Goal: Task Accomplishment & Management: Manage account settings

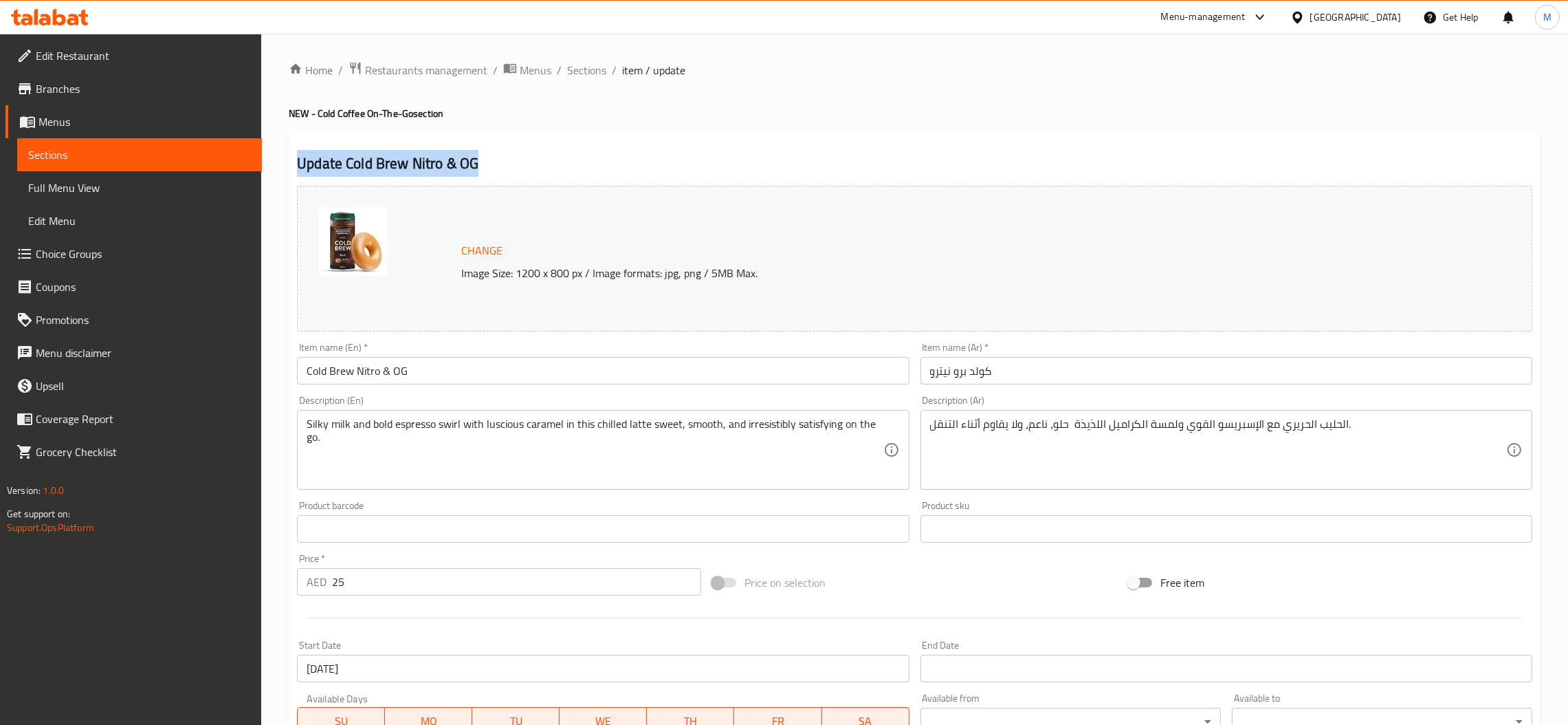
drag, startPoint x: 398, startPoint y: 165, endPoint x: 294, endPoint y: 162, distance: 104.0
click at [294, 162] on div "Update Cold Brew Nitro & OG Change Image Size: 1200 x 800 px / Image formats: j…" at bounding box center [915, 544] width 1252 height 820
copy h2 "Update Cold Brew Nitro & OG"
click at [584, 147] on div "Update Cold Brew Nitro & OG Change Image Size: 1200 x 800 px / Image formats: j…" at bounding box center [915, 544] width 1252 height 820
click at [589, 68] on span "Sections" at bounding box center [587, 70] width 39 height 17
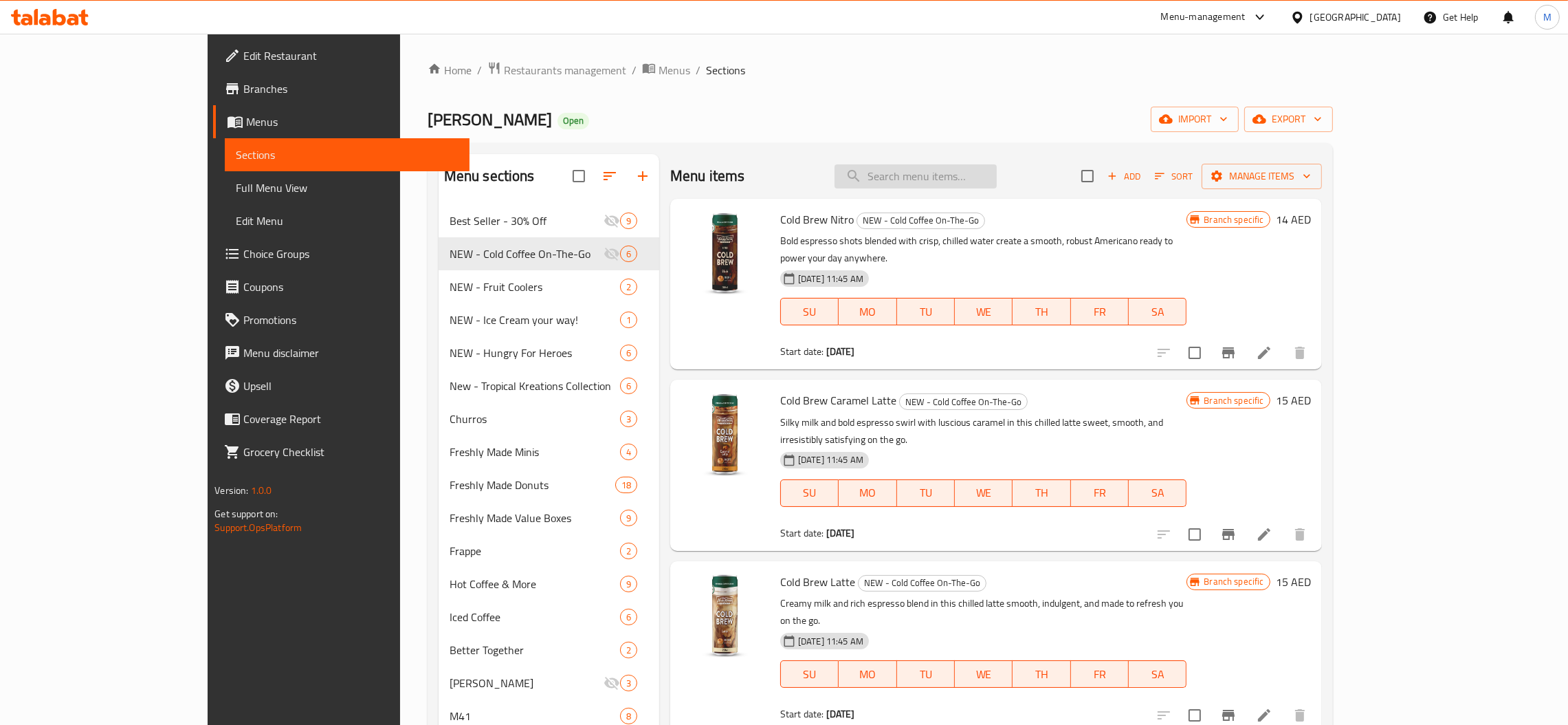
click at [943, 178] on input "search" at bounding box center [915, 176] width 162 height 24
paste input "Cold Brew Latte & OG"
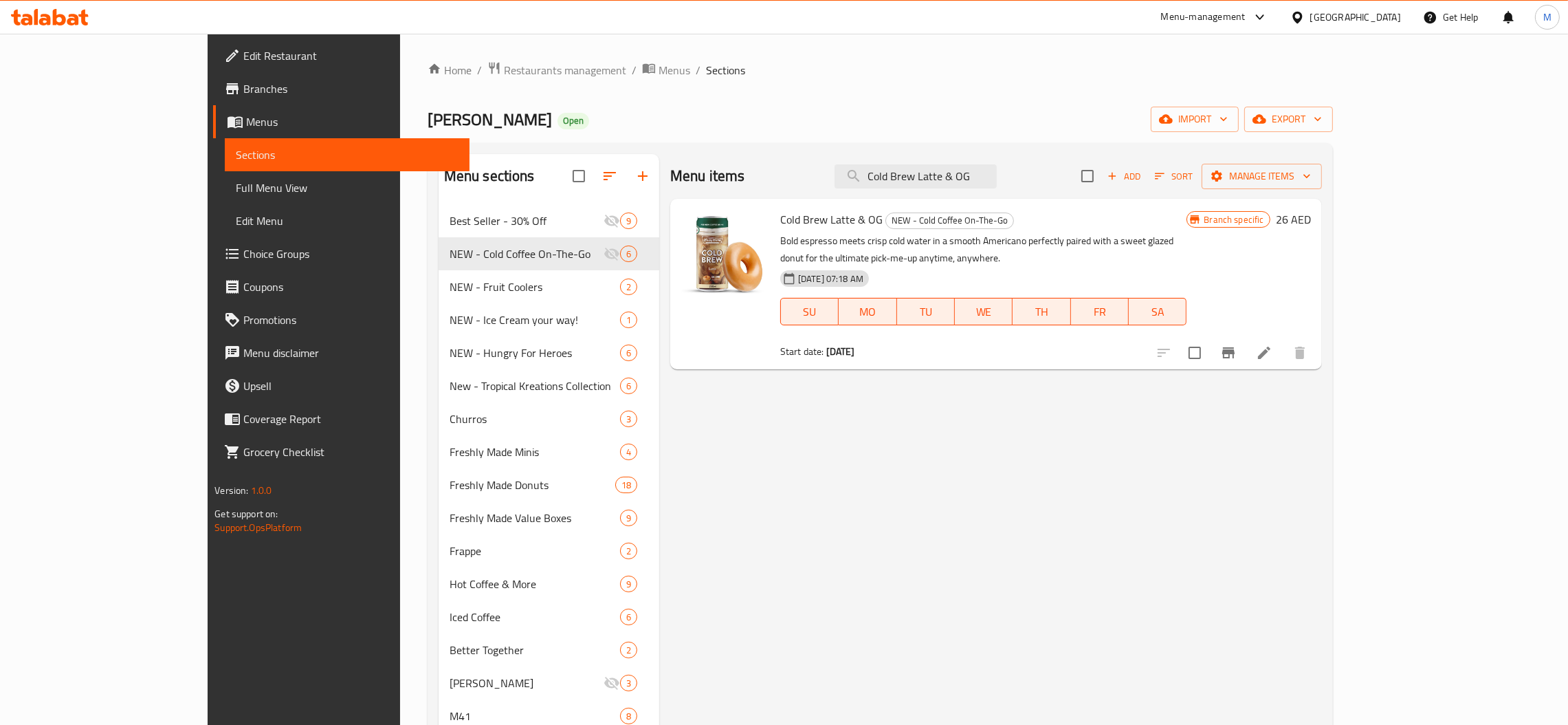
type input "Cold Brew Latte & OG"
click at [1245, 337] on button "Branch-specific-item" at bounding box center [1229, 353] width 33 height 33
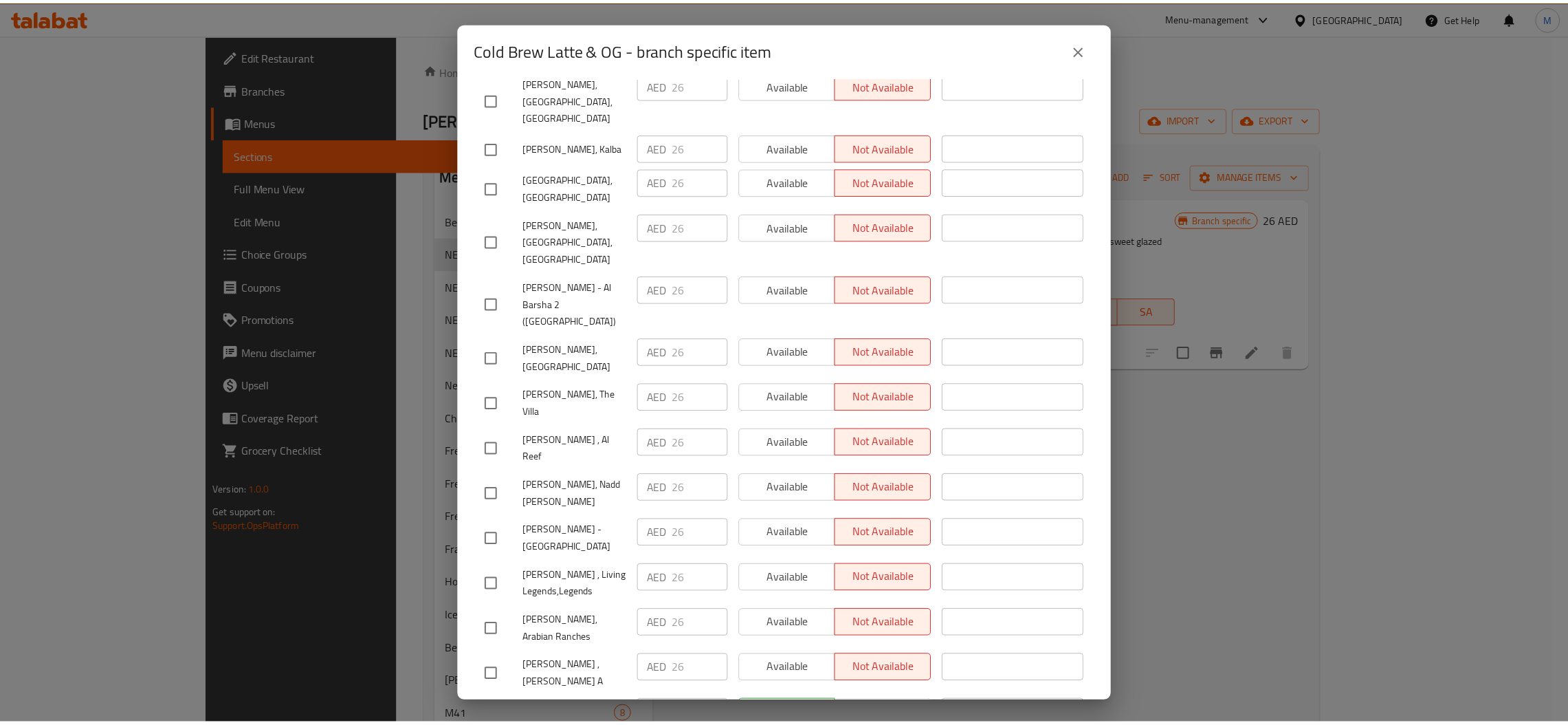
scroll to position [3475, 0]
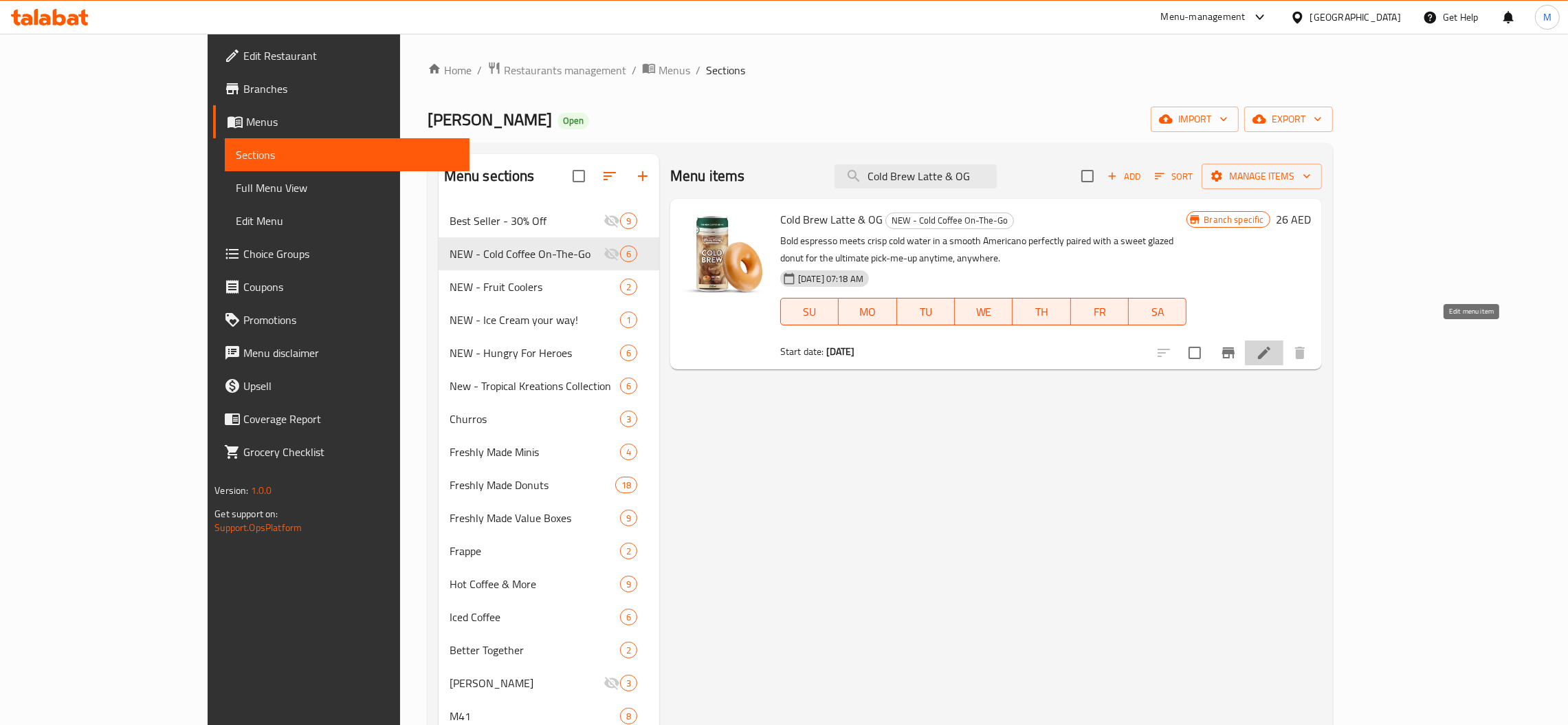
click at [1271, 347] on icon at bounding box center [1263, 352] width 12 height 12
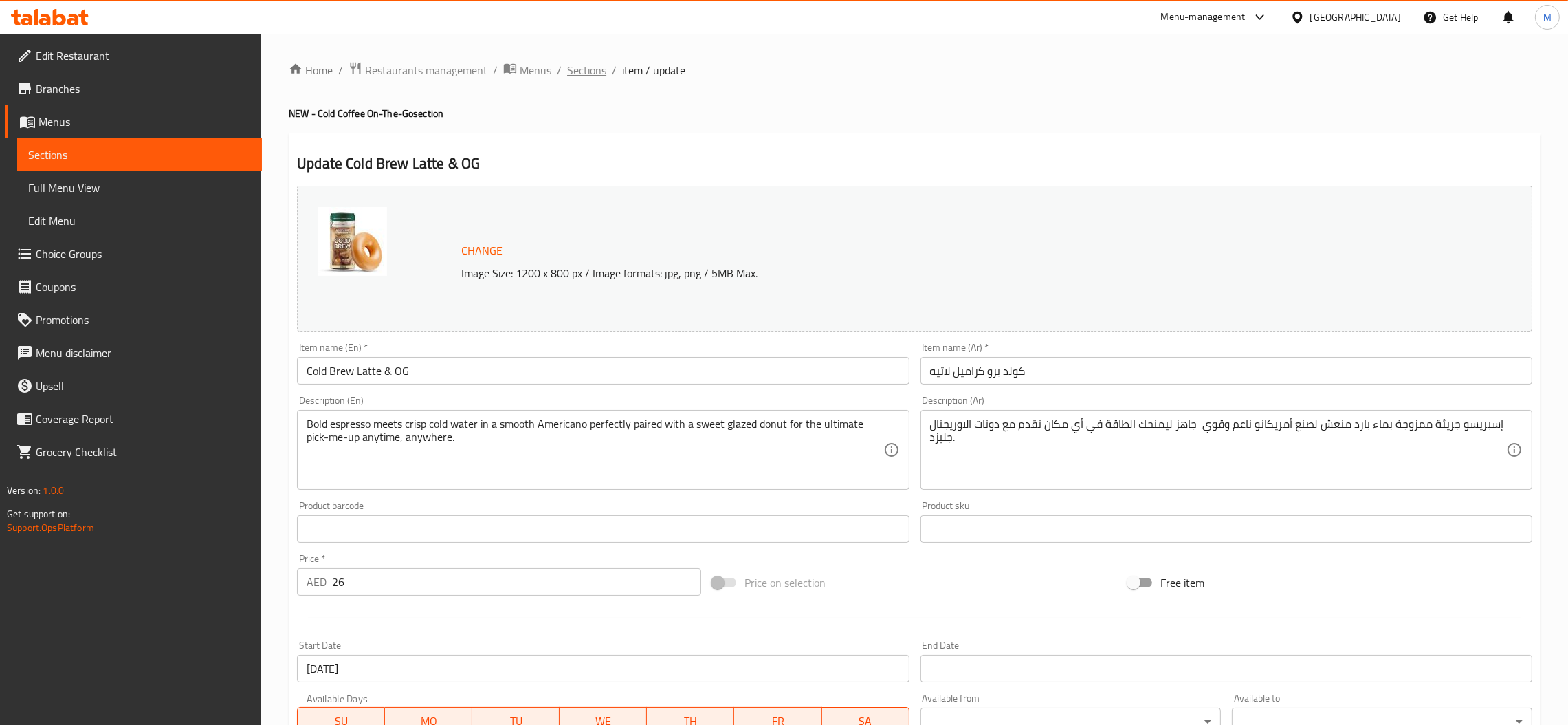
click at [584, 69] on span "Sections" at bounding box center [587, 70] width 39 height 17
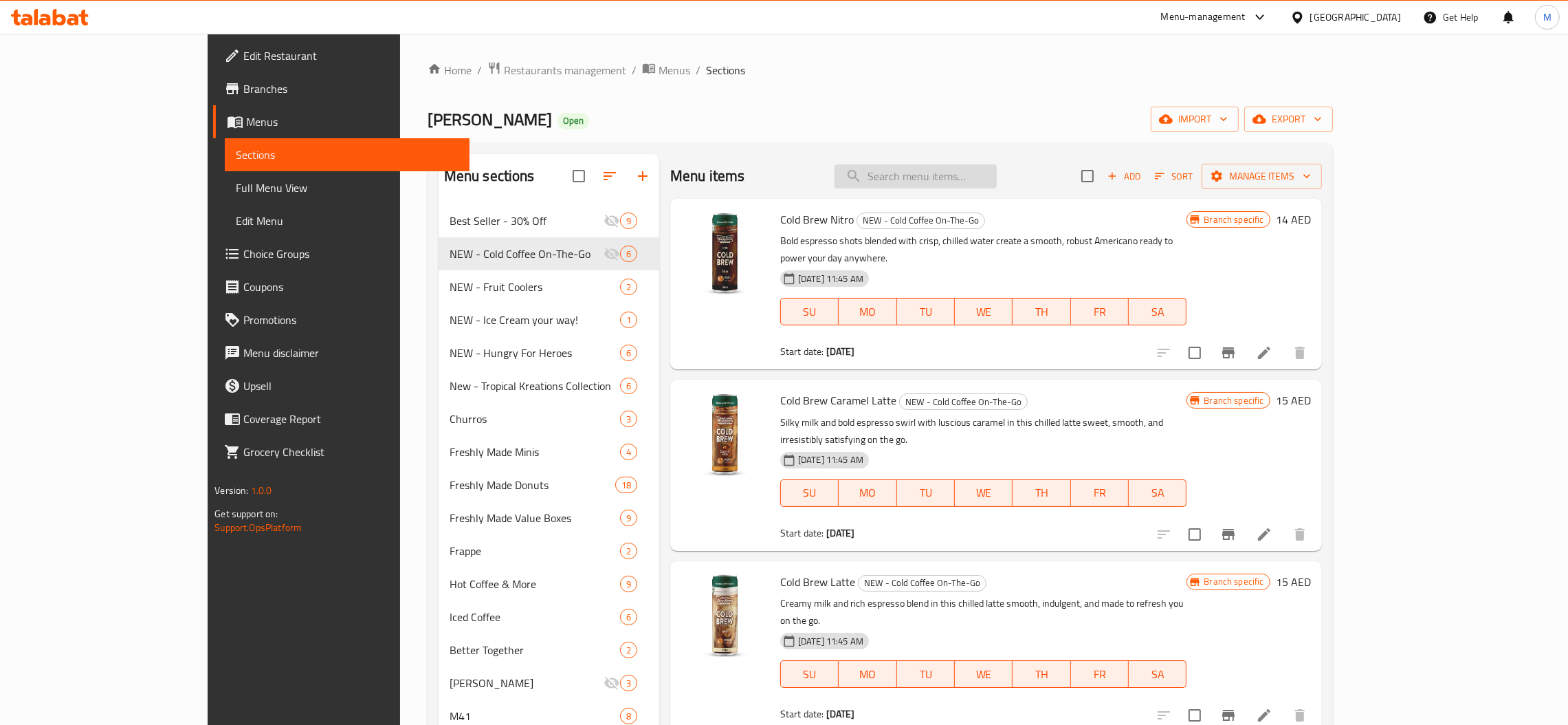
click at [962, 171] on input "search" at bounding box center [915, 176] width 162 height 24
paste input "Cold Brew Caramel Latte & OG"
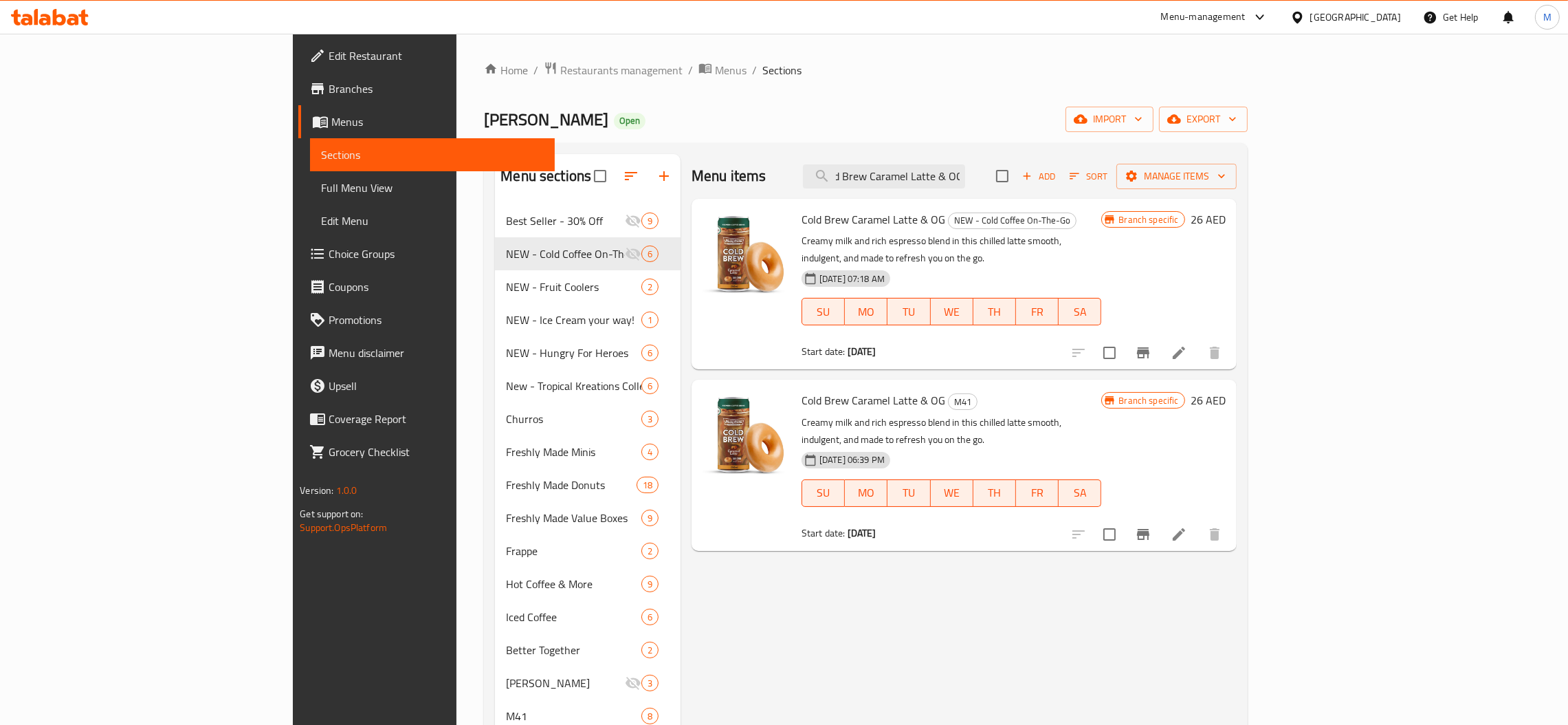
type input "Cold Brew Caramel Latte & OG"
click at [1159, 337] on button "Branch-specific-item" at bounding box center [1144, 353] width 33 height 33
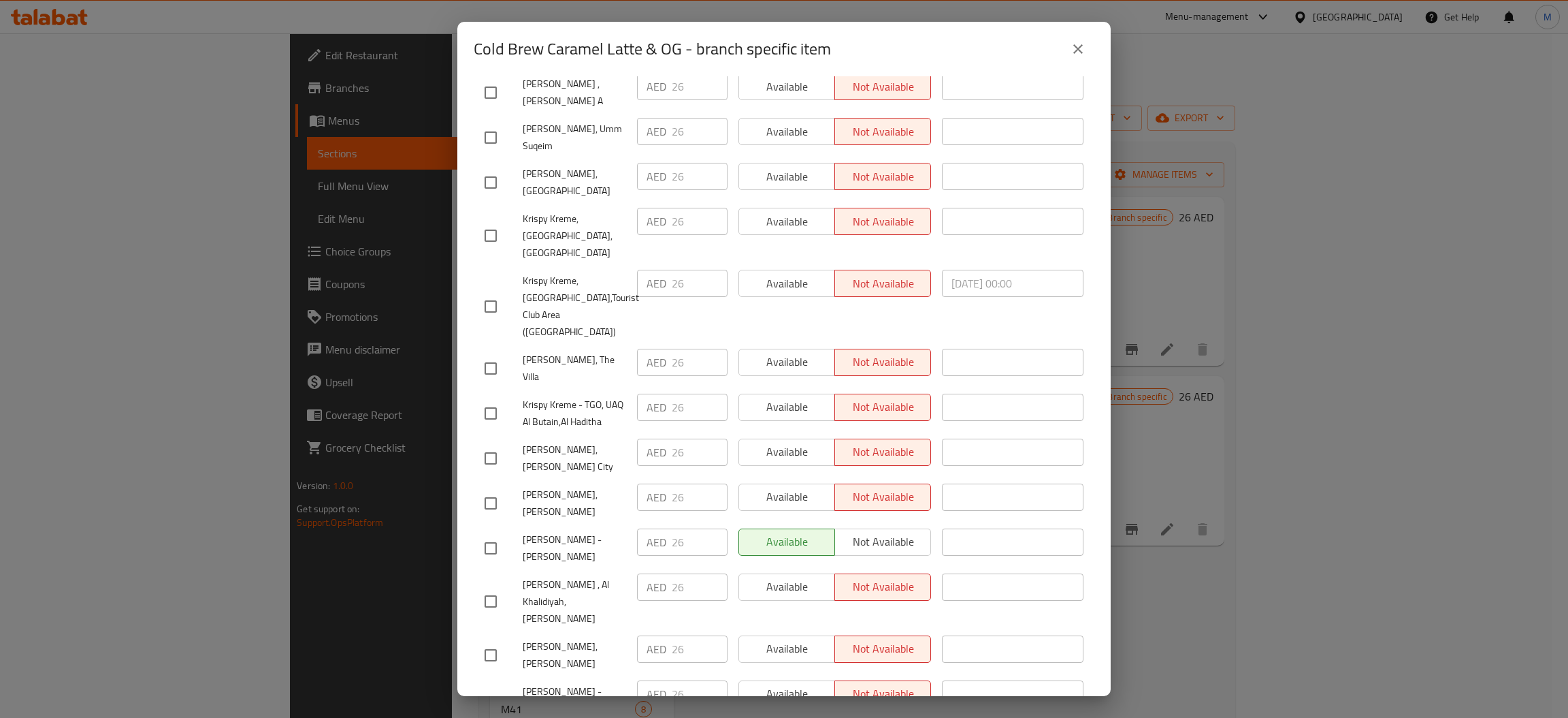
scroll to position [3441, 0]
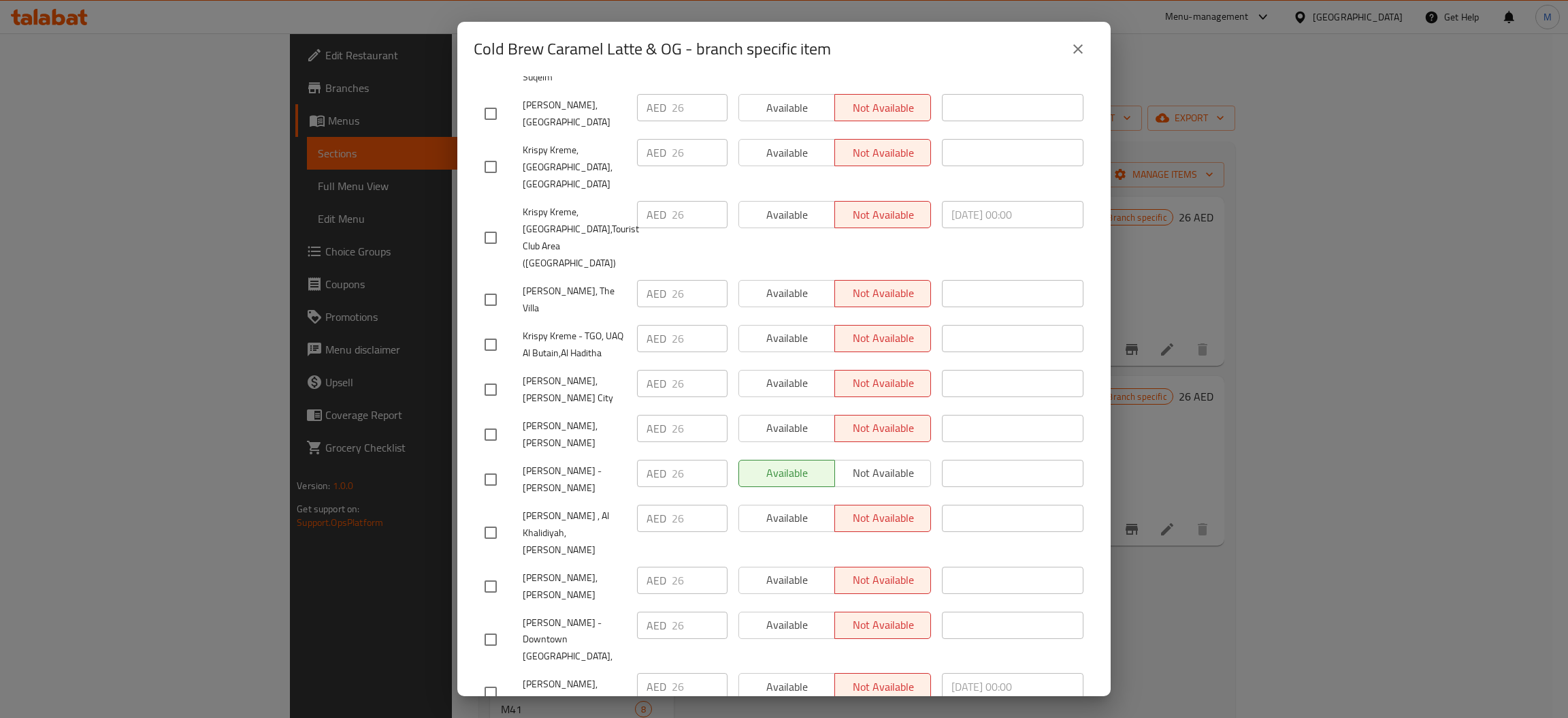
click at [1073, 33] on button "close" at bounding box center [1078, 49] width 33 height 33
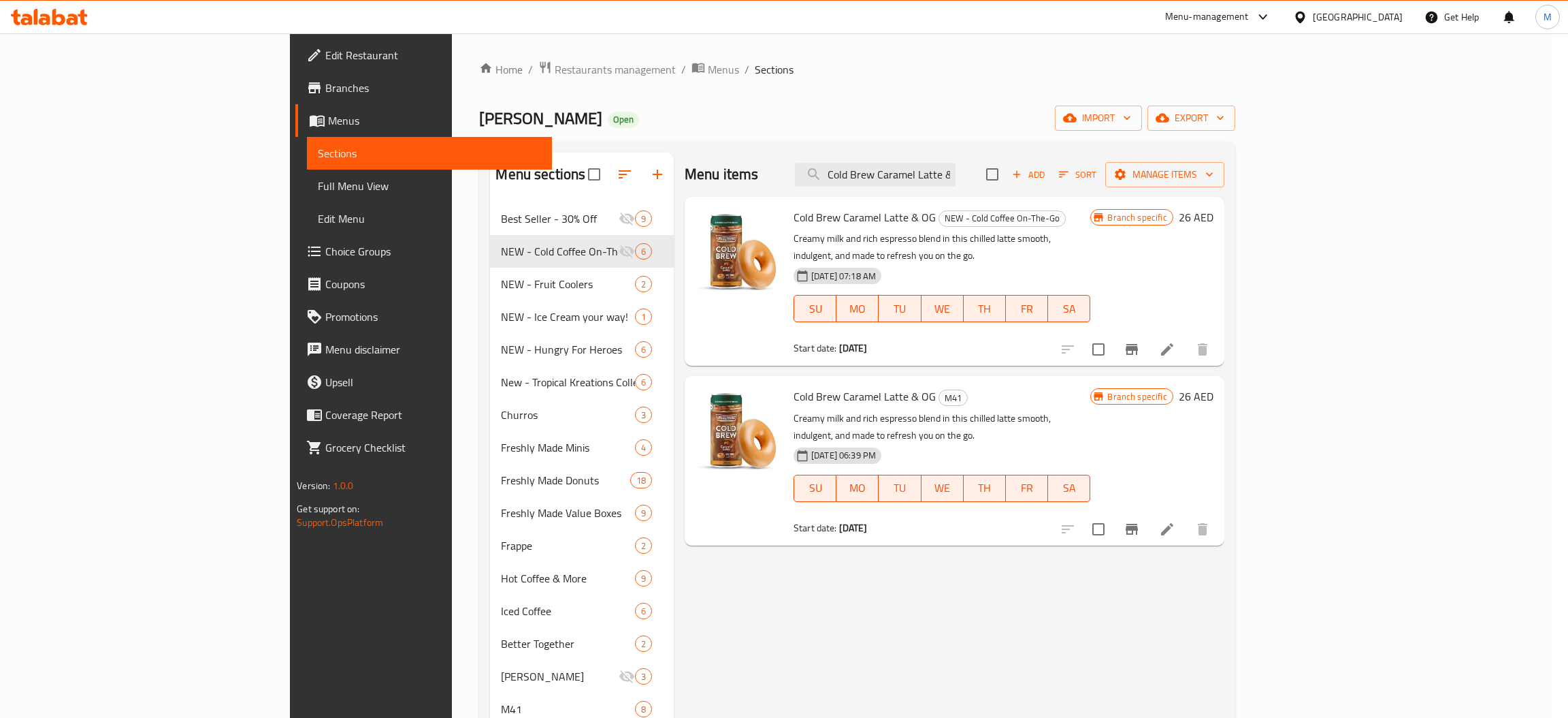
click at [1075, 48] on icon "close" at bounding box center [1078, 49] width 16 height 16
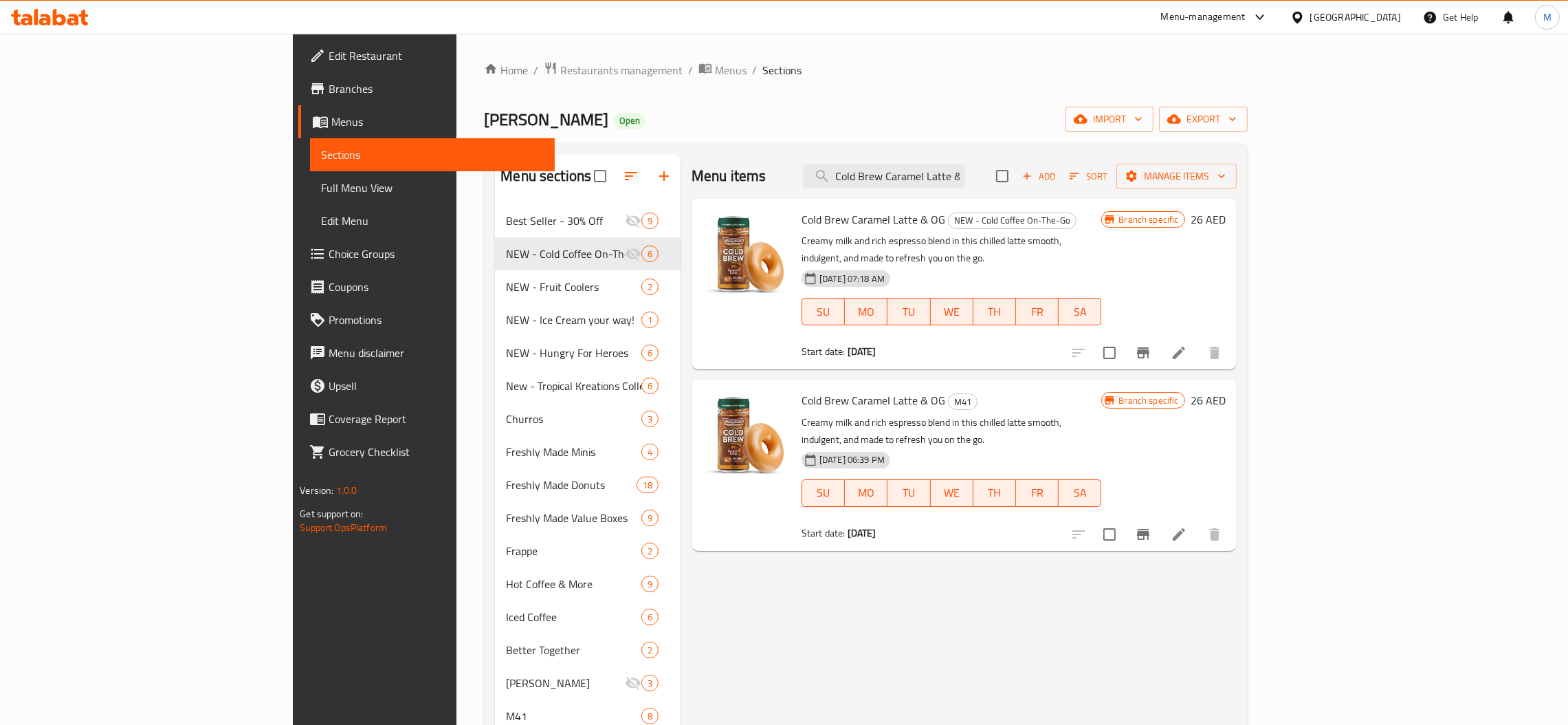
click at [1198, 340] on li at bounding box center [1178, 352] width 38 height 25
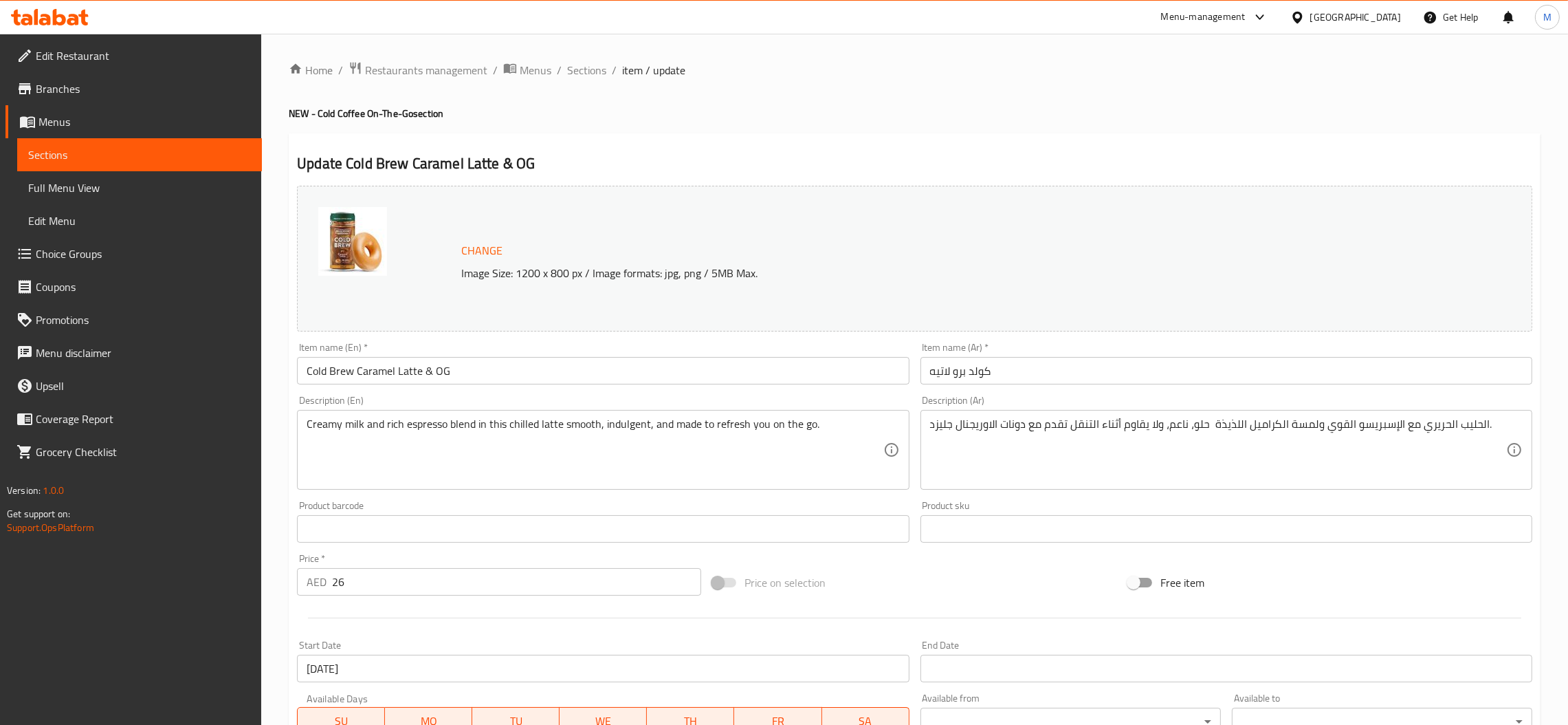
click at [477, 363] on input "Cold Brew Caramel Latte & OG" at bounding box center [602, 370] width 611 height 27
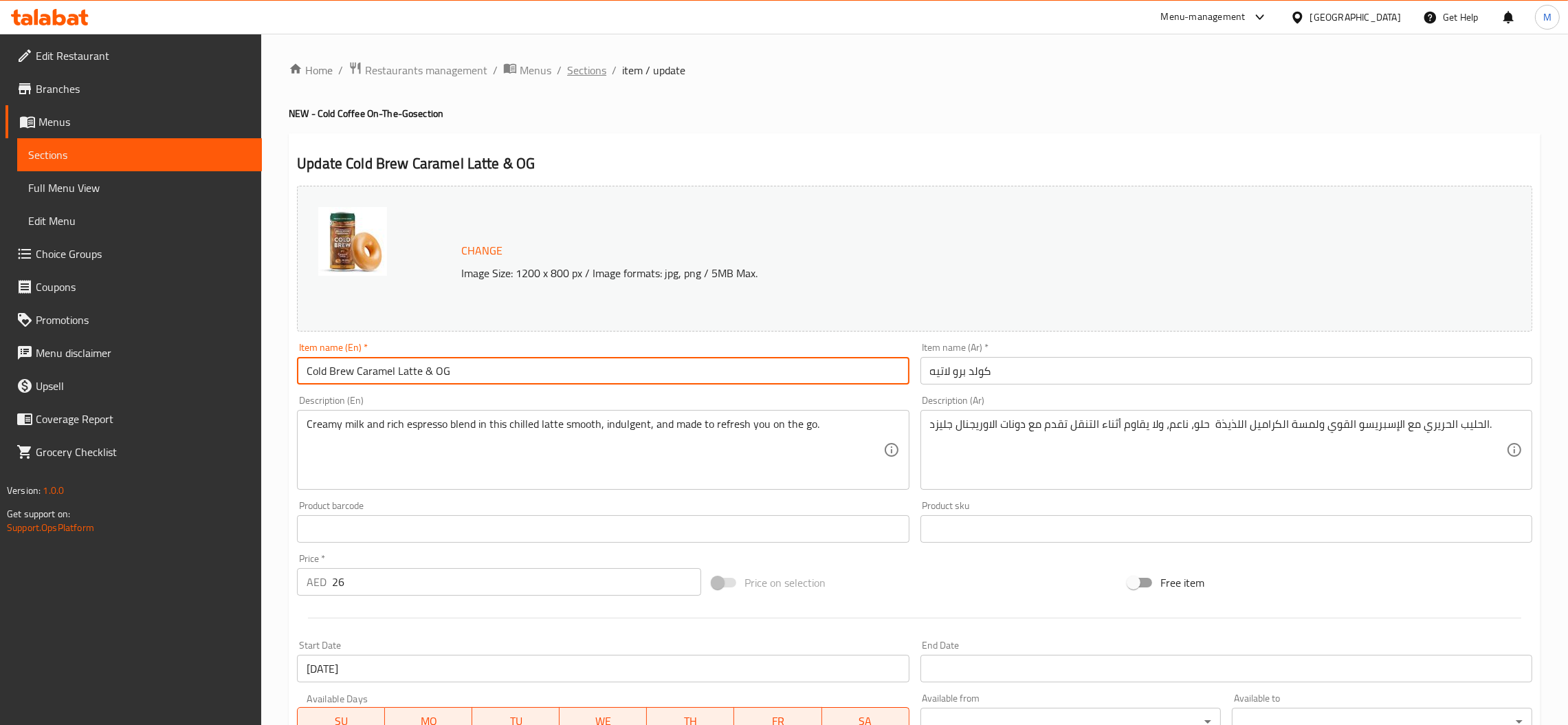
click at [592, 72] on span "Sections" at bounding box center [587, 70] width 39 height 17
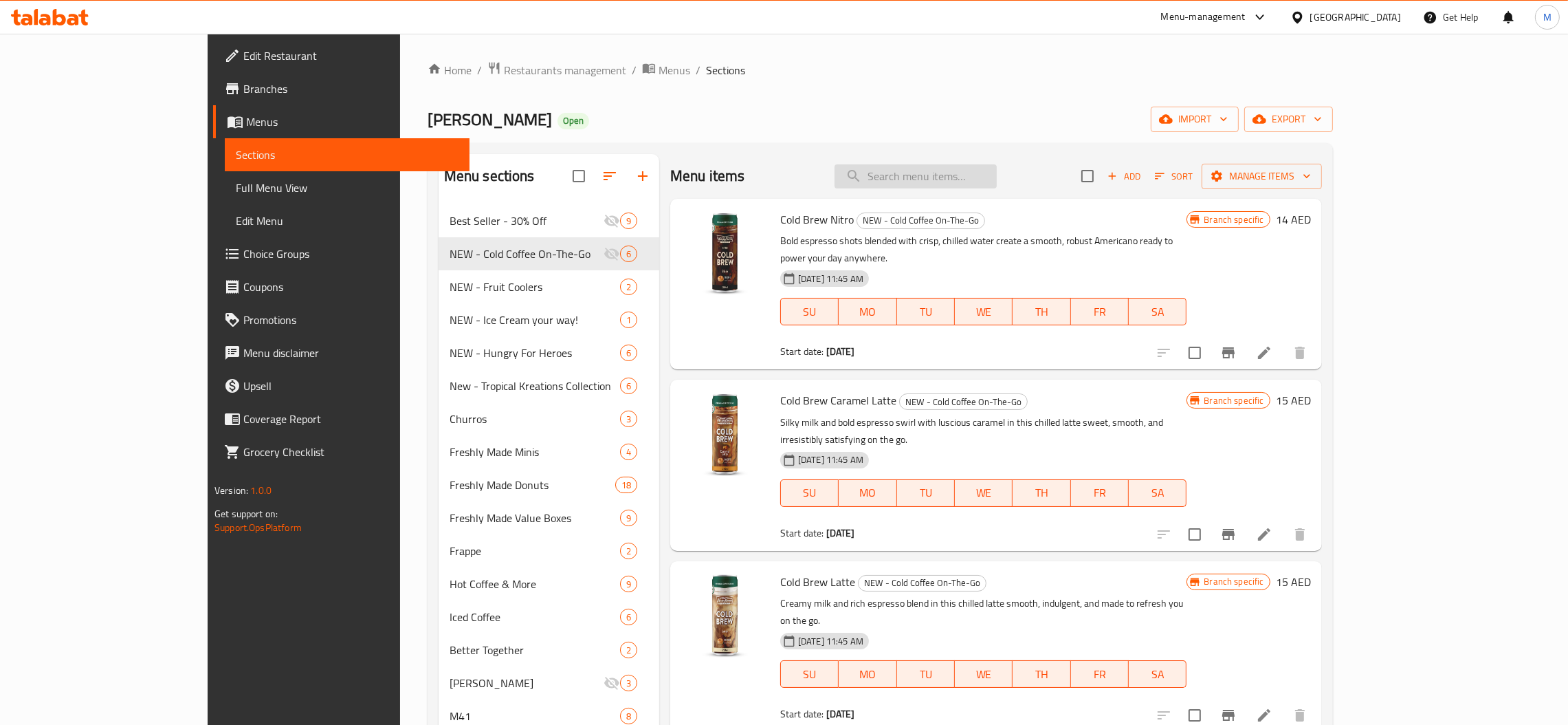
click at [955, 180] on input "search" at bounding box center [915, 176] width 162 height 24
paste input "Double Dozen - Assorted"
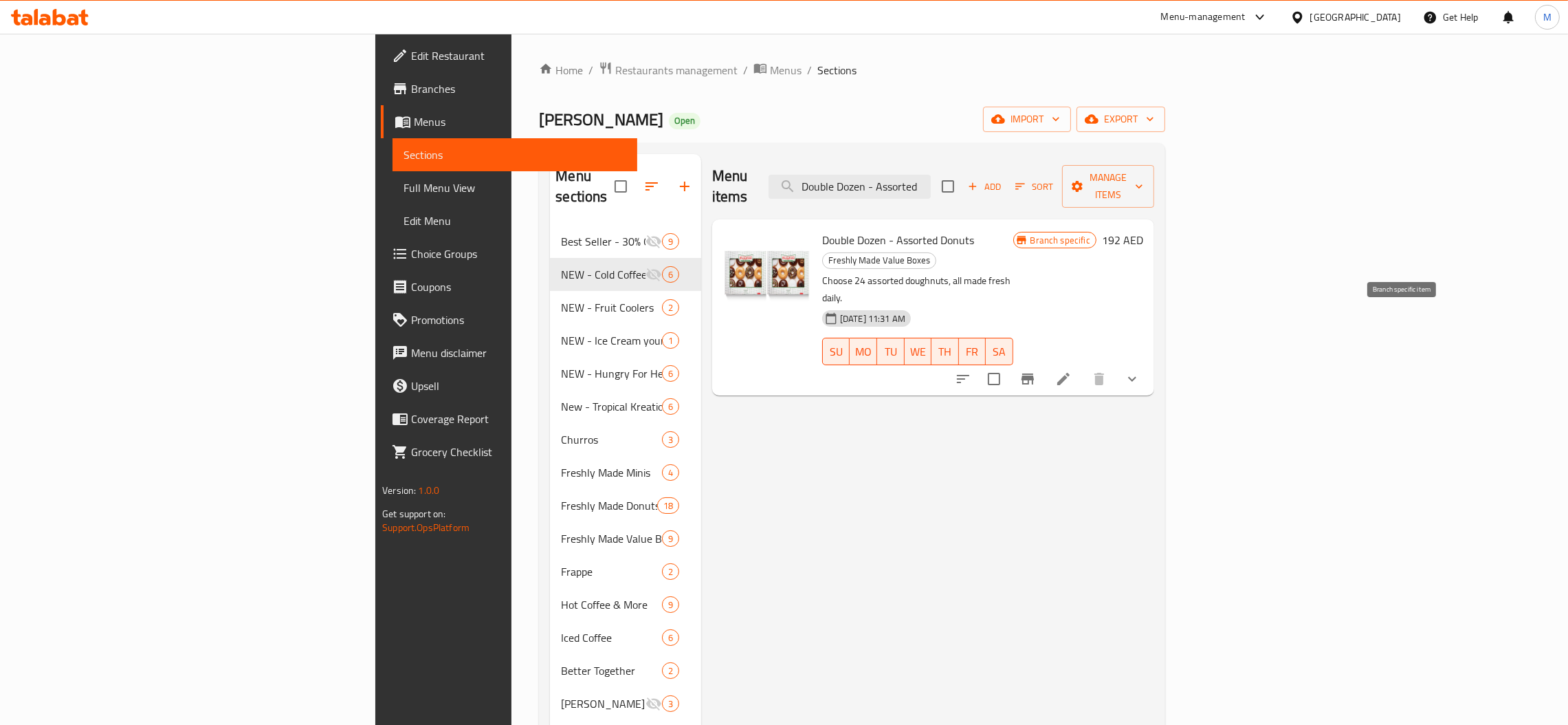
type input "Double Dozen - Assorted"
click at [1036, 370] on icon "Branch-specific-item" at bounding box center [1027, 378] width 17 height 17
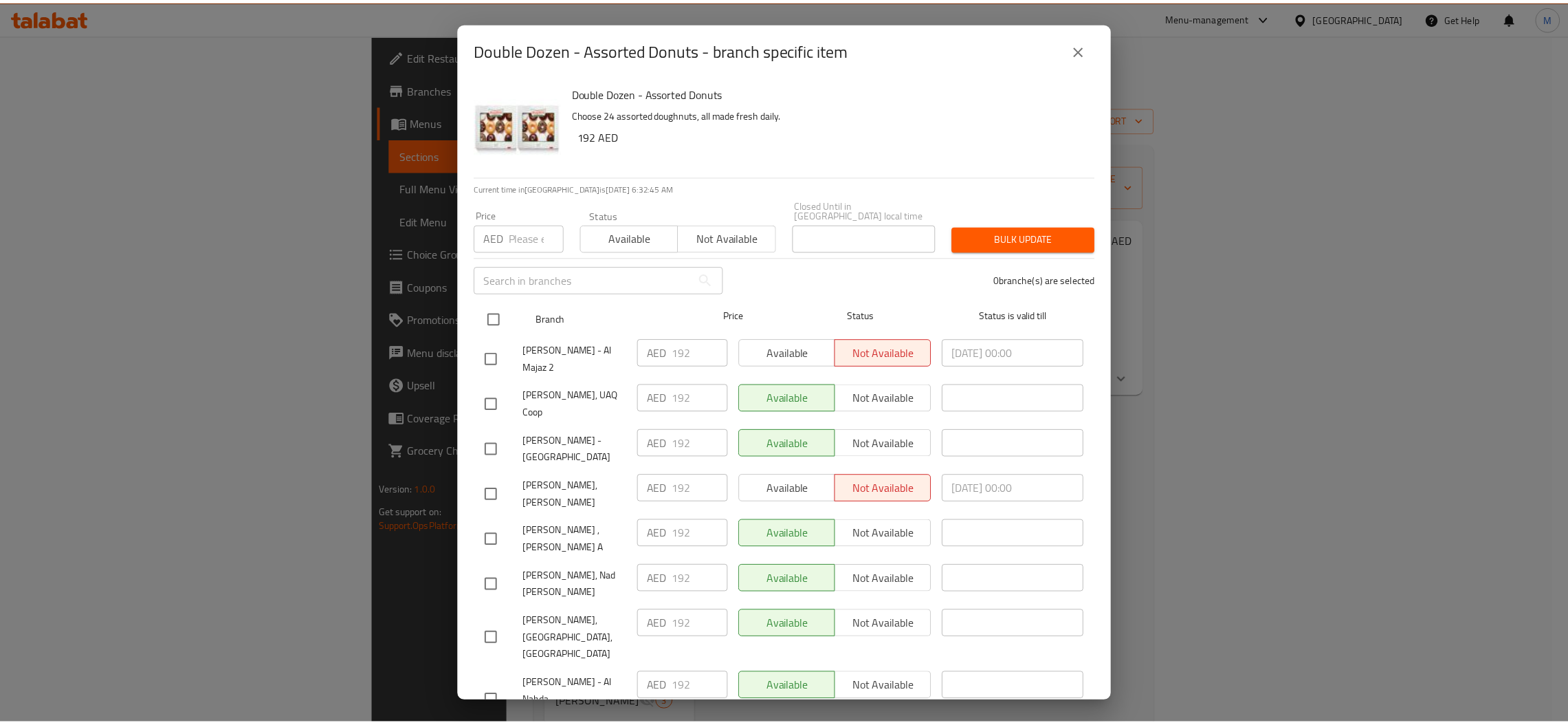
scroll to position [103, 0]
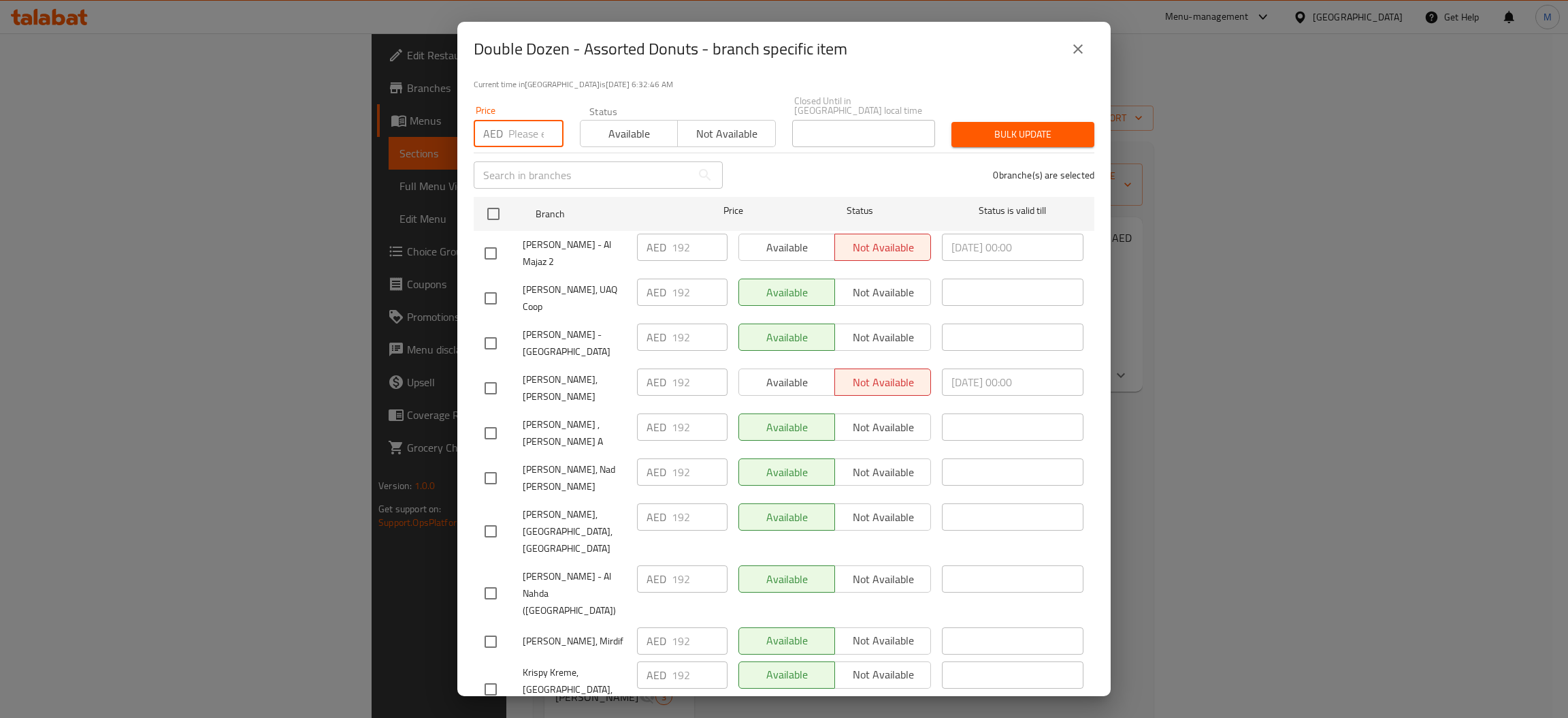
click at [516, 137] on input "number" at bounding box center [535, 134] width 55 height 27
type input "192"
click at [504, 207] on input "checkbox" at bounding box center [493, 214] width 29 height 29
checkbox input "true"
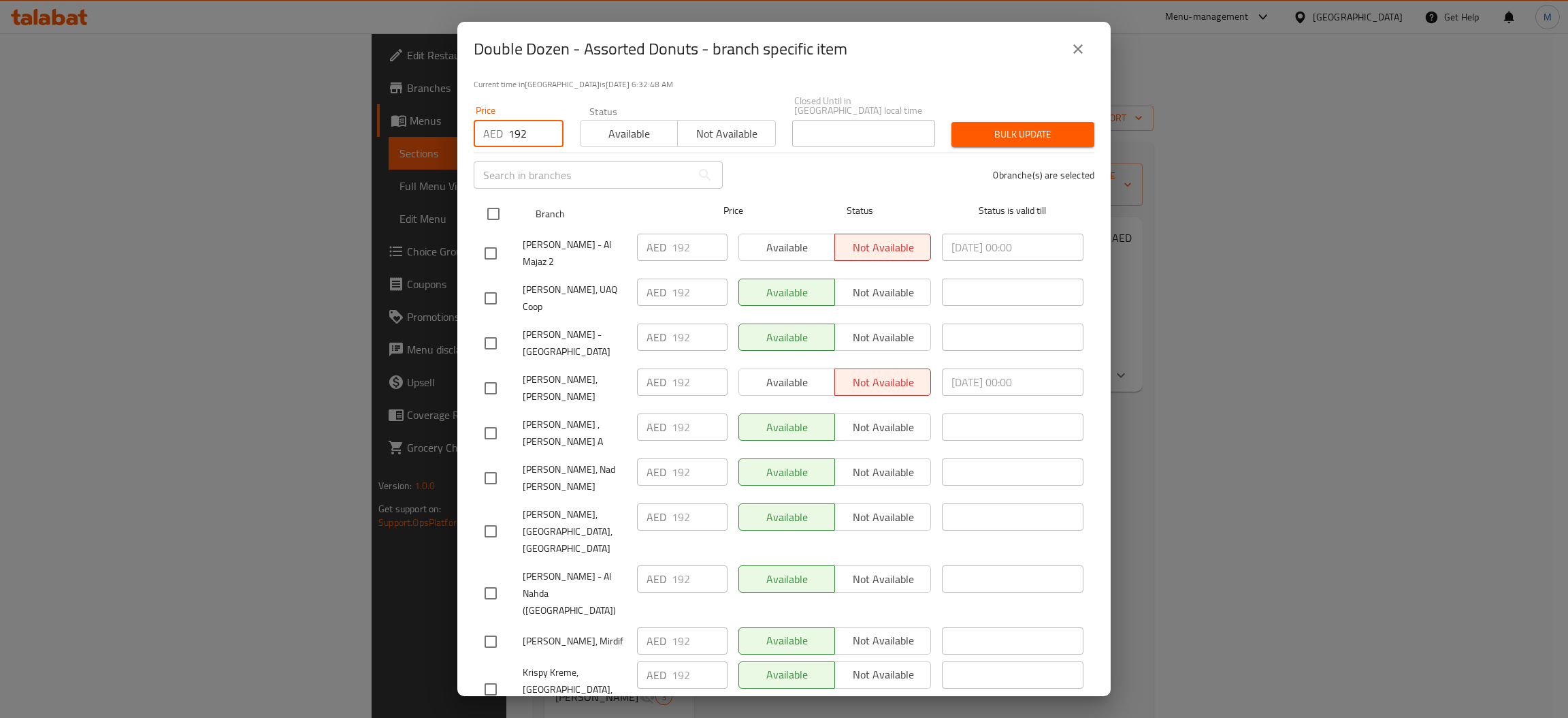
checkbox input "true"
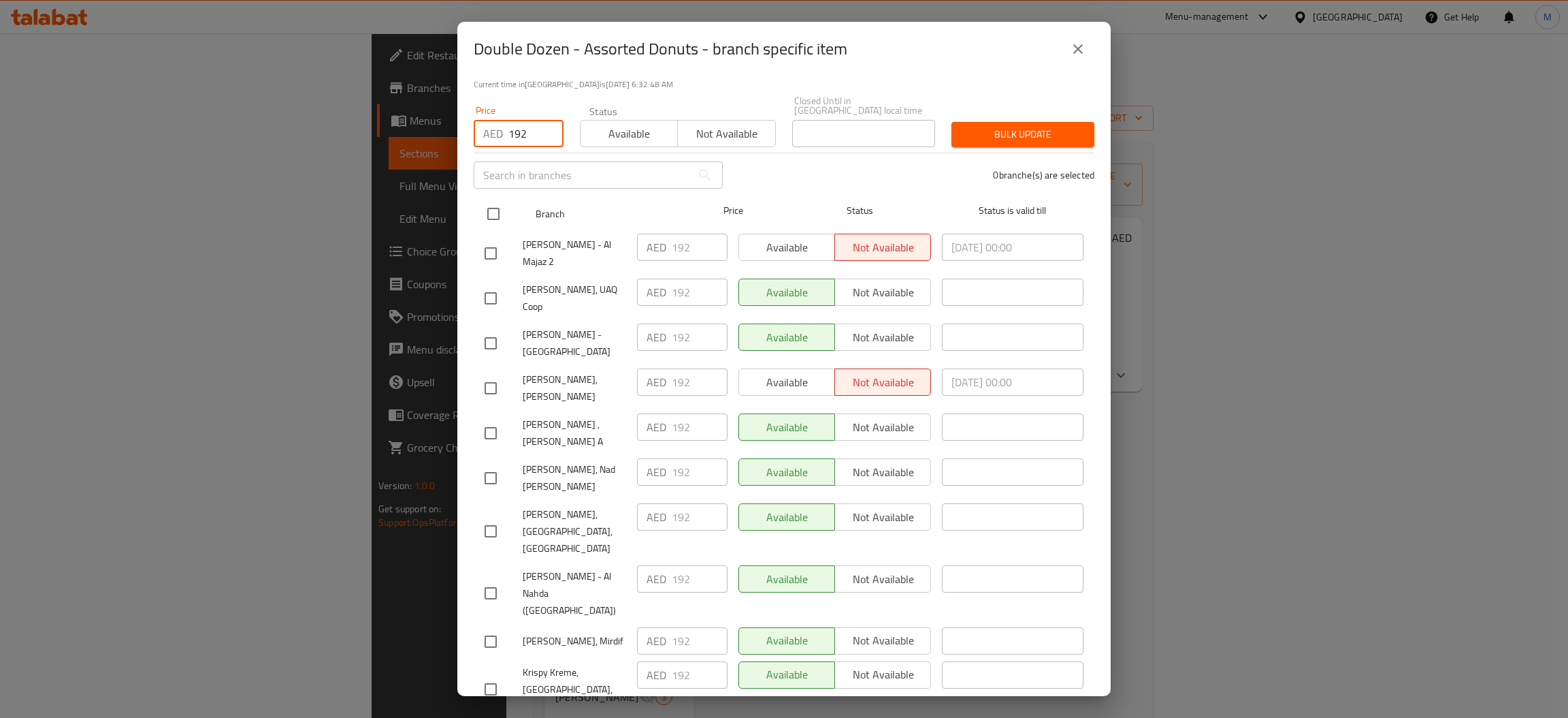
checkbox input "true"
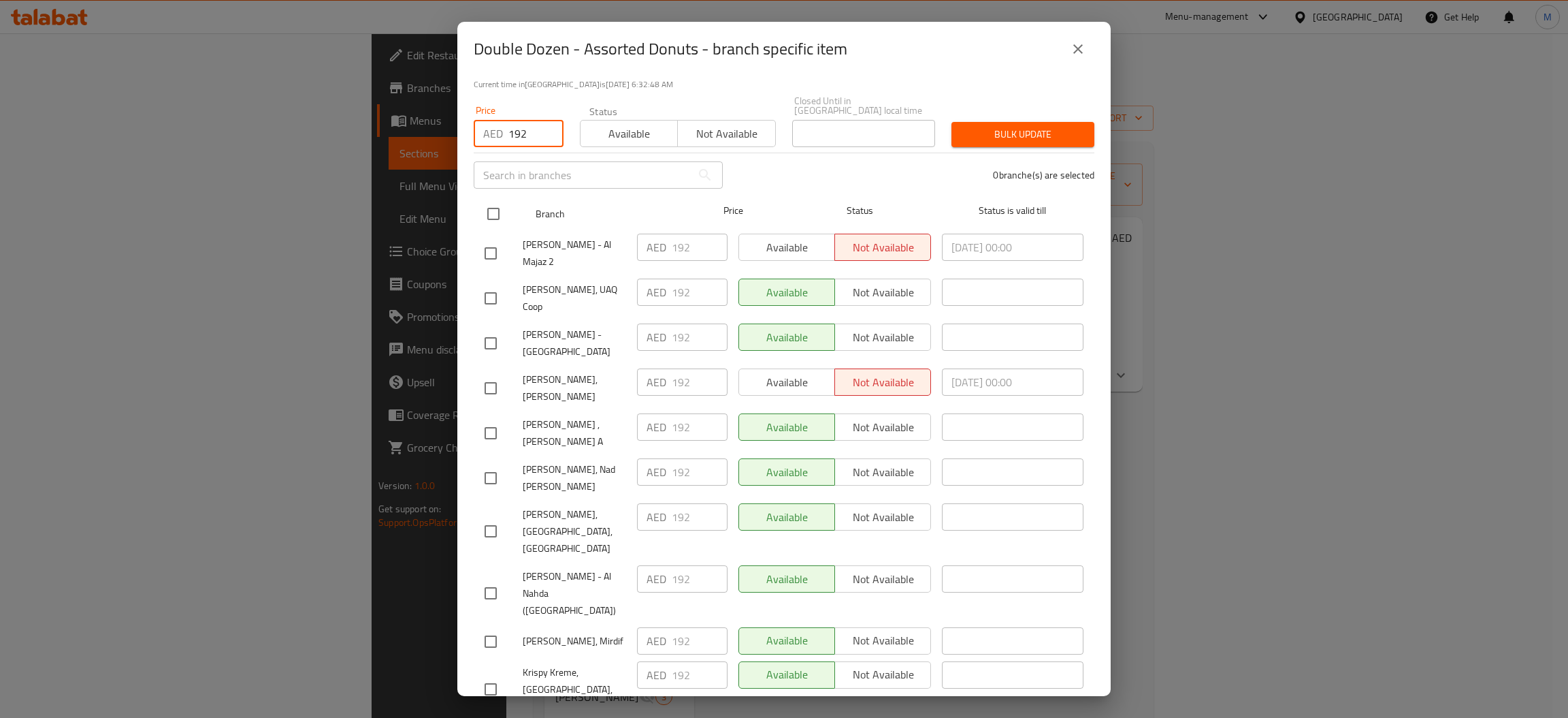
checkbox input "true"
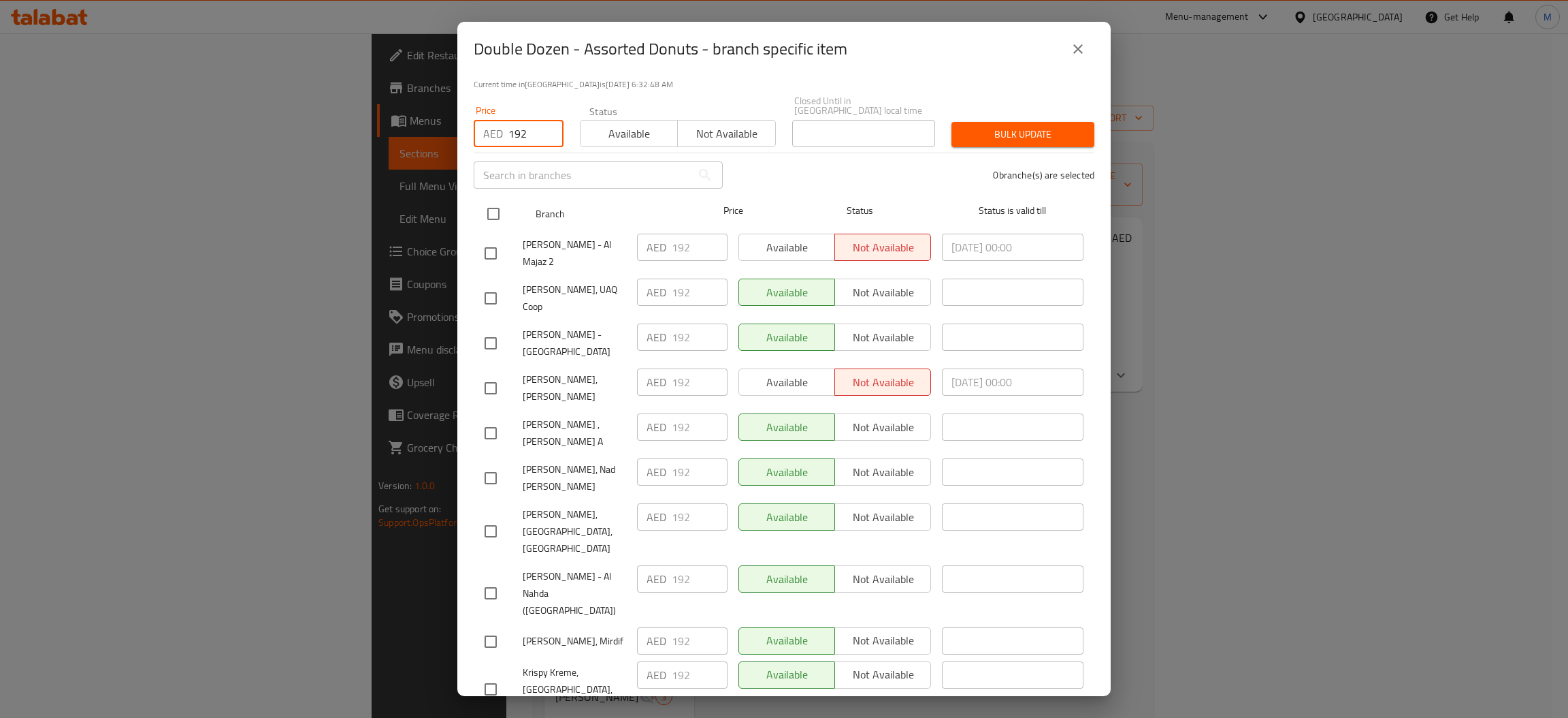
checkbox input "true"
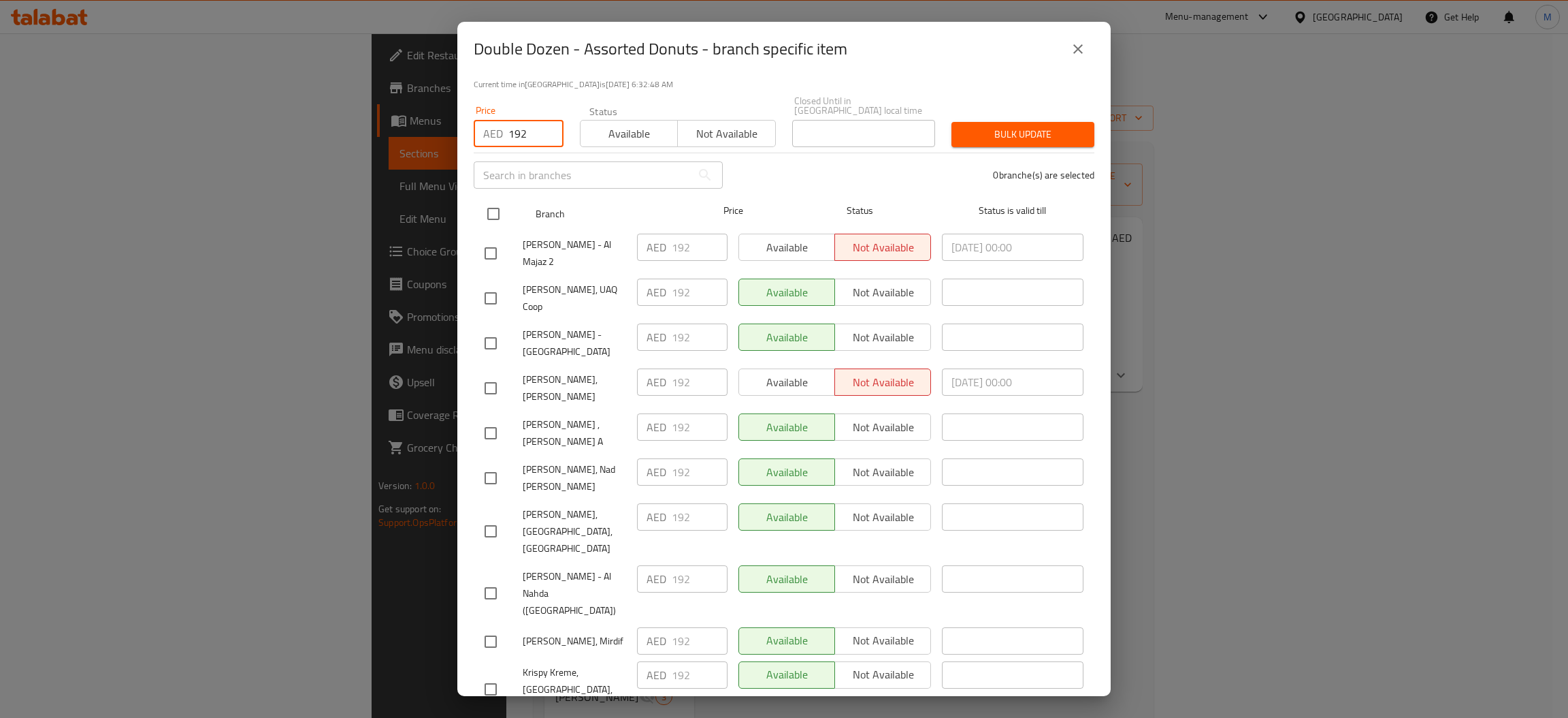
checkbox input "true"
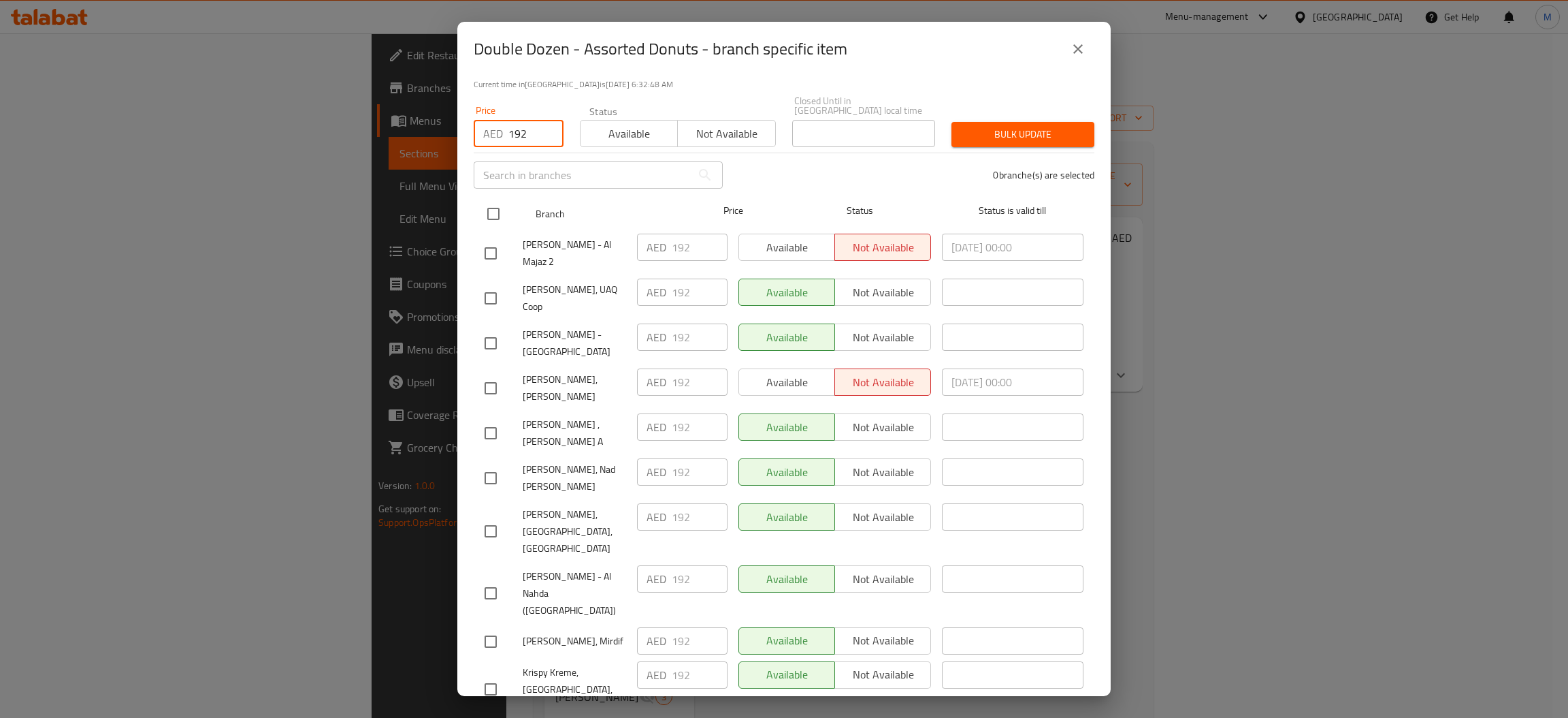
checkbox input "true"
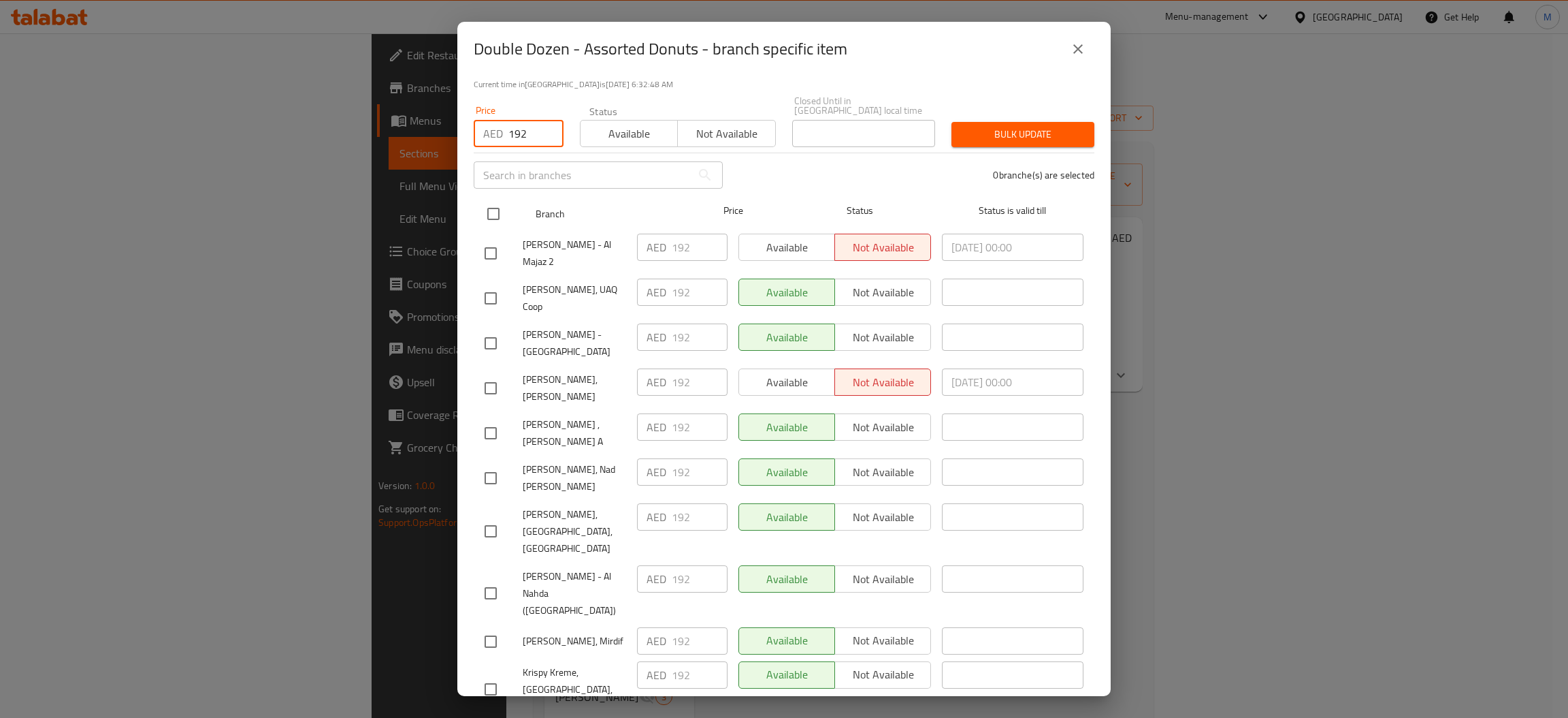
checkbox input "true"
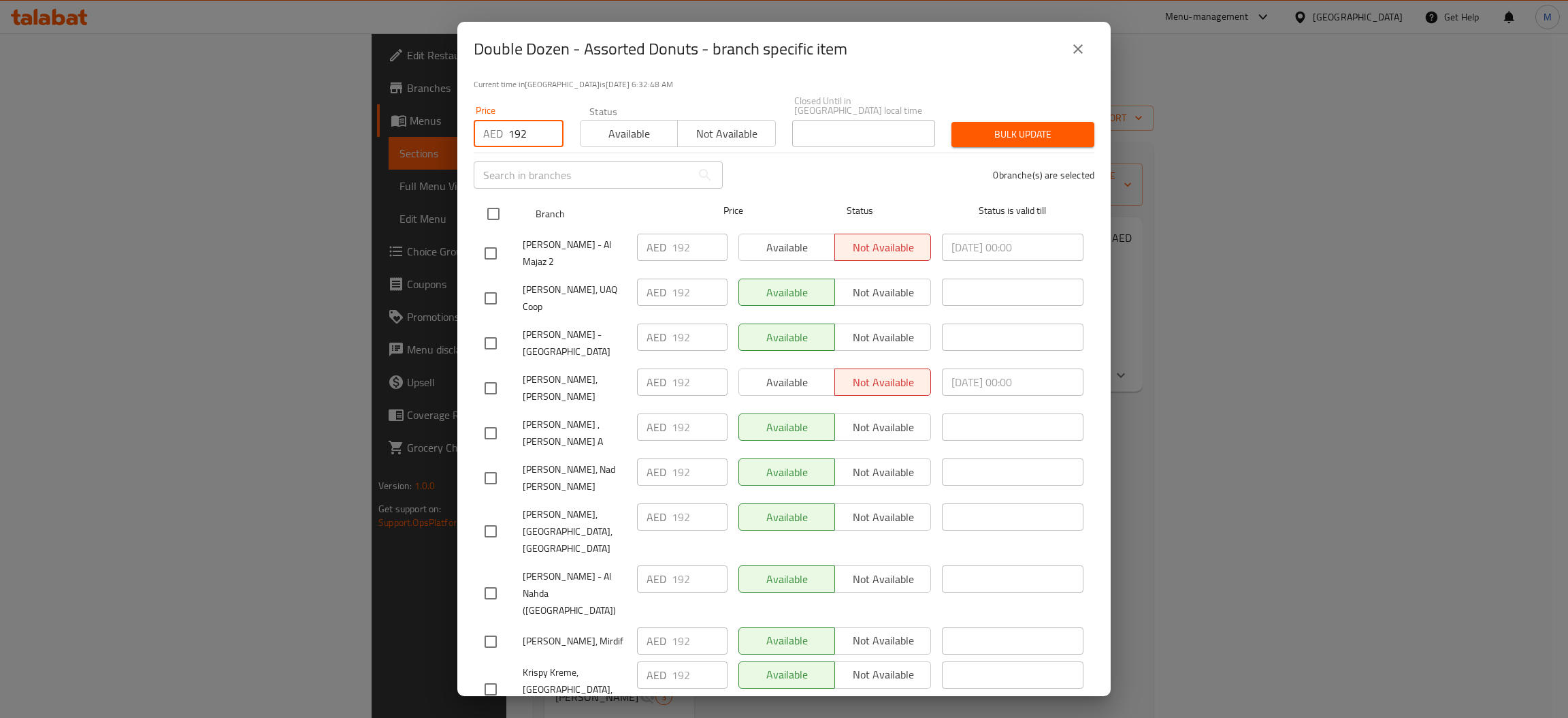
checkbox input "true"
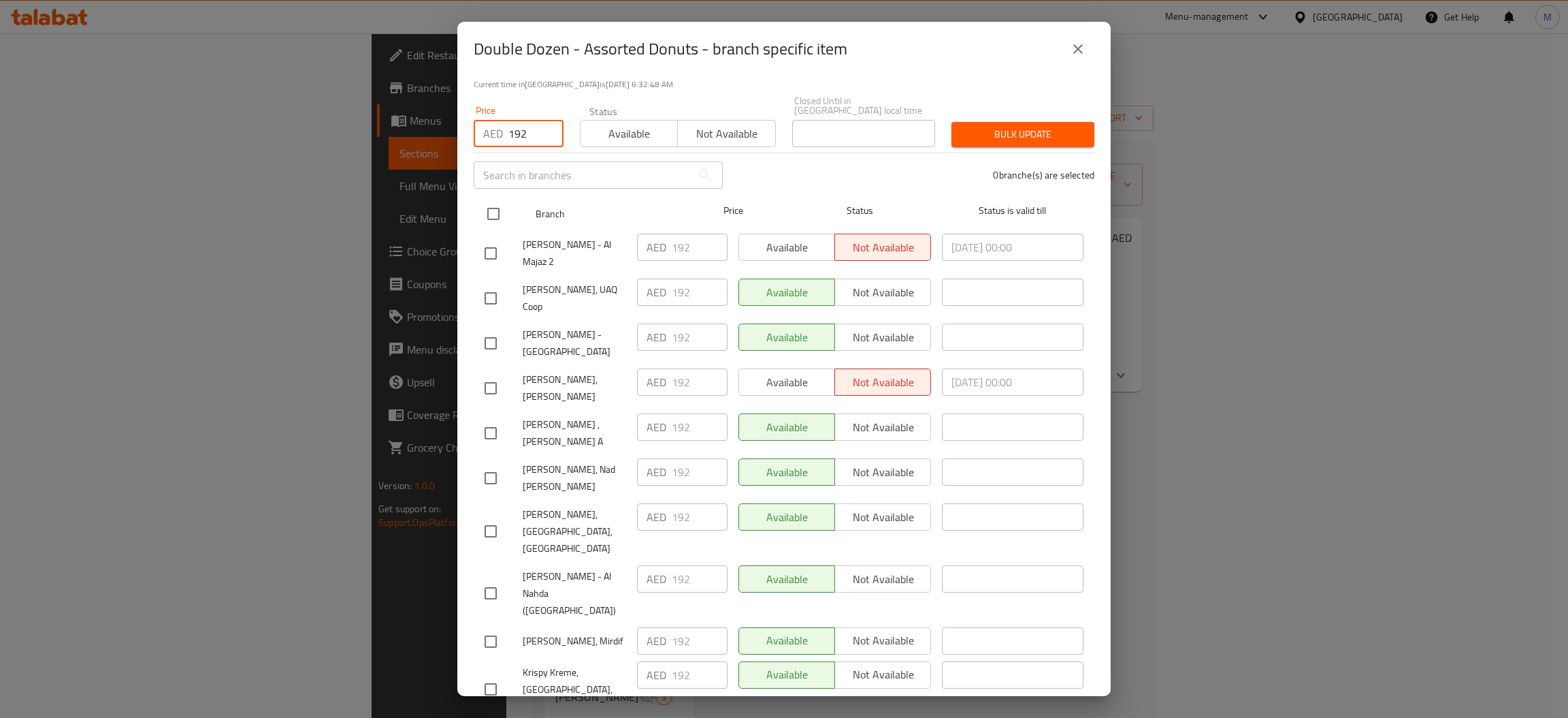
checkbox input "true"
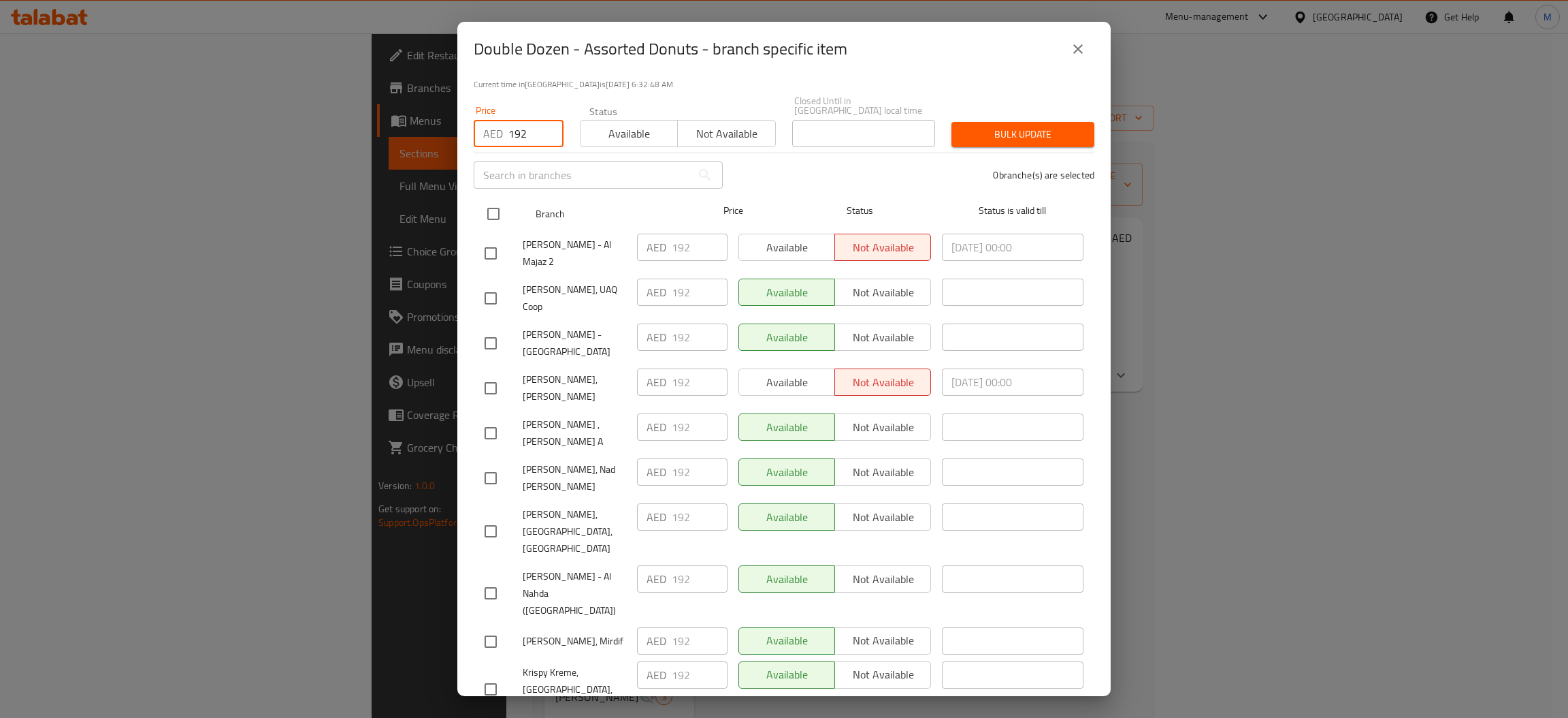
checkbox input "true"
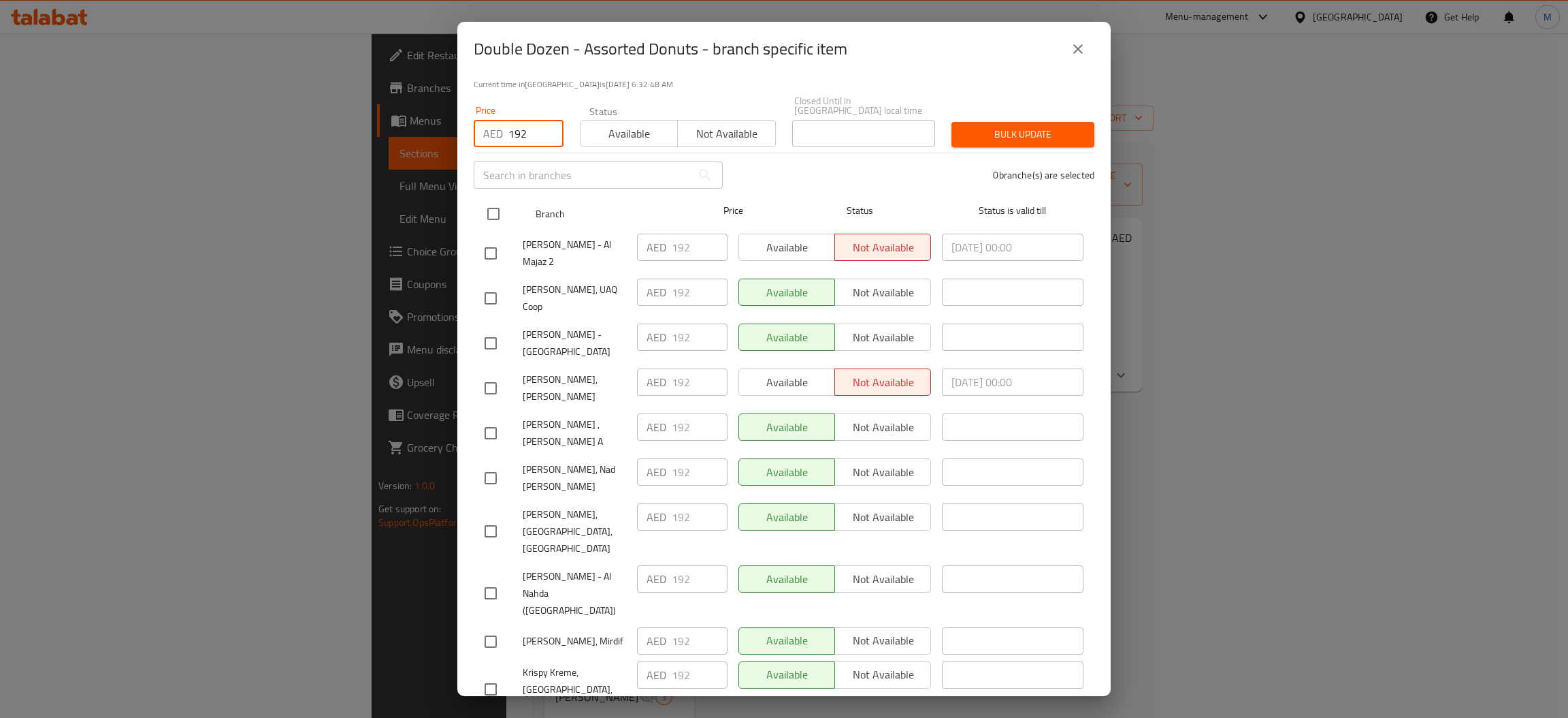
checkbox input "true"
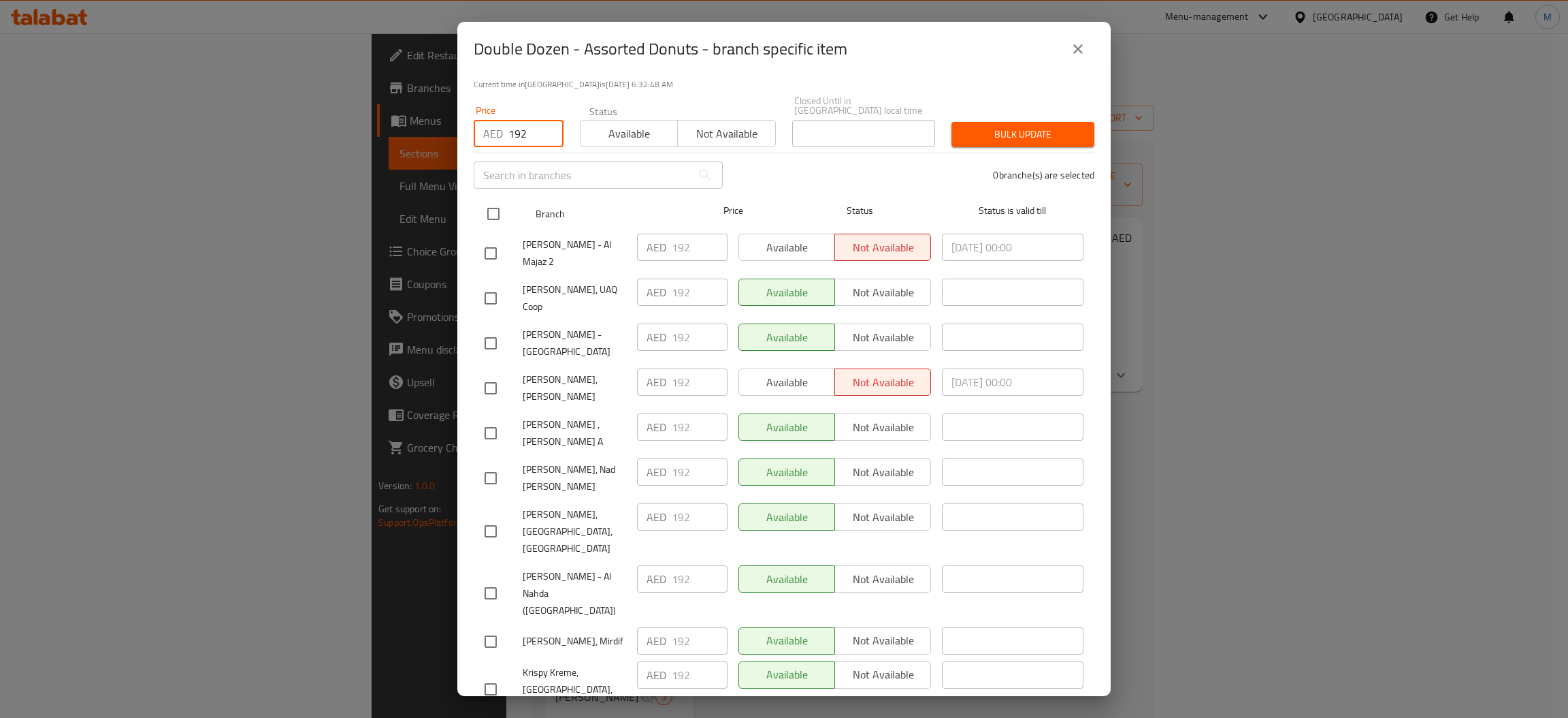
checkbox input "true"
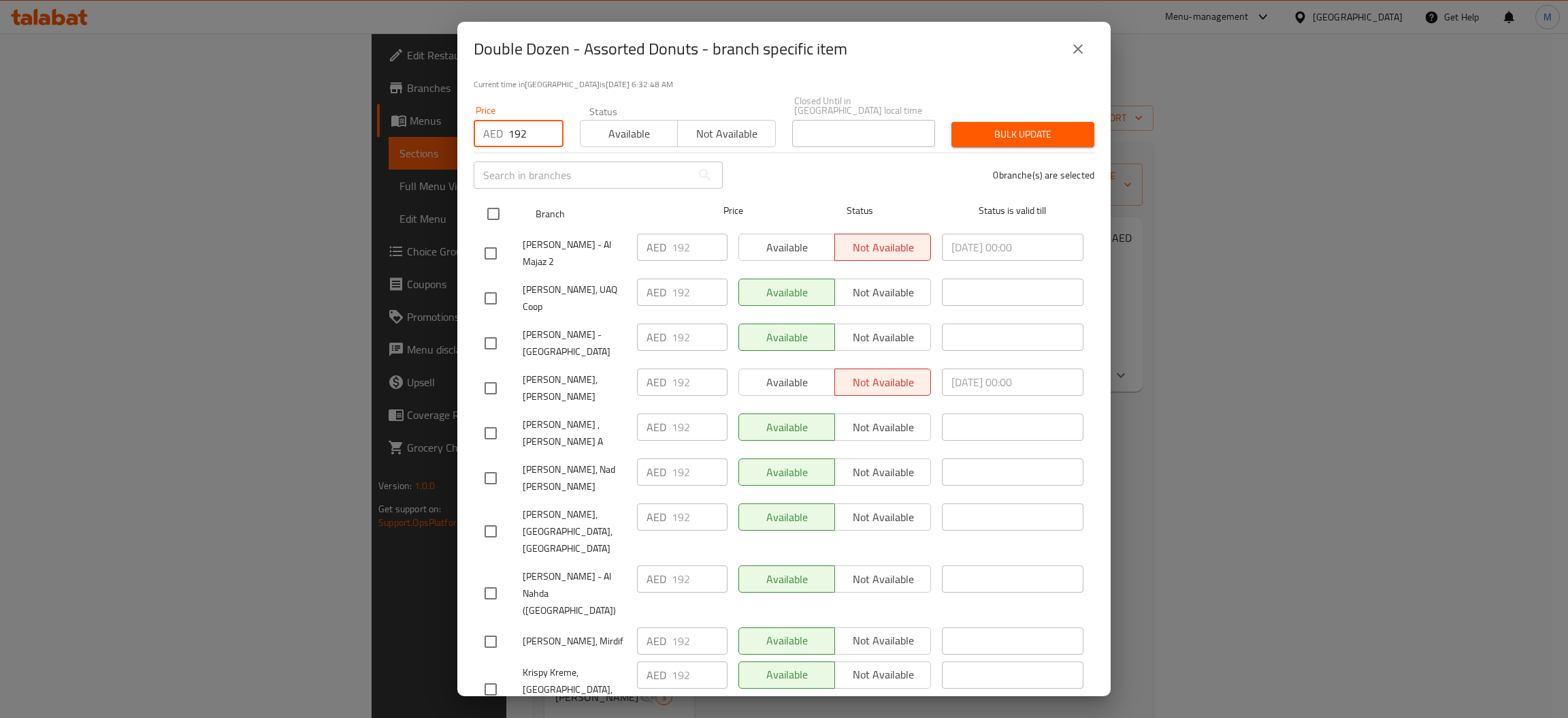
checkbox input "true"
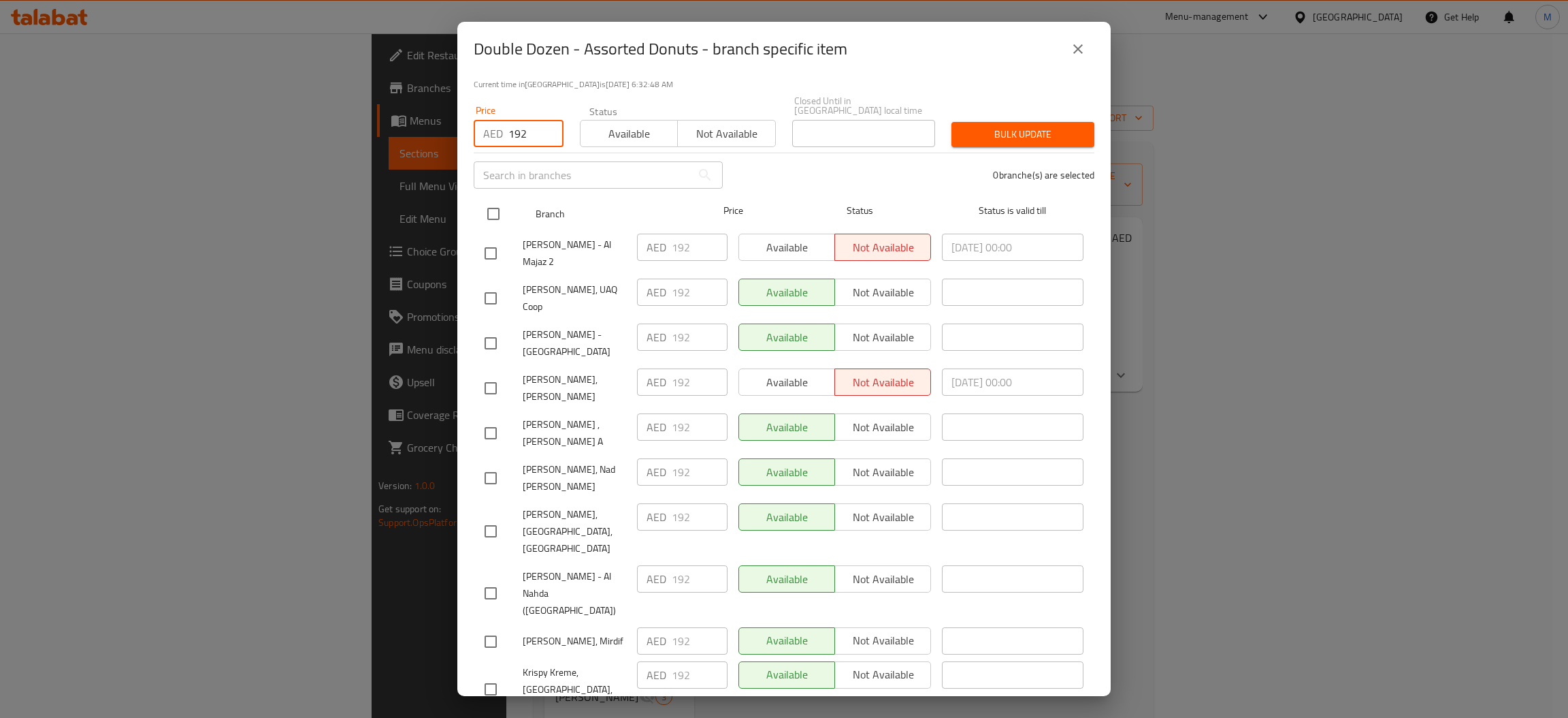
checkbox input "true"
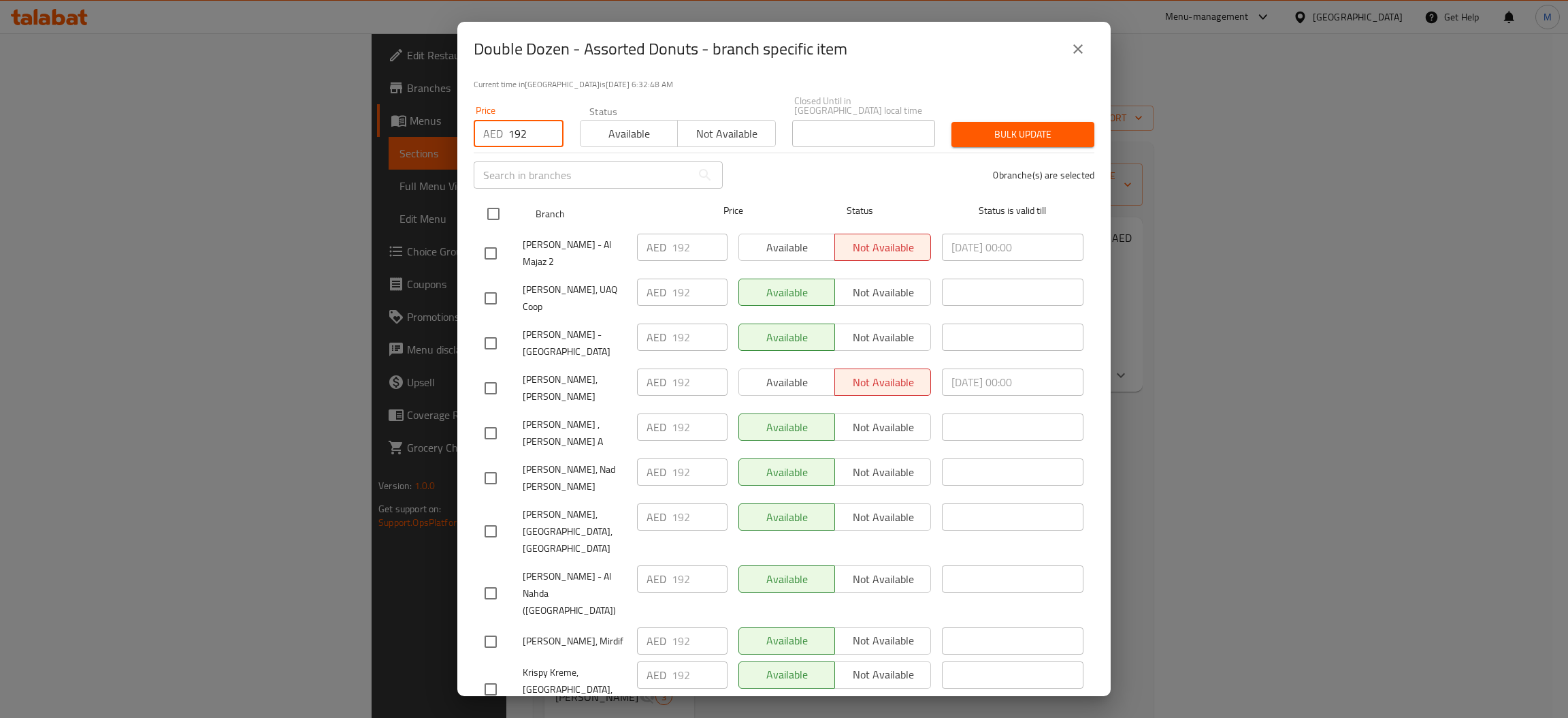
checkbox input "true"
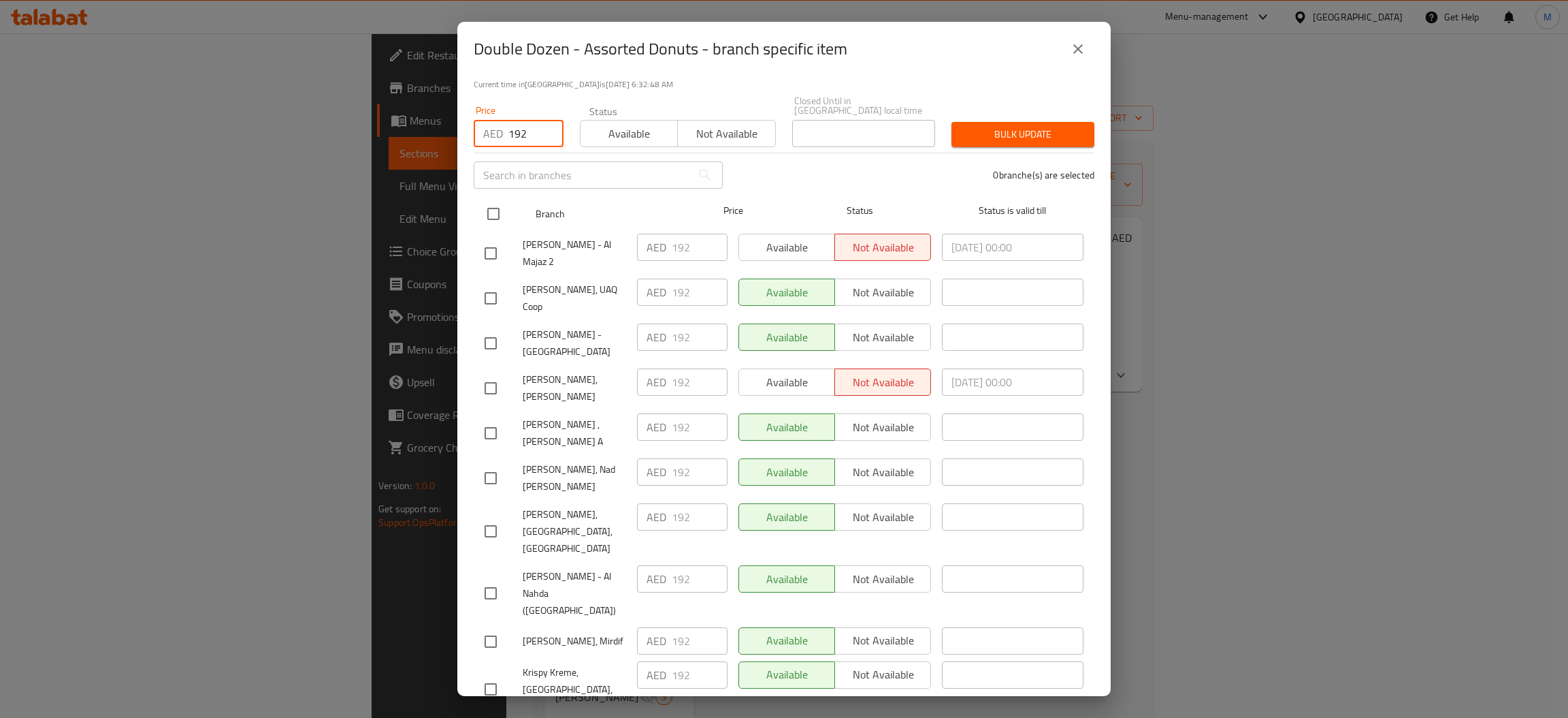
checkbox input "true"
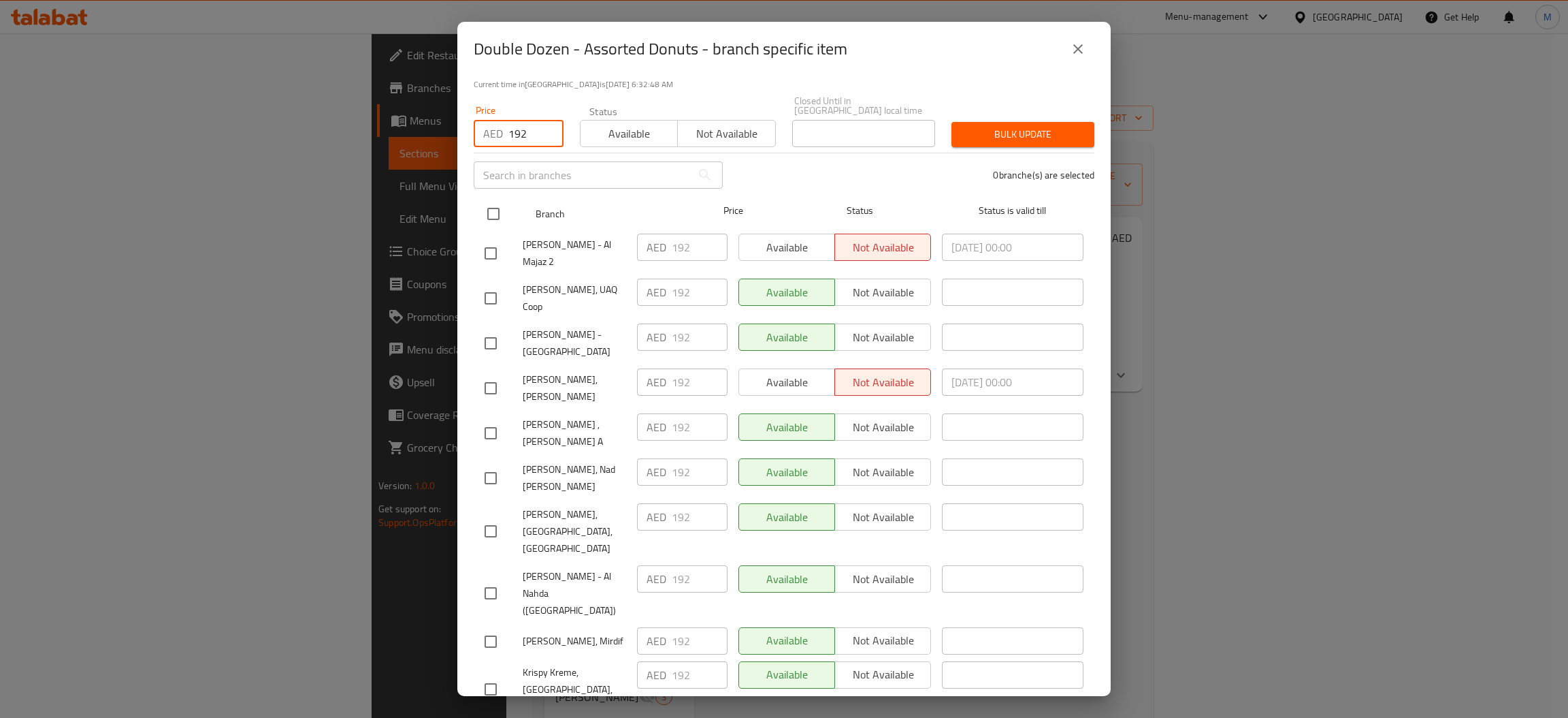
checkbox input "true"
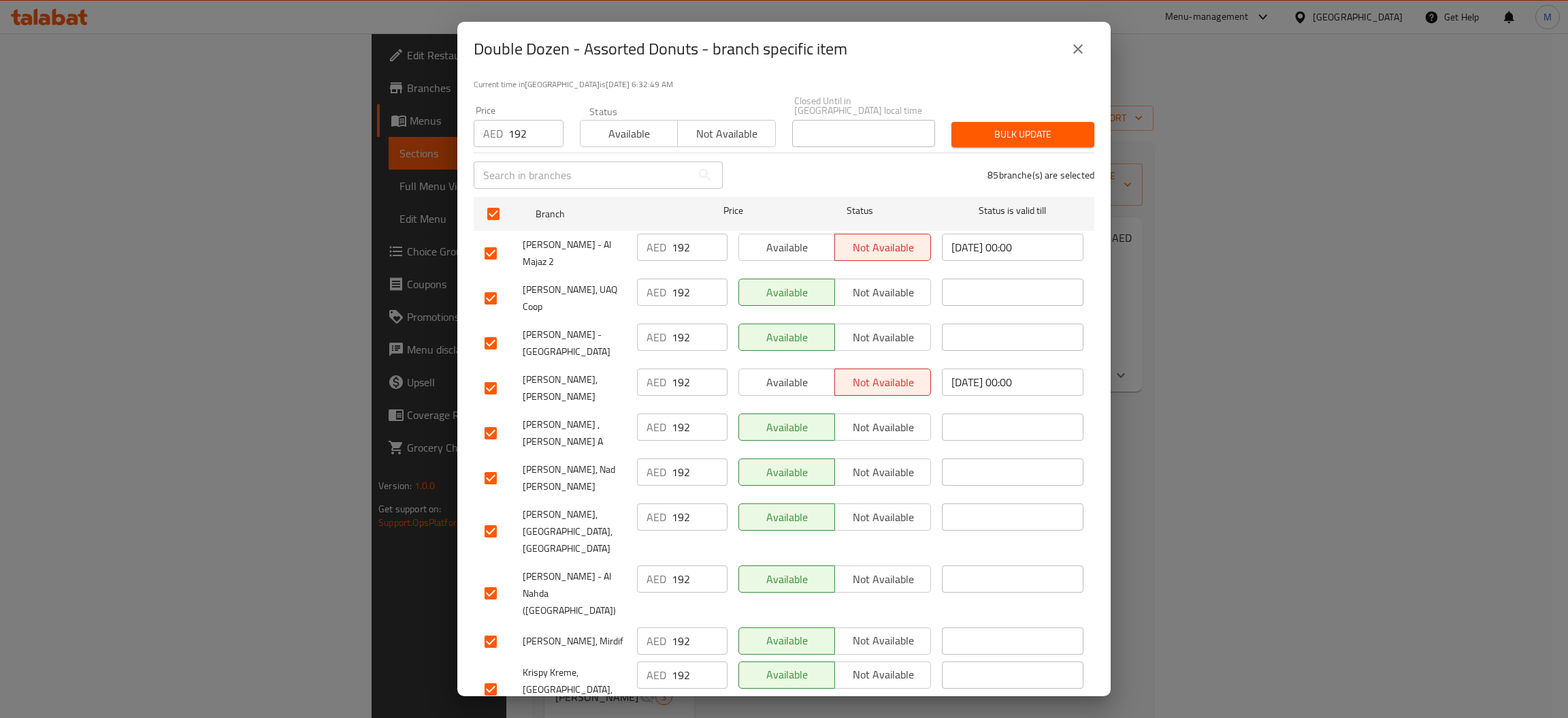
click at [983, 122] on button "Bulk update" at bounding box center [1023, 134] width 143 height 25
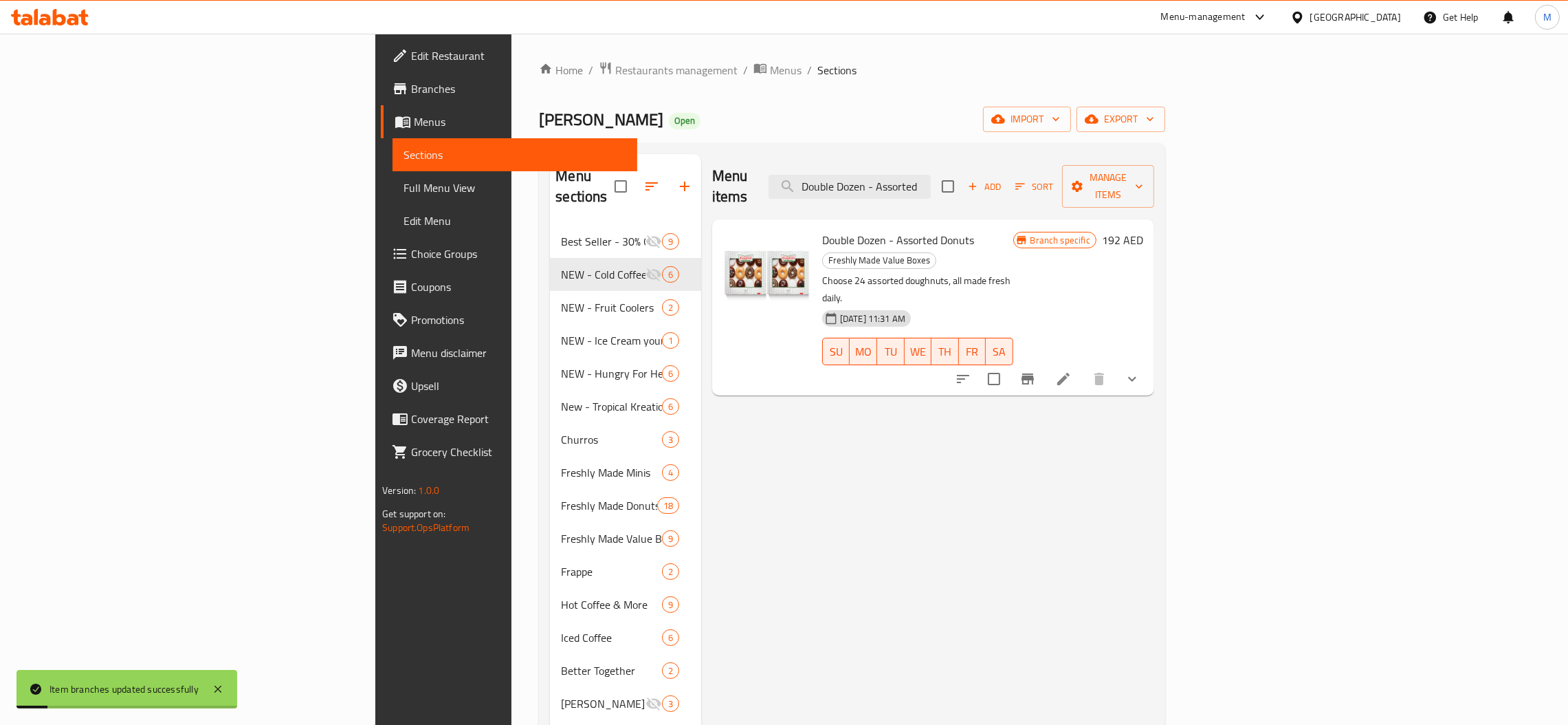
click at [1083, 367] on li at bounding box center [1063, 379] width 38 height 25
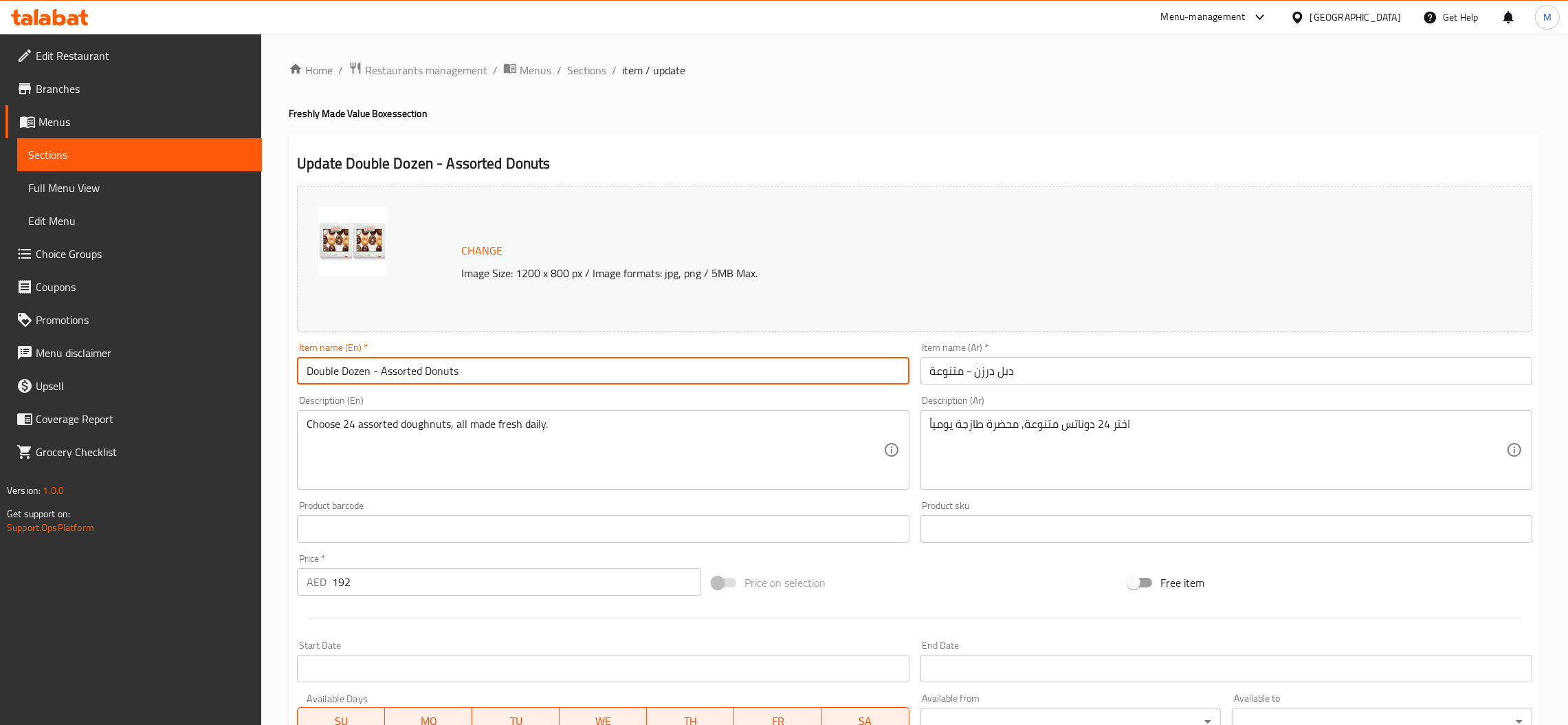
click at [430, 384] on input "Double Dozen - Assorted Donuts" at bounding box center [602, 370] width 611 height 27
click at [600, 62] on span "Sections" at bounding box center [587, 70] width 39 height 17
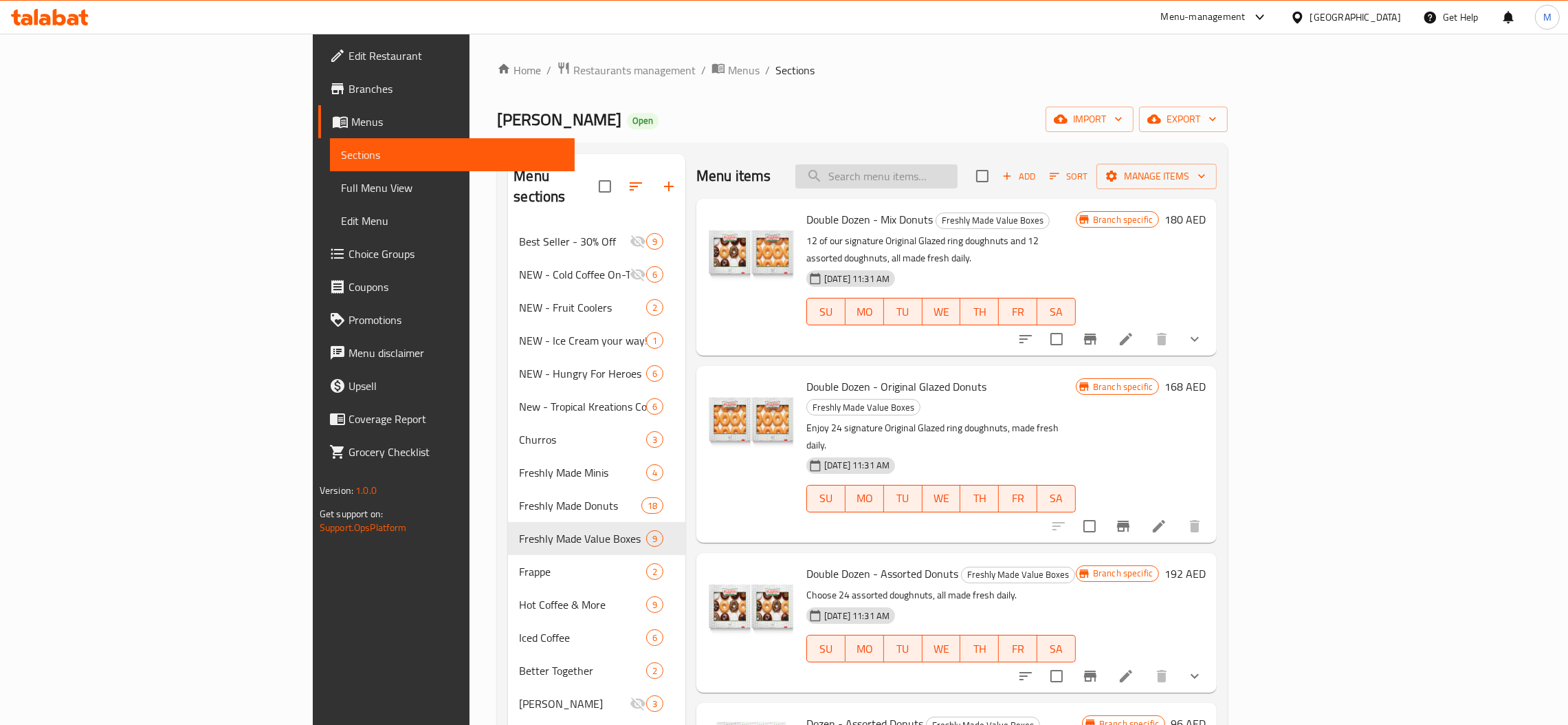
click at [951, 184] on input "search" at bounding box center [876, 176] width 162 height 24
paste input "Double Dozen - Mix"
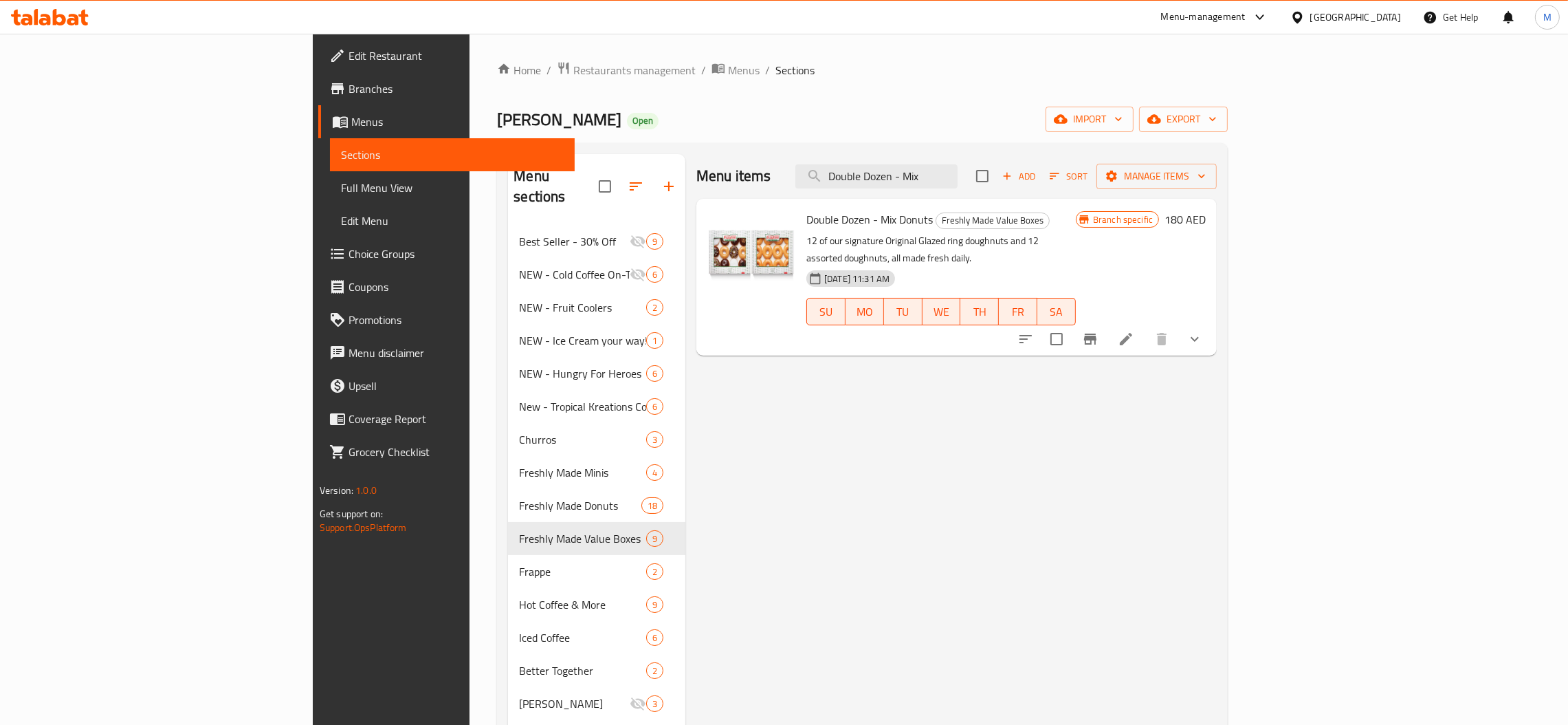
type input "Double Dozen - Mix"
click at [1097, 334] on icon "Branch-specific-item" at bounding box center [1090, 339] width 12 height 11
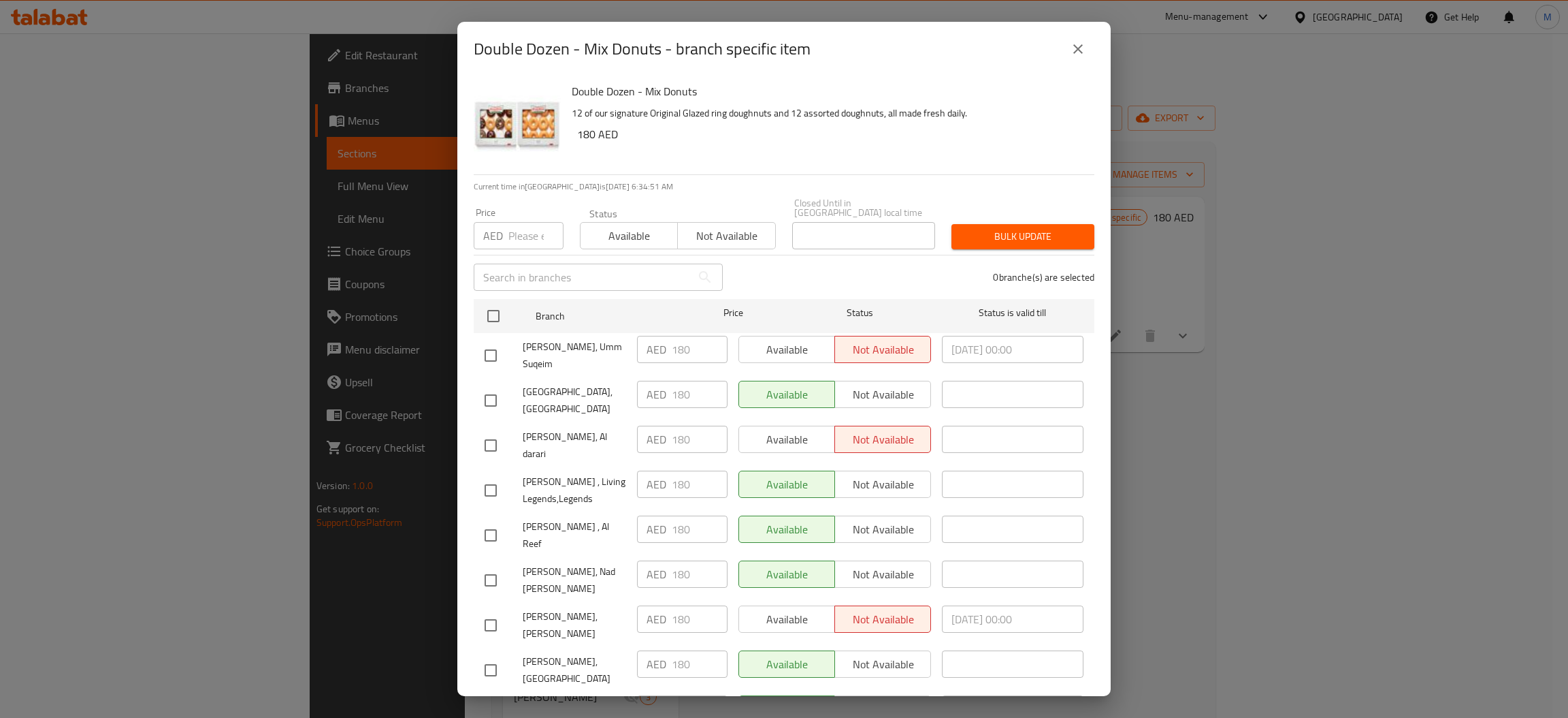
click at [521, 240] on input "number" at bounding box center [535, 235] width 55 height 27
type input "180"
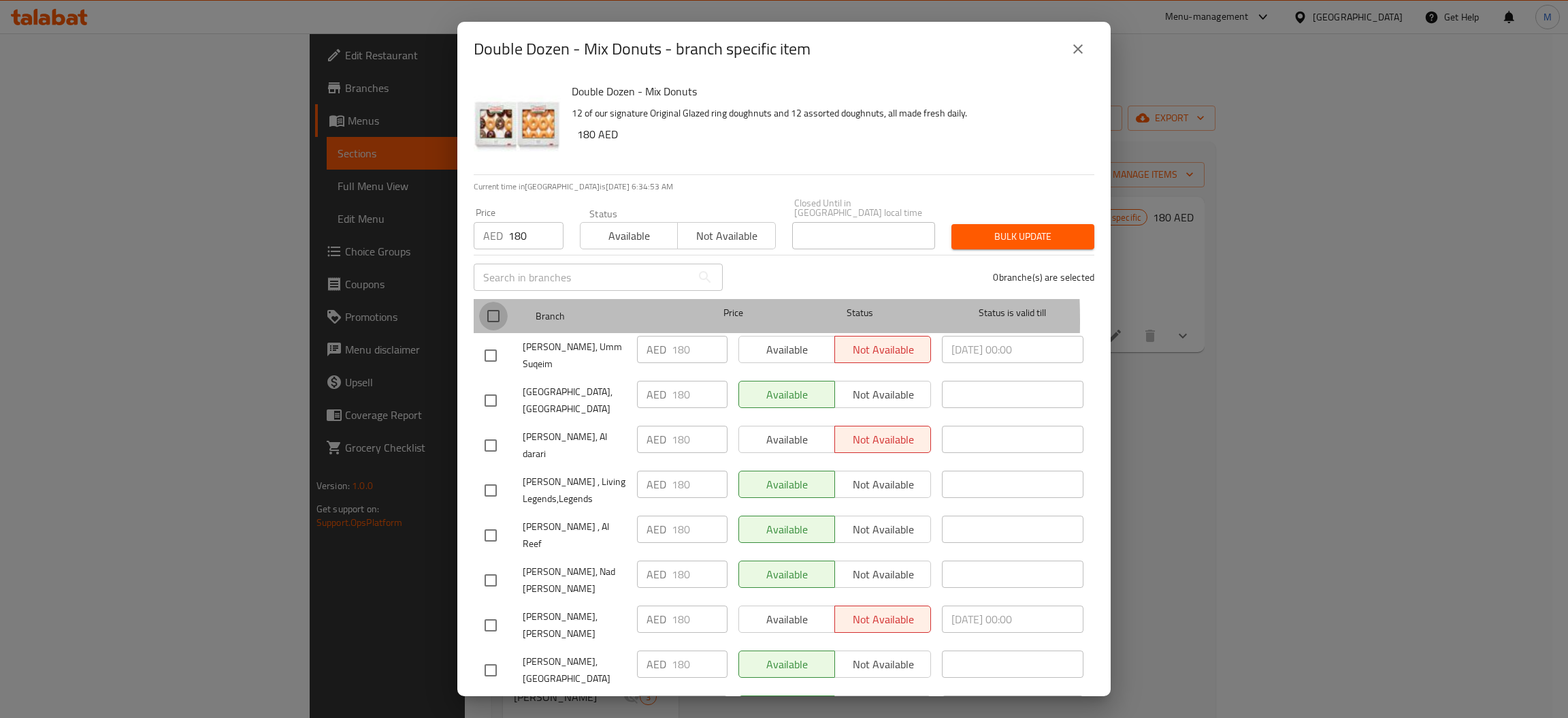
click at [500, 320] on input "checkbox" at bounding box center [493, 316] width 29 height 29
checkbox input "true"
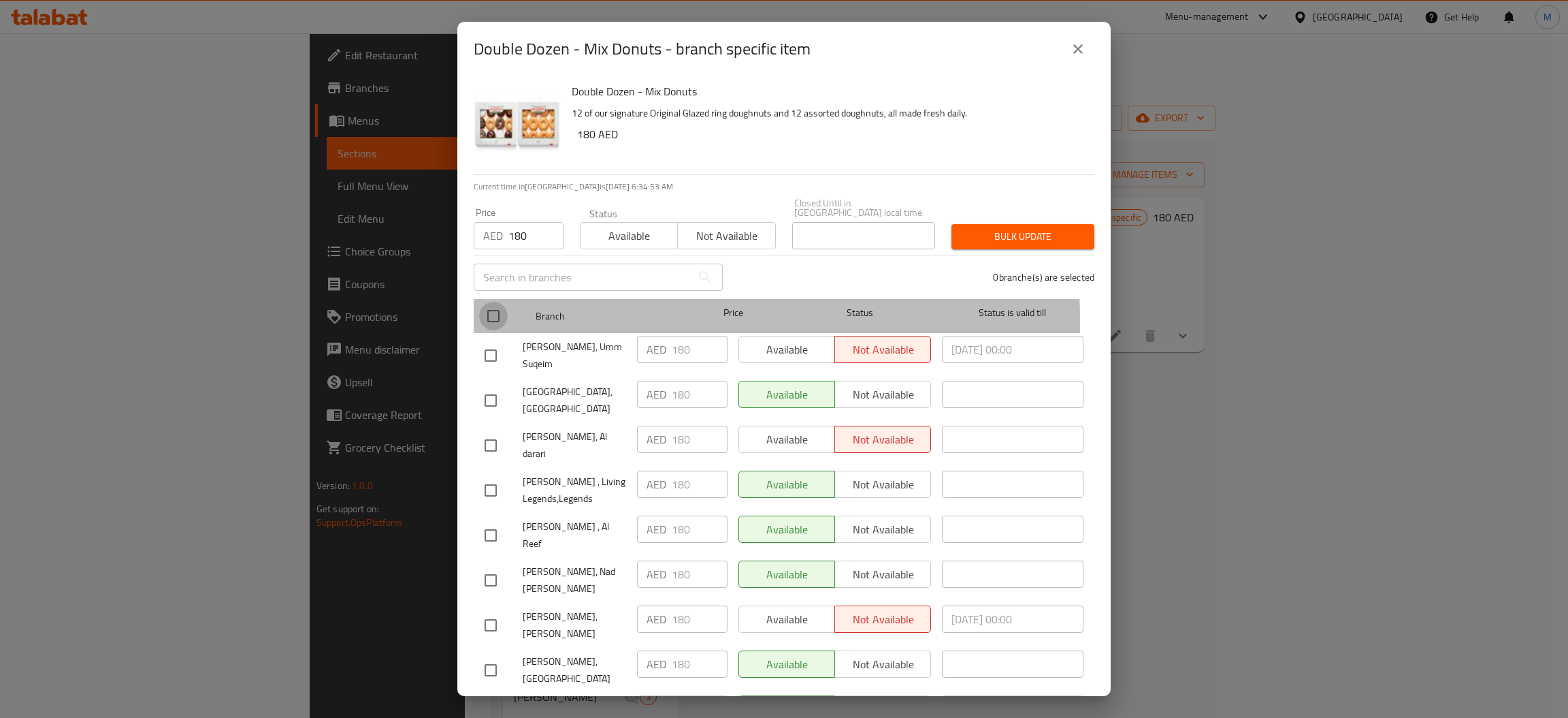
checkbox input "true"
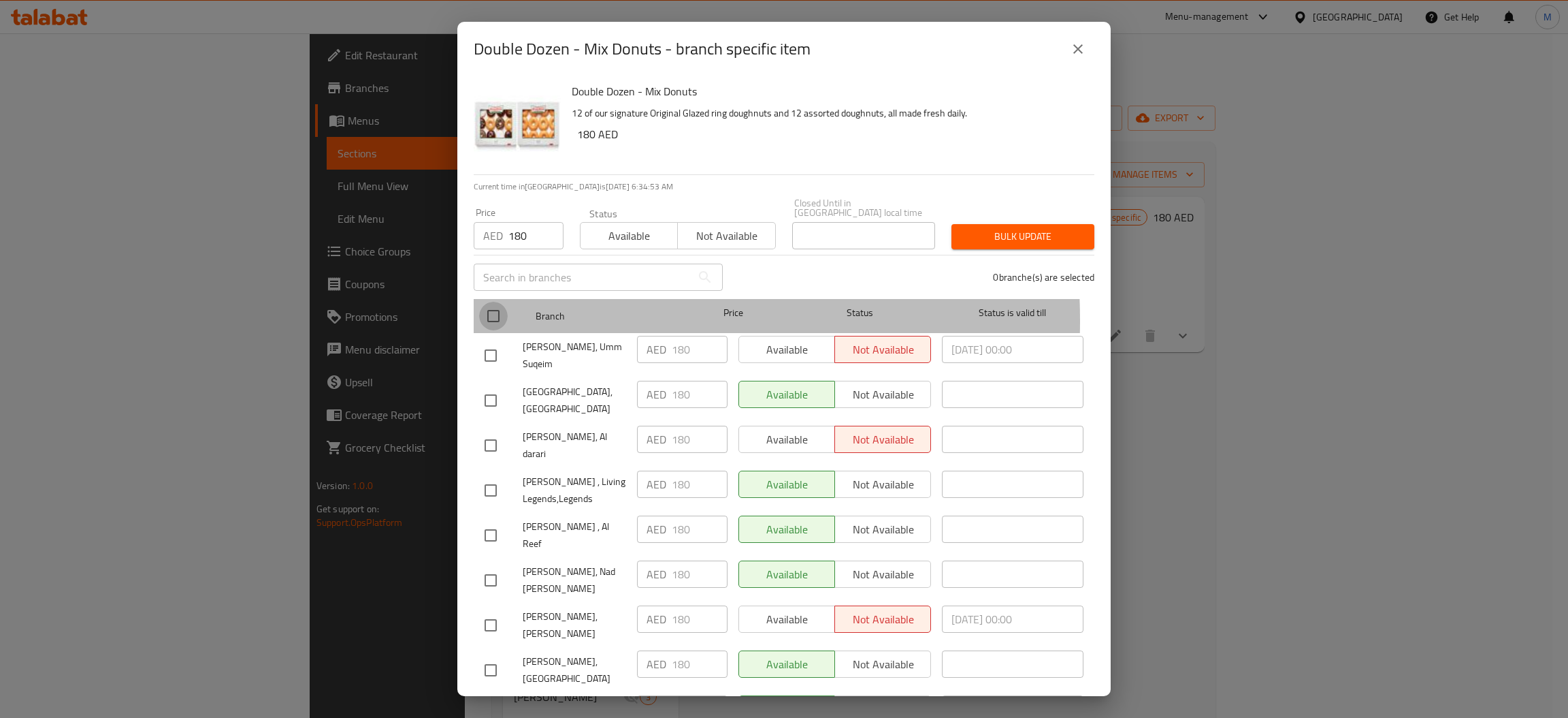
checkbox input "true"
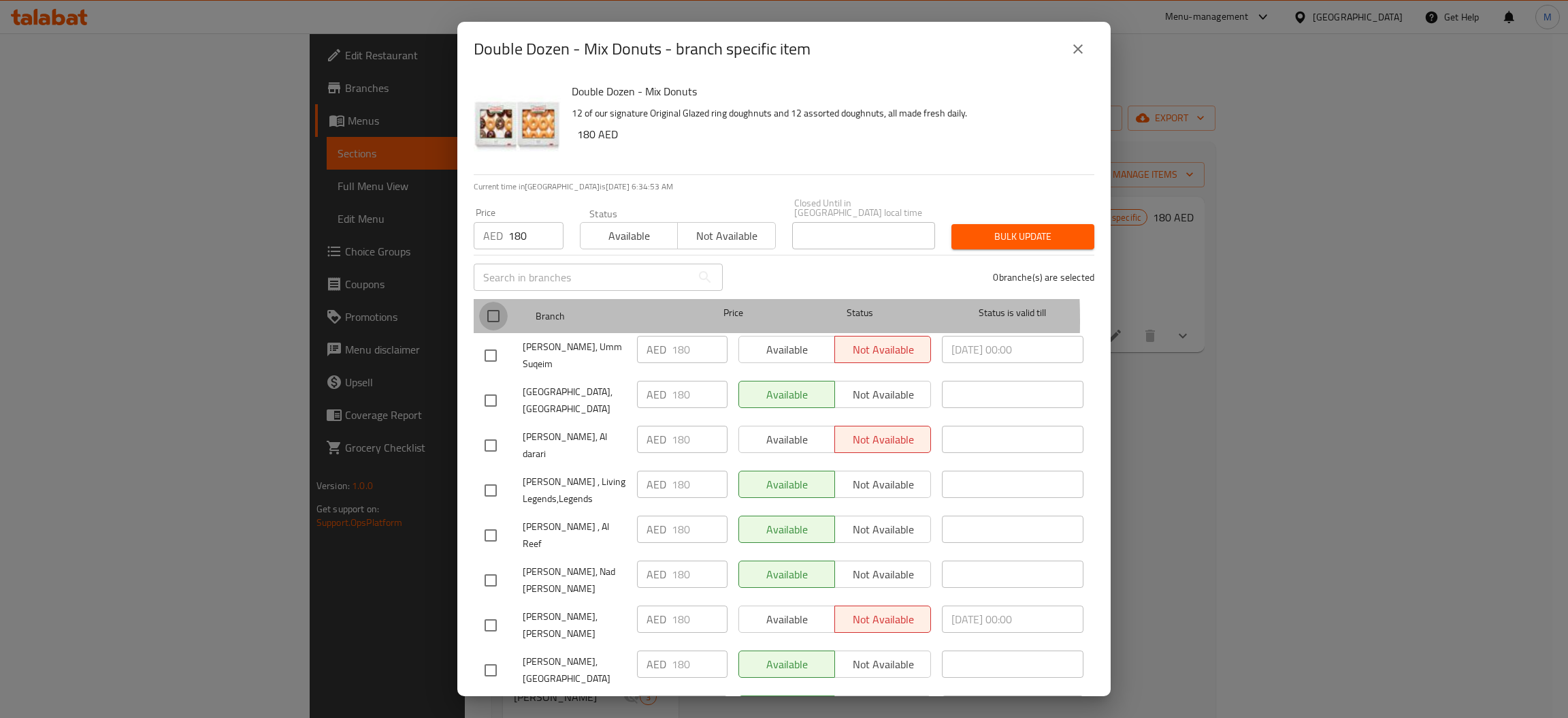
checkbox input "true"
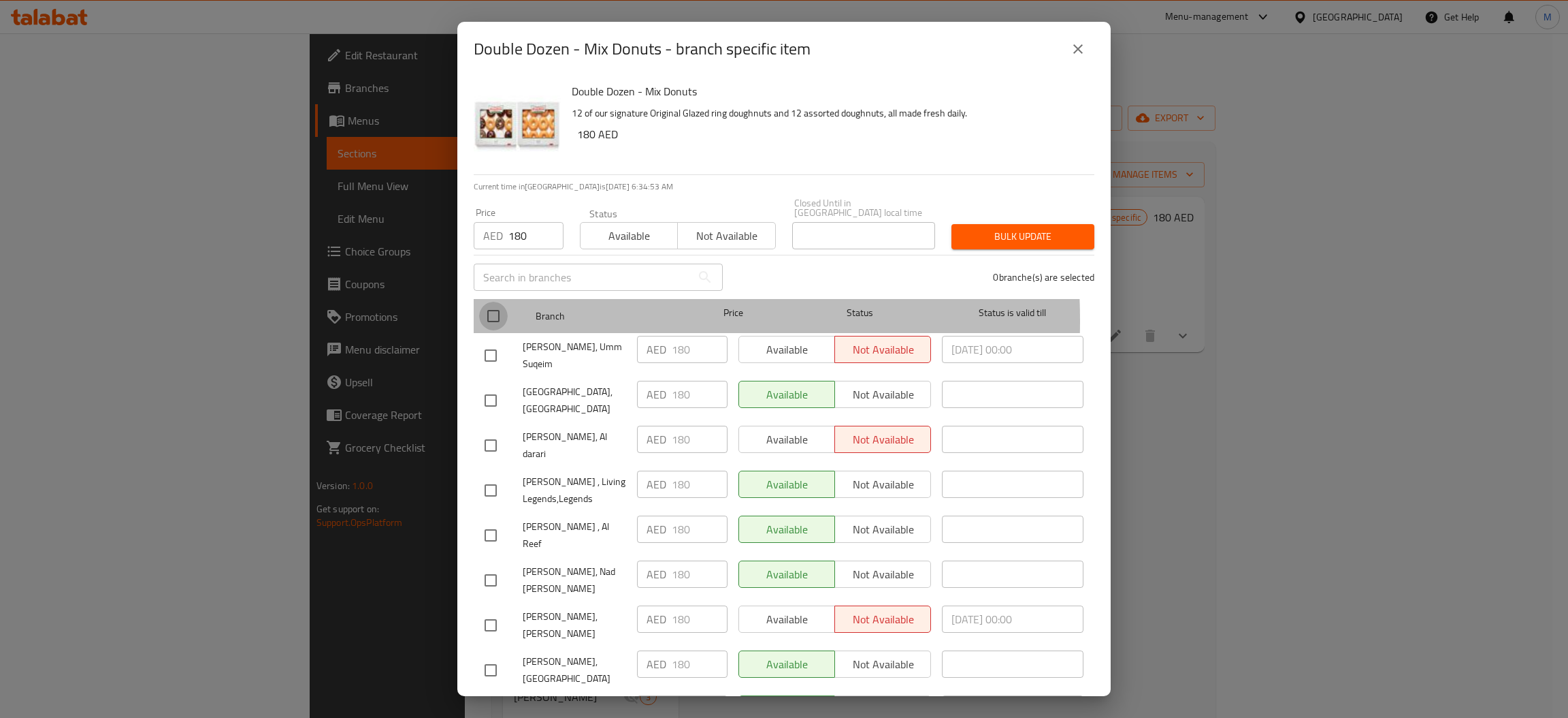
checkbox input "true"
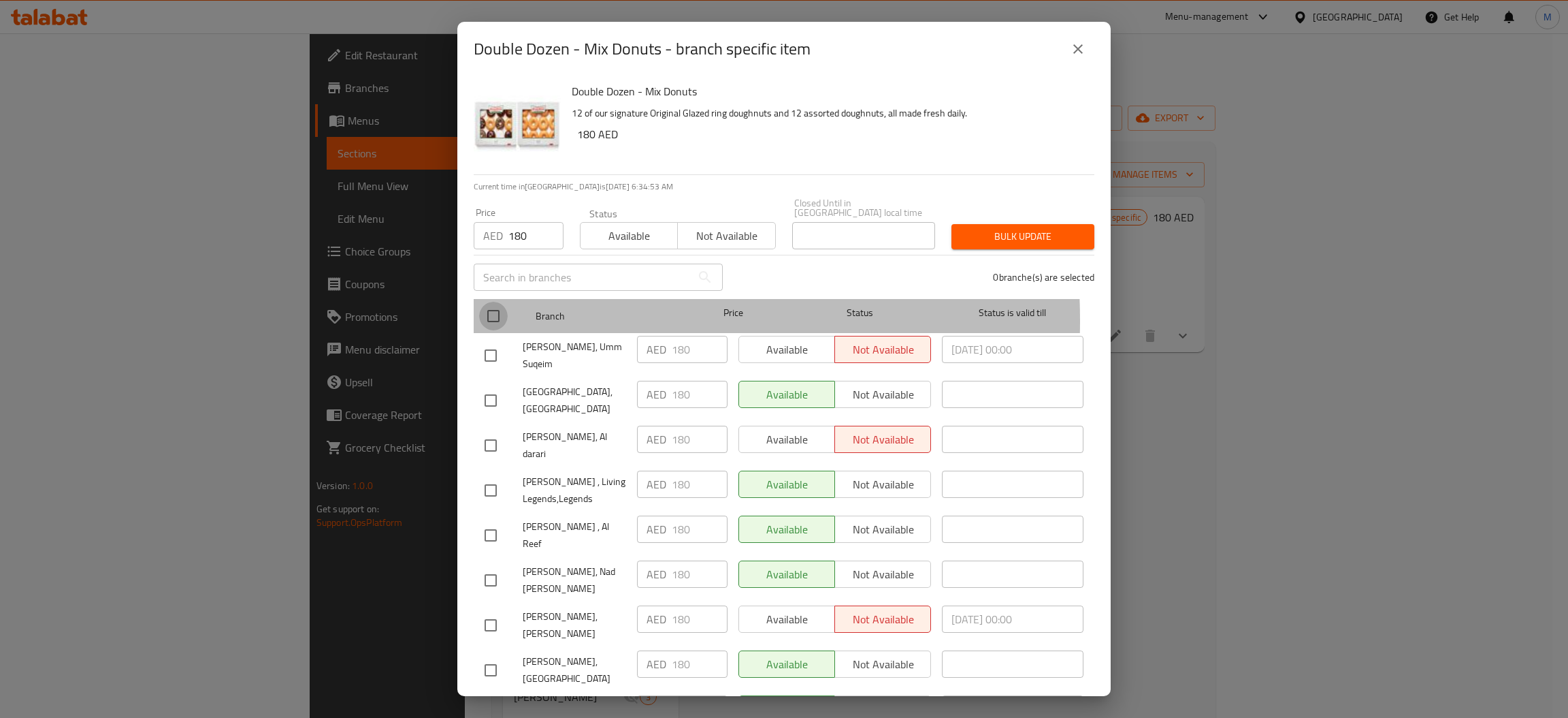
checkbox input "true"
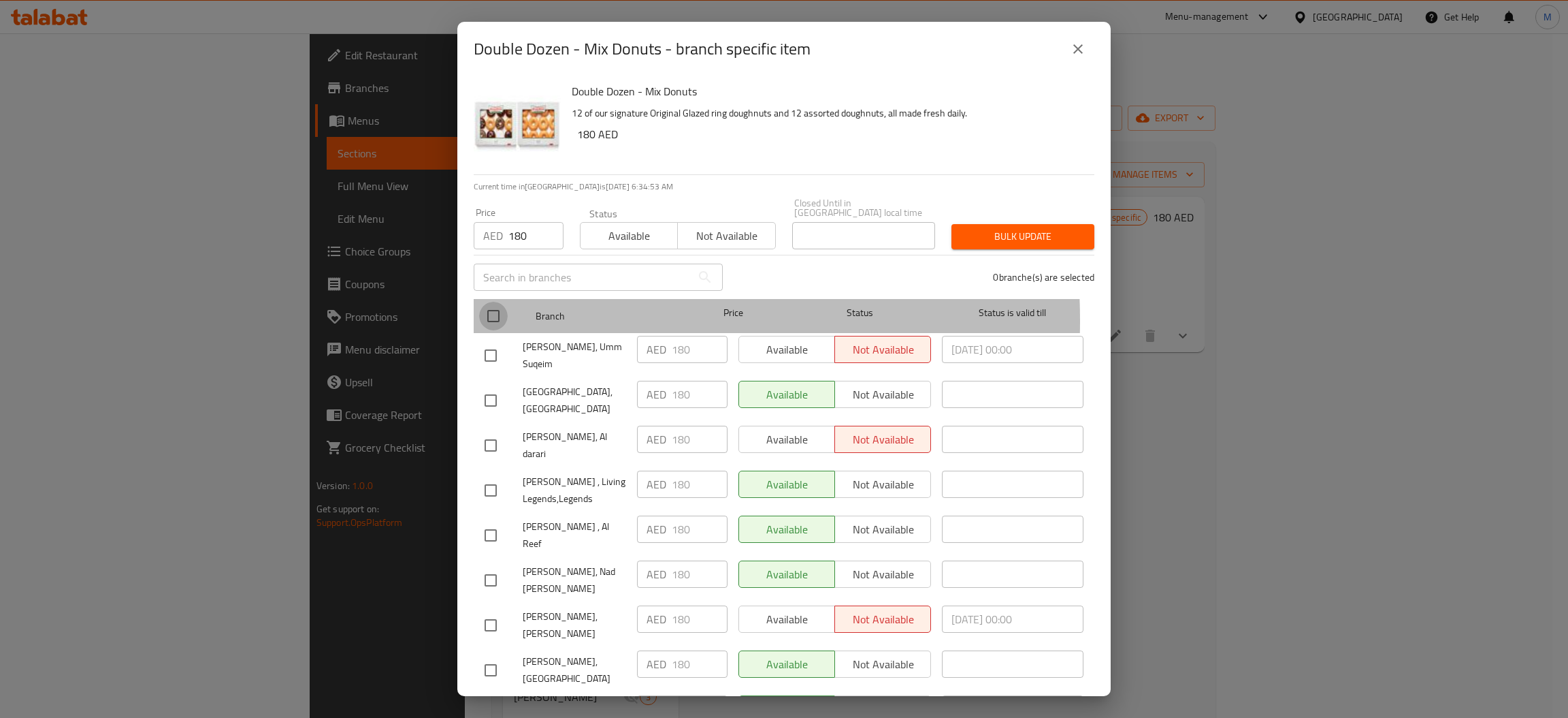
checkbox input "true"
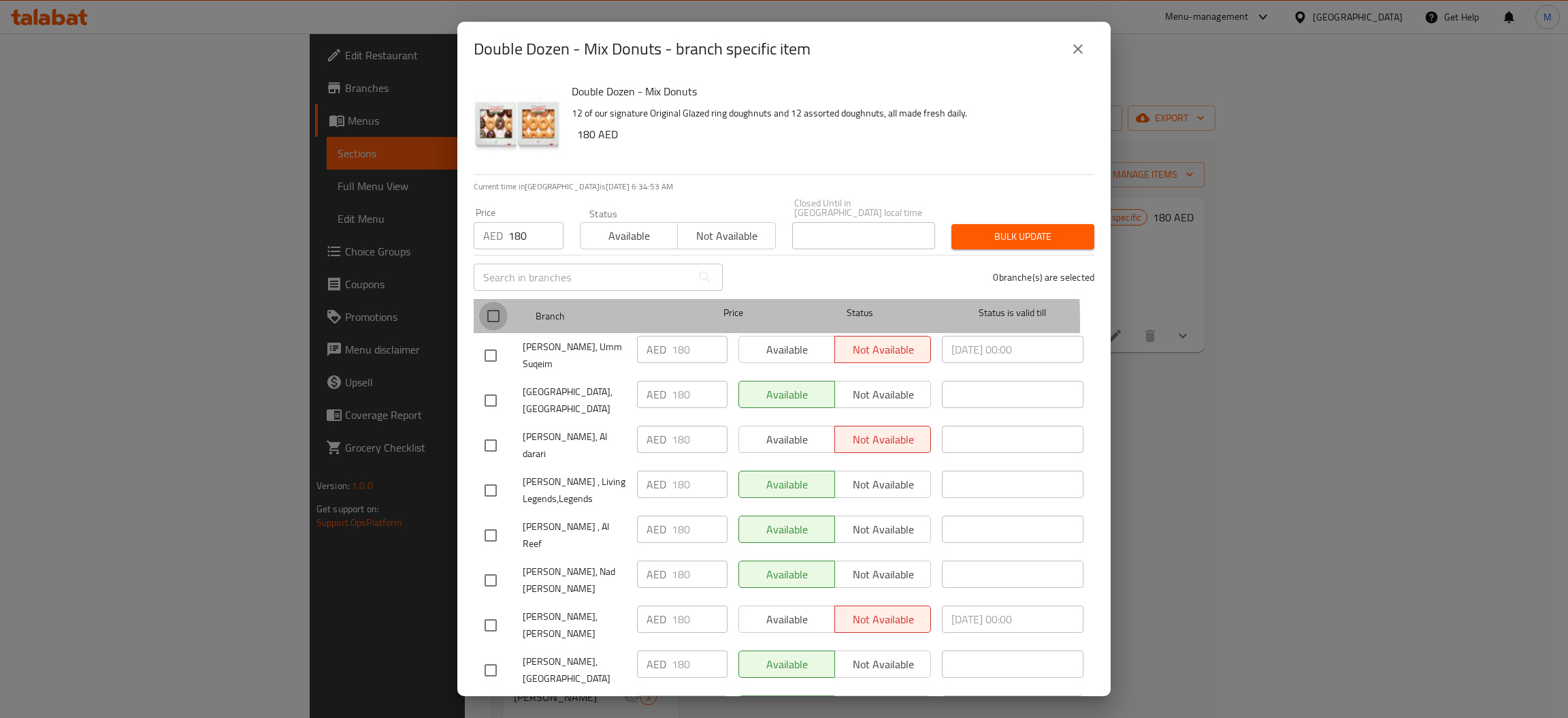
checkbox input "true"
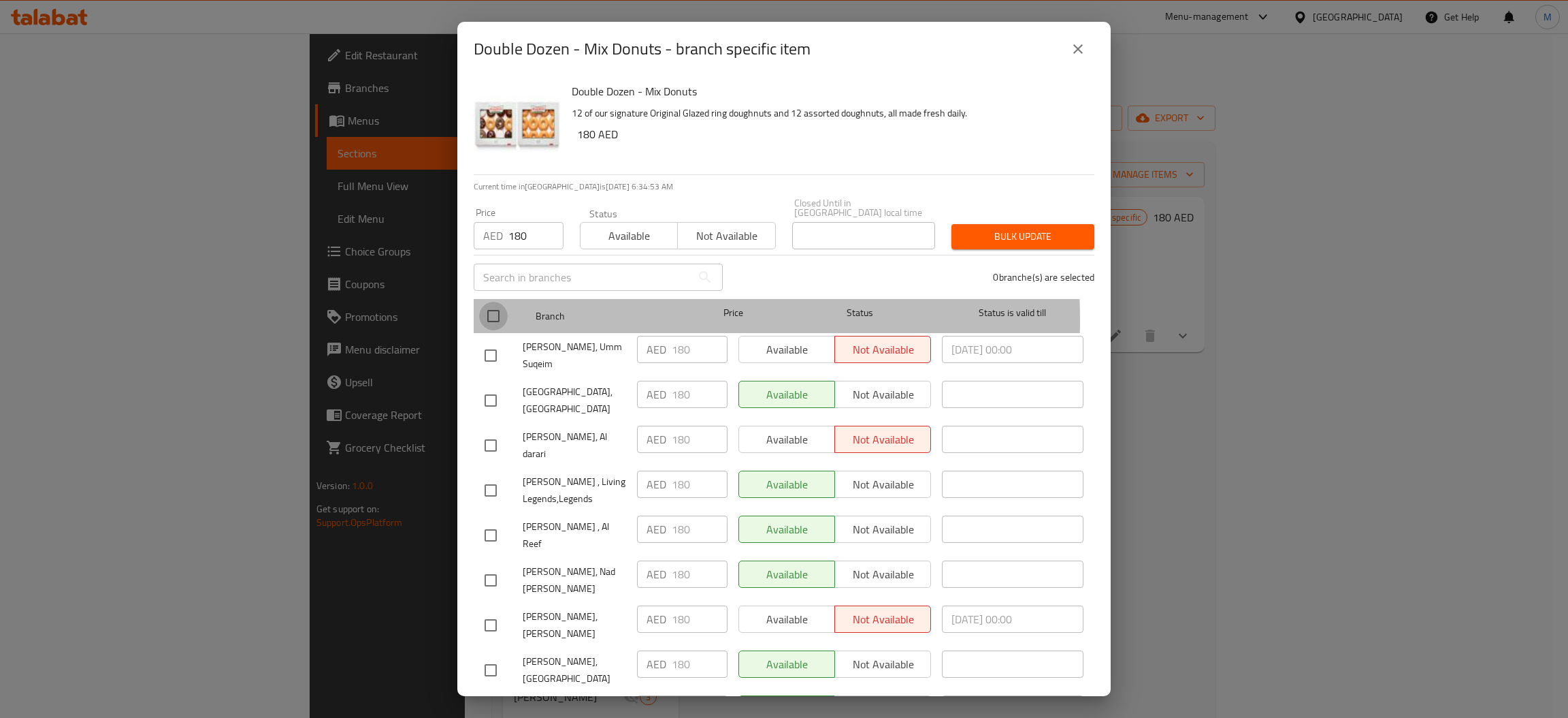
checkbox input "true"
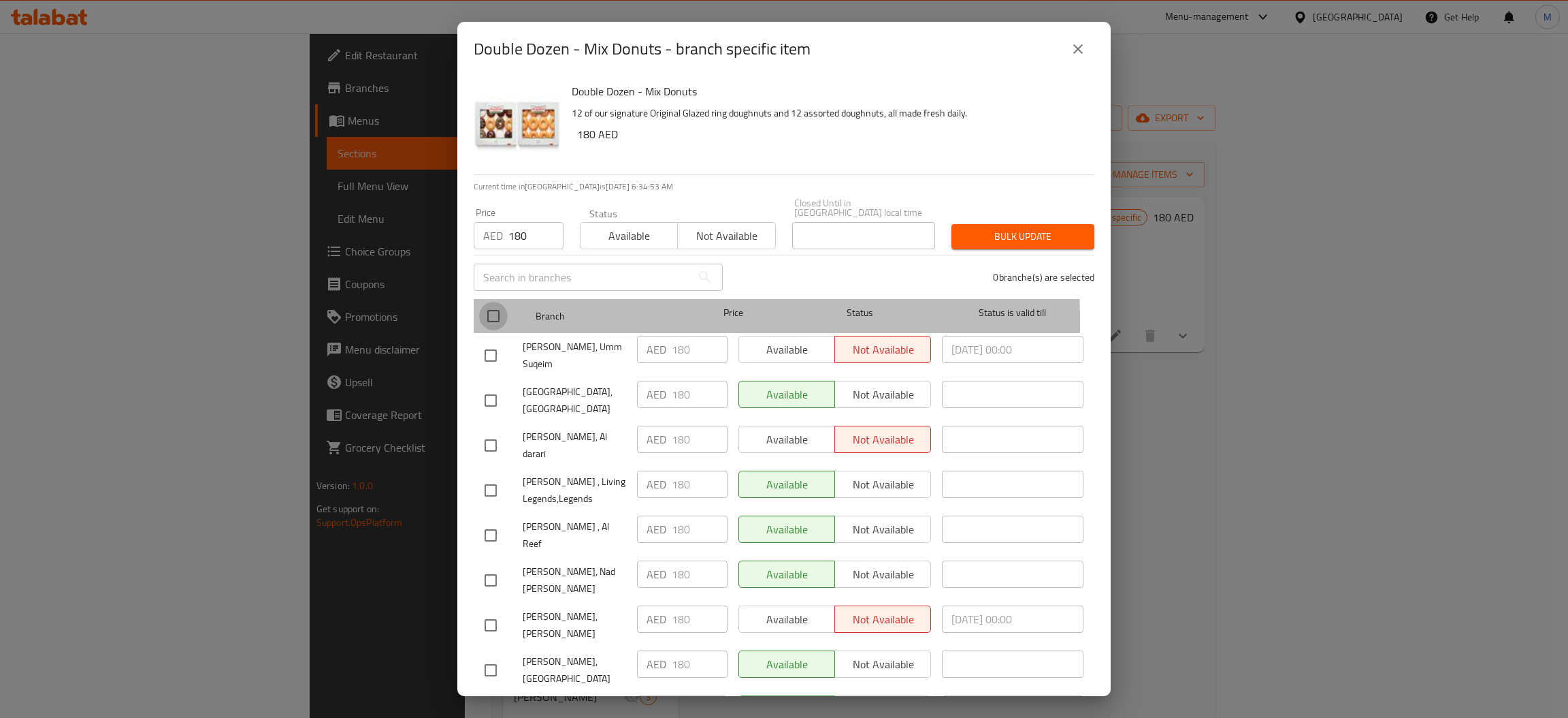
checkbox input "true"
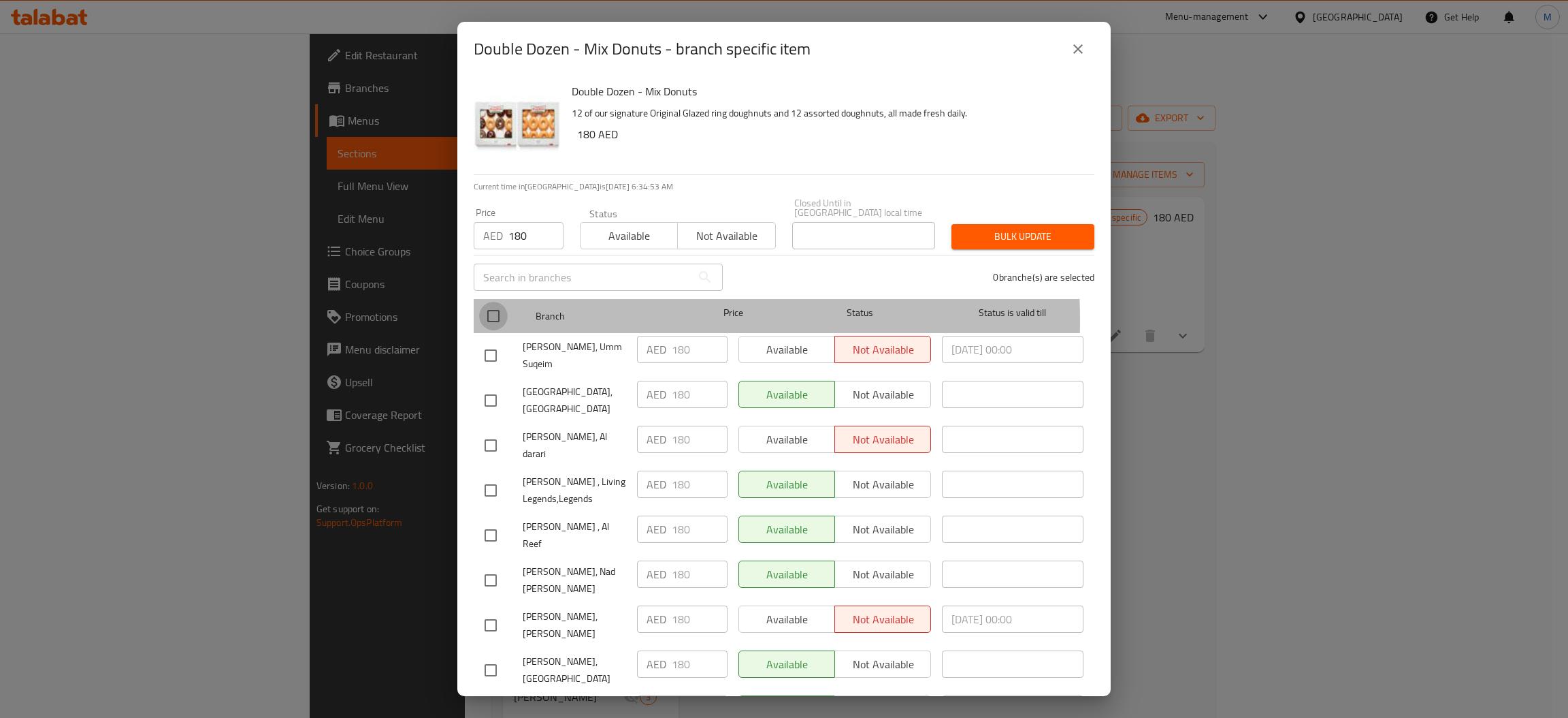
checkbox input "true"
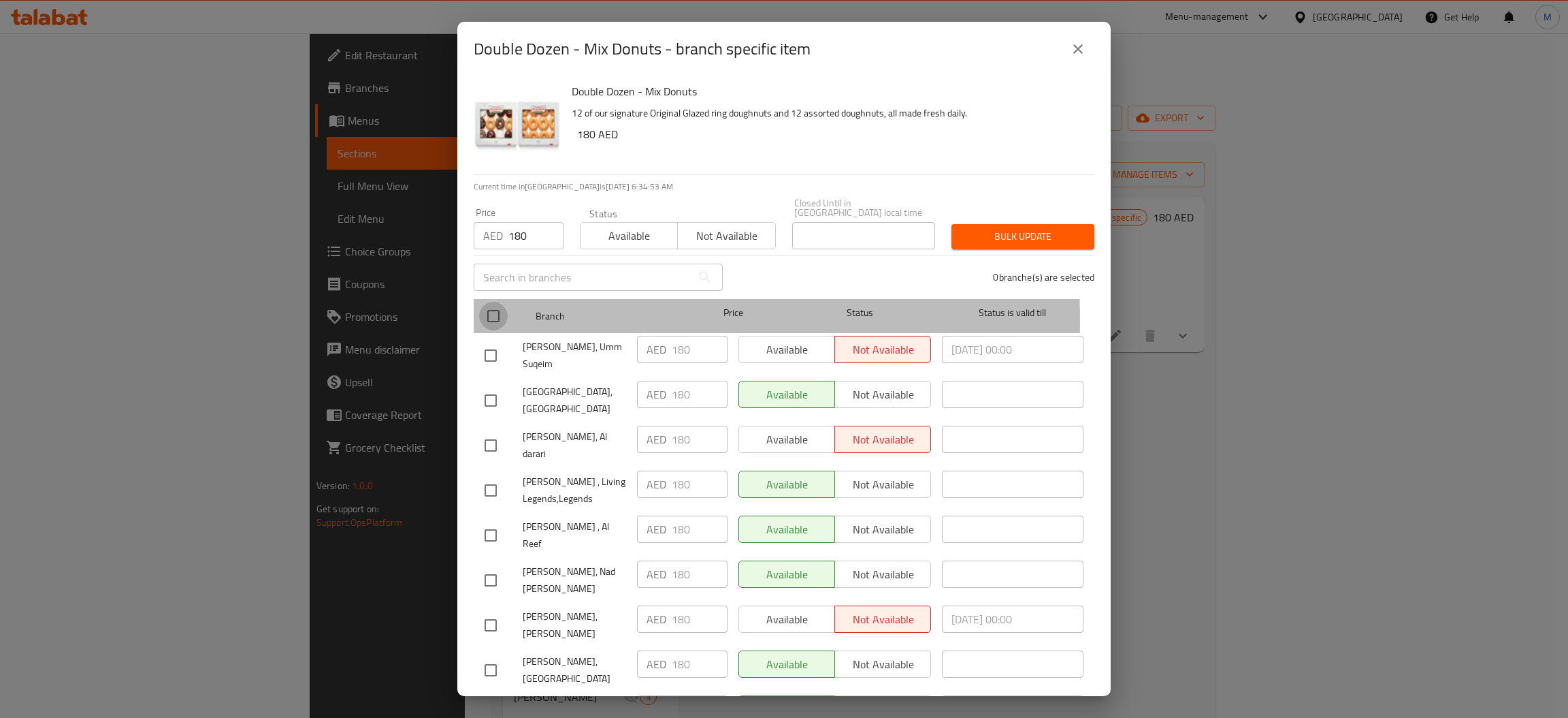
checkbox input "true"
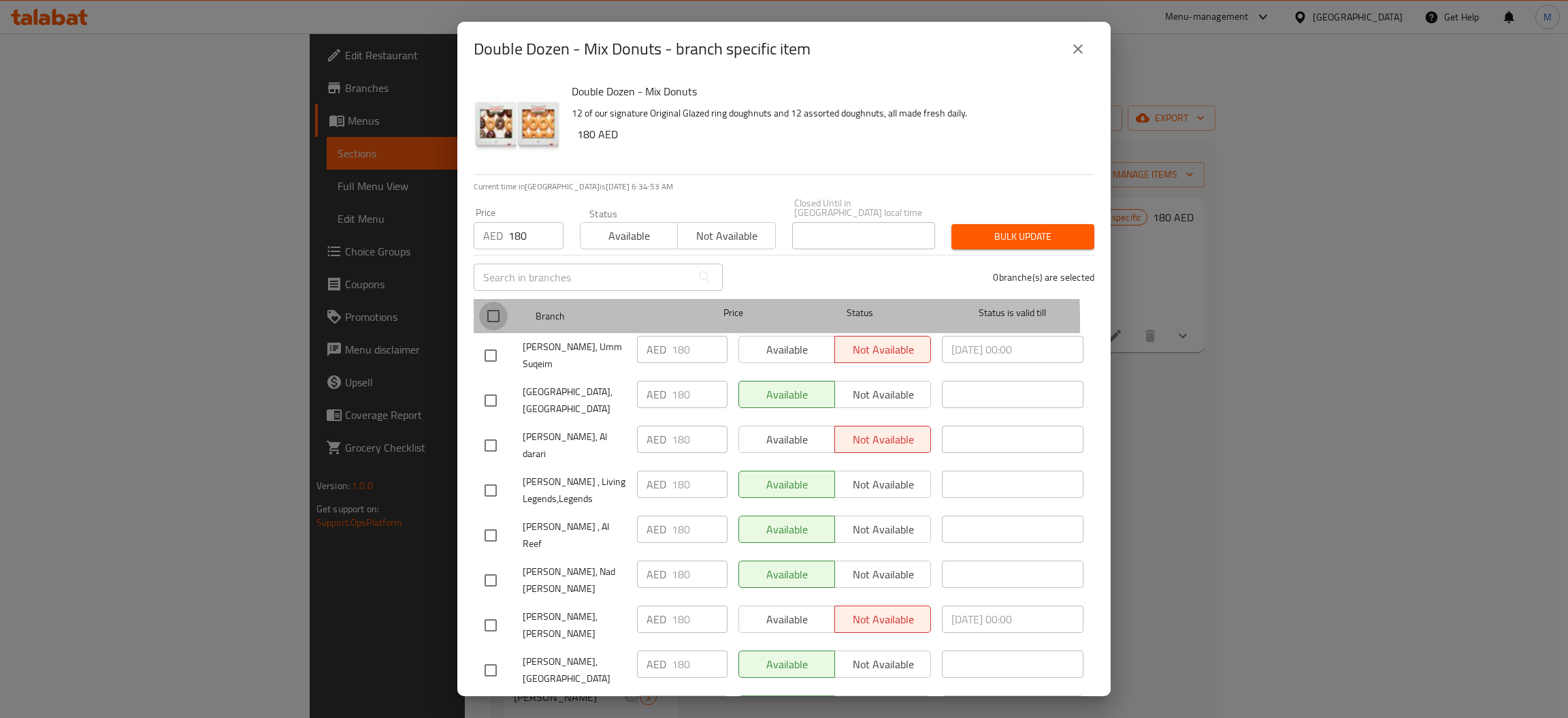
checkbox input "true"
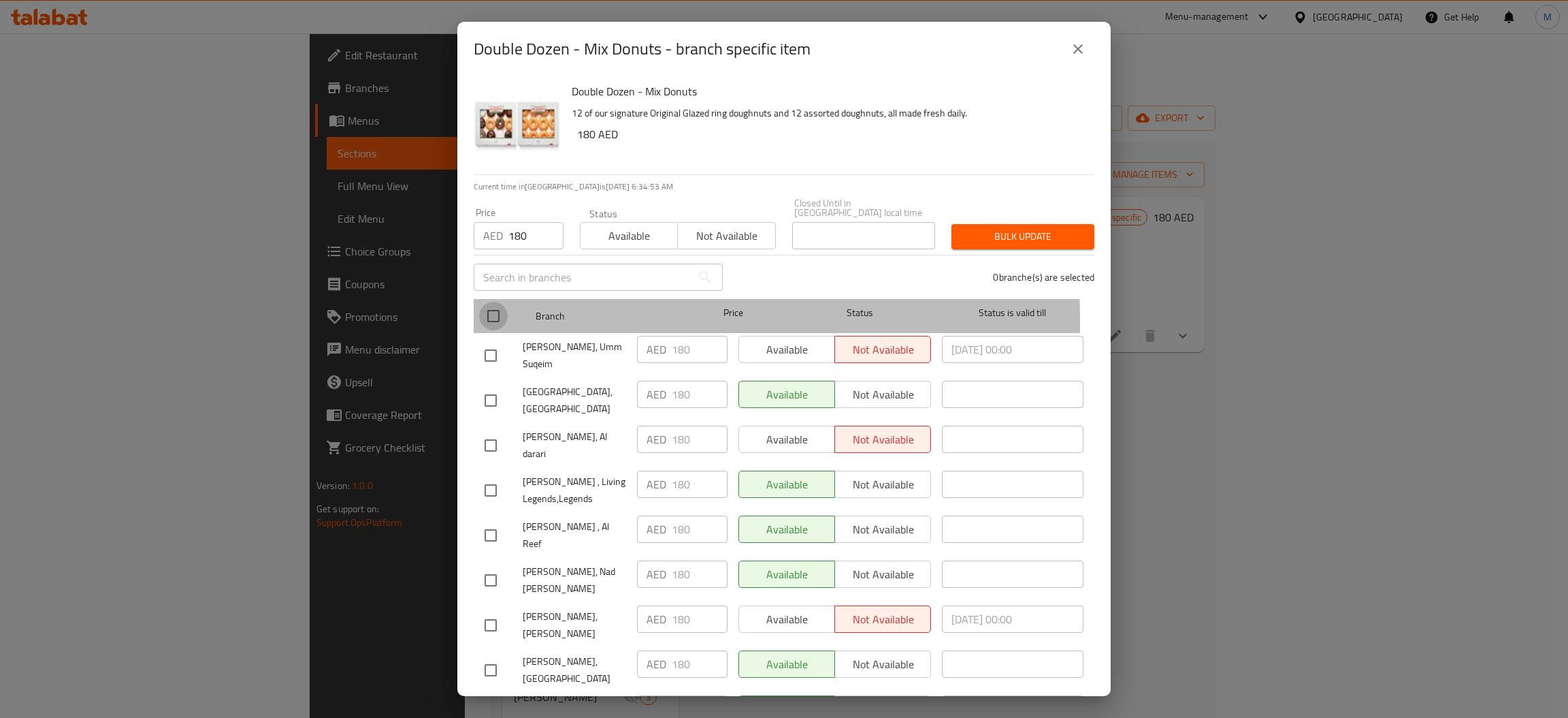
checkbox input "true"
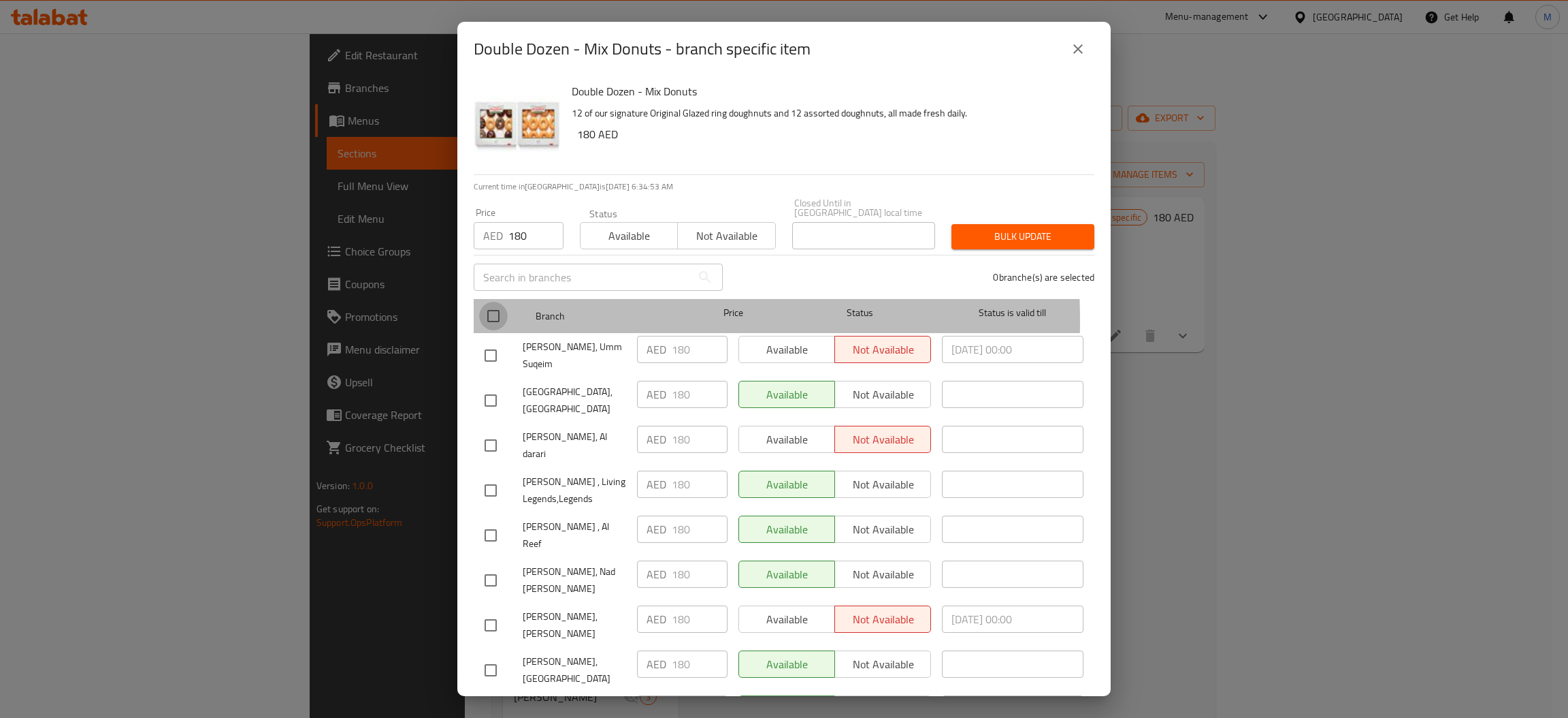
checkbox input "true"
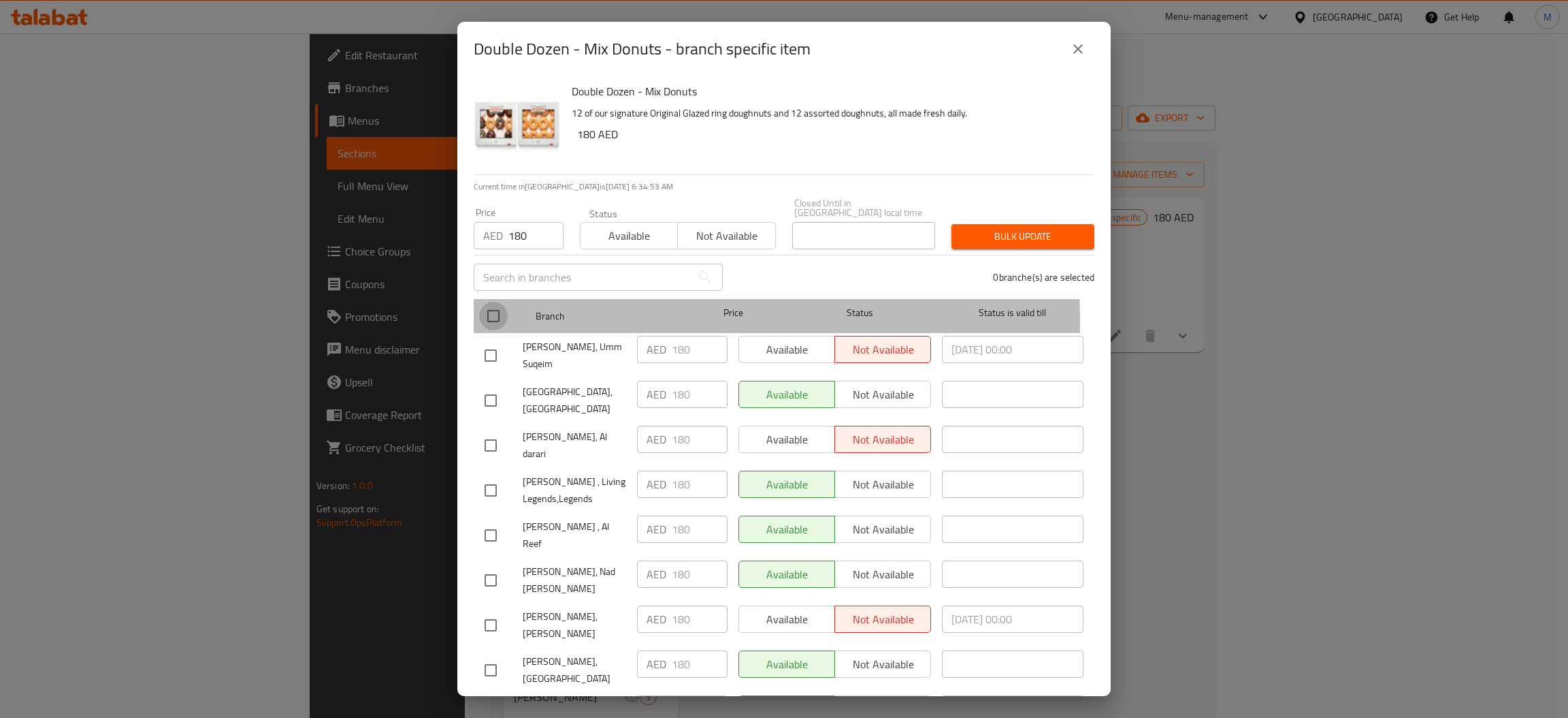
checkbox input "true"
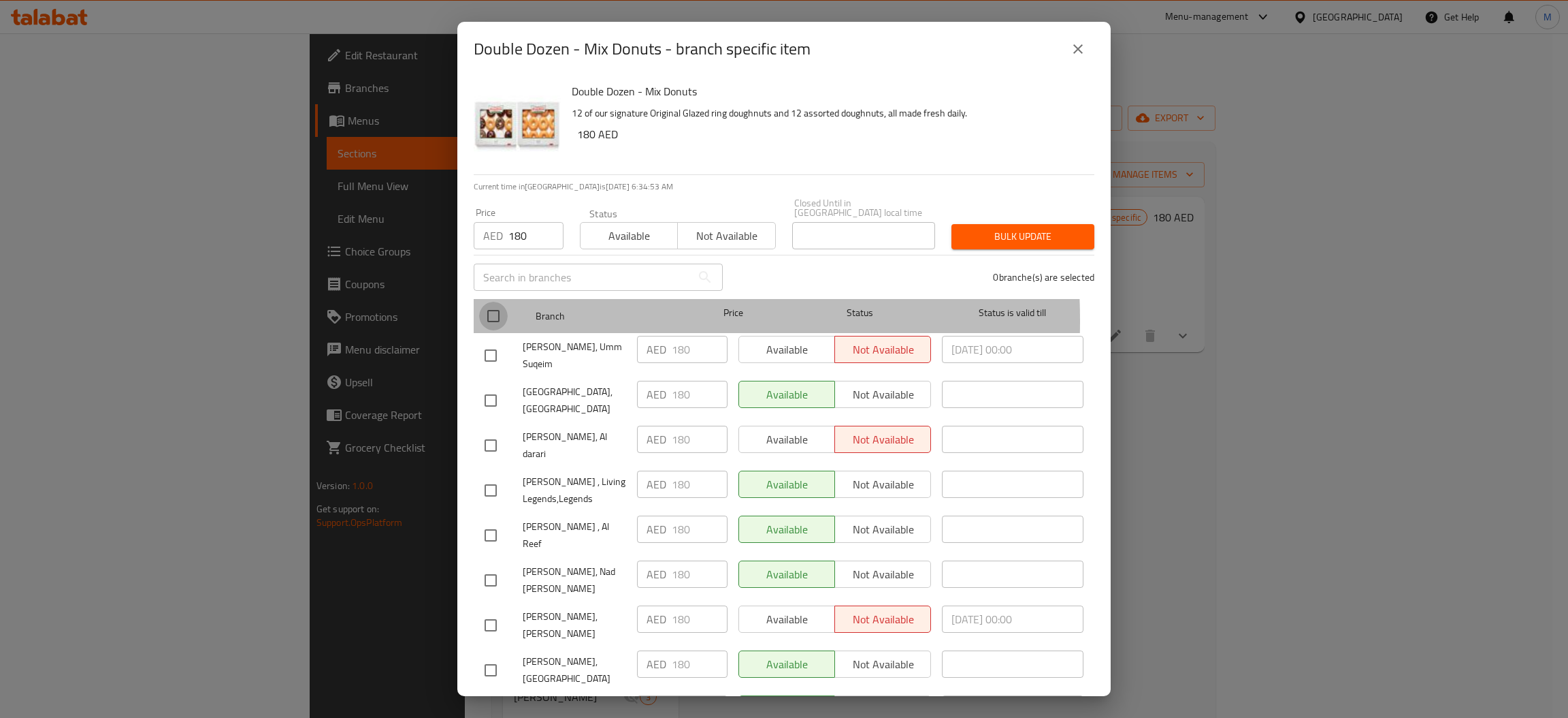
checkbox input "true"
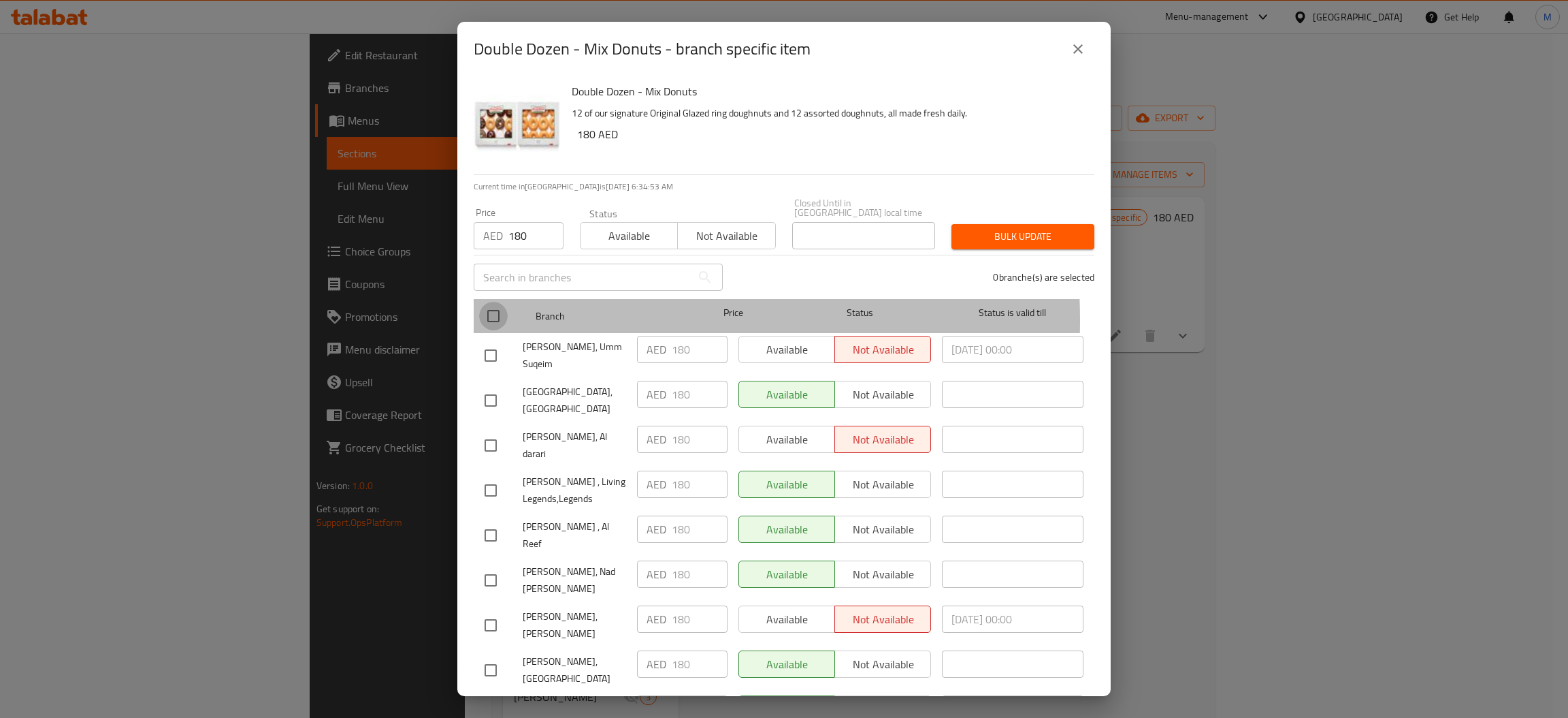
checkbox input "true"
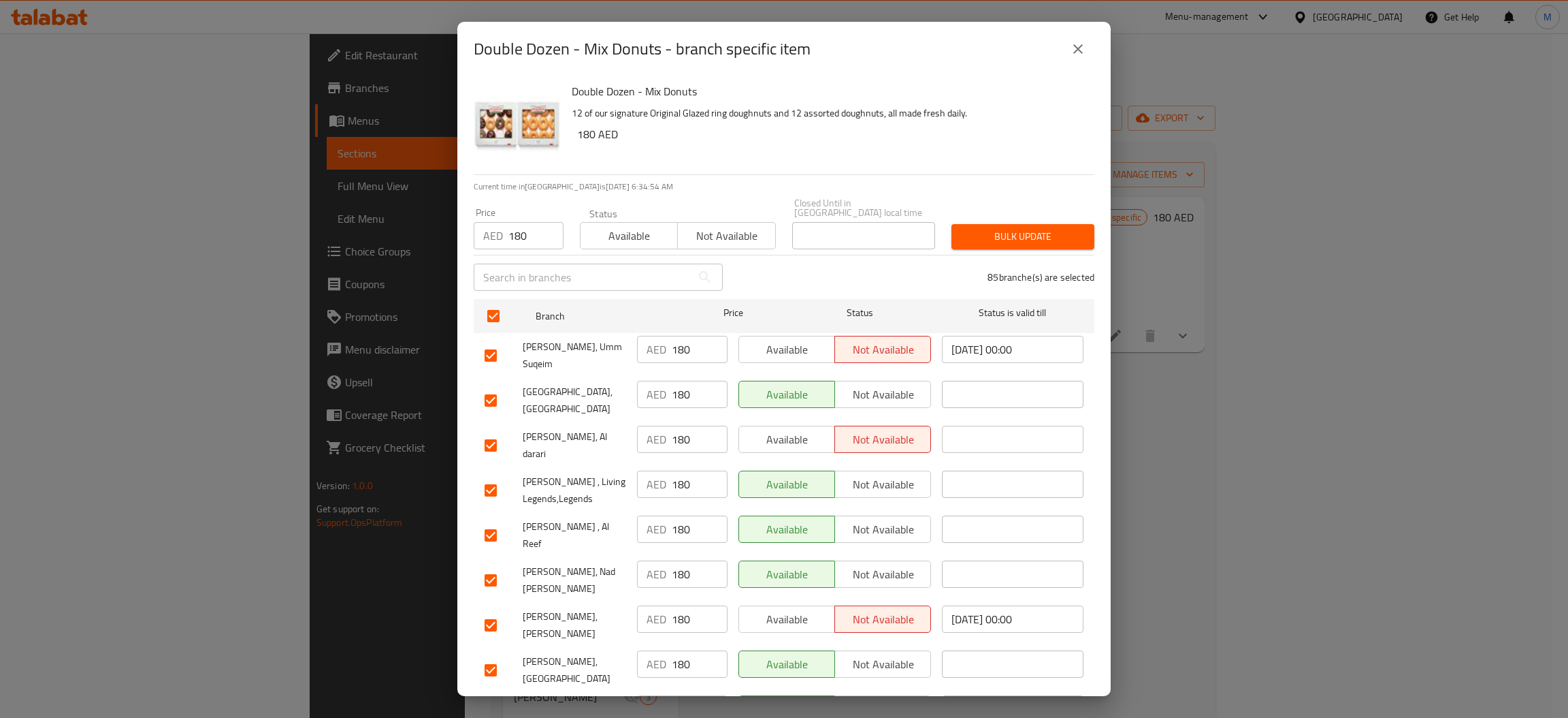
click at [1036, 224] on button "Bulk update" at bounding box center [1023, 236] width 143 height 25
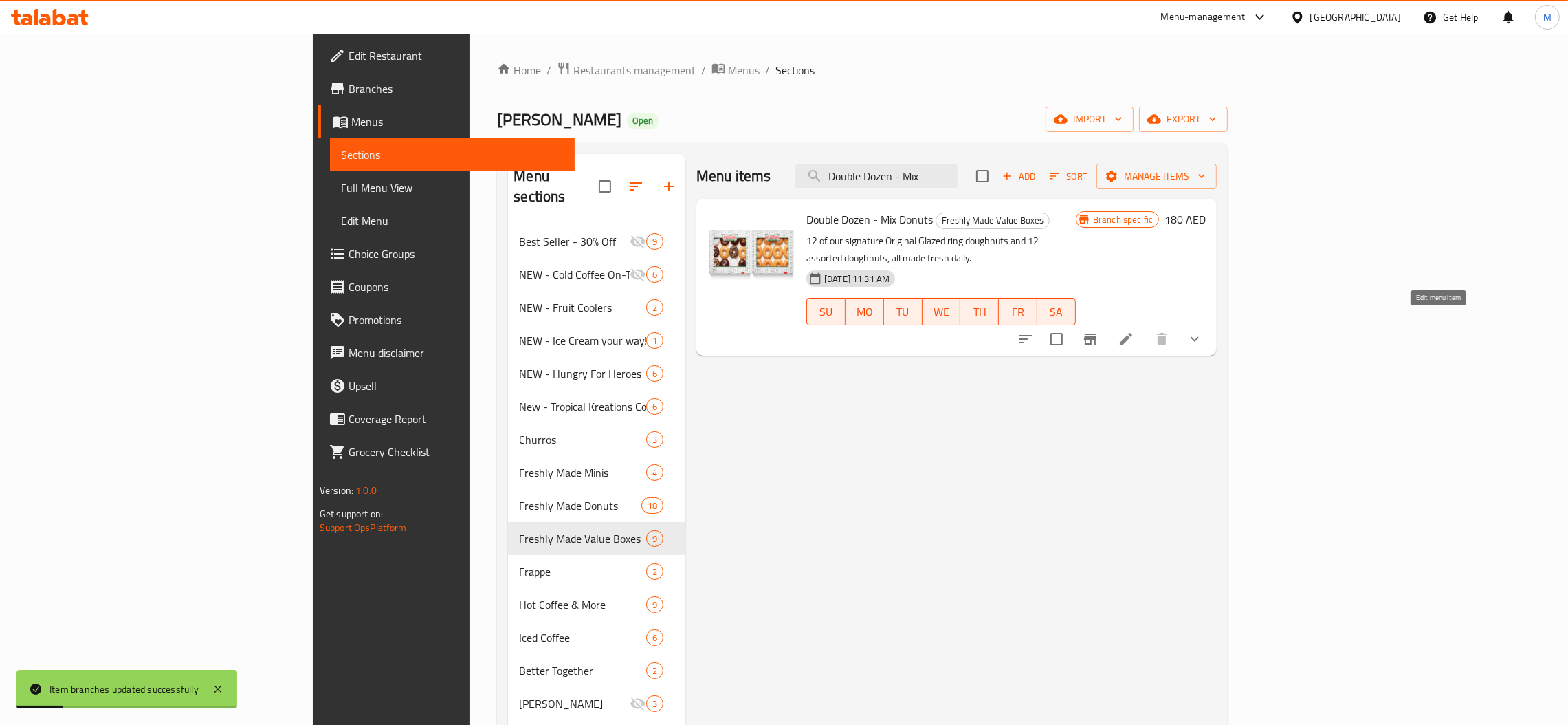
click at [1134, 331] on icon at bounding box center [1125, 339] width 17 height 17
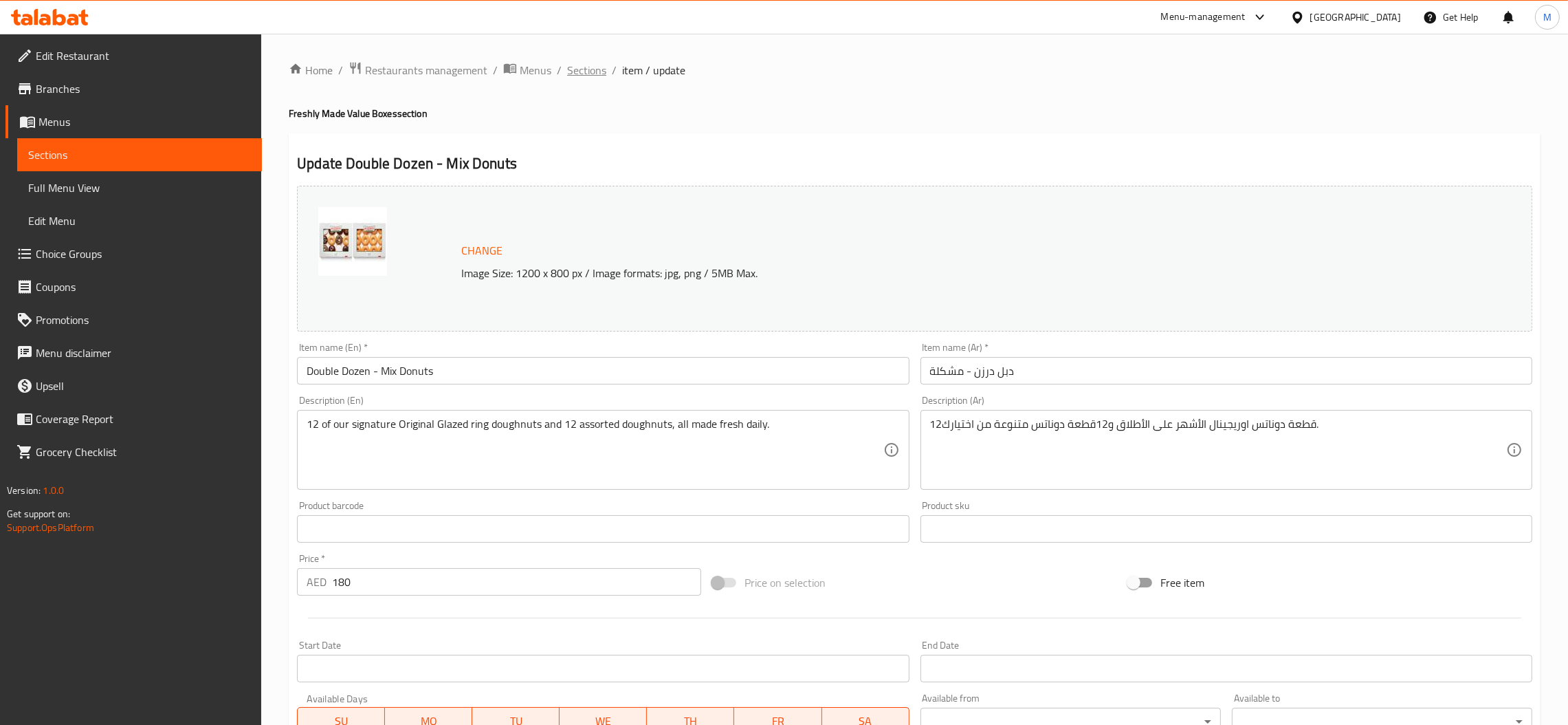
click at [595, 64] on span "Sections" at bounding box center [587, 70] width 39 height 17
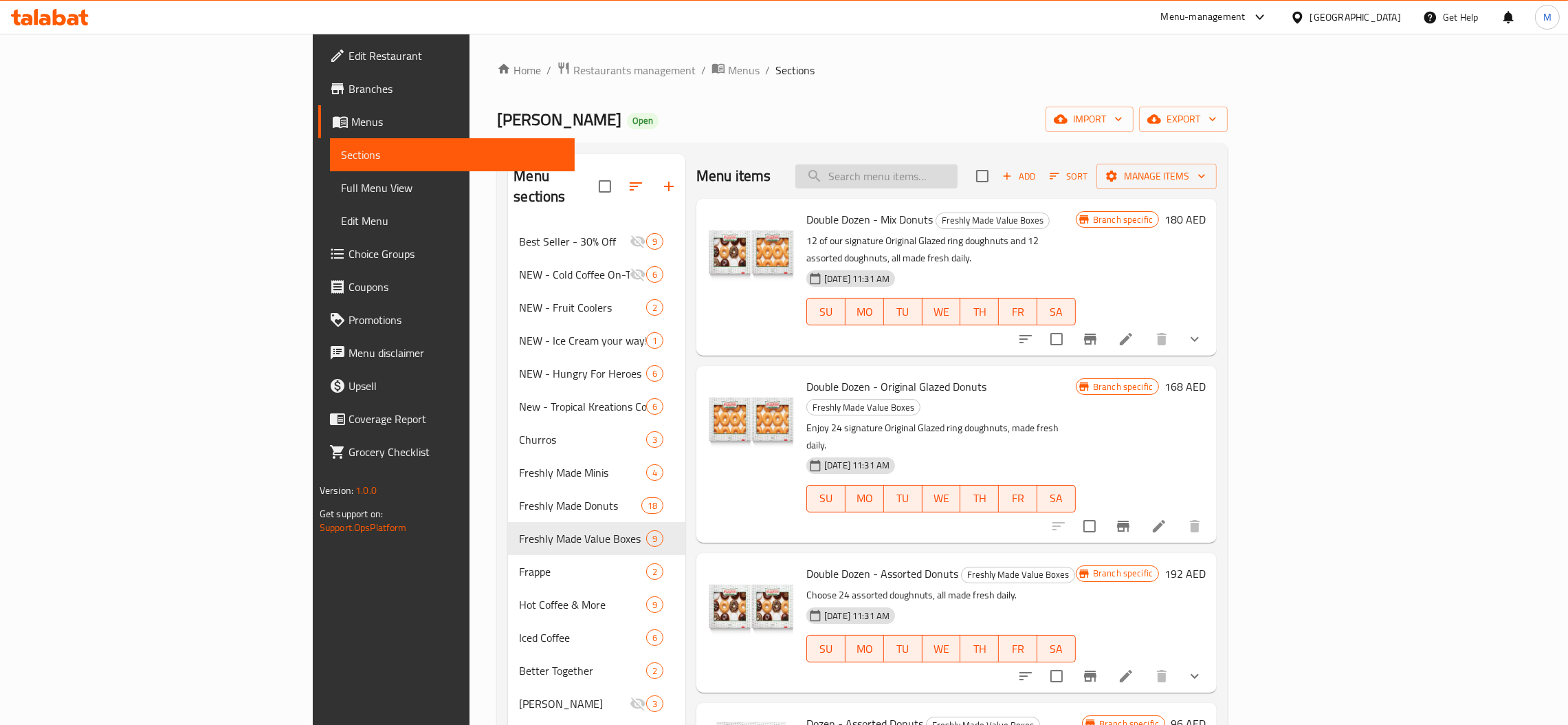
click at [938, 173] on input "search" at bounding box center [876, 176] width 162 height 24
paste input "Double Dozen - Original Glazed"
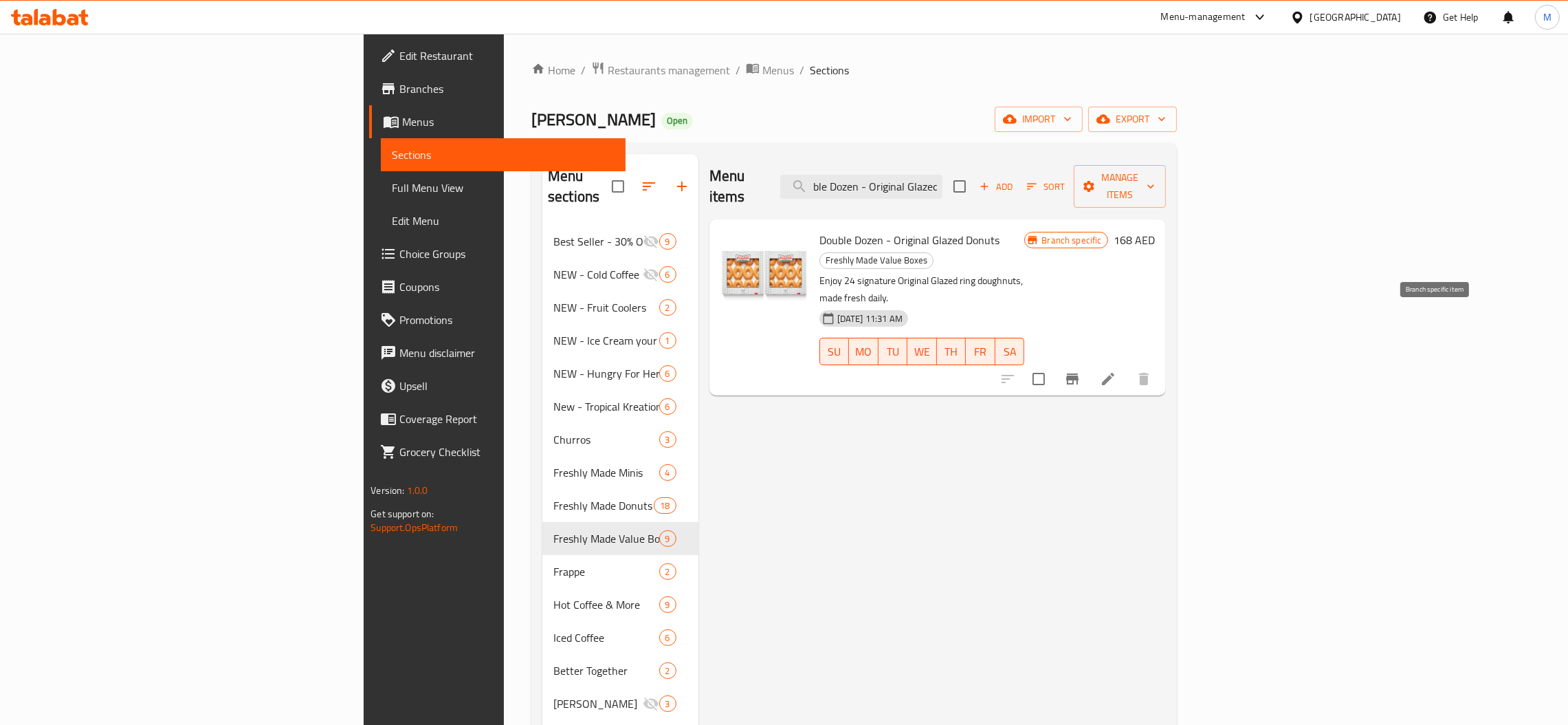
type input "Double Dozen - Original Glazed"
click at [1079, 373] on icon "Branch-specific-item" at bounding box center [1072, 378] width 12 height 11
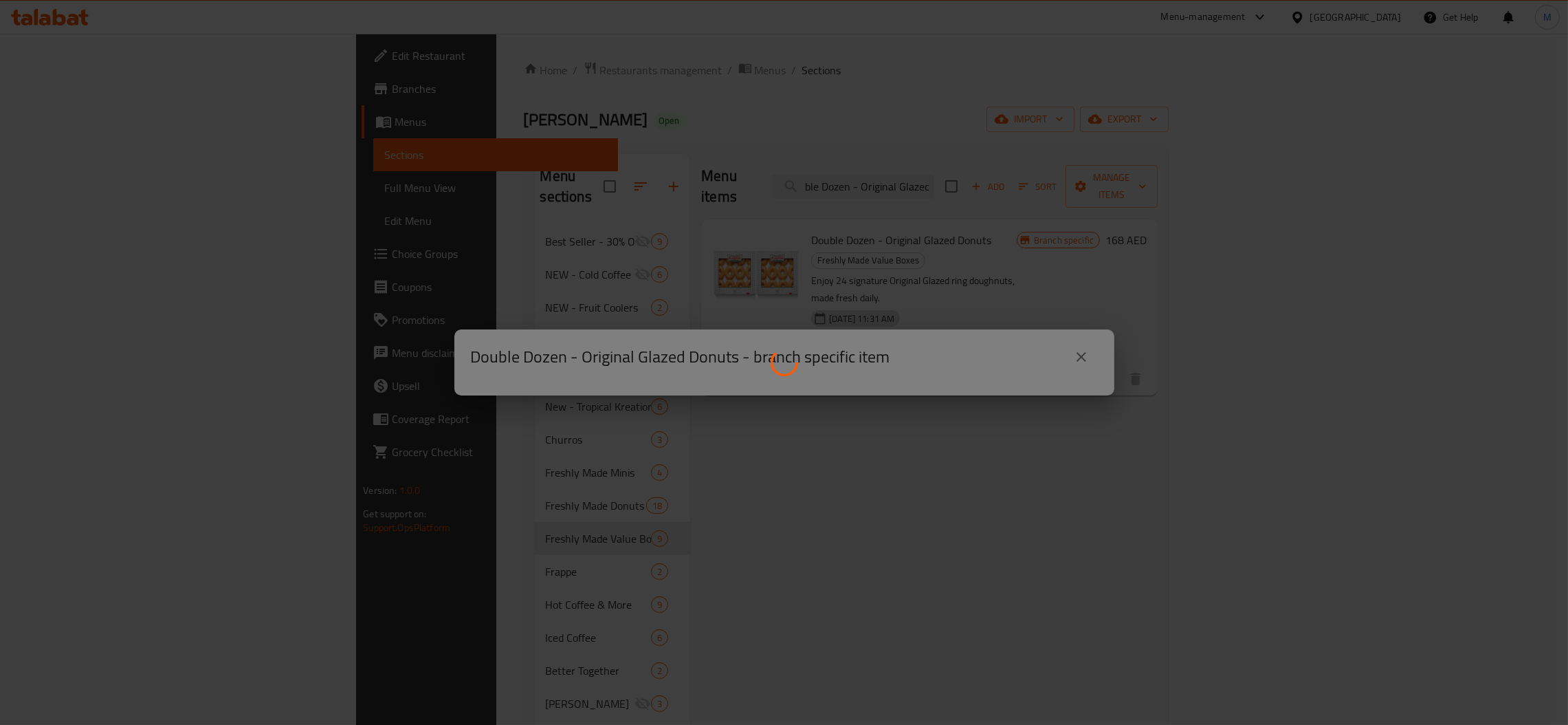
scroll to position [0, 0]
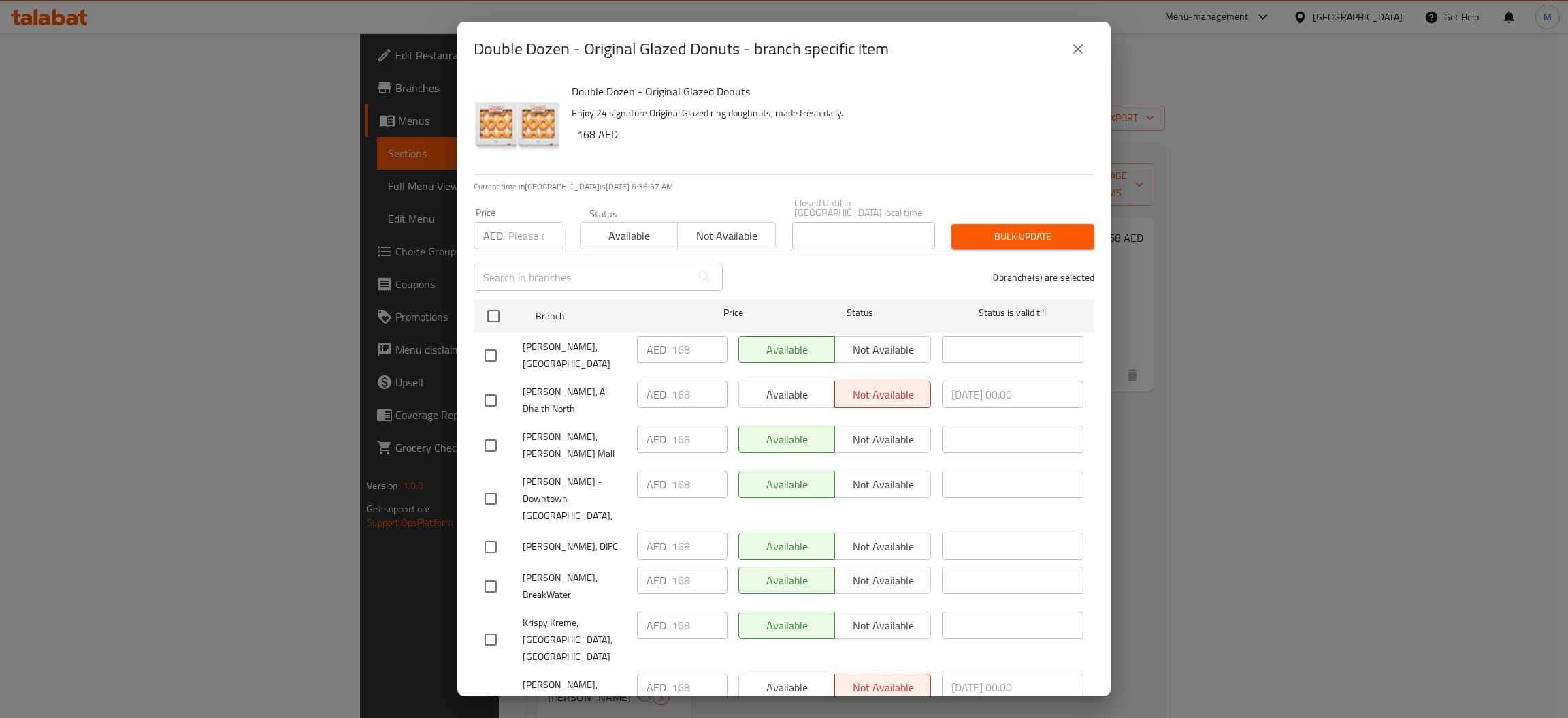
click at [532, 233] on input "number" at bounding box center [535, 235] width 55 height 27
type input "168"
click at [496, 310] on input "checkbox" at bounding box center [493, 316] width 29 height 29
checkbox input "true"
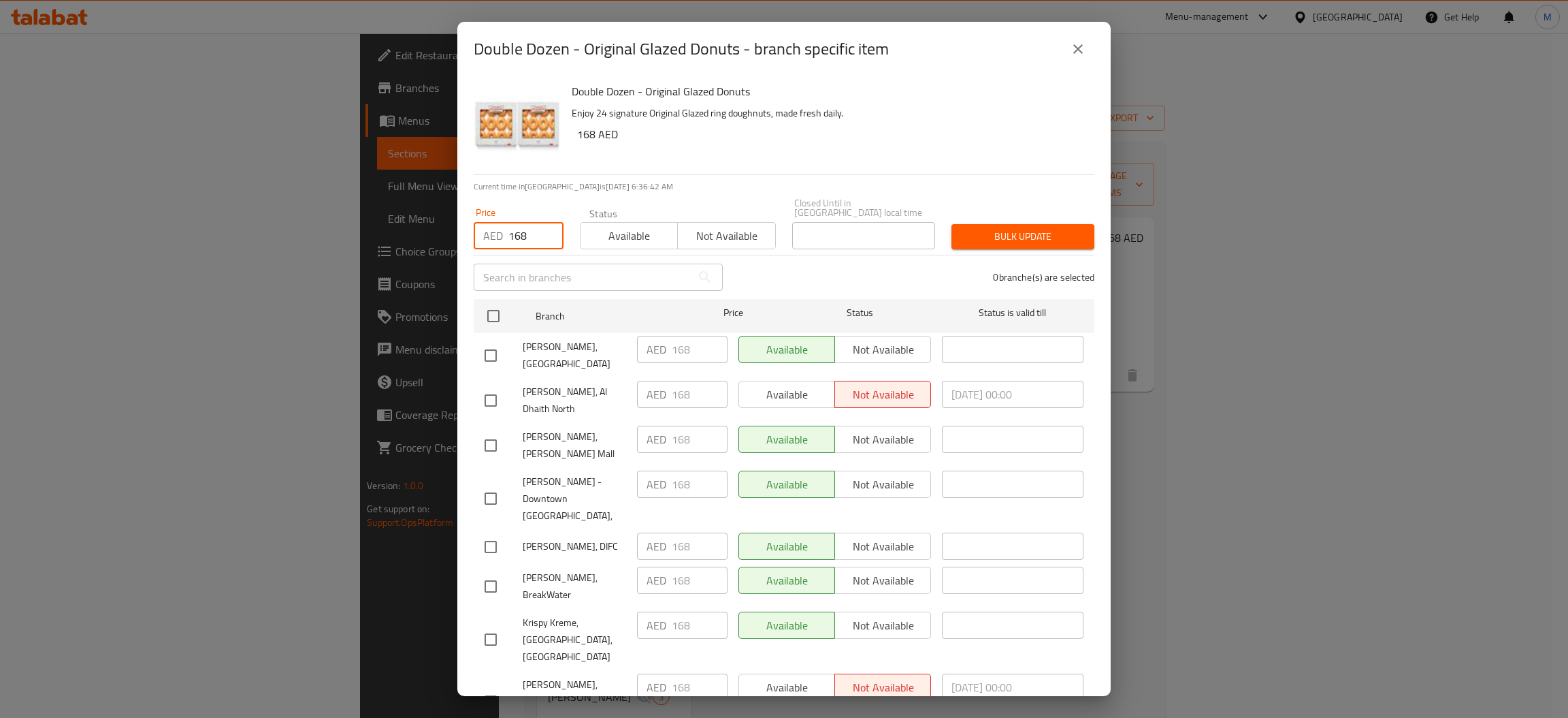
checkbox input "true"
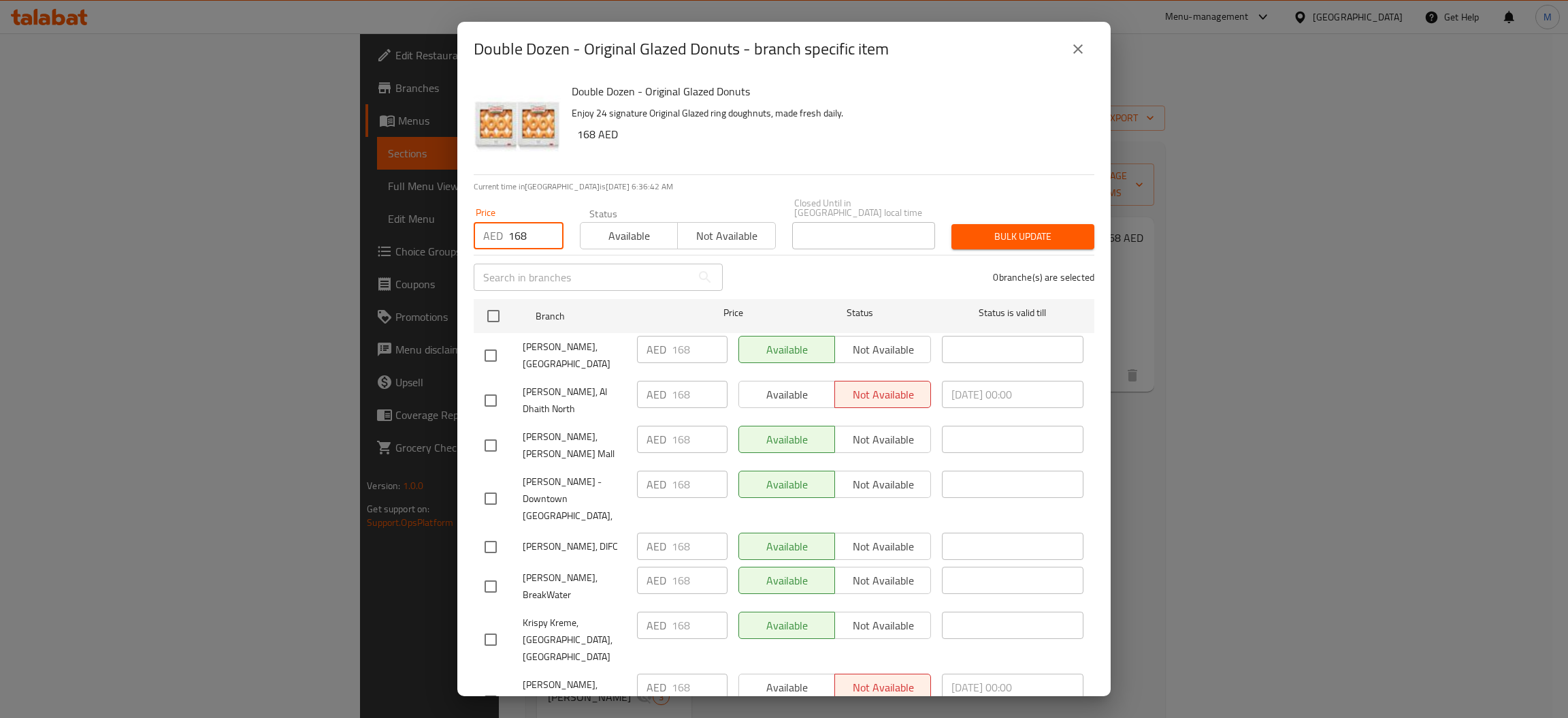
checkbox input "true"
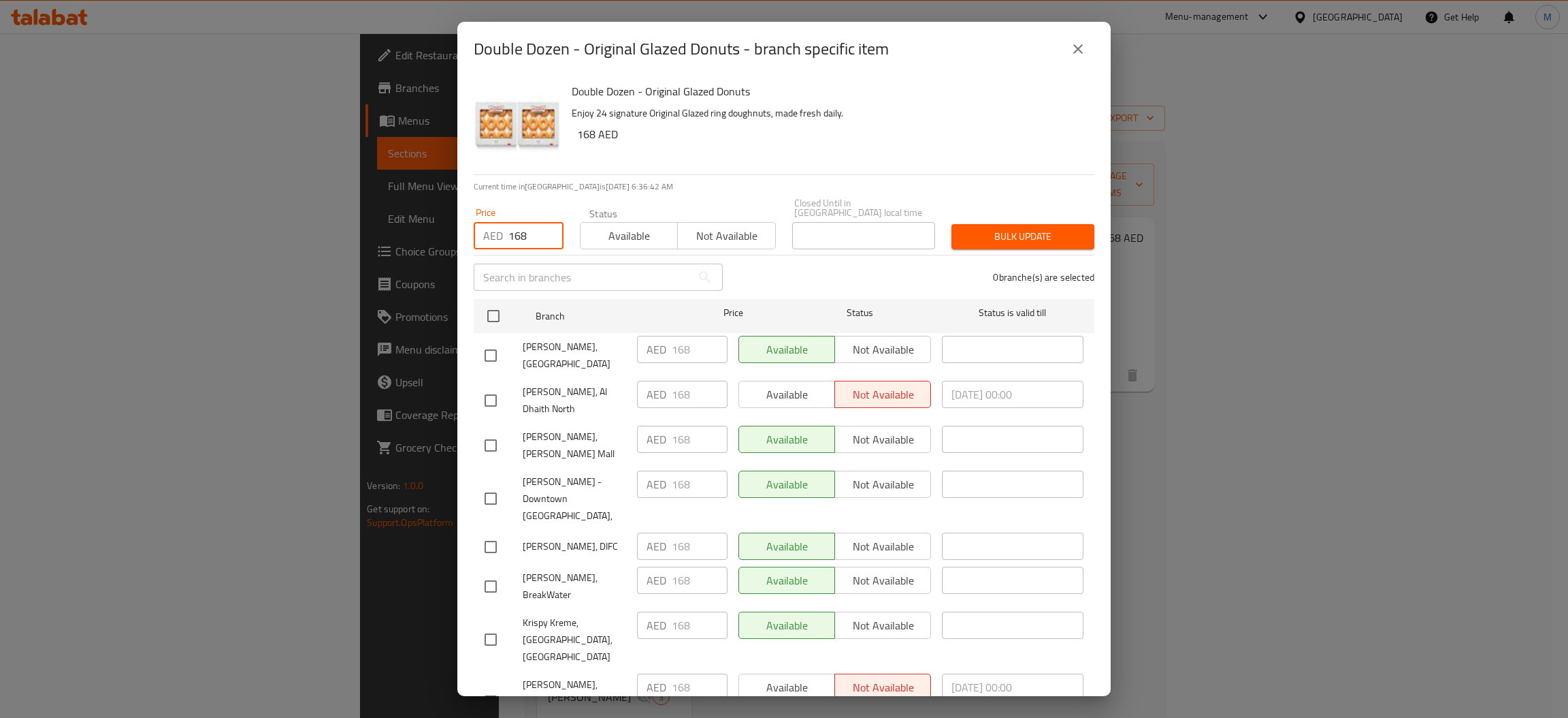
checkbox input "true"
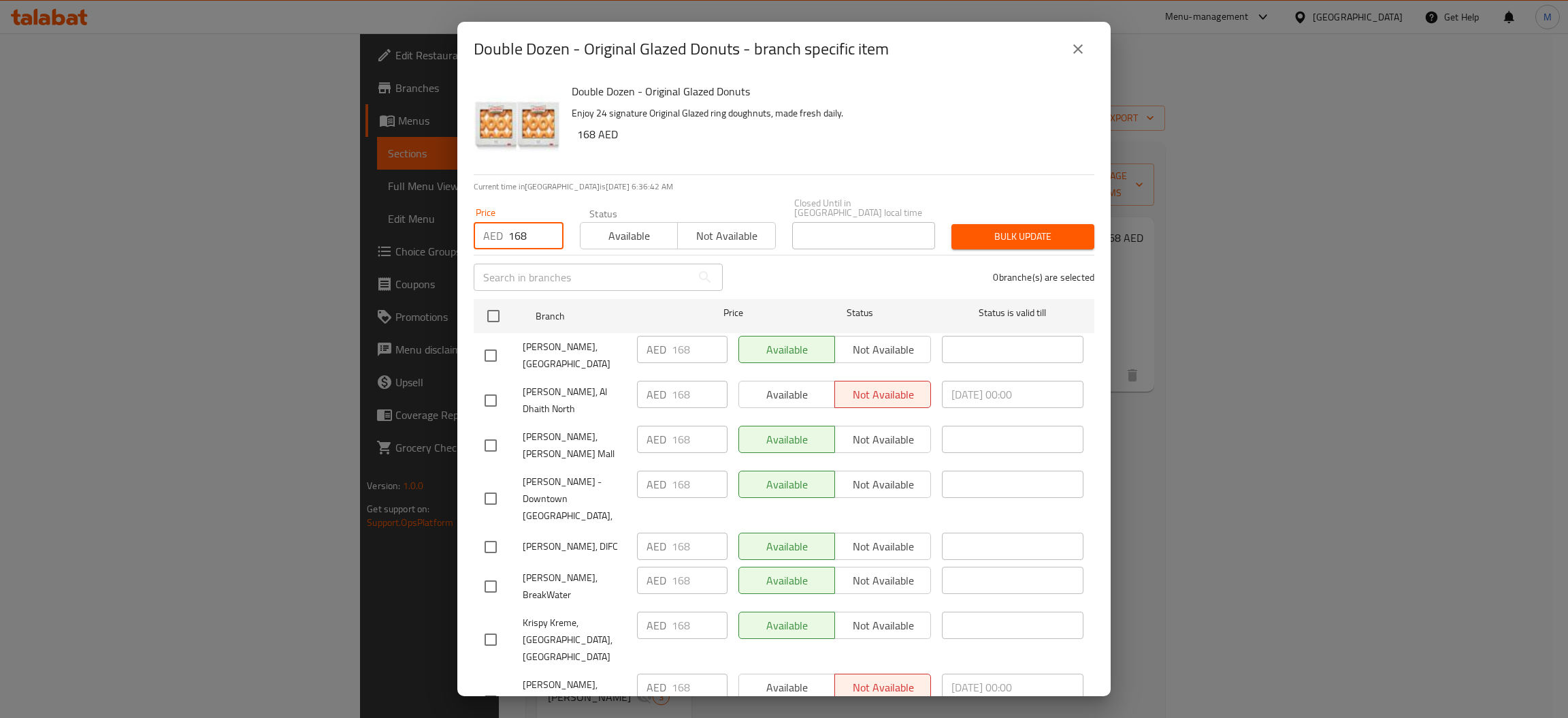
checkbox input "true"
click at [973, 243] on span "Bulk update" at bounding box center [1022, 237] width 121 height 17
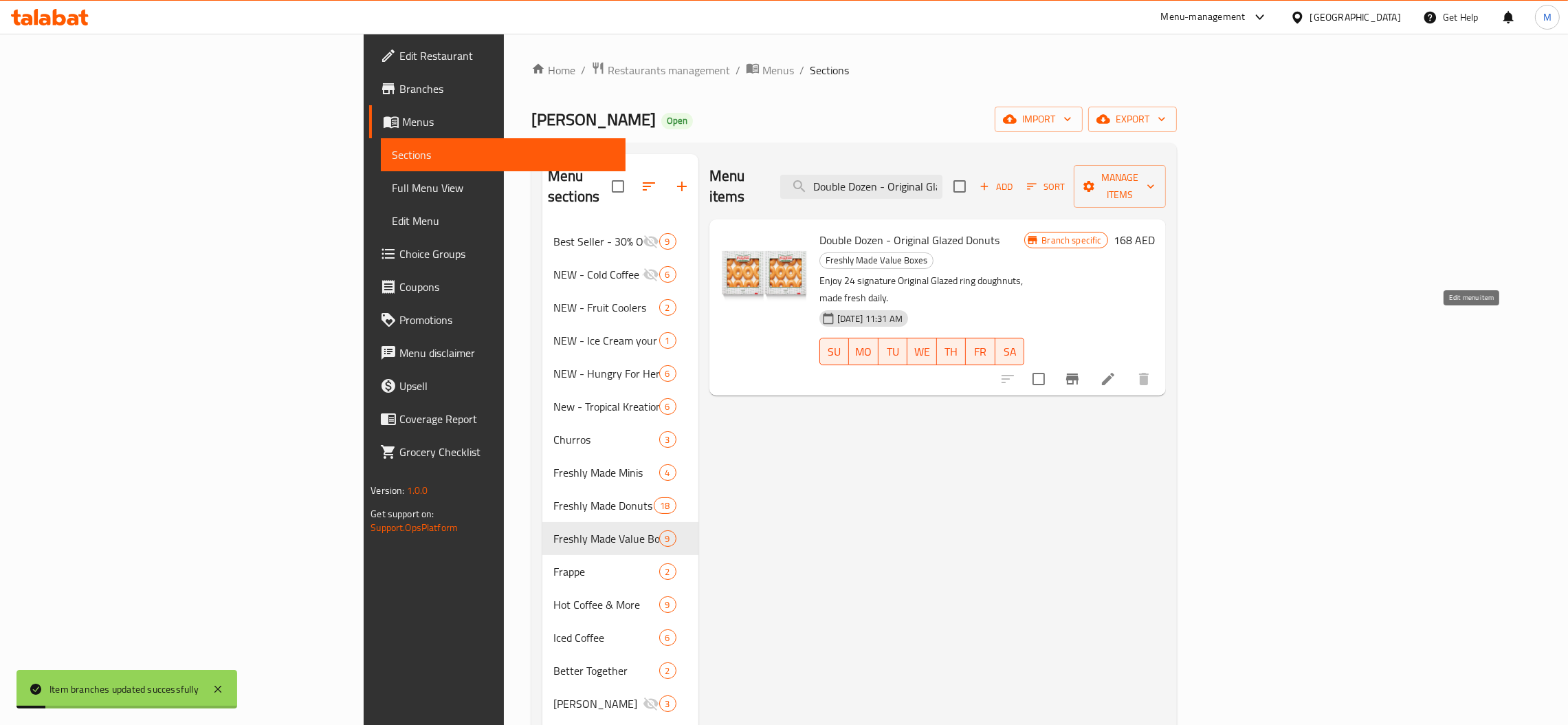
click at [1114, 373] on icon at bounding box center [1107, 378] width 12 height 12
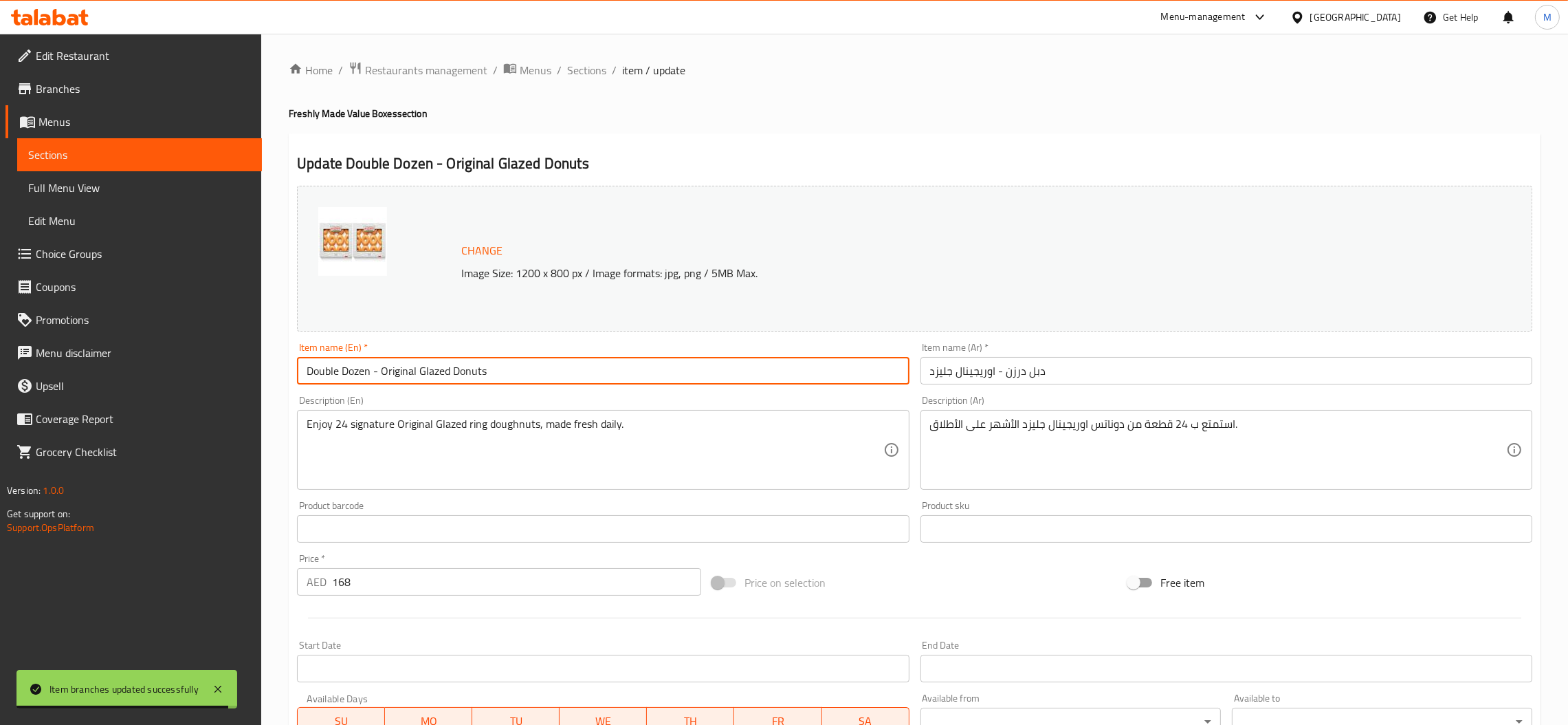
click at [474, 373] on input "Double Dozen - Original Glazed Donuts" at bounding box center [602, 370] width 611 height 27
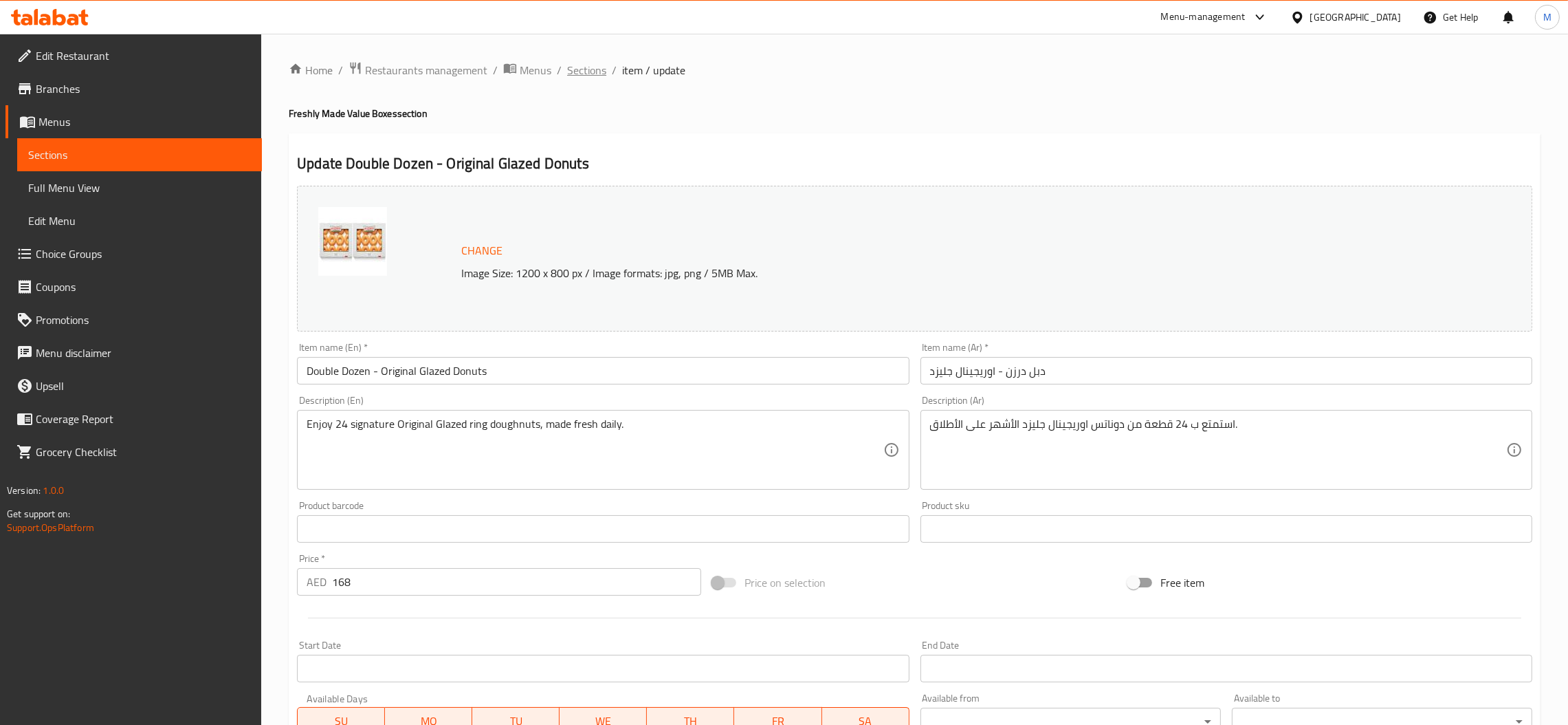
click at [598, 70] on span "Sections" at bounding box center [587, 70] width 39 height 17
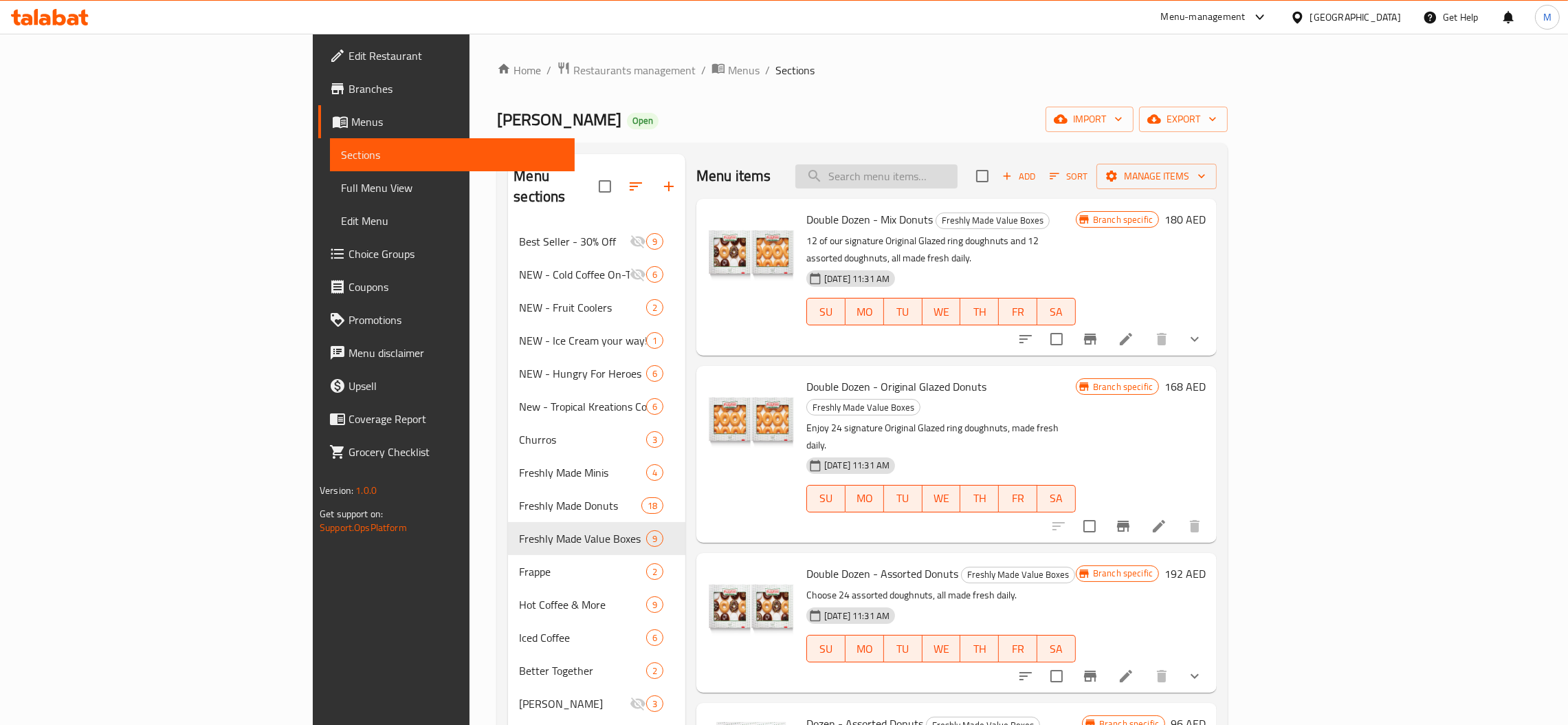
click at [957, 167] on input "search" at bounding box center [876, 176] width 162 height 24
paste input "Dozen - Assorted"
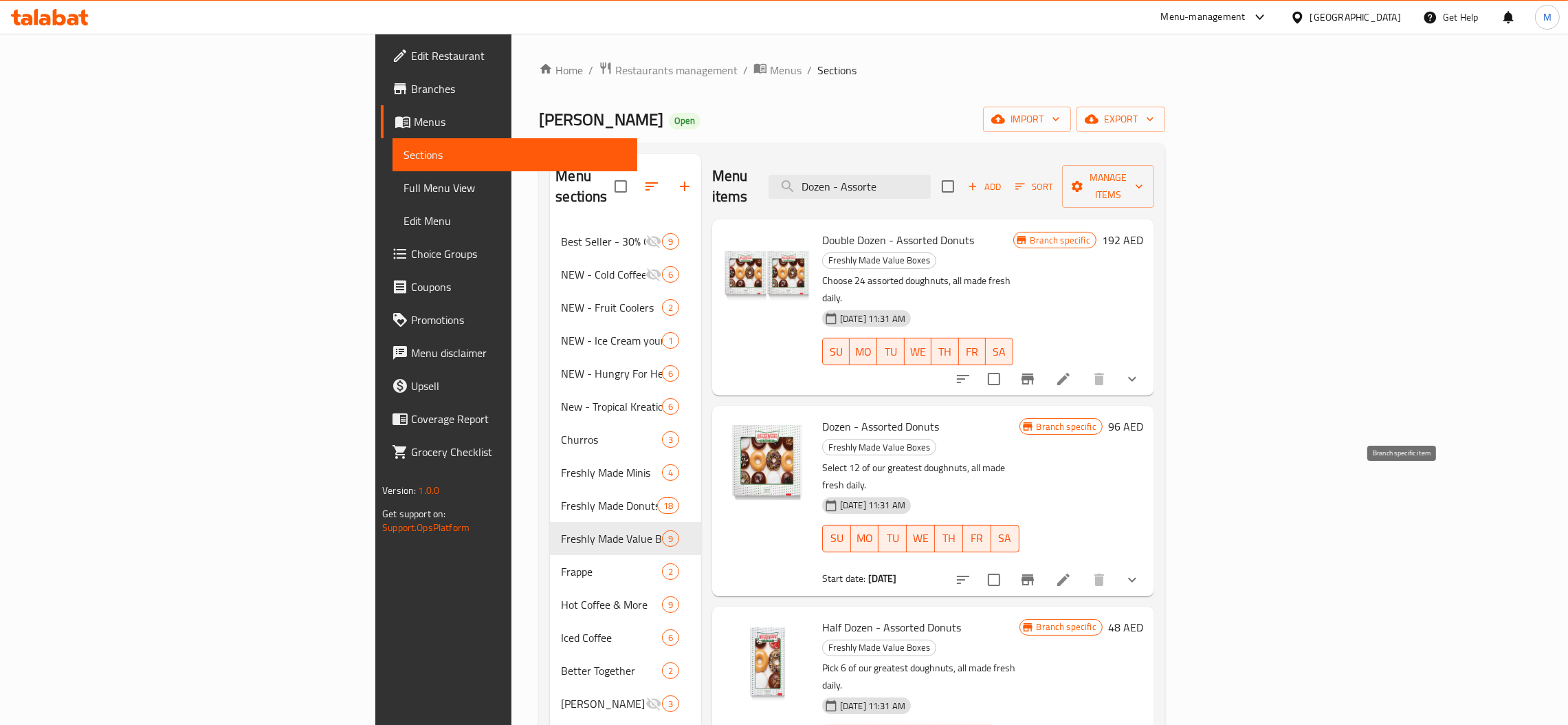
click at [1034, 574] on icon "Branch-specific-item" at bounding box center [1027, 579] width 12 height 11
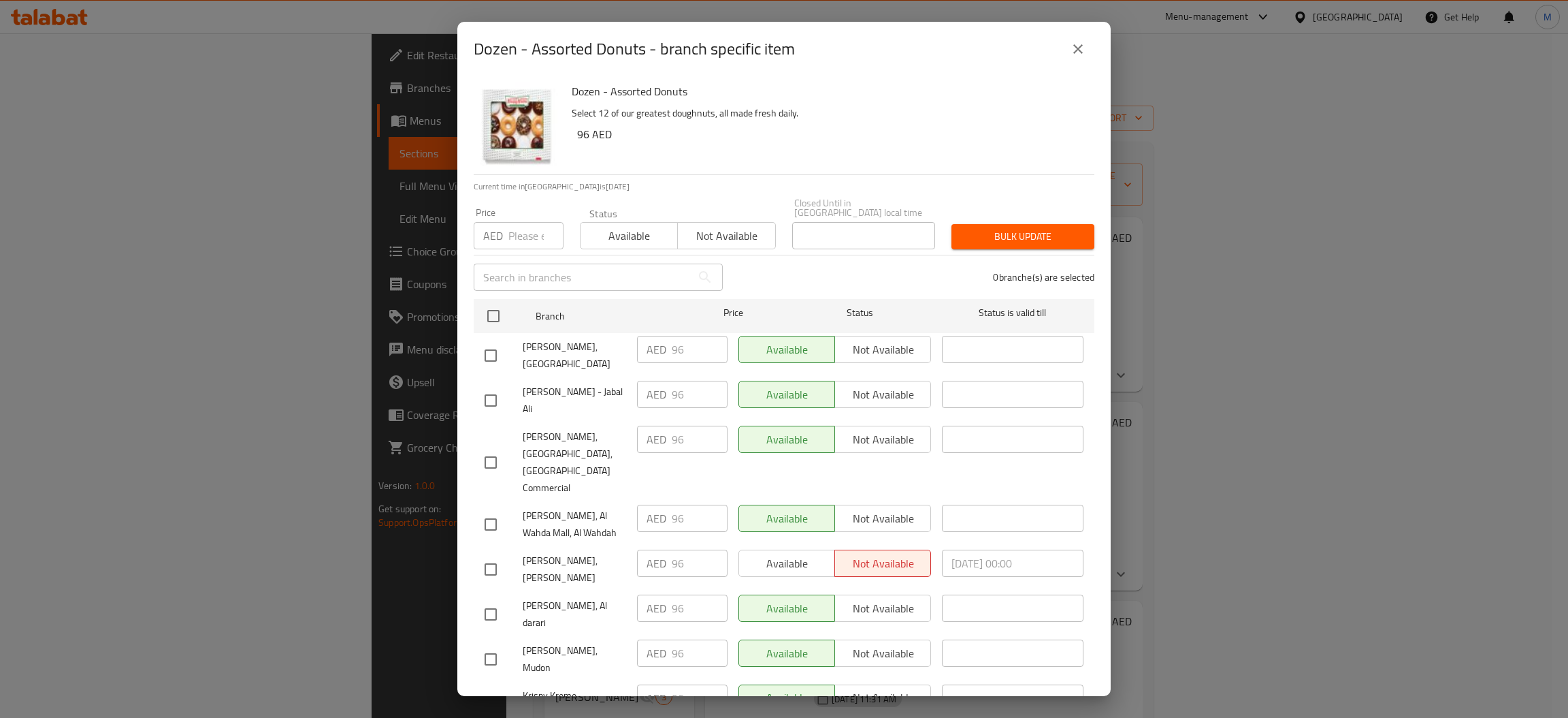
click at [520, 238] on input "number" at bounding box center [535, 235] width 55 height 27
click at [500, 317] on input "checkbox" at bounding box center [493, 316] width 29 height 29
click at [1026, 232] on span "Bulk update" at bounding box center [1022, 237] width 121 height 17
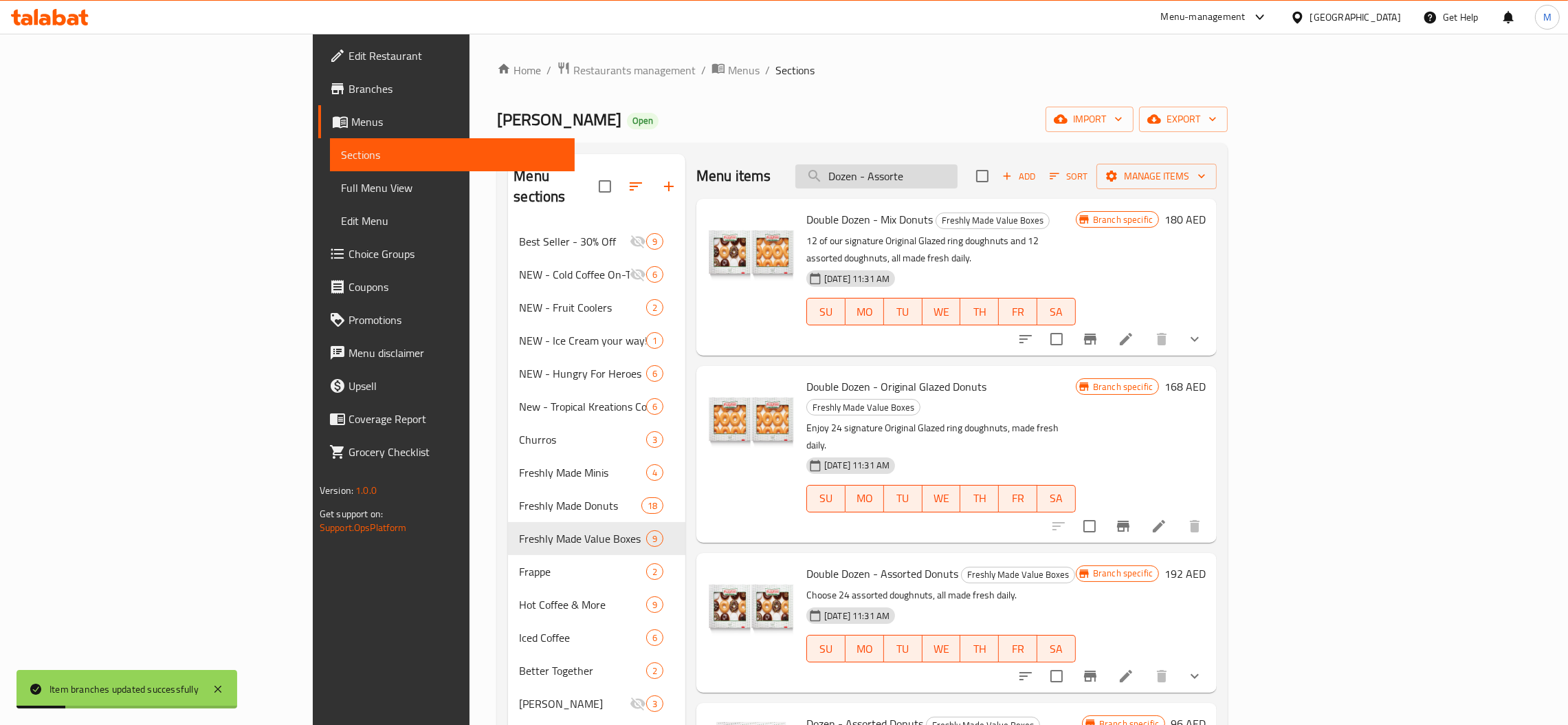
click at [957, 187] on input "Dozen - Assorte" at bounding box center [876, 176] width 162 height 24
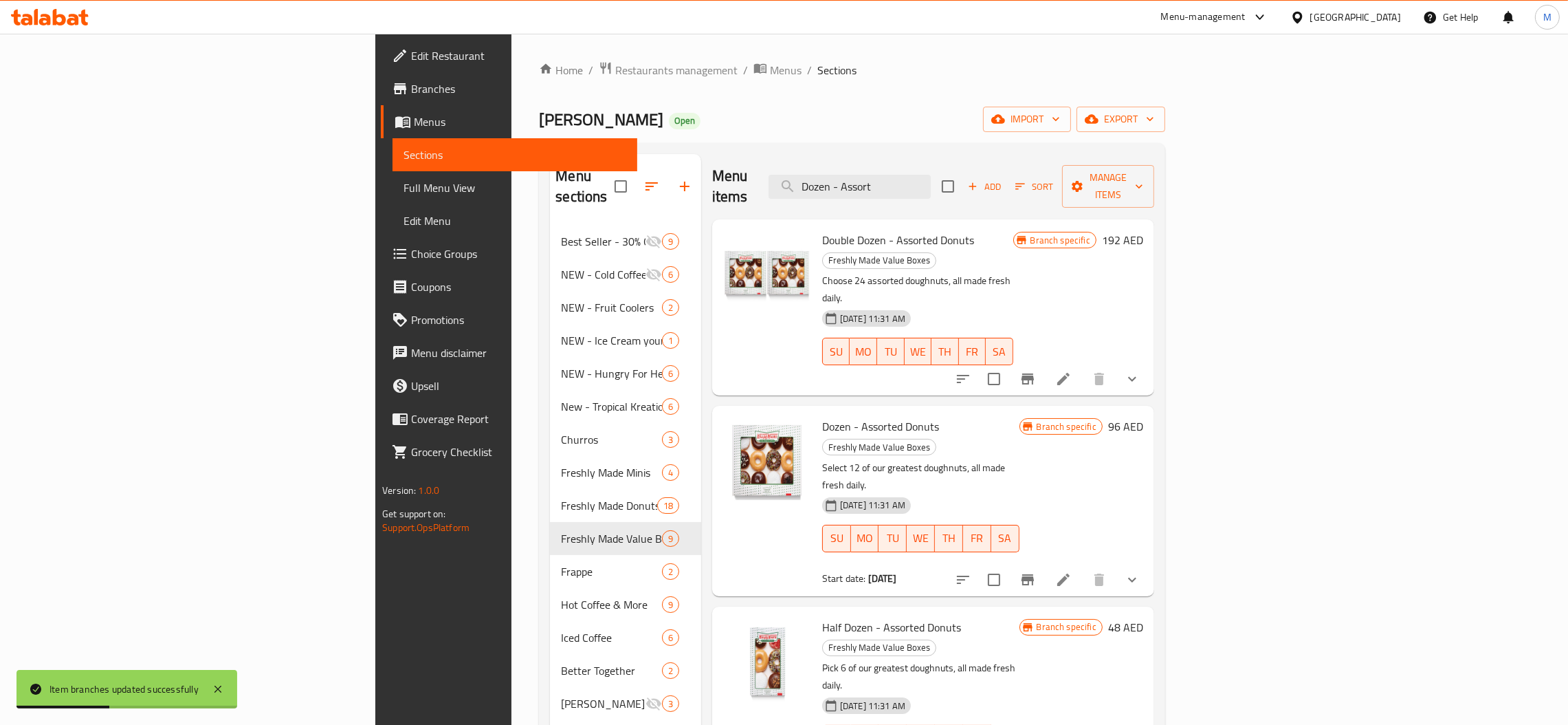
click at [1071, 571] on icon at bounding box center [1063, 579] width 17 height 17
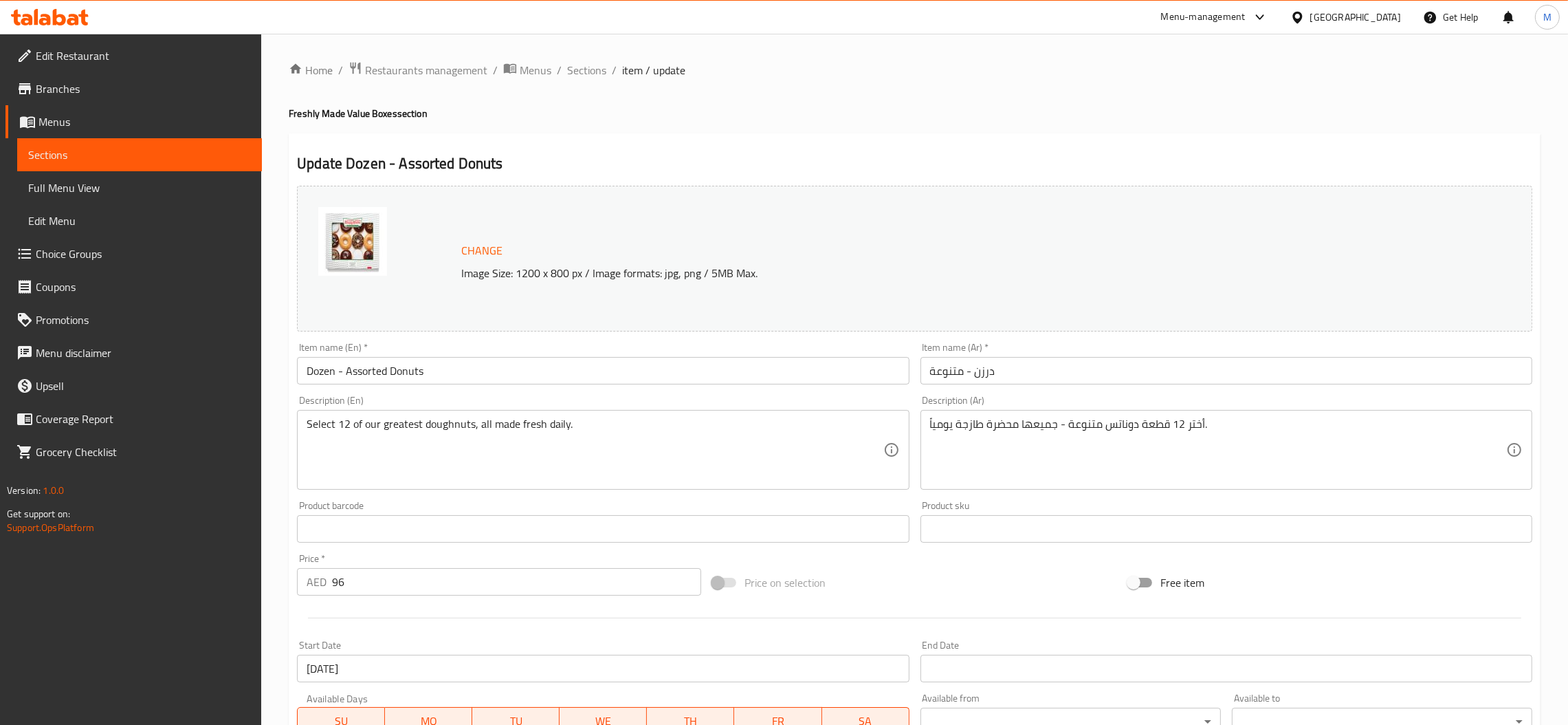
click at [455, 367] on input "Dozen - Assorted Donuts" at bounding box center [602, 370] width 611 height 27
click at [572, 67] on span "Sections" at bounding box center [587, 70] width 39 height 17
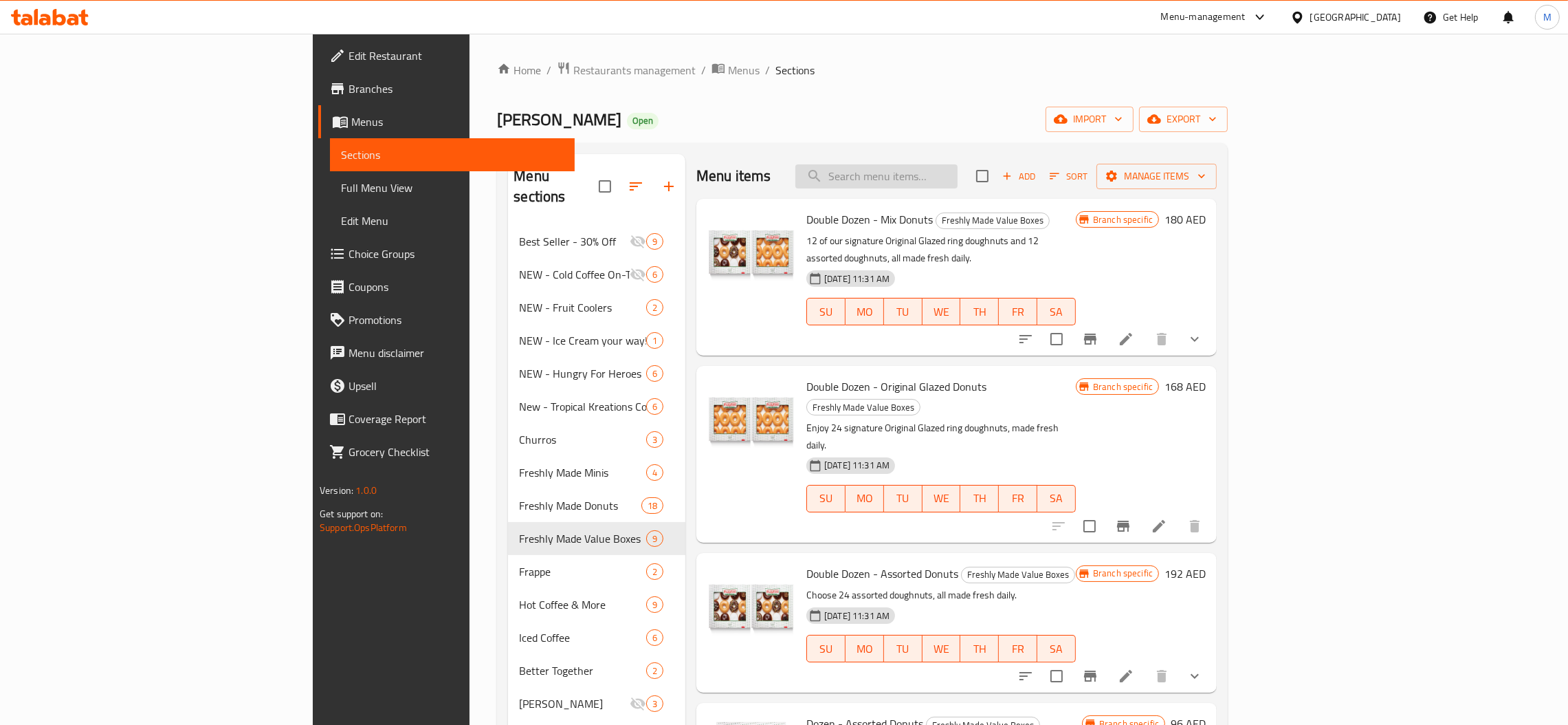
click at [957, 175] on input "search" at bounding box center [876, 176] width 162 height 24
paste input "Dozen - Original Glazed"
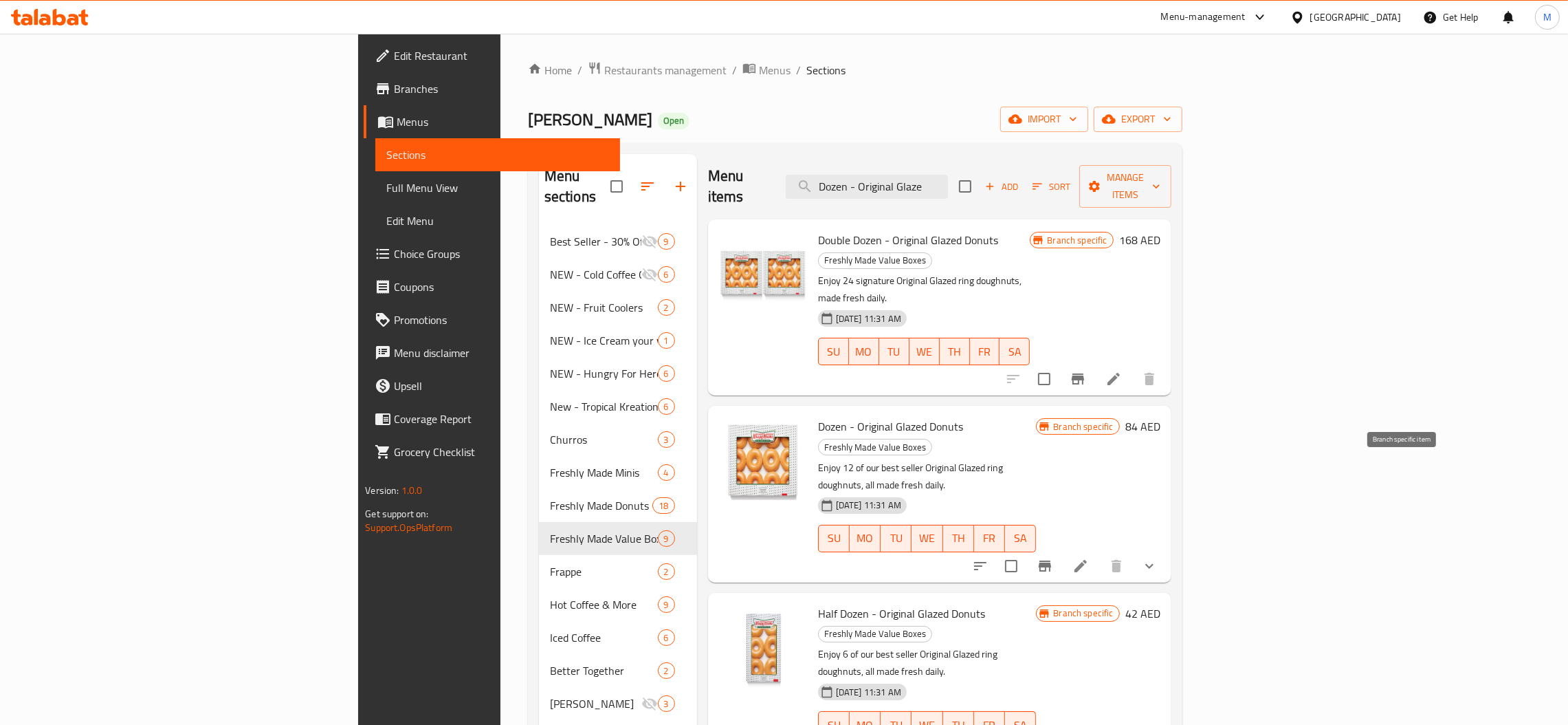
click at [1053, 557] on icon "Branch-specific-item" at bounding box center [1045, 565] width 17 height 17
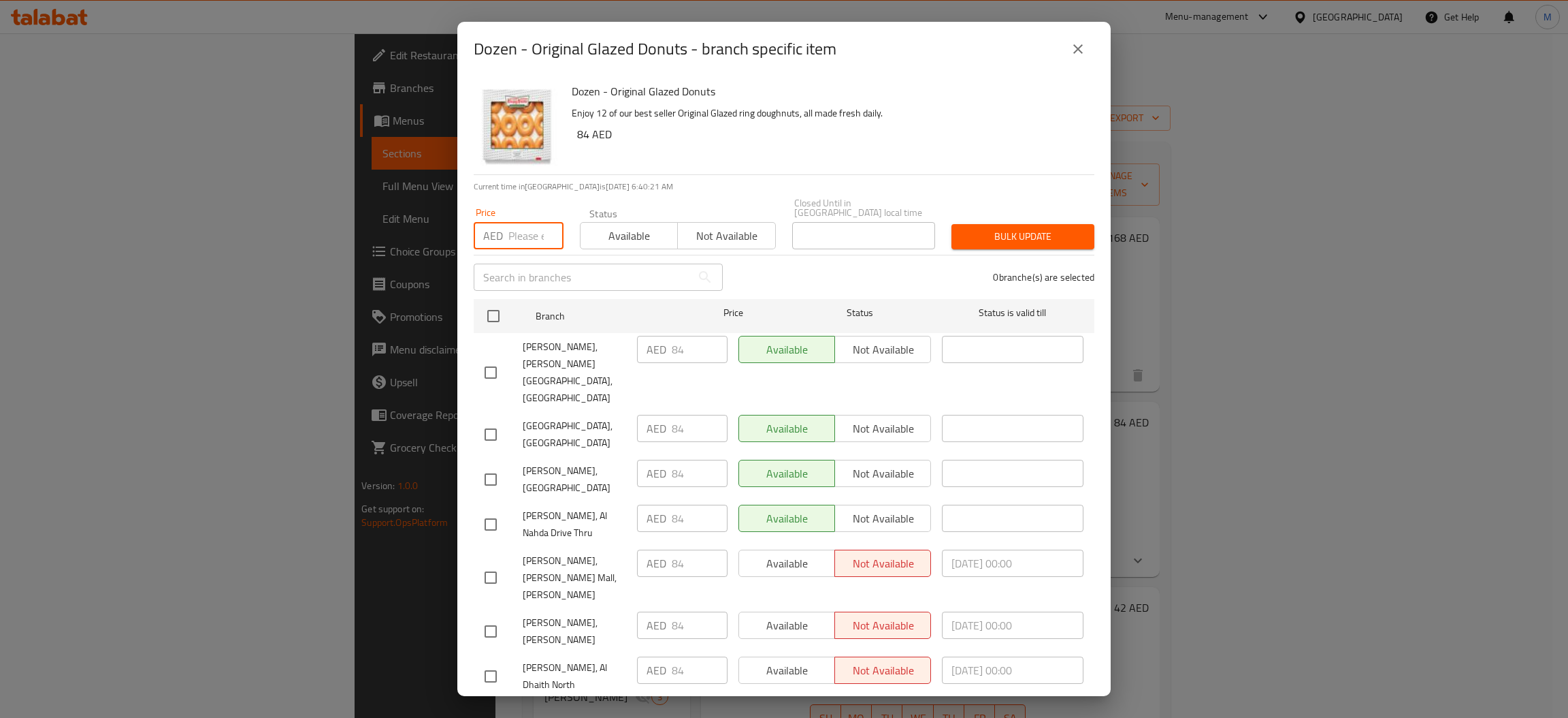
click at [533, 226] on input "number" at bounding box center [535, 235] width 55 height 27
click at [497, 302] on input "checkbox" at bounding box center [493, 316] width 29 height 29
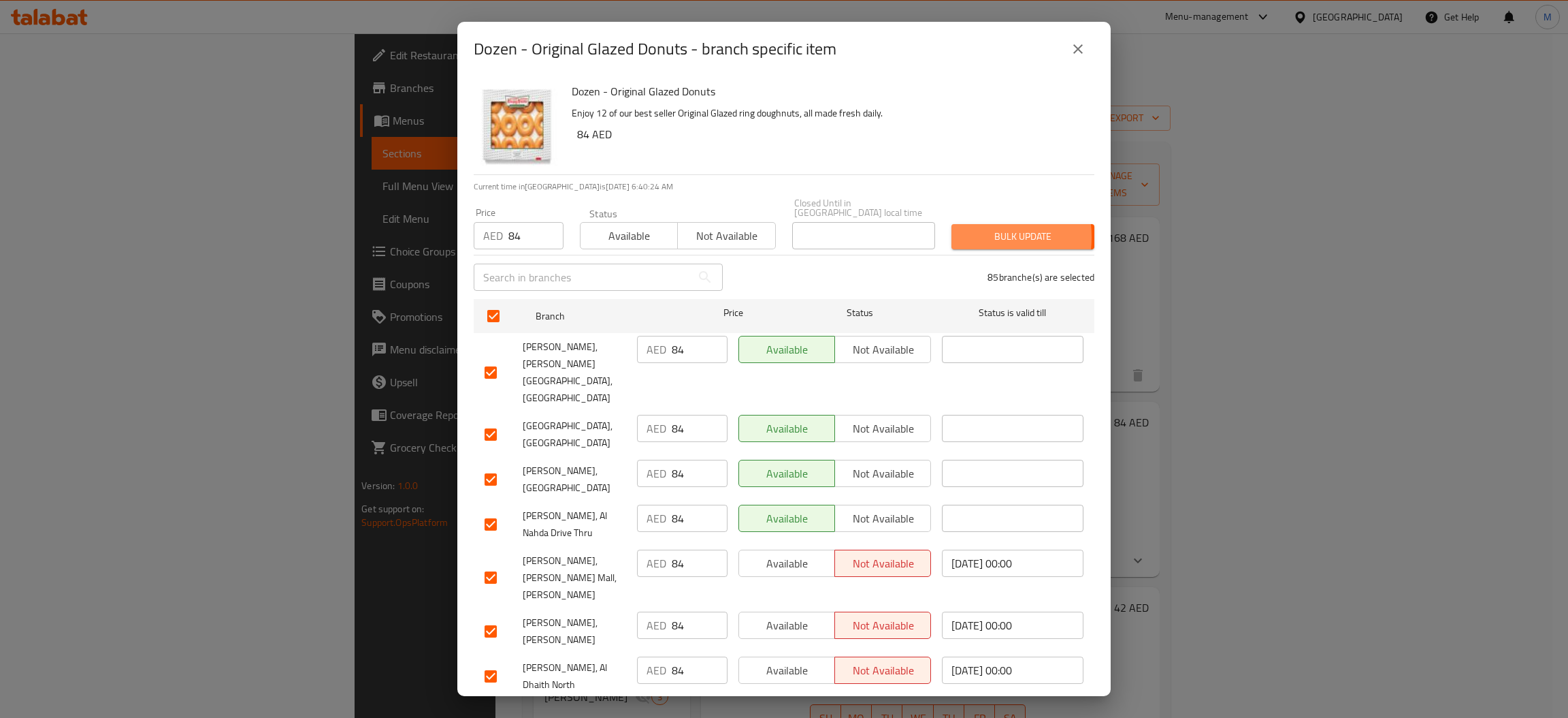
click at [962, 237] on span "Bulk update" at bounding box center [1022, 237] width 121 height 17
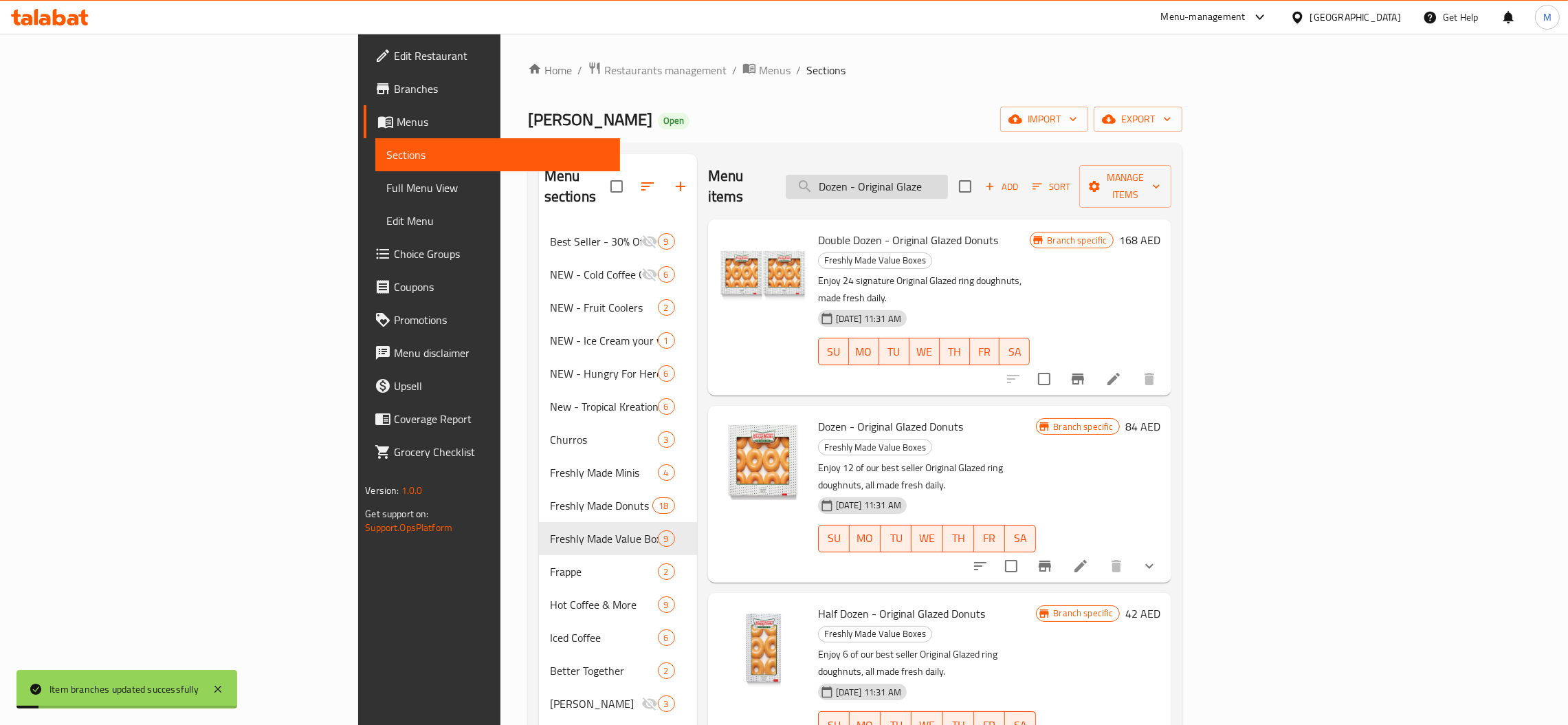
click at [948, 180] on input "Dozen - Original Glaze" at bounding box center [866, 186] width 162 height 24
click at [1086, 560] on icon at bounding box center [1080, 565] width 12 height 12
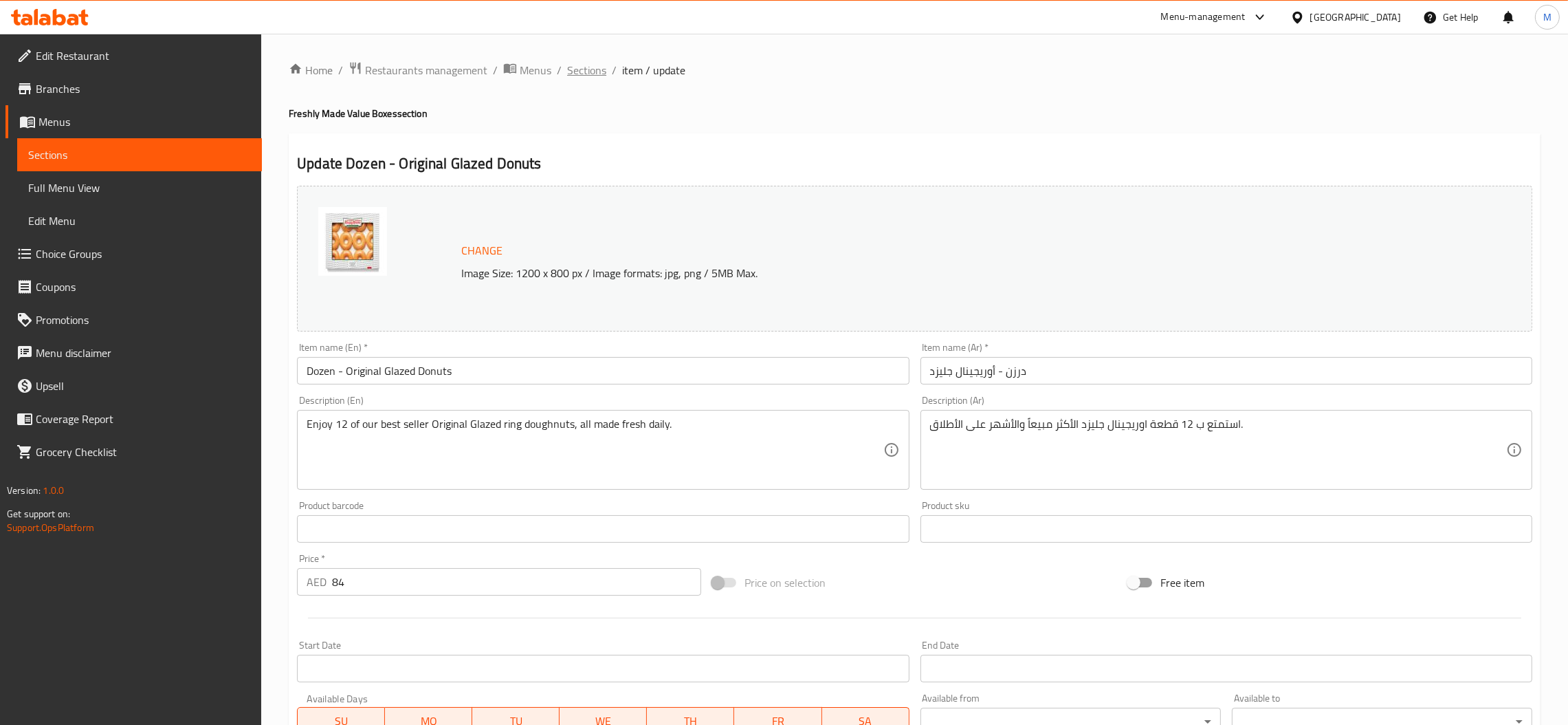
click at [593, 64] on span "Sections" at bounding box center [587, 70] width 39 height 17
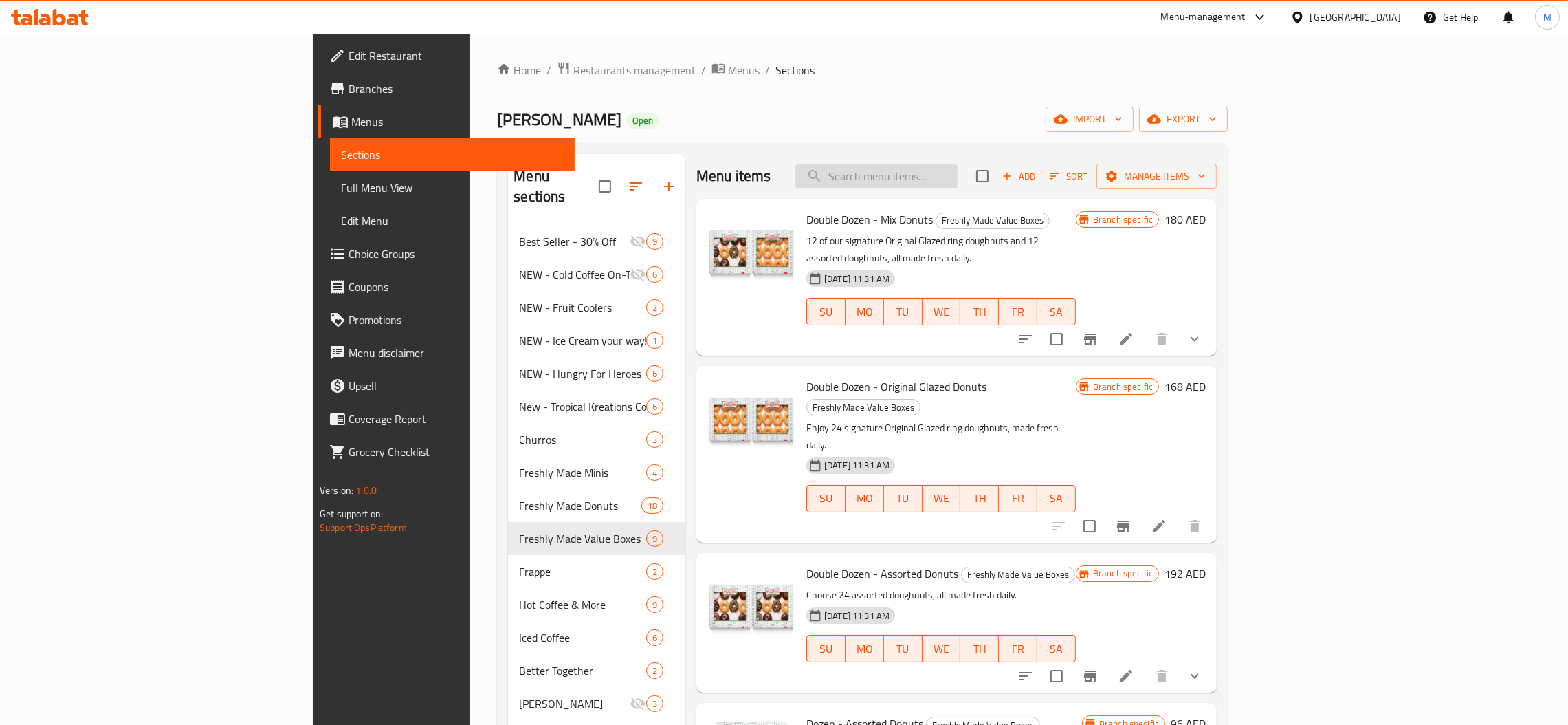
click at [957, 183] on input "search" at bounding box center [876, 176] width 162 height 24
paste input "Half Dozen - Assorted"
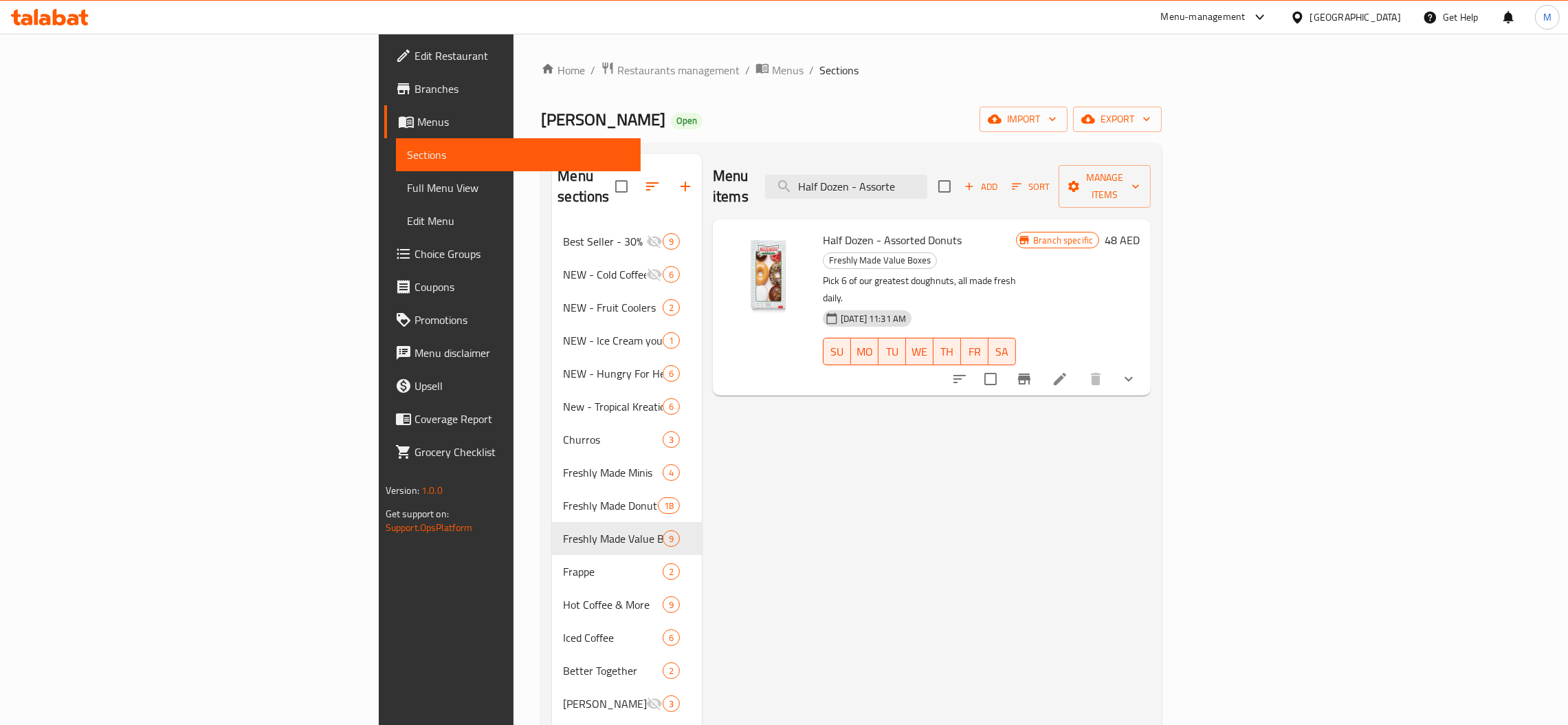
click at [1041, 362] on button "Branch-specific-item" at bounding box center [1024, 379] width 33 height 33
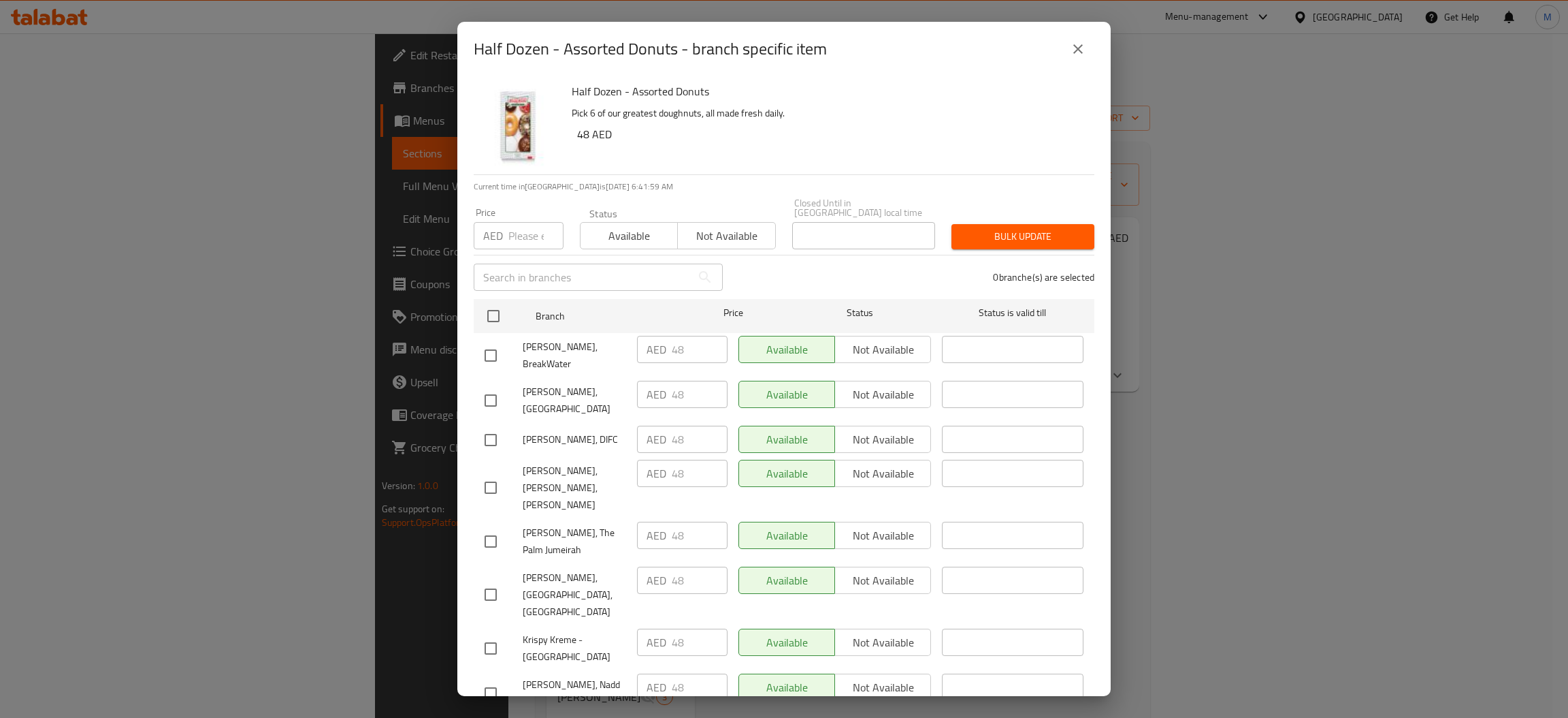
click at [528, 237] on input "number" at bounding box center [535, 235] width 55 height 27
click at [502, 313] on input "checkbox" at bounding box center [493, 316] width 29 height 29
click at [1011, 222] on div "Bulk update" at bounding box center [1023, 237] width 159 height 41
click at [1020, 232] on span "Bulk update" at bounding box center [1022, 237] width 121 height 17
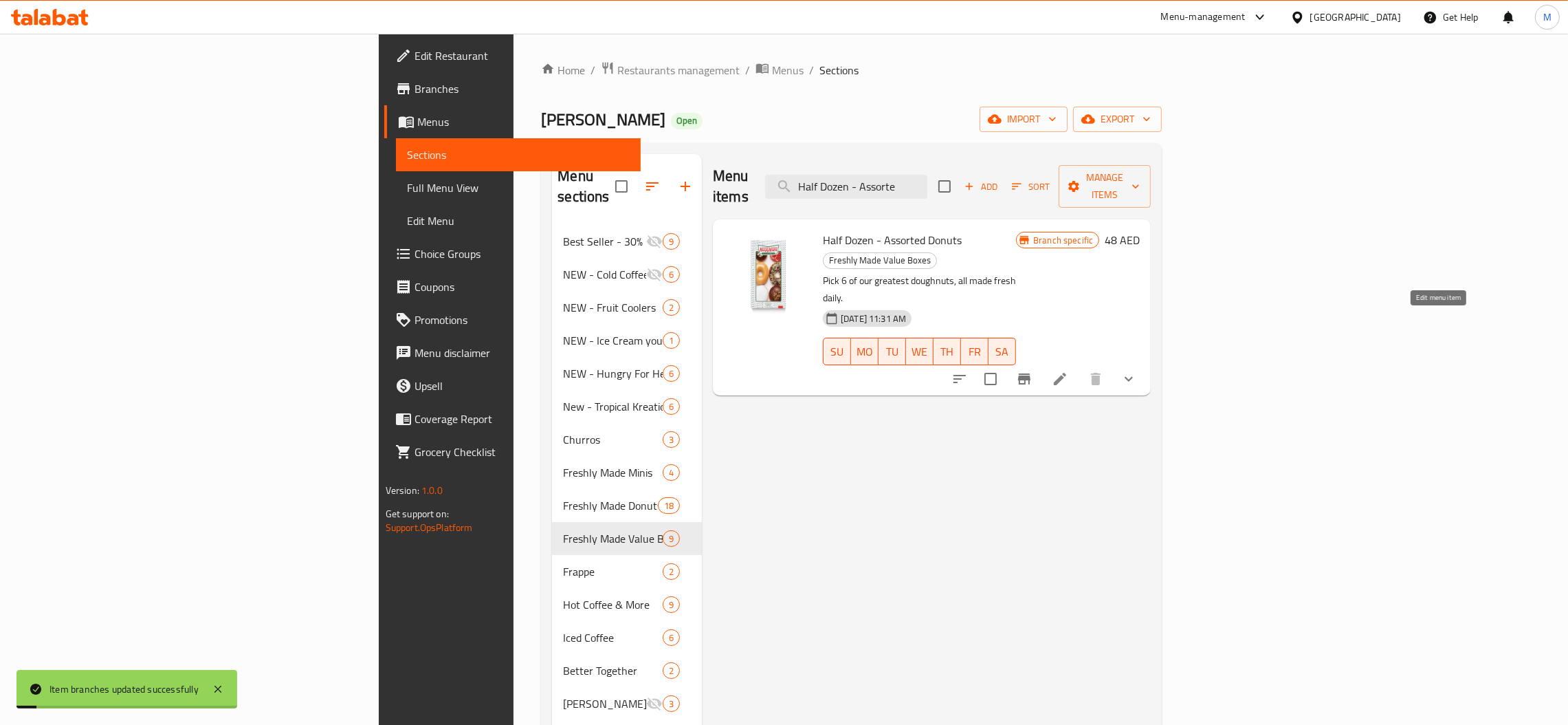
click at [1068, 370] on icon at bounding box center [1060, 378] width 17 height 17
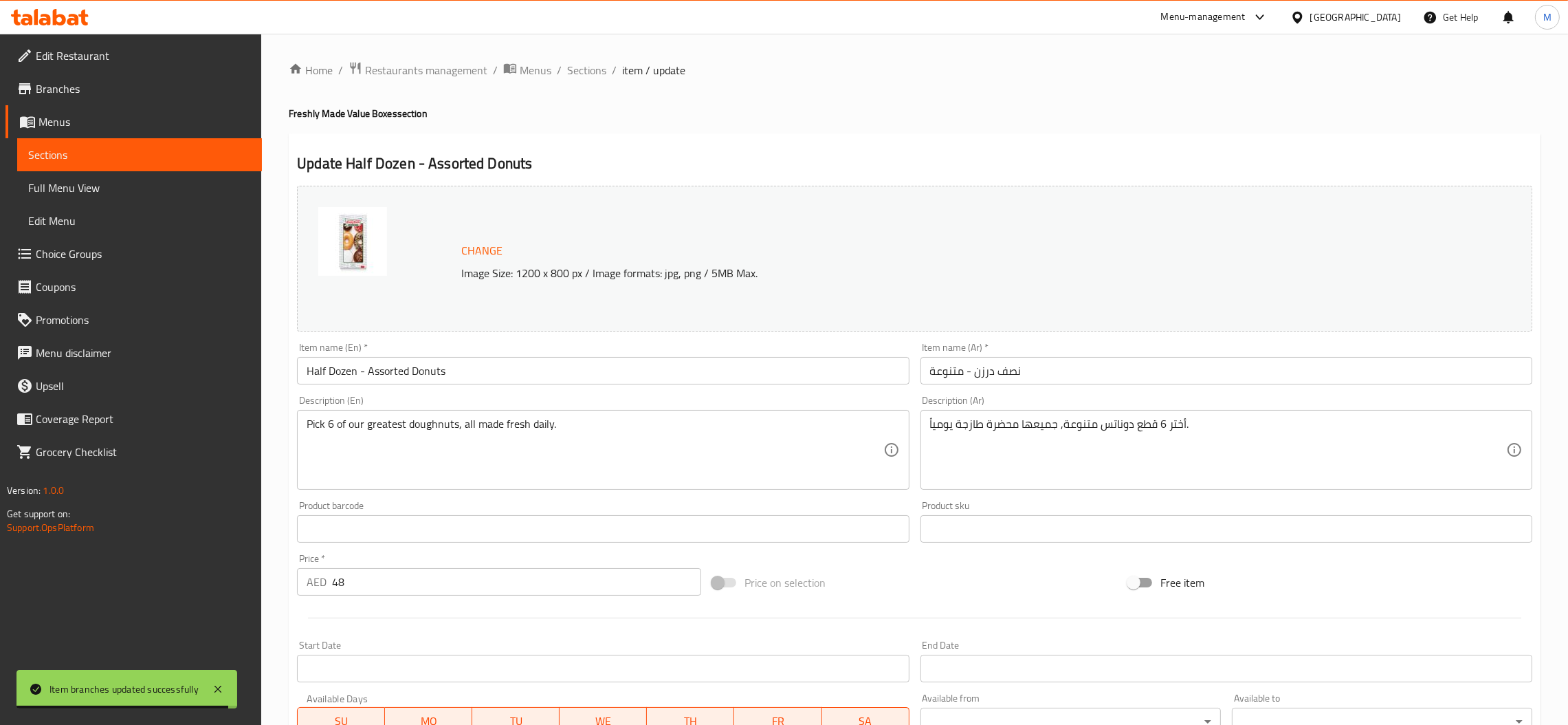
click at [581, 69] on span "Sections" at bounding box center [587, 70] width 39 height 17
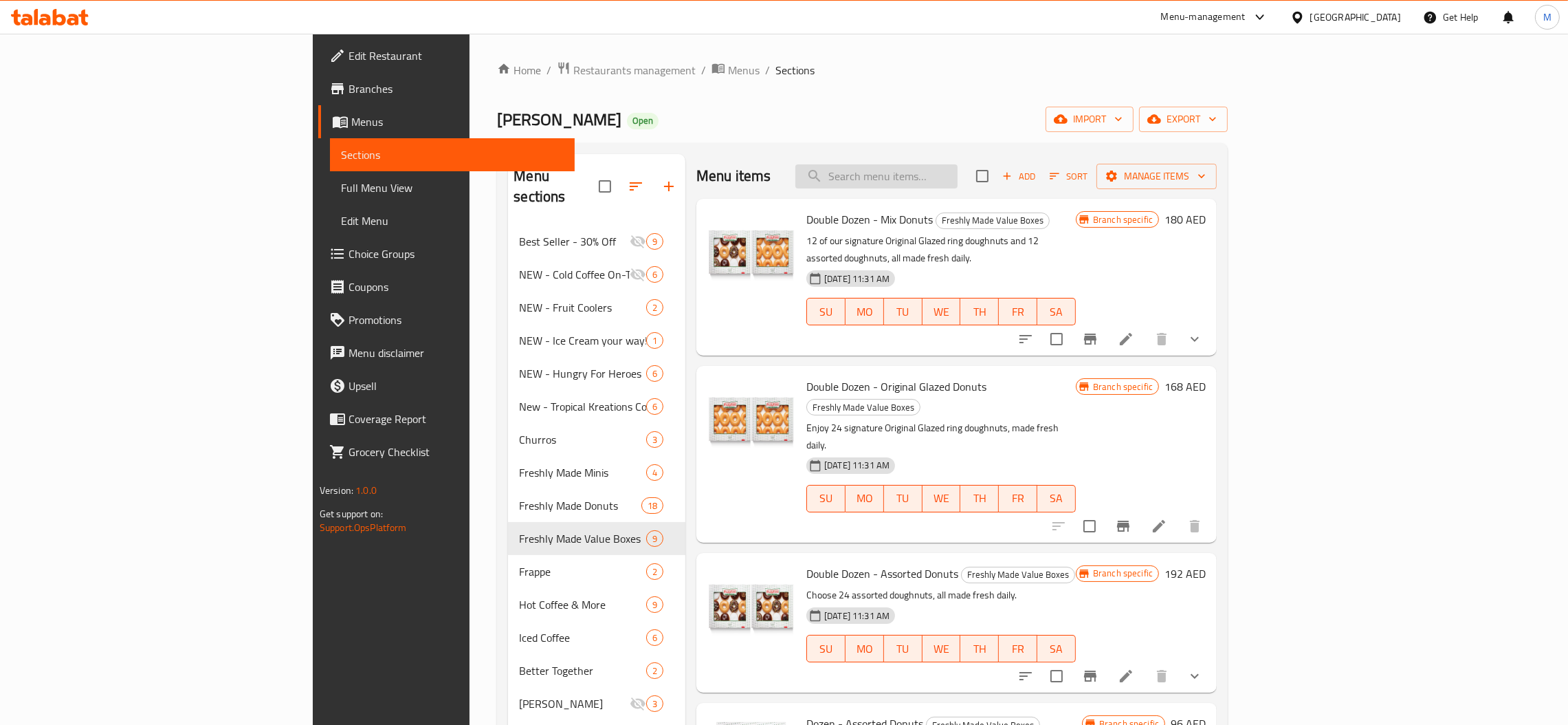
click at [957, 171] on input "search" at bounding box center [876, 176] width 162 height 24
paste input "Half Dozen - Original Glazed"
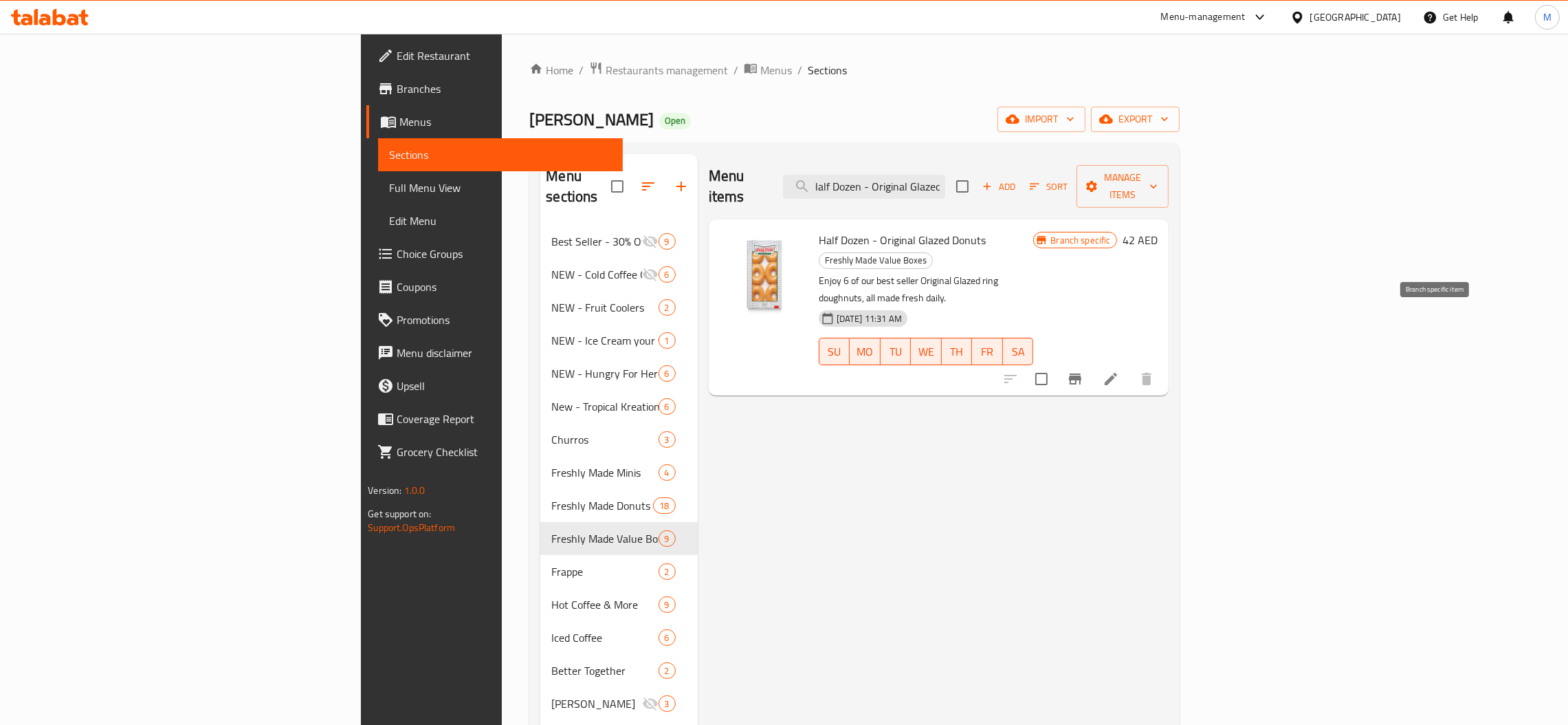
click at [1092, 362] on button "Branch-specific-item" at bounding box center [1075, 379] width 33 height 33
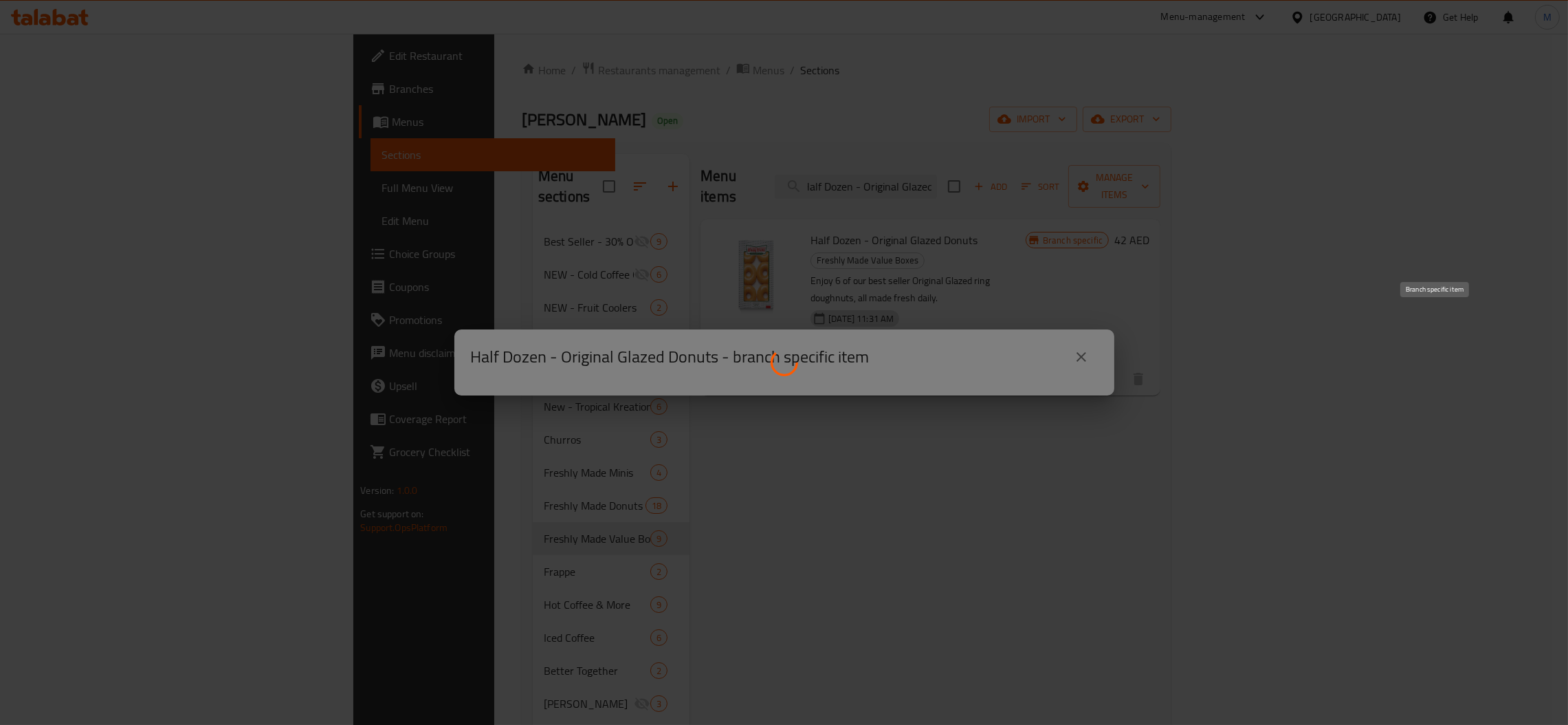
scroll to position [0, 0]
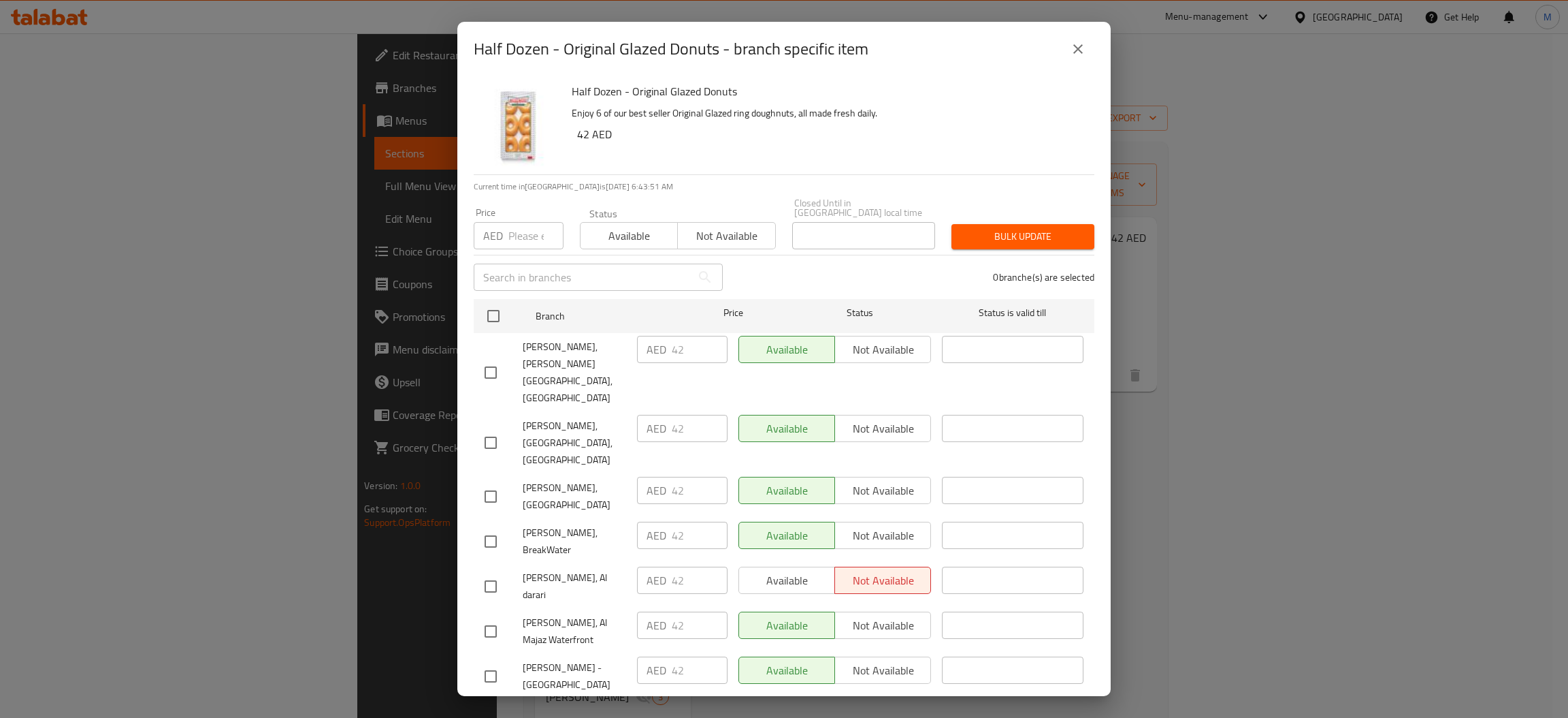
click at [522, 245] on input "number" at bounding box center [535, 235] width 55 height 27
click at [497, 308] on input "checkbox" at bounding box center [493, 316] width 29 height 29
click at [1011, 238] on span "Bulk update" at bounding box center [1022, 237] width 121 height 17
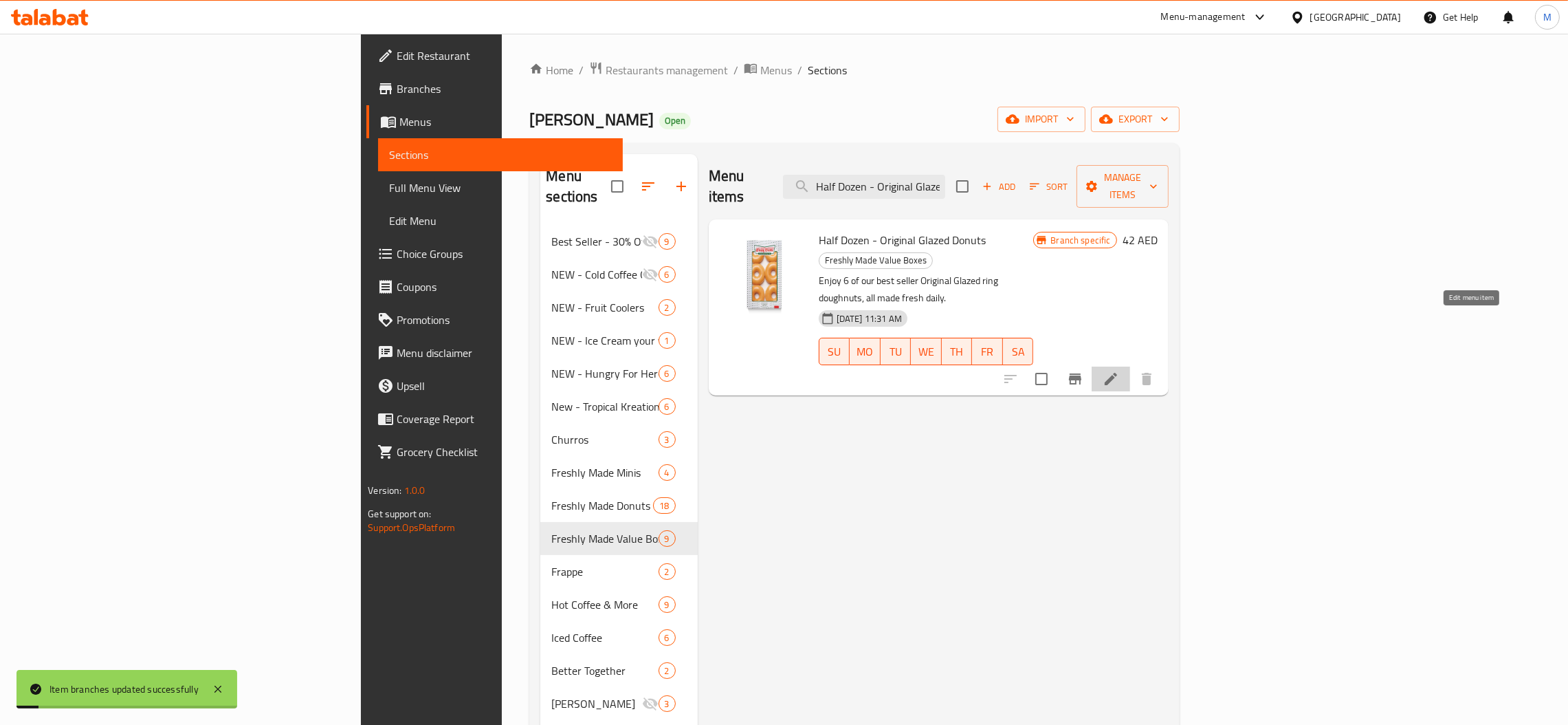
click at [1117, 373] on icon at bounding box center [1110, 378] width 12 height 12
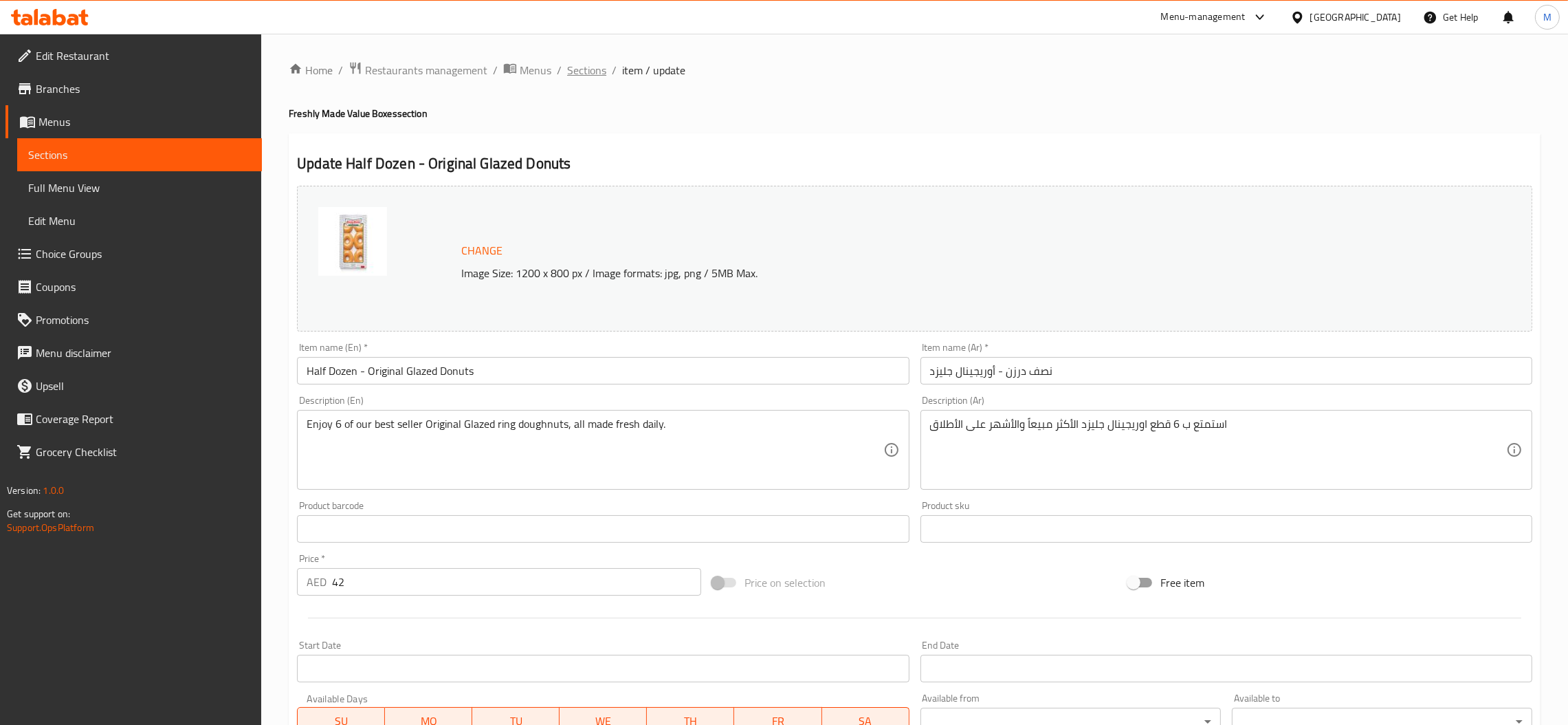
click at [567, 70] on span "Sections" at bounding box center [587, 70] width 39 height 17
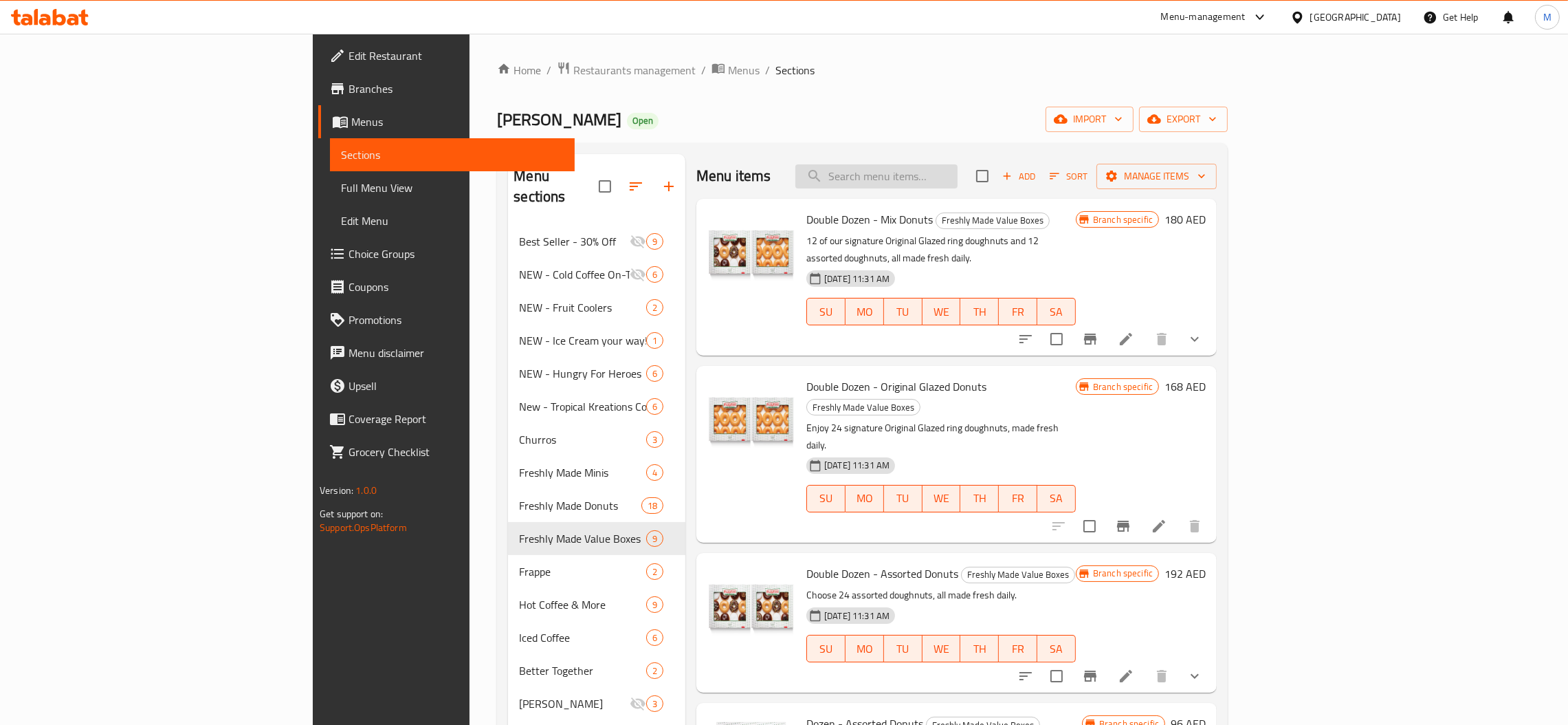
click at [957, 188] on input "search" at bounding box center [876, 176] width 162 height 24
paste input "Assorted Joy Box Donuts"
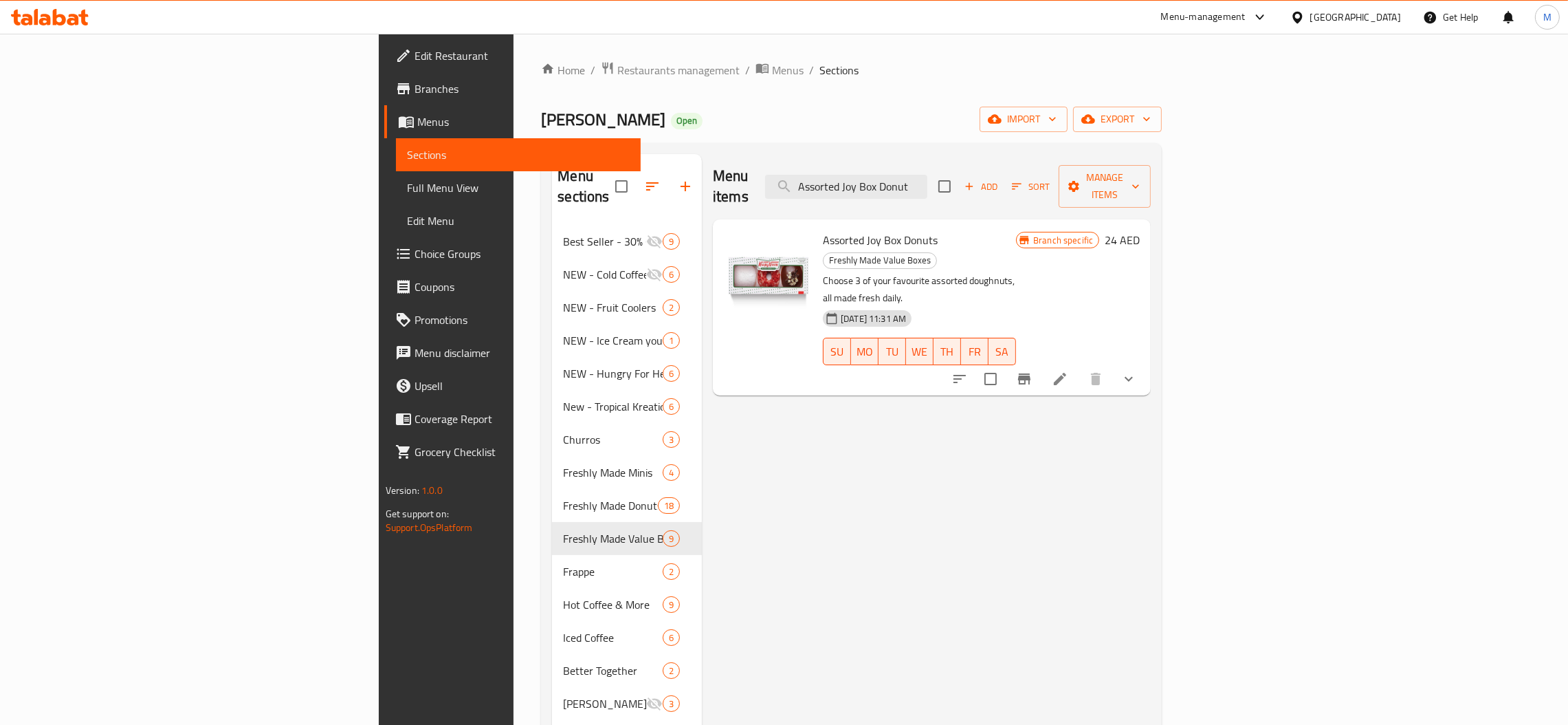
click at [1041, 362] on button "Branch-specific-item" at bounding box center [1024, 379] width 33 height 33
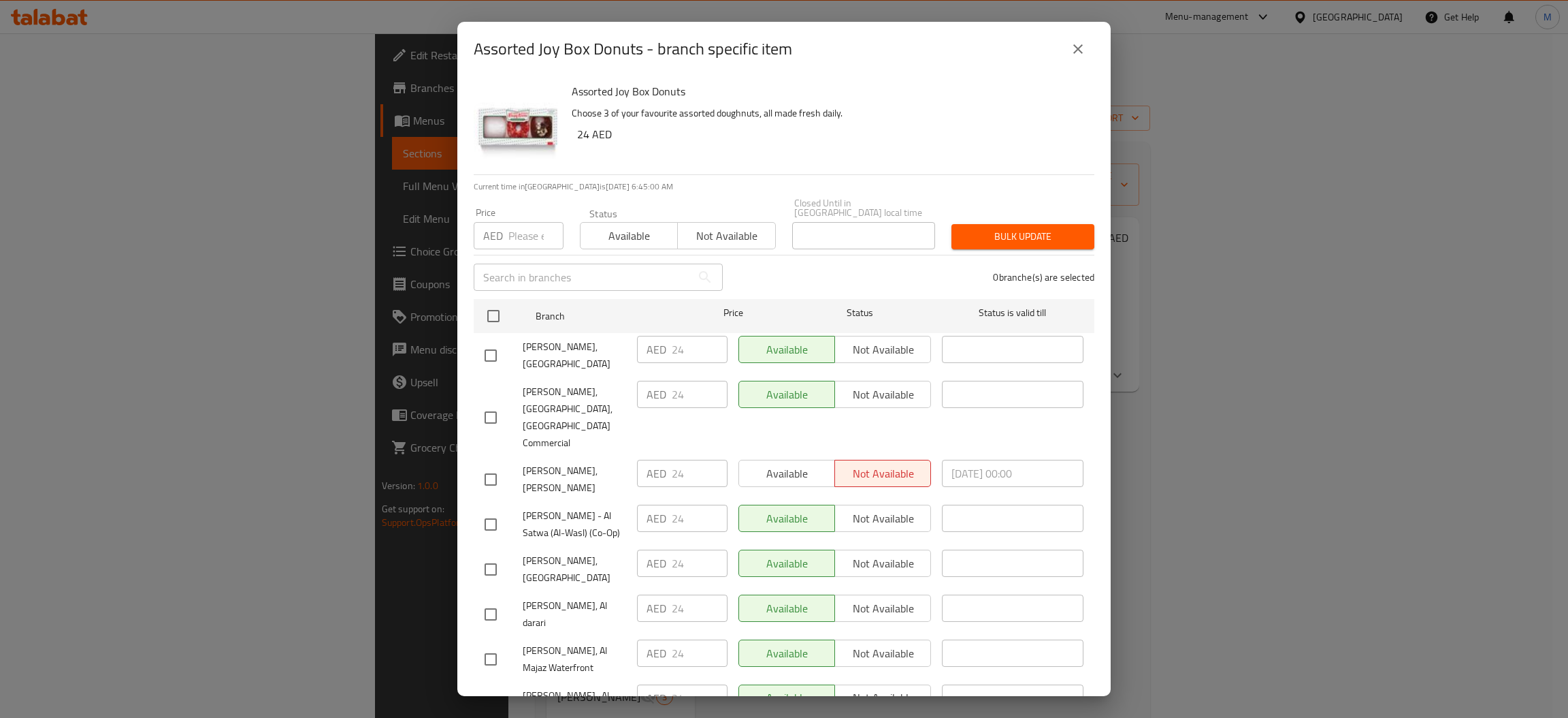
click at [514, 229] on input "number" at bounding box center [535, 235] width 55 height 27
click at [489, 323] on input "checkbox" at bounding box center [493, 316] width 29 height 29
click at [1036, 217] on div "Bulk update" at bounding box center [1023, 237] width 159 height 41
click at [1041, 240] on span "Bulk update" at bounding box center [1022, 237] width 121 height 17
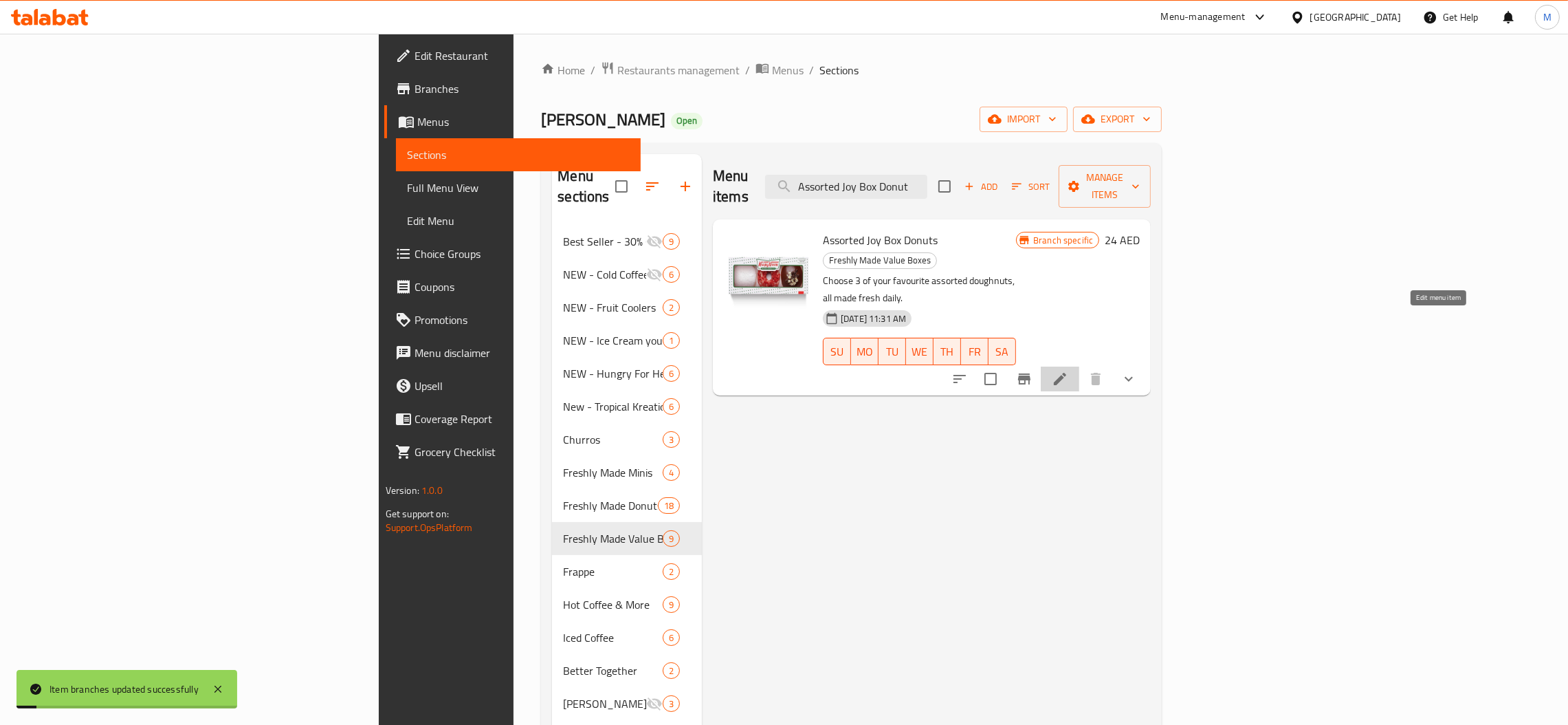
click at [1068, 370] on icon at bounding box center [1060, 378] width 17 height 17
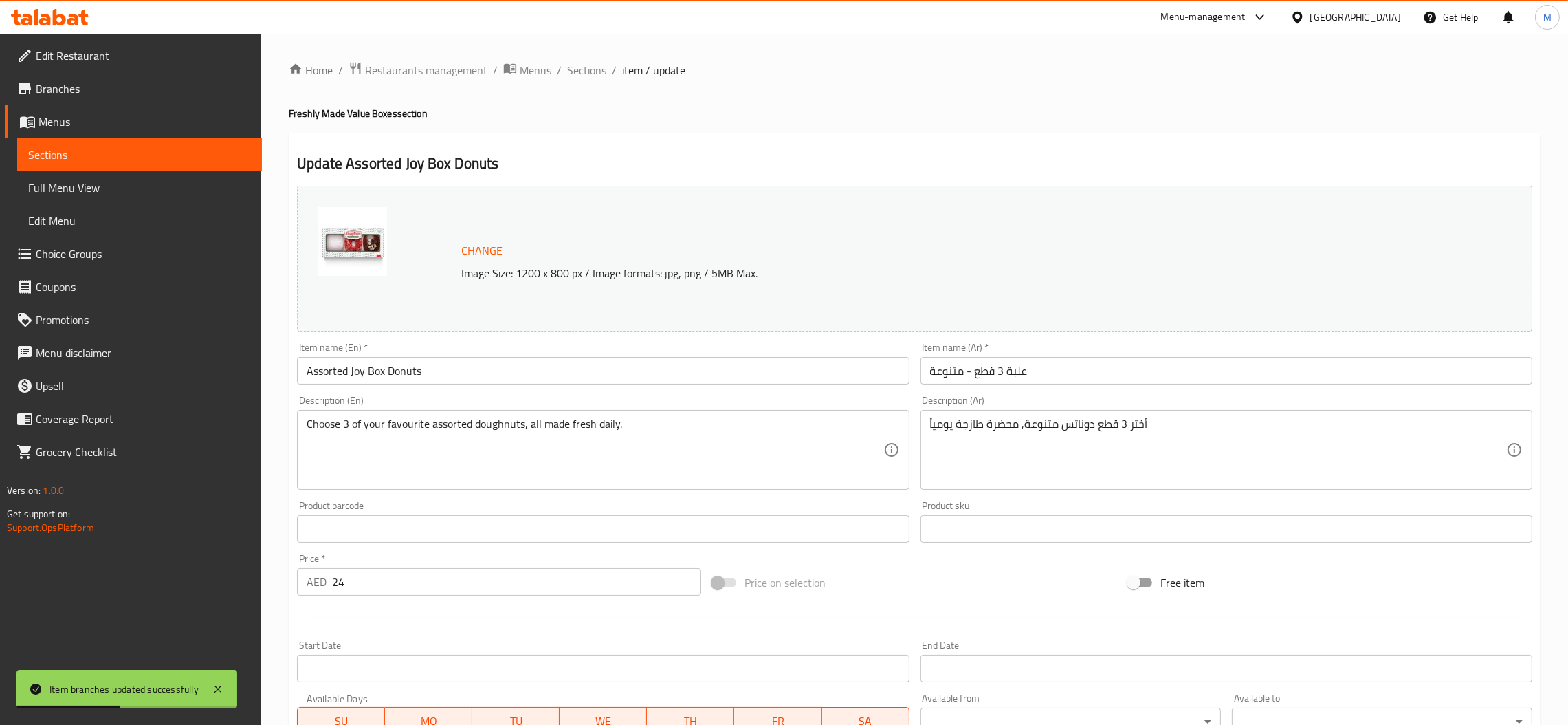
click at [447, 378] on input "Assorted Joy Box Donuts" at bounding box center [602, 370] width 611 height 27
click at [583, 68] on span "Sections" at bounding box center [587, 70] width 39 height 17
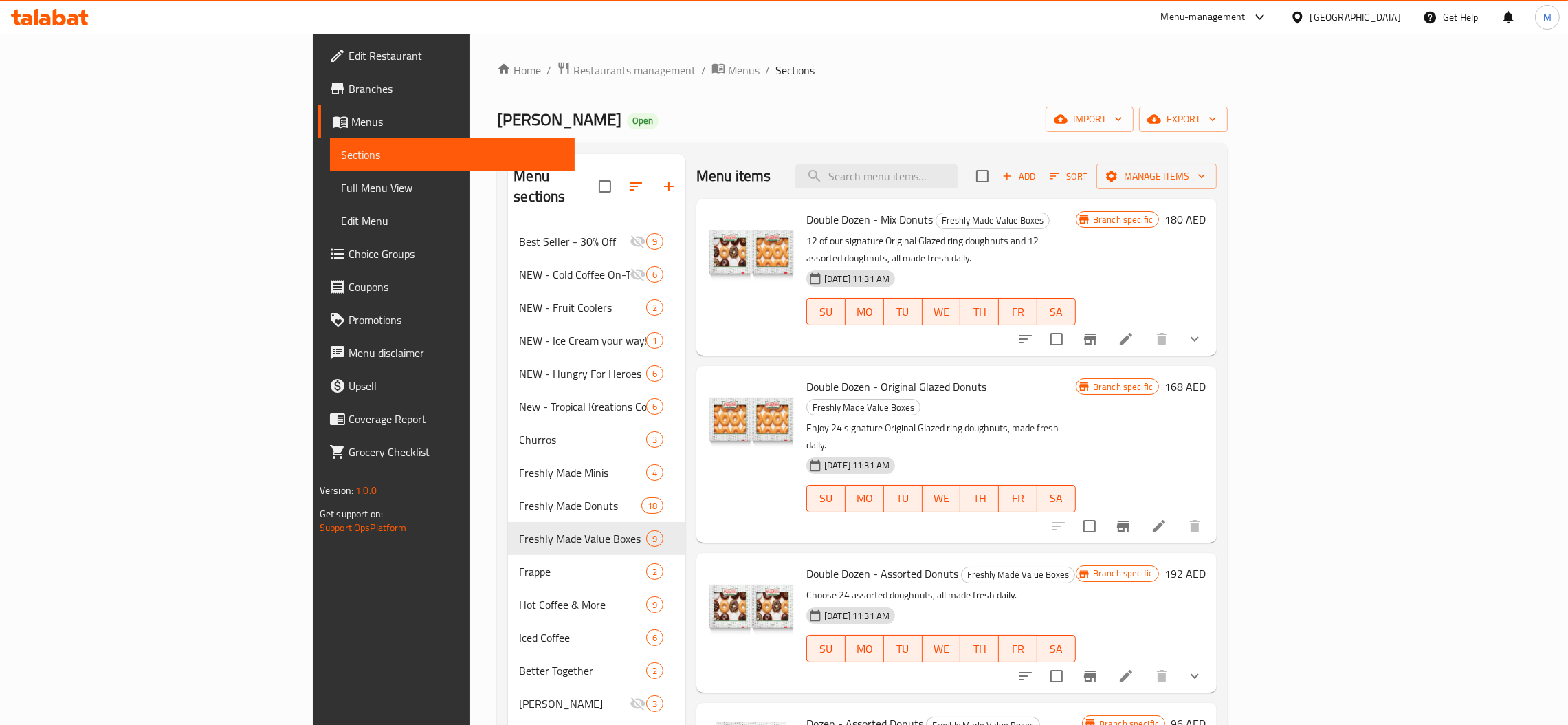
click at [947, 161] on div "Menu items Add Sort Manage items" at bounding box center [957, 176] width 521 height 45
click at [957, 173] on input "search" at bounding box center [876, 176] width 162 height 24
paste input "Half Dozen - Assorted Donuts"
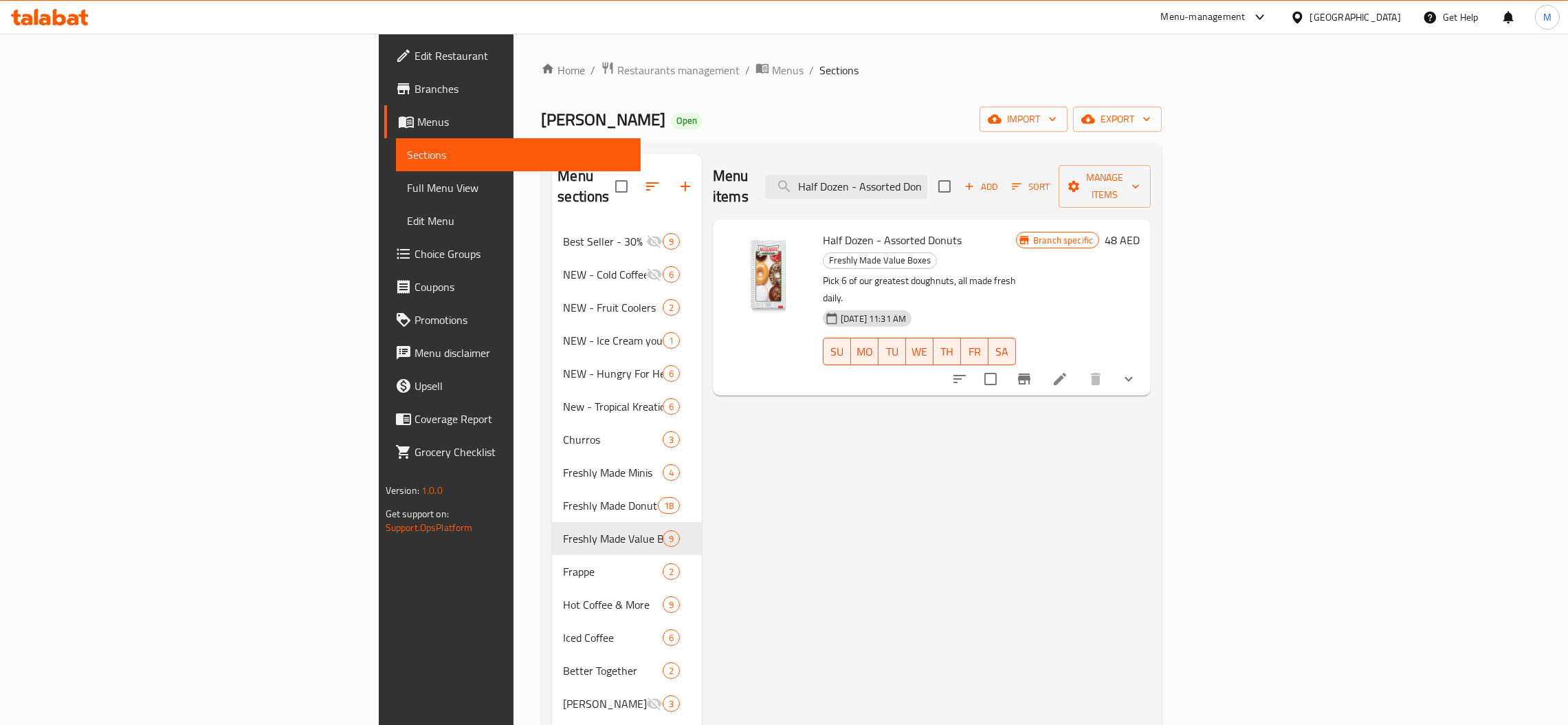
click at [1030, 373] on icon "Branch-specific-item" at bounding box center [1024, 378] width 12 height 11
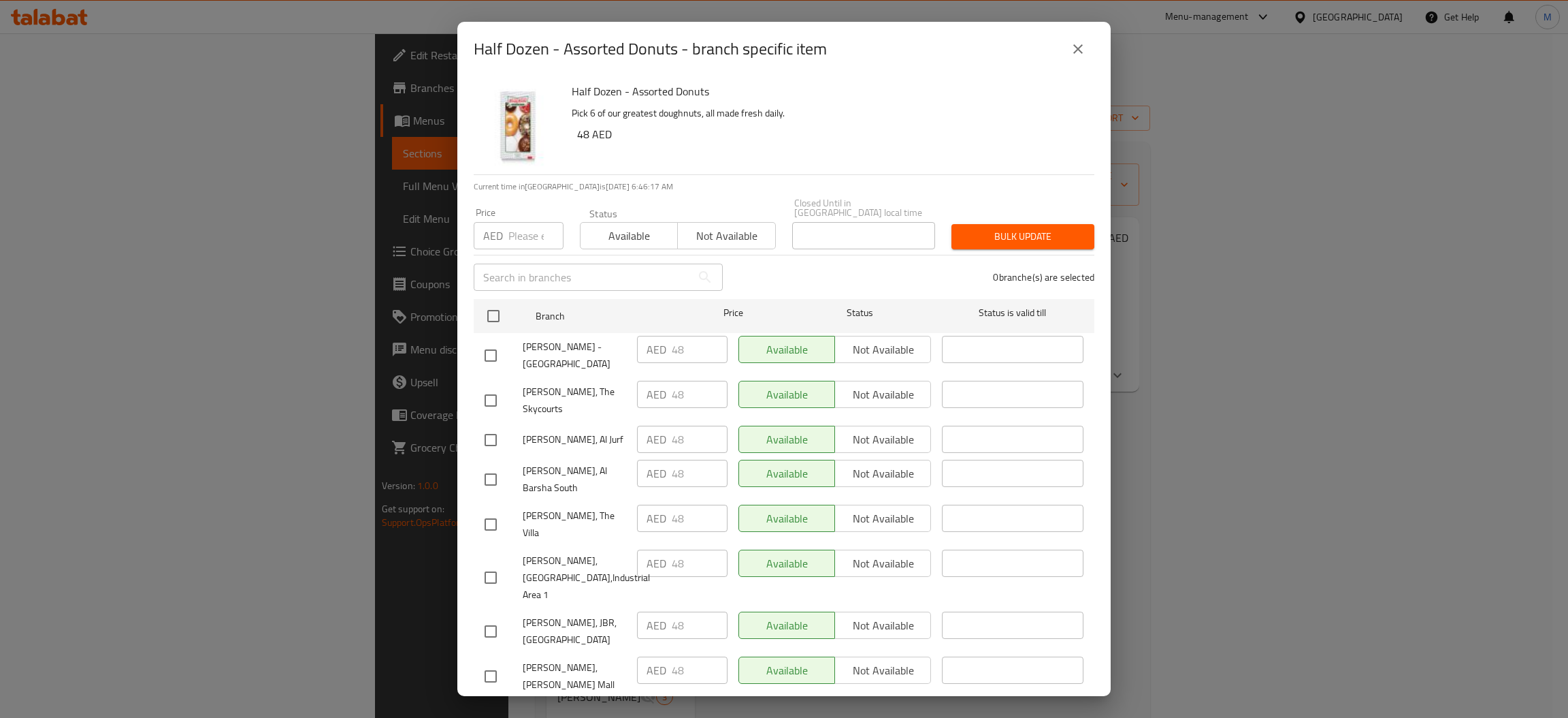
click at [1061, 42] on div "Half Dozen - Assorted Donuts - branch specific item" at bounding box center [784, 49] width 620 height 33
click at [1073, 46] on icon "close" at bounding box center [1078, 49] width 16 height 16
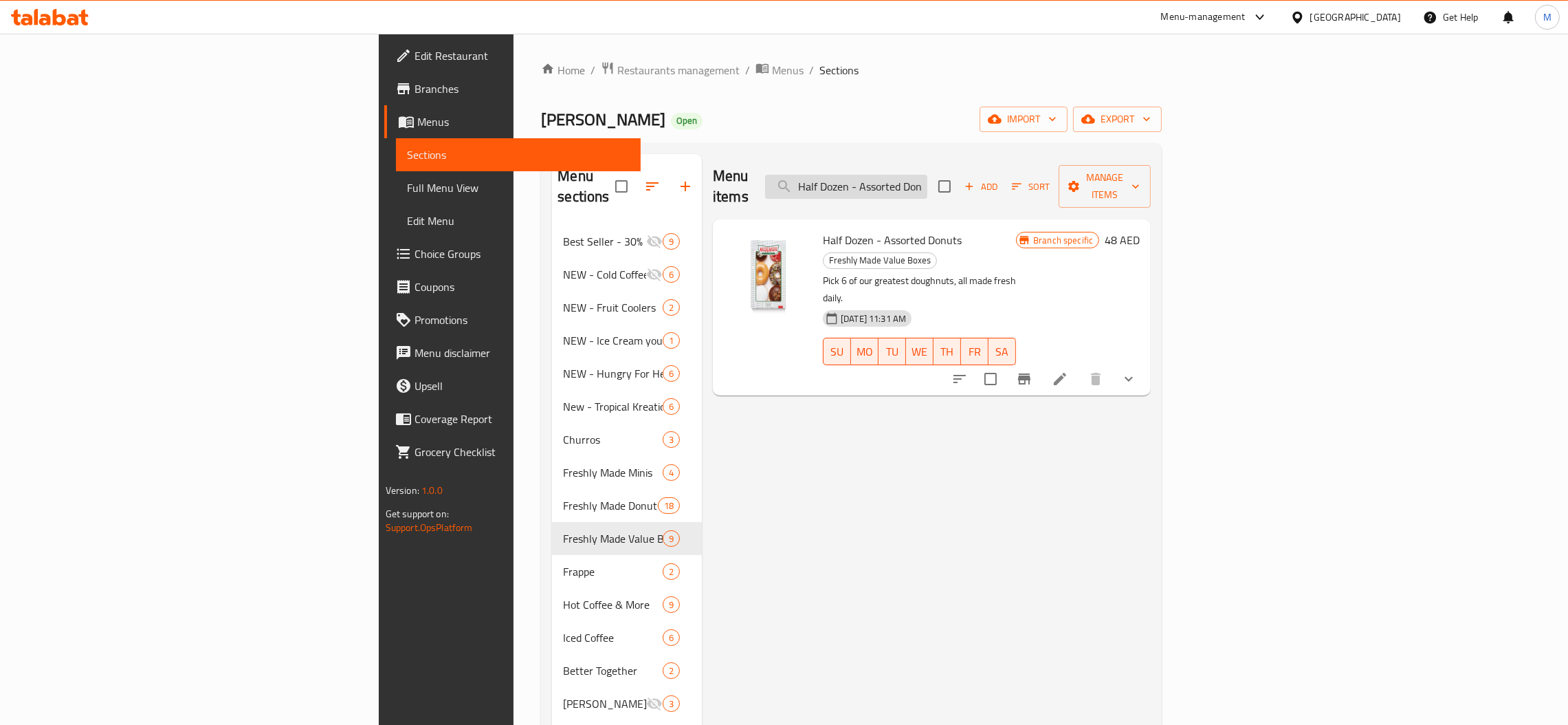
click at [927, 175] on input "Half Dozen - Assorted Donuts" at bounding box center [846, 186] width 162 height 24
paste input "search"
click at [1032, 370] on icon "Branch-specific-item" at bounding box center [1024, 378] width 17 height 17
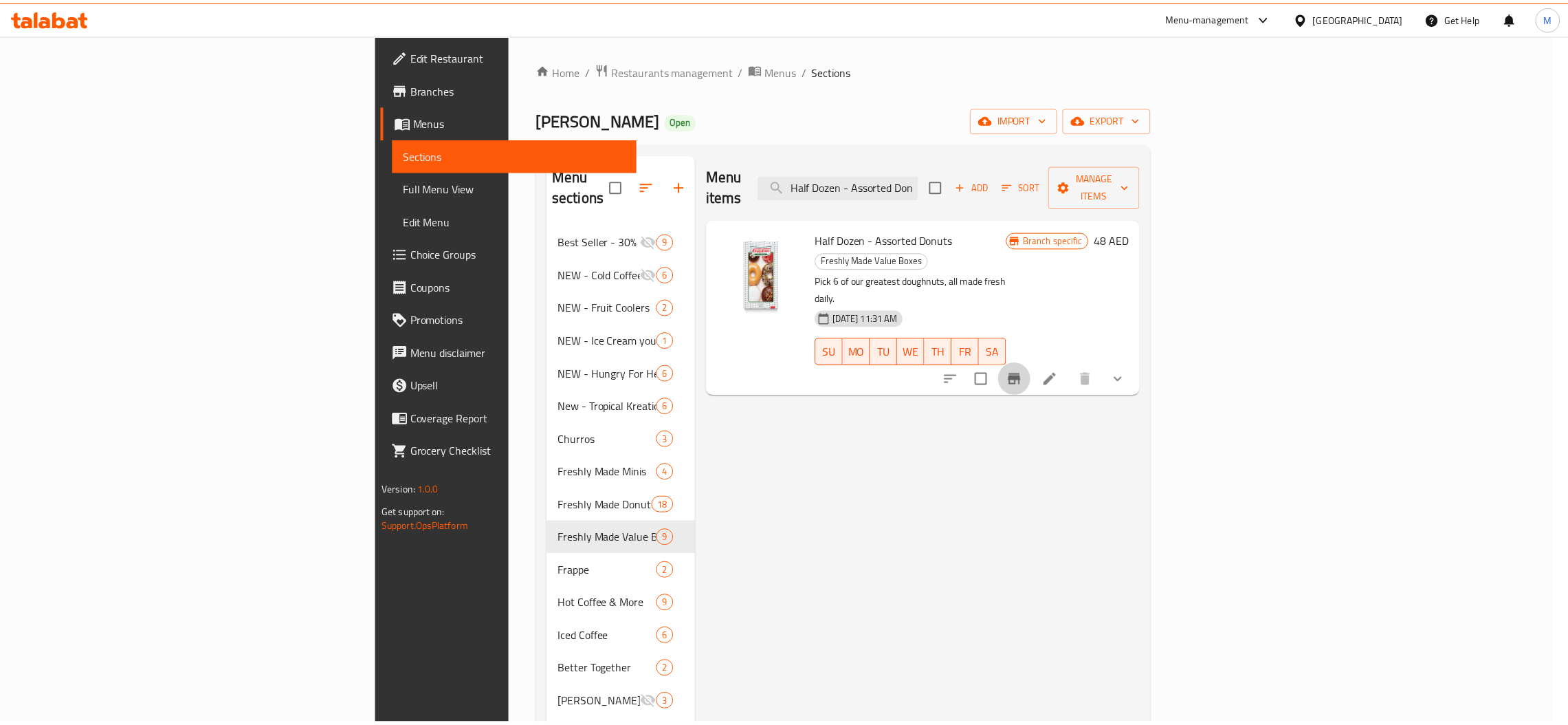
scroll to position [0, 0]
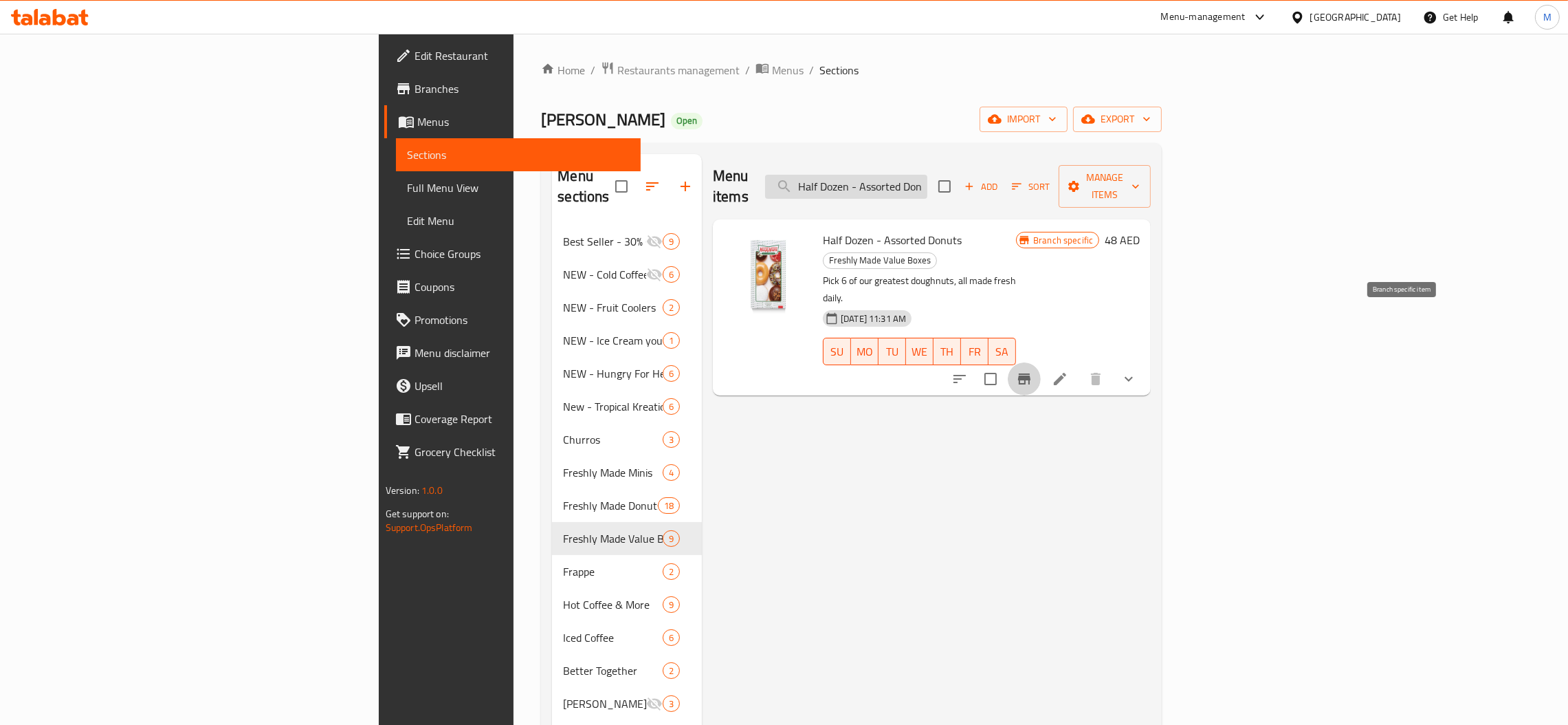
click at [927, 180] on input "Half Dozen - Assorted Donut" at bounding box center [846, 186] width 162 height 24
drag, startPoint x: 1071, startPoint y: 183, endPoint x: 1010, endPoint y: 186, distance: 61.1
click at [927, 186] on input "Half Dozen - Assorted Donut" at bounding box center [846, 186] width 162 height 24
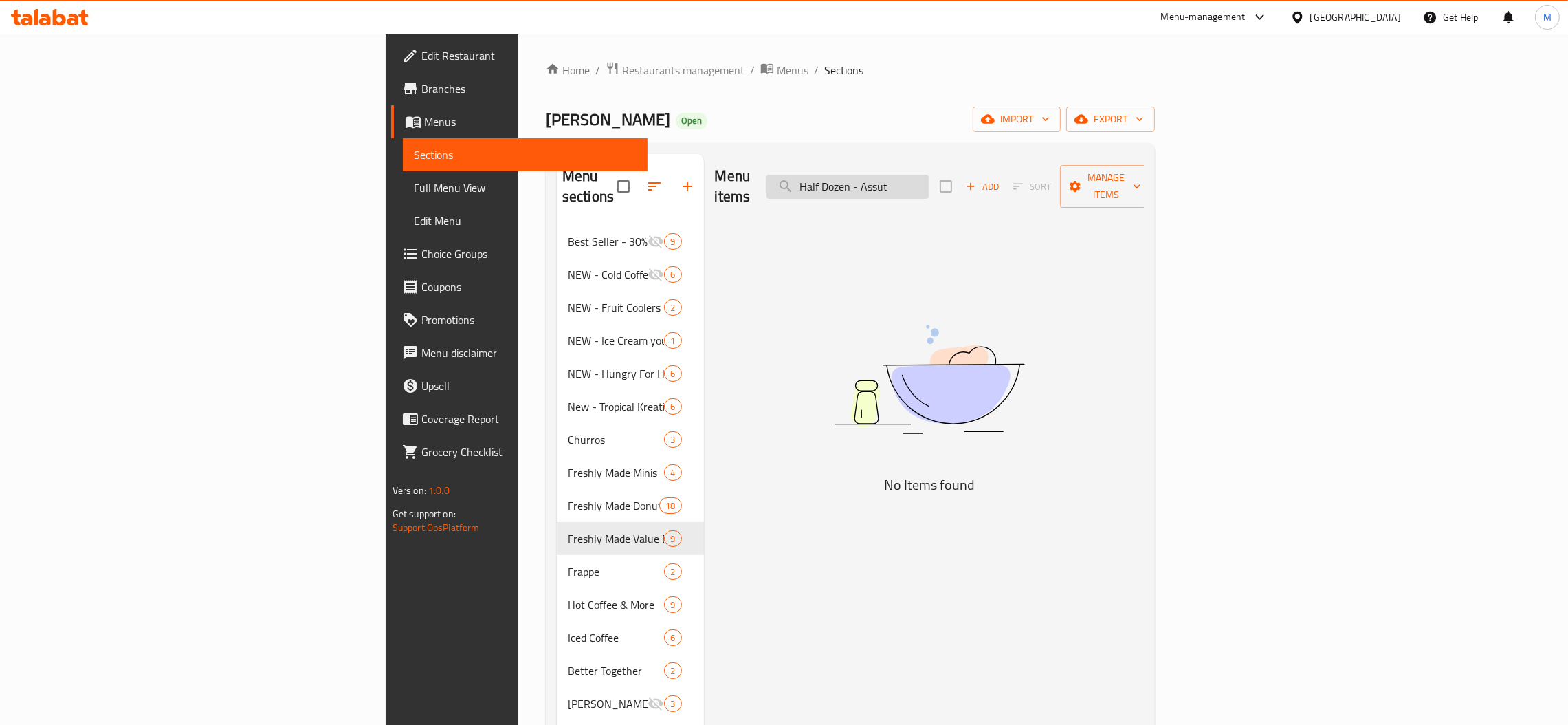
drag, startPoint x: 1042, startPoint y: 175, endPoint x: 993, endPoint y: 179, distance: 49.2
click at [928, 179] on input "Half Dozen - Assut" at bounding box center [848, 186] width 162 height 24
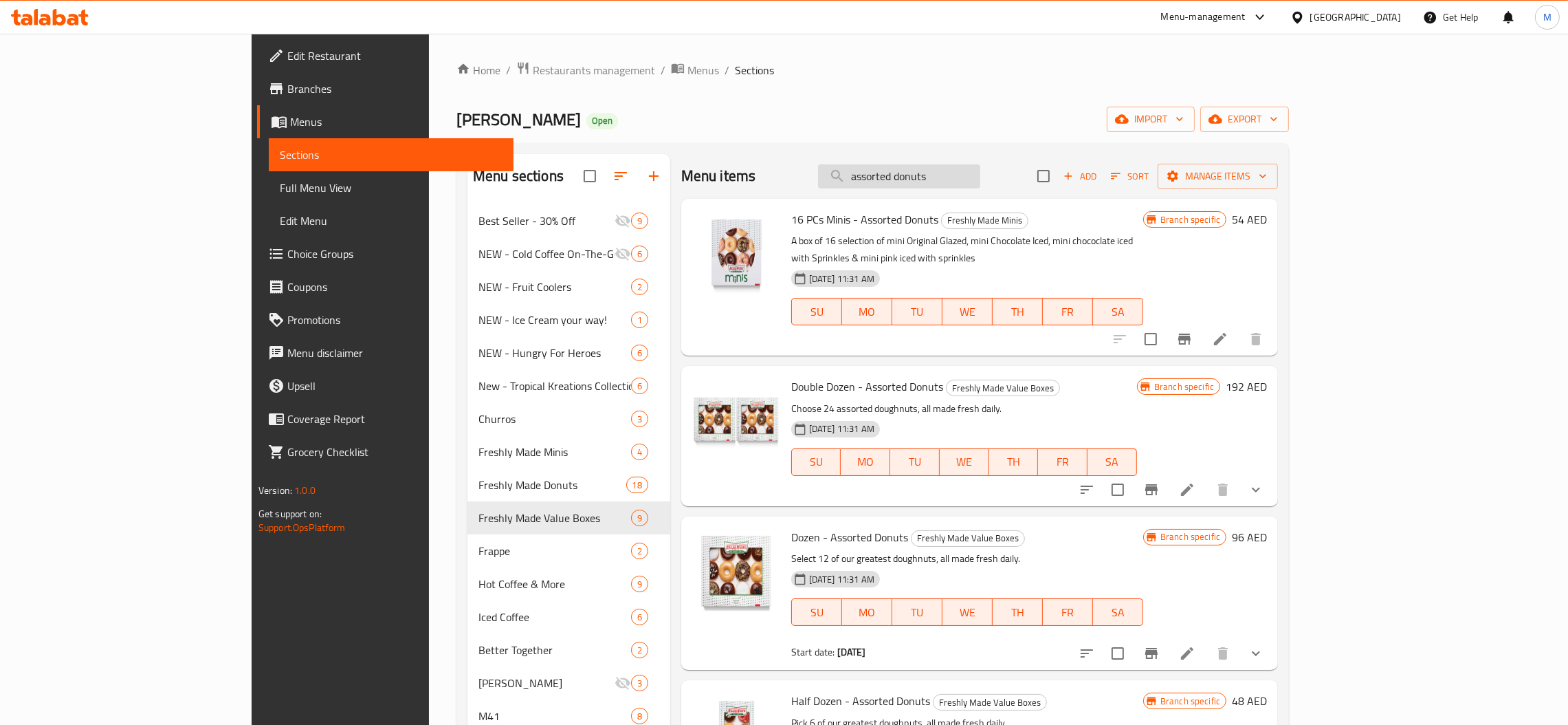
click at [955, 181] on input "assorted donuts" at bounding box center [899, 176] width 162 height 24
paste input "Half Dozen - Assorted"
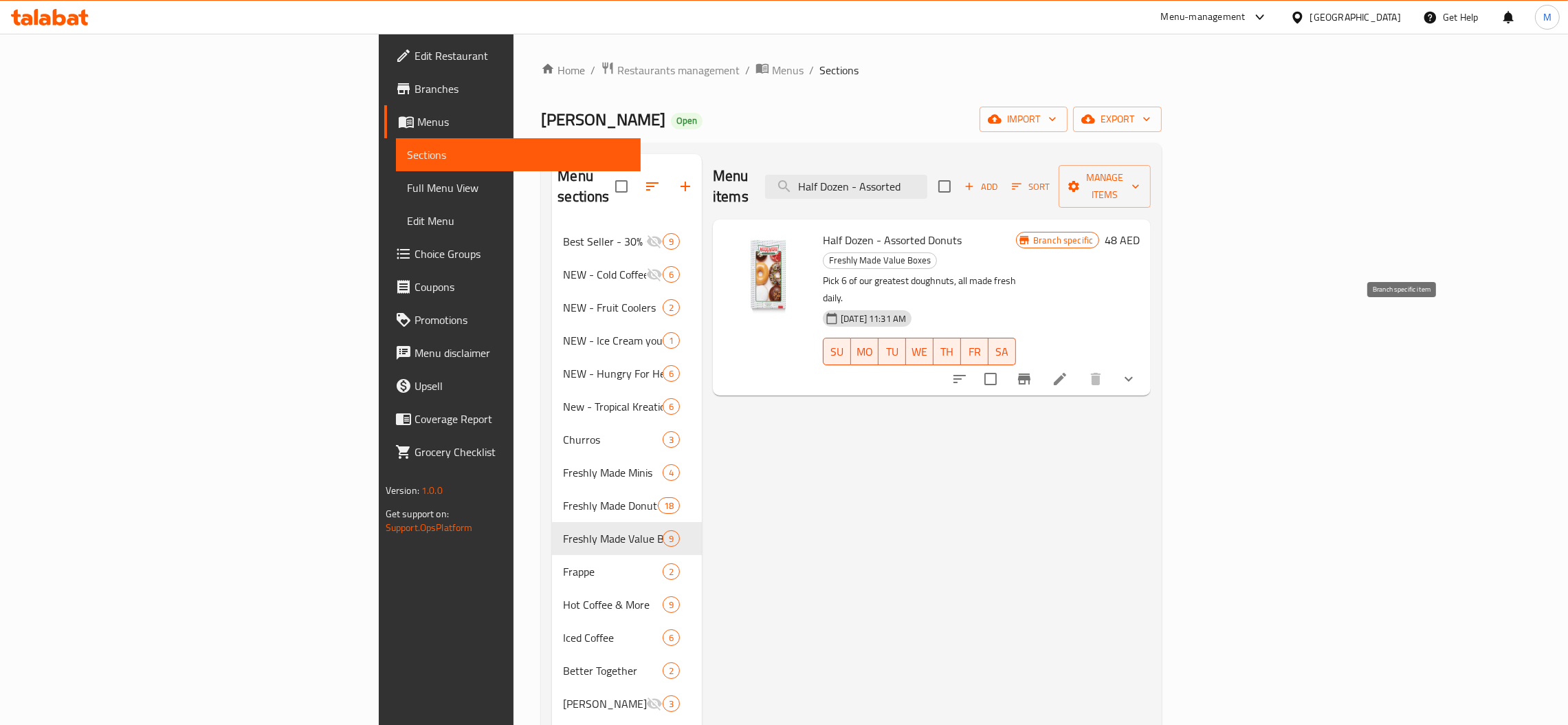
click at [1030, 373] on icon "Branch-specific-item" at bounding box center [1024, 378] width 12 height 11
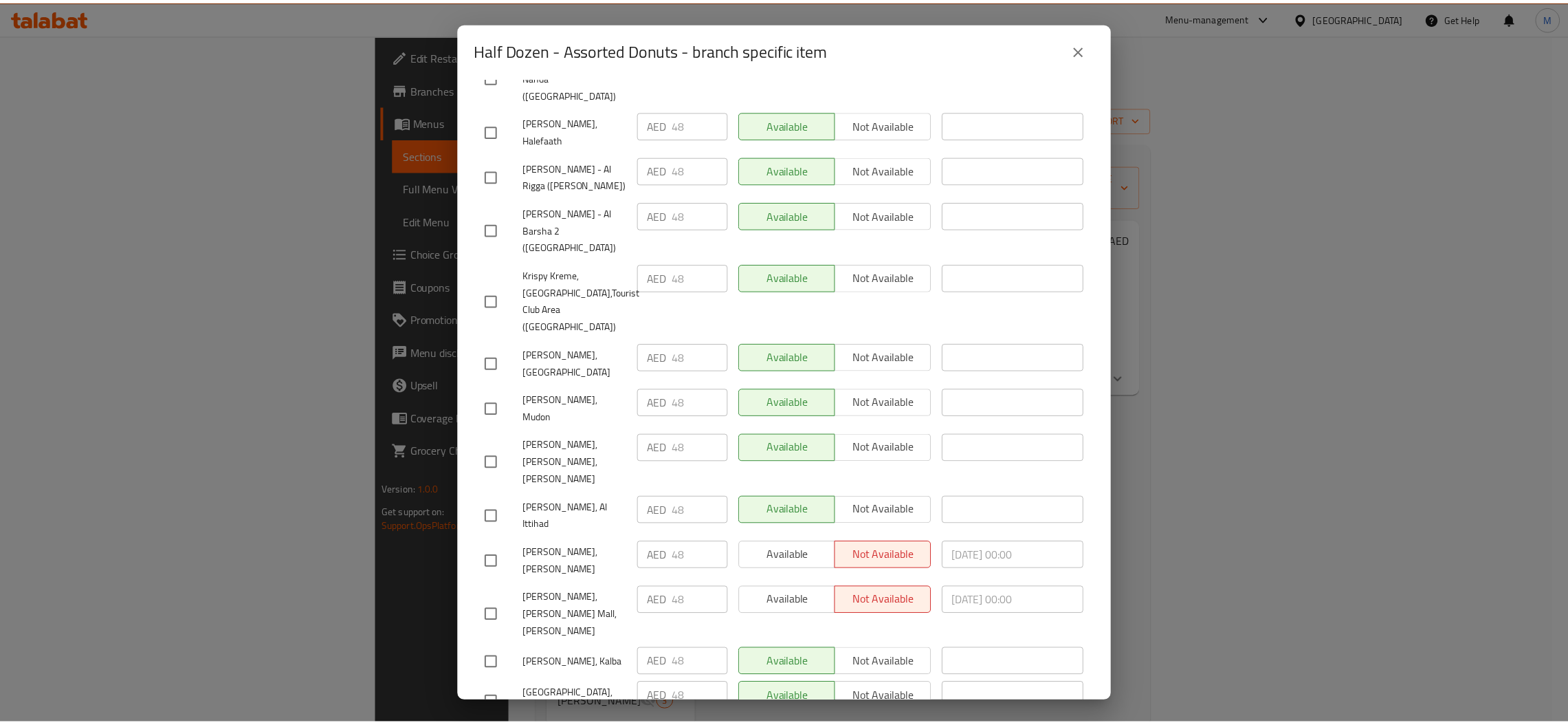
scroll to position [3475, 0]
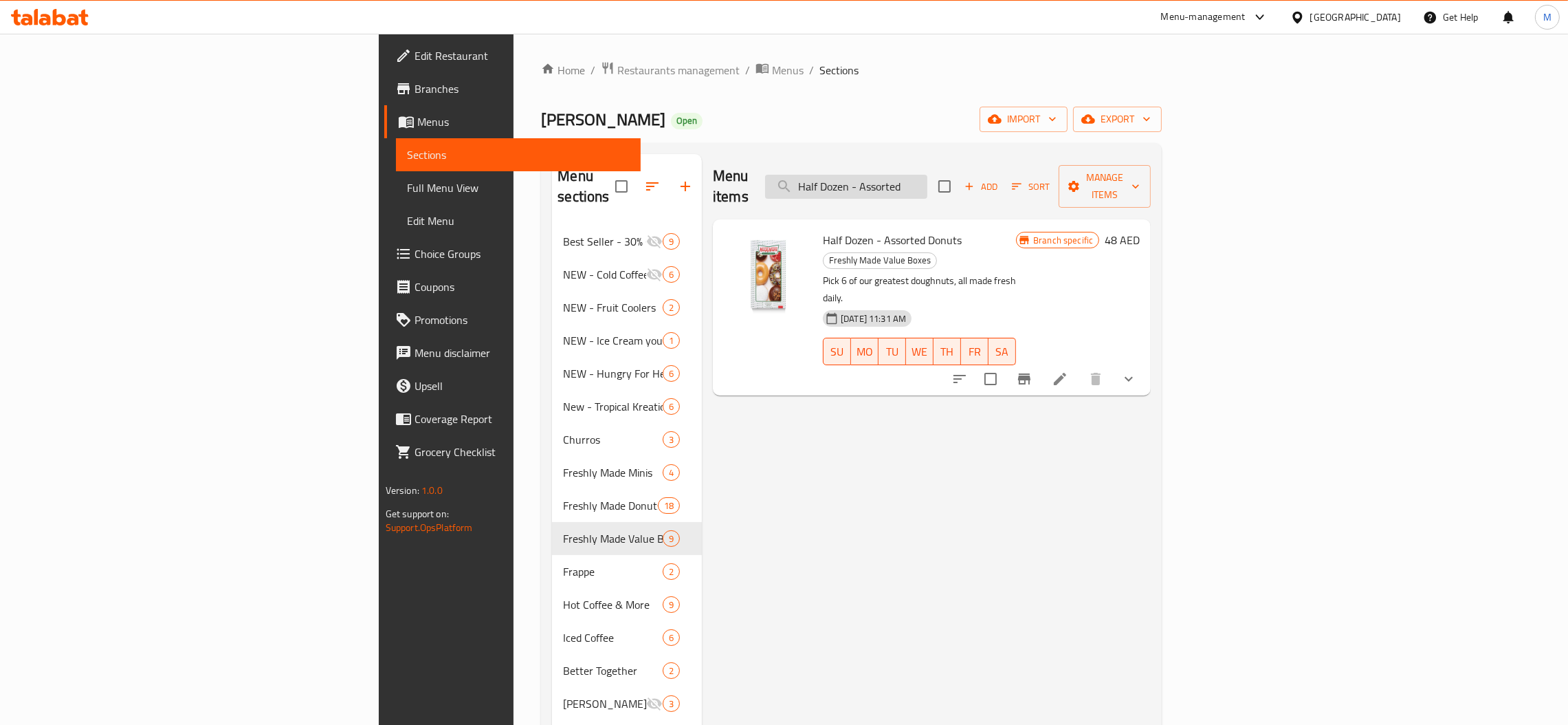
click at [927, 175] on input "Half Dozen - Assorted" at bounding box center [846, 186] width 162 height 24
paste input "Donuts"
drag, startPoint x: 1066, startPoint y: 178, endPoint x: 743, endPoint y: 217, distance: 325.3
click at [743, 217] on div "Menu items Half Dozen - Assorted Donuts Add Sort Manage items Half Dozen - Asso…" at bounding box center [926, 516] width 449 height 725
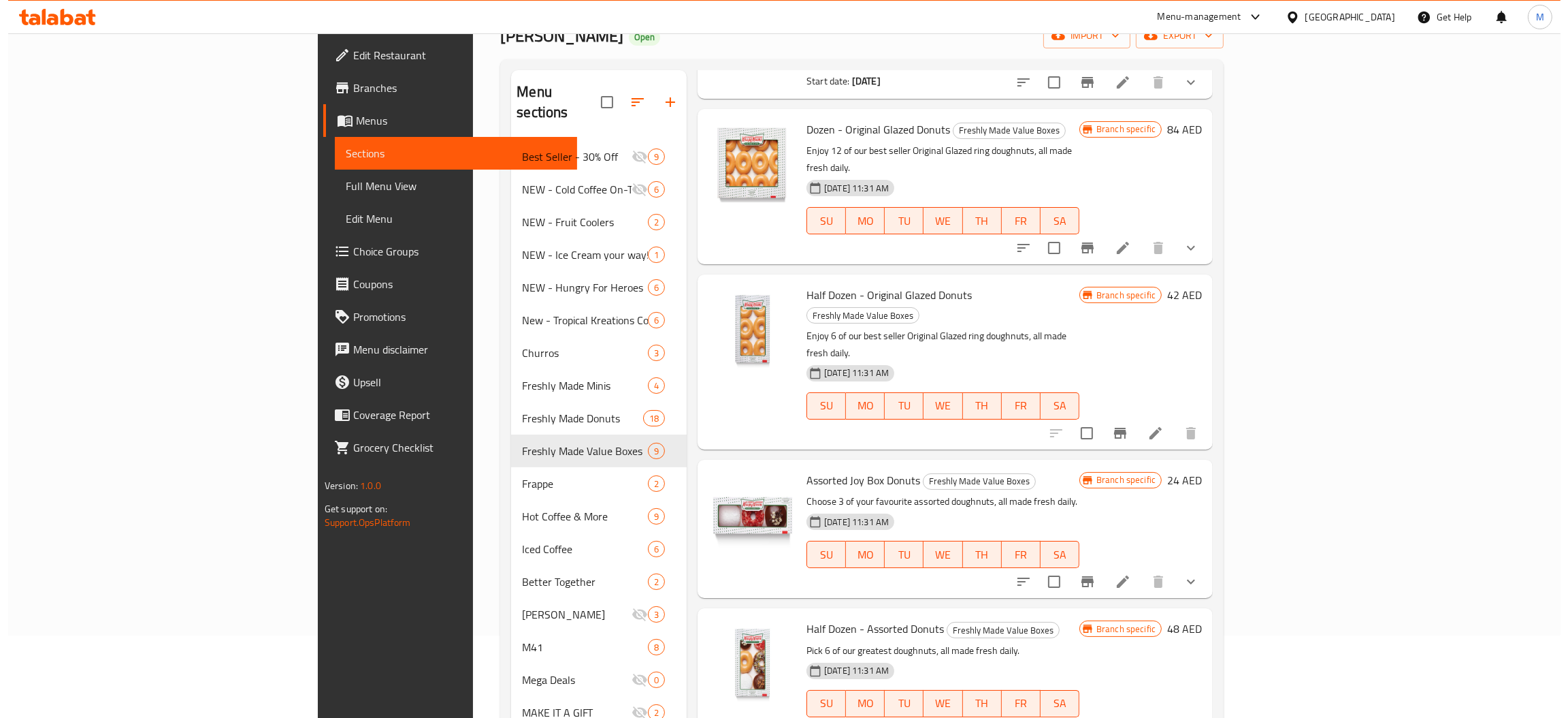
scroll to position [192, 0]
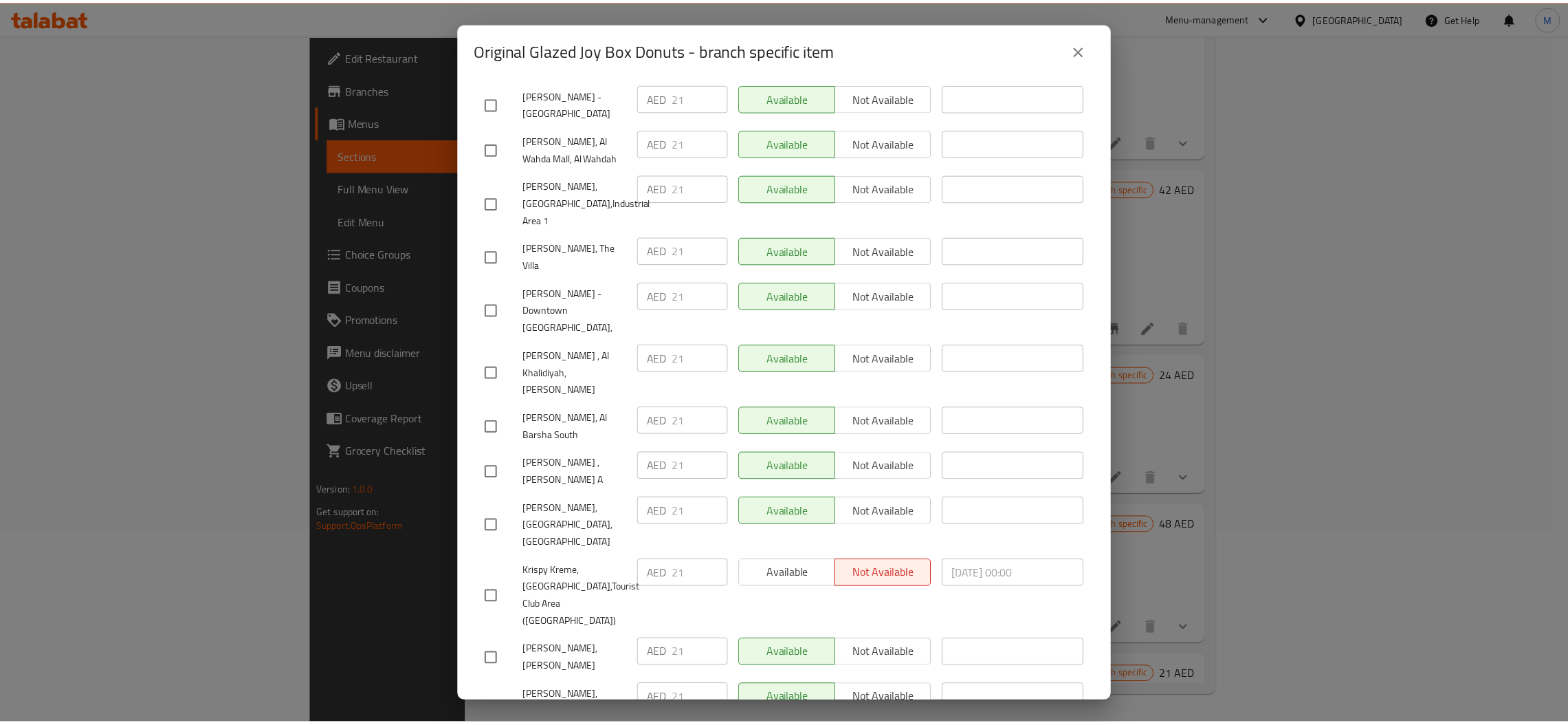
scroll to position [3475, 0]
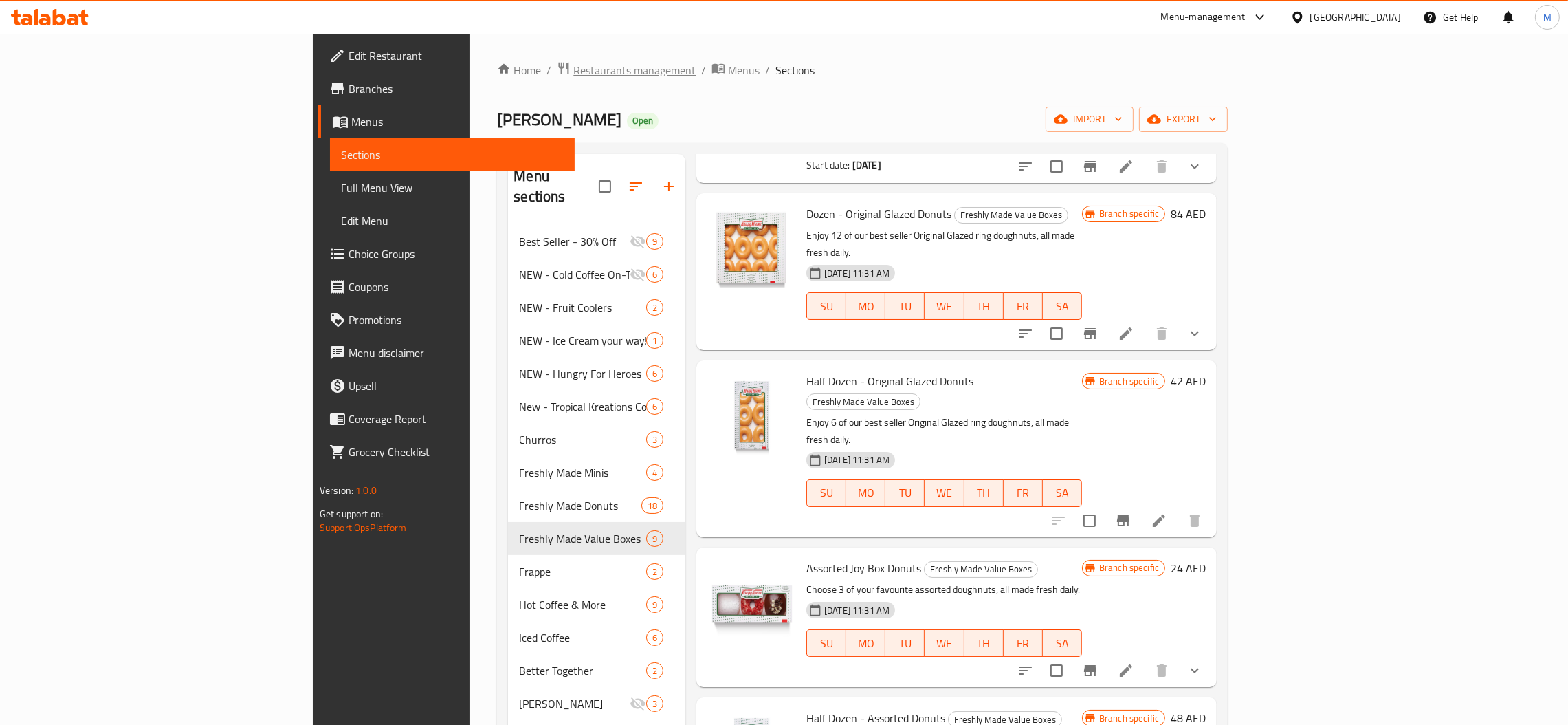
click at [573, 69] on span "Restaurants management" at bounding box center [634, 70] width 122 height 17
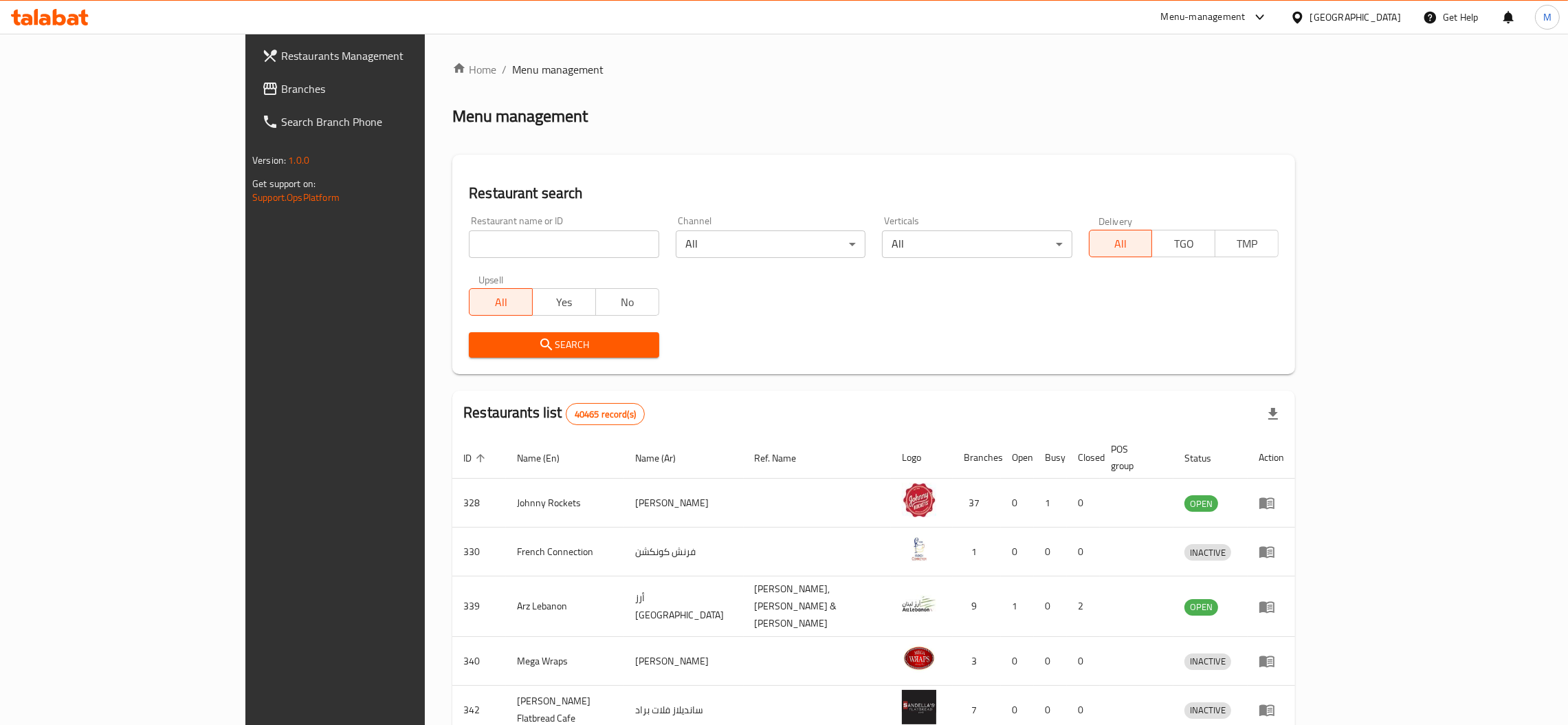
click at [482, 237] on input "search" at bounding box center [563, 244] width 190 height 27
click at [482, 260] on div "Restaurant name or ID Restaurant name or ID" at bounding box center [564, 237] width 206 height 58
click at [469, 240] on input "search" at bounding box center [563, 244] width 190 height 27
paste input "690377"
type input "690377"
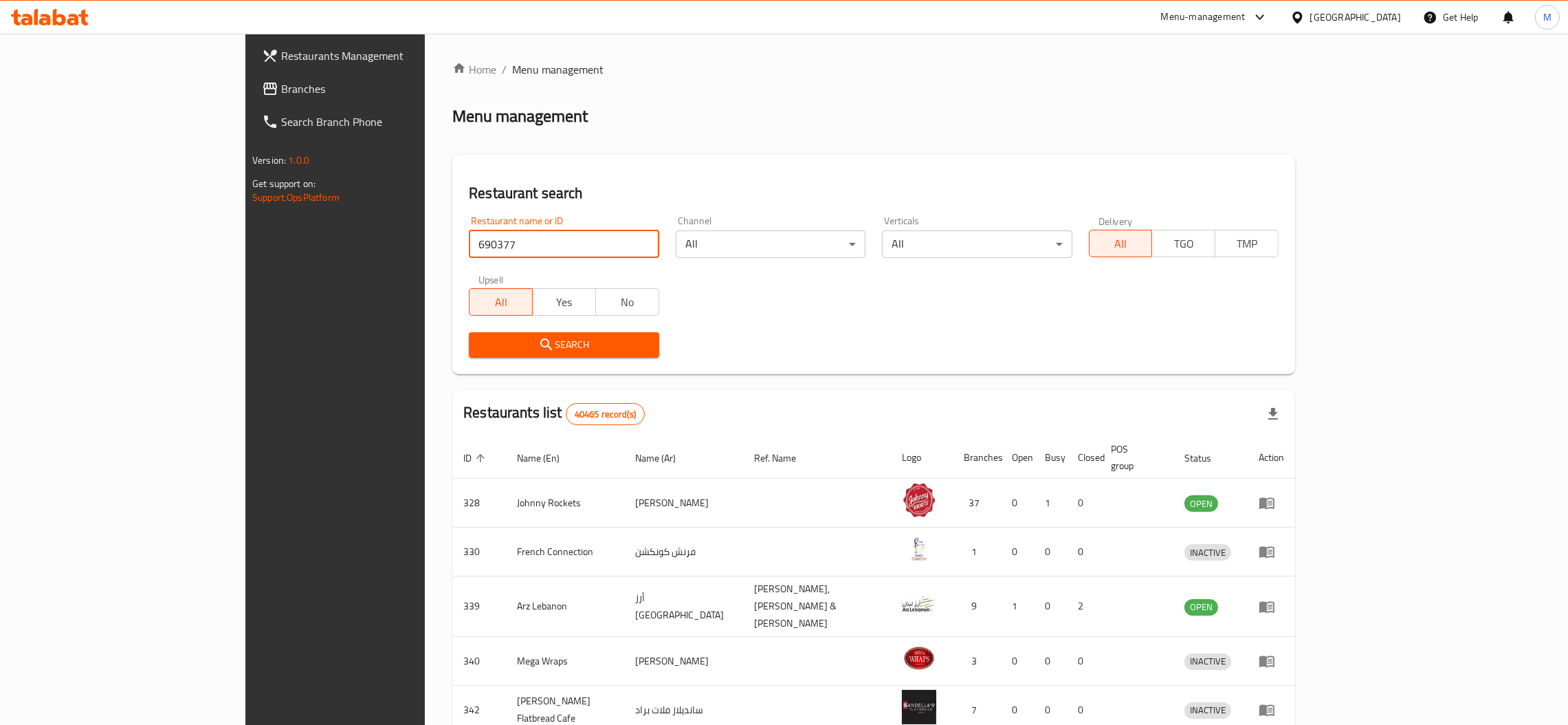
click at [480, 342] on span "Search" at bounding box center [564, 345] width 167 height 17
click at [364, 342] on div at bounding box center [784, 362] width 1568 height 725
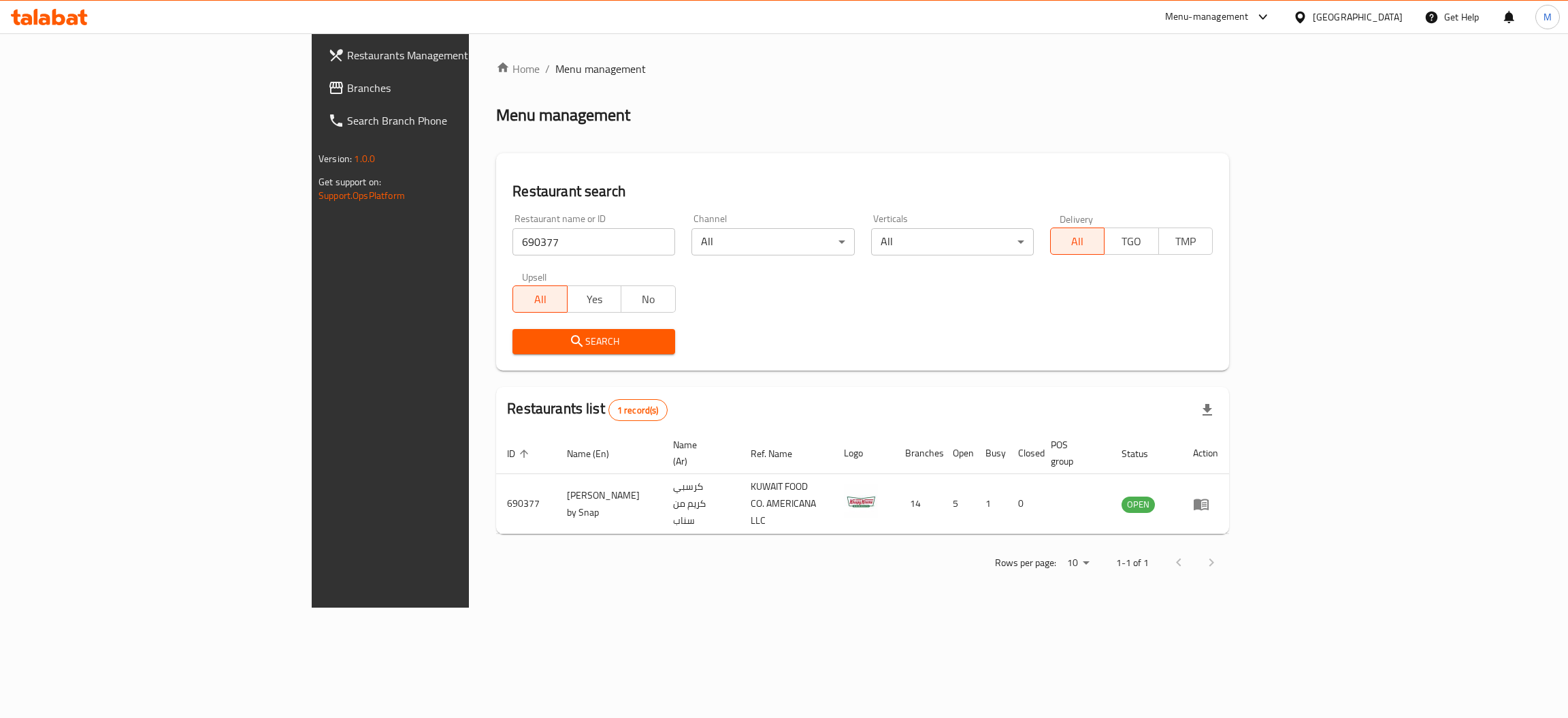
click at [512, 243] on input "690377" at bounding box center [594, 242] width 163 height 27
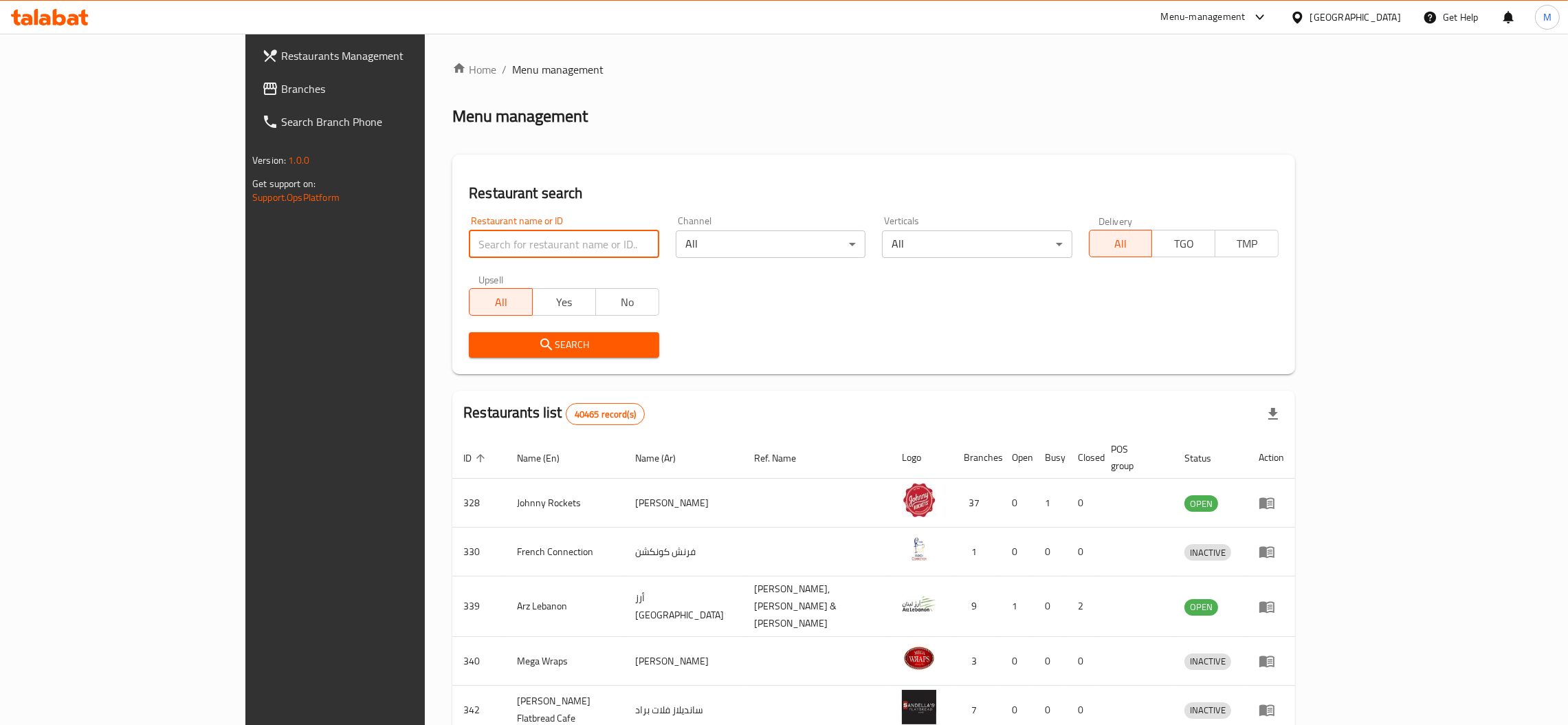
click at [469, 234] on input "search" at bounding box center [563, 244] width 190 height 27
paste input "690377"
type input "690377"
click at [480, 345] on span "Search" at bounding box center [564, 345] width 167 height 17
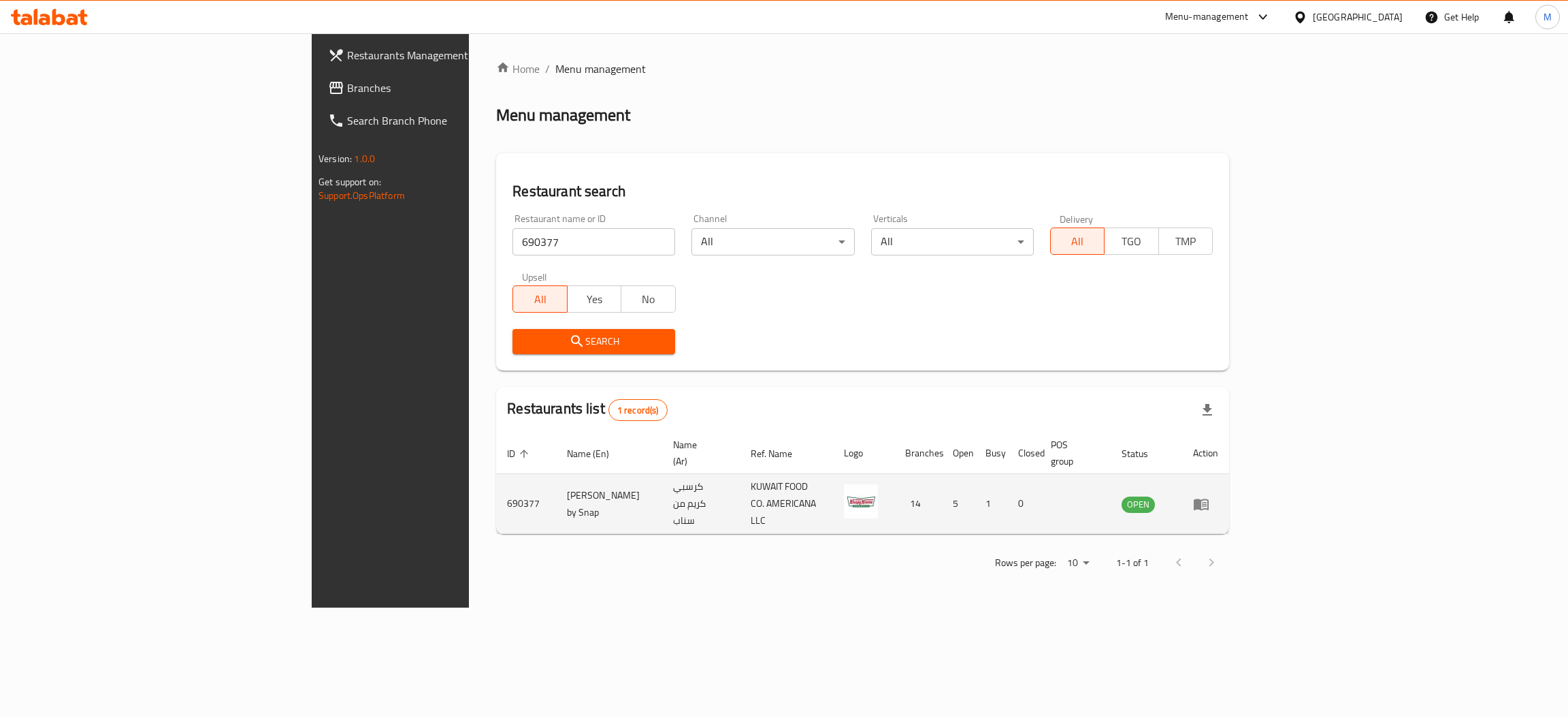
click at [1209, 496] on icon "enhanced table" at bounding box center [1201, 503] width 16 height 16
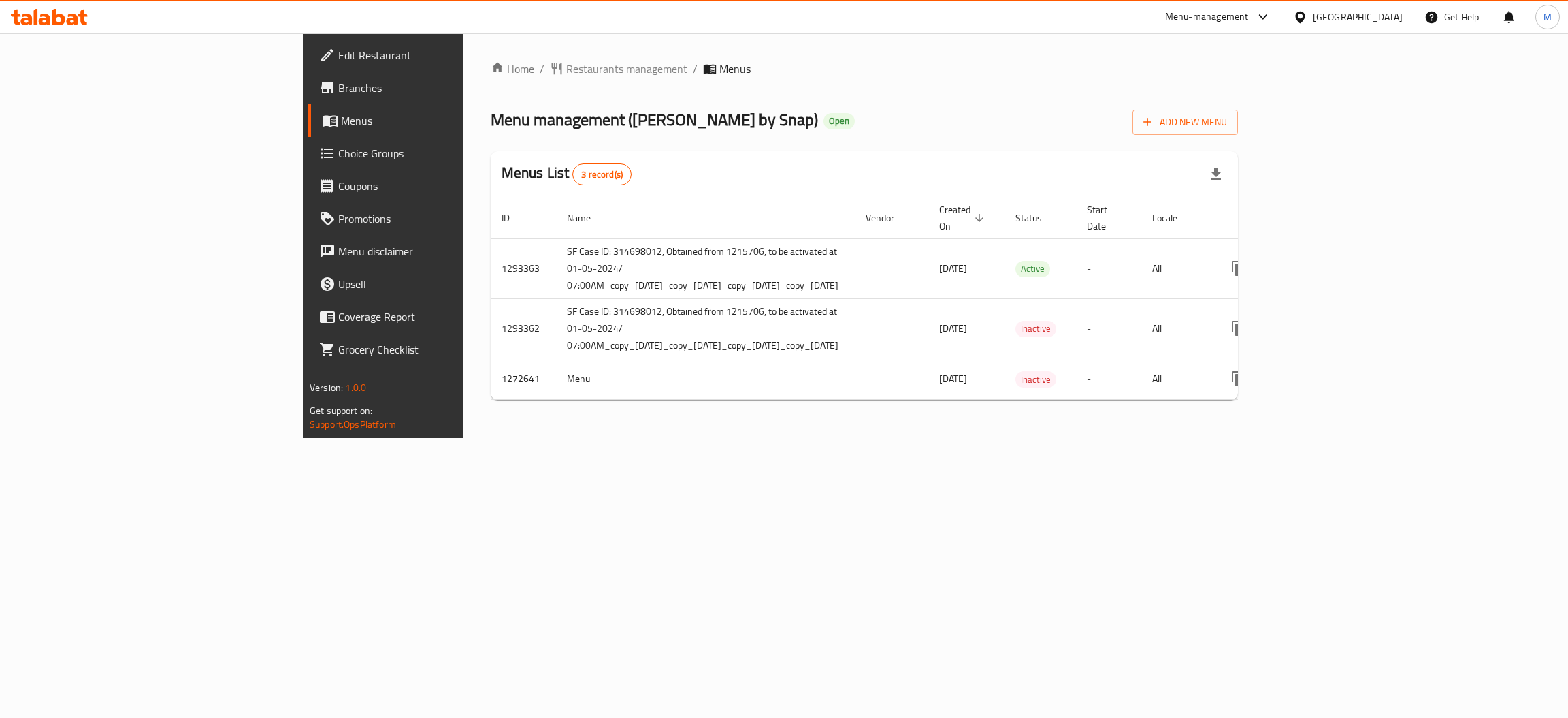
click at [338, 79] on span "Branches" at bounding box center [446, 87] width 216 height 16
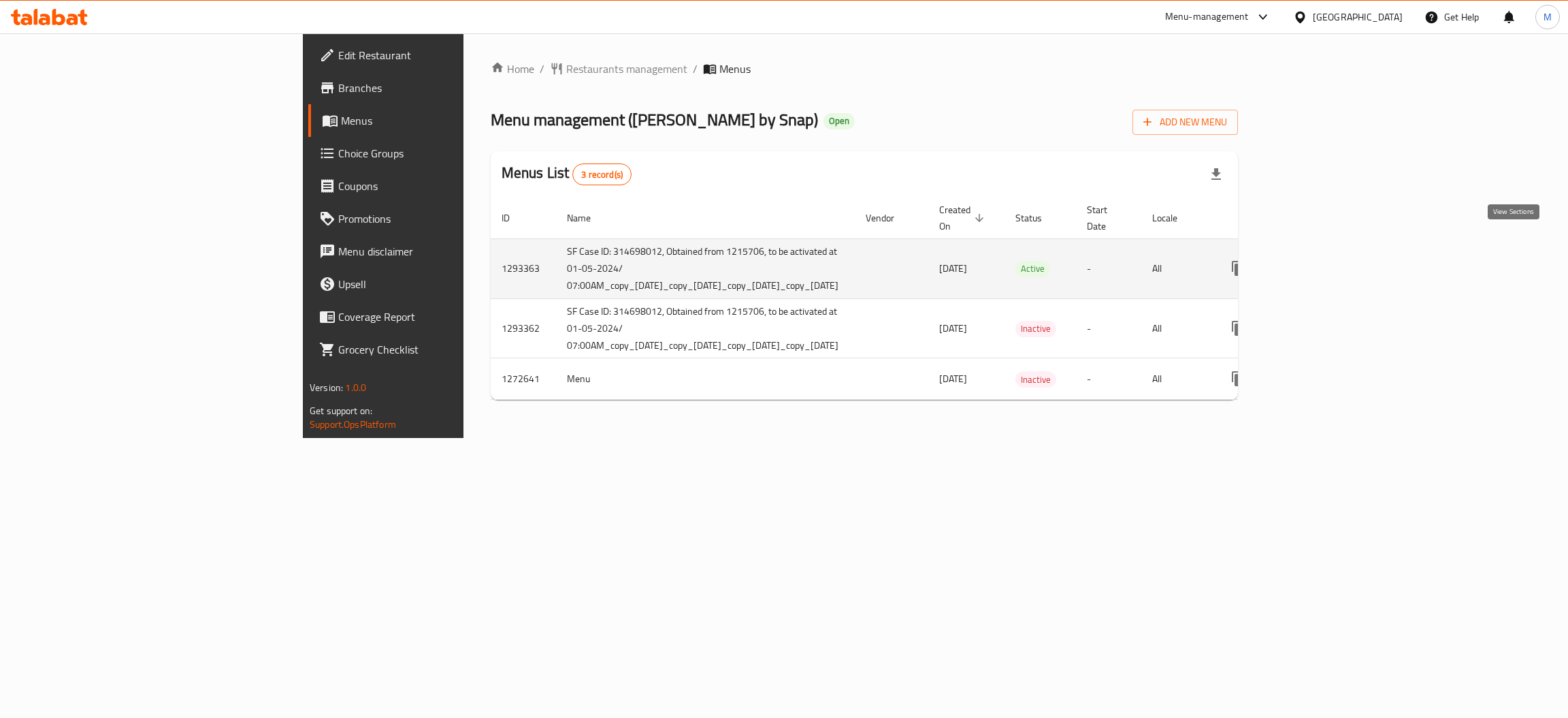
click at [1344, 260] on icon "enhanced table" at bounding box center [1336, 268] width 16 height 16
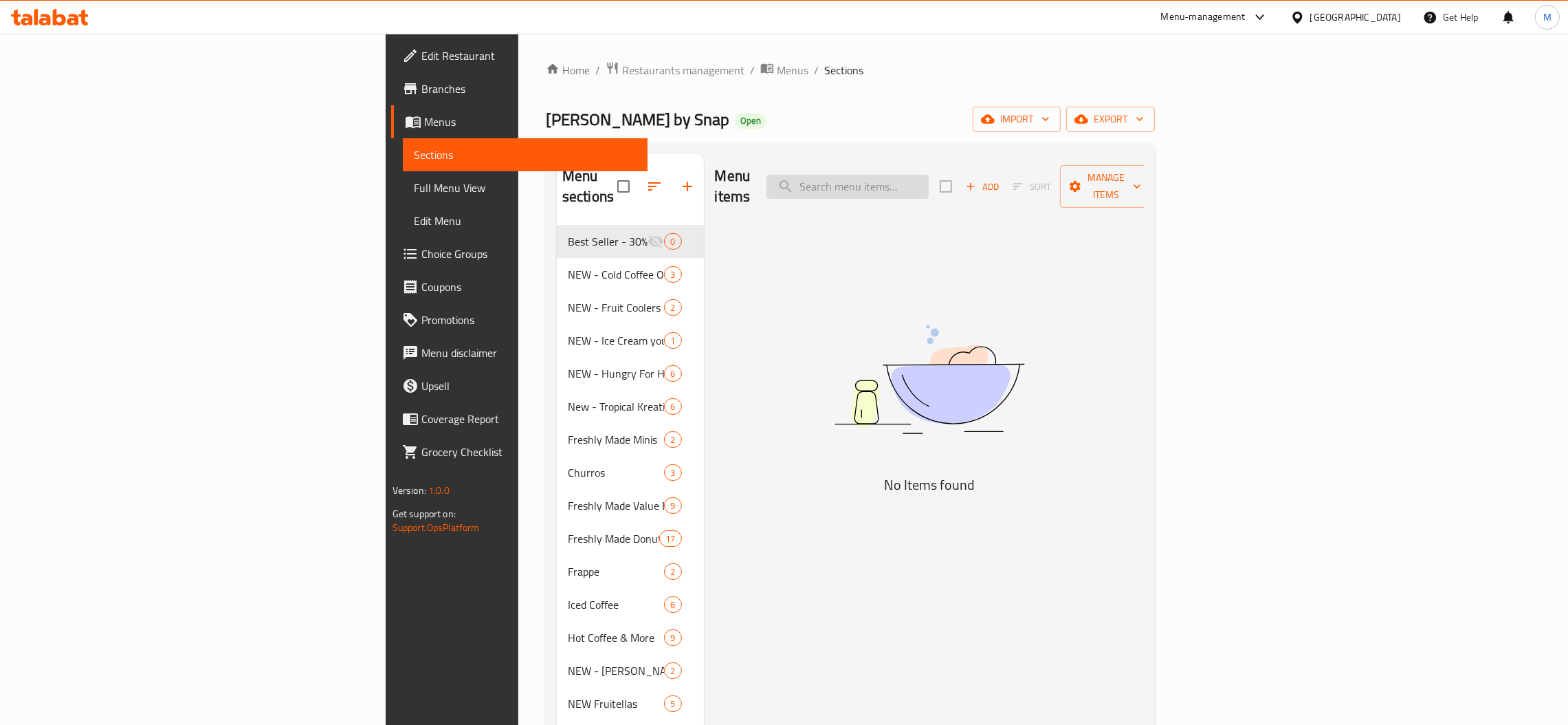
click at [928, 180] on input "search" at bounding box center [848, 186] width 162 height 24
paste input "Cold Brew Nitro & OG"
click at [928, 176] on input "Cold Brew Nitro & OG" at bounding box center [848, 186] width 162 height 24
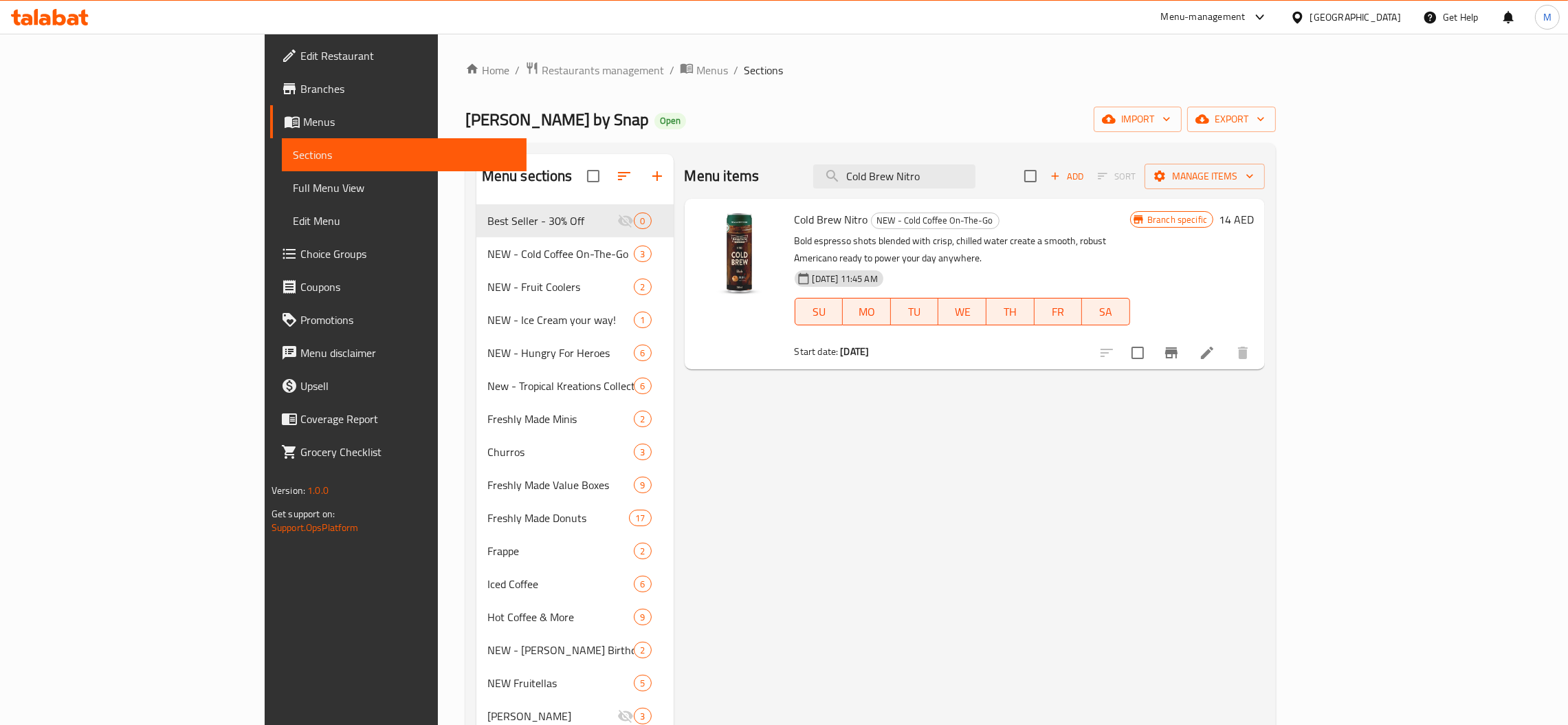
type input "Cold Brew Nitro"
click at [1180, 344] on icon "Branch-specific-item" at bounding box center [1171, 352] width 17 height 17
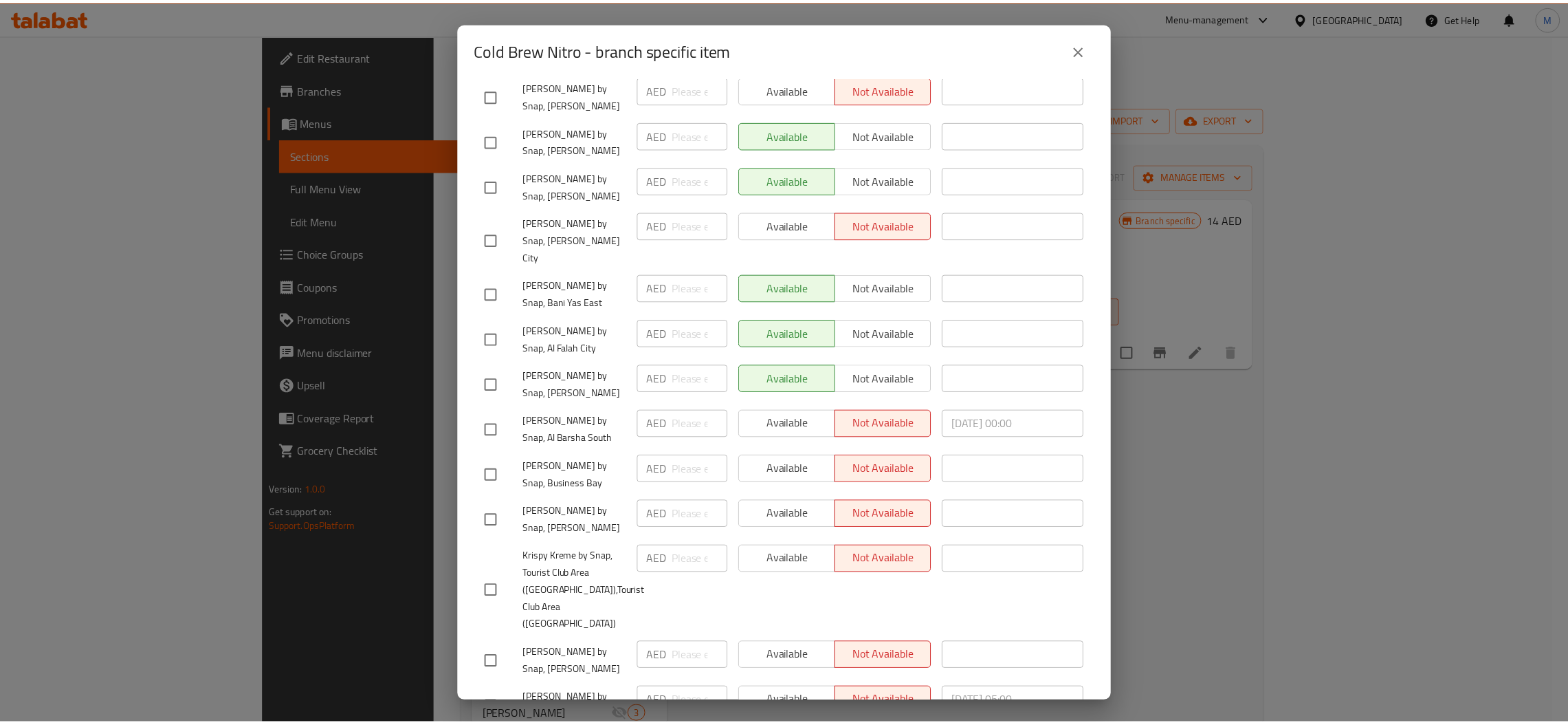
scroll to position [355, 0]
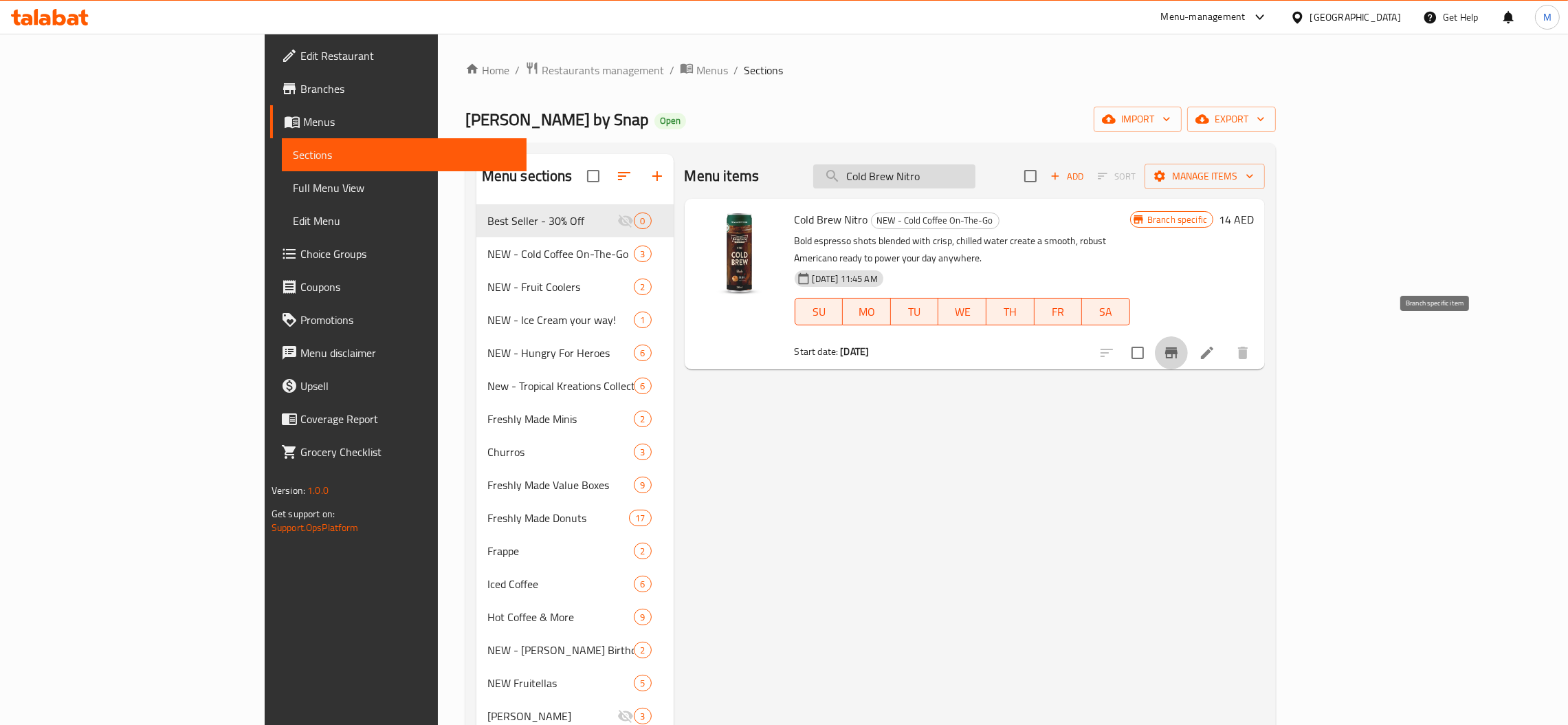
click at [975, 184] on input "Cold Brew Nitro" at bounding box center [894, 176] width 162 height 24
paste input "Latte & OG"
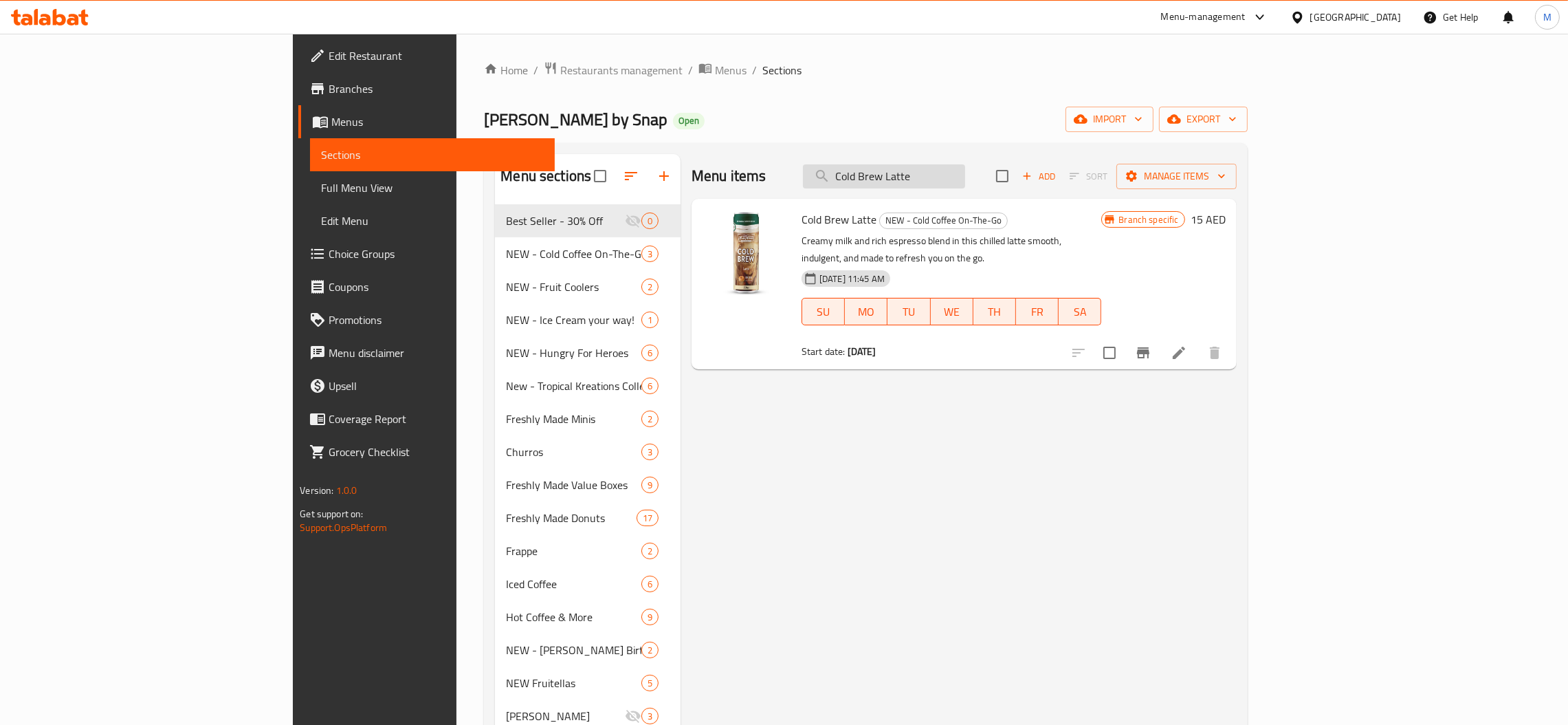
click at [965, 176] on input "Cold Brew Latte" at bounding box center [884, 176] width 162 height 24
paste input "Nitro & OG"
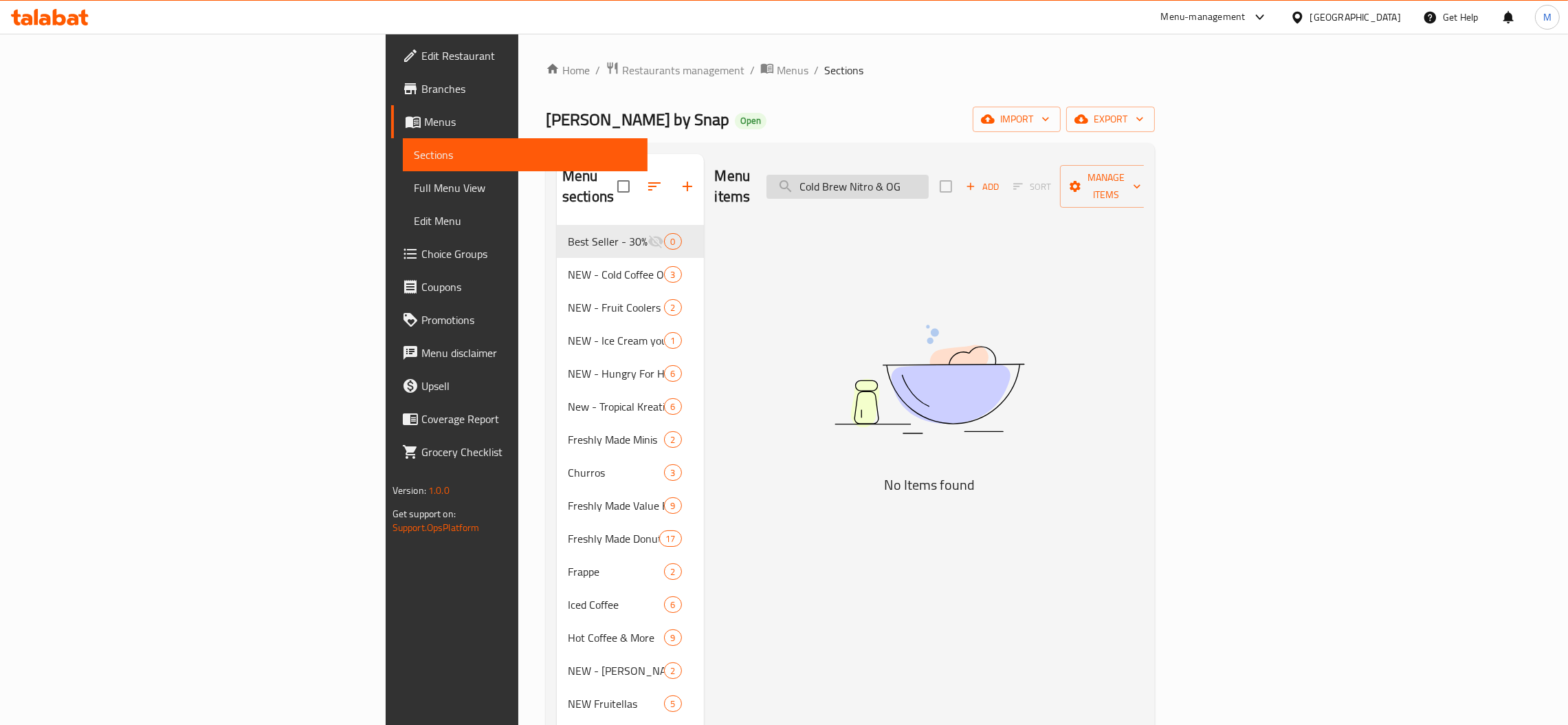
paste input "Latte"
paste input "Caramel"
paste input "Fruitellas Range of 3"
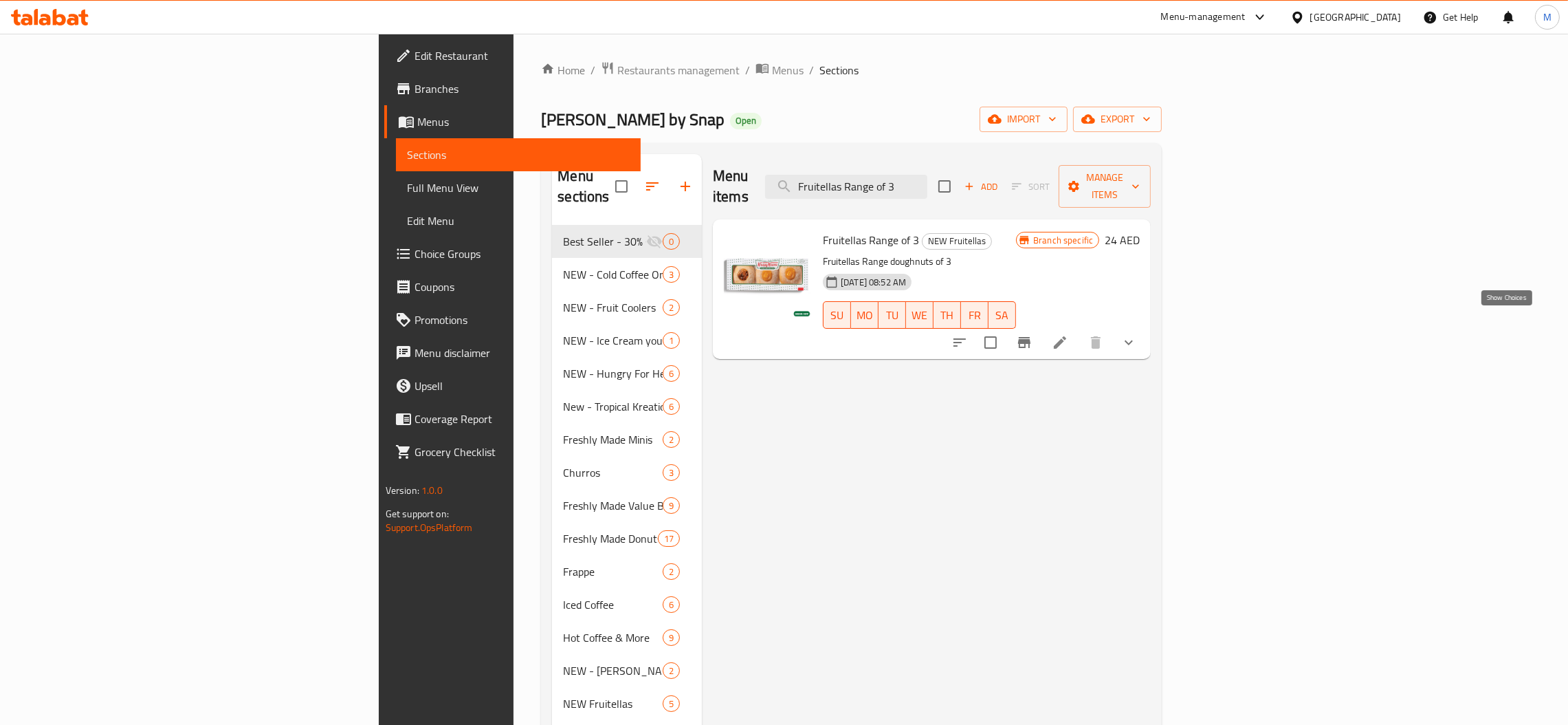
type input "Fruitellas Range of 3"
click at [1133, 340] on icon "show more" at bounding box center [1128, 342] width 8 height 5
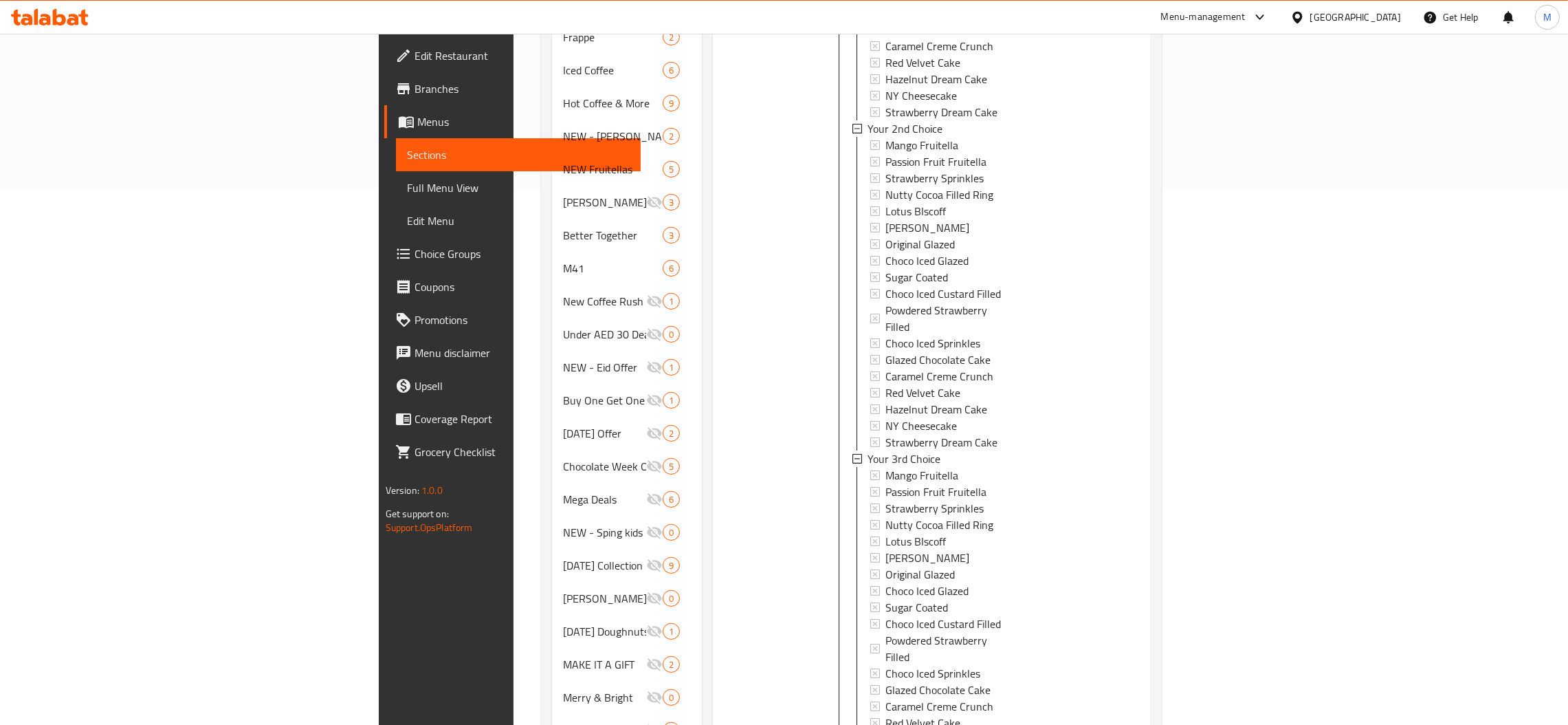
scroll to position [611, 0]
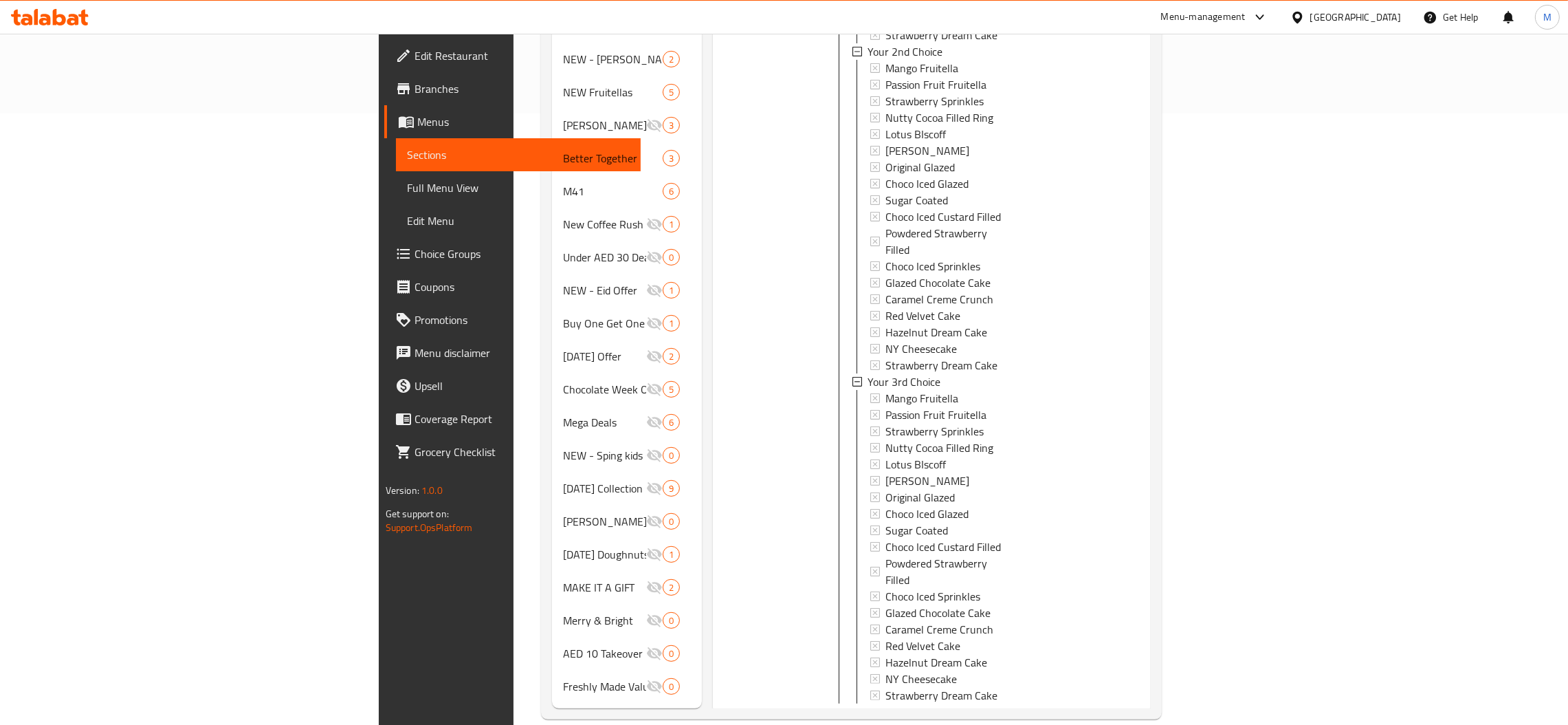
click at [1137, 717] on icon "show more" at bounding box center [1128, 725] width 17 height 17
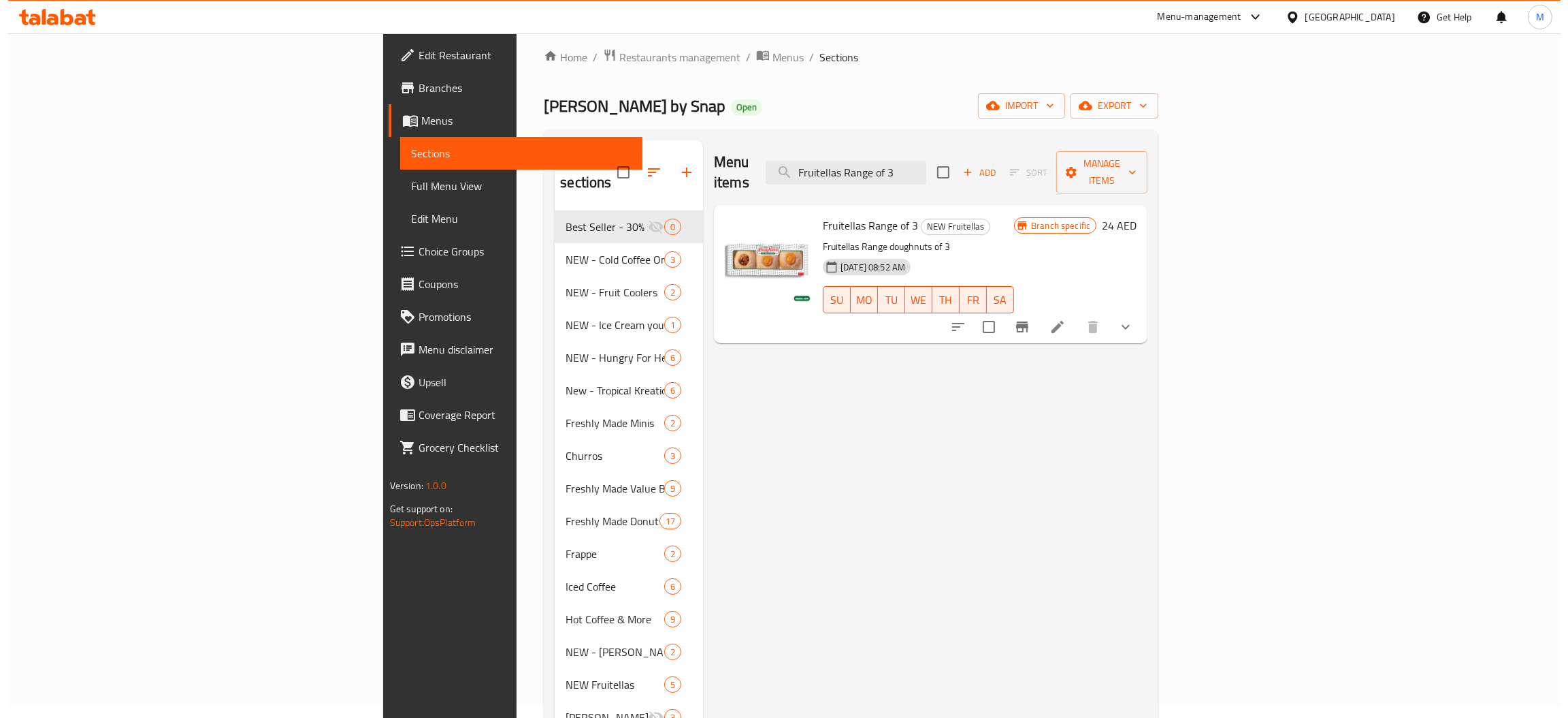
scroll to position [0, 0]
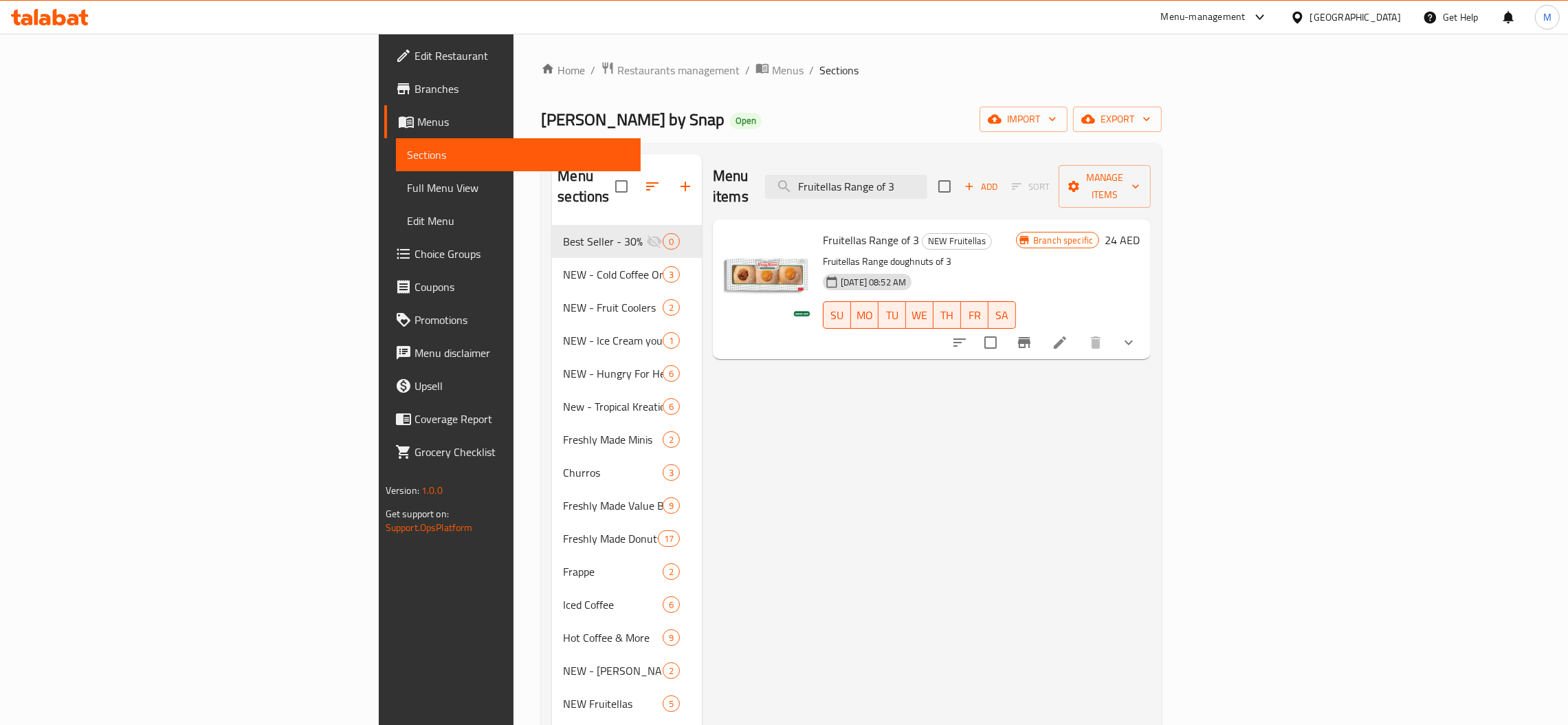
click at [1041, 326] on button "Branch-specific-item" at bounding box center [1024, 342] width 33 height 33
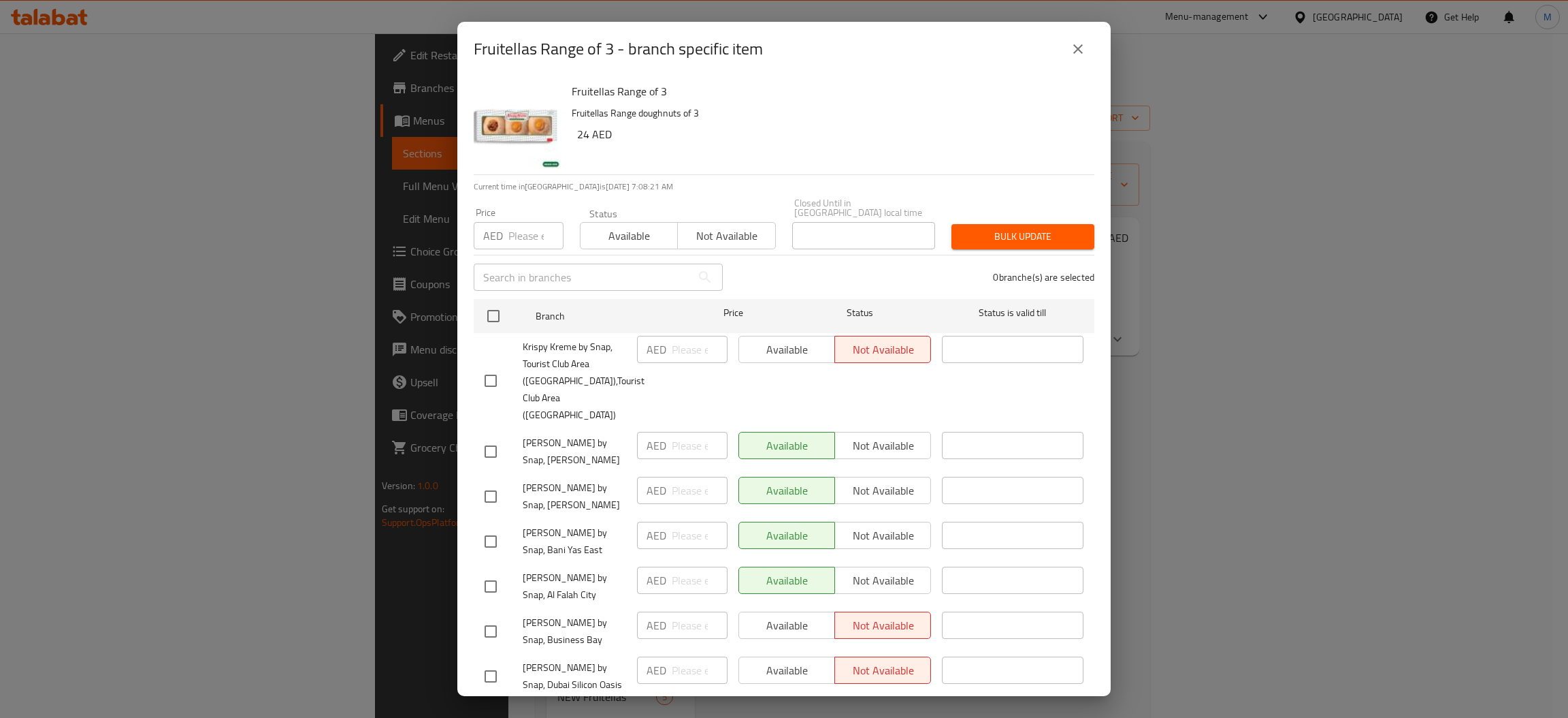
click at [517, 240] on input "number" at bounding box center [535, 235] width 55 height 27
type input "24"
click at [491, 319] on input "checkbox" at bounding box center [493, 316] width 29 height 29
checkbox input "true"
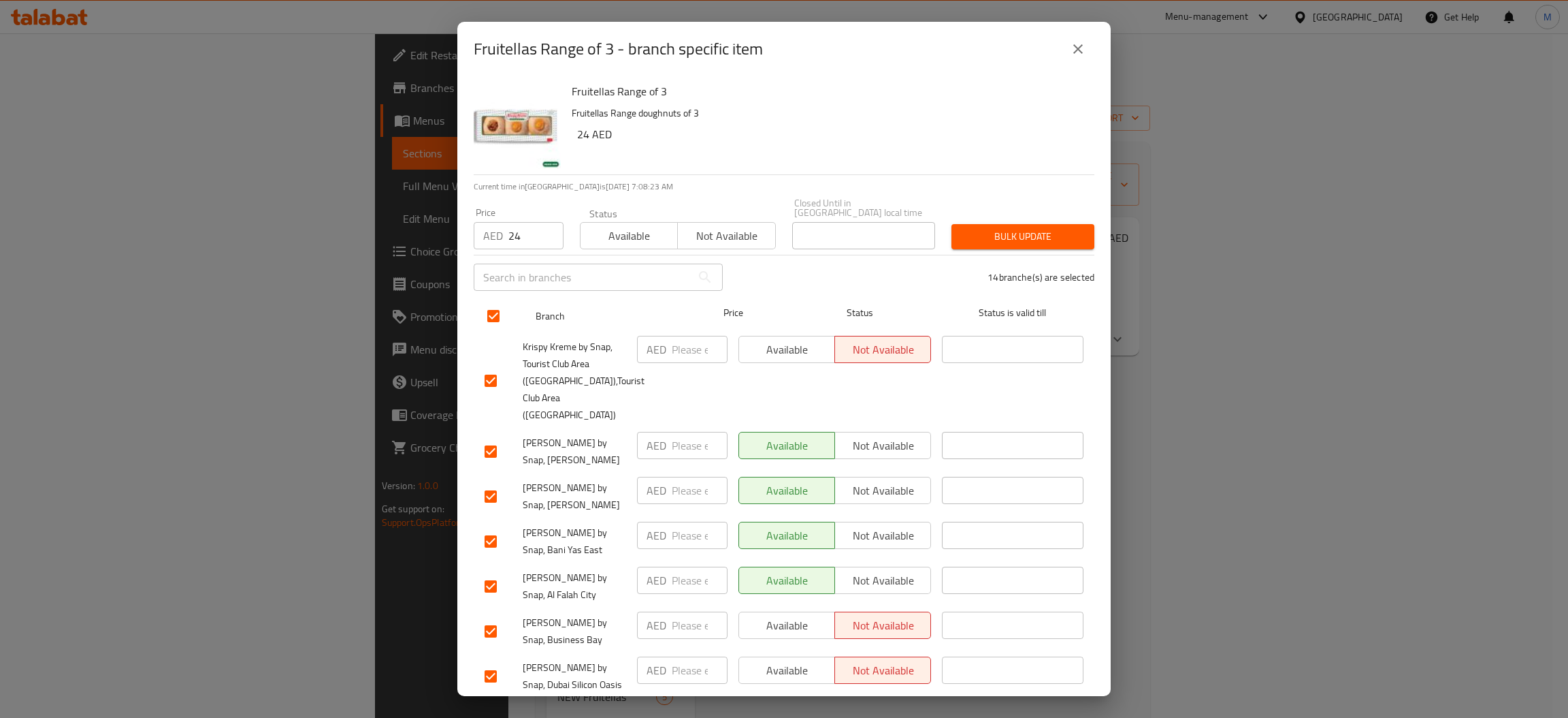
checkbox input "true"
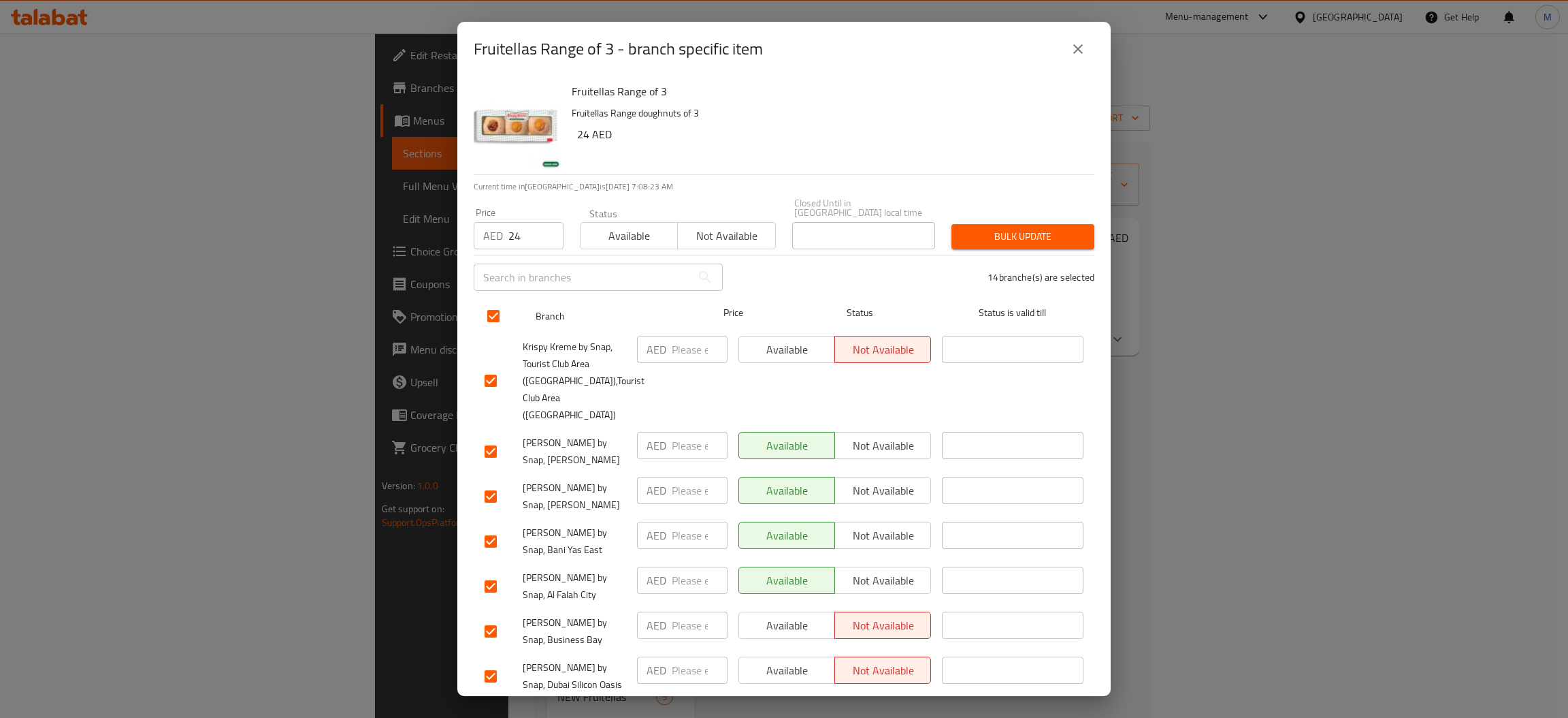
checkbox input "true"
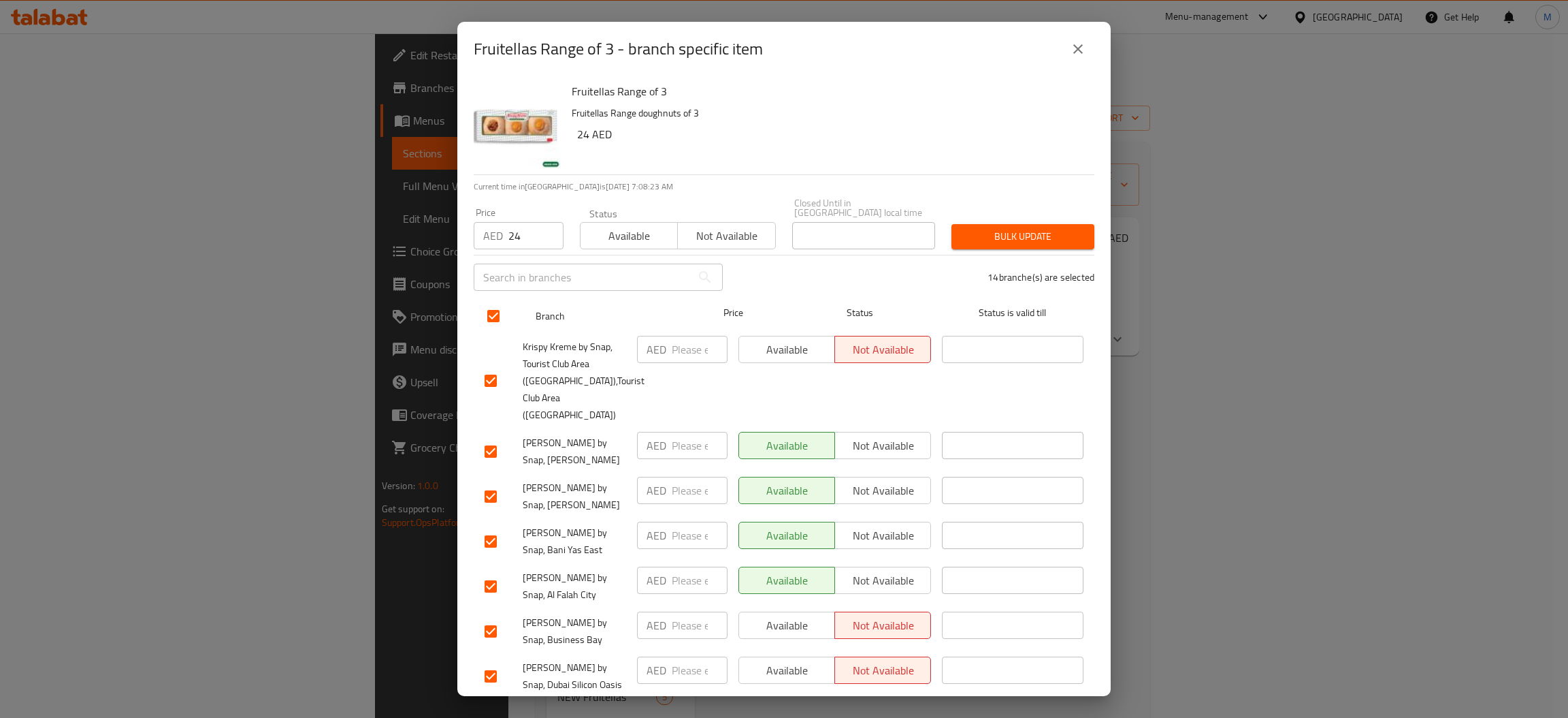
checkbox input "true"
click at [985, 260] on div "14 branche(s) are selected" at bounding box center [917, 277] width 372 height 49
click at [985, 249] on button "Bulk update" at bounding box center [1023, 236] width 143 height 25
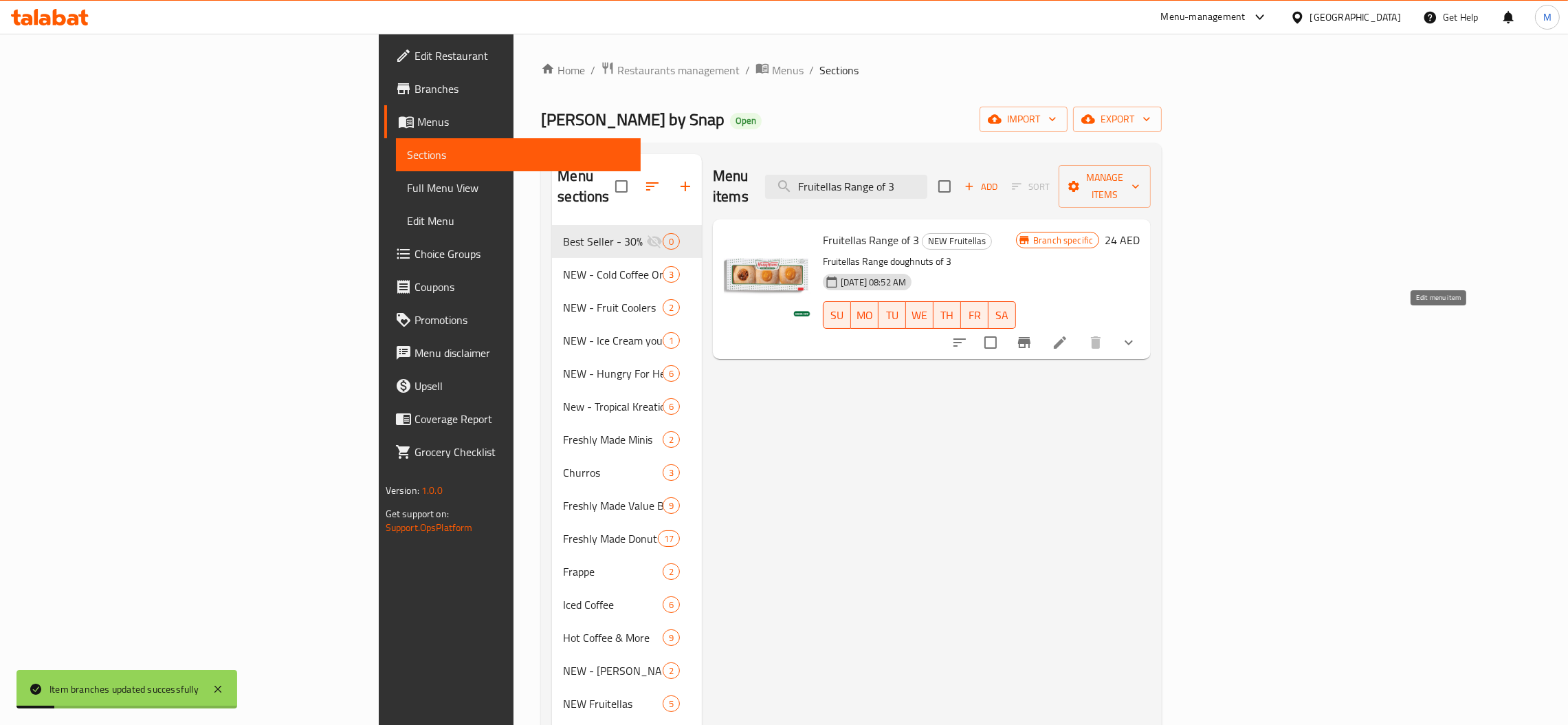
click at [1068, 334] on icon at bounding box center [1060, 342] width 17 height 17
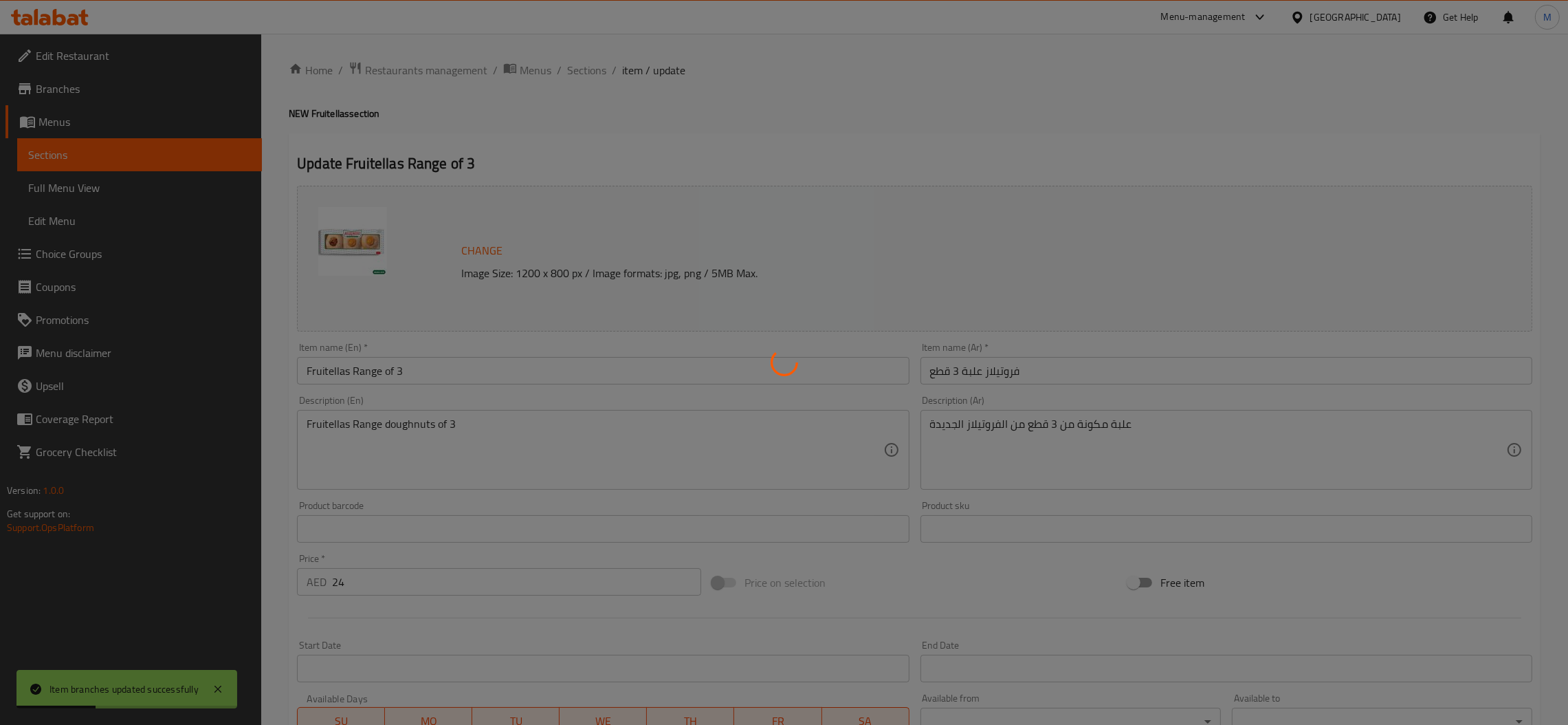
type input "اختيارك الأول"
type input "1"
type input "اختيارك الثاني"
type input "1"
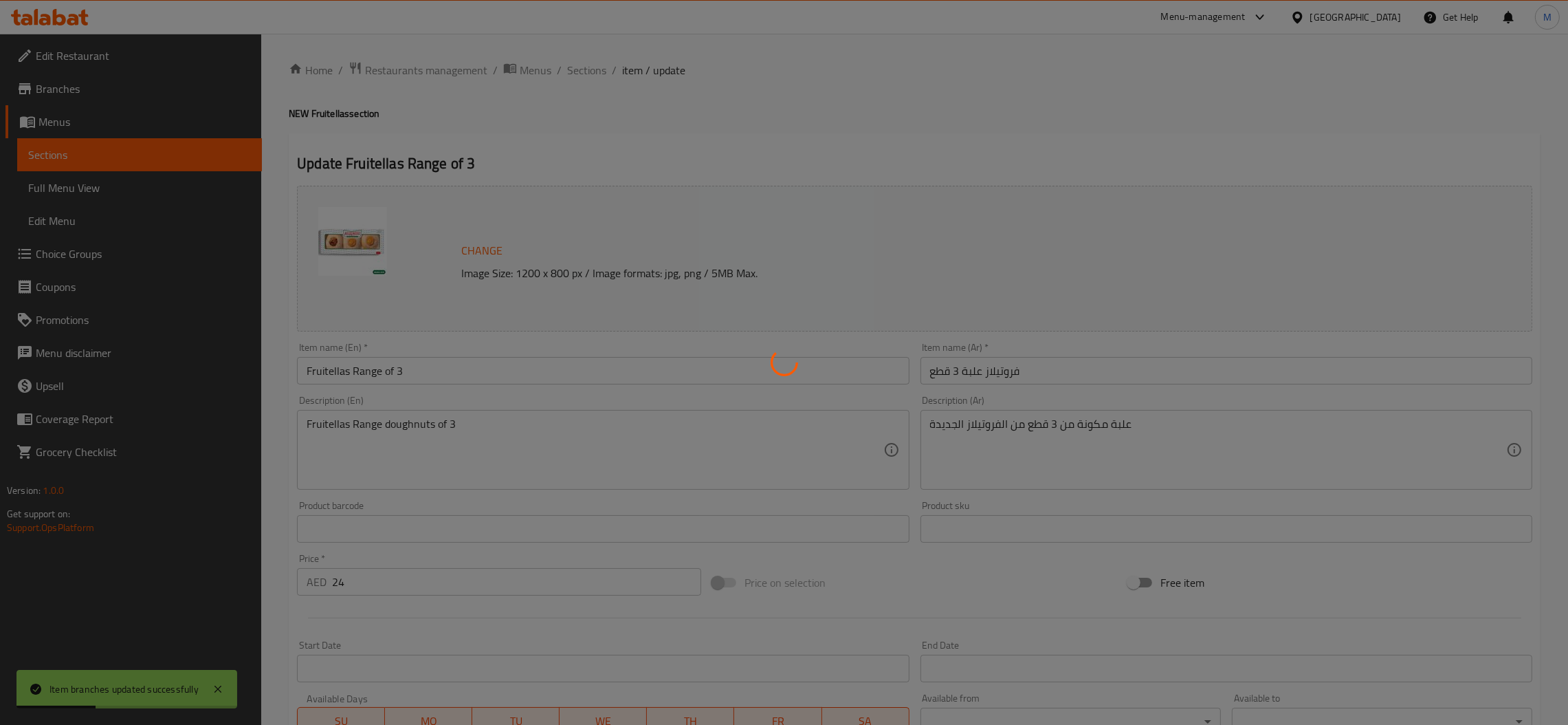
type input "1"
type input "اختيارك الثالث"
type input "1"
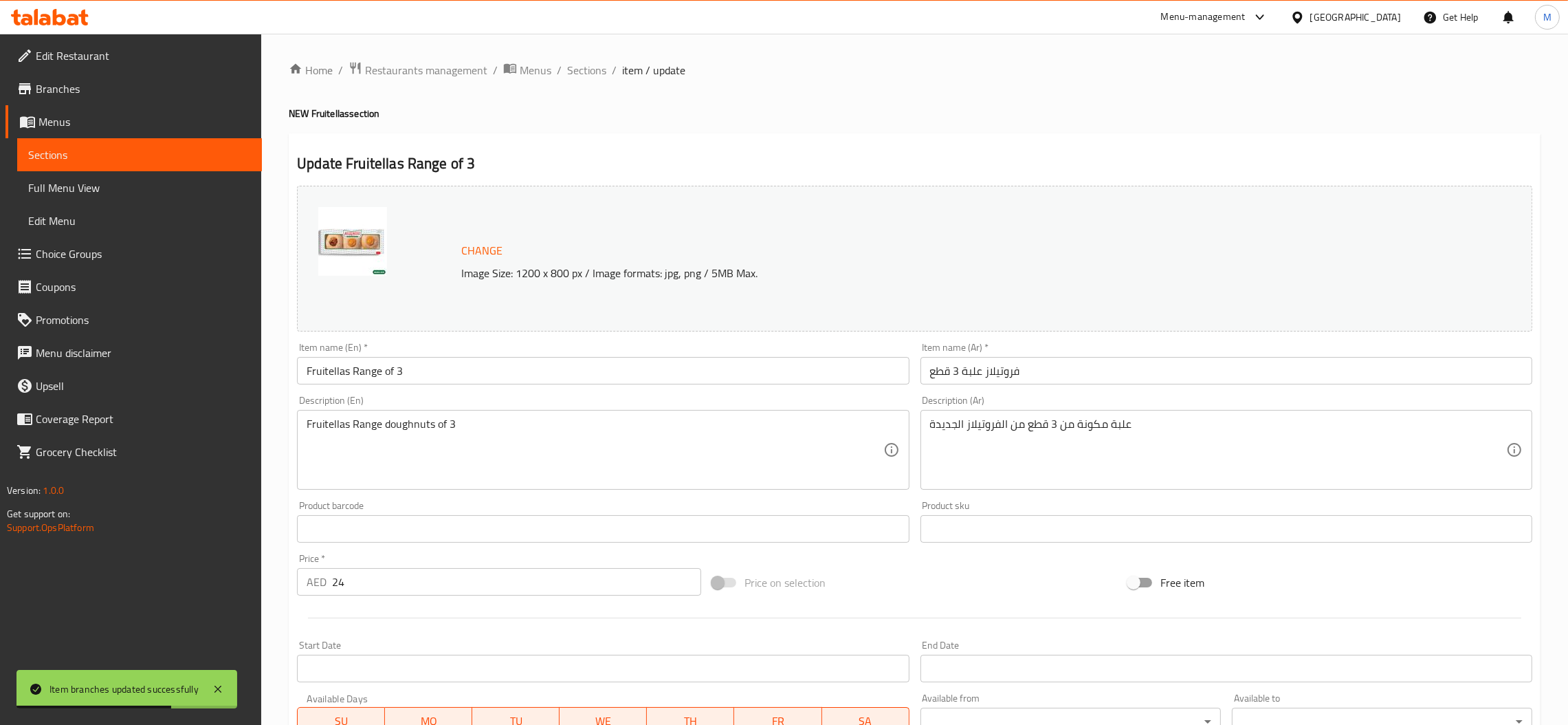
click at [437, 378] on input "Fruitellas Range of 3" at bounding box center [602, 370] width 611 height 27
click at [465, 64] on span "Restaurants management" at bounding box center [426, 70] width 122 height 17
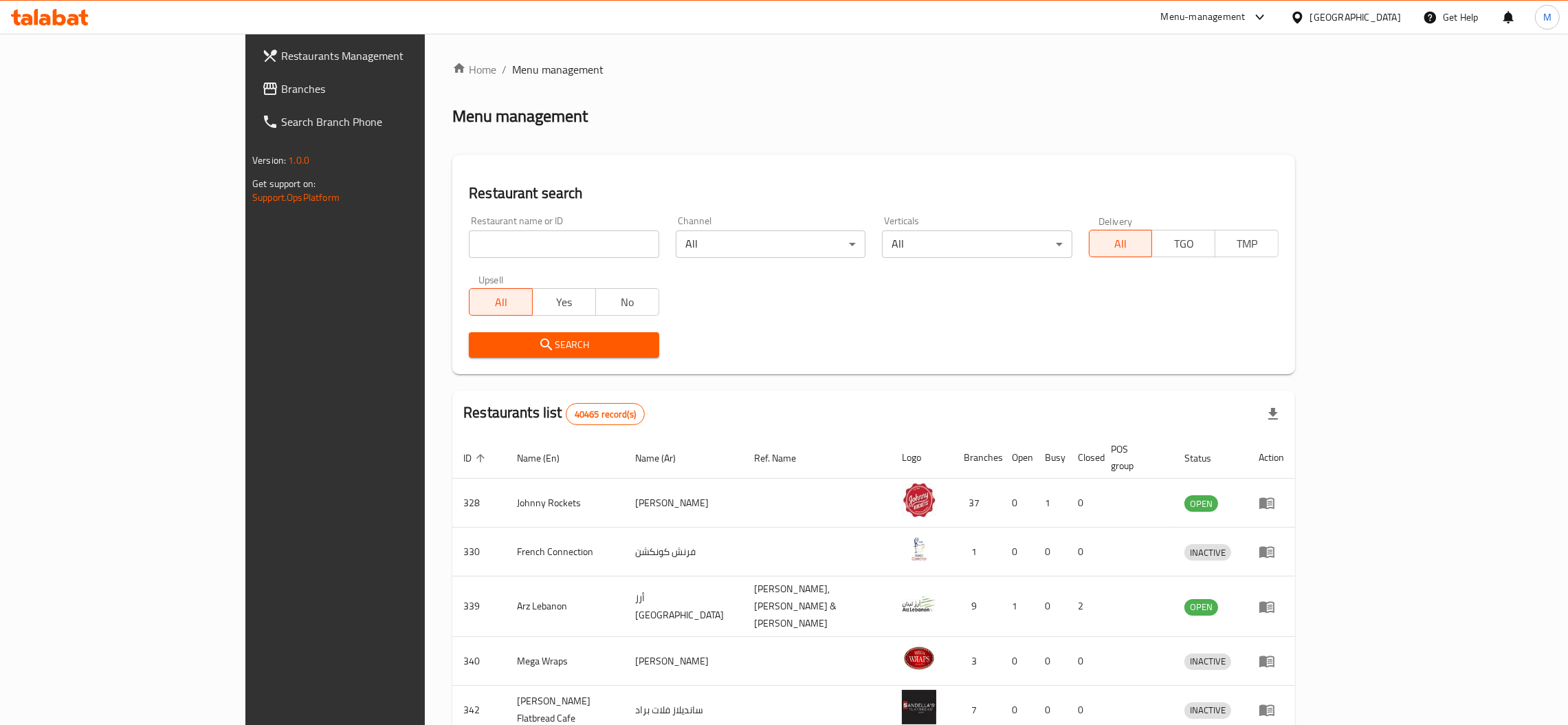
click at [469, 221] on div "Restaurant name or ID Restaurant name or ID" at bounding box center [563, 237] width 190 height 42
drag, startPoint x: 448, startPoint y: 238, endPoint x: 424, endPoint y: 258, distance: 31.2
click at [469, 238] on input "search" at bounding box center [563, 244] width 190 height 27
paste input "690377"
type input "690377"
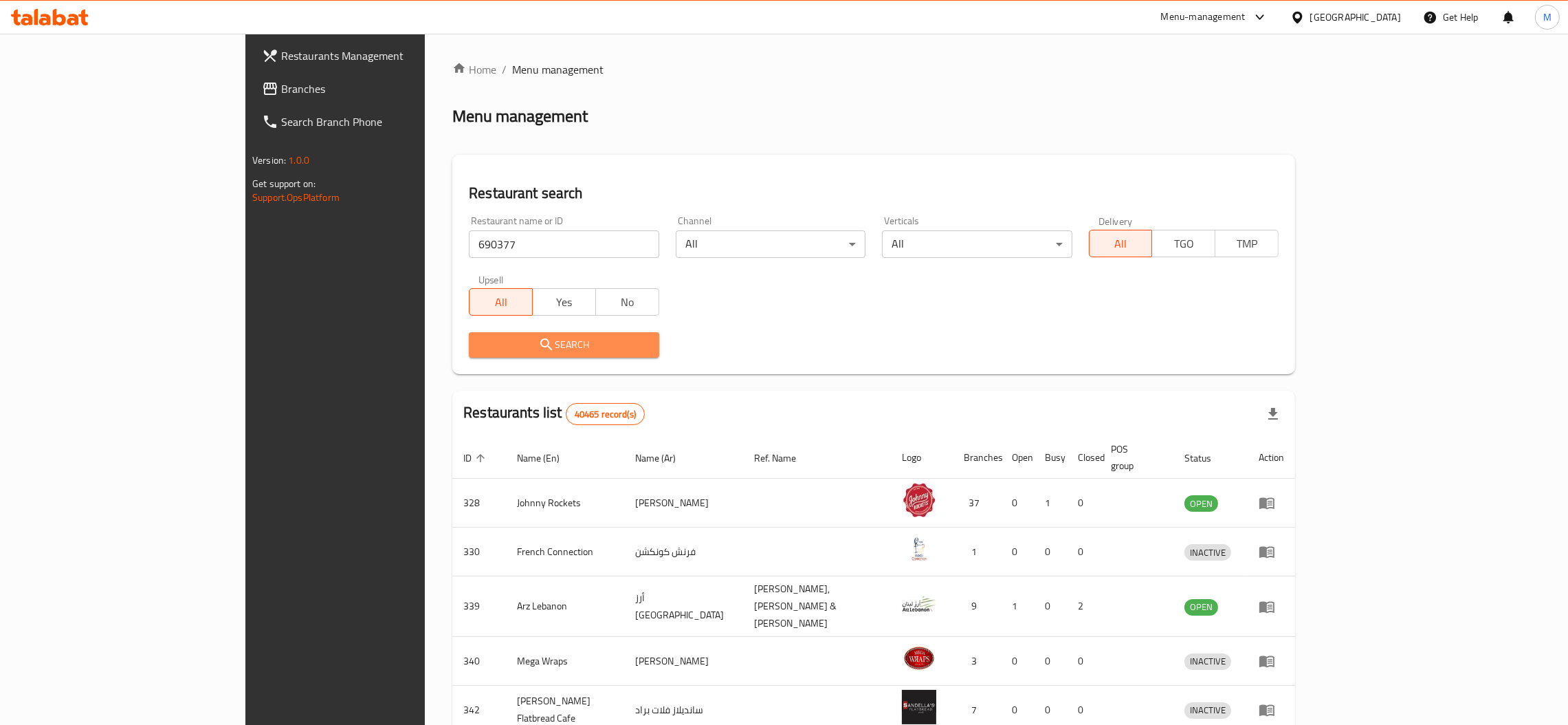
click at [480, 352] on span "Search" at bounding box center [564, 345] width 167 height 17
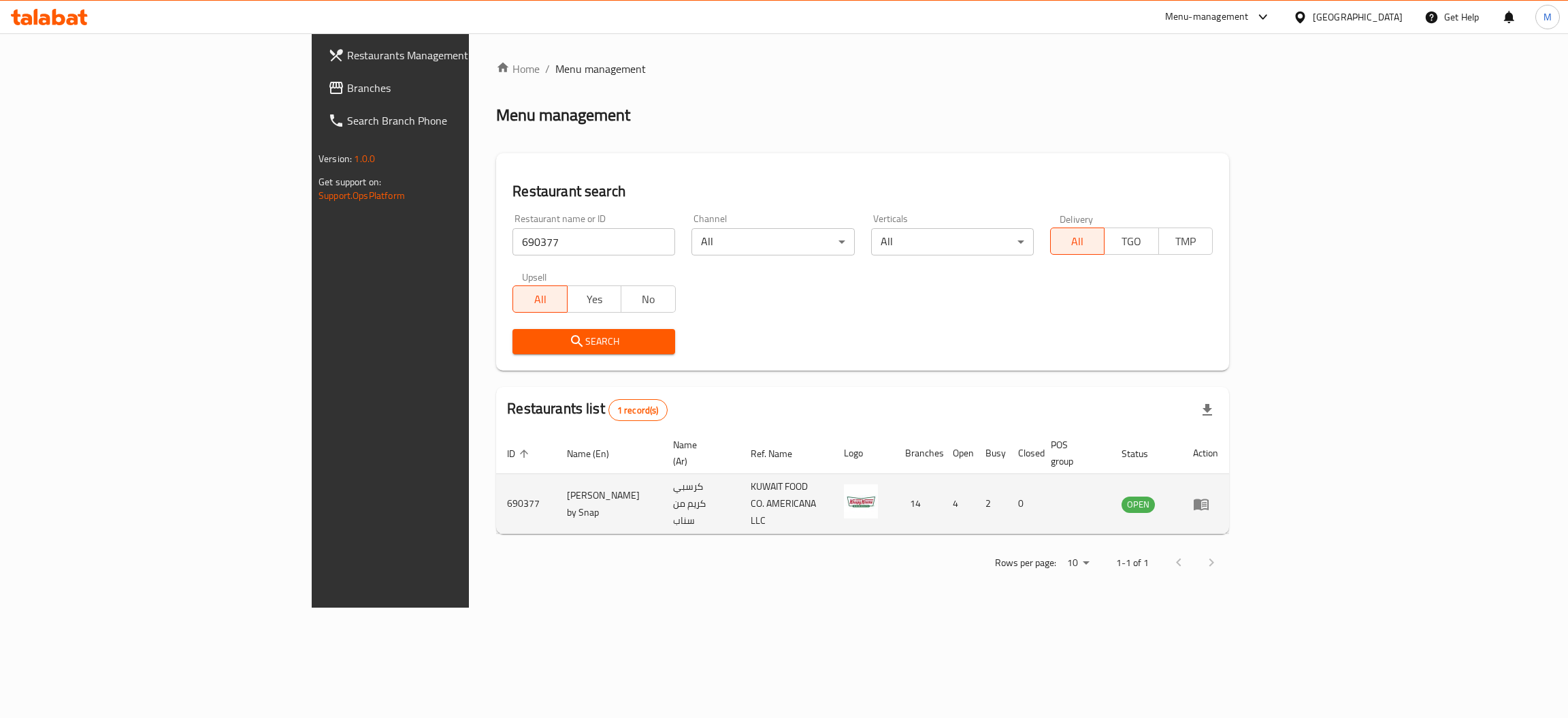
click at [1209, 496] on icon "enhanced table" at bounding box center [1201, 503] width 16 height 16
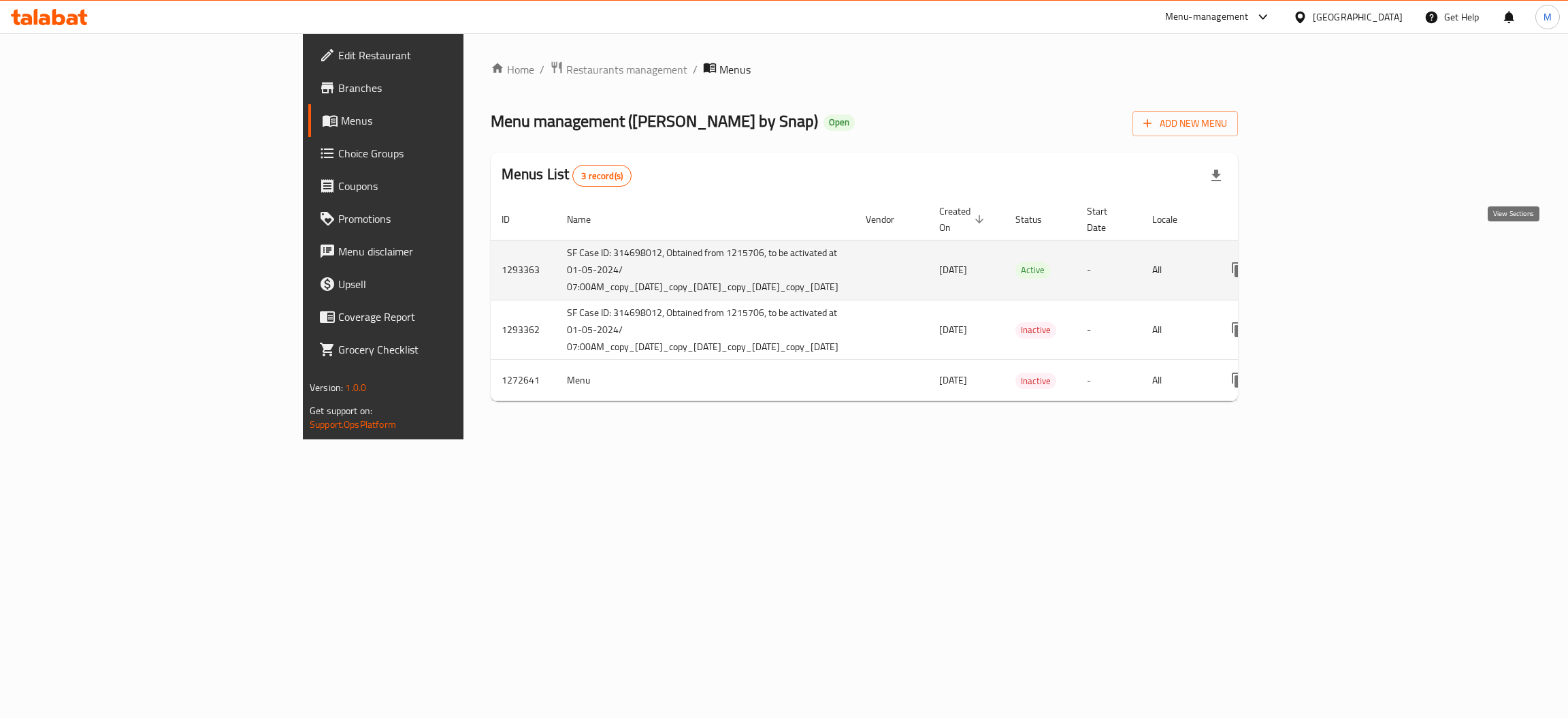
click at [1344, 262] on icon "enhanced table" at bounding box center [1336, 270] width 16 height 16
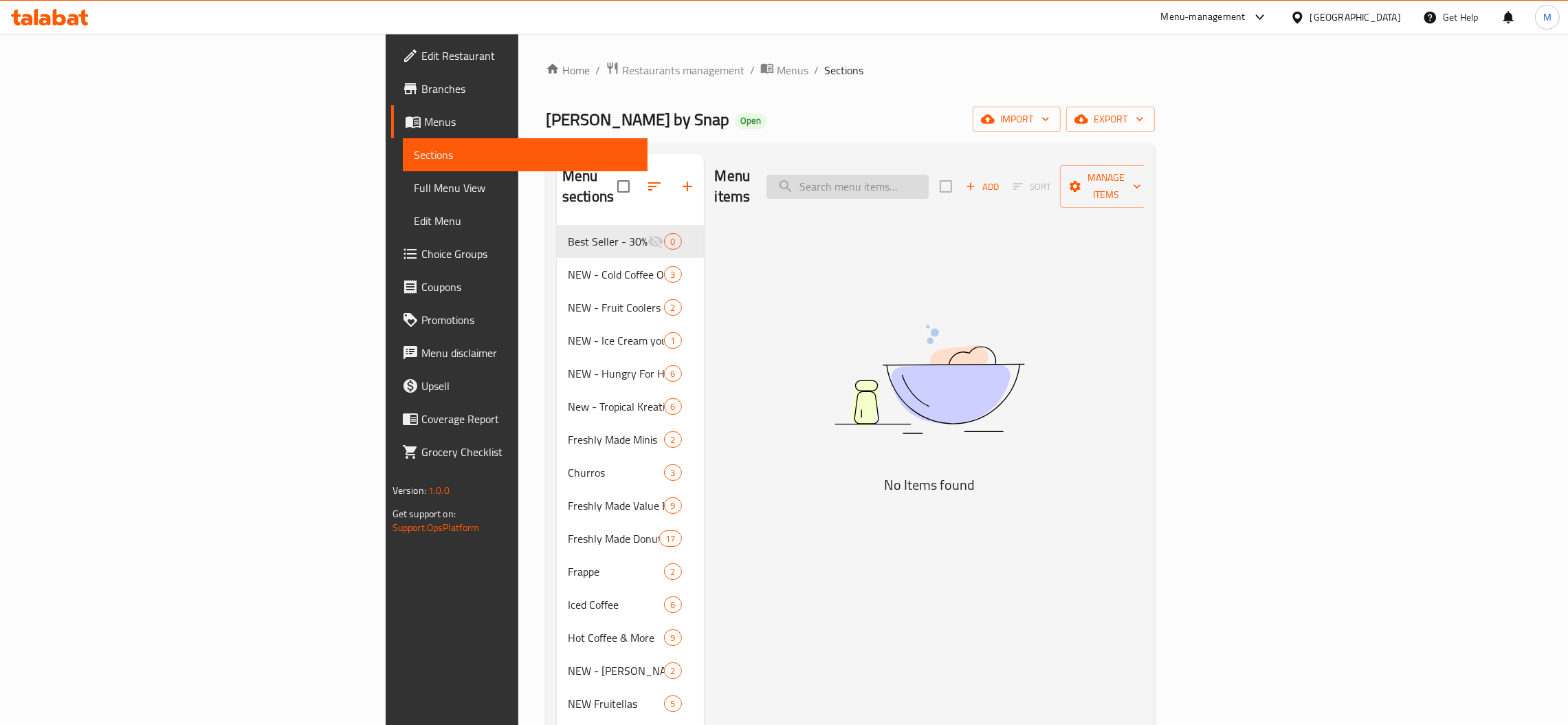
click at [928, 180] on input "search" at bounding box center [848, 186] width 162 height 24
paste input "Fruitellas Range of 6"
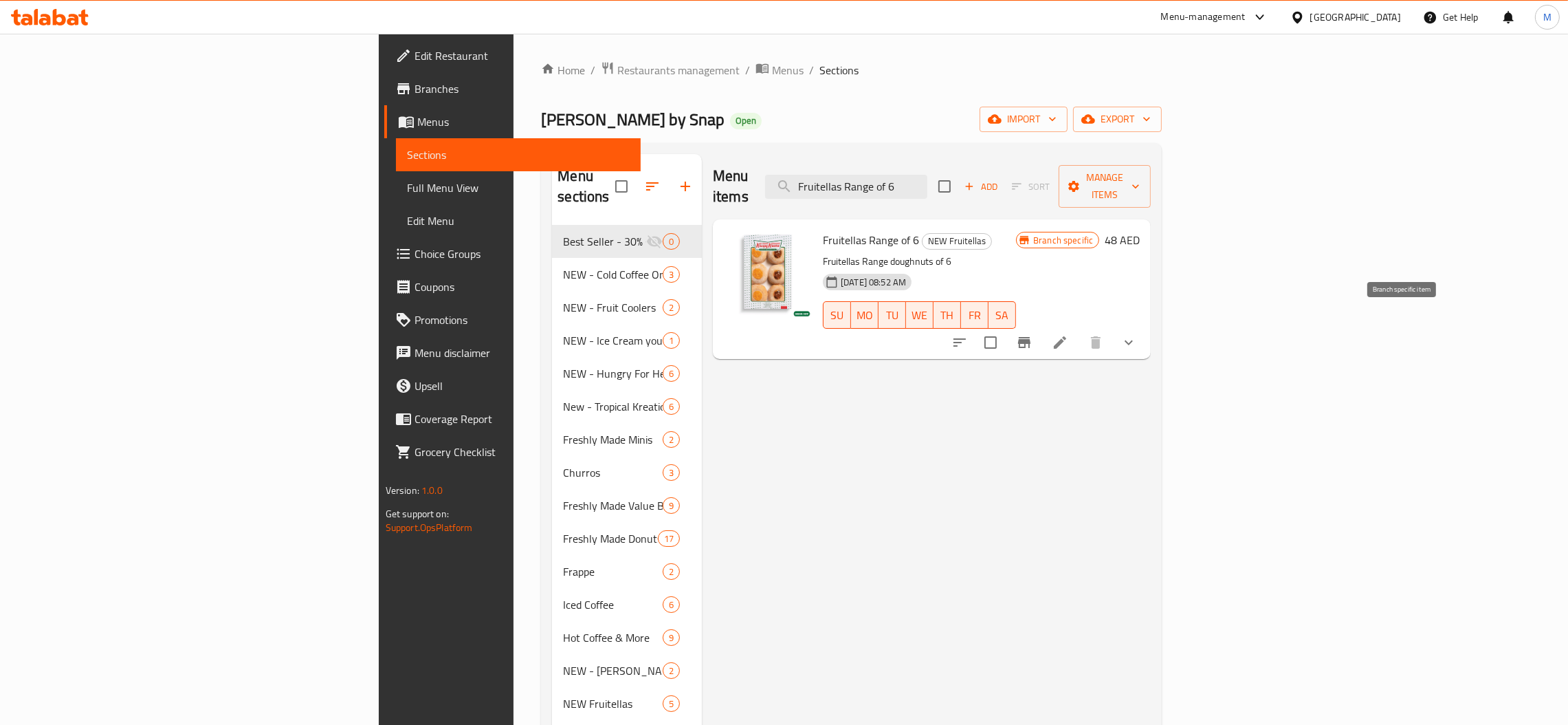
type input "Fruitellas Range of 6"
click at [1032, 334] on icon "Branch-specific-item" at bounding box center [1024, 342] width 17 height 17
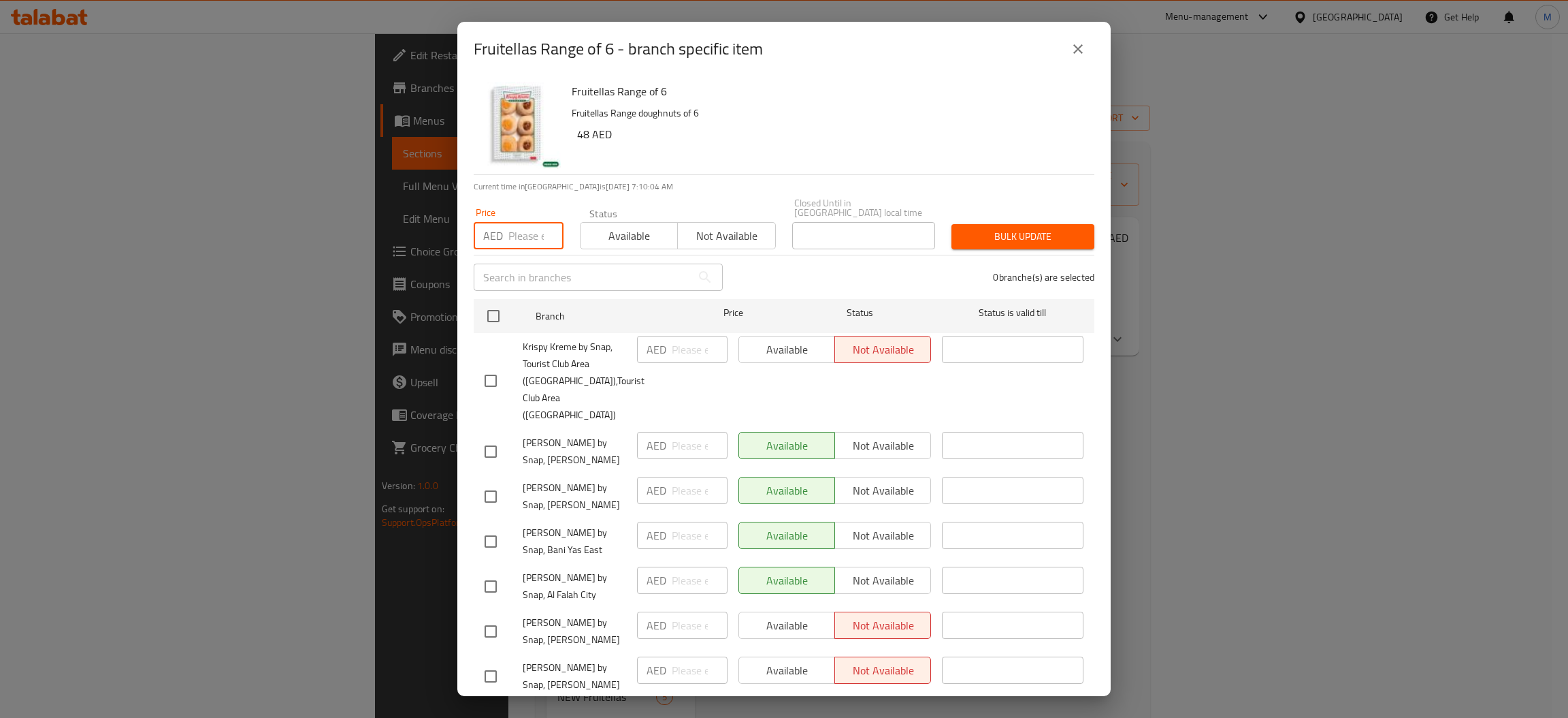
click at [524, 245] on input "number" at bounding box center [535, 235] width 55 height 27
type input "48"
click at [491, 319] on input "checkbox" at bounding box center [493, 316] width 29 height 29
checkbox input "true"
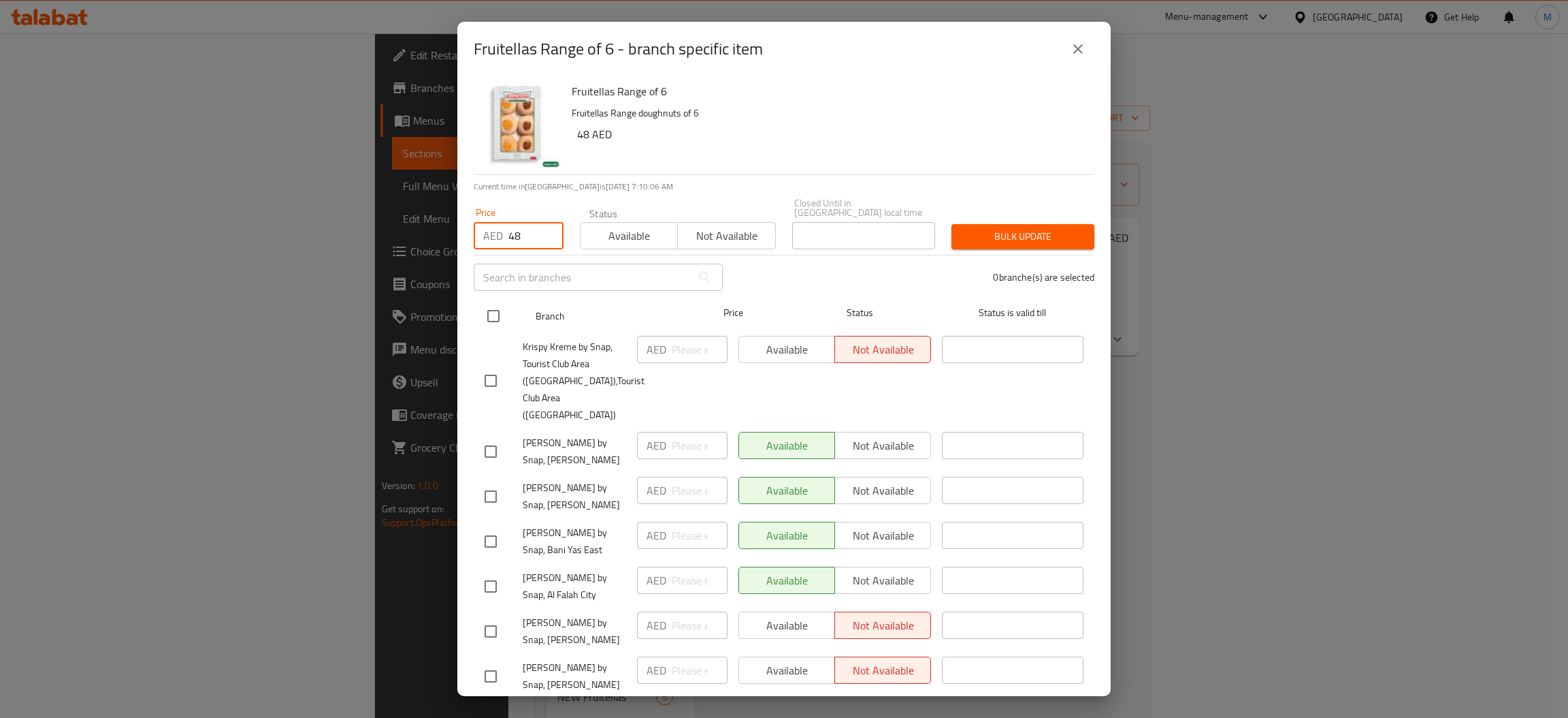
checkbox input "true"
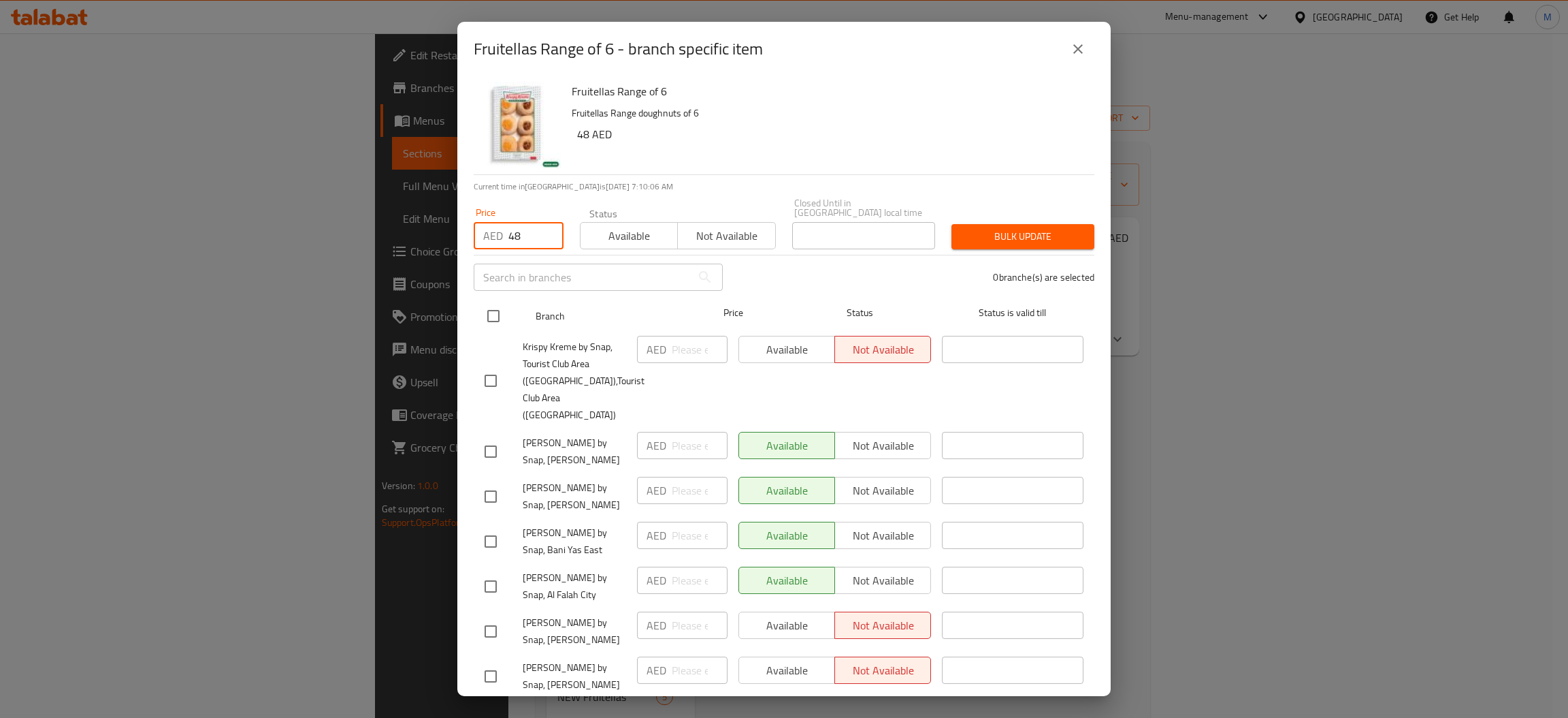
checkbox input "true"
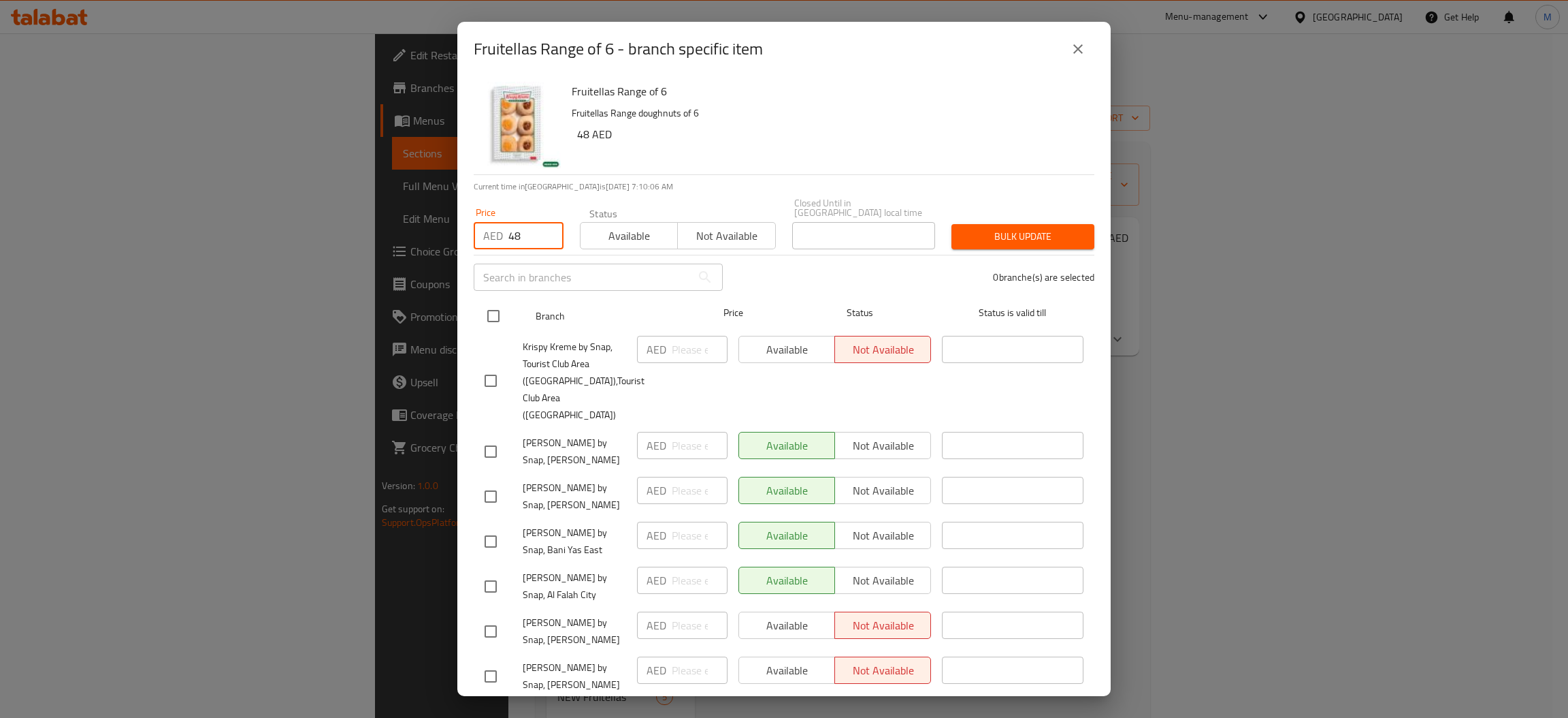
checkbox input "true"
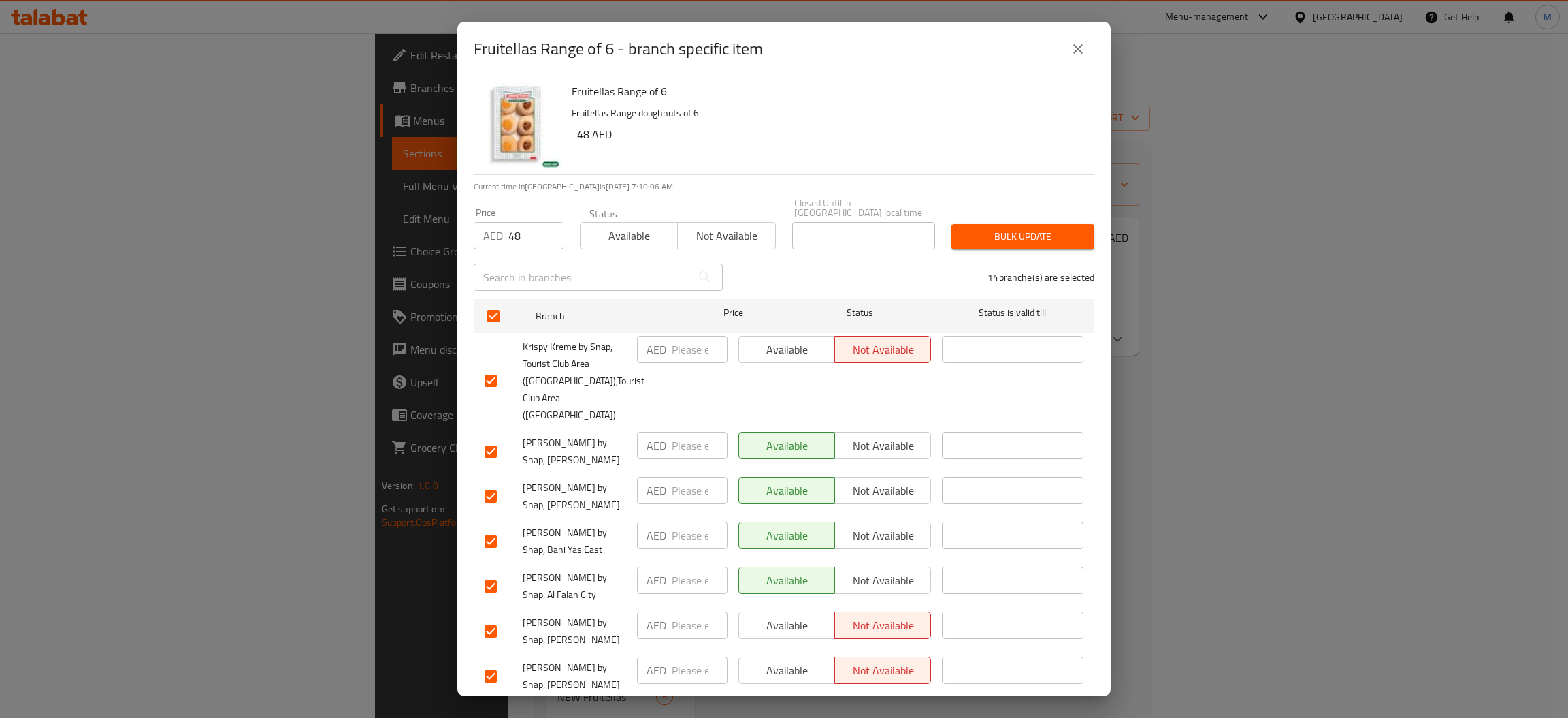
click at [962, 233] on span "Bulk update" at bounding box center [1022, 237] width 121 height 17
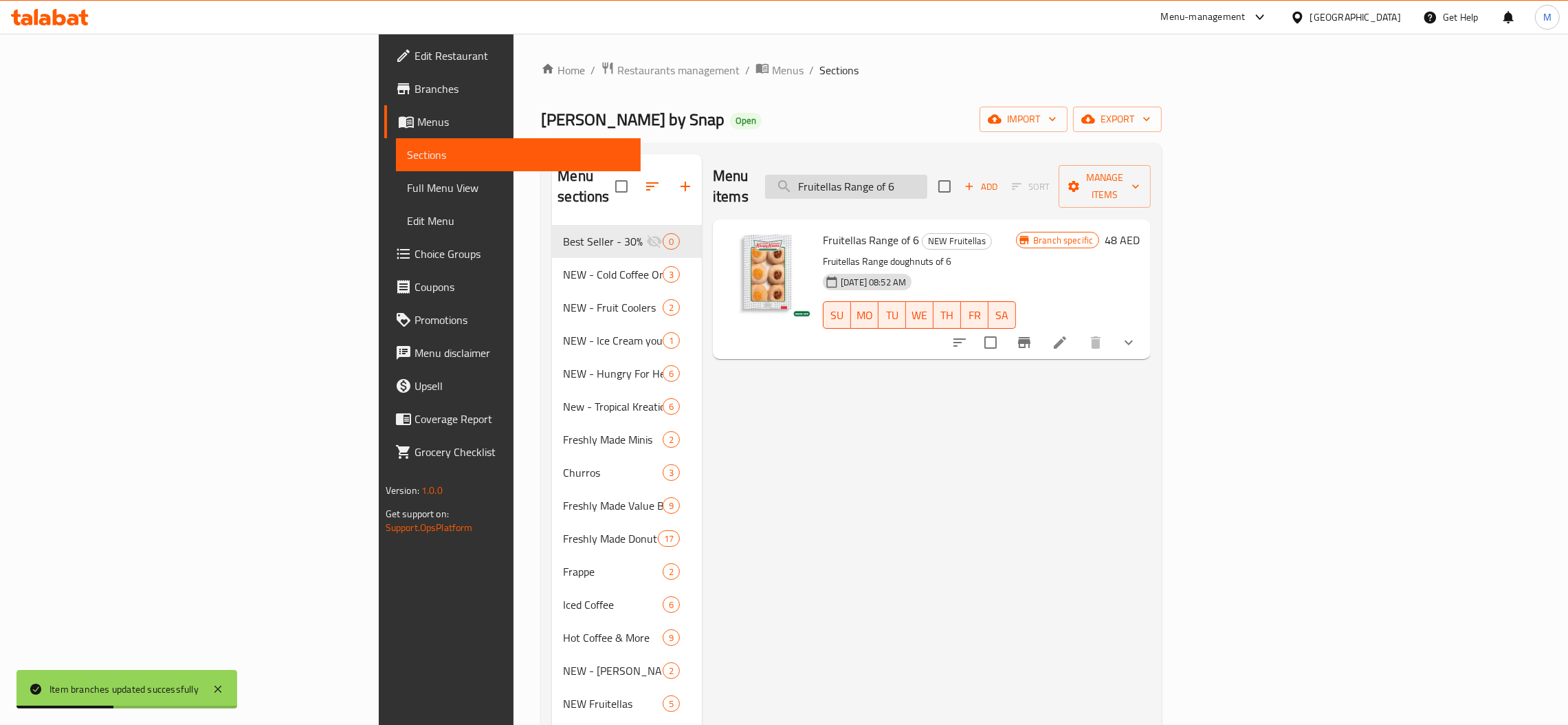
click at [927, 175] on input "Fruitellas Range of 6" at bounding box center [846, 186] width 162 height 24
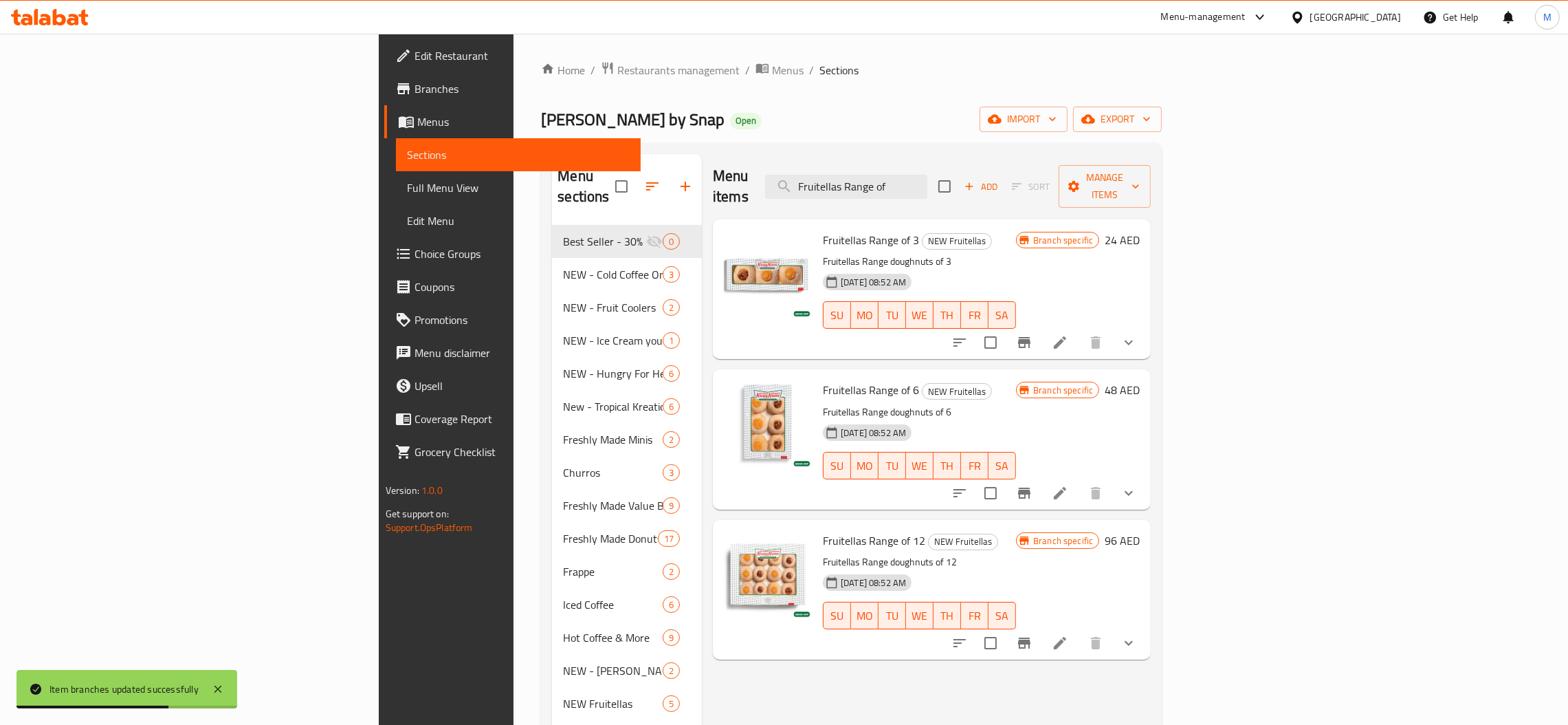
type input "Fruitellas Range of"
click at [1041, 326] on button "Branch-specific-item" at bounding box center [1024, 342] width 33 height 33
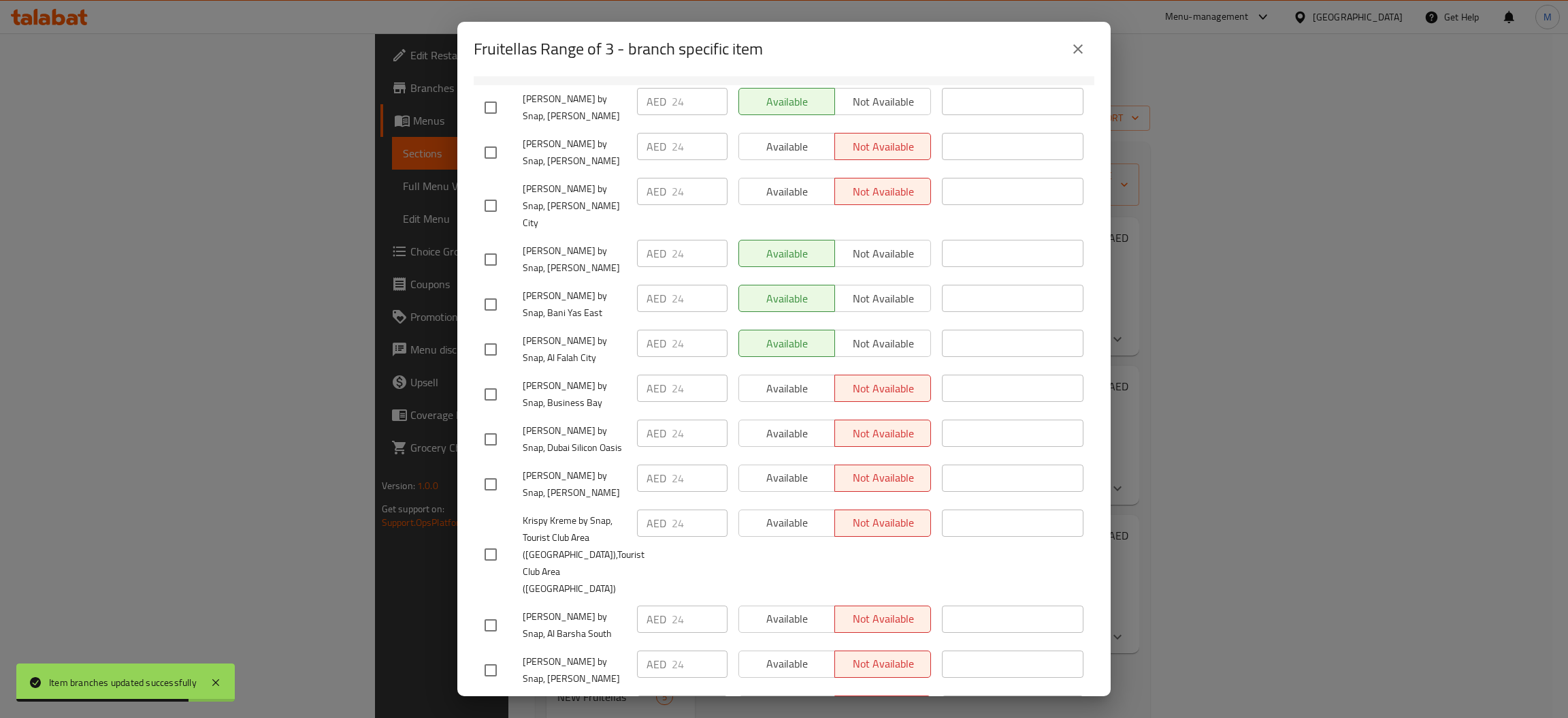
scroll to position [352, 0]
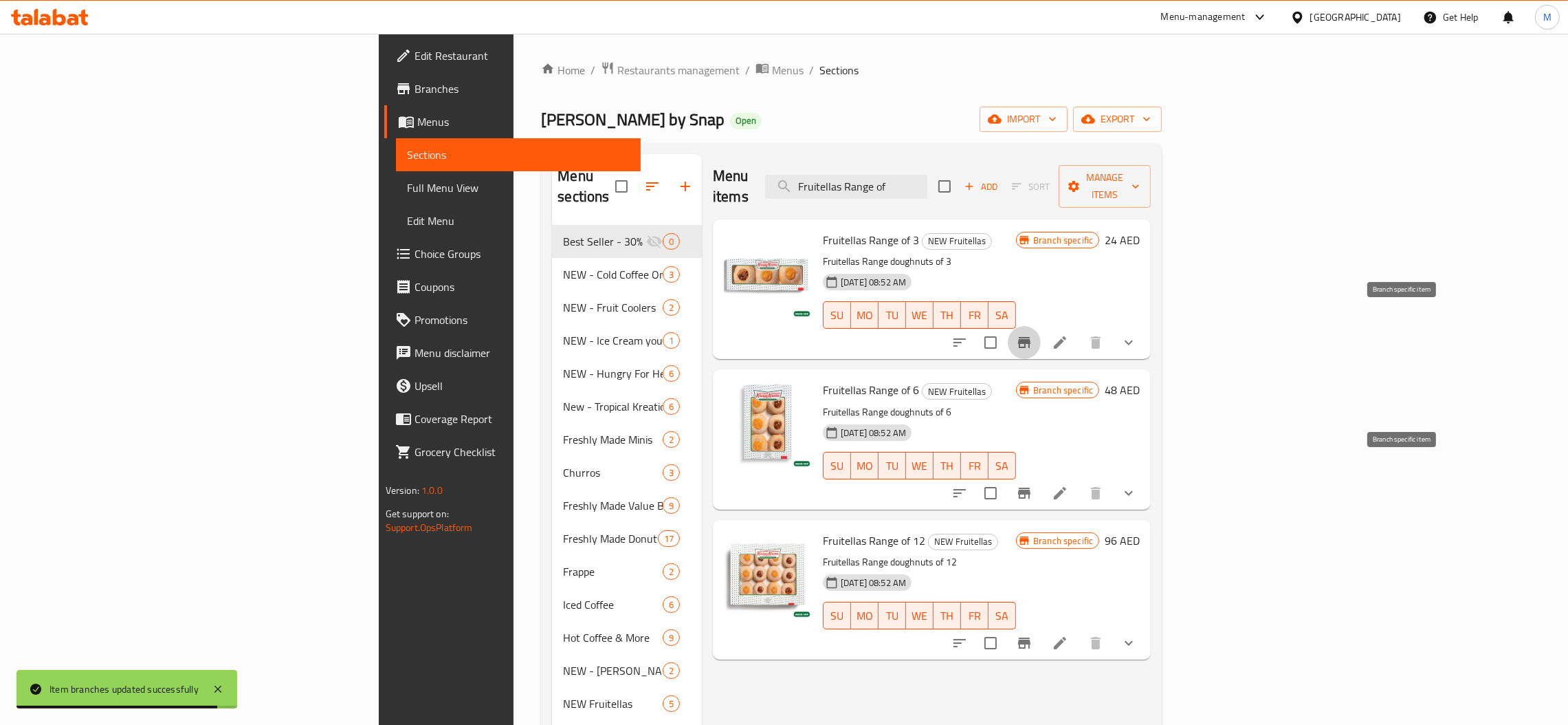
click at [1041, 482] on button "Branch-specific-item" at bounding box center [1024, 493] width 33 height 33
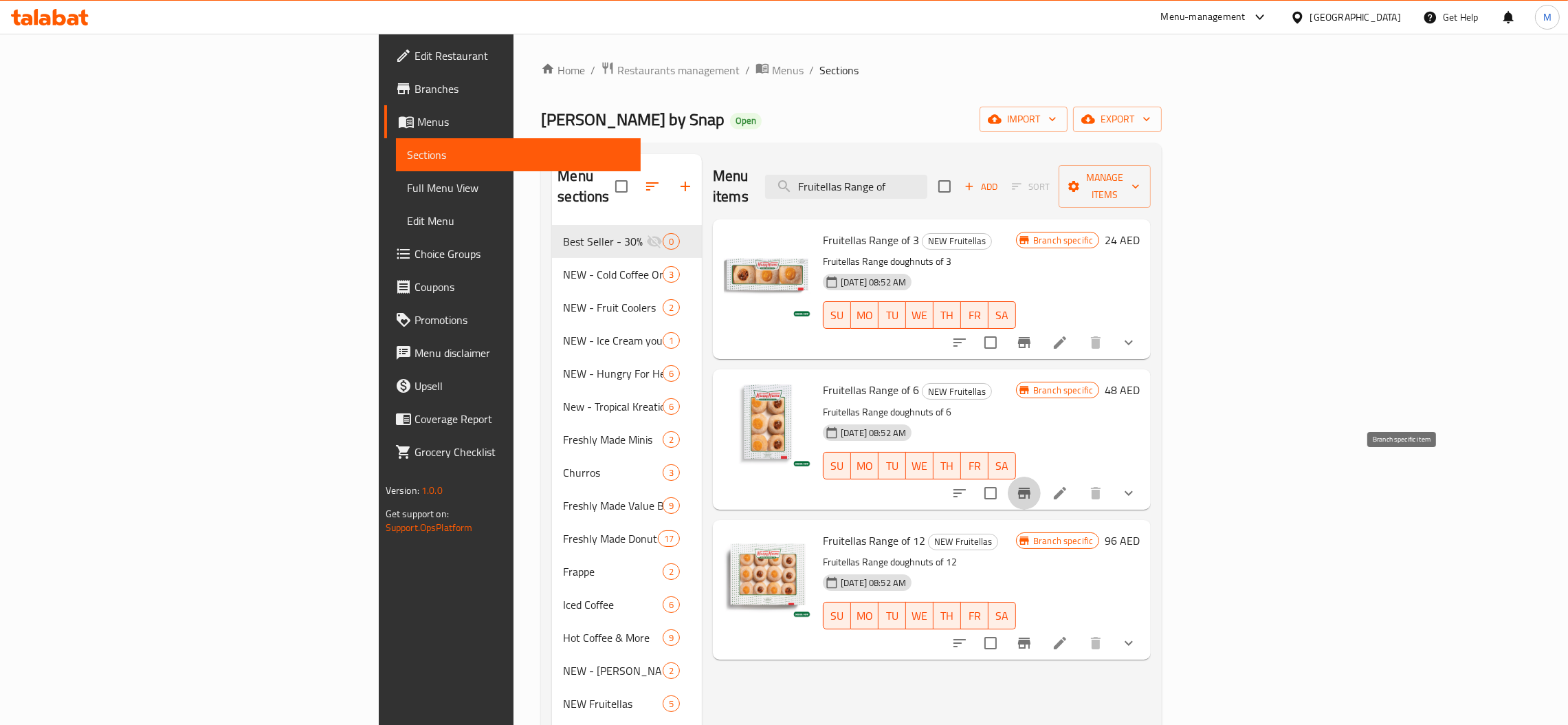
click at [1030, 638] on icon "Branch-specific-item" at bounding box center [1024, 643] width 12 height 11
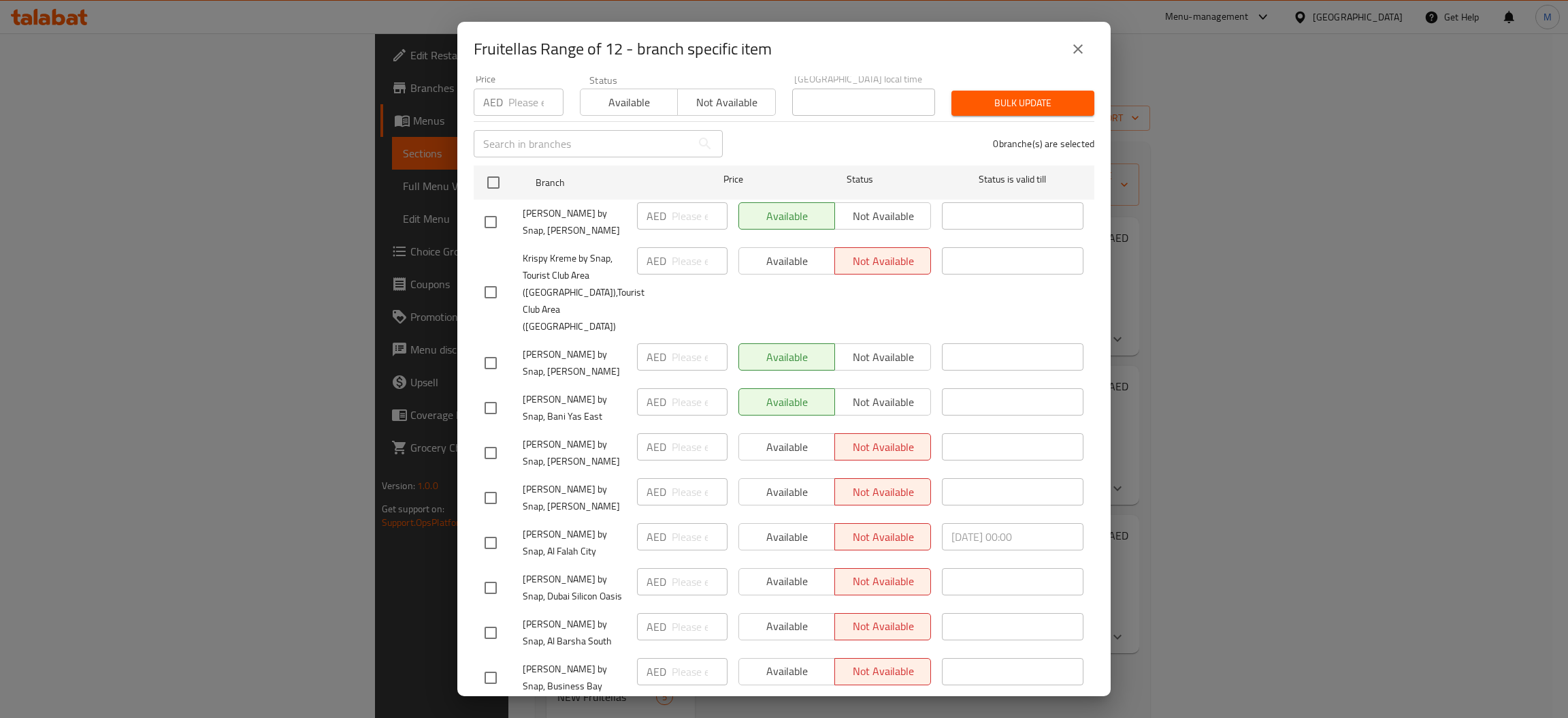
scroll to position [46, 0]
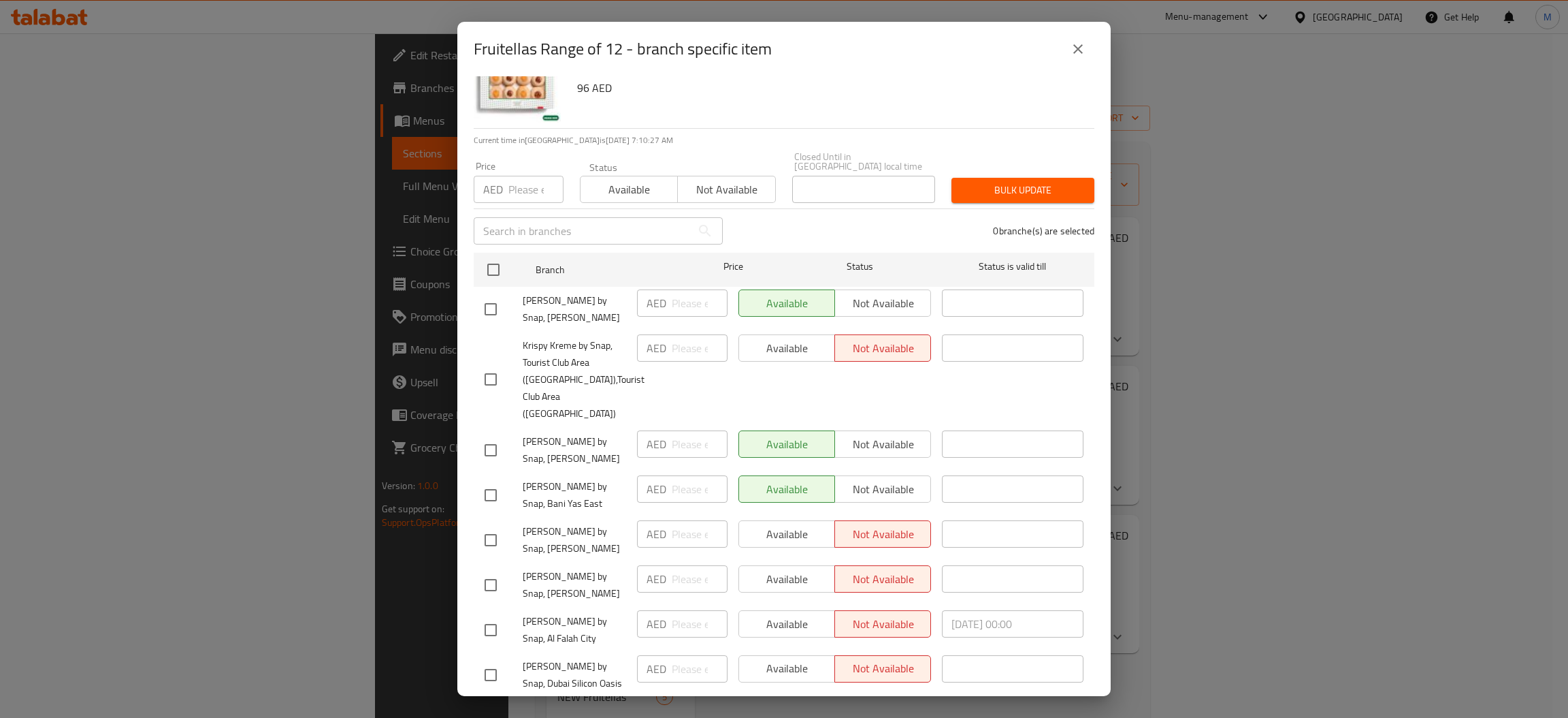
click at [544, 177] on input "number" at bounding box center [535, 190] width 55 height 27
type input "96"
click at [481, 265] on input "checkbox" at bounding box center [493, 270] width 29 height 29
checkbox input "true"
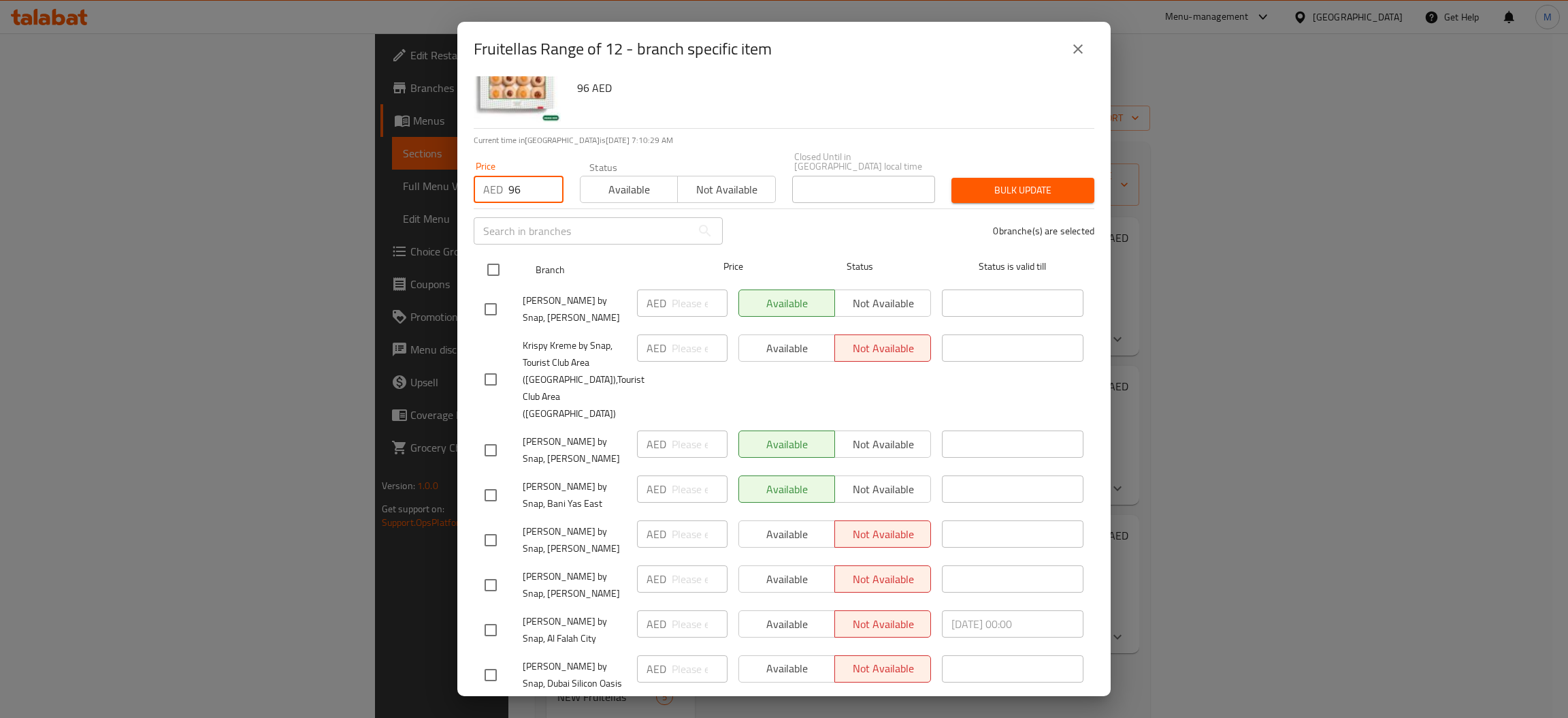
checkbox input "true"
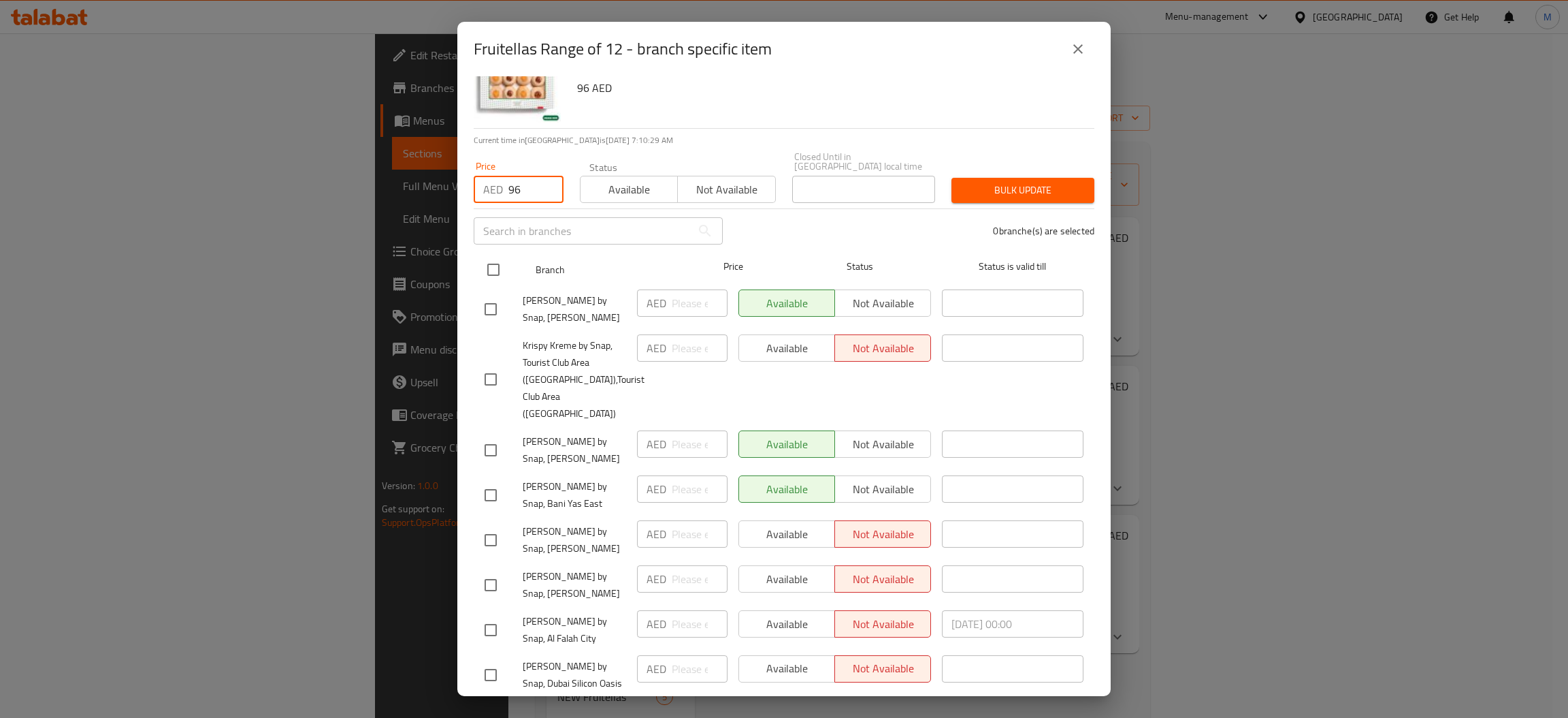
checkbox input "true"
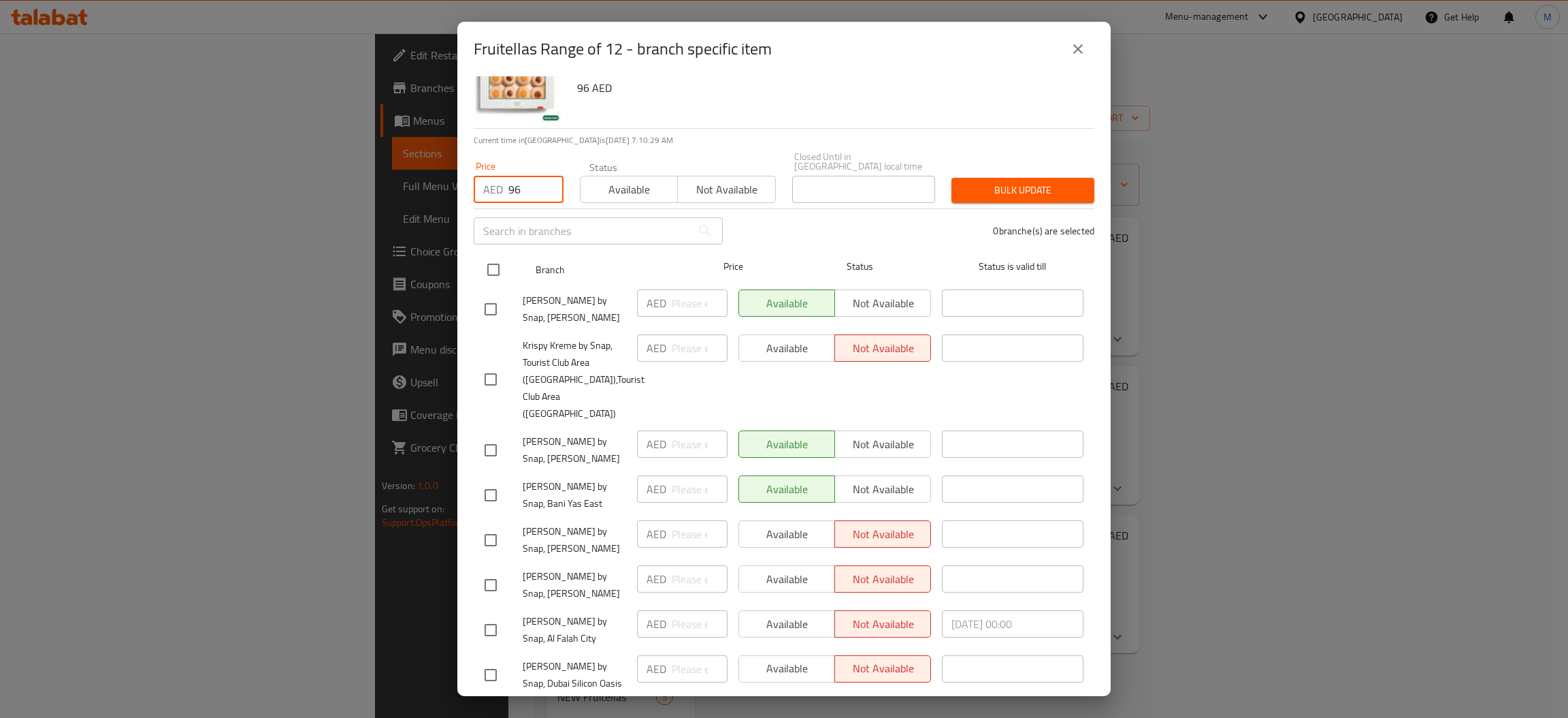
checkbox input "true"
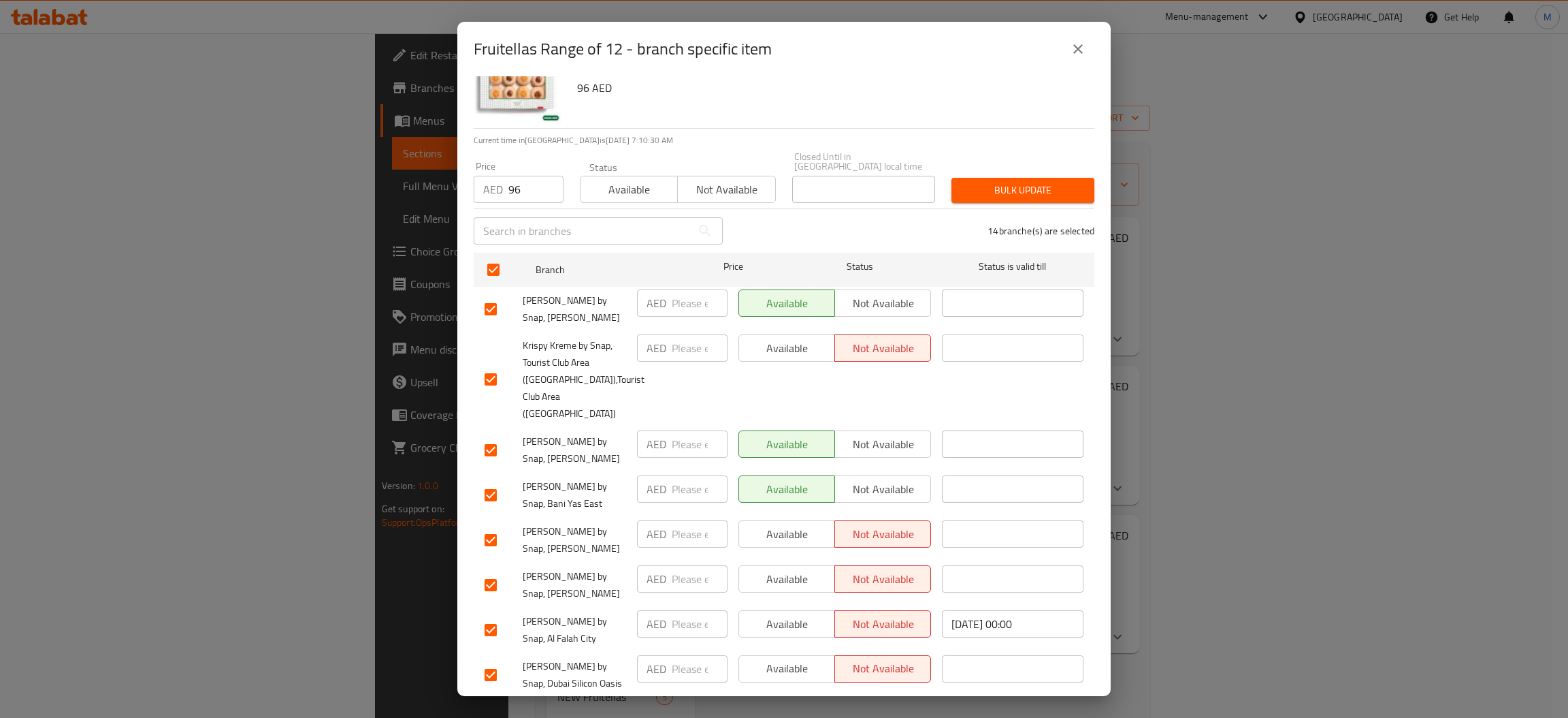
click at [981, 184] on span "Bulk update" at bounding box center [1022, 190] width 121 height 17
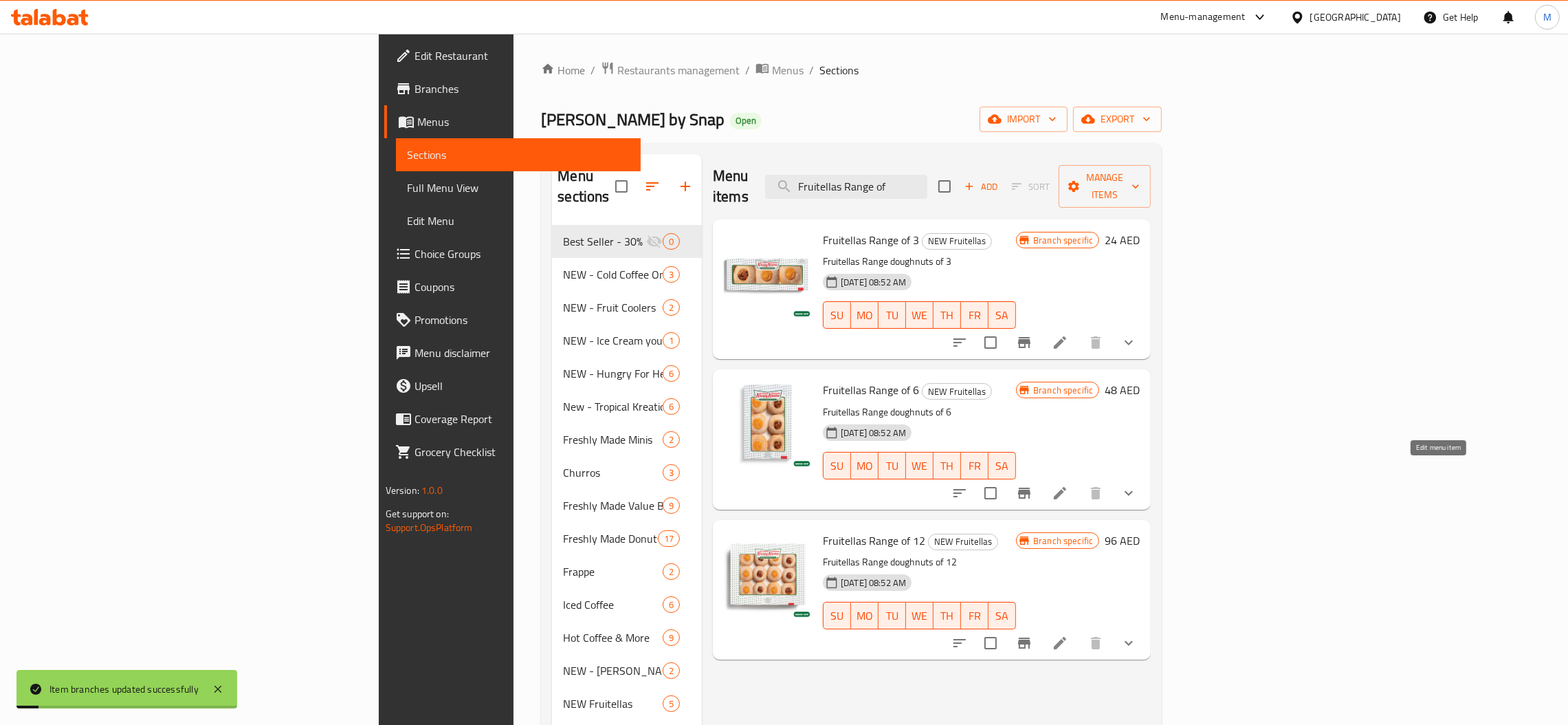
click at [1068, 485] on icon at bounding box center [1060, 492] width 17 height 17
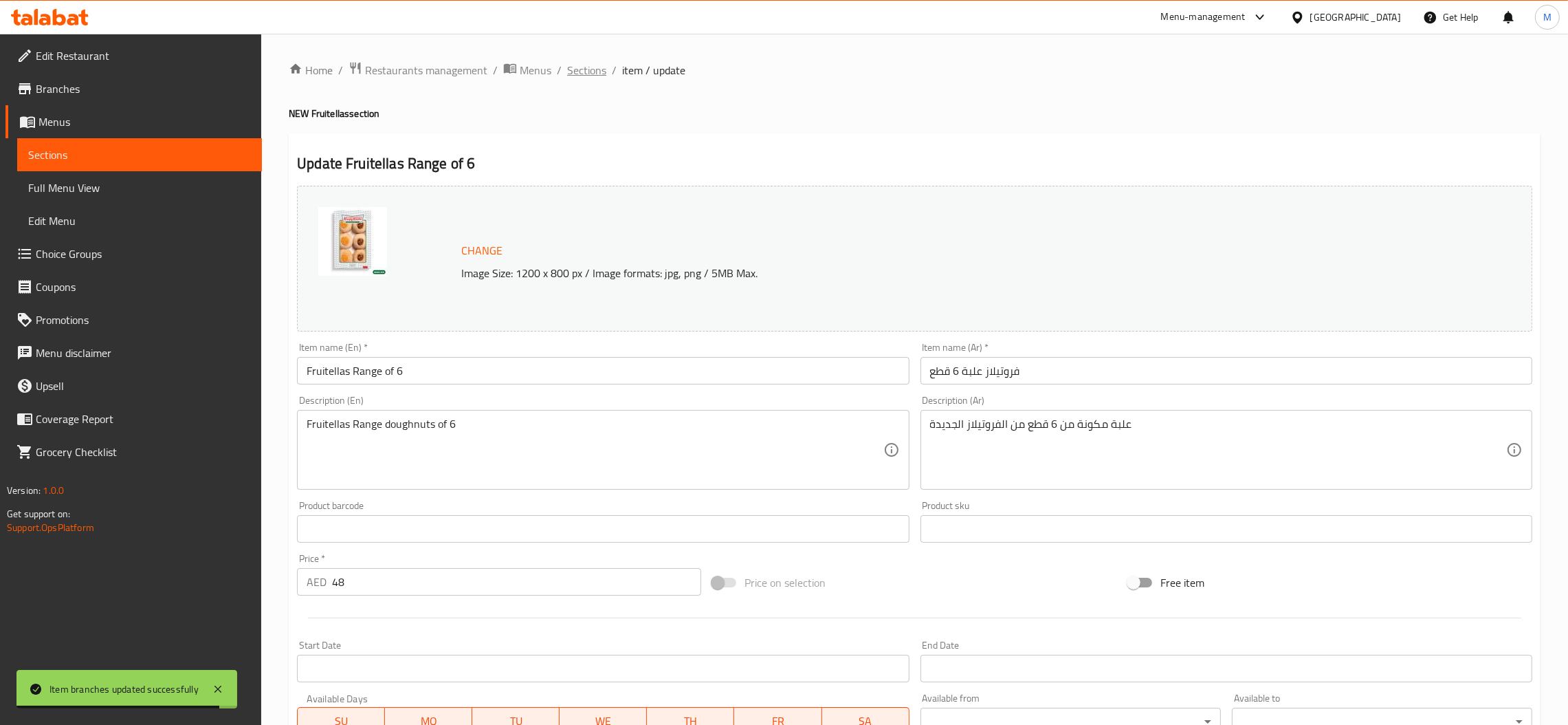
click at [583, 66] on span "Sections" at bounding box center [587, 70] width 39 height 17
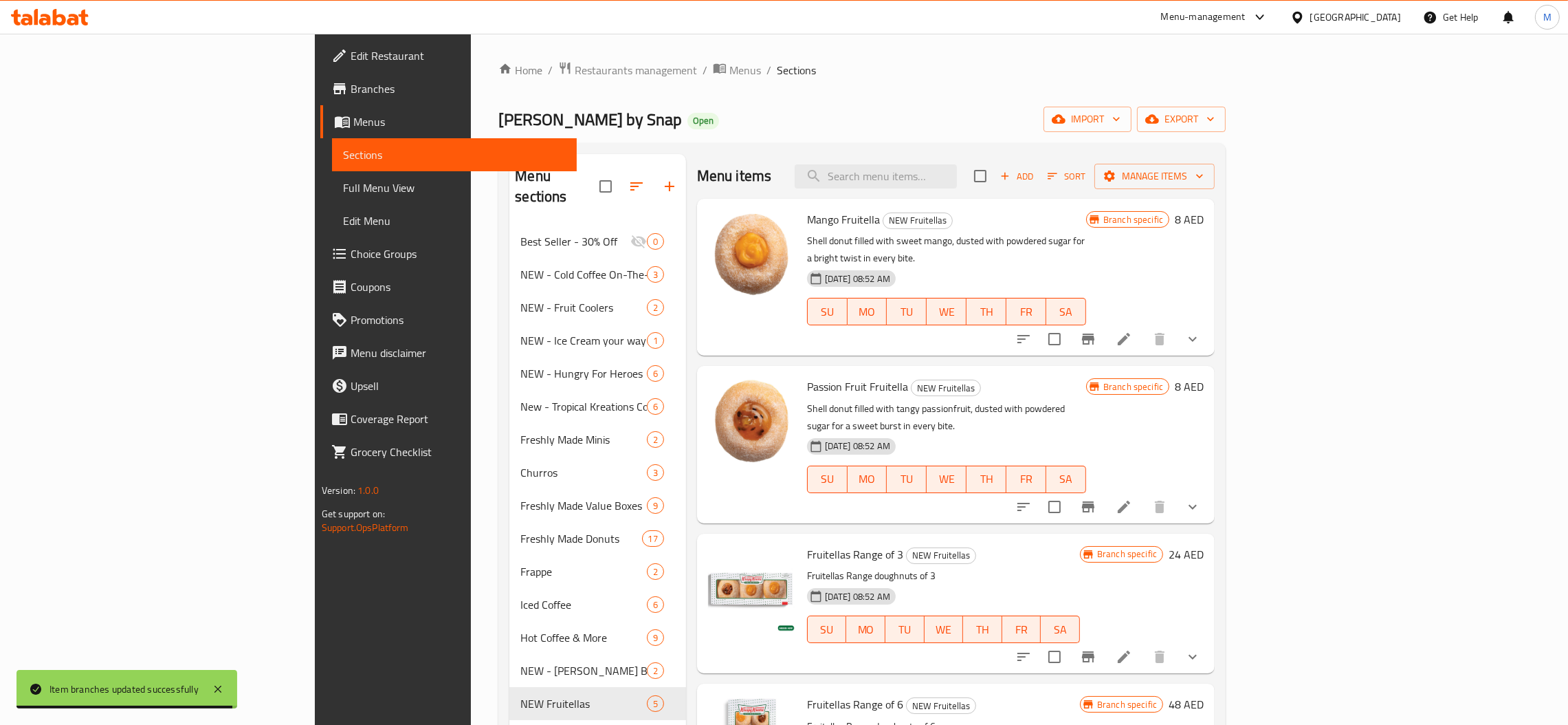
click at [995, 160] on div "Menu items Add Sort Manage items" at bounding box center [955, 176] width 518 height 45
click at [957, 181] on input "search" at bounding box center [876, 176] width 162 height 24
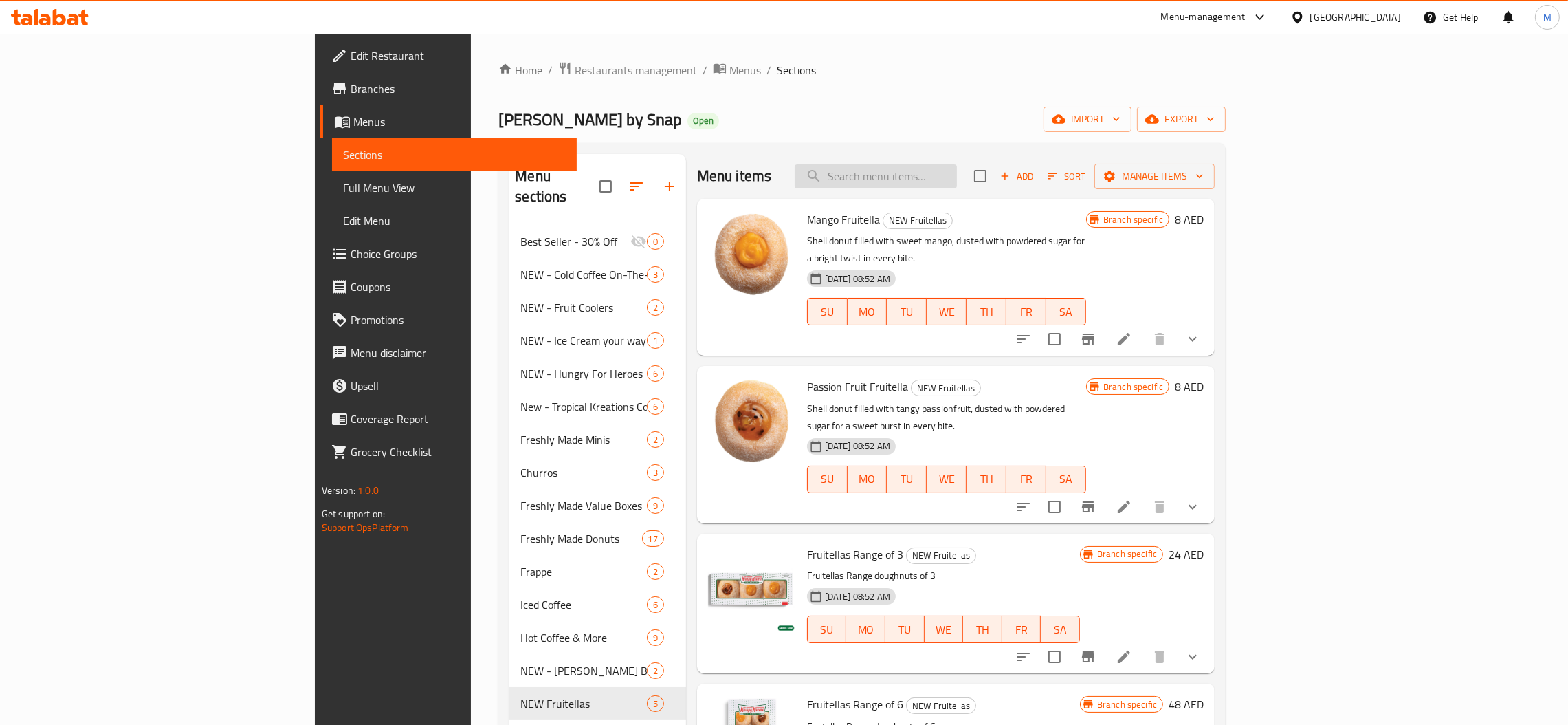
paste input "1618669300"
type input "1618669300"
paste input "Fruitellas Range of 12"
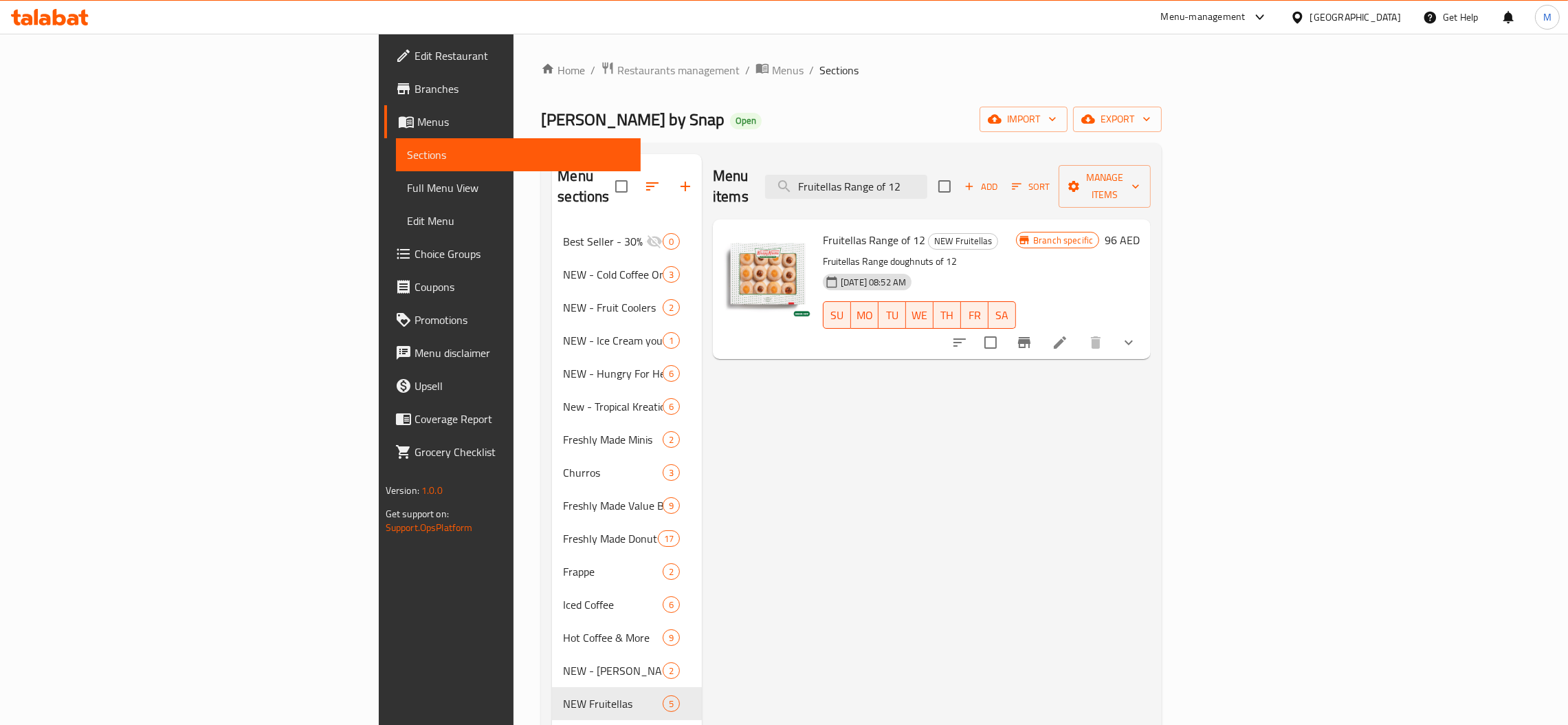
type input "Fruitellas Range of 12"
click at [1030, 337] on icon "Branch-specific-item" at bounding box center [1024, 342] width 12 height 11
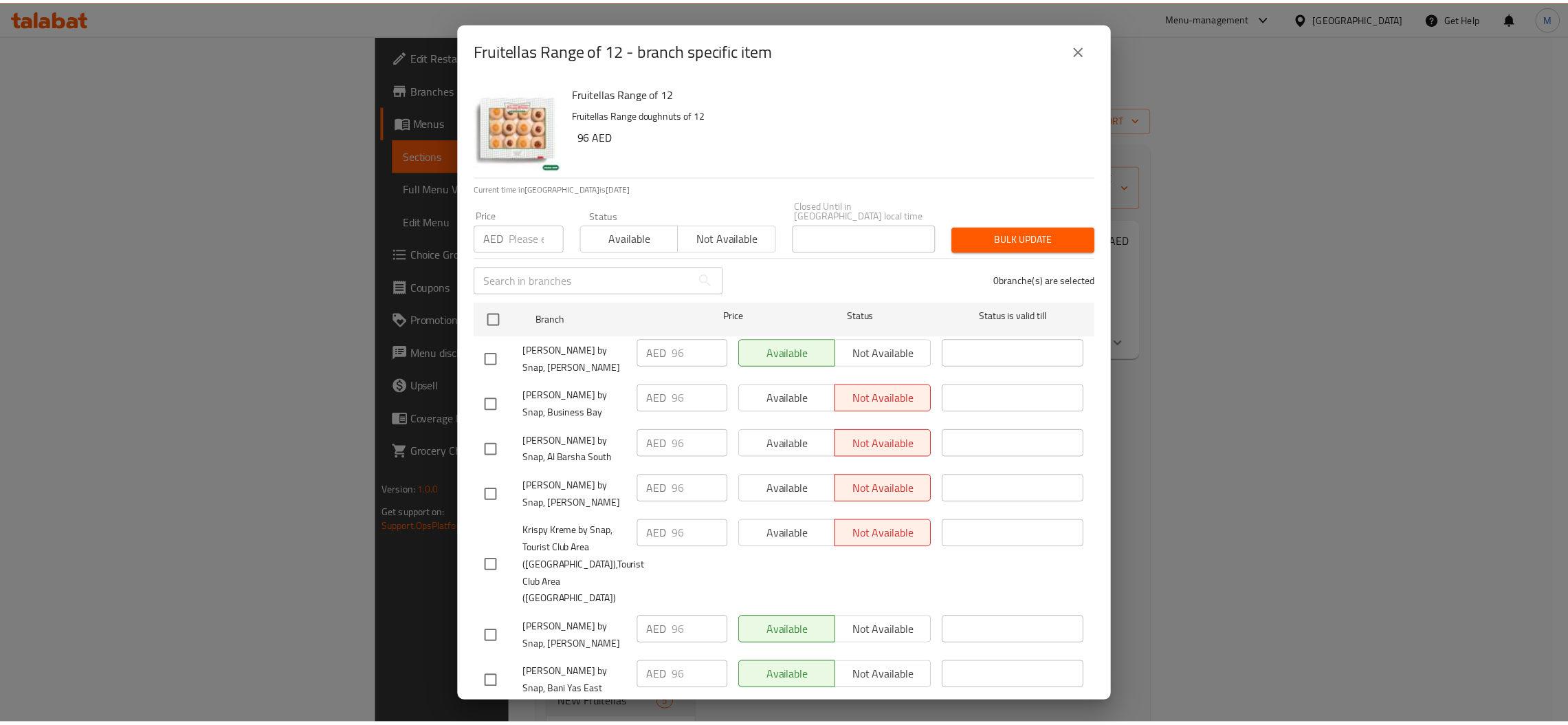
scroll to position [355, 0]
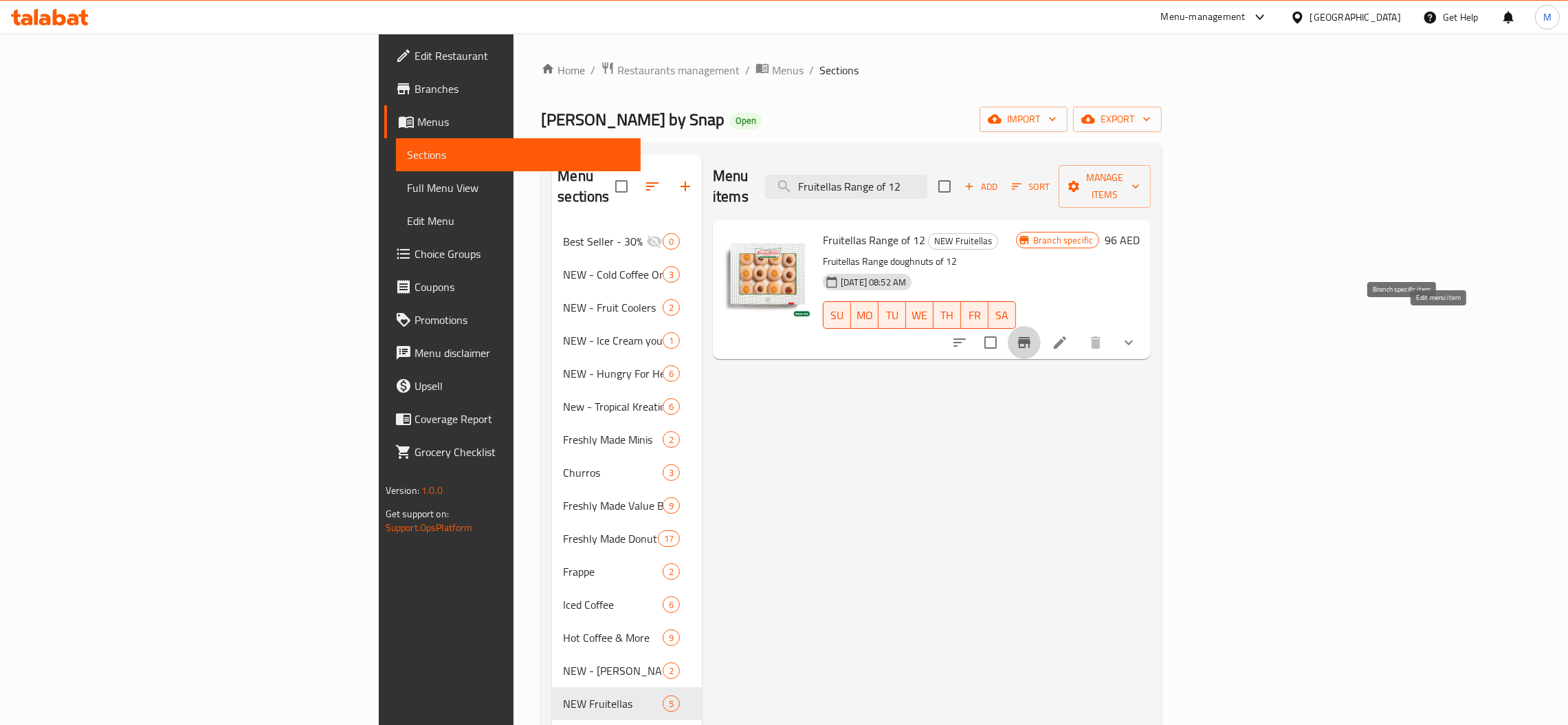
click at [1068, 334] on icon at bounding box center [1060, 342] width 17 height 17
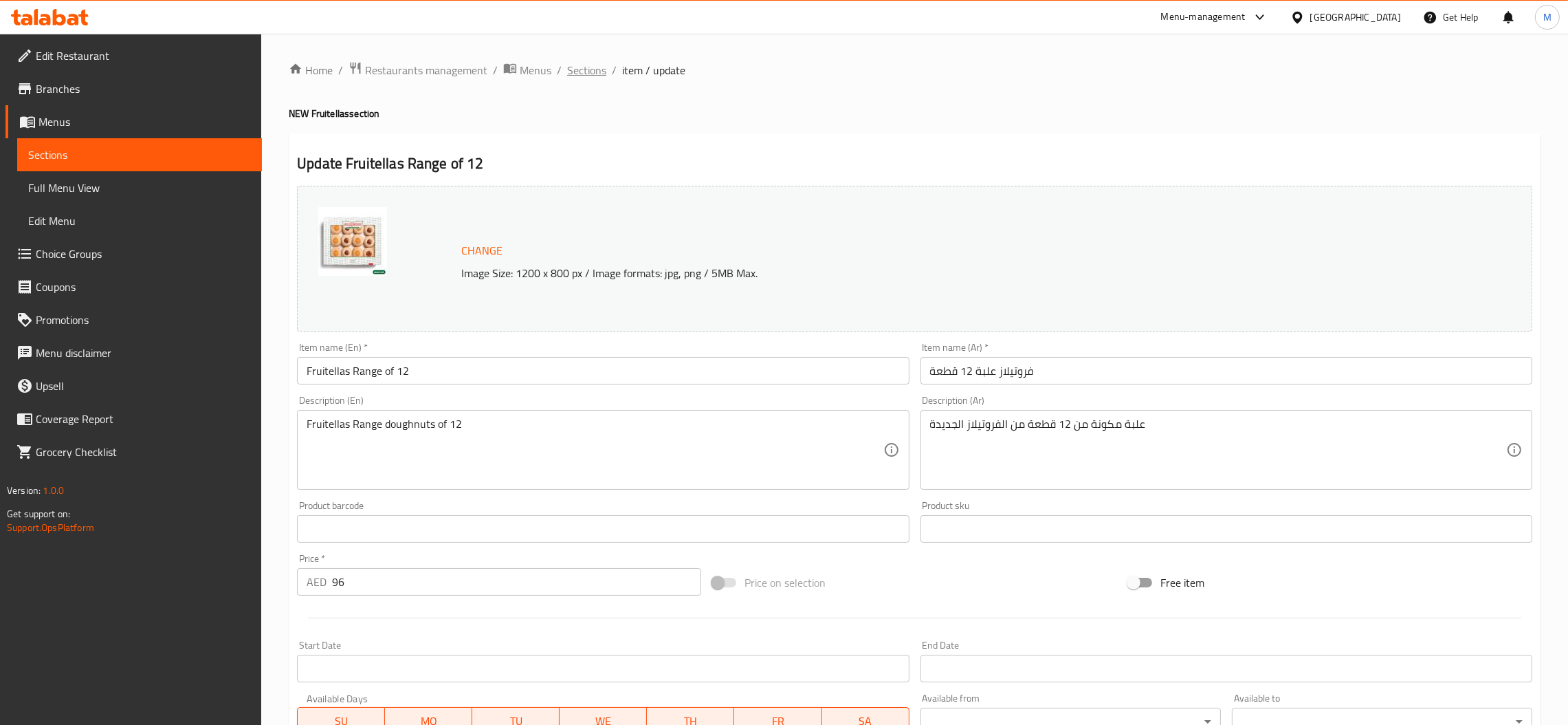
click at [577, 64] on span "Sections" at bounding box center [587, 70] width 39 height 17
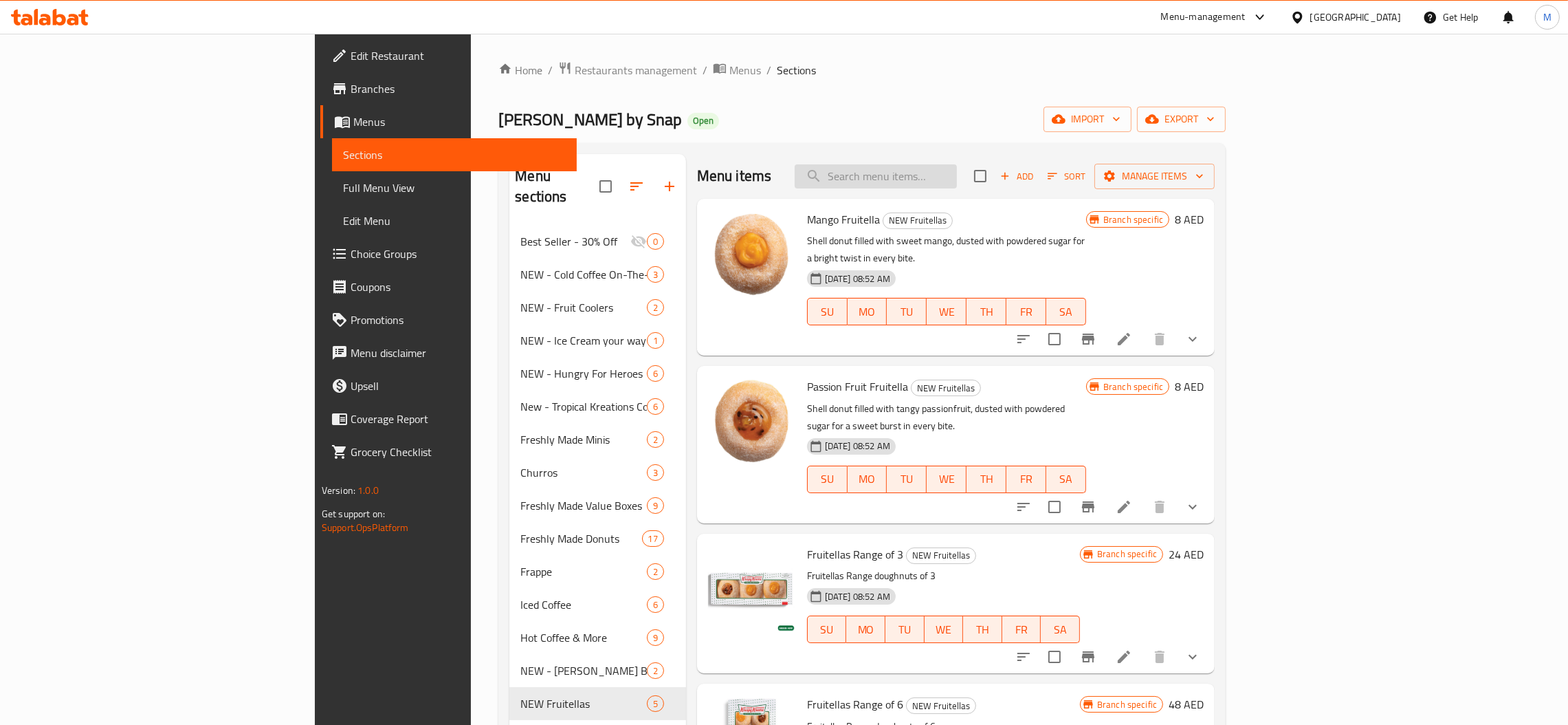
click at [957, 173] on input "search" at bounding box center [876, 176] width 162 height 24
paste input "Double Dozen - Assorted"
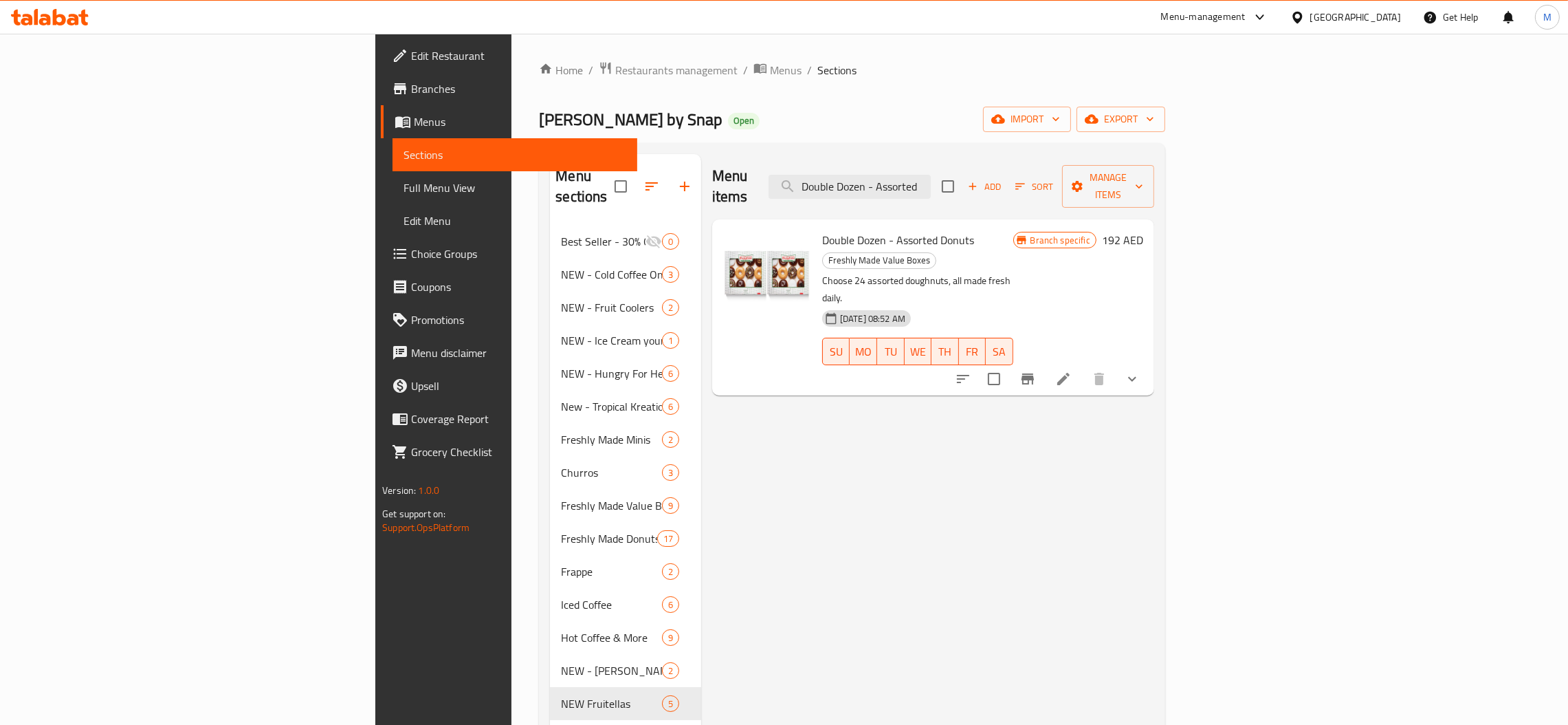
type input "Double Dozen - Assorted"
click at [1044, 362] on button "Branch-specific-item" at bounding box center [1028, 379] width 33 height 33
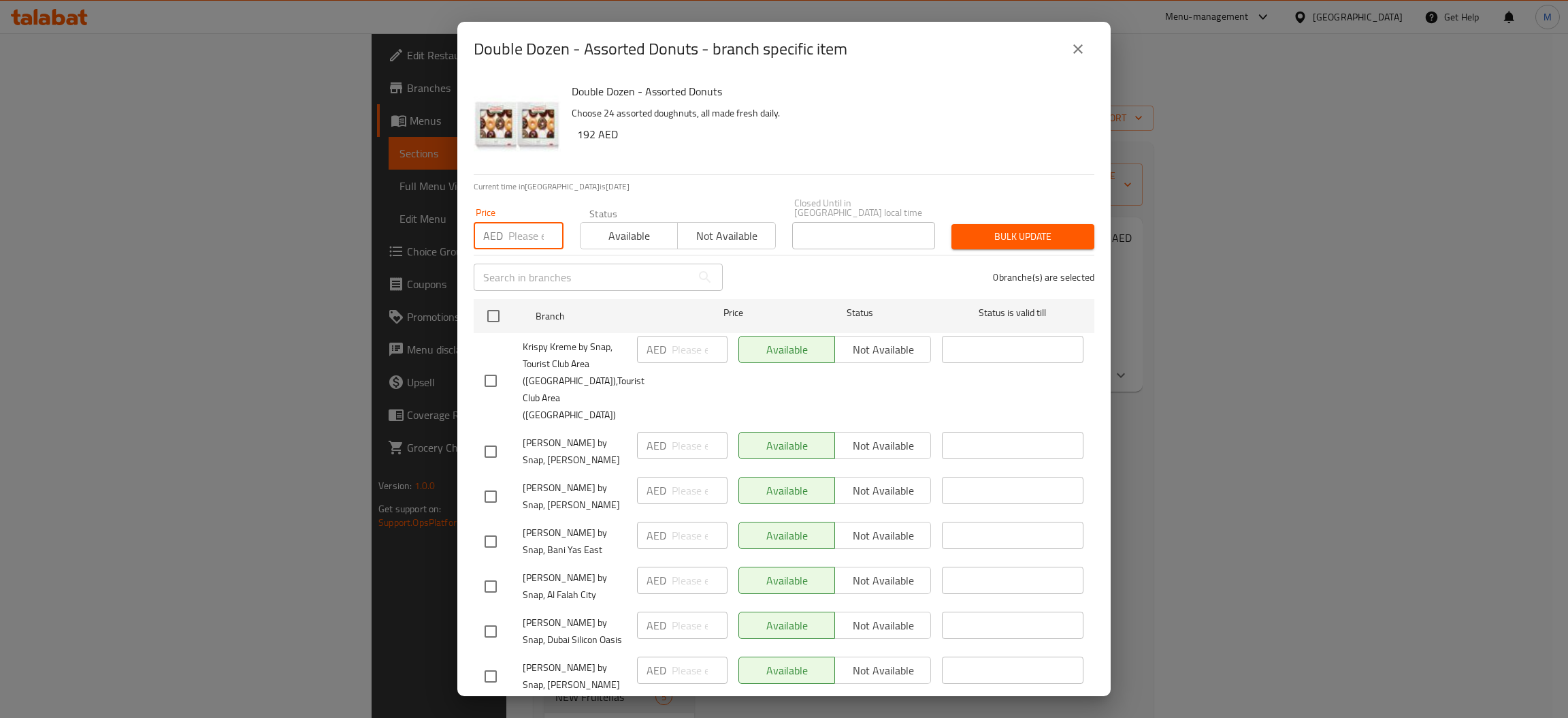
click at [520, 230] on input "number" at bounding box center [535, 235] width 55 height 27
type input "192"
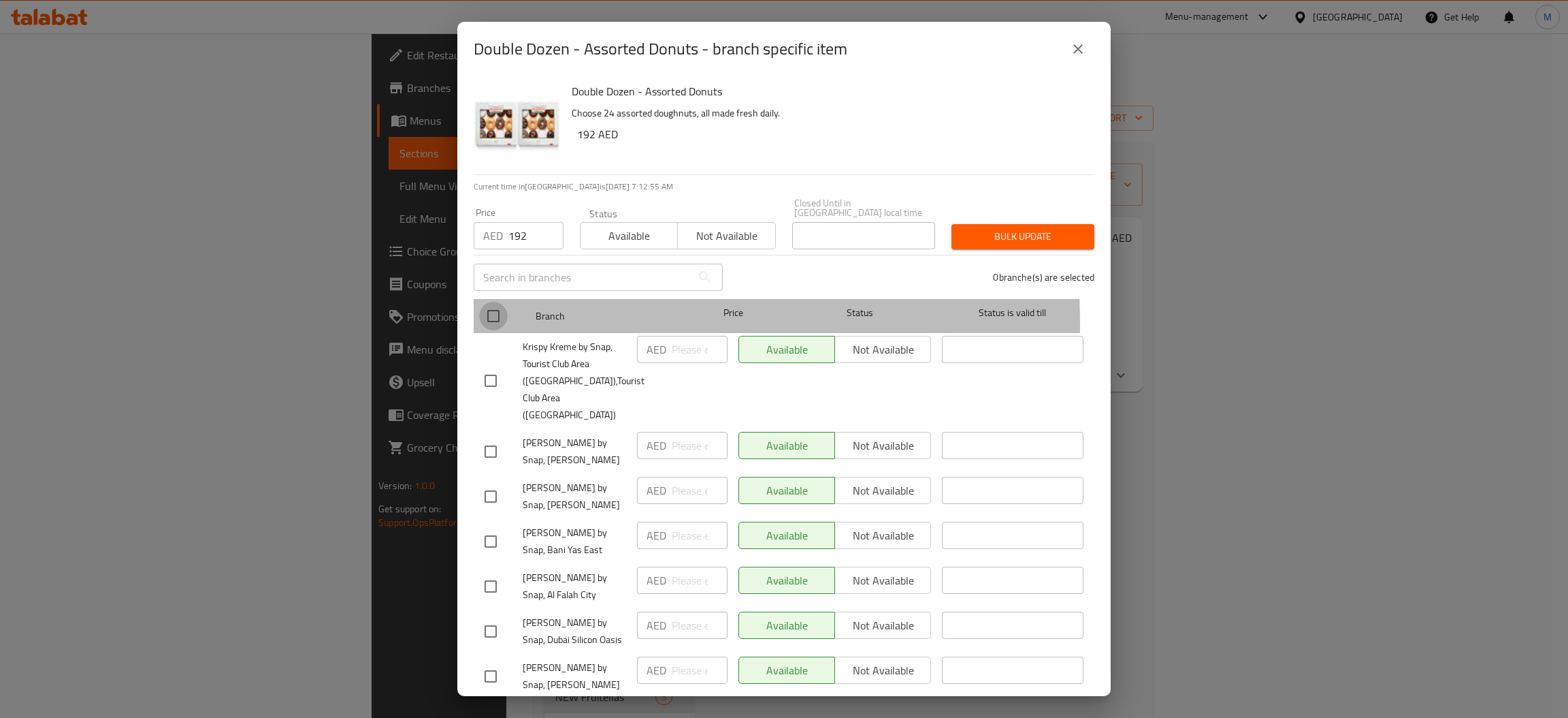
click at [495, 324] on input "checkbox" at bounding box center [493, 316] width 29 height 29
checkbox input "true"
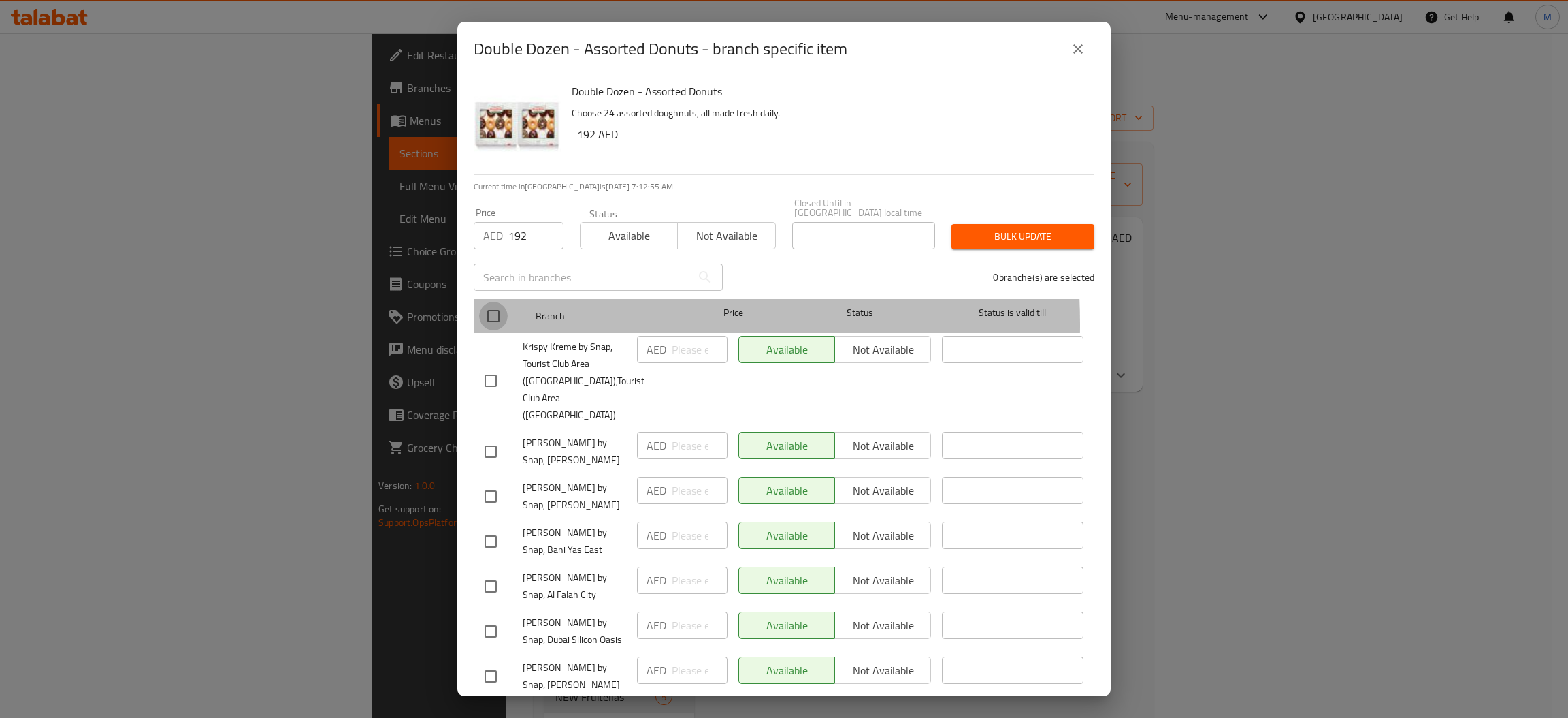
checkbox input "true"
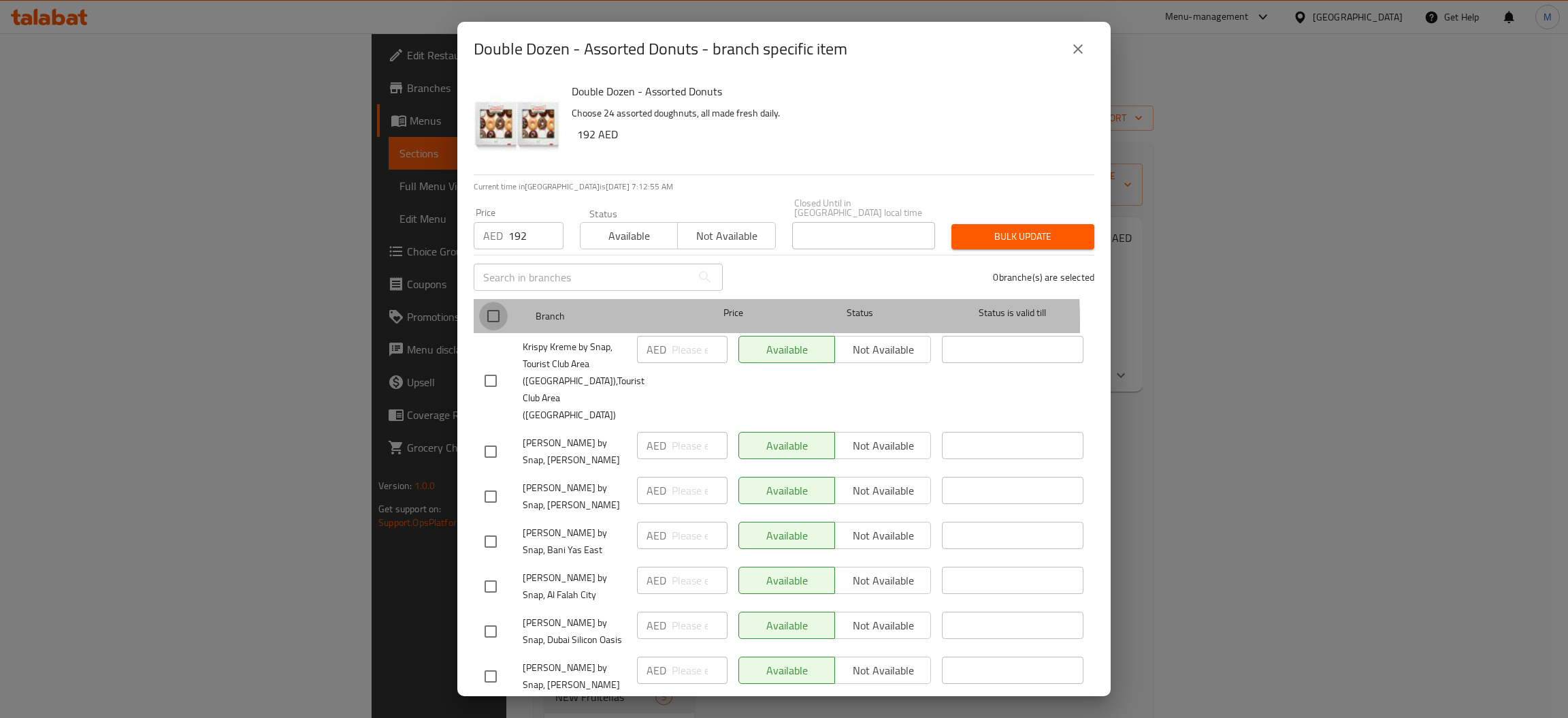
checkbox input "true"
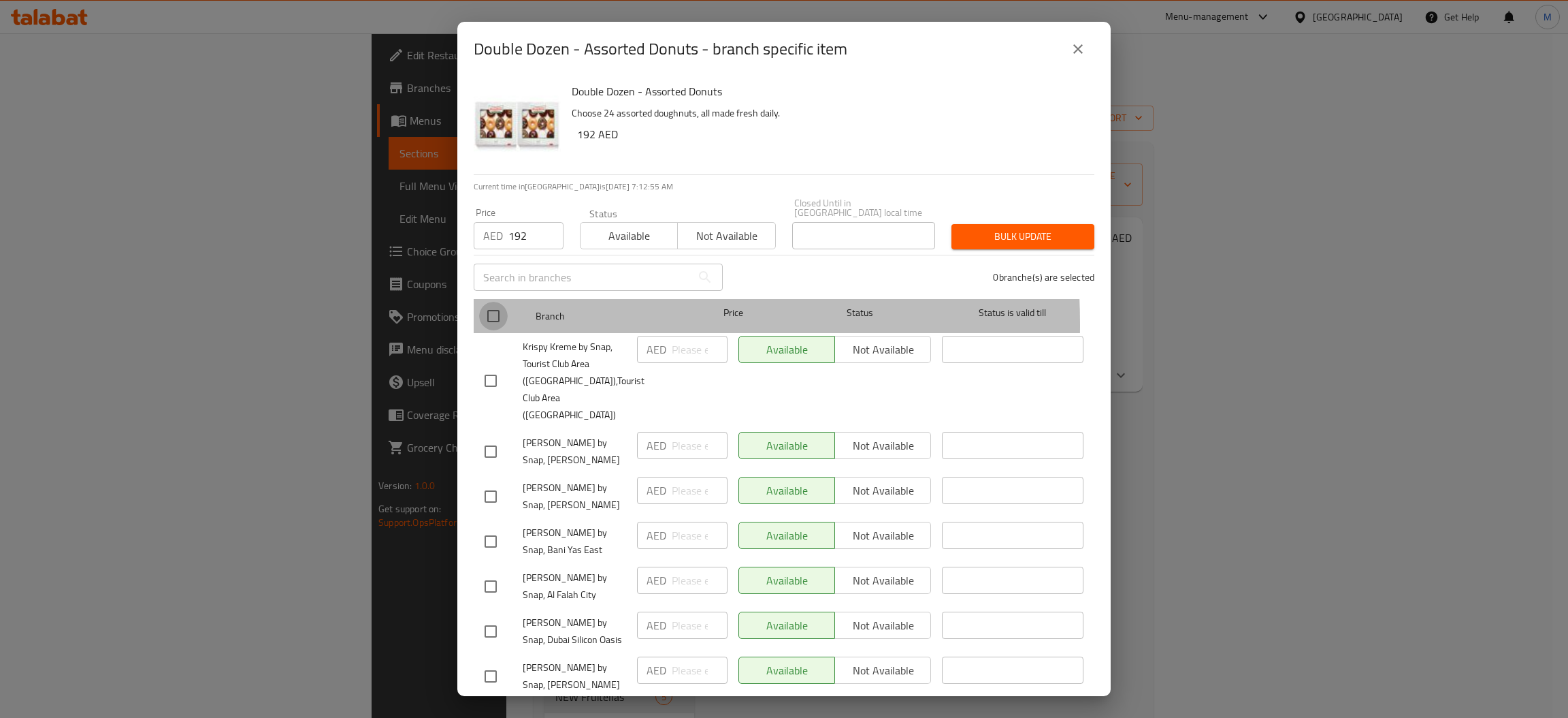
checkbox input "true"
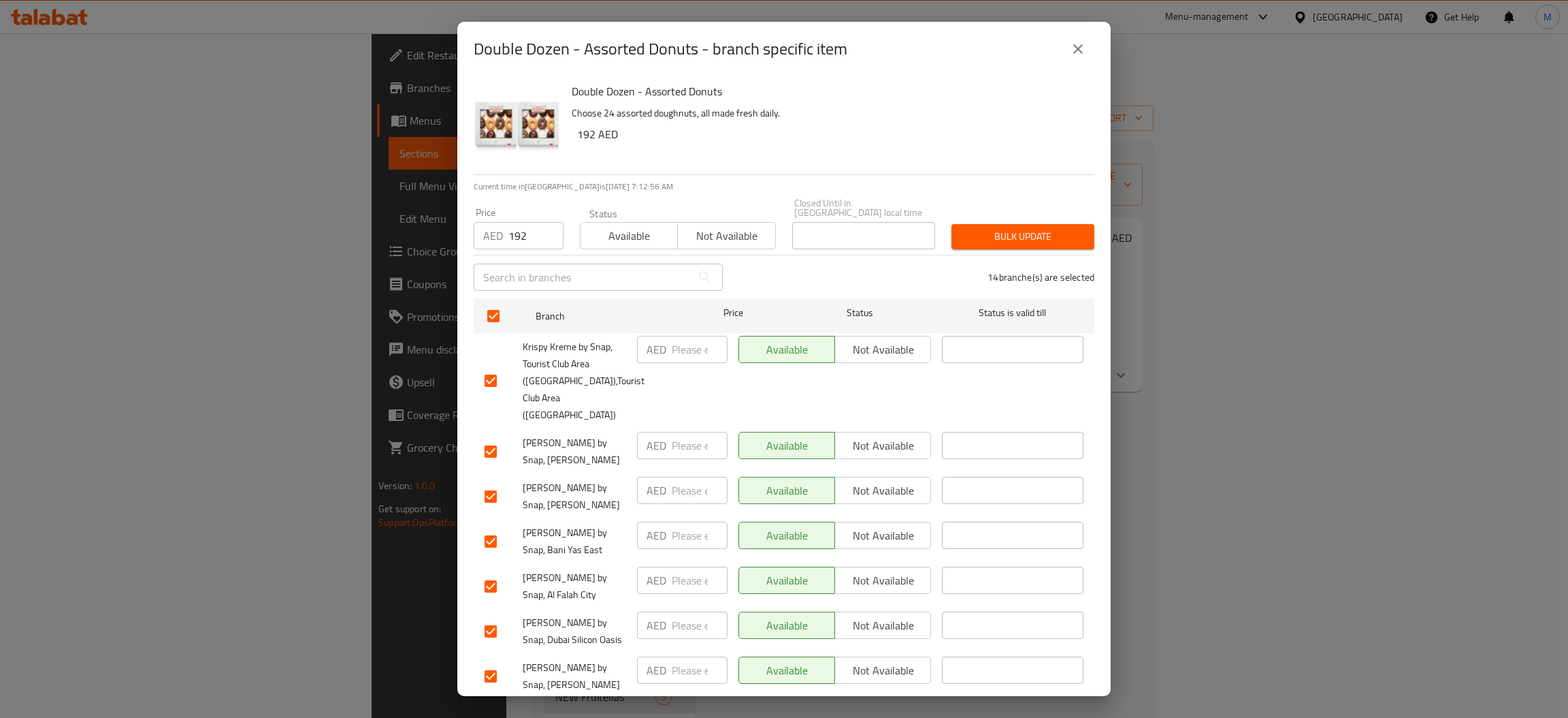
click at [1044, 230] on span "Bulk update" at bounding box center [1022, 237] width 121 height 17
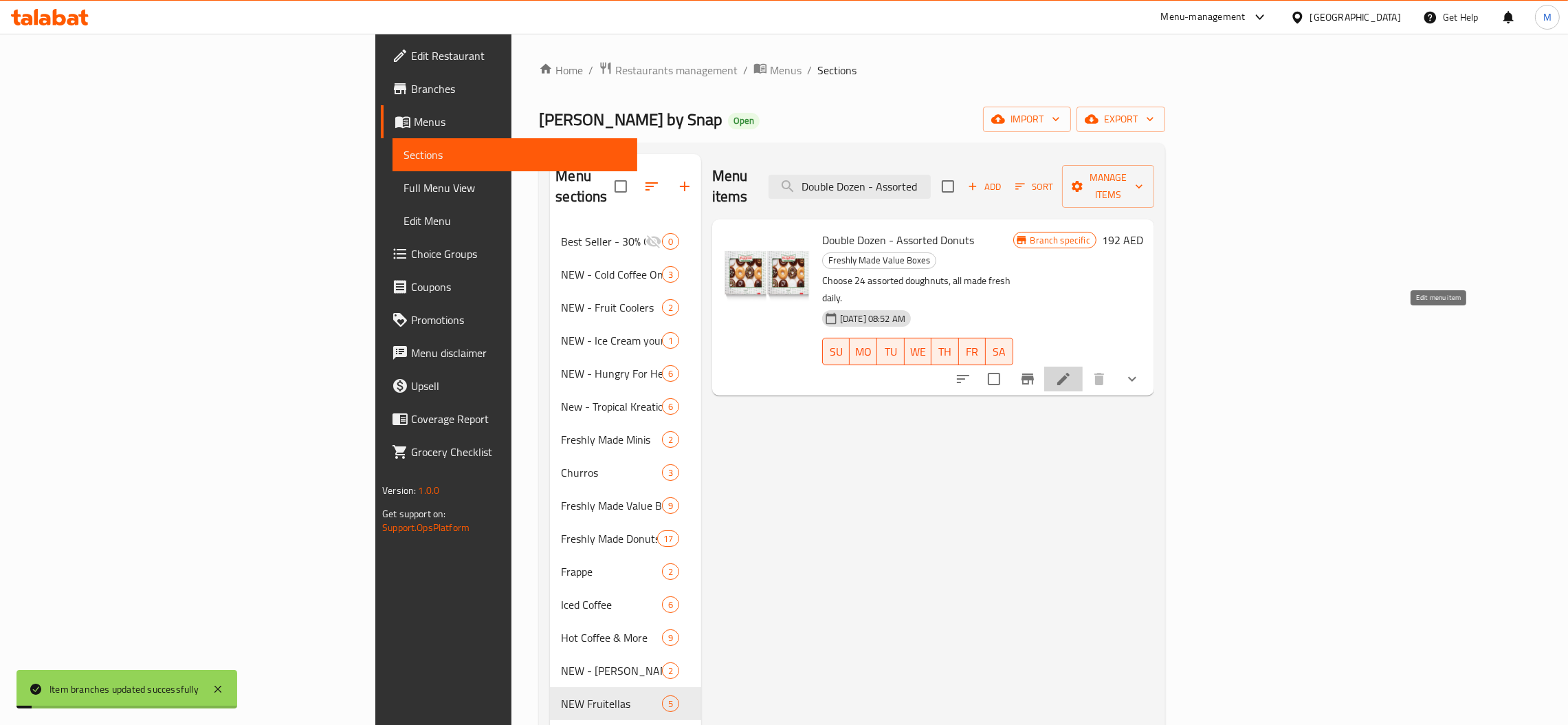
click at [1071, 370] on icon at bounding box center [1063, 378] width 17 height 17
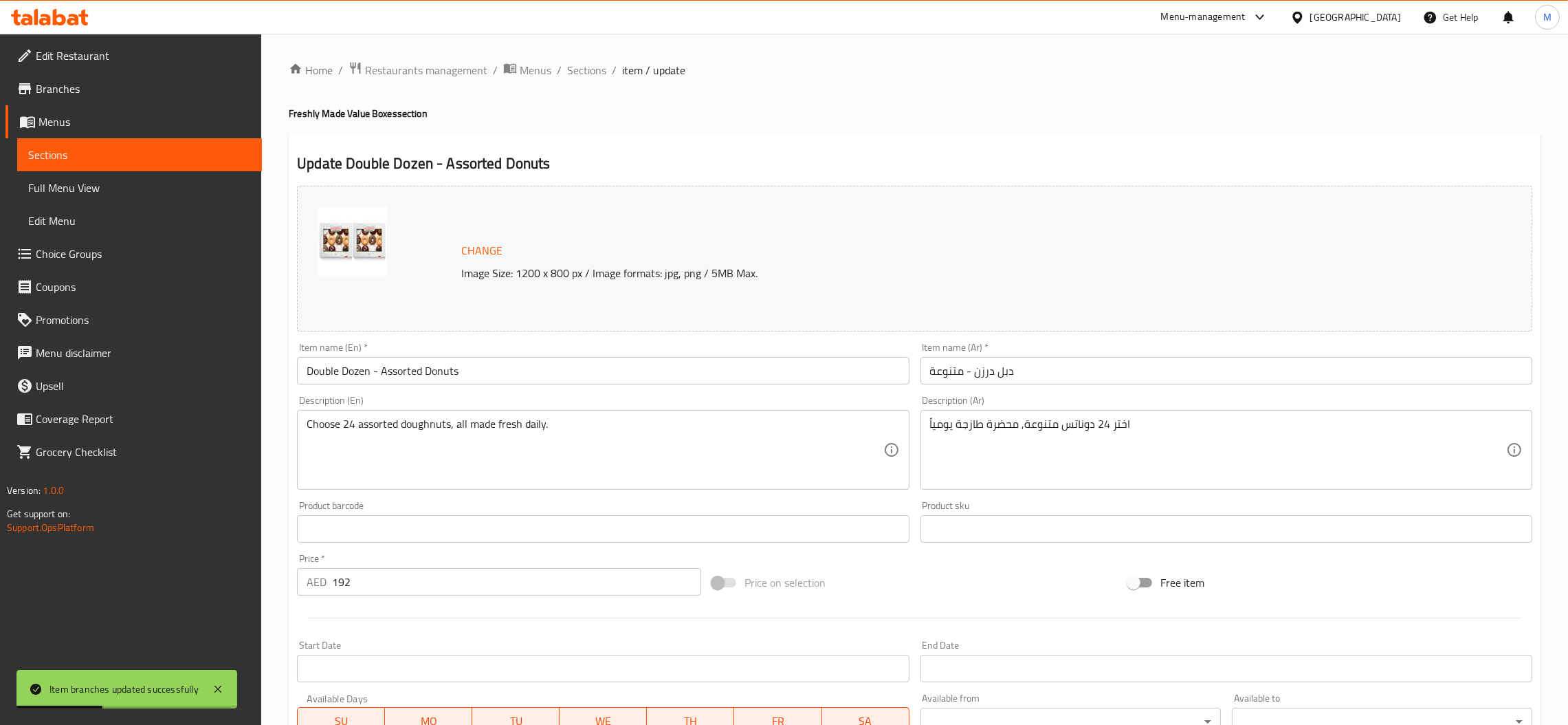
click at [428, 378] on input "Double Dozen - Assorted Donuts" at bounding box center [602, 370] width 611 height 27
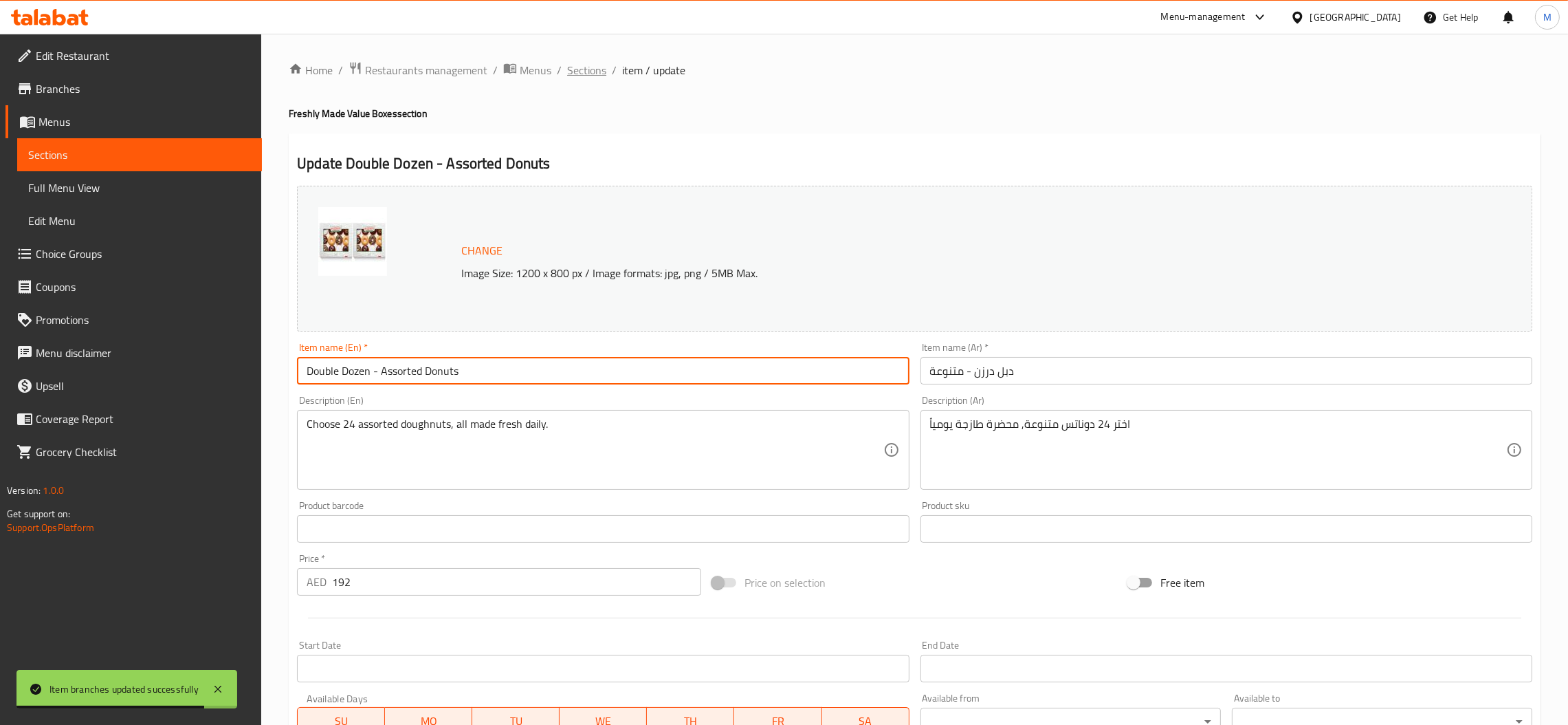
click at [588, 76] on span "Sections" at bounding box center [587, 70] width 39 height 17
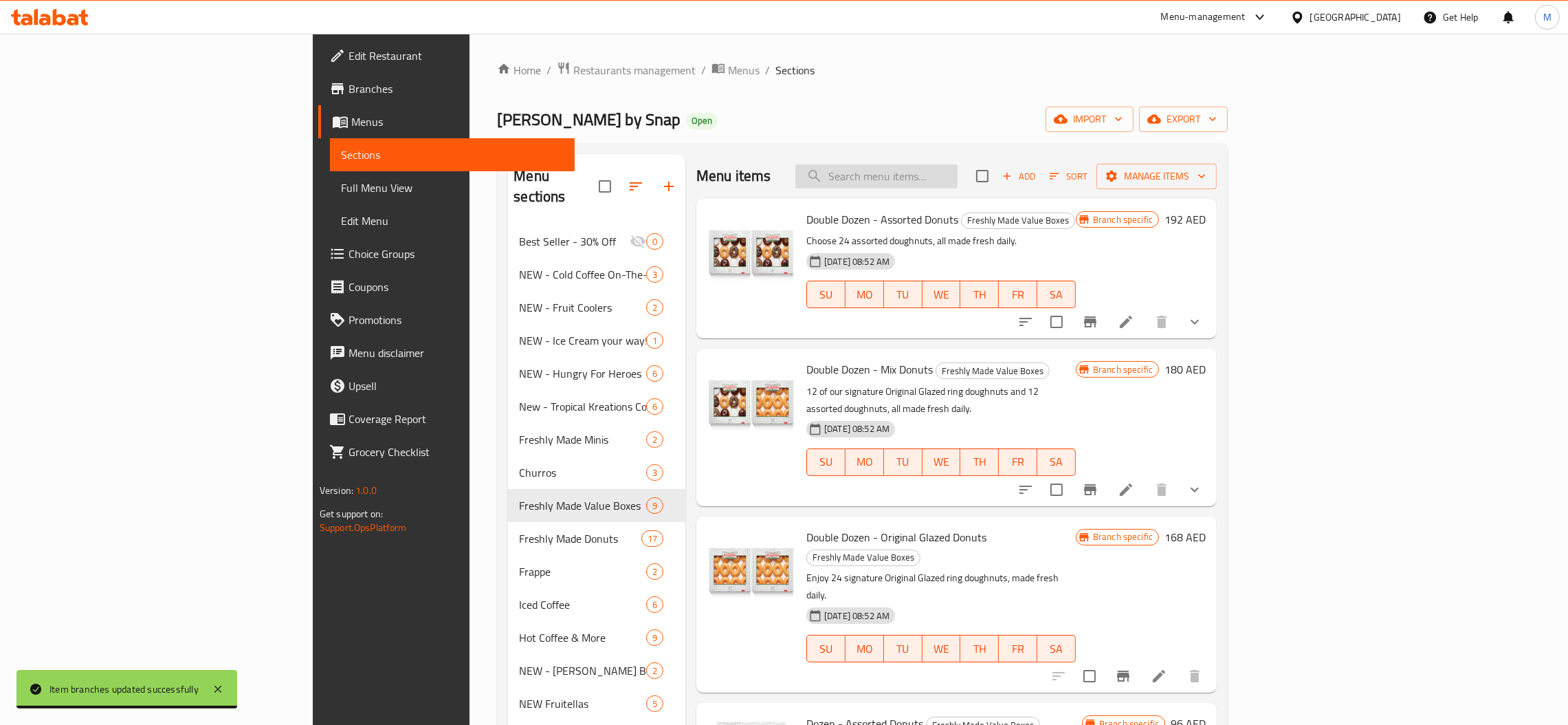
click at [957, 176] on input "search" at bounding box center [876, 176] width 162 height 24
paste input "Double Dozen - Mix"
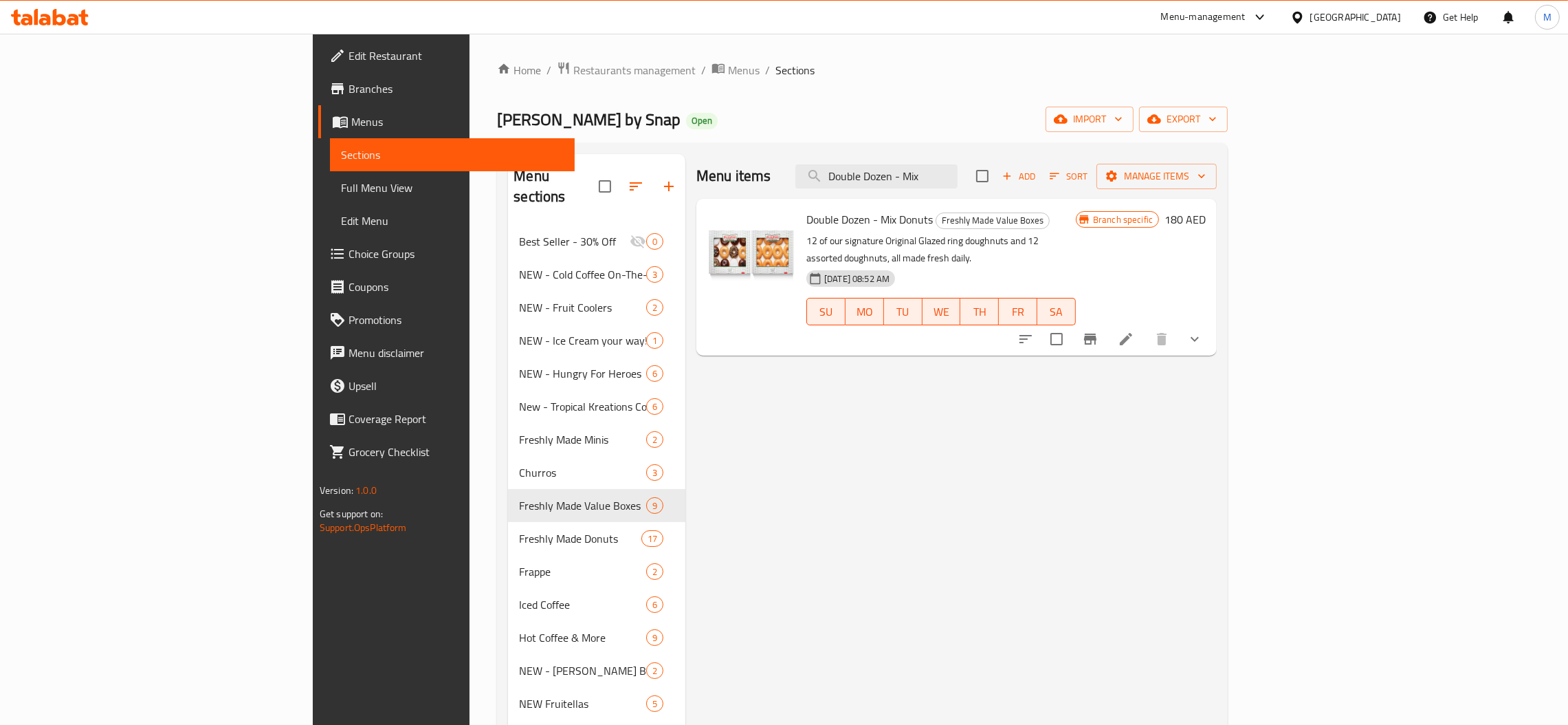
type input "Double Dozen - Mix"
click at [1097, 334] on icon "Branch-specific-item" at bounding box center [1090, 339] width 12 height 11
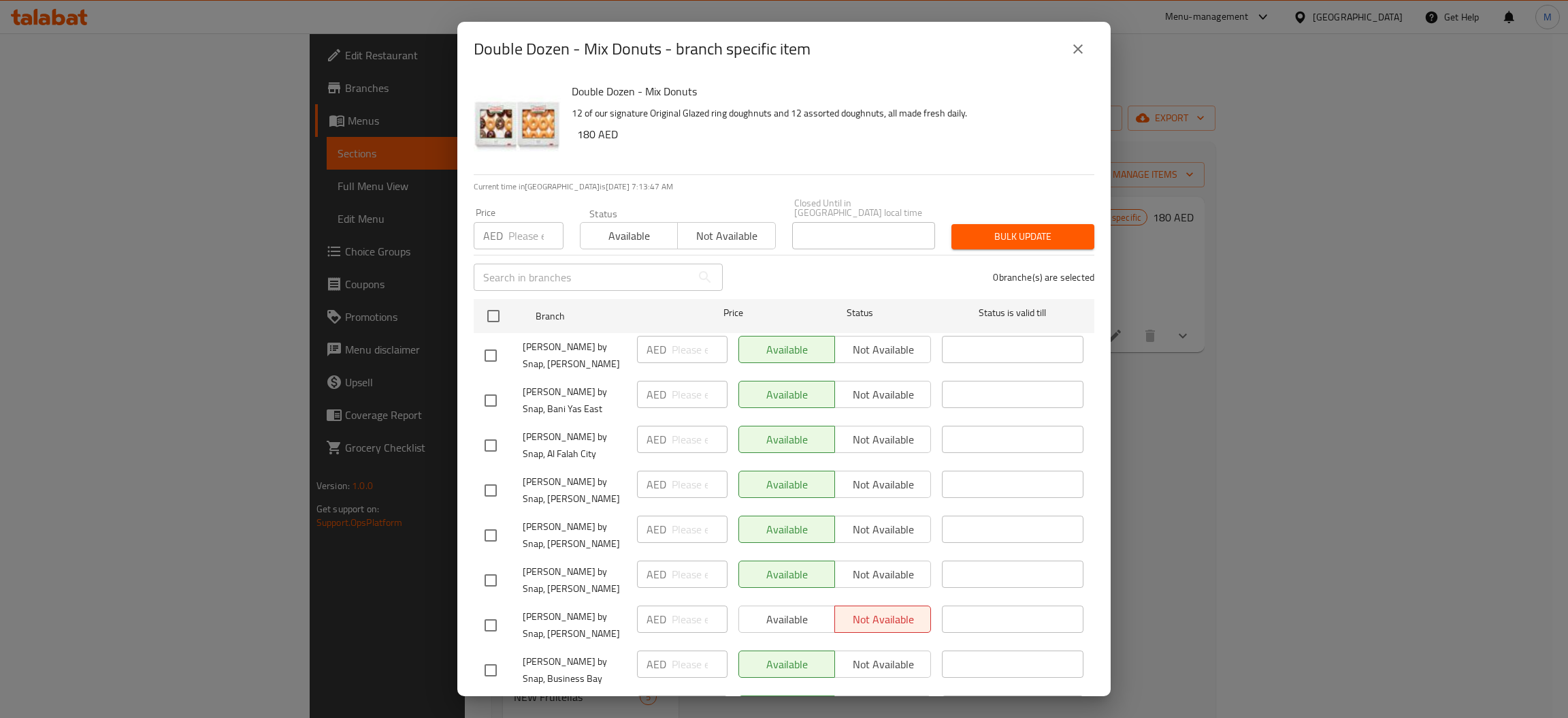
click at [517, 237] on input "number" at bounding box center [535, 235] width 55 height 27
type input "180"
click at [497, 317] on input "checkbox" at bounding box center [493, 316] width 29 height 29
checkbox input "true"
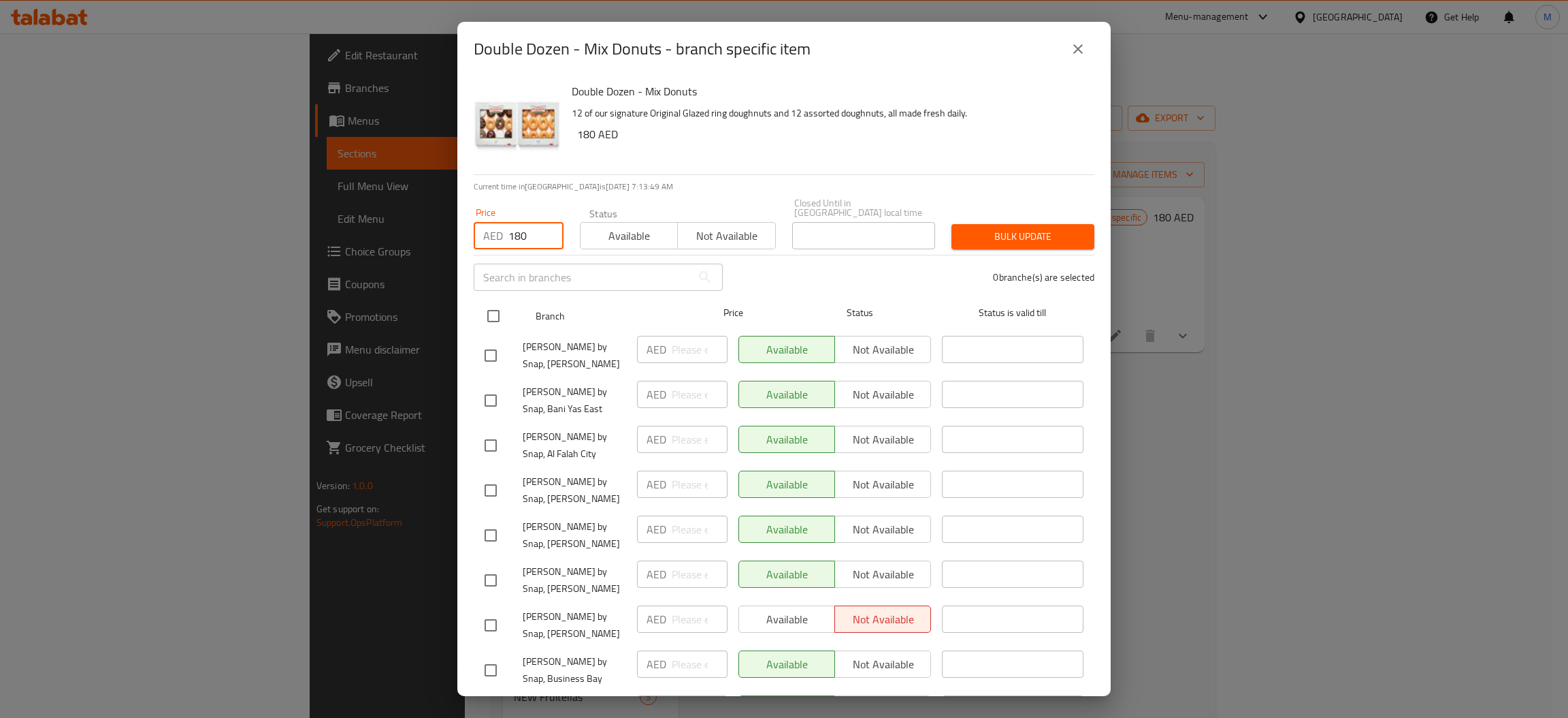
checkbox input "true"
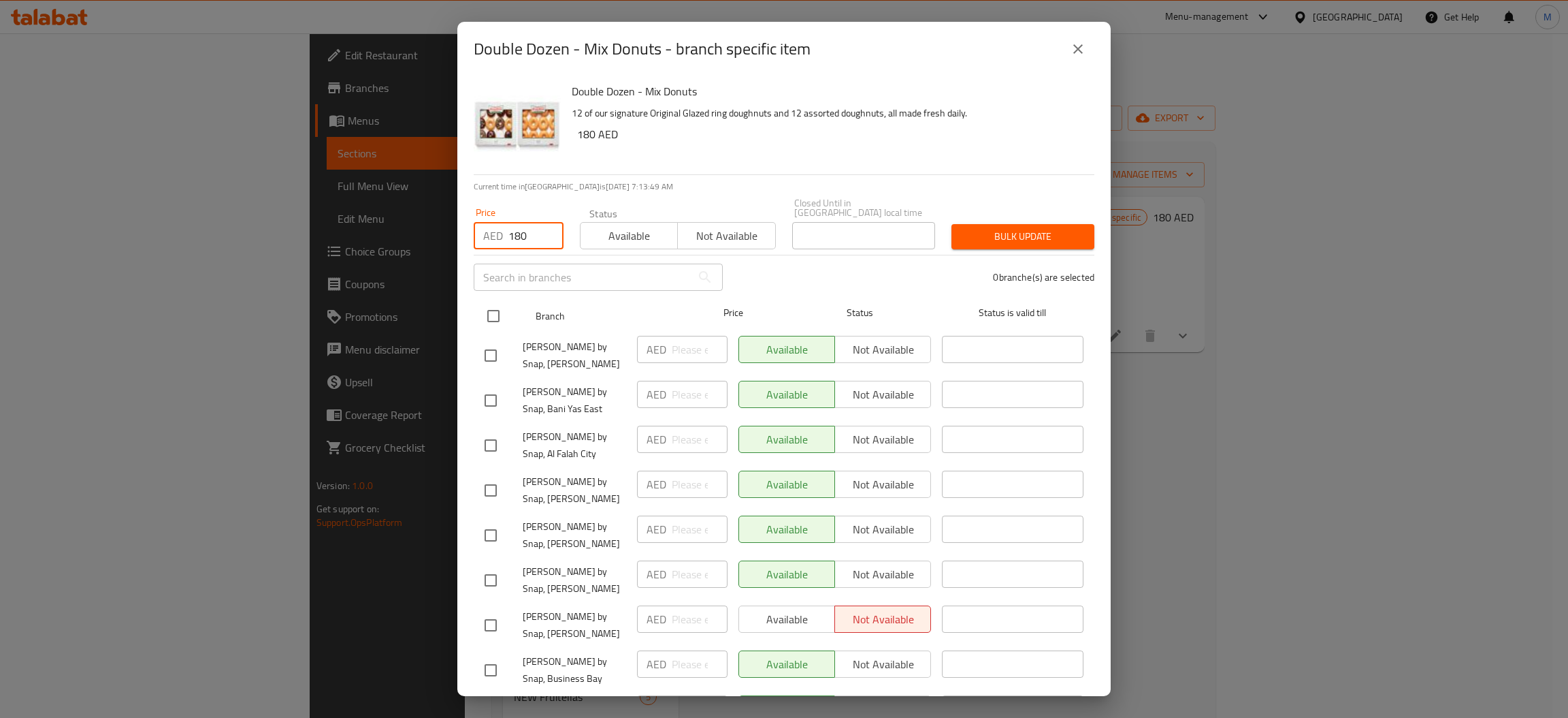
checkbox input "true"
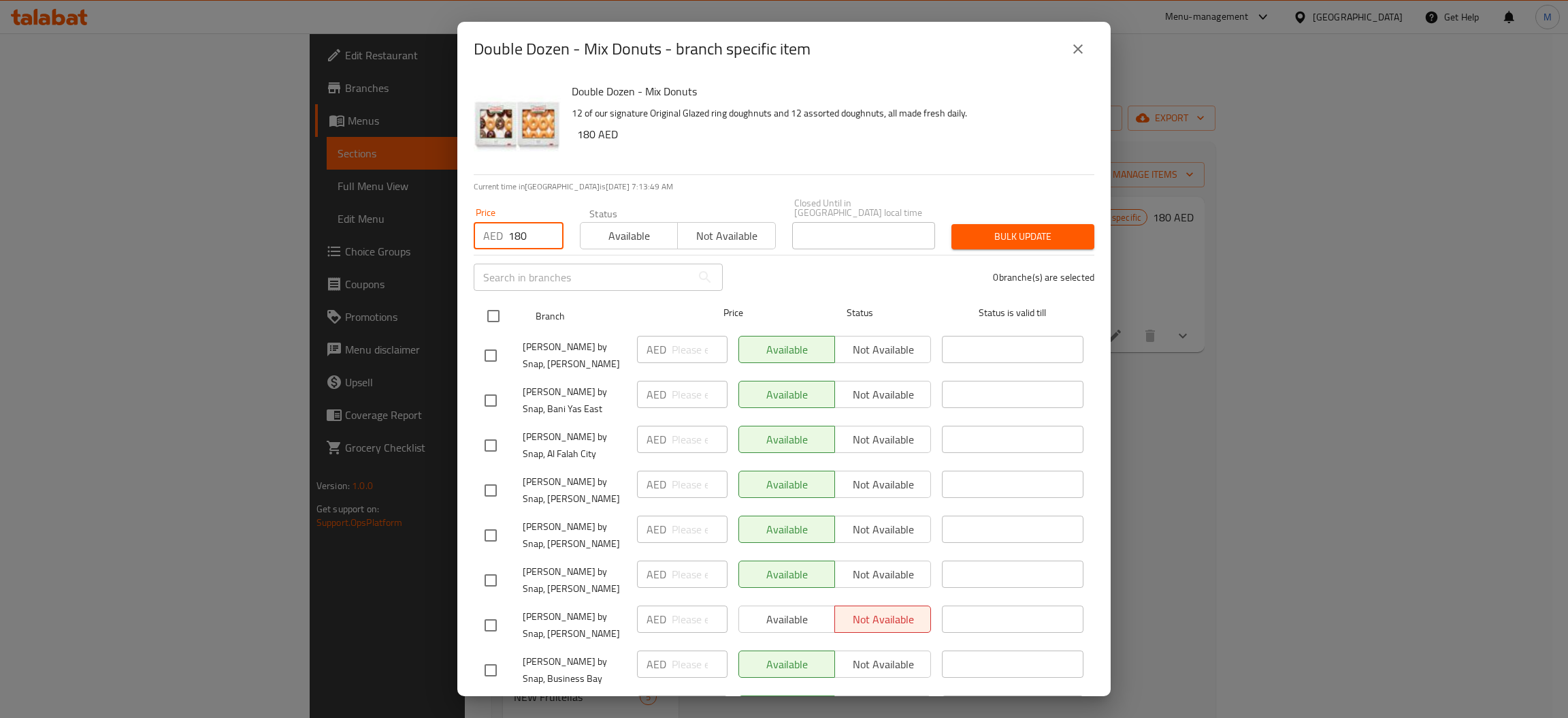
checkbox input "true"
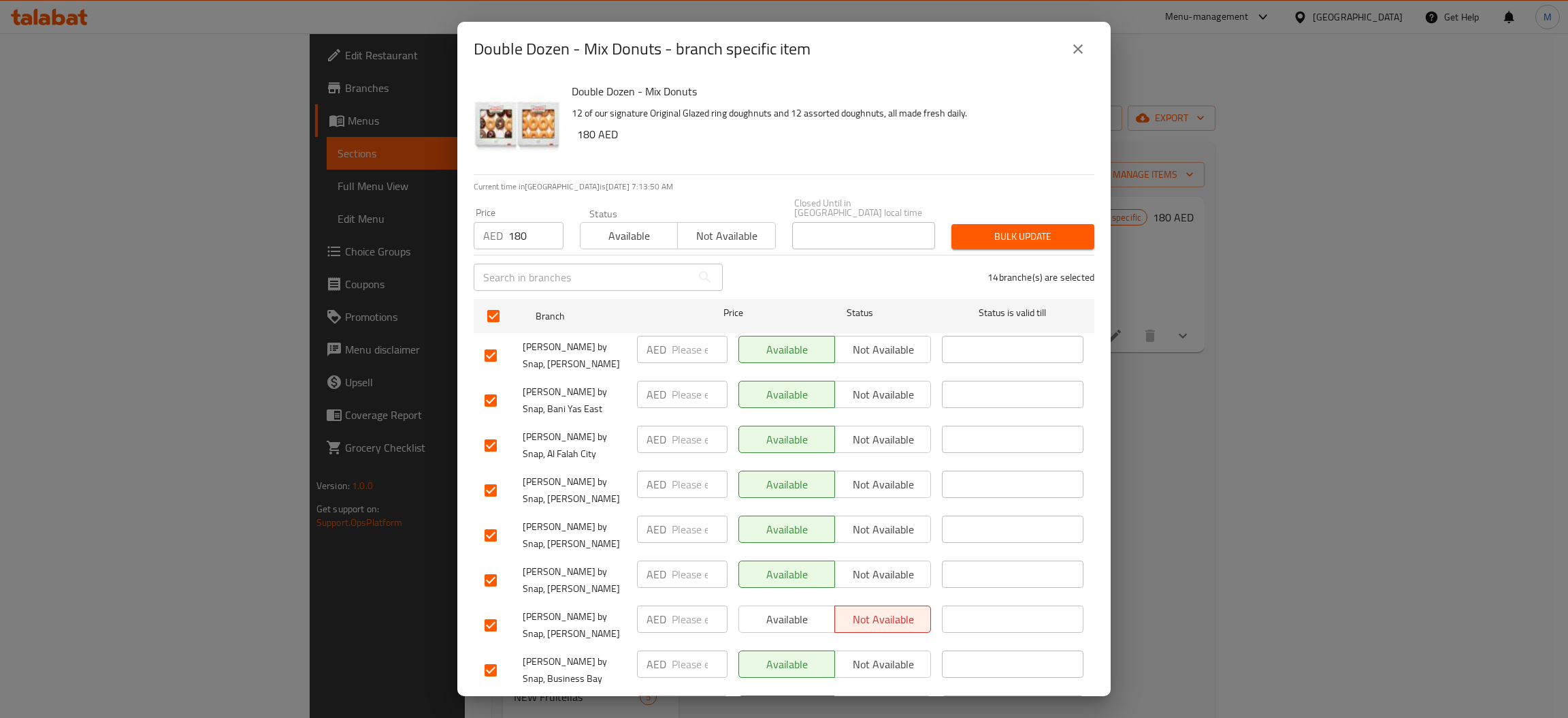
click at [943, 249] on div "Bulk update" at bounding box center [1023, 237] width 159 height 41
click at [951, 236] on button "Bulk update" at bounding box center [1023, 236] width 143 height 25
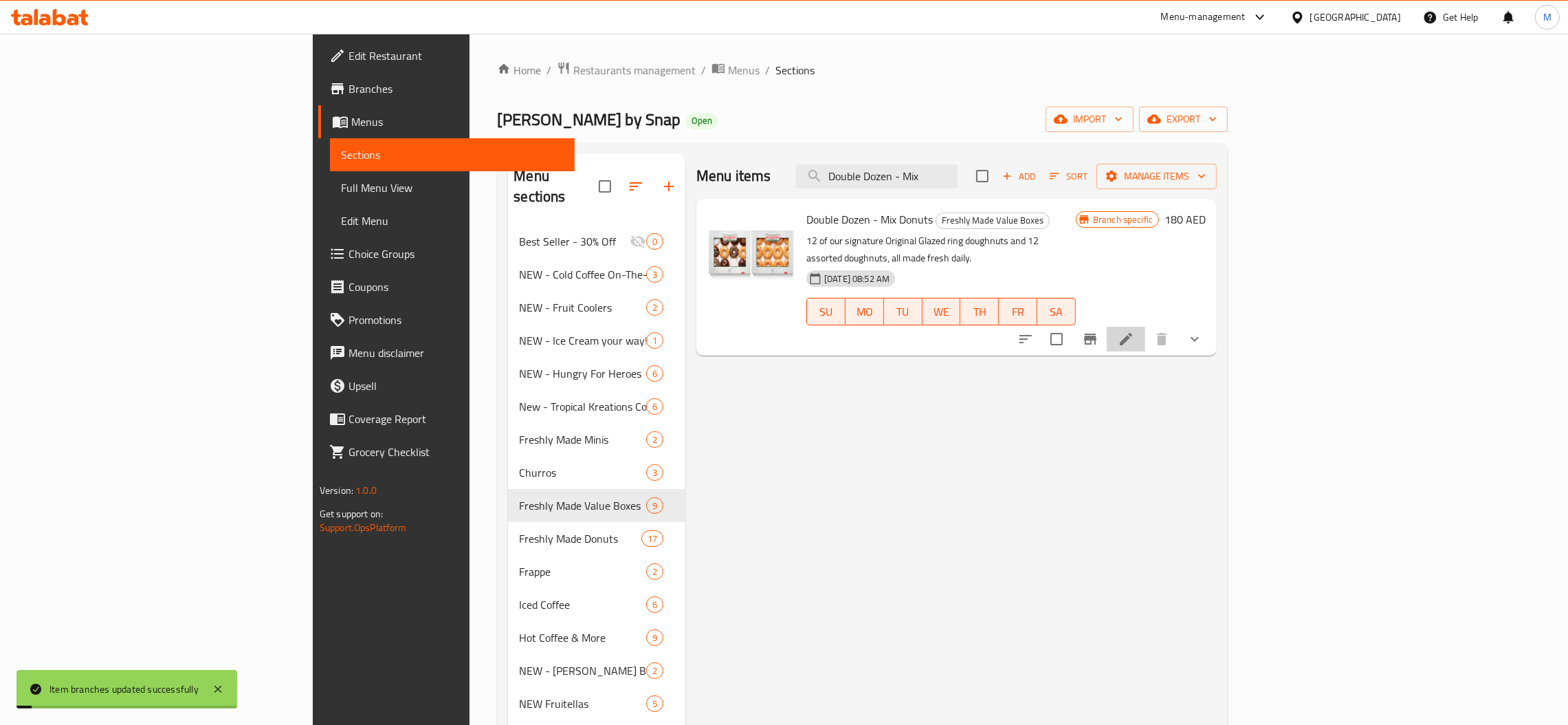
click at [1145, 326] on li at bounding box center [1125, 339] width 38 height 25
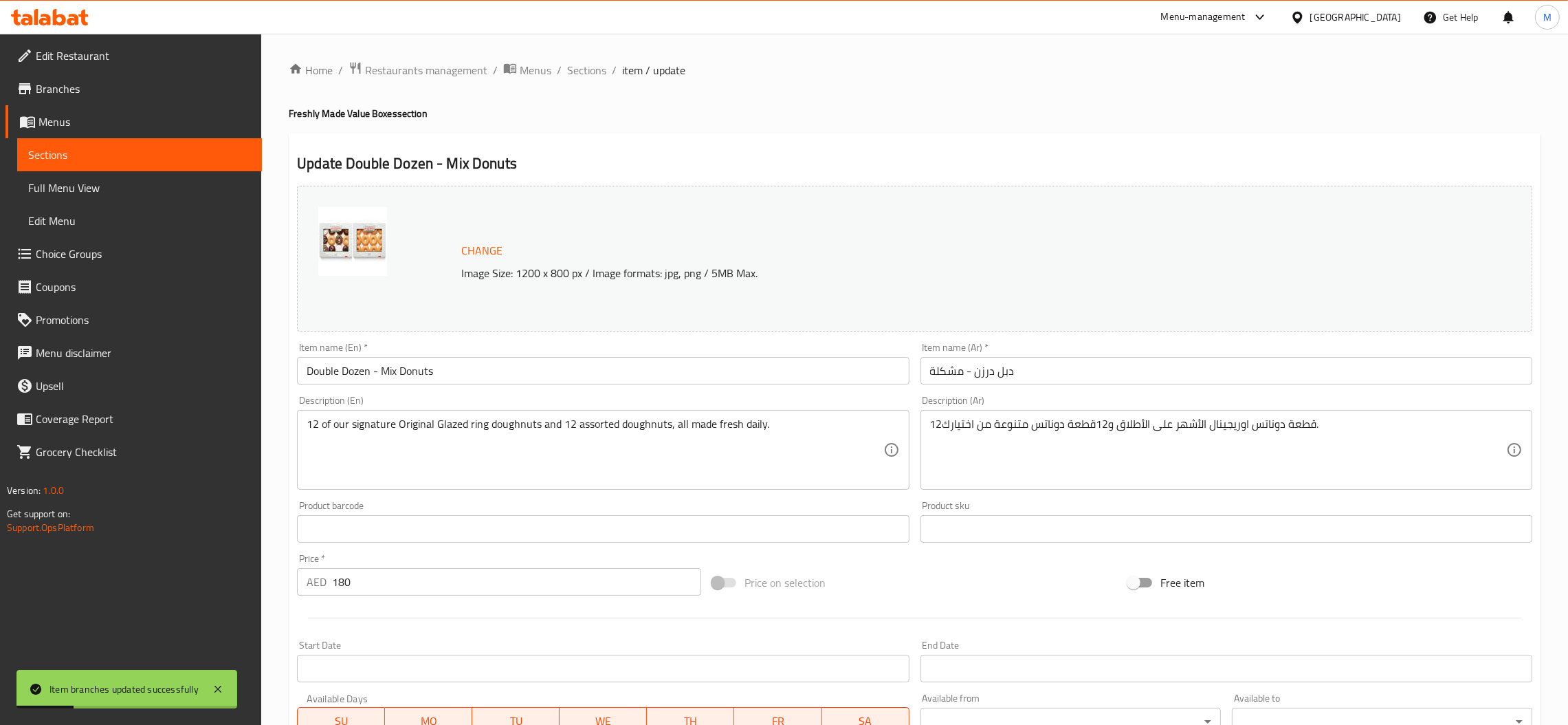
click at [452, 363] on input "Double Dozen - Mix Donuts" at bounding box center [602, 370] width 611 height 27
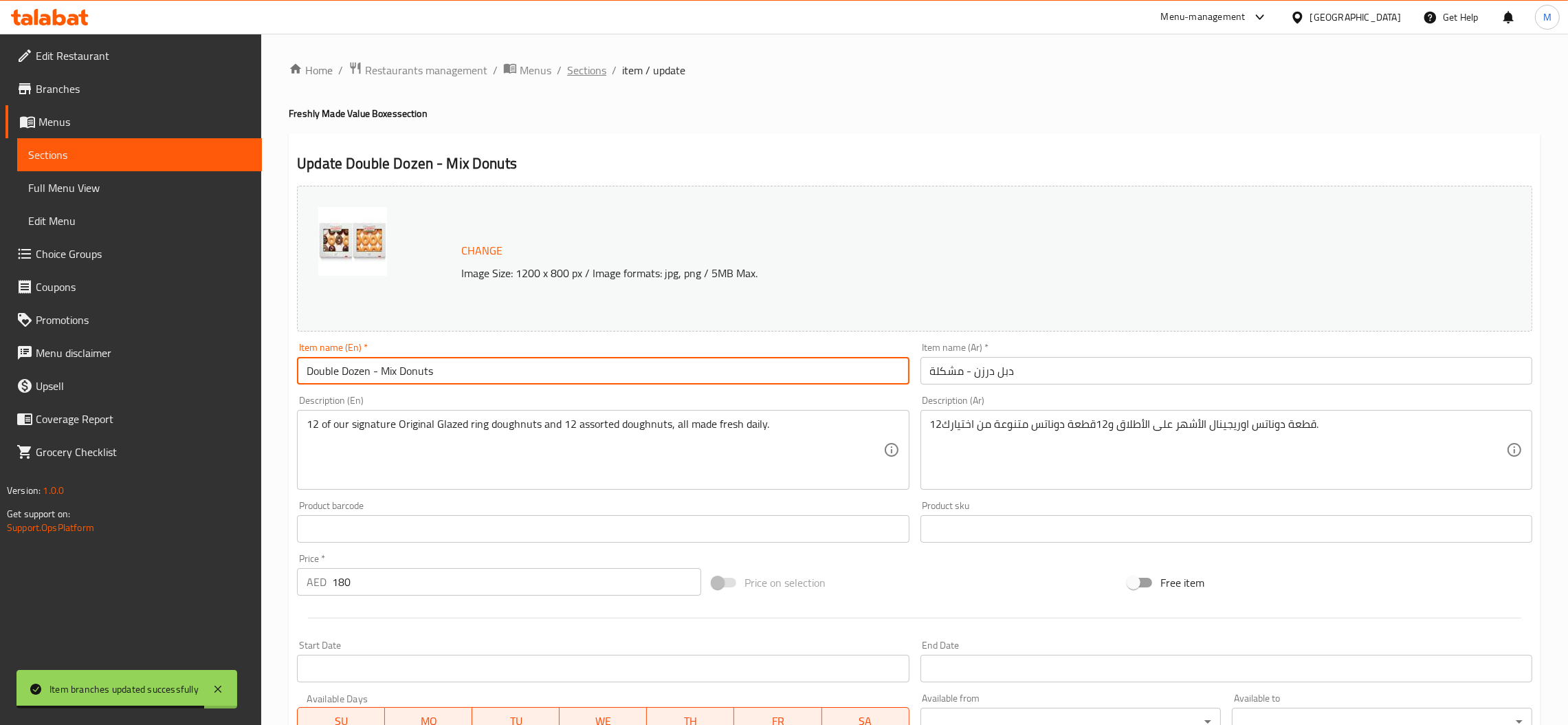
click at [599, 77] on span "Sections" at bounding box center [587, 70] width 39 height 17
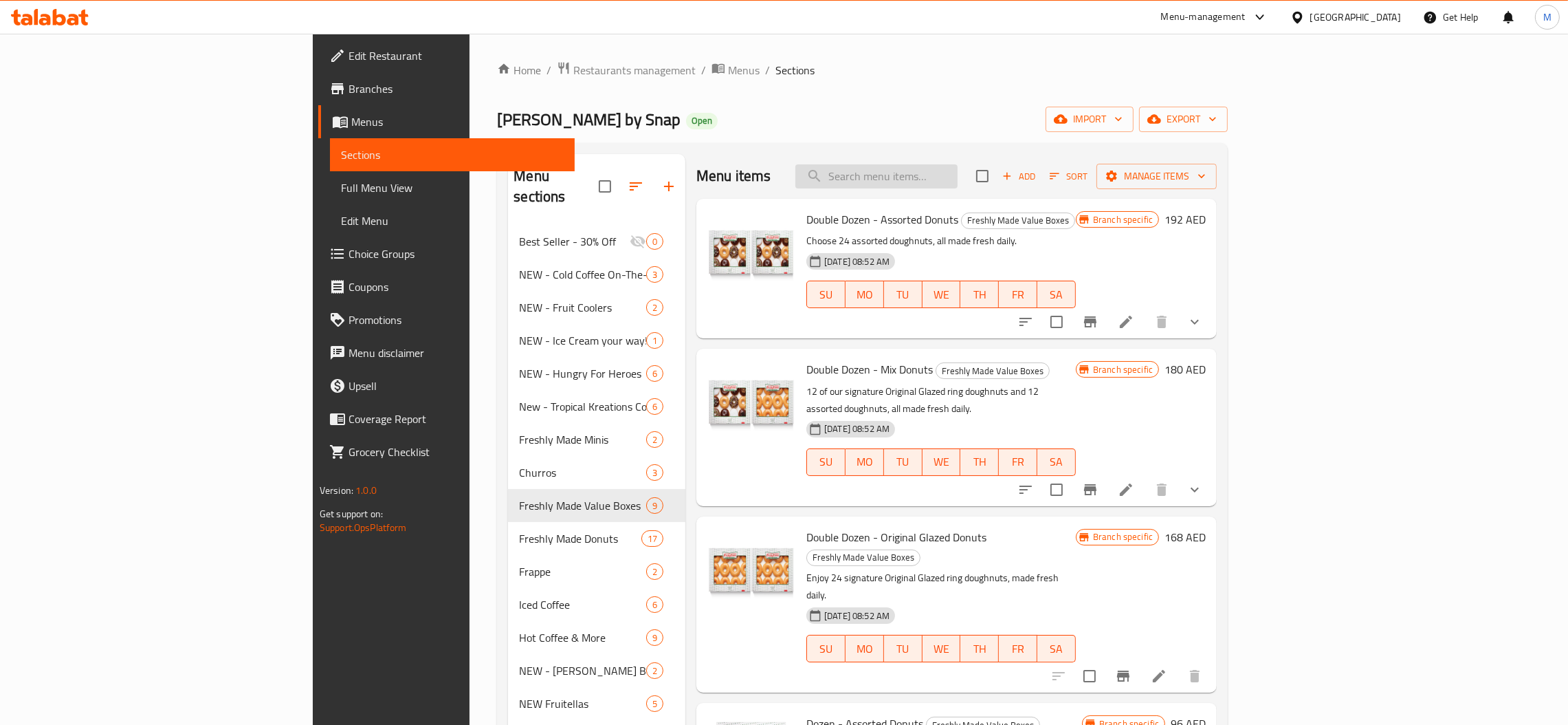
click at [957, 168] on input "search" at bounding box center [876, 176] width 162 height 24
paste input "Double Dozen - Original Glazed"
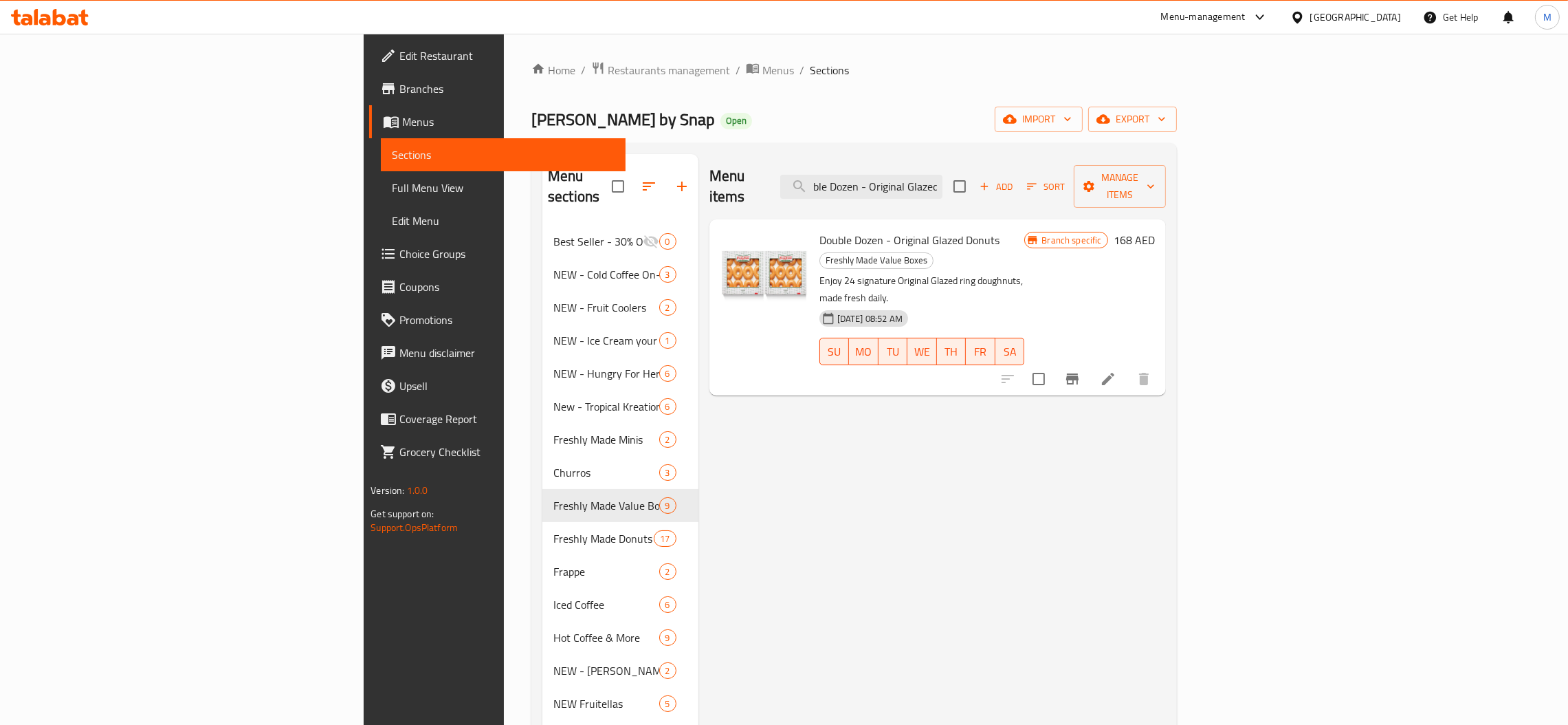
type input "Double Dozen - Original Glazed"
click at [1081, 370] on icon "Branch-specific-item" at bounding box center [1072, 378] width 17 height 17
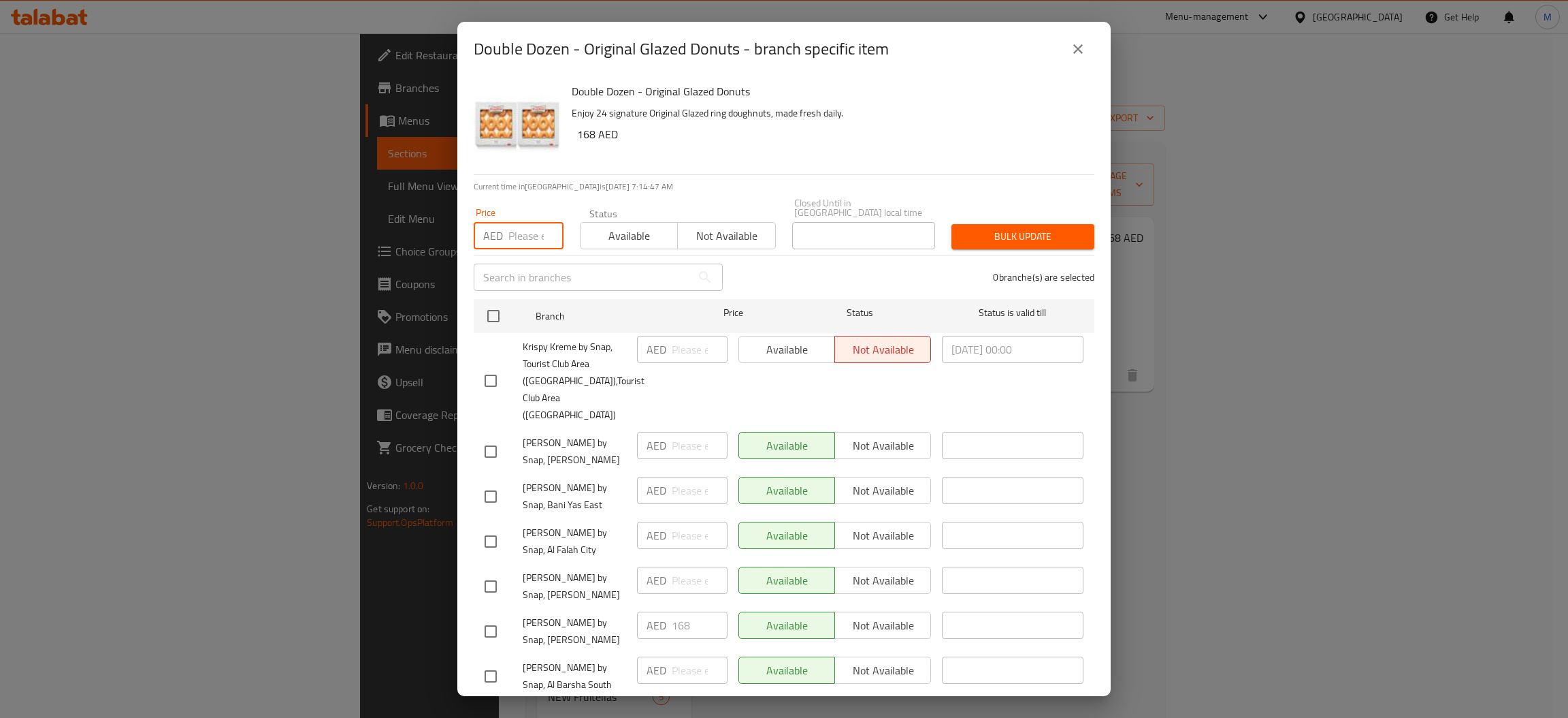
click at [530, 235] on input "number" at bounding box center [535, 235] width 55 height 27
type input "168"
click at [495, 318] on input "checkbox" at bounding box center [493, 316] width 29 height 29
checkbox input "true"
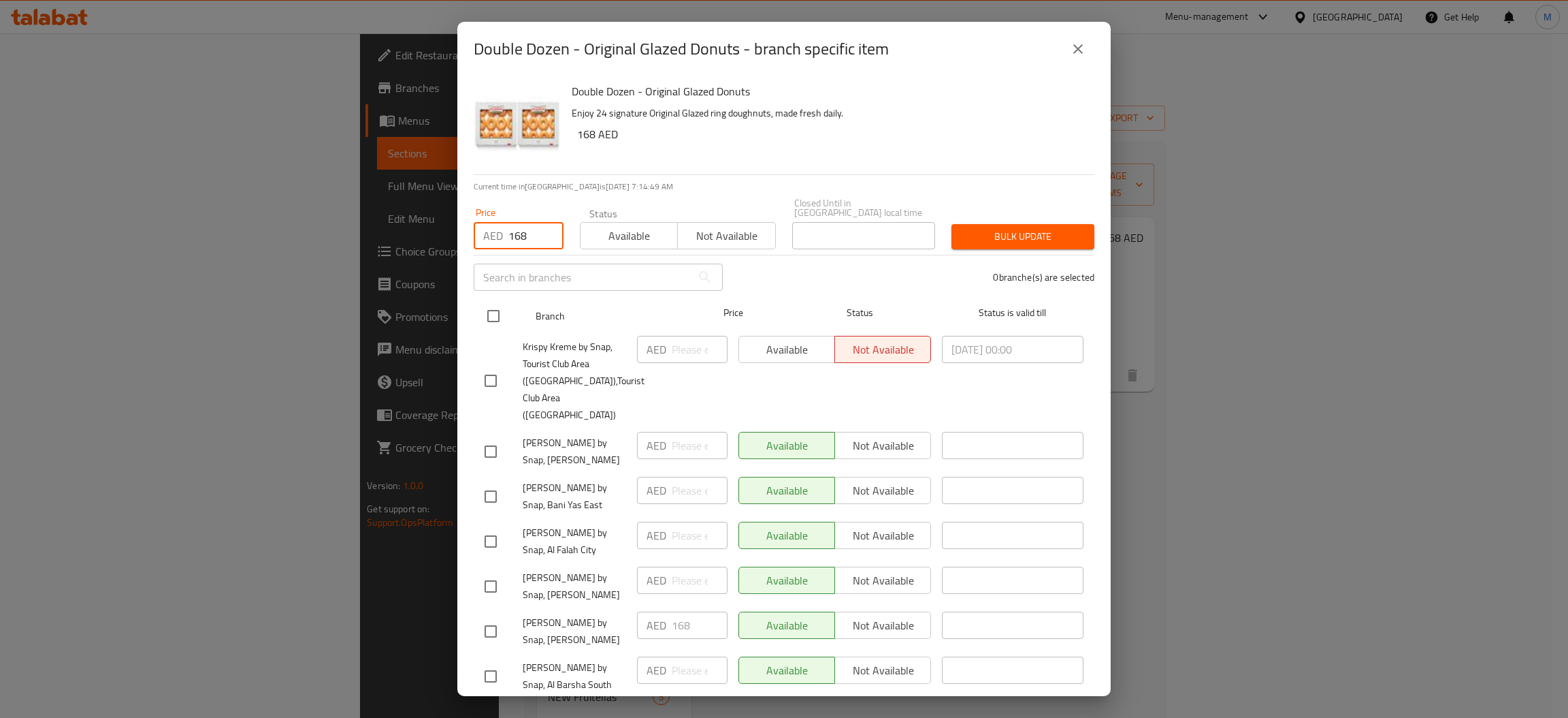
checkbox input "true"
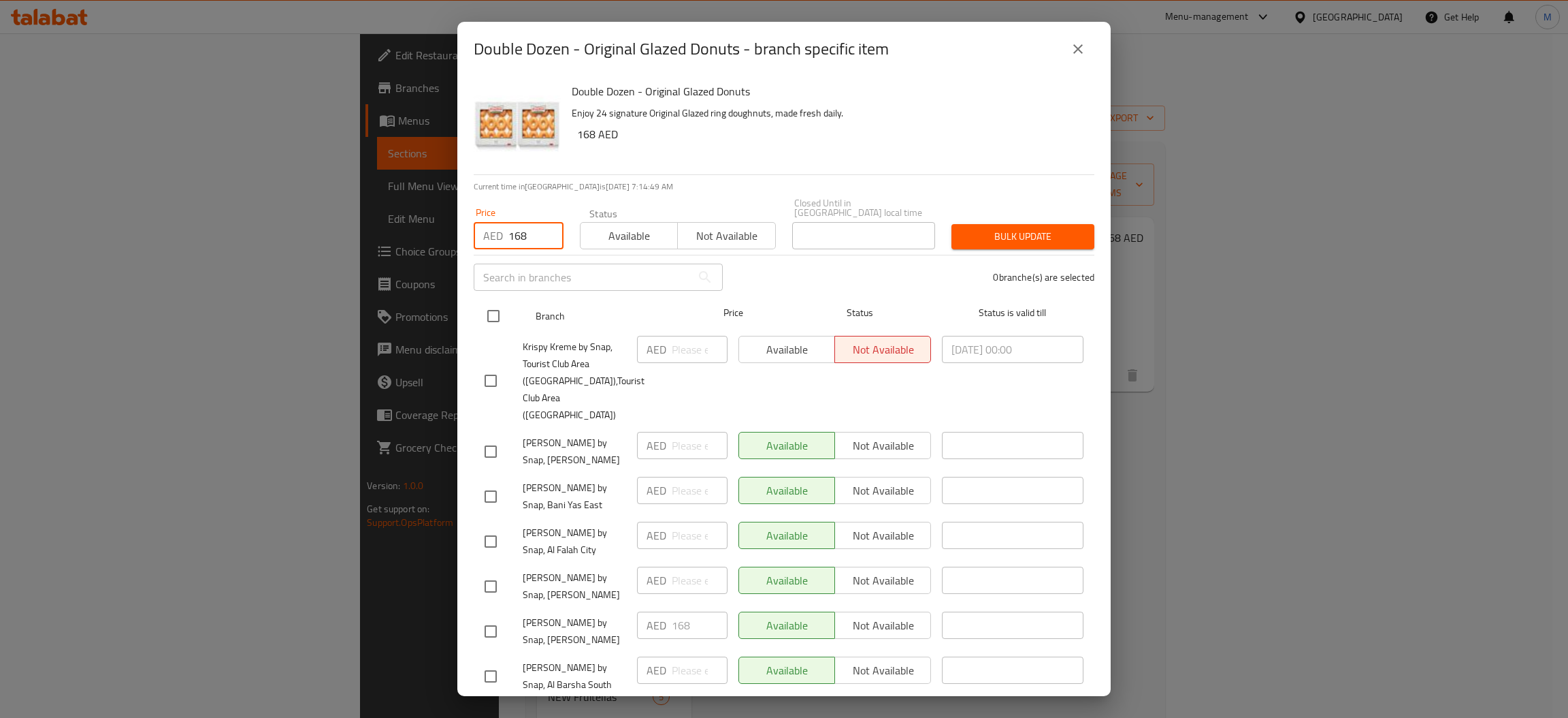
checkbox input "true"
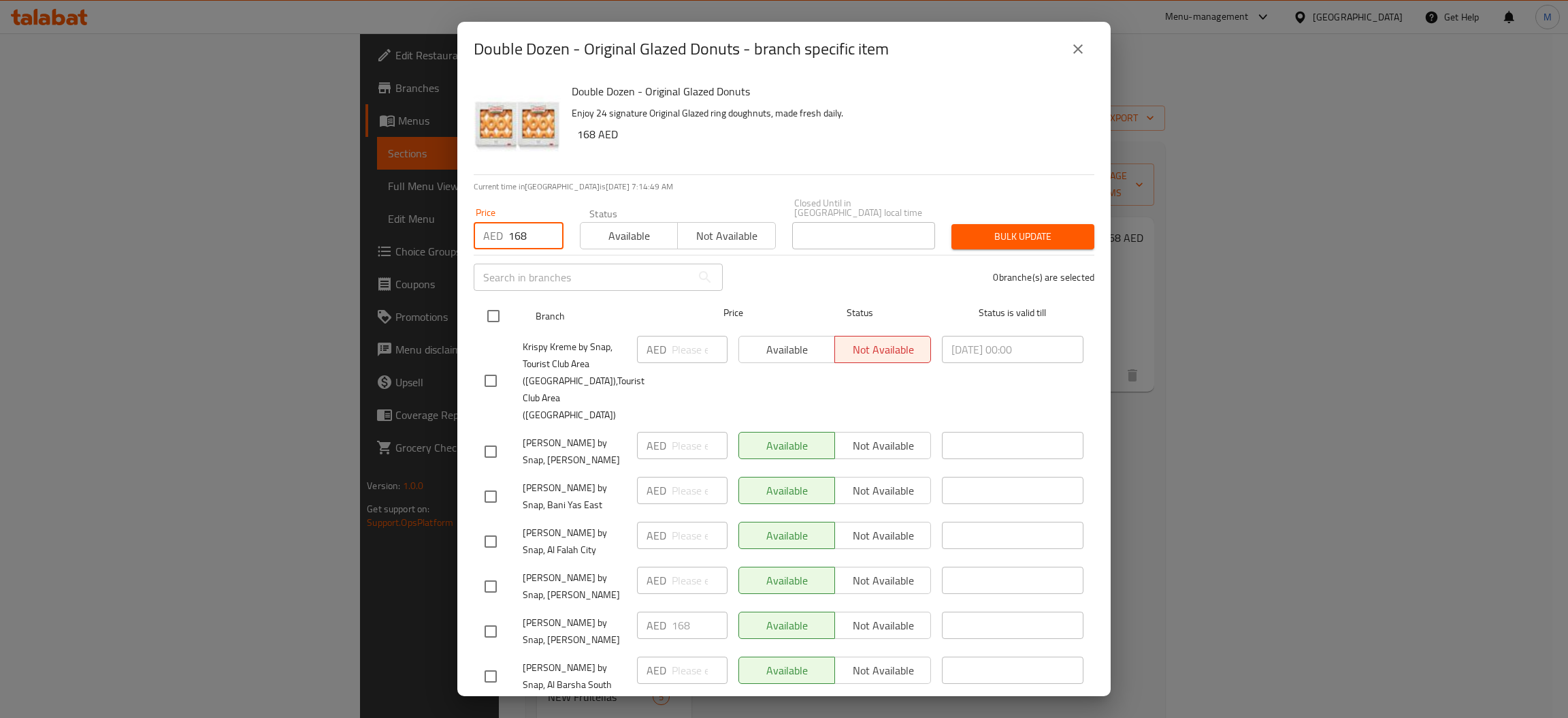
checkbox input "true"
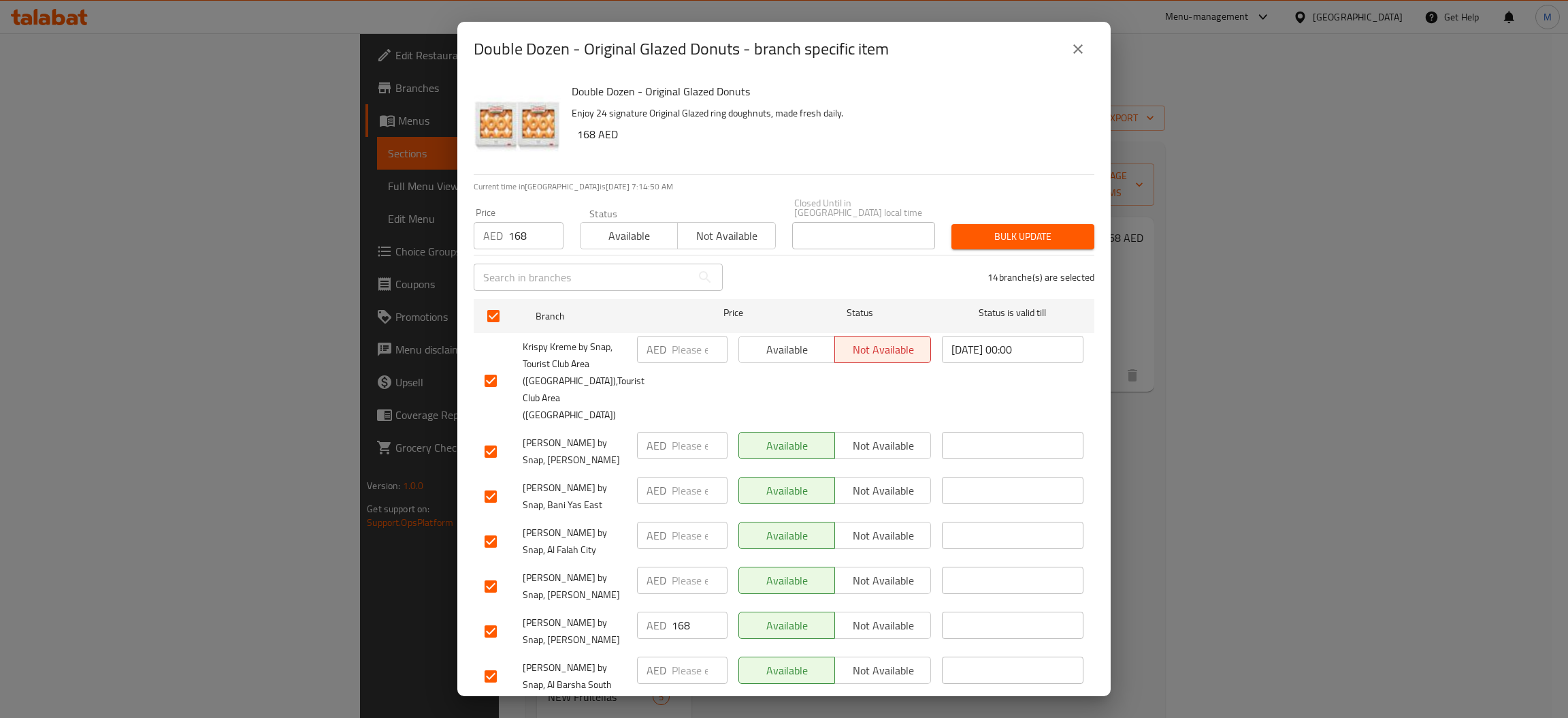
click at [982, 242] on span "Bulk update" at bounding box center [1022, 237] width 121 height 17
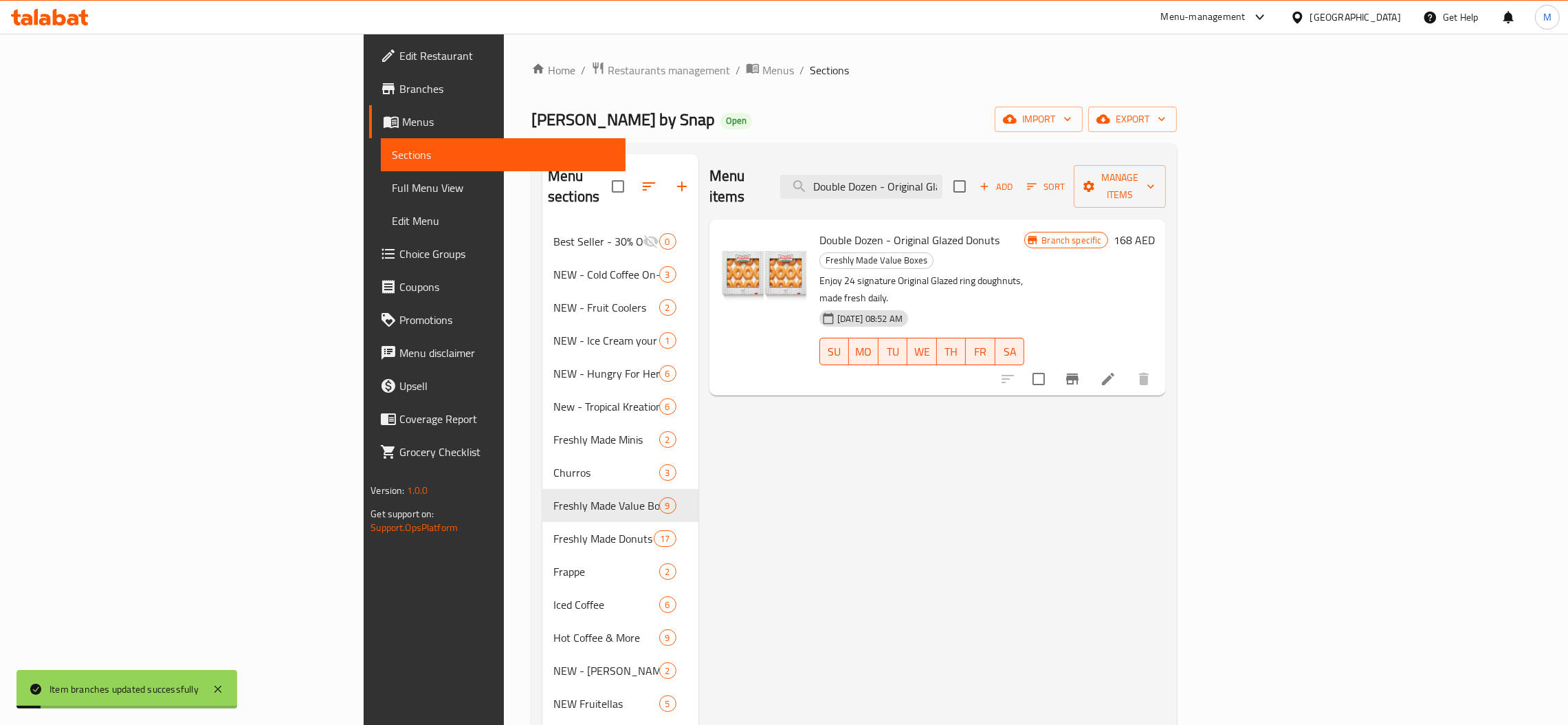
click at [1116, 370] on icon at bounding box center [1107, 378] width 17 height 17
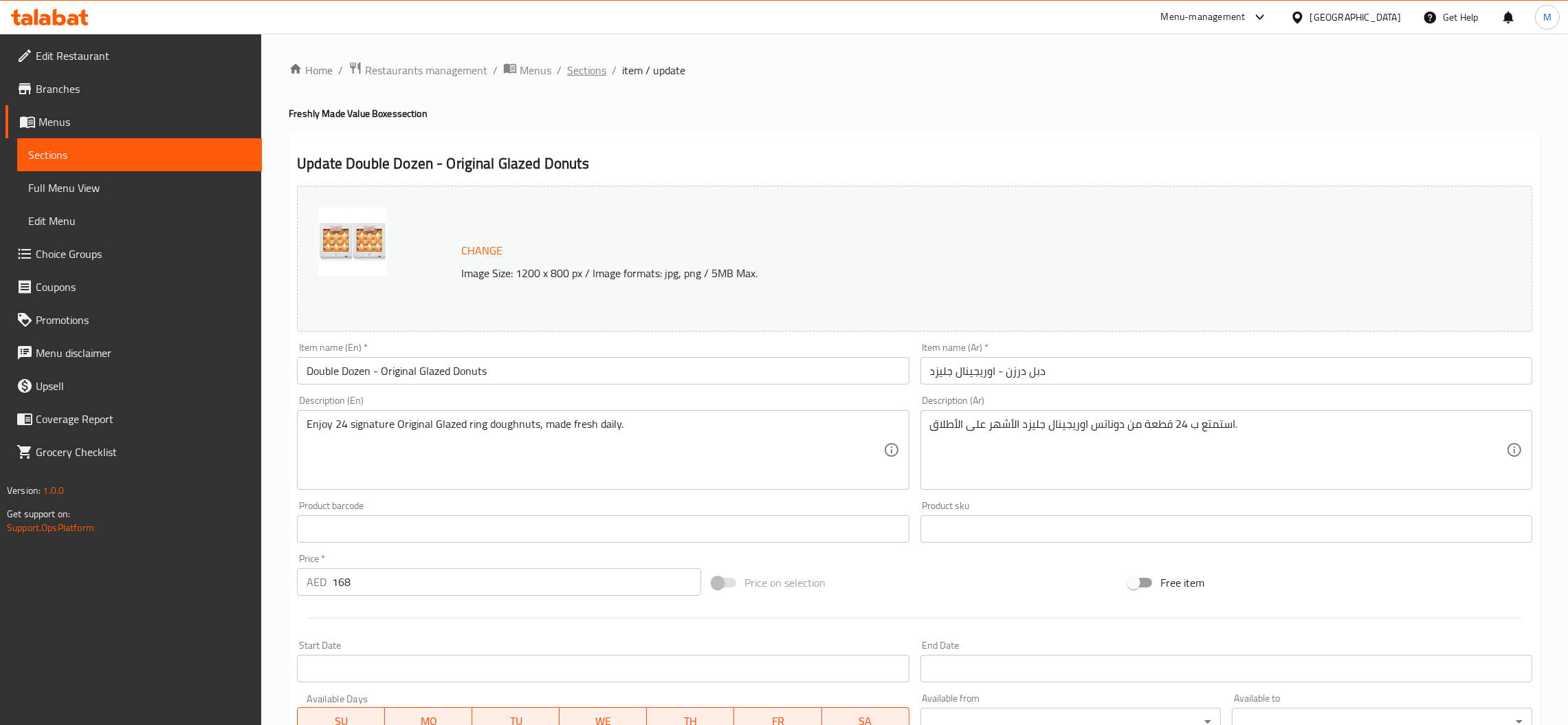
click at [579, 74] on span "Sections" at bounding box center [587, 70] width 39 height 17
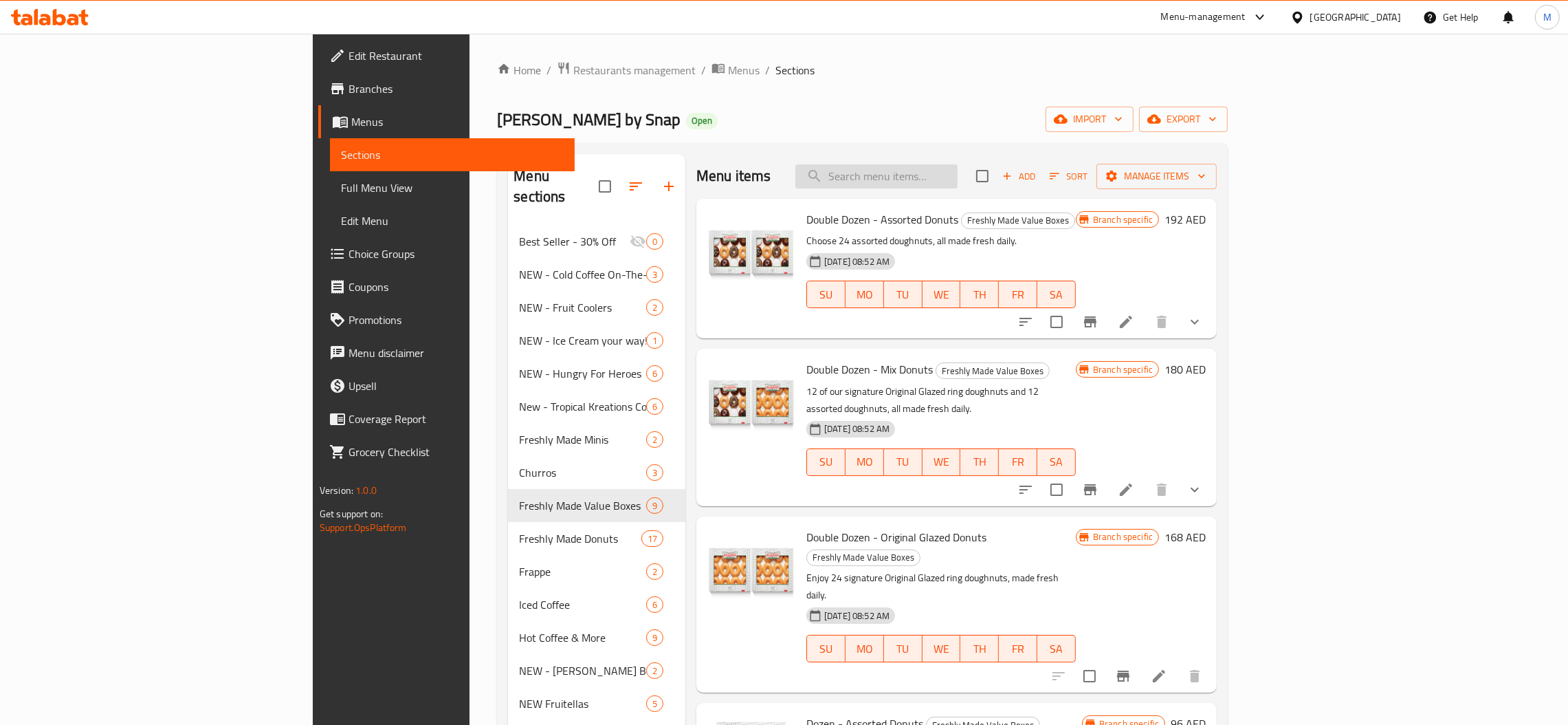
click at [957, 175] on input "search" at bounding box center [876, 176] width 162 height 24
paste input "Dozen - Assorted"
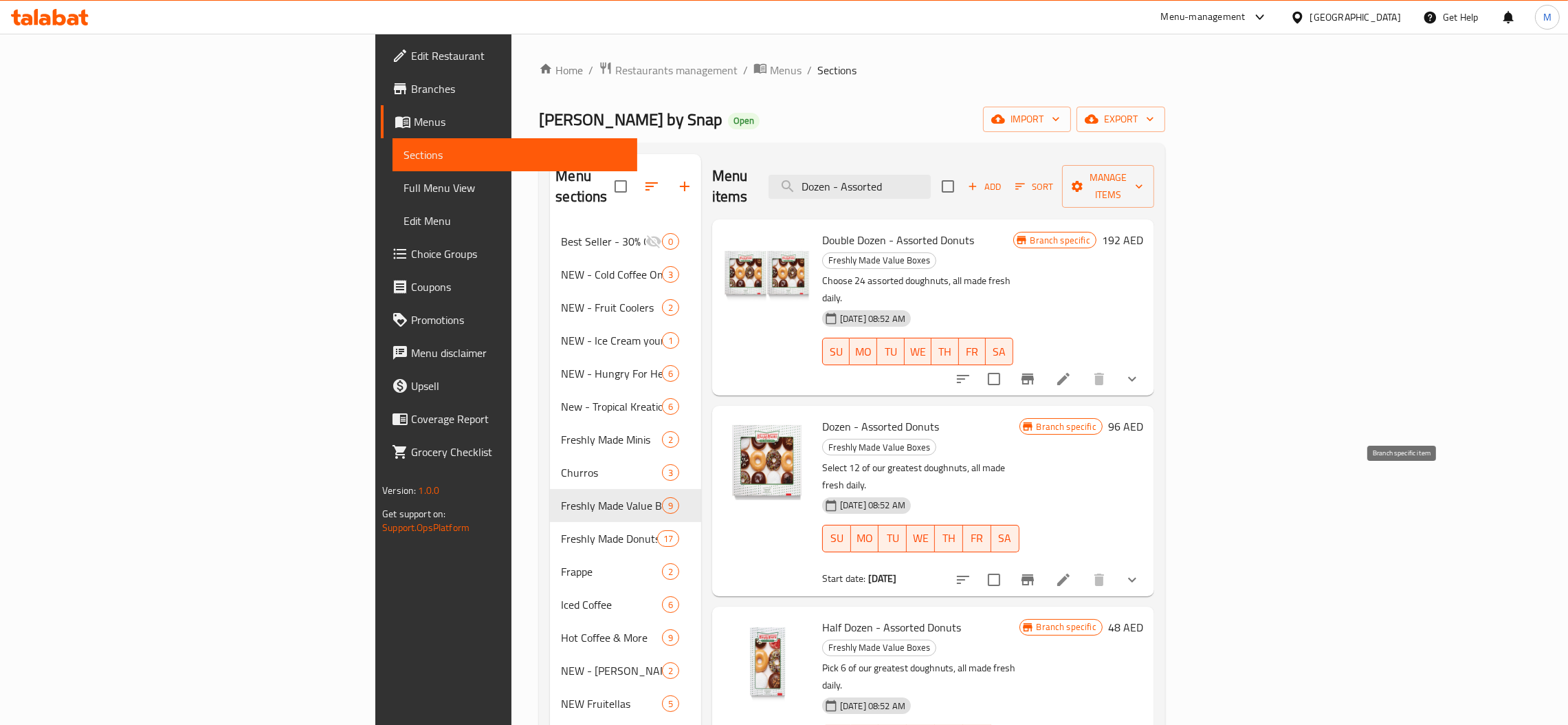
type input "Dozen - Assorted"
click at [1044, 563] on button "Branch-specific-item" at bounding box center [1028, 580] width 33 height 33
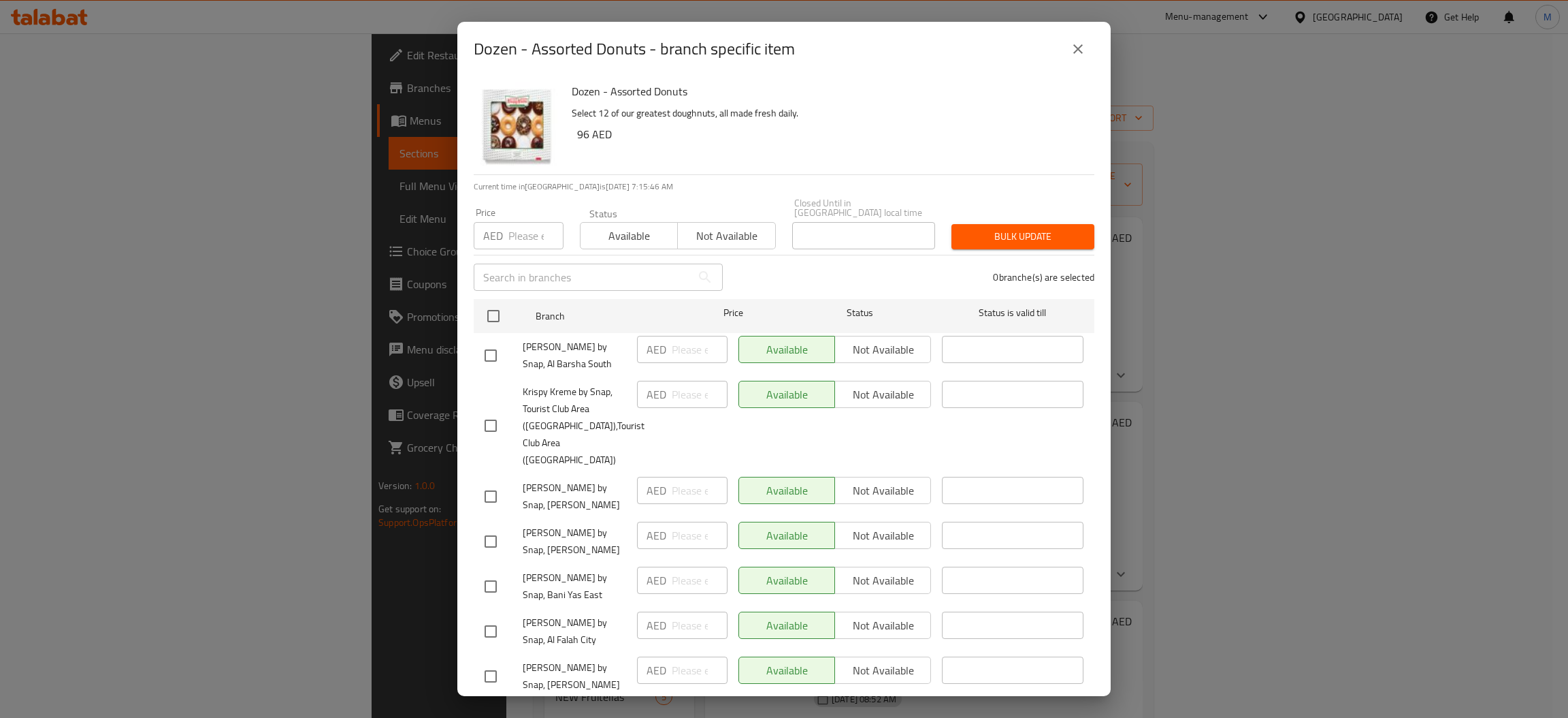
click at [510, 239] on input "number" at bounding box center [535, 235] width 55 height 27
type input "96"
click at [491, 319] on input "checkbox" at bounding box center [493, 316] width 29 height 29
checkbox input "true"
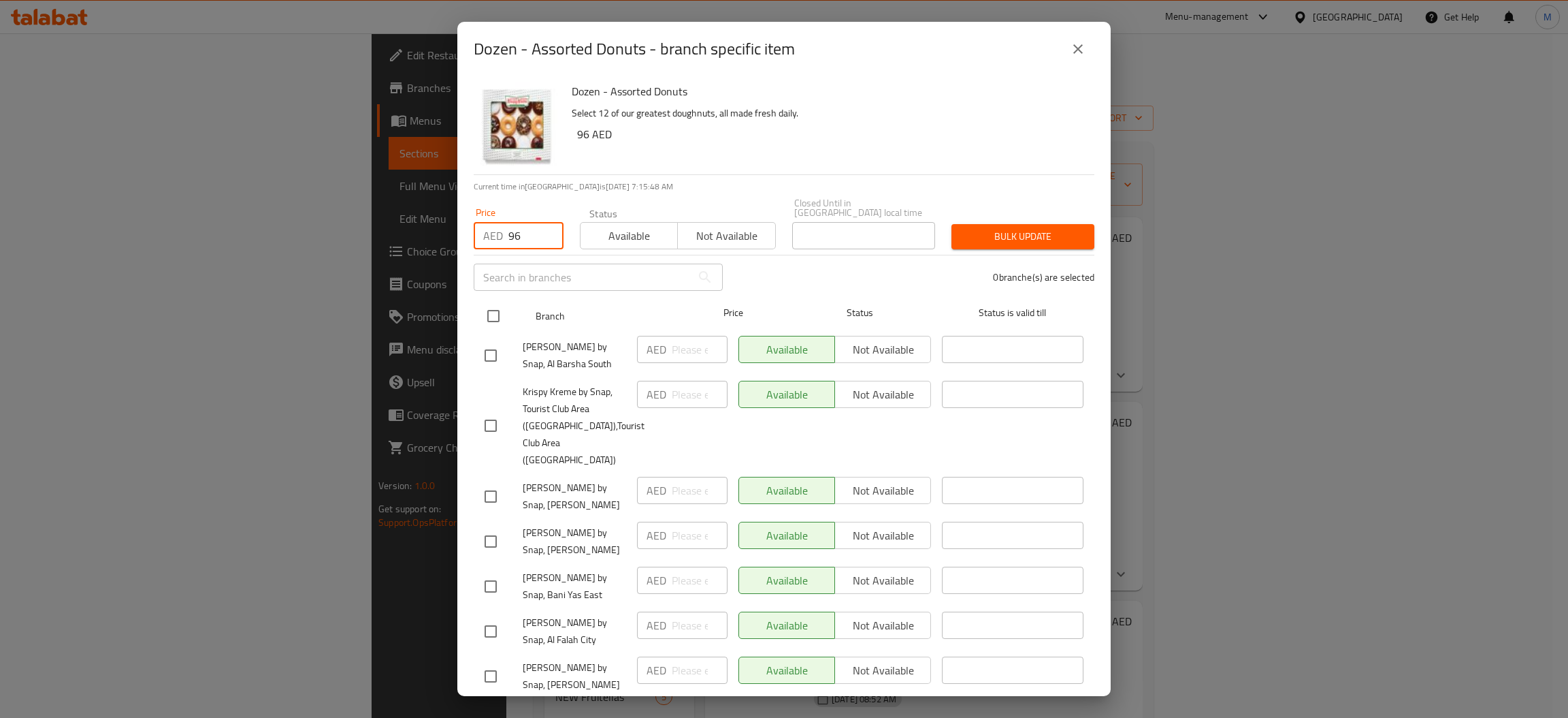
checkbox input "true"
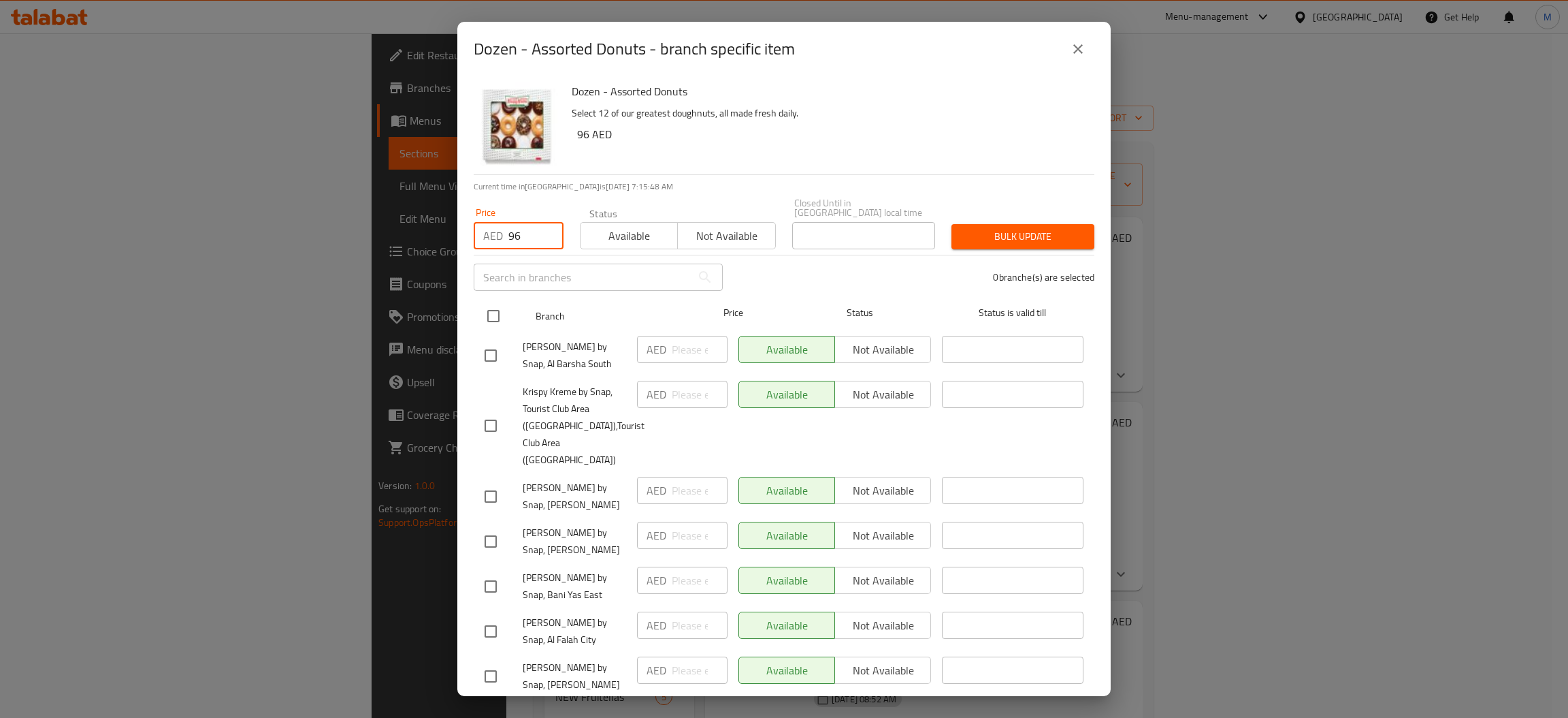
checkbox input "true"
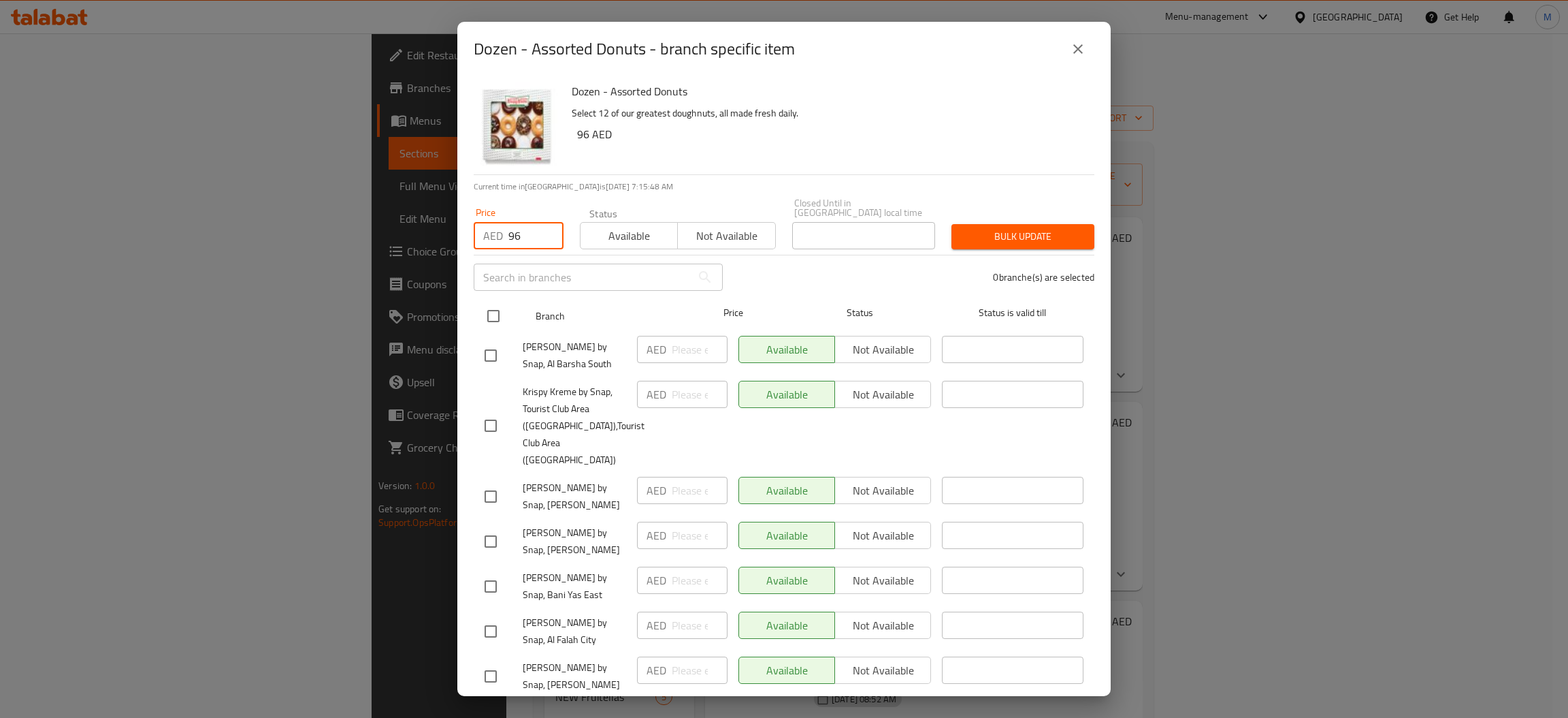
checkbox input "true"
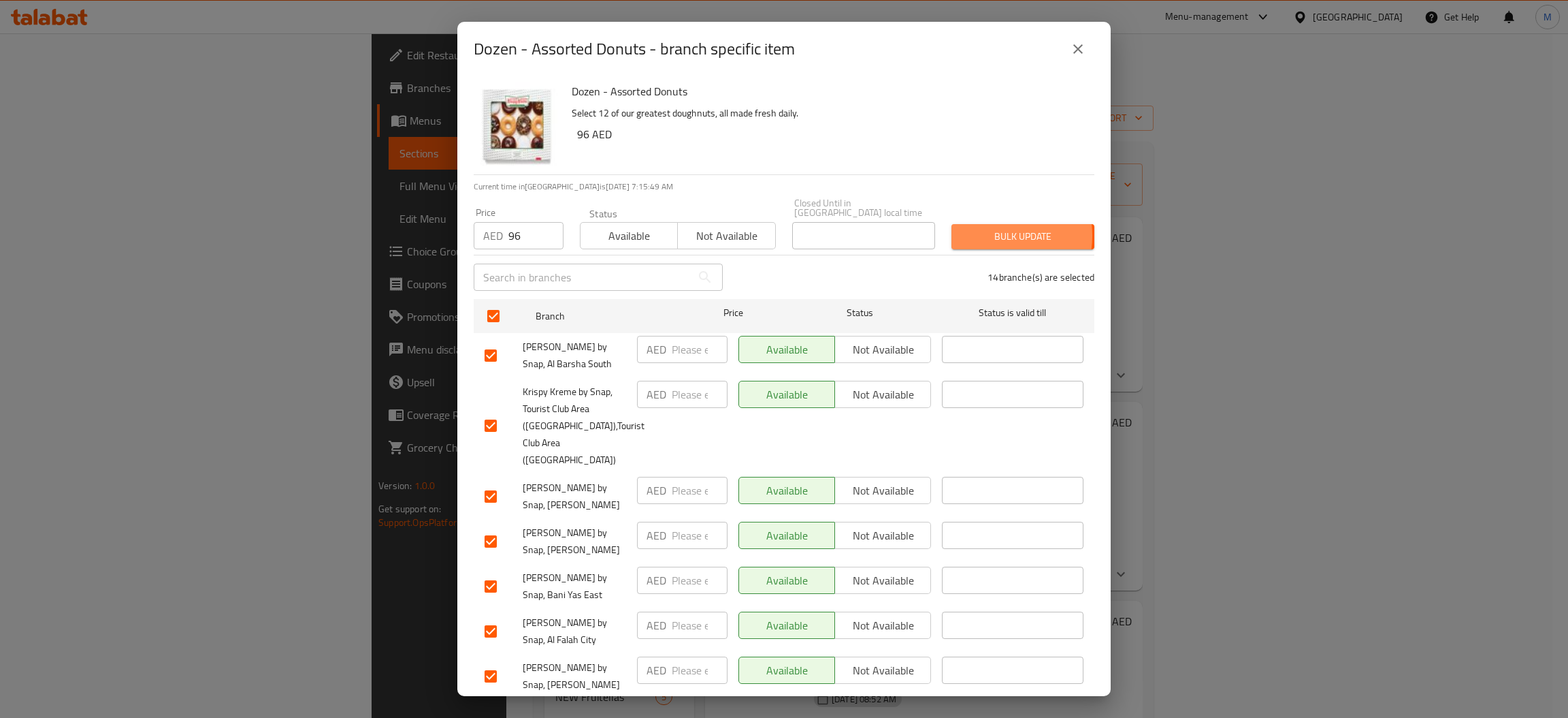
click at [982, 235] on span "Bulk update" at bounding box center [1022, 237] width 121 height 17
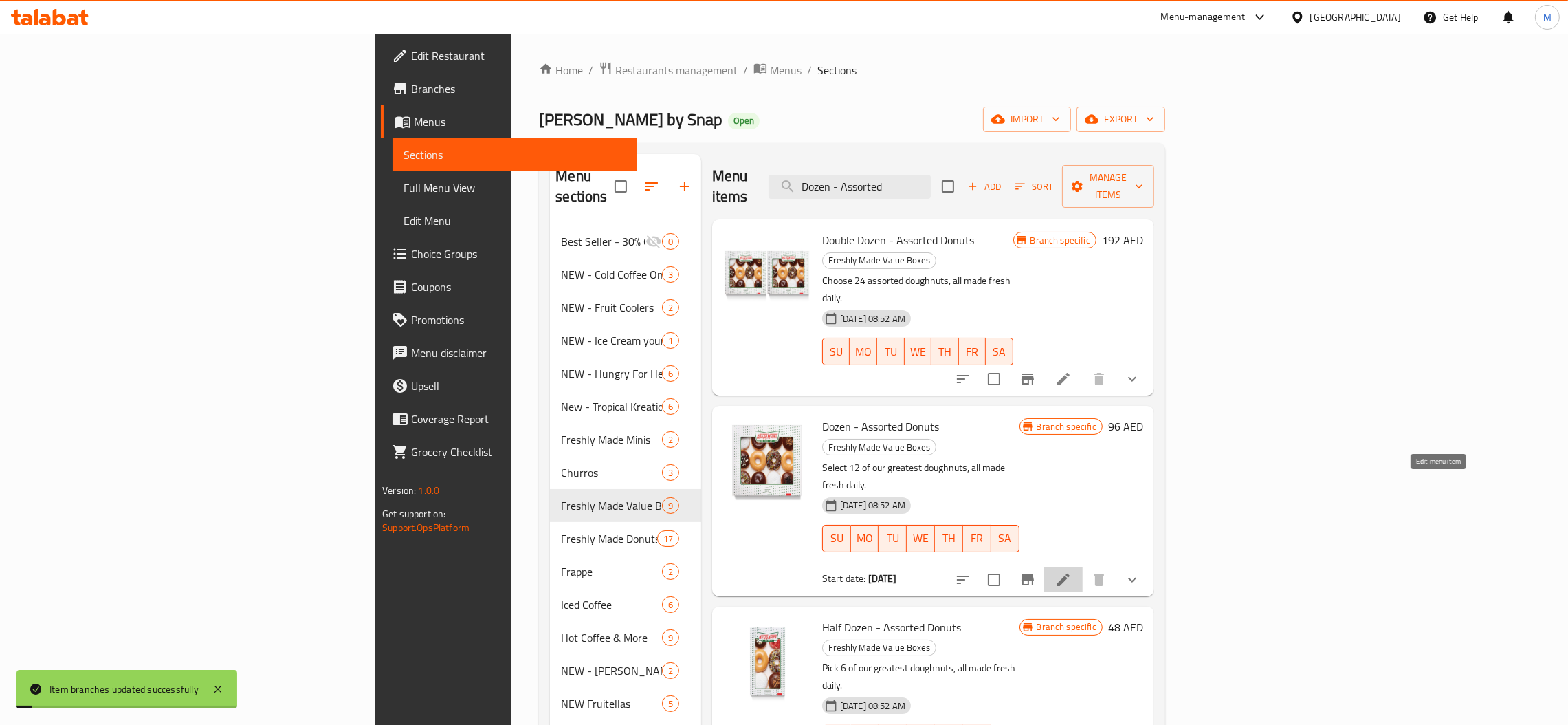
click at [1070, 573] on icon at bounding box center [1063, 579] width 12 height 12
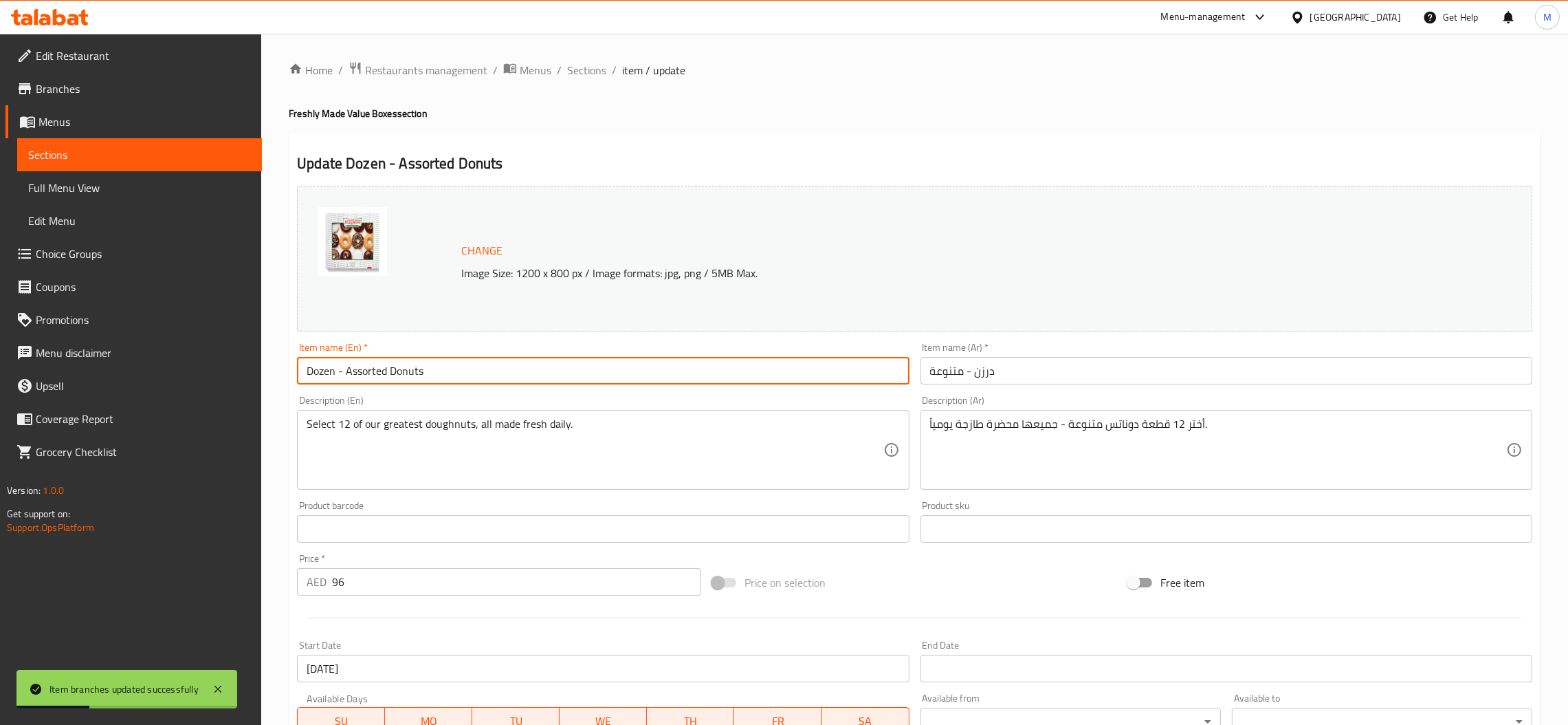
click at [451, 361] on input "Dozen - Assorted Donuts" at bounding box center [602, 370] width 611 height 27
click at [596, 69] on span "Sections" at bounding box center [587, 70] width 39 height 17
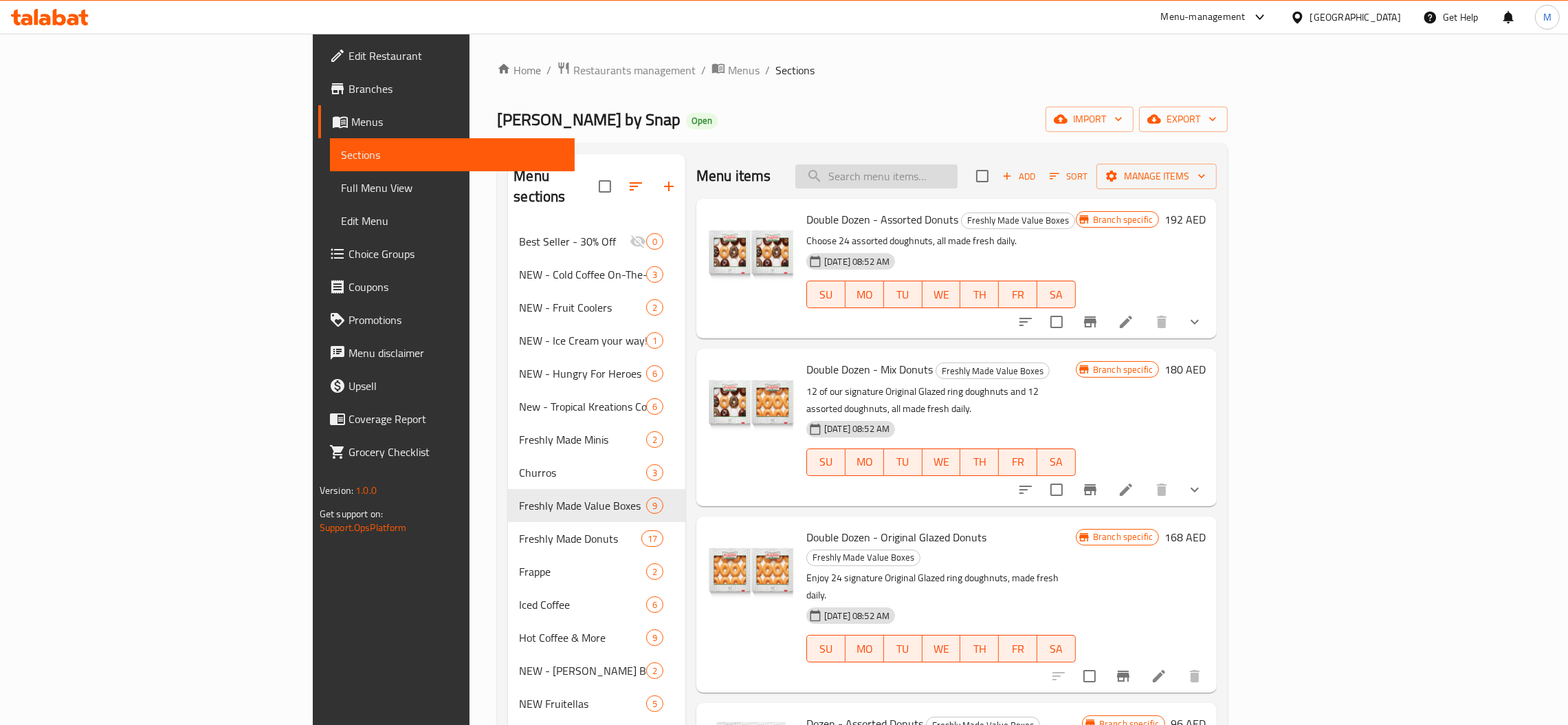
click at [957, 172] on input "search" at bounding box center [876, 176] width 162 height 24
paste input "Dozen - Original Glazed"
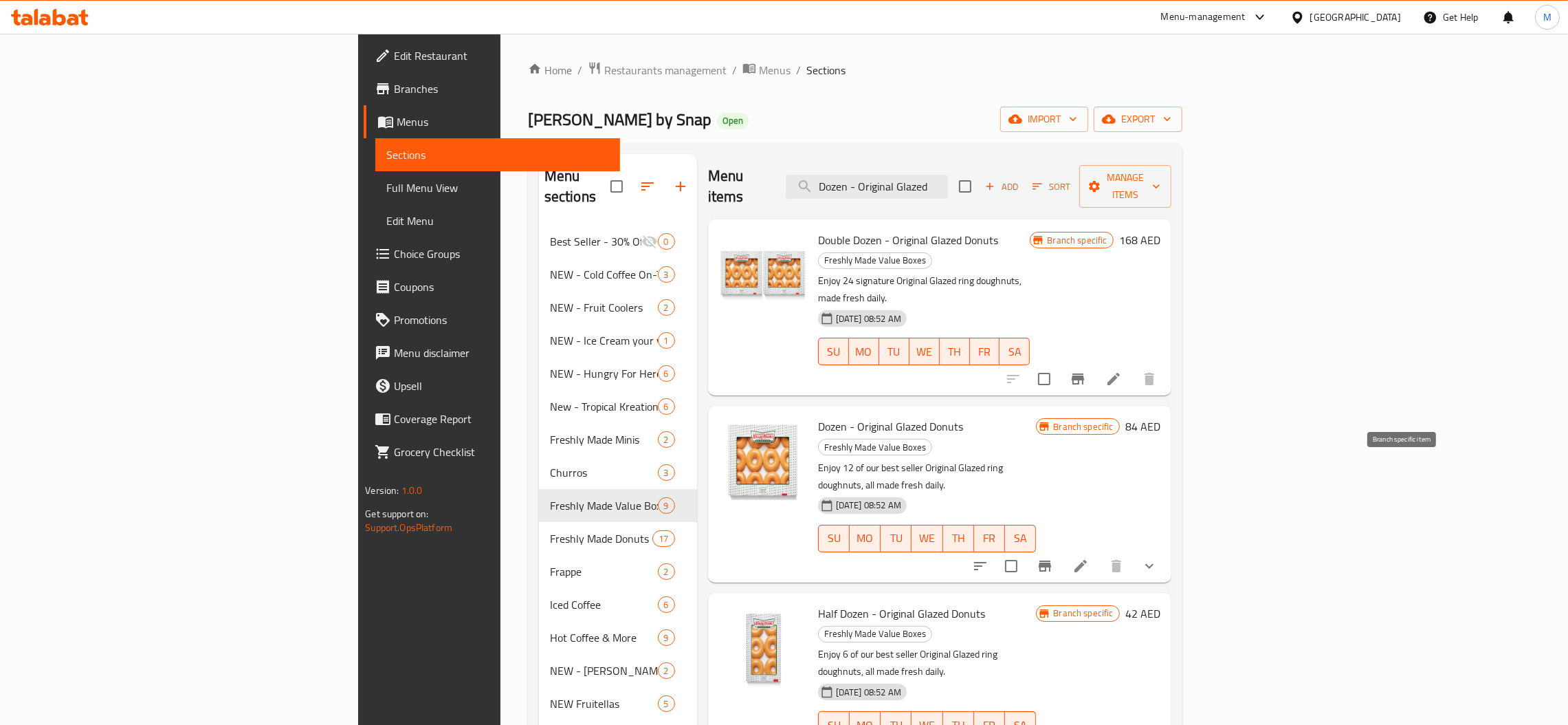
type input "Dozen - Original Glazed"
click at [1061, 550] on button "Branch-specific-item" at bounding box center [1045, 566] width 33 height 33
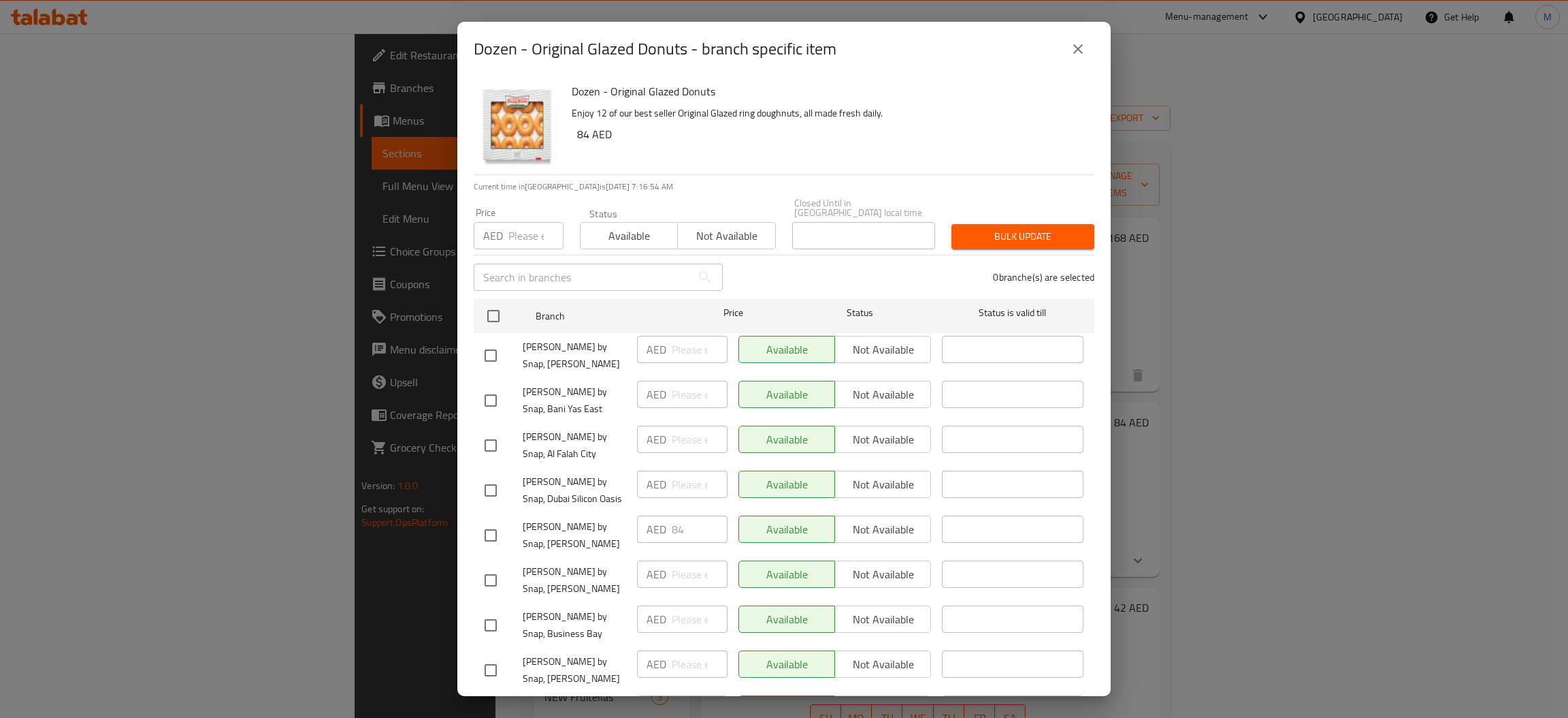
click at [526, 238] on input "number" at bounding box center [535, 235] width 55 height 27
type input "84"
click at [491, 318] on input "checkbox" at bounding box center [493, 316] width 29 height 29
checkbox input "true"
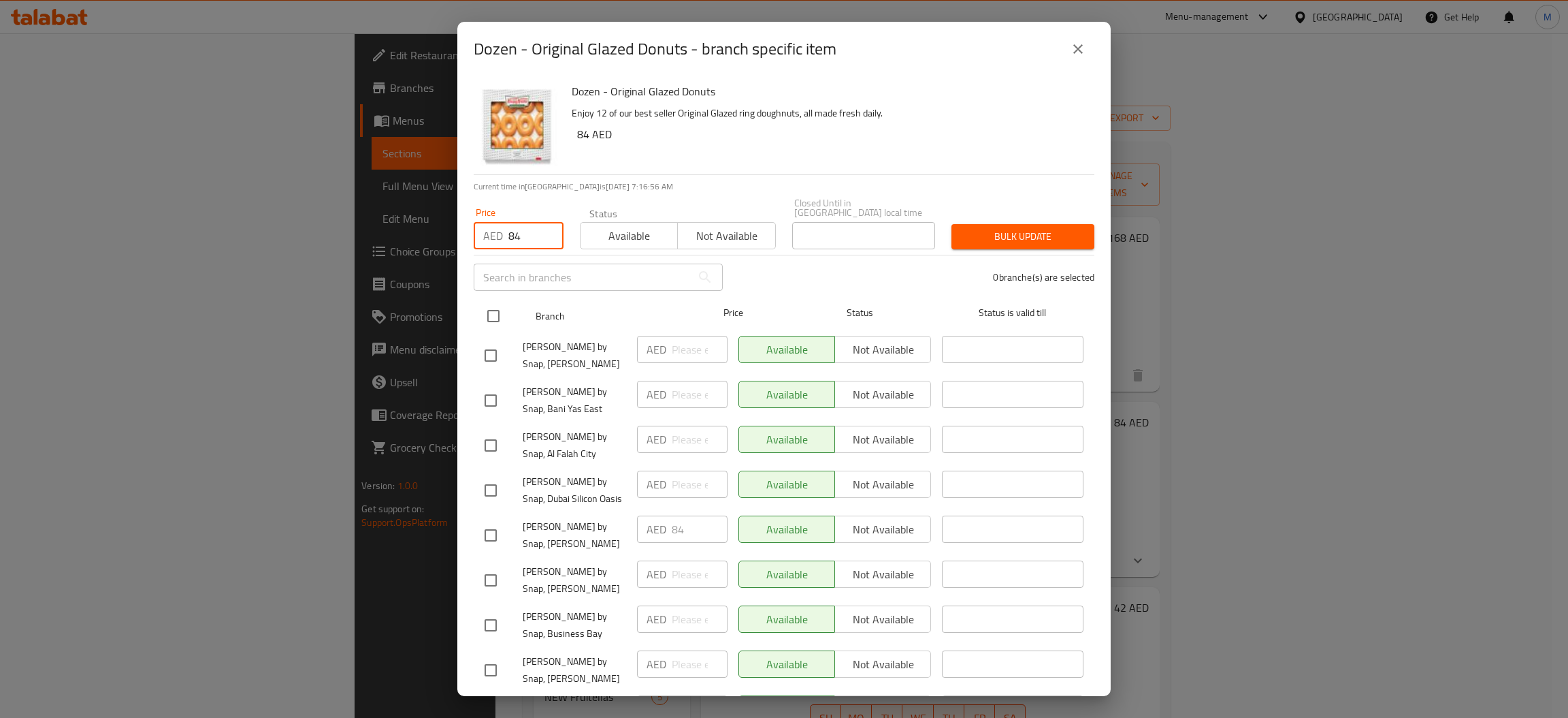
checkbox input "true"
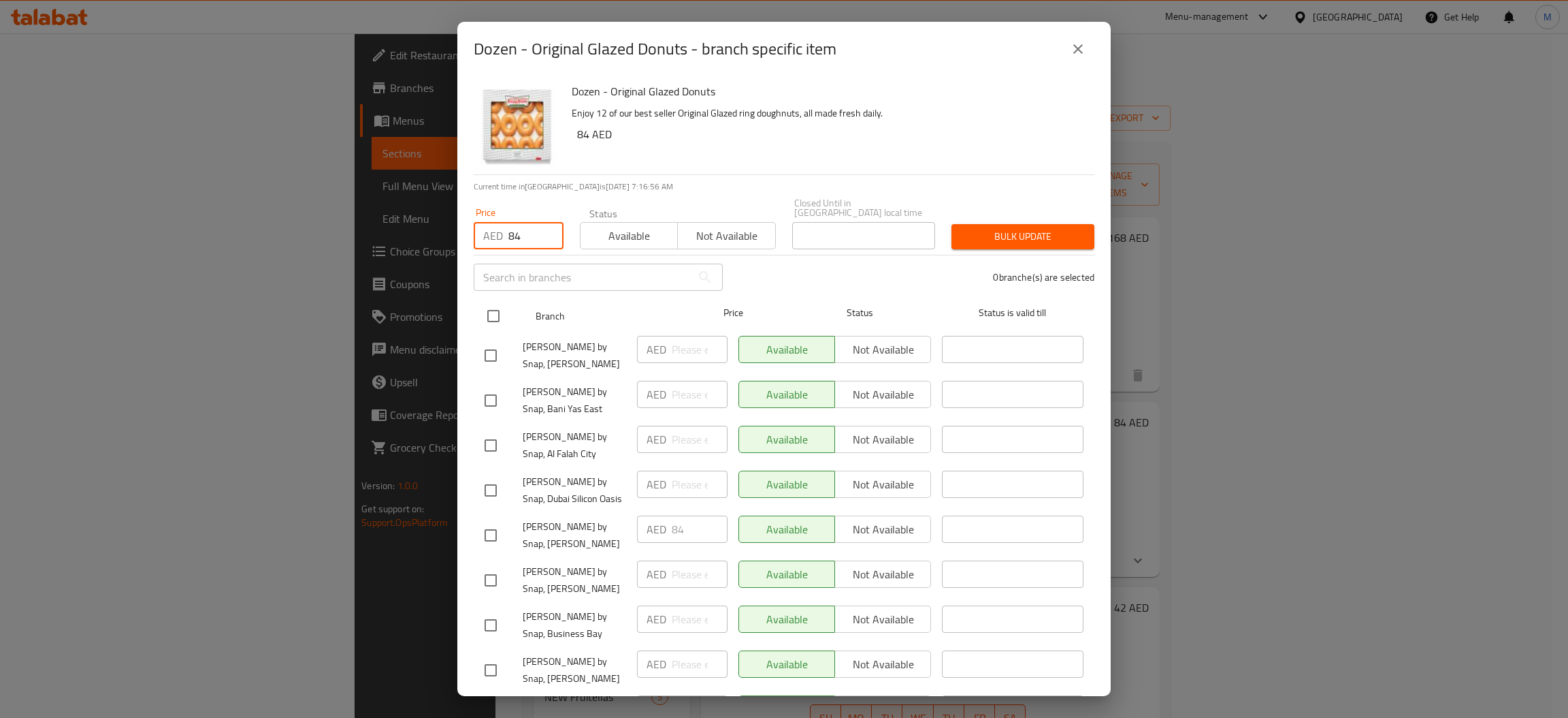
checkbox input "true"
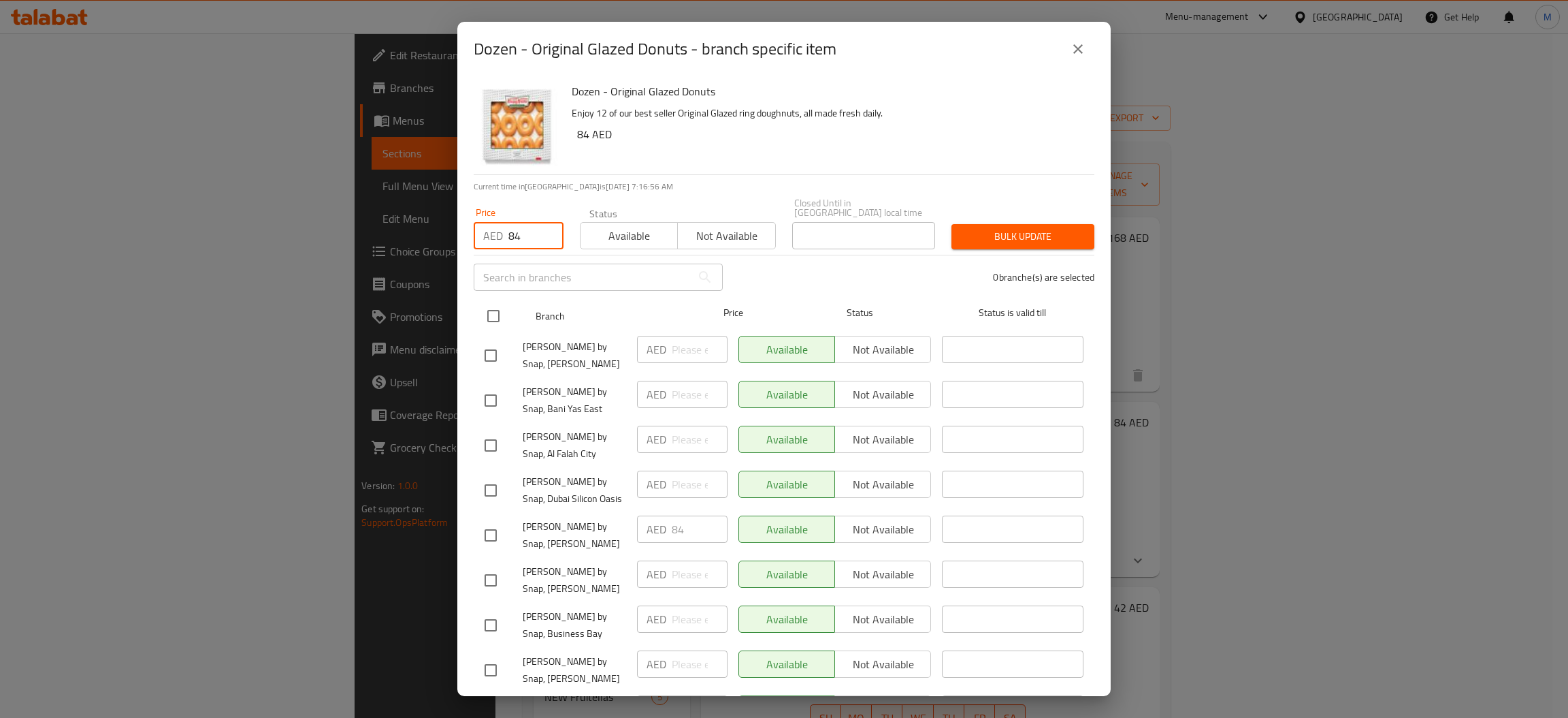
checkbox input "true"
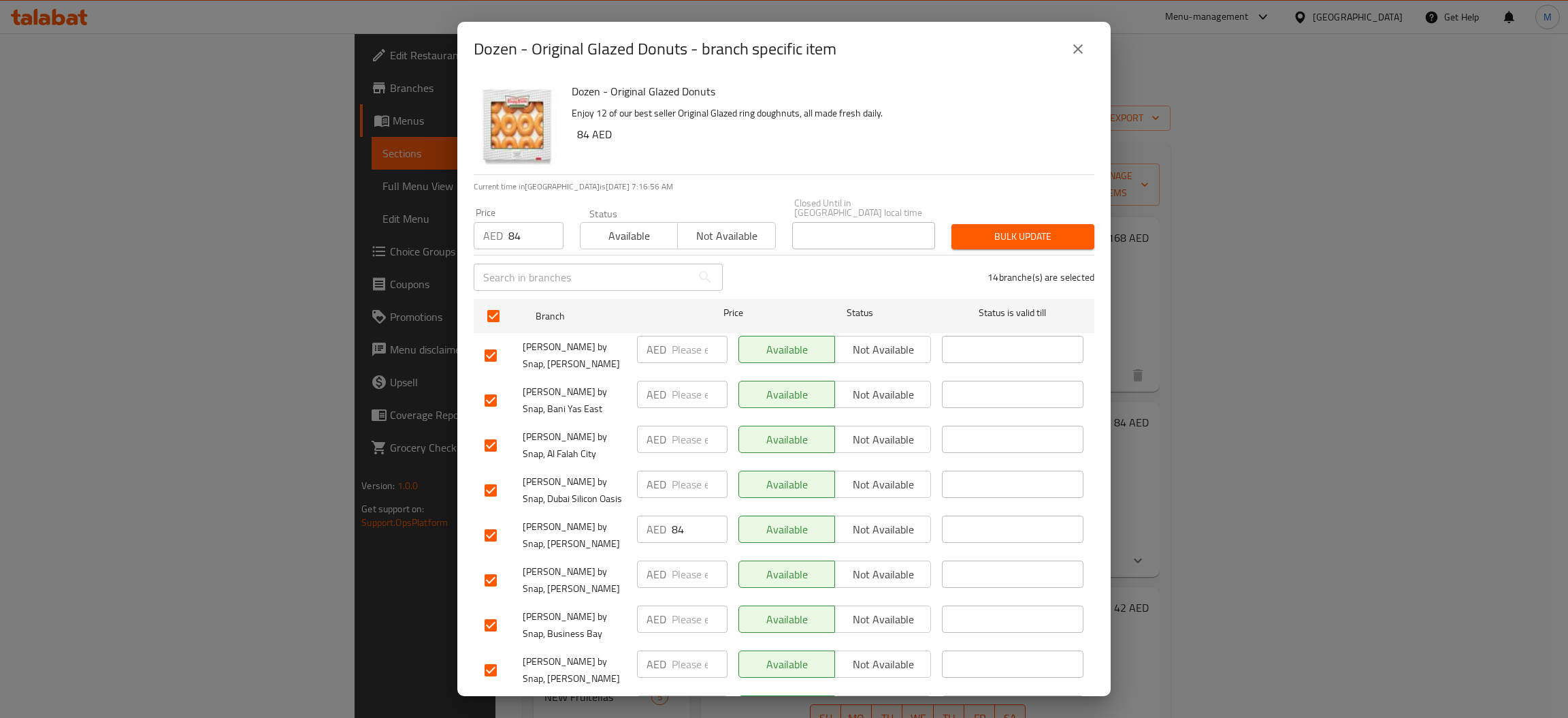
click at [982, 236] on span "Bulk update" at bounding box center [1022, 237] width 121 height 17
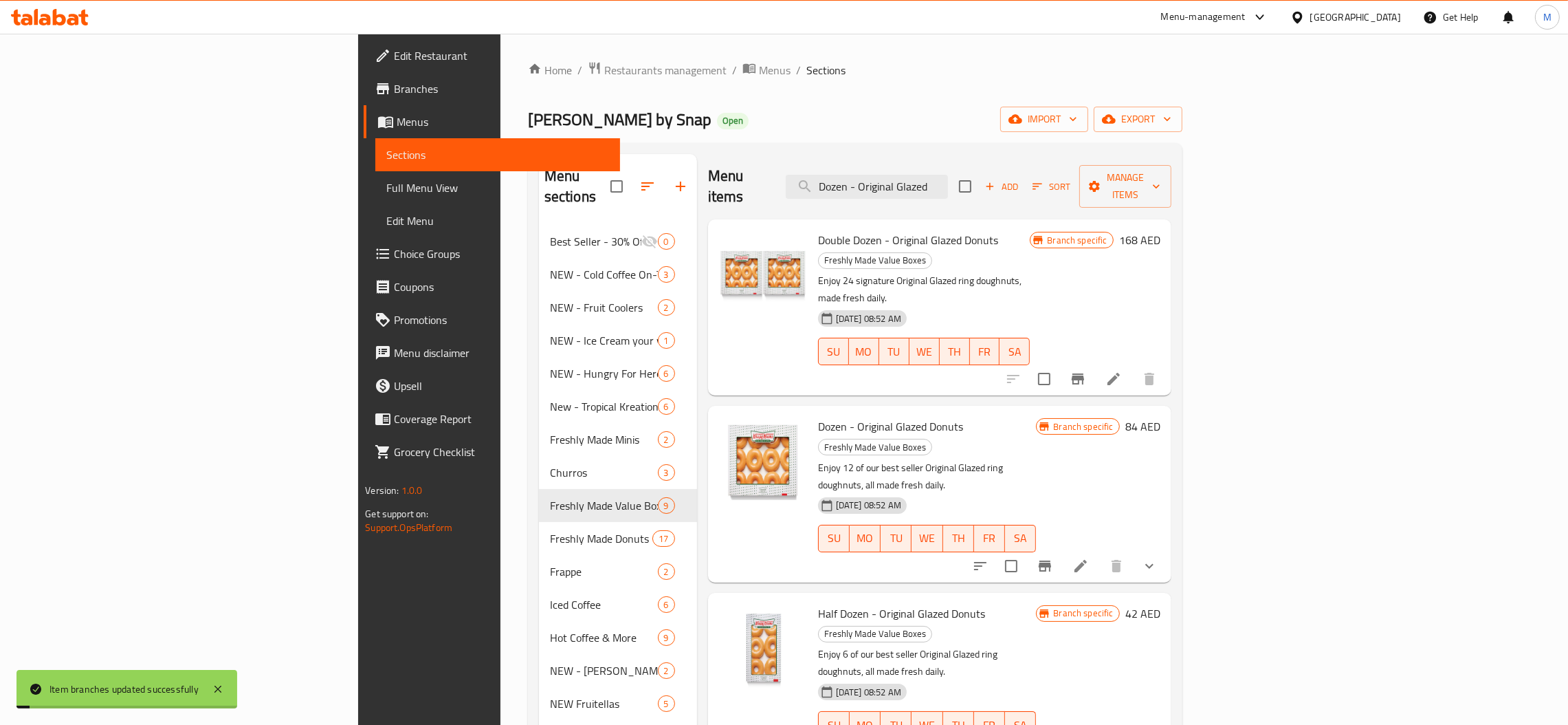
click at [1089, 557] on icon at bounding box center [1080, 565] width 17 height 17
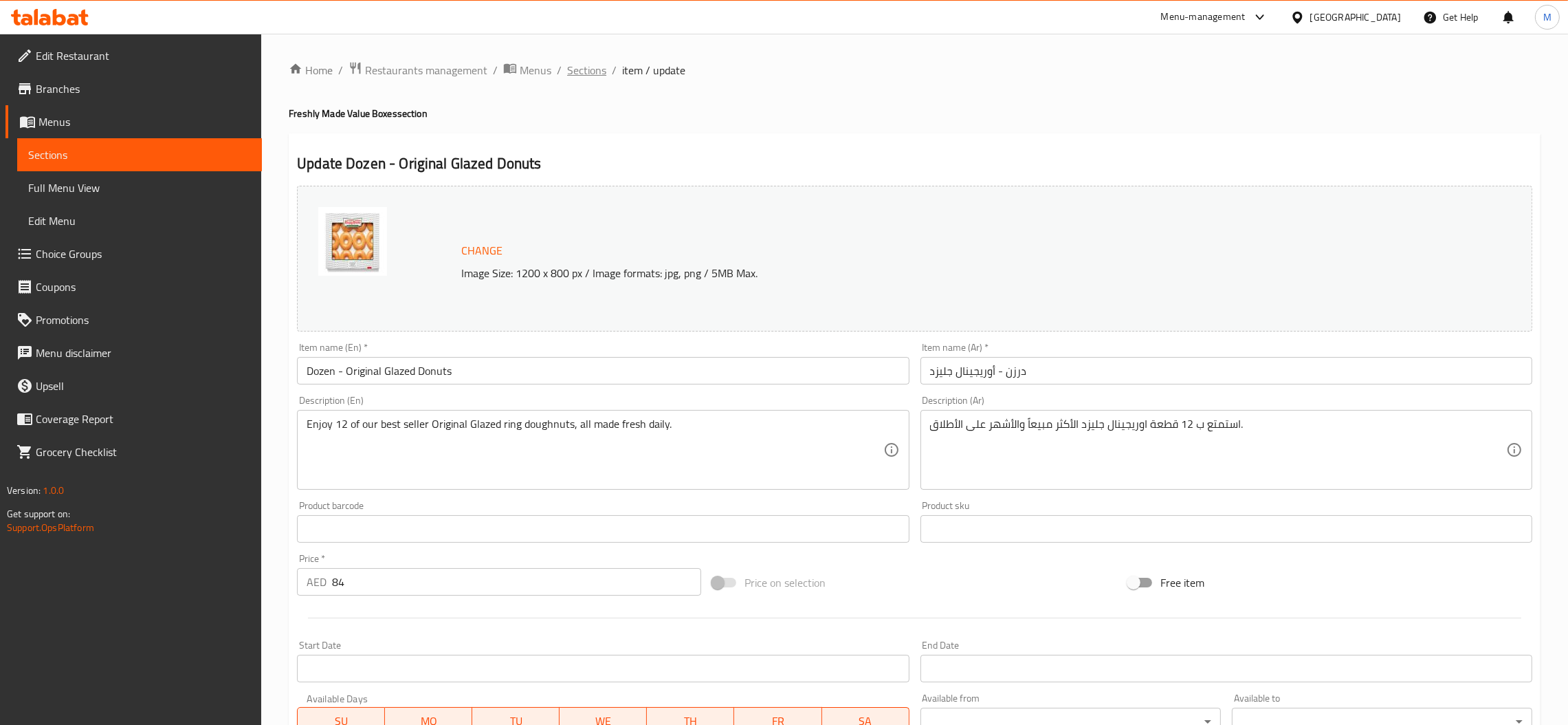
click at [578, 72] on span "Sections" at bounding box center [587, 70] width 39 height 17
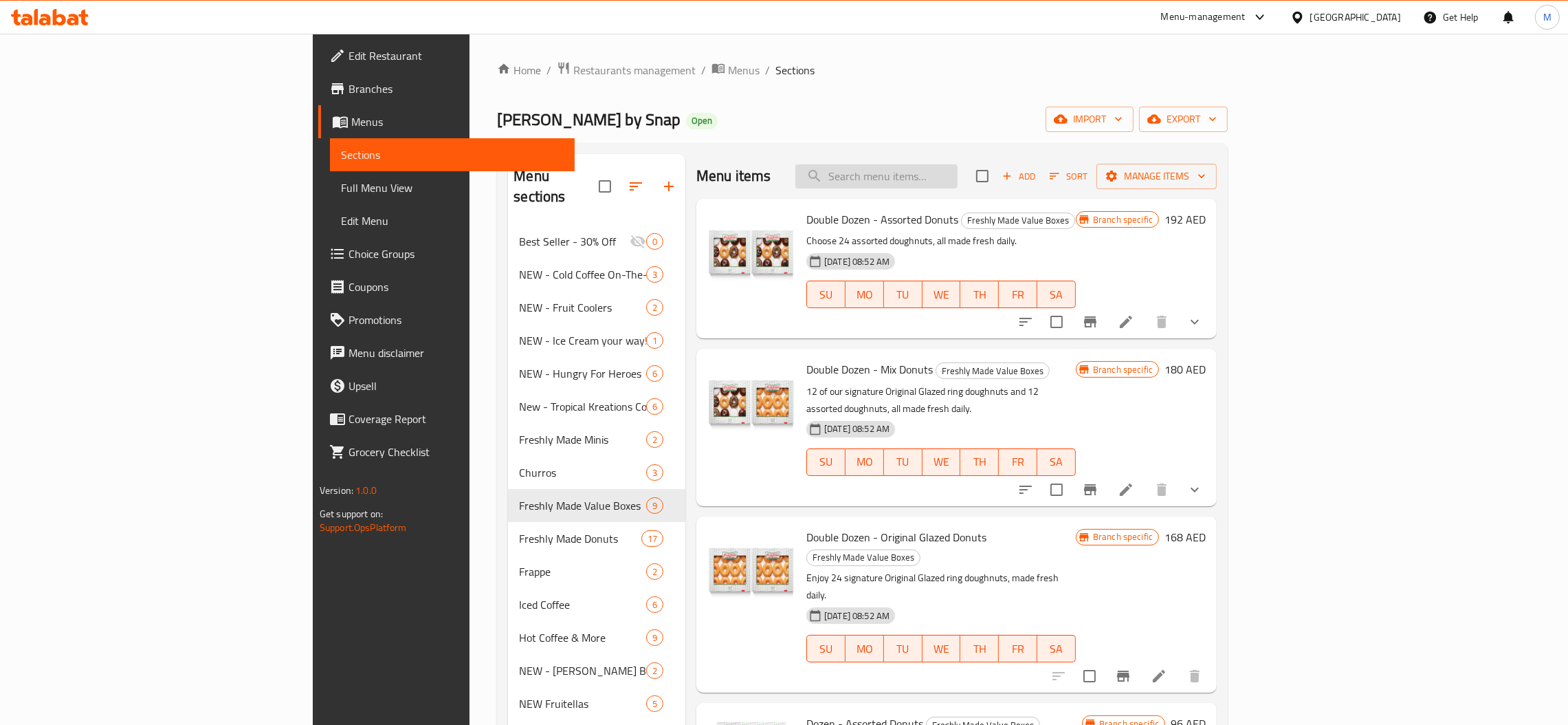
click at [957, 173] on input "search" at bounding box center [876, 176] width 162 height 24
paste input "Half Dozen - Assorted"
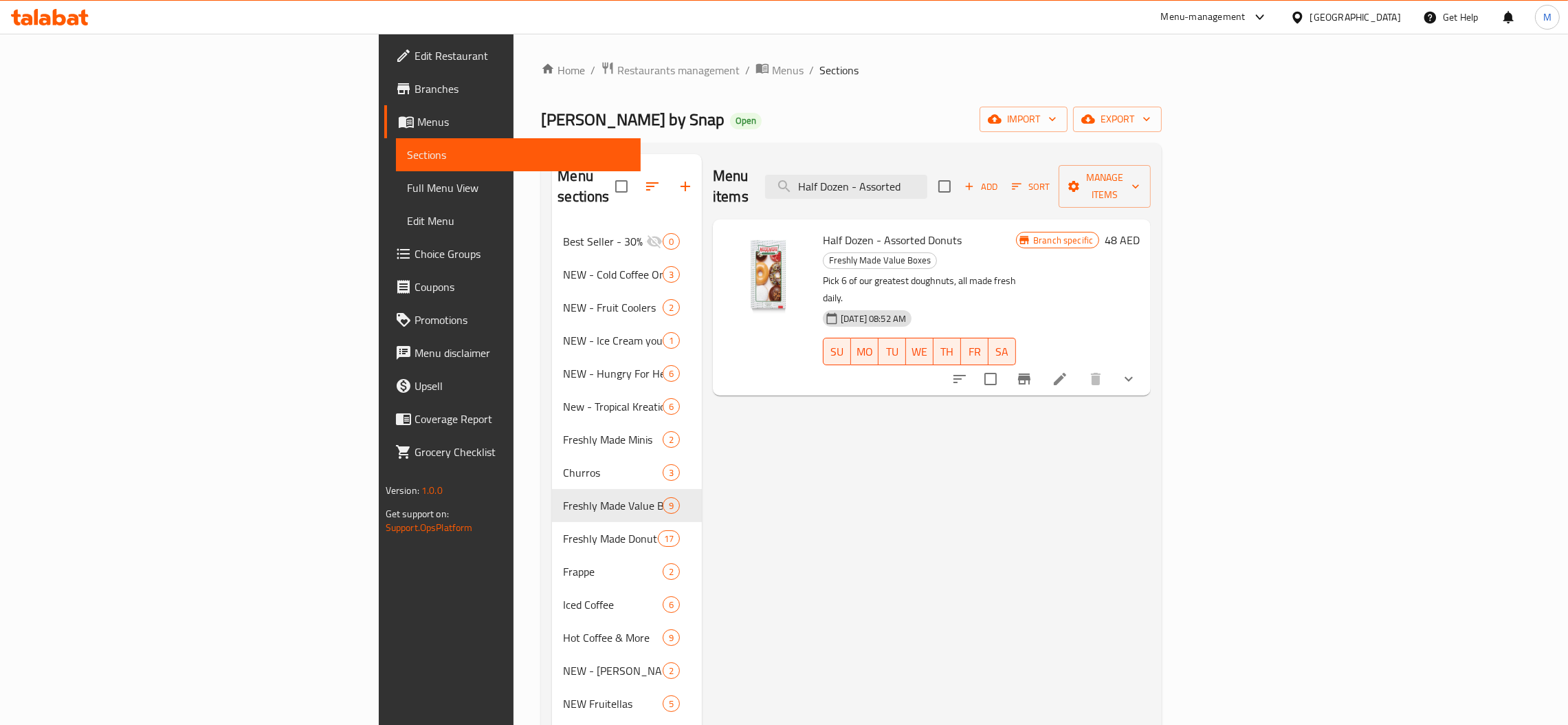
type input "Half Dozen - Assorted"
click at [1030, 373] on icon "Branch-specific-item" at bounding box center [1024, 378] width 12 height 11
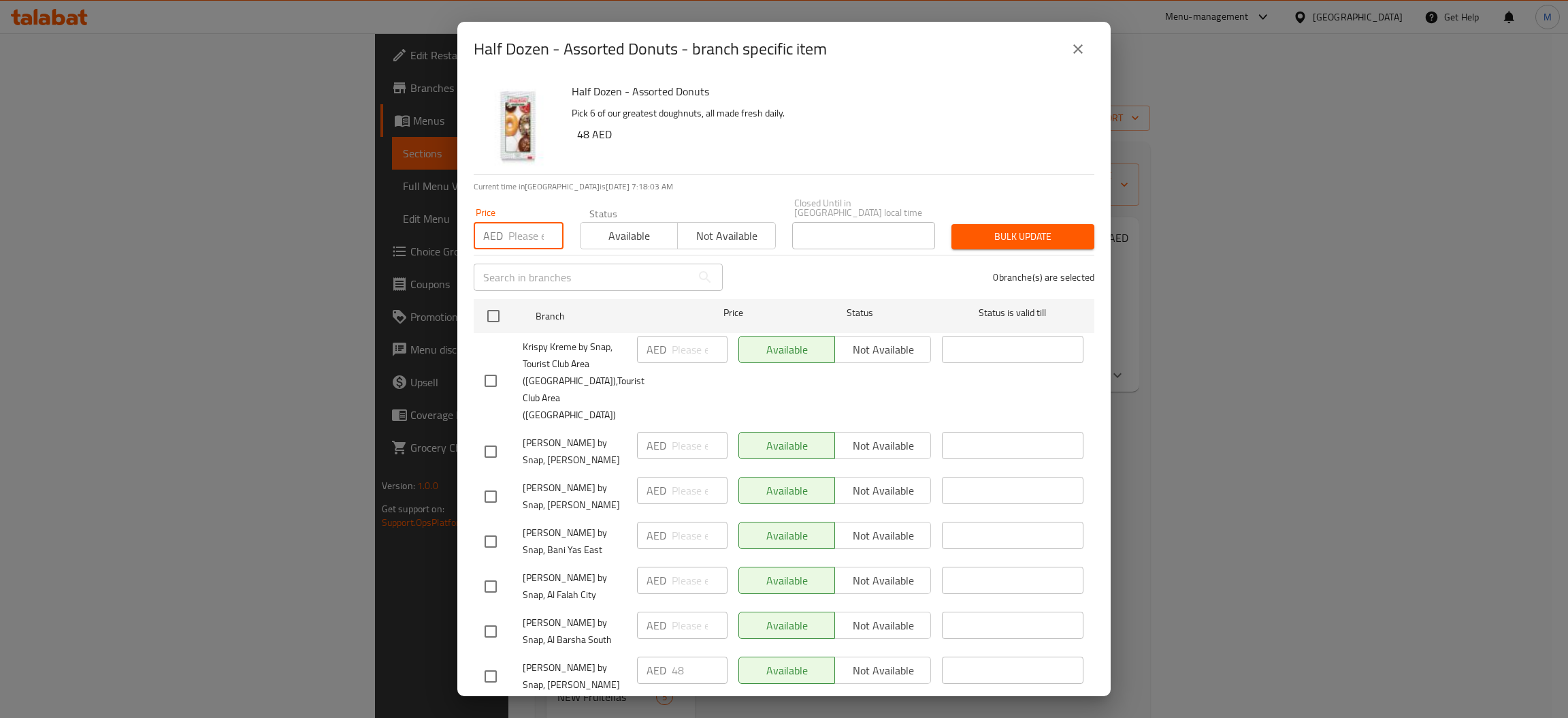
click at [515, 244] on input "number" at bounding box center [535, 235] width 55 height 27
type input "48"
click at [496, 317] on input "checkbox" at bounding box center [493, 316] width 29 height 29
checkbox input "true"
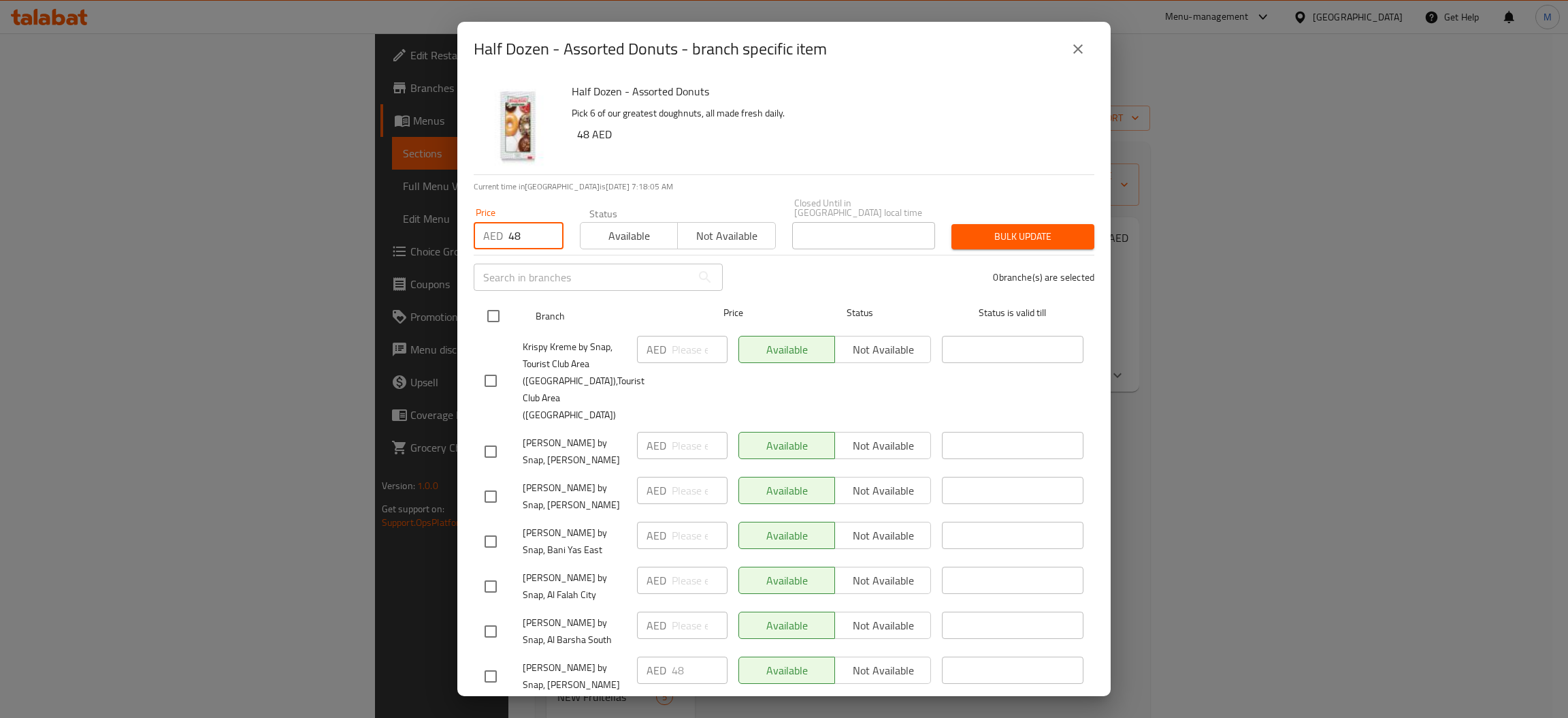
checkbox input "true"
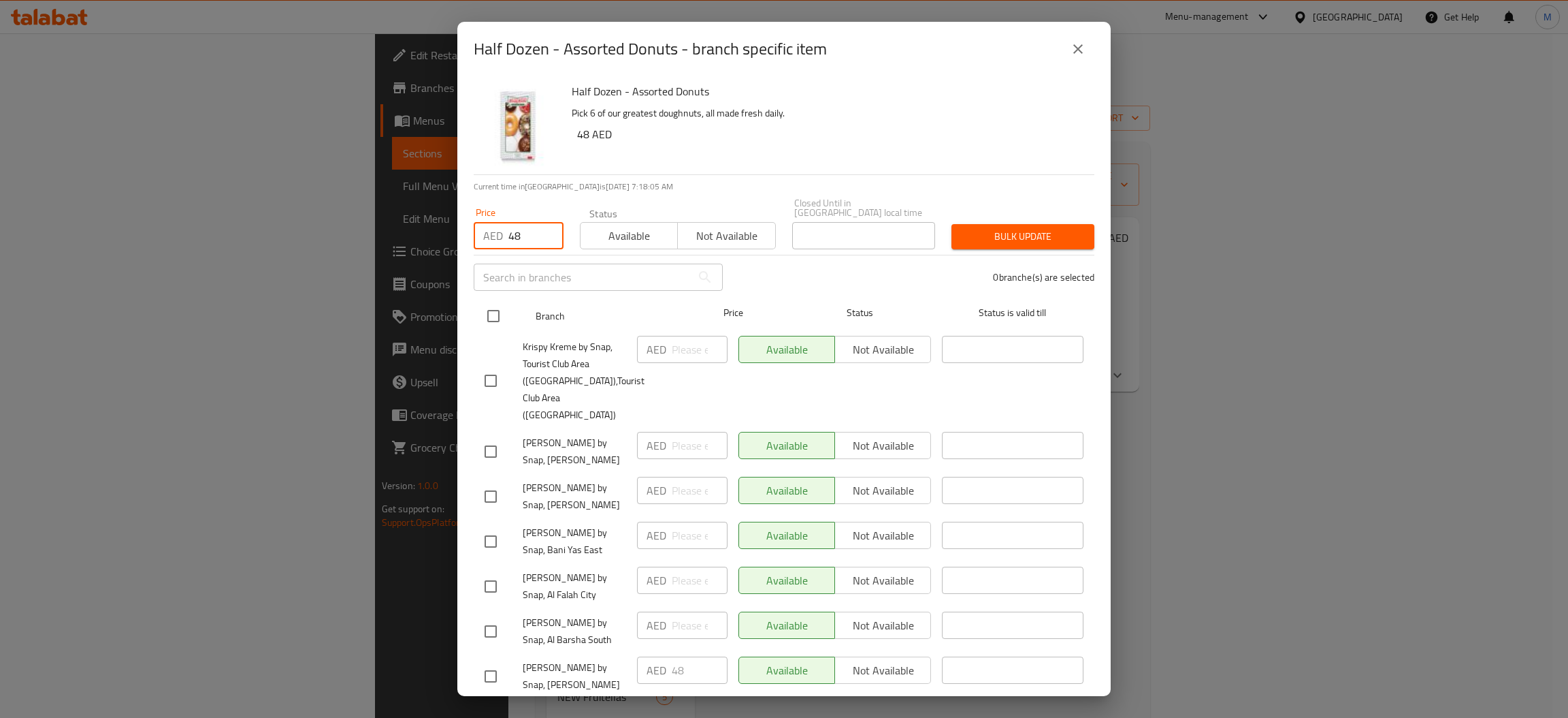
checkbox input "true"
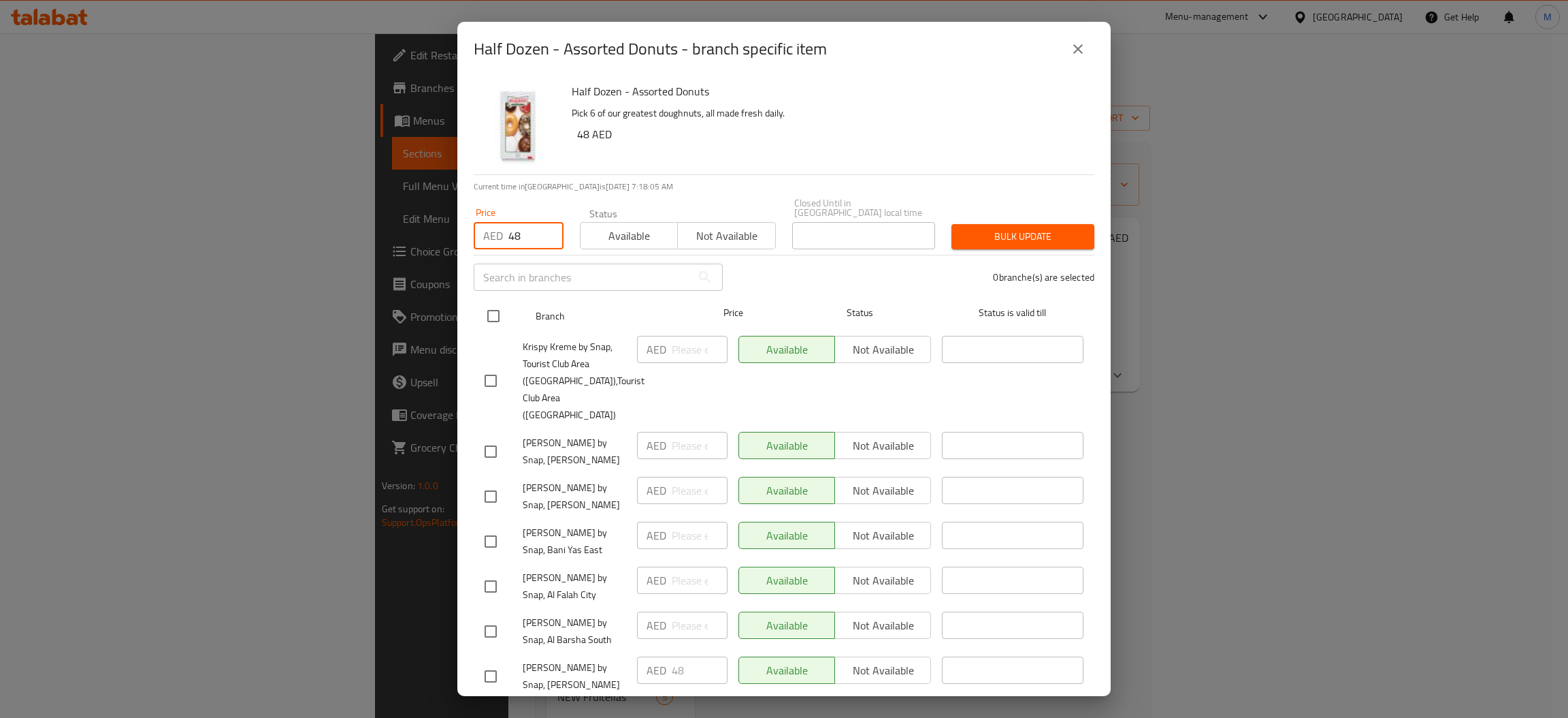
checkbox input "true"
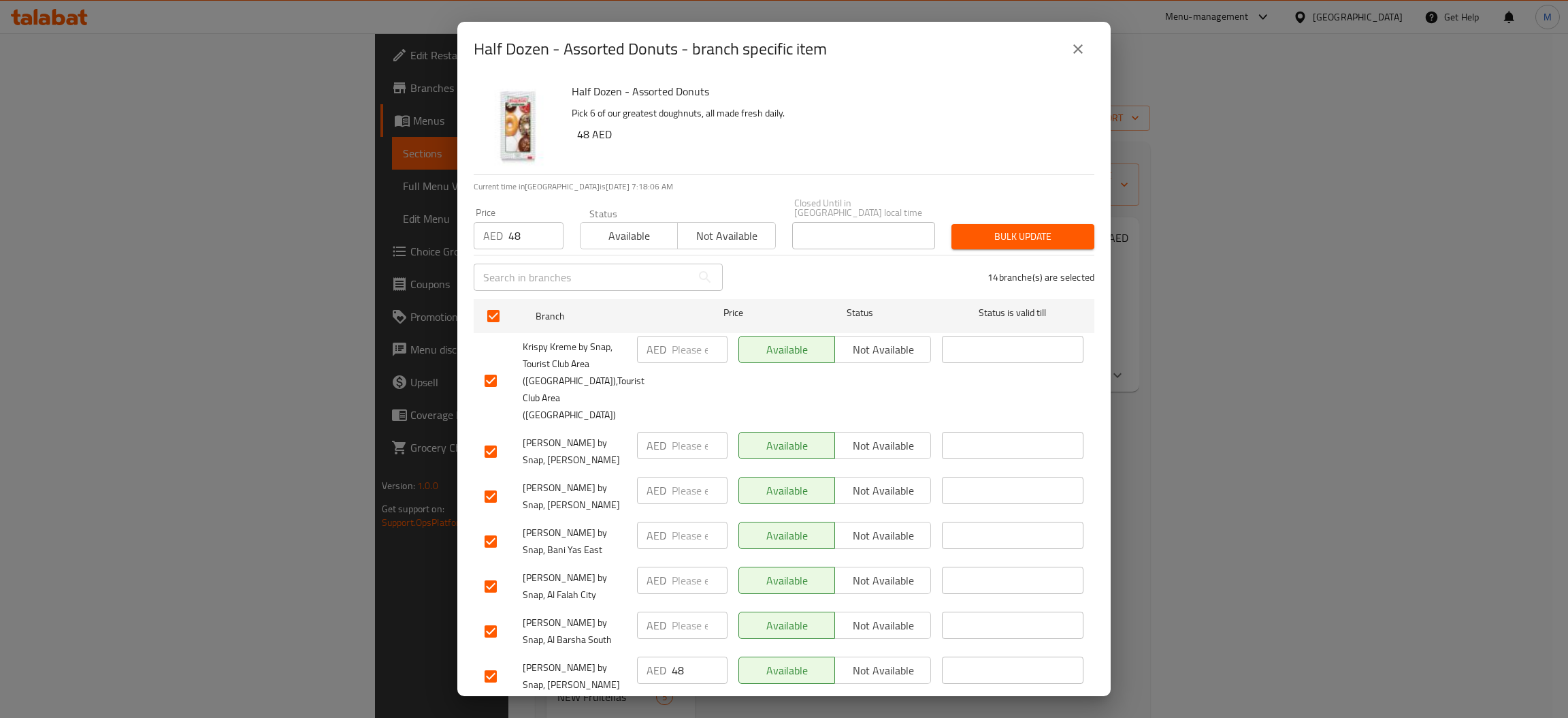
click at [1016, 230] on span "Bulk update" at bounding box center [1022, 237] width 121 height 17
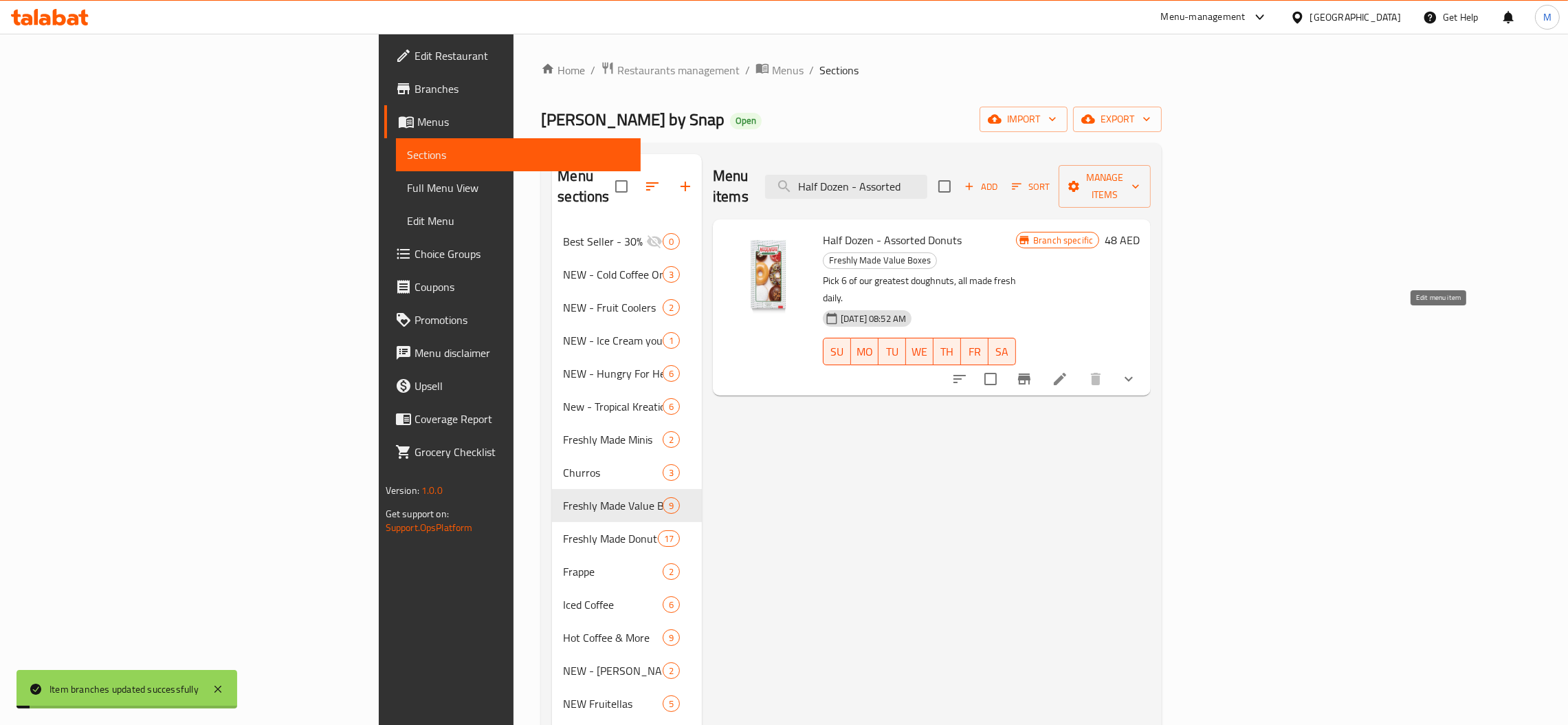
click at [1066, 373] on icon at bounding box center [1060, 378] width 12 height 12
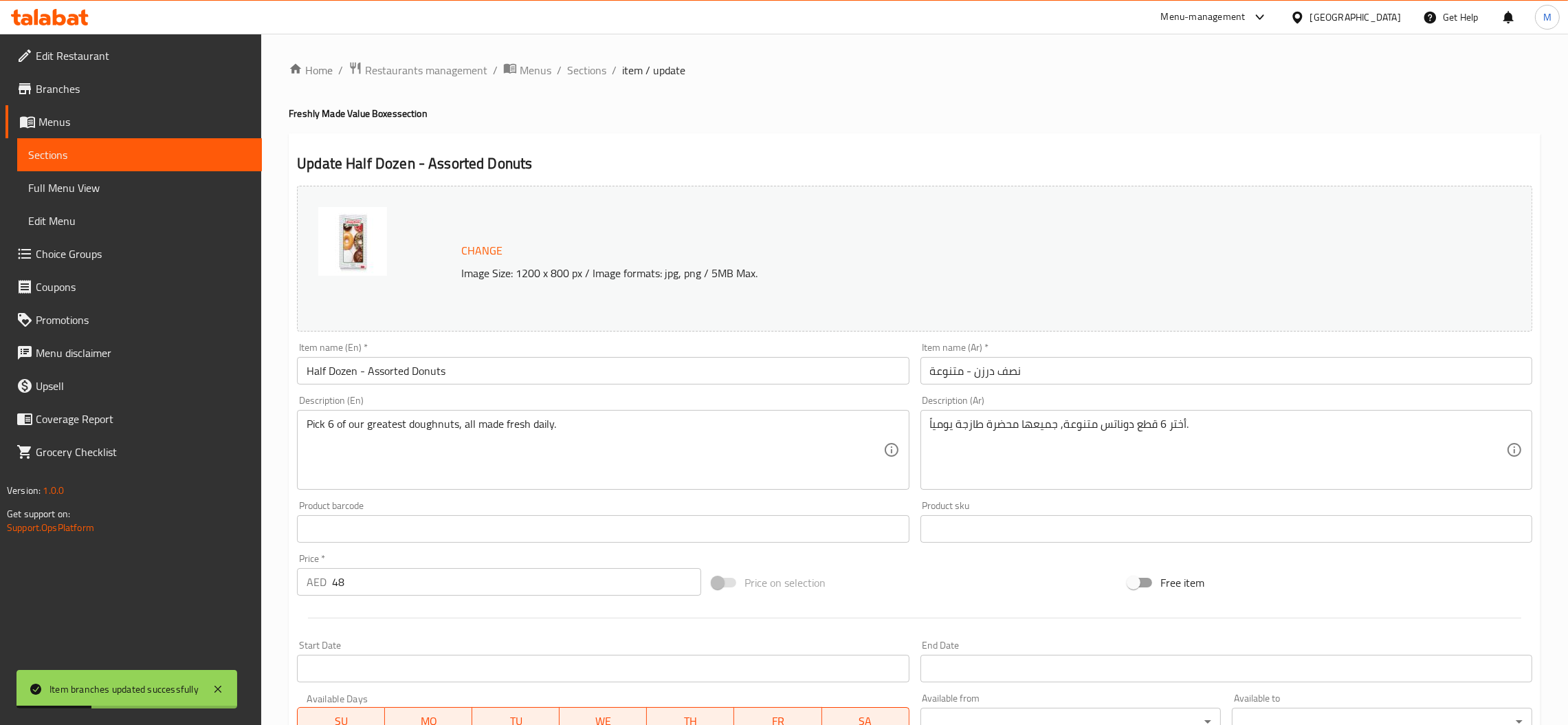
click at [461, 370] on input "Half Dozen - Assorted Donuts" at bounding box center [602, 370] width 611 height 27
click at [585, 66] on span "Sections" at bounding box center [587, 70] width 39 height 17
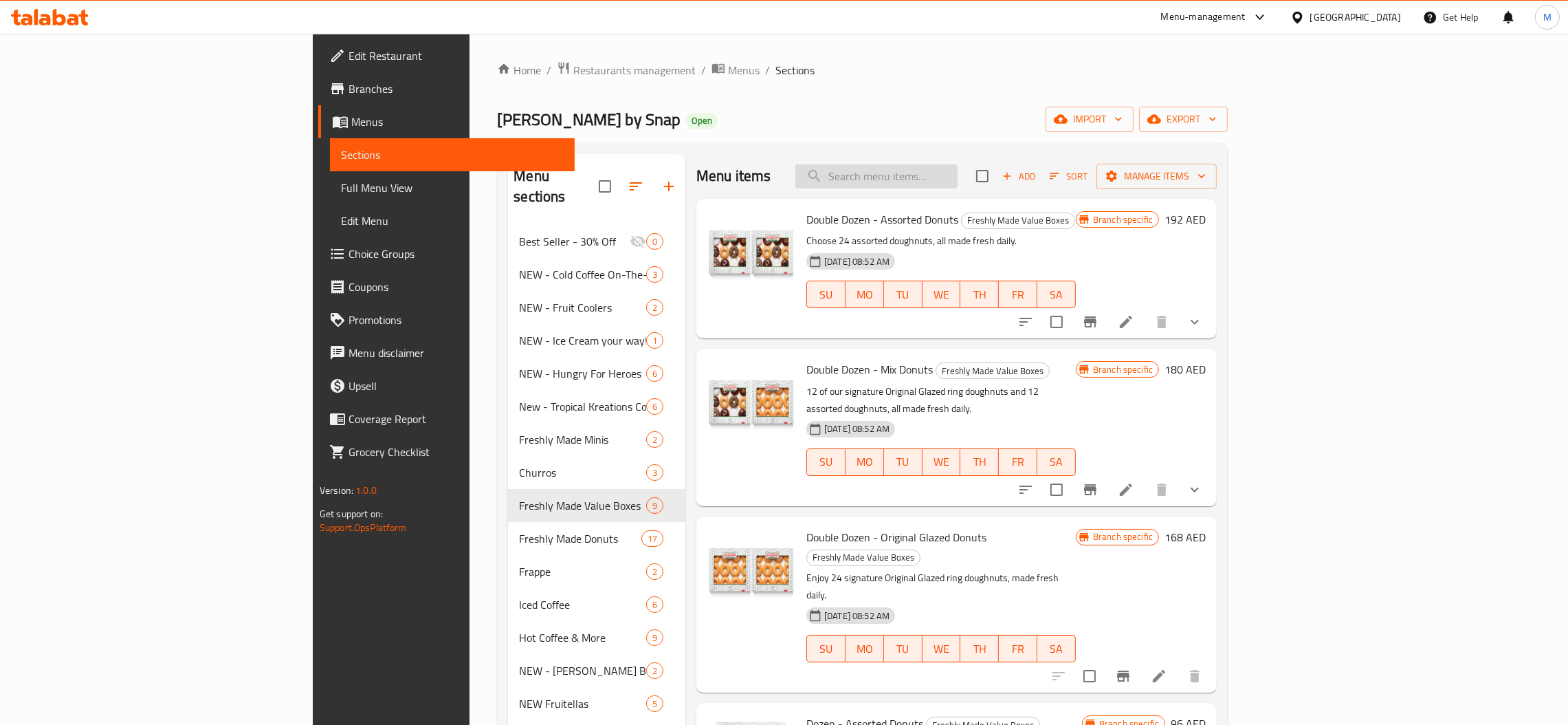
click at [957, 181] on input "search" at bounding box center [876, 176] width 162 height 24
paste input "Half Dozen - Original Glazed"
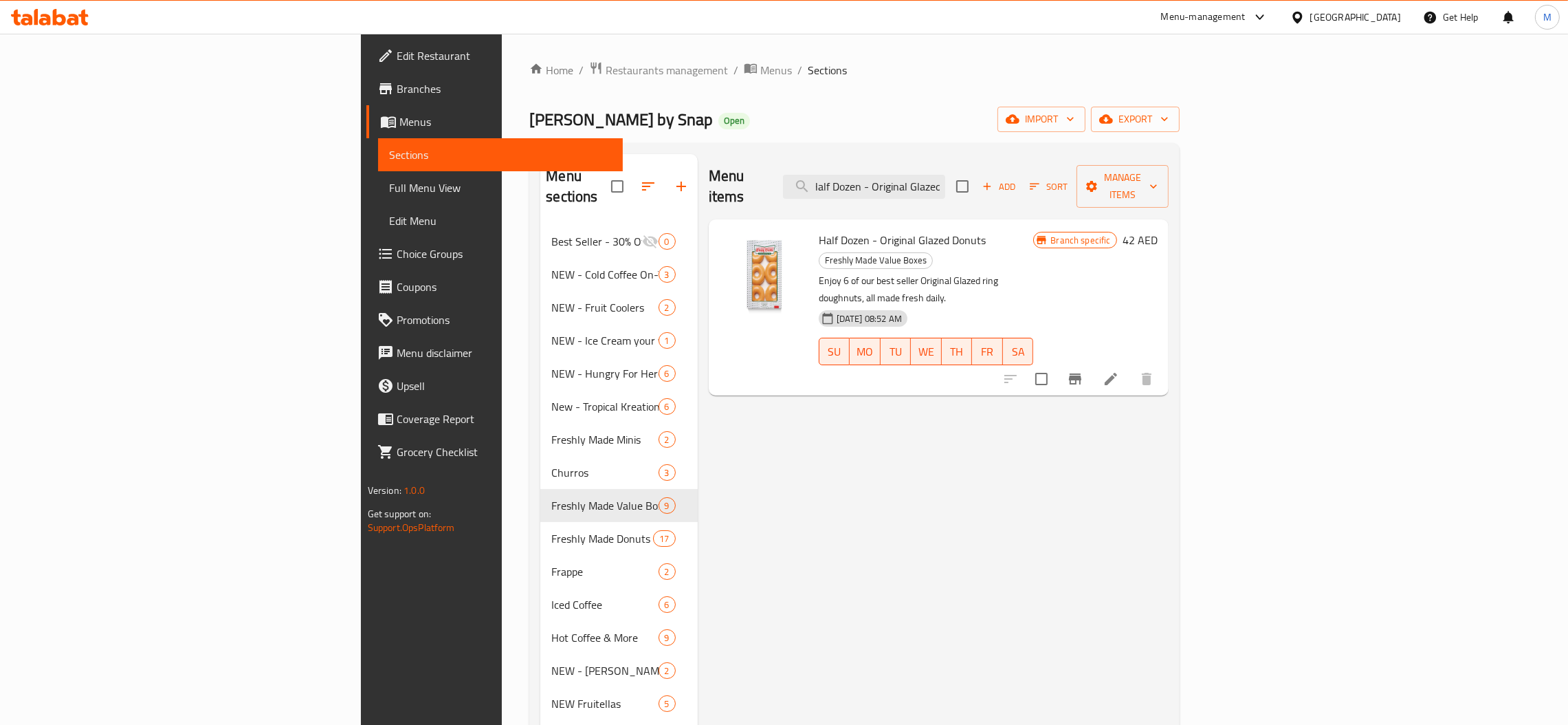
type input "Half Dozen - Original Glazed"
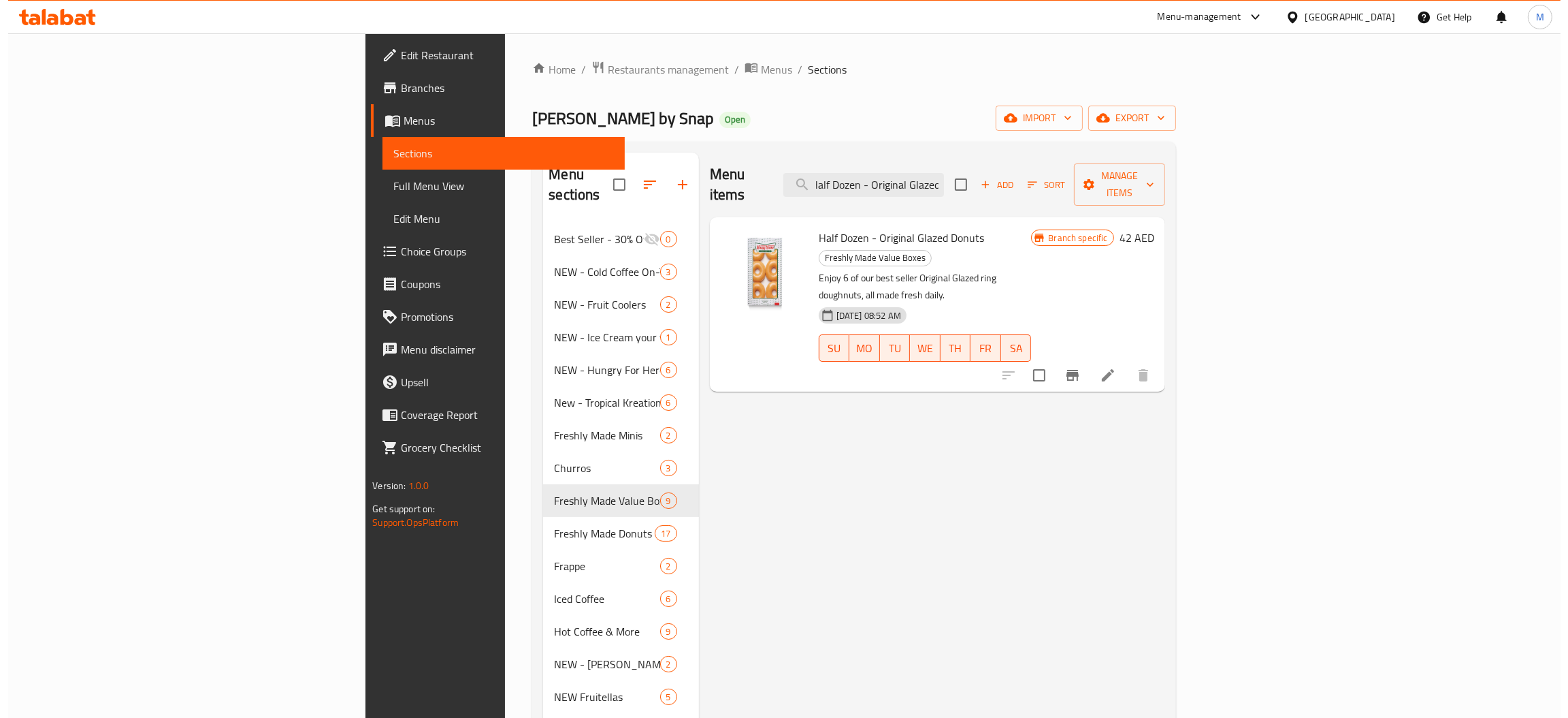
scroll to position [0, 0]
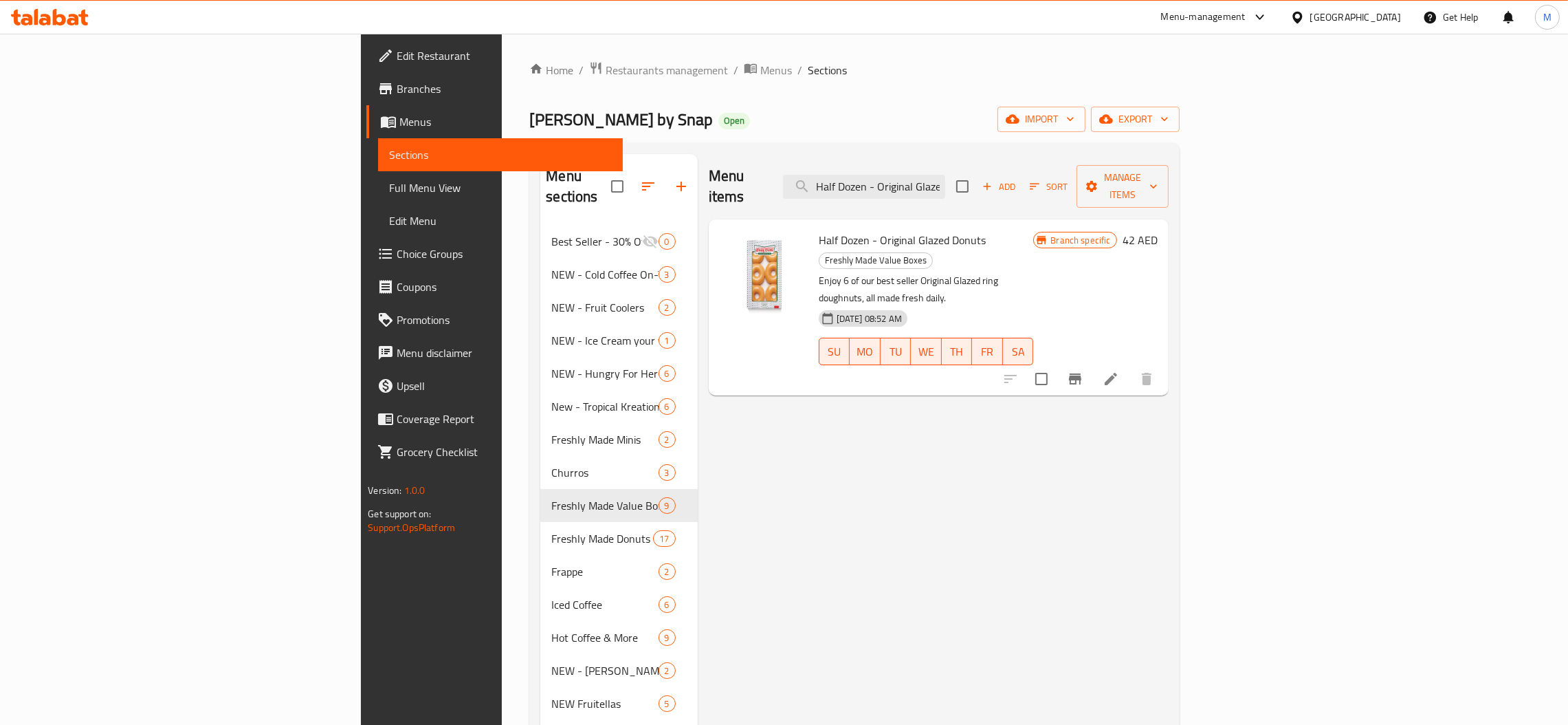
click at [1084, 370] on icon "Branch-specific-item" at bounding box center [1075, 378] width 17 height 17
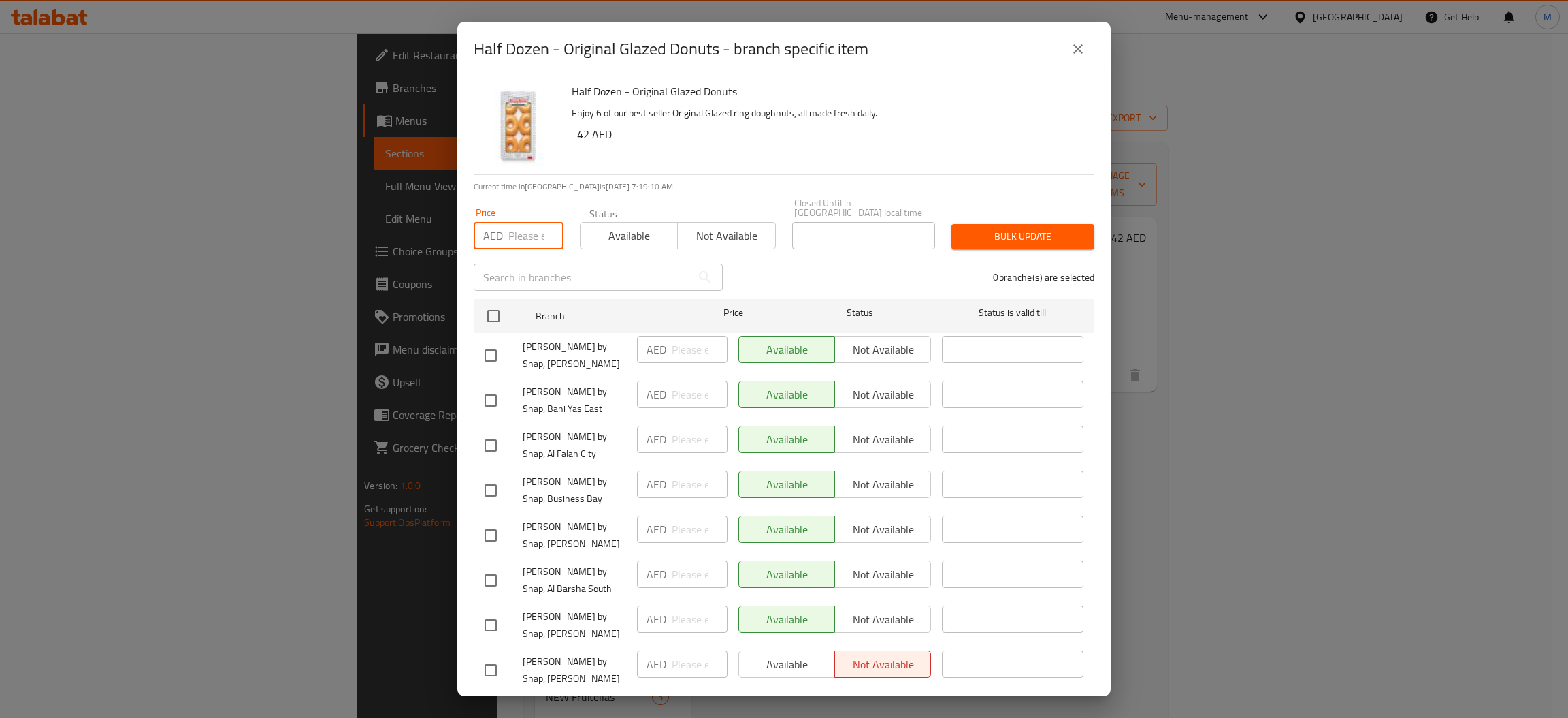
click at [516, 235] on input "number" at bounding box center [535, 235] width 55 height 27
type input "42"
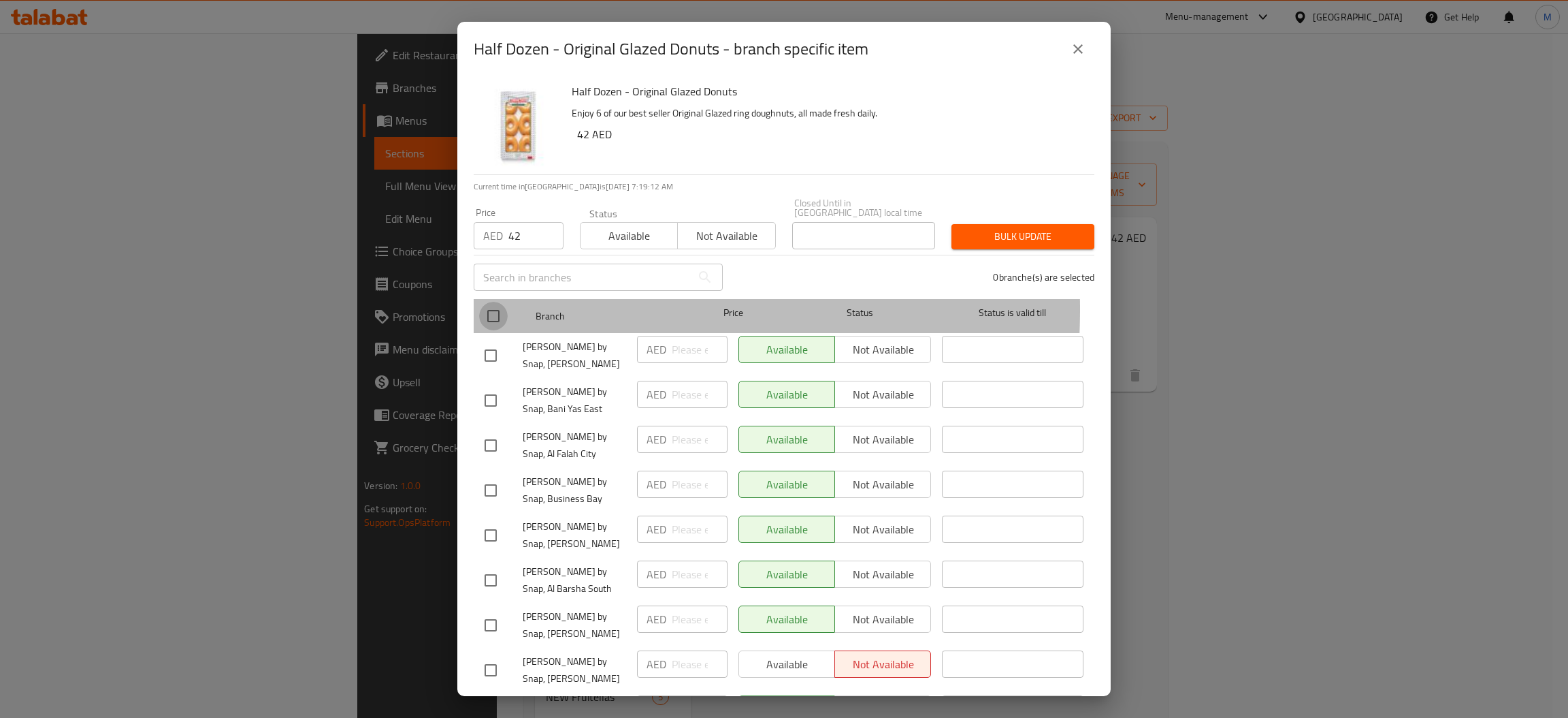
click at [500, 309] on input "checkbox" at bounding box center [493, 316] width 29 height 29
checkbox input "true"
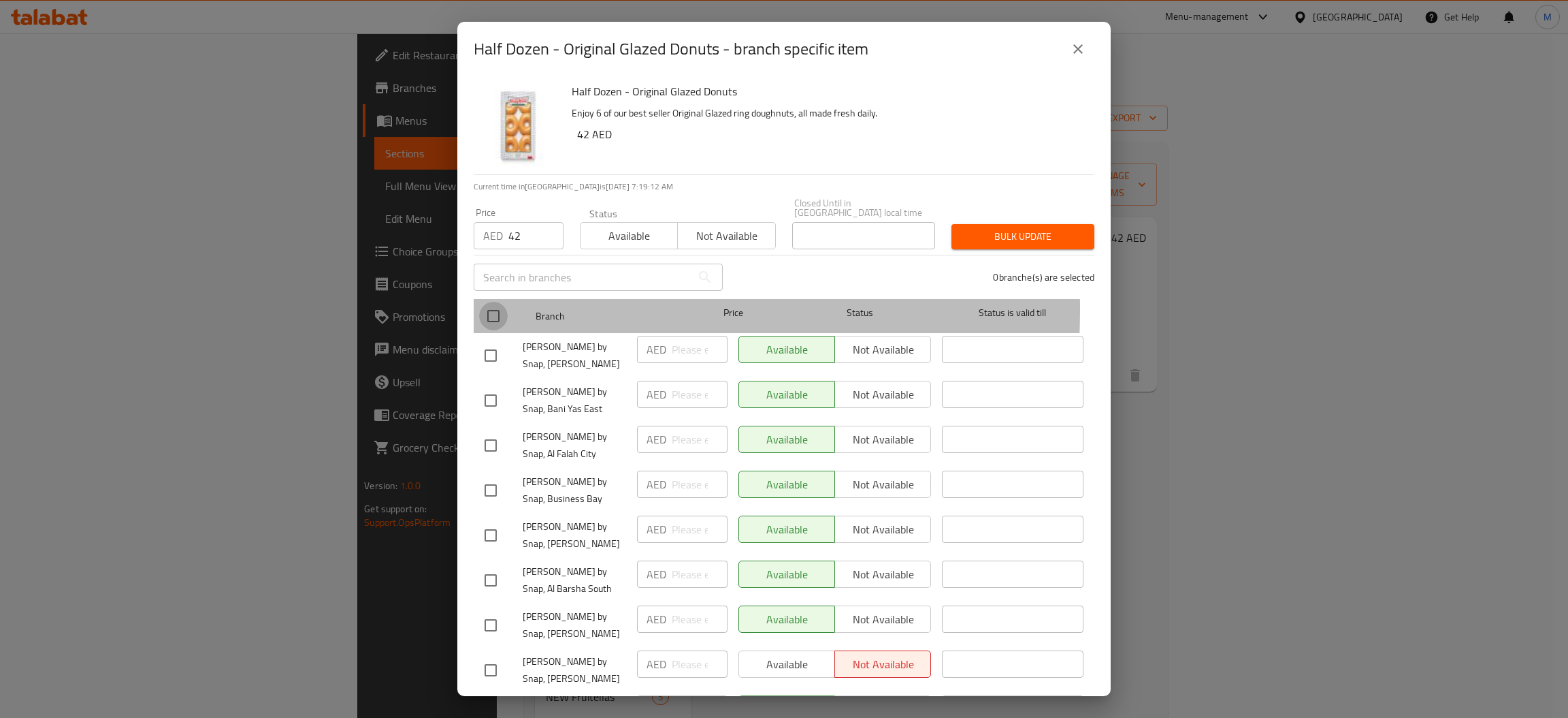
checkbox input "true"
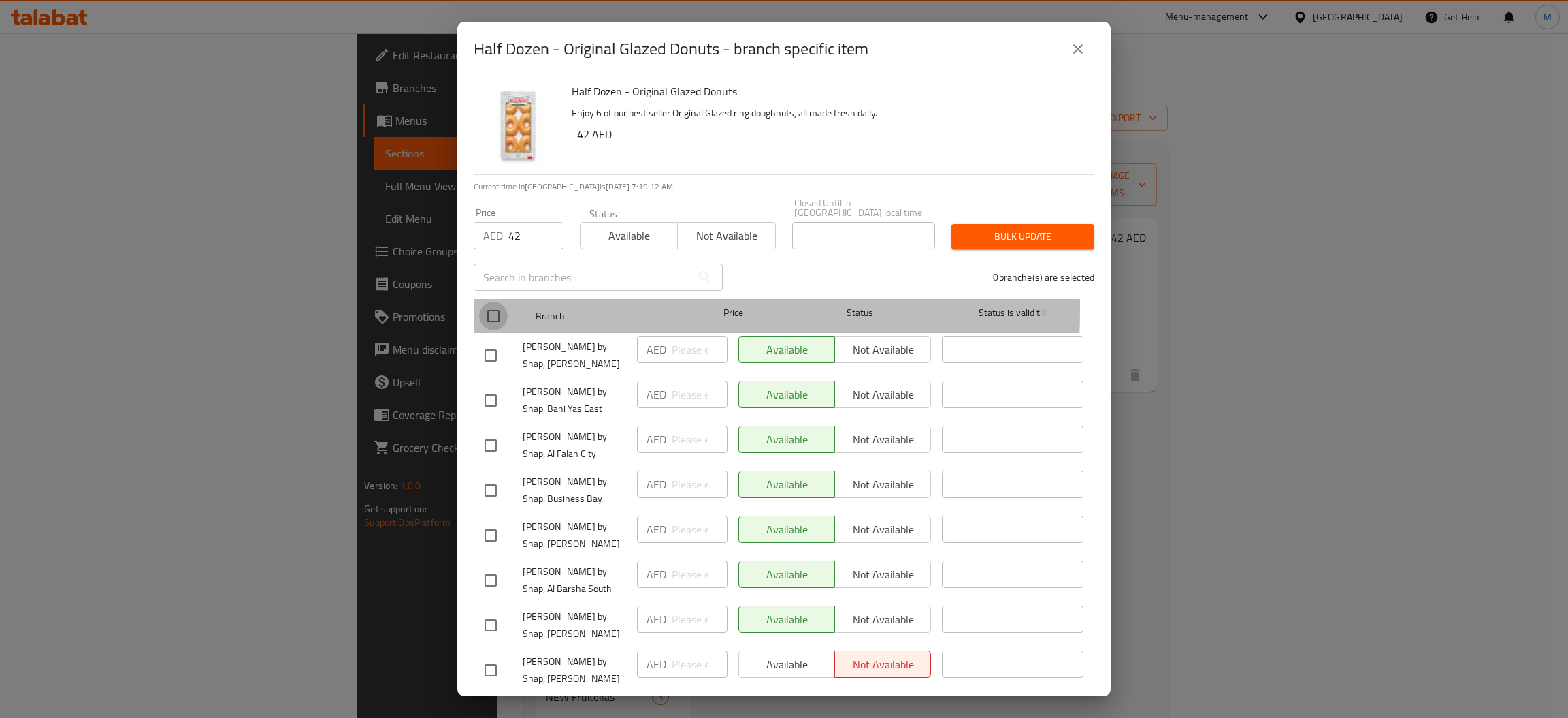
checkbox input "true"
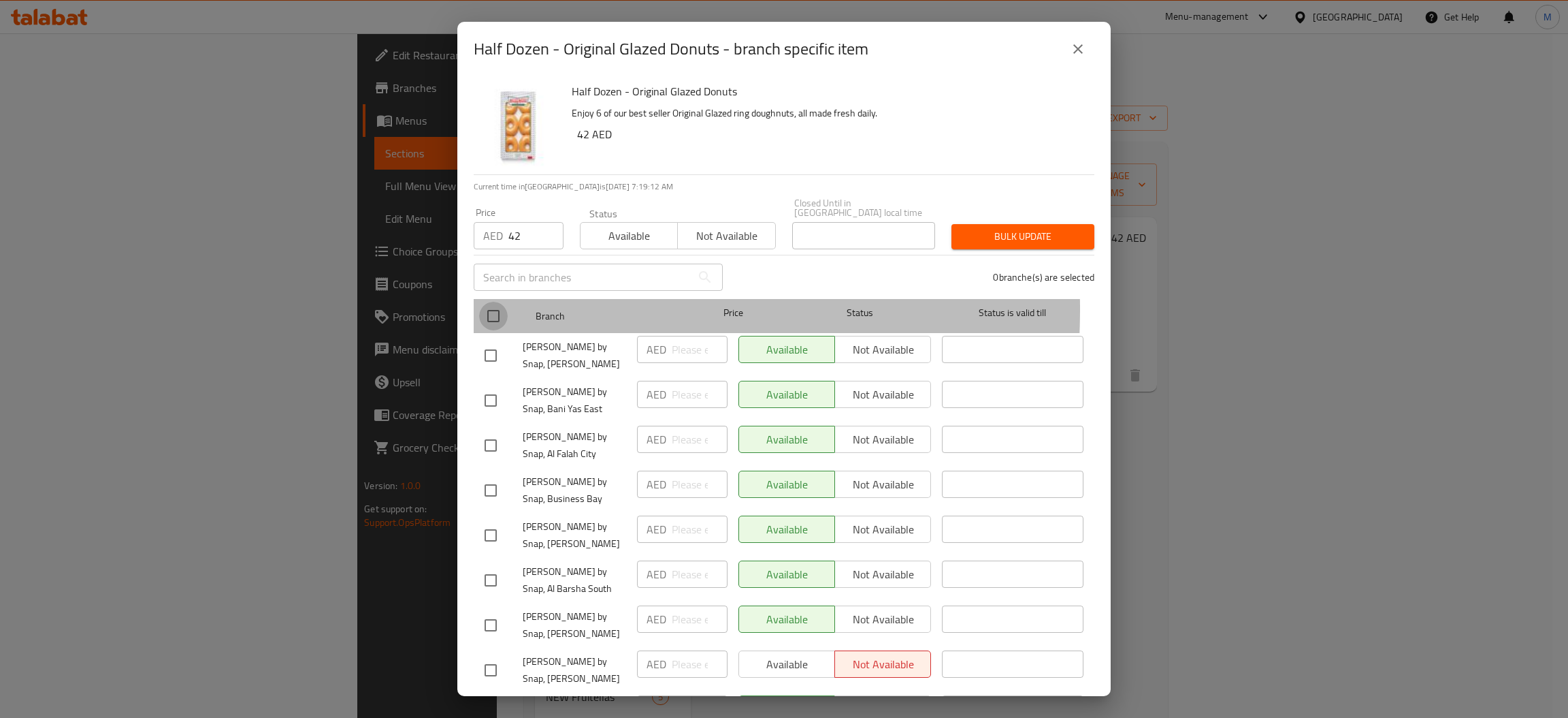
checkbox input "true"
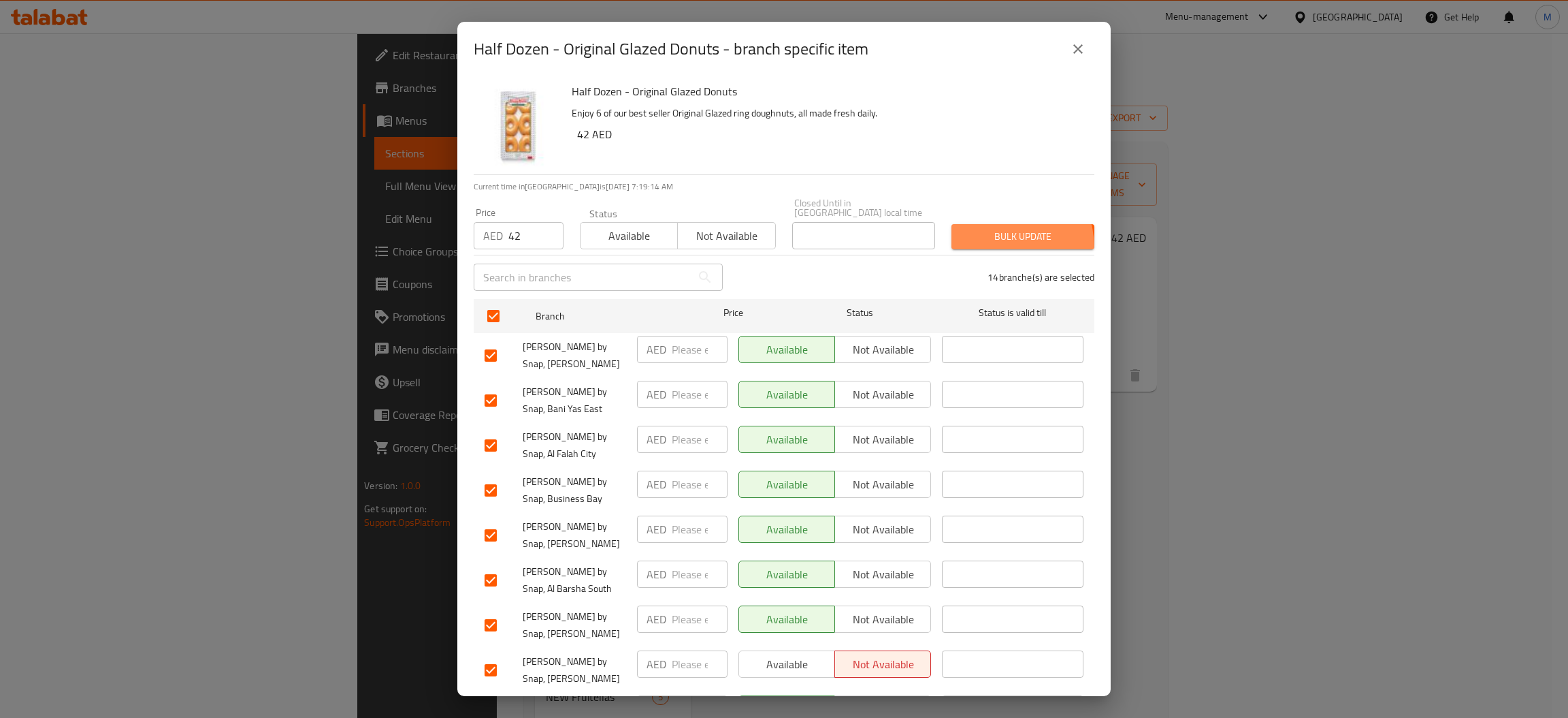
click at [985, 248] on button "Bulk update" at bounding box center [1023, 236] width 143 height 25
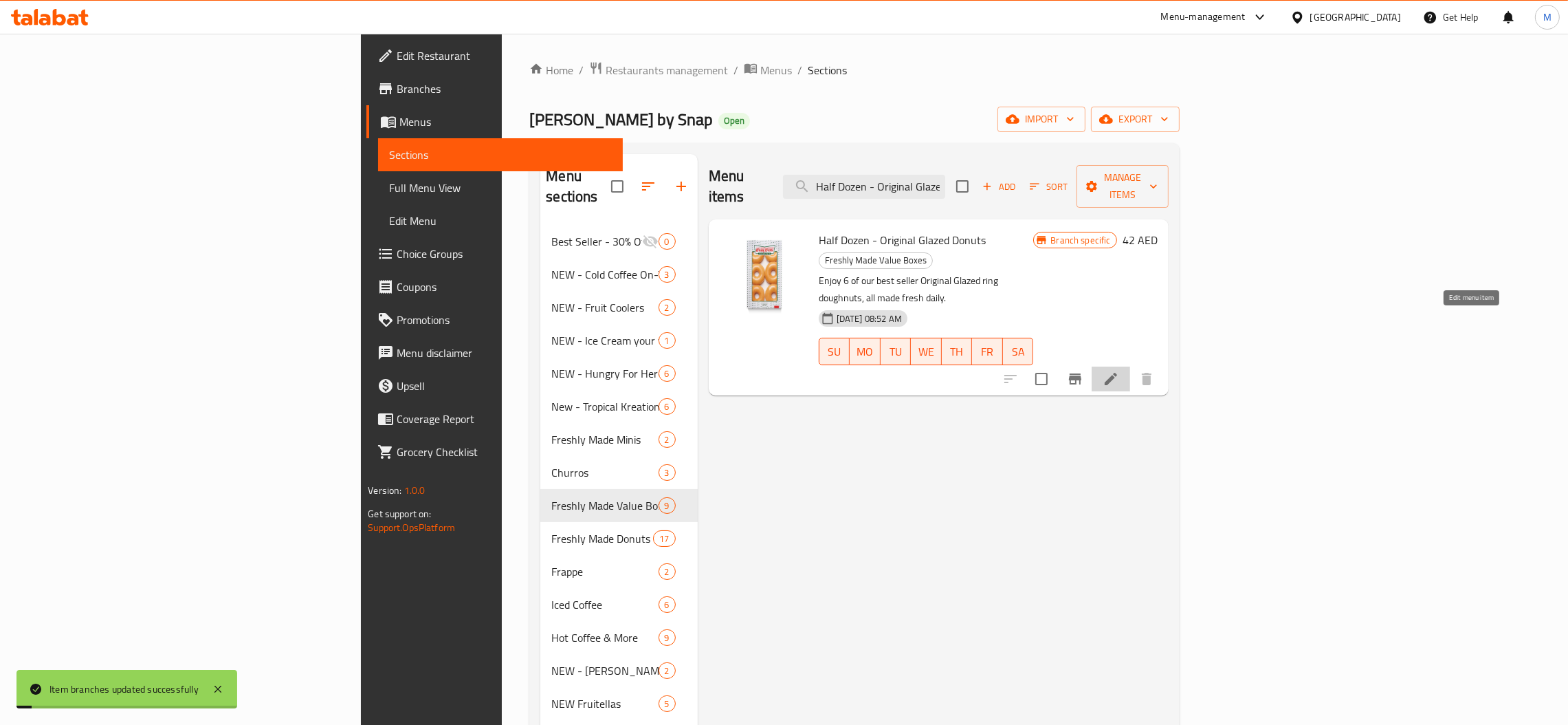
click at [1119, 370] on icon at bounding box center [1110, 378] width 17 height 17
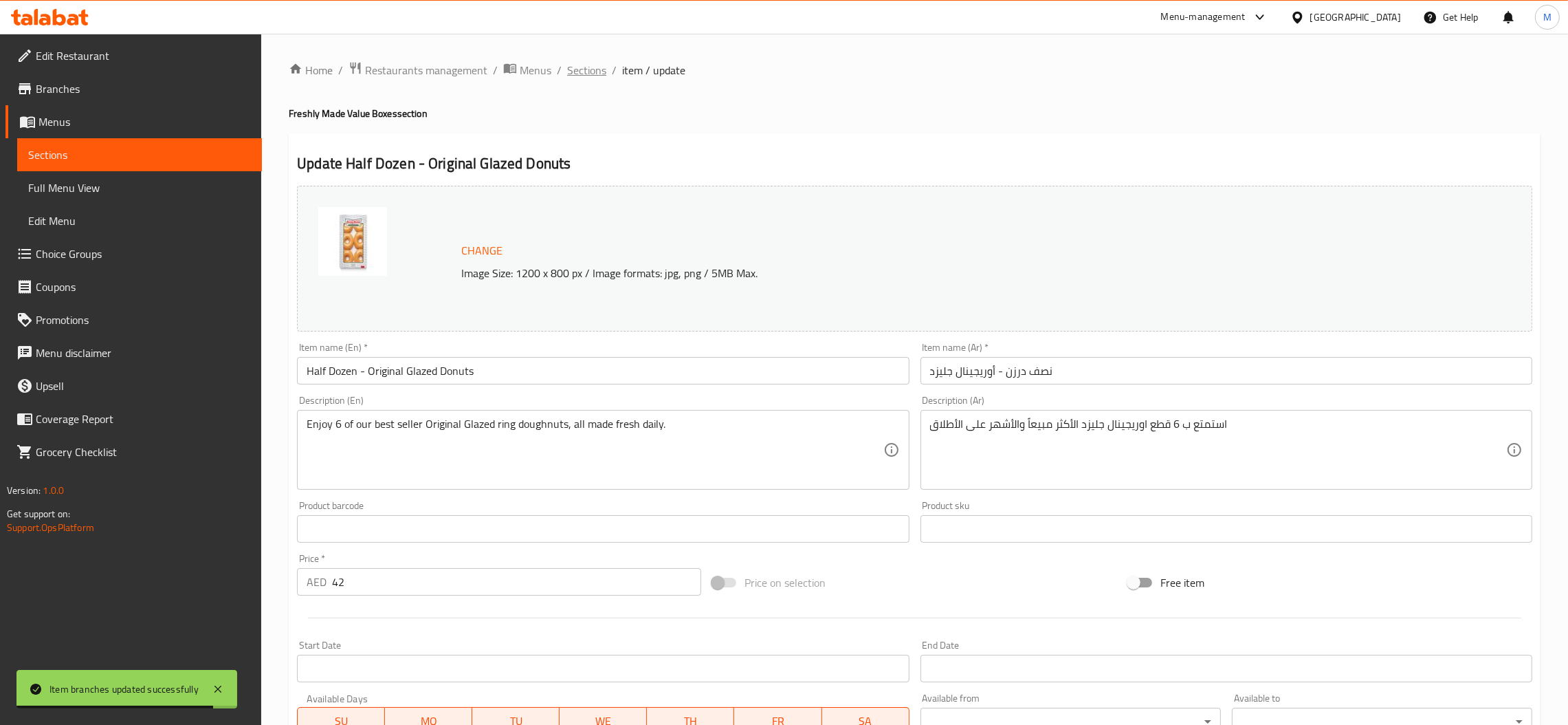
click at [579, 79] on span "Sections" at bounding box center [587, 70] width 39 height 17
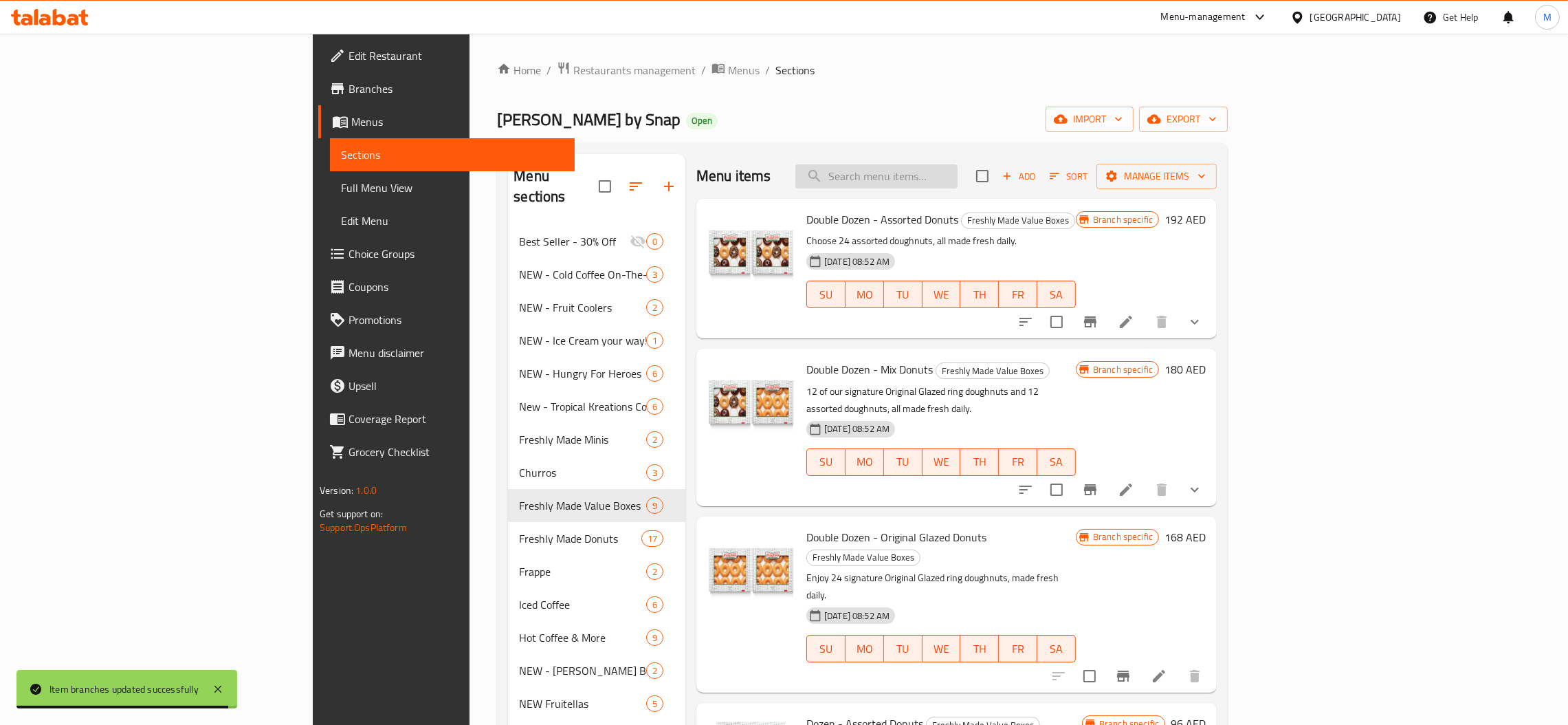
click at [949, 178] on input "search" at bounding box center [876, 176] width 162 height 24
paste input "Assorted Joy Box Donuts"
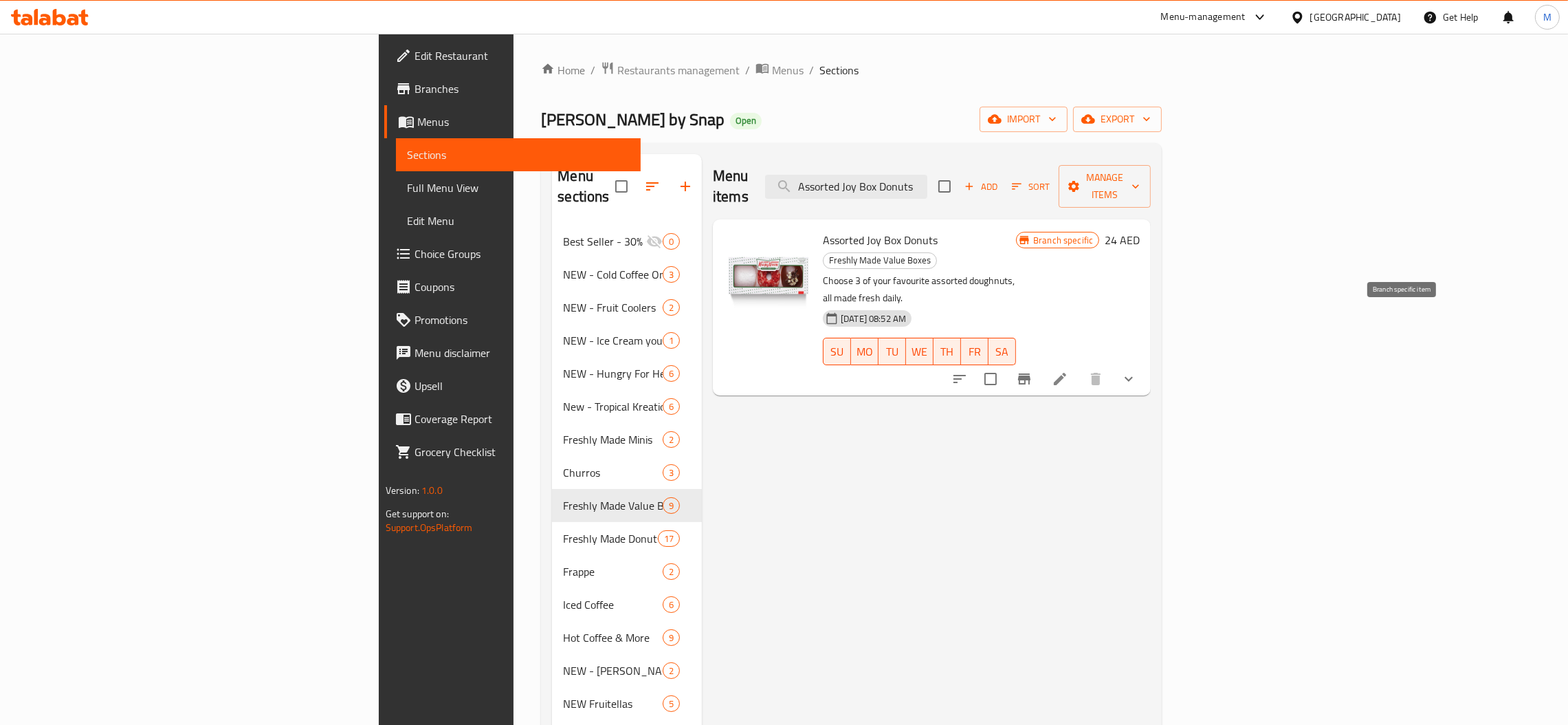
type input "Assorted Joy Box Donuts"
click at [1032, 370] on icon "Branch-specific-item" at bounding box center [1024, 378] width 17 height 17
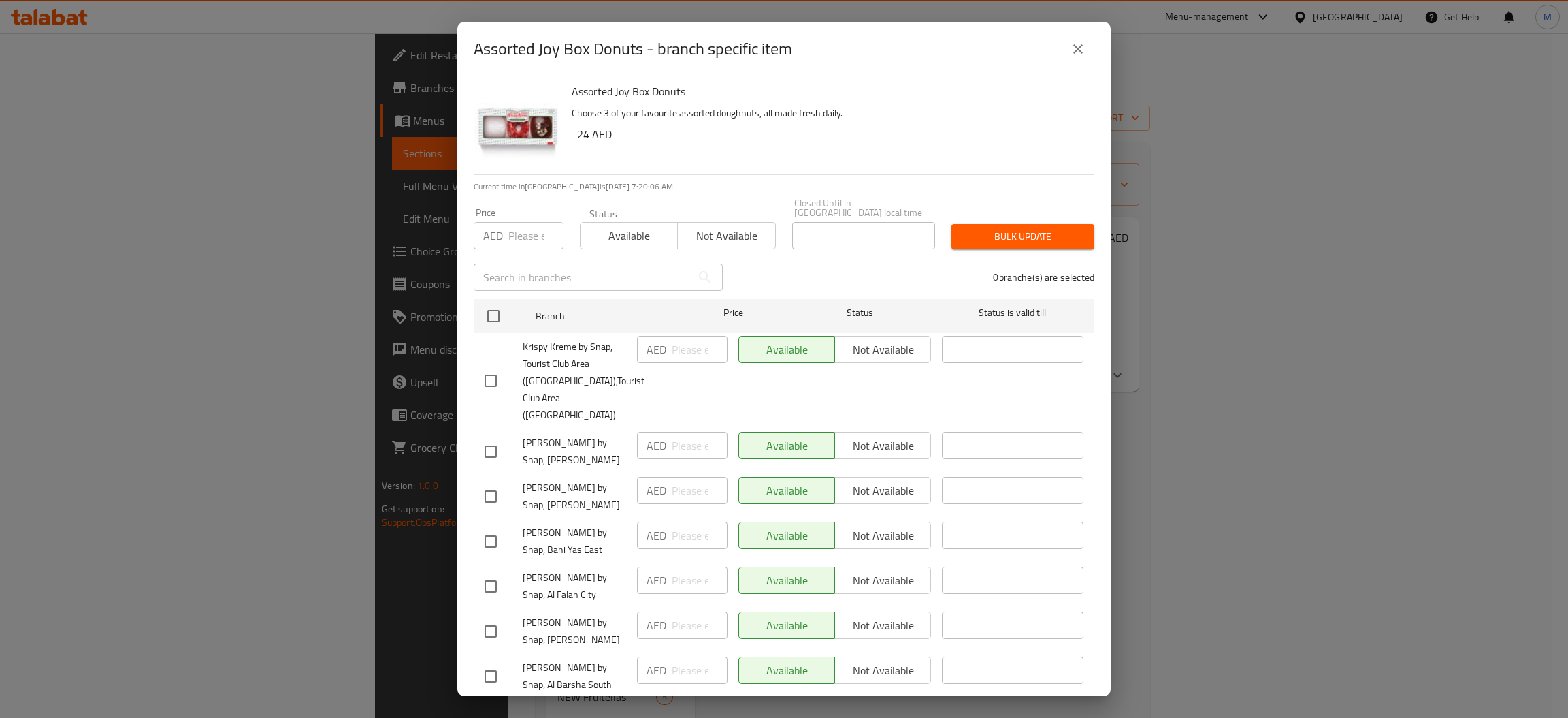
click at [520, 229] on input "number" at bounding box center [535, 235] width 55 height 27
type input "4"
type input "24"
click at [499, 321] on input "checkbox" at bounding box center [493, 316] width 29 height 29
checkbox input "true"
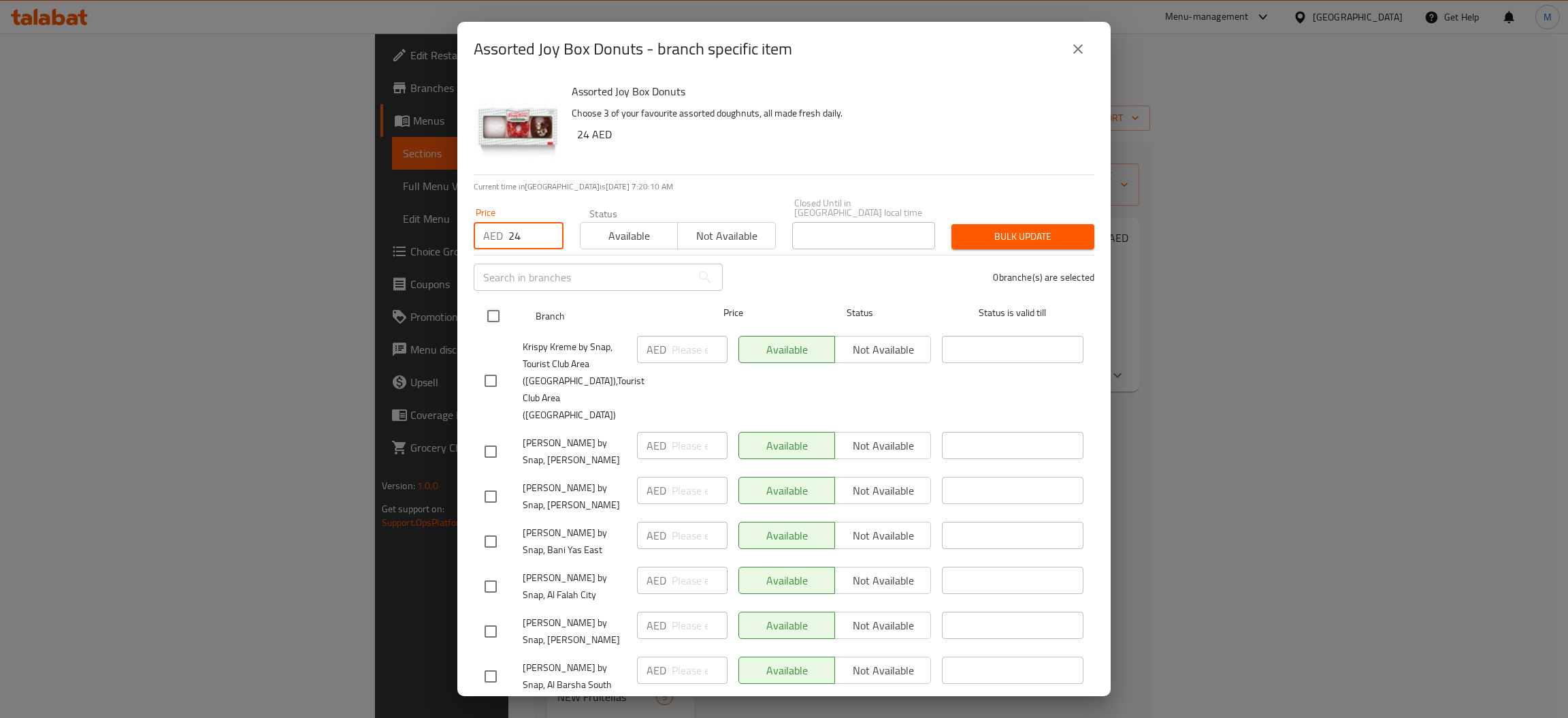
checkbox input "true"
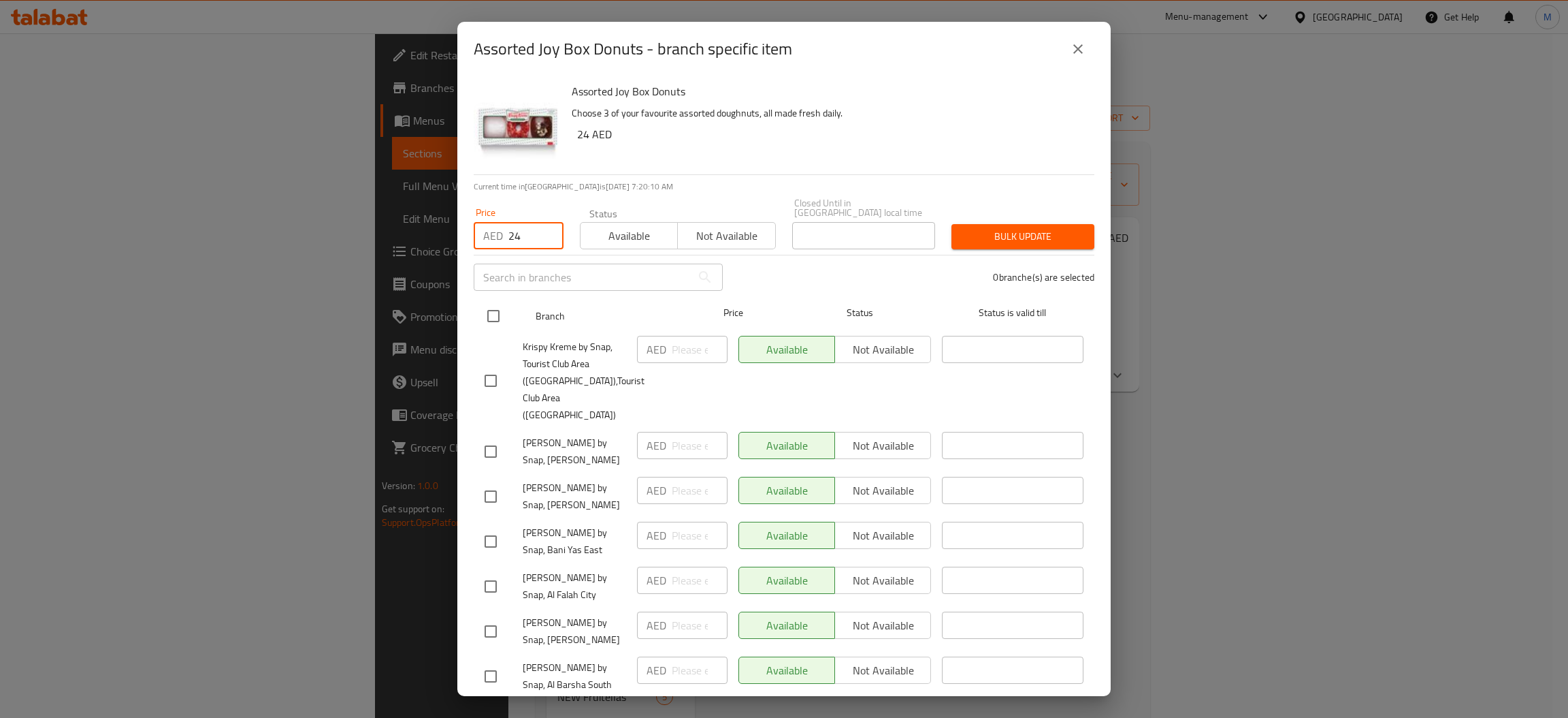
checkbox input "true"
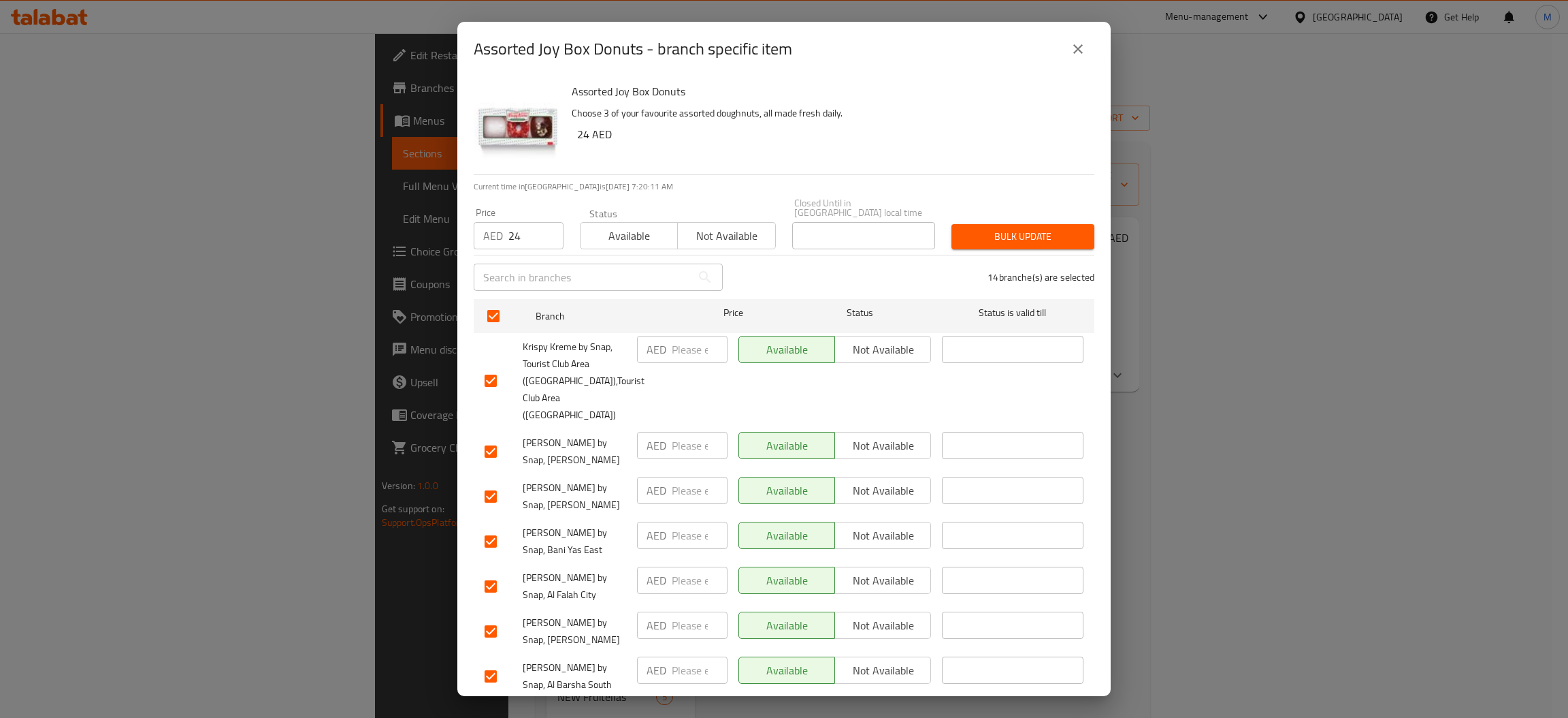
click at [988, 247] on button "Bulk update" at bounding box center [1023, 236] width 143 height 25
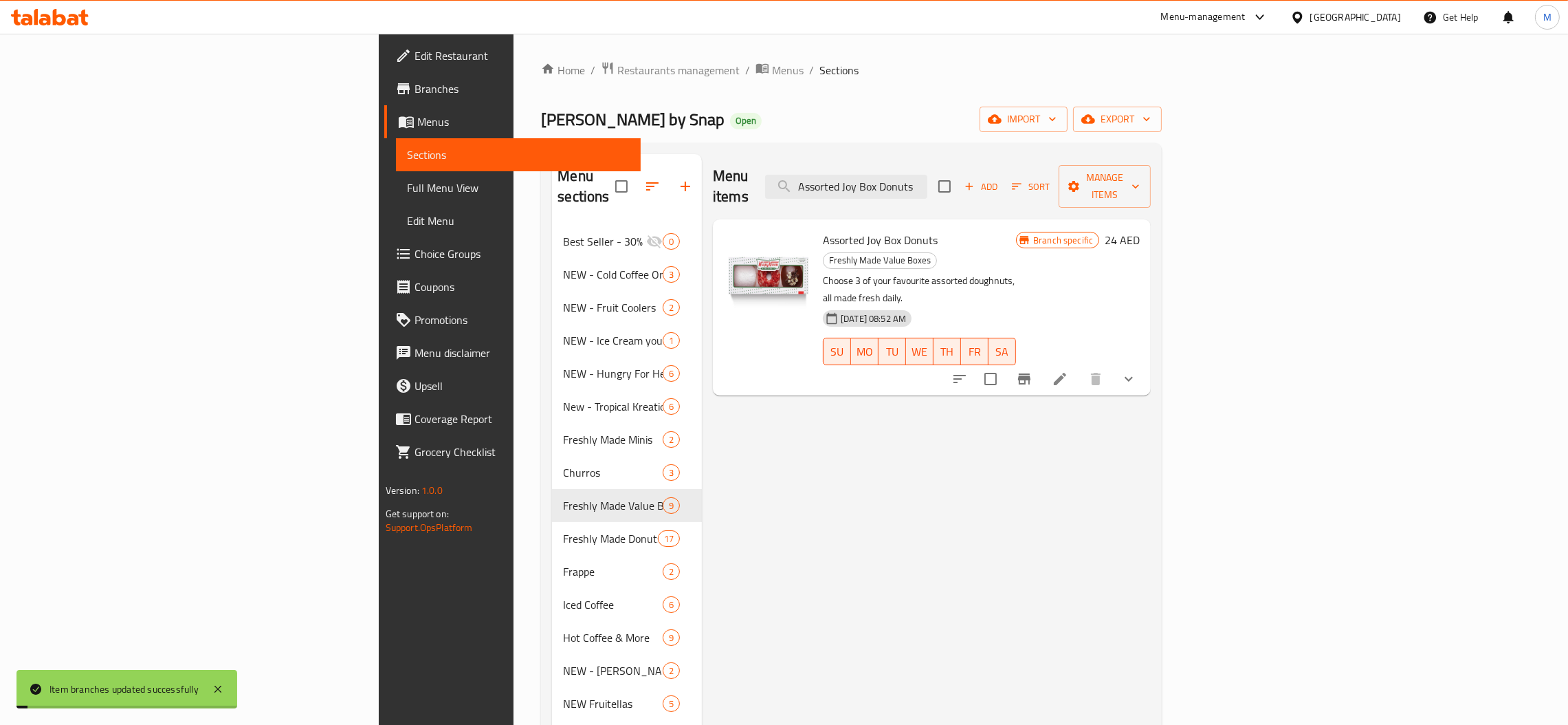
click at [1079, 367] on li at bounding box center [1060, 379] width 38 height 25
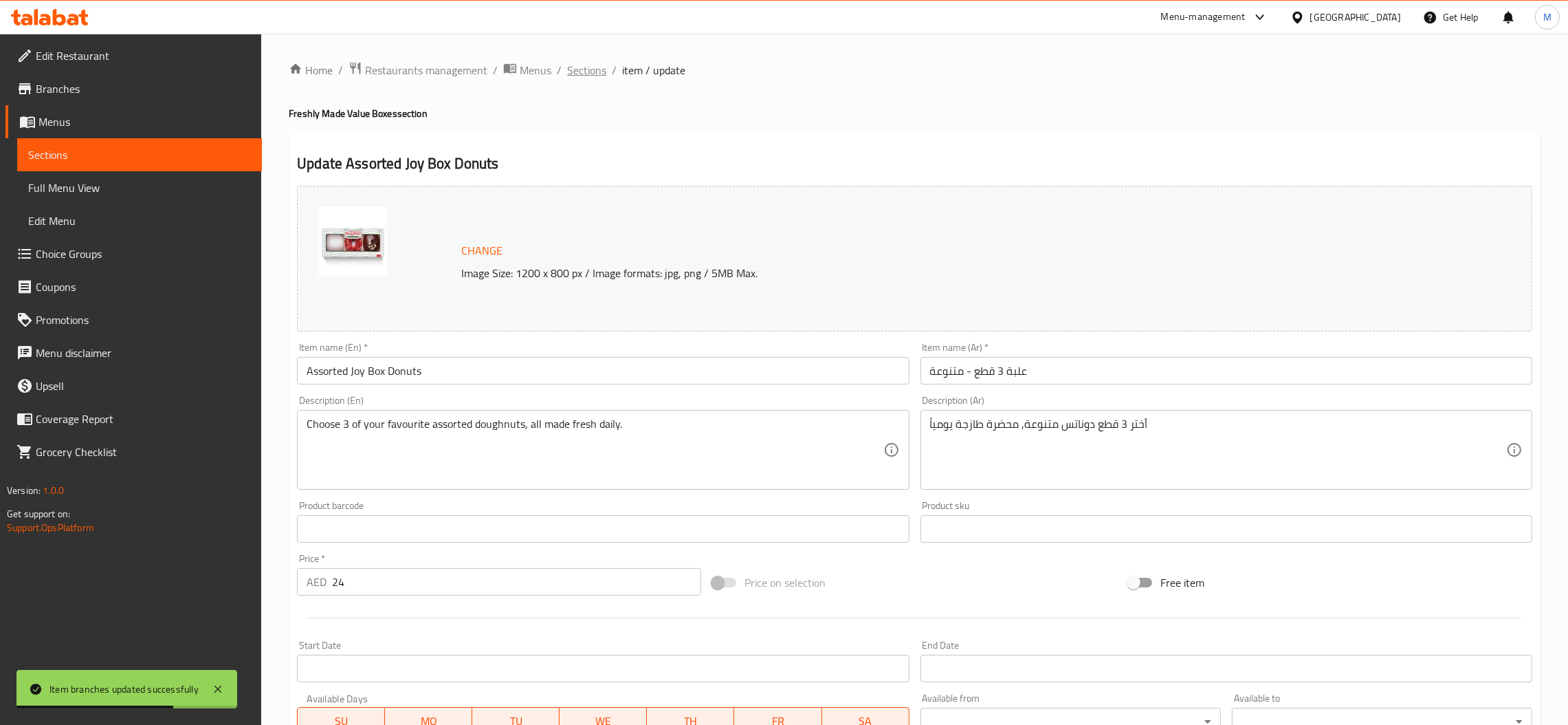
click at [586, 62] on span "Sections" at bounding box center [587, 70] width 39 height 17
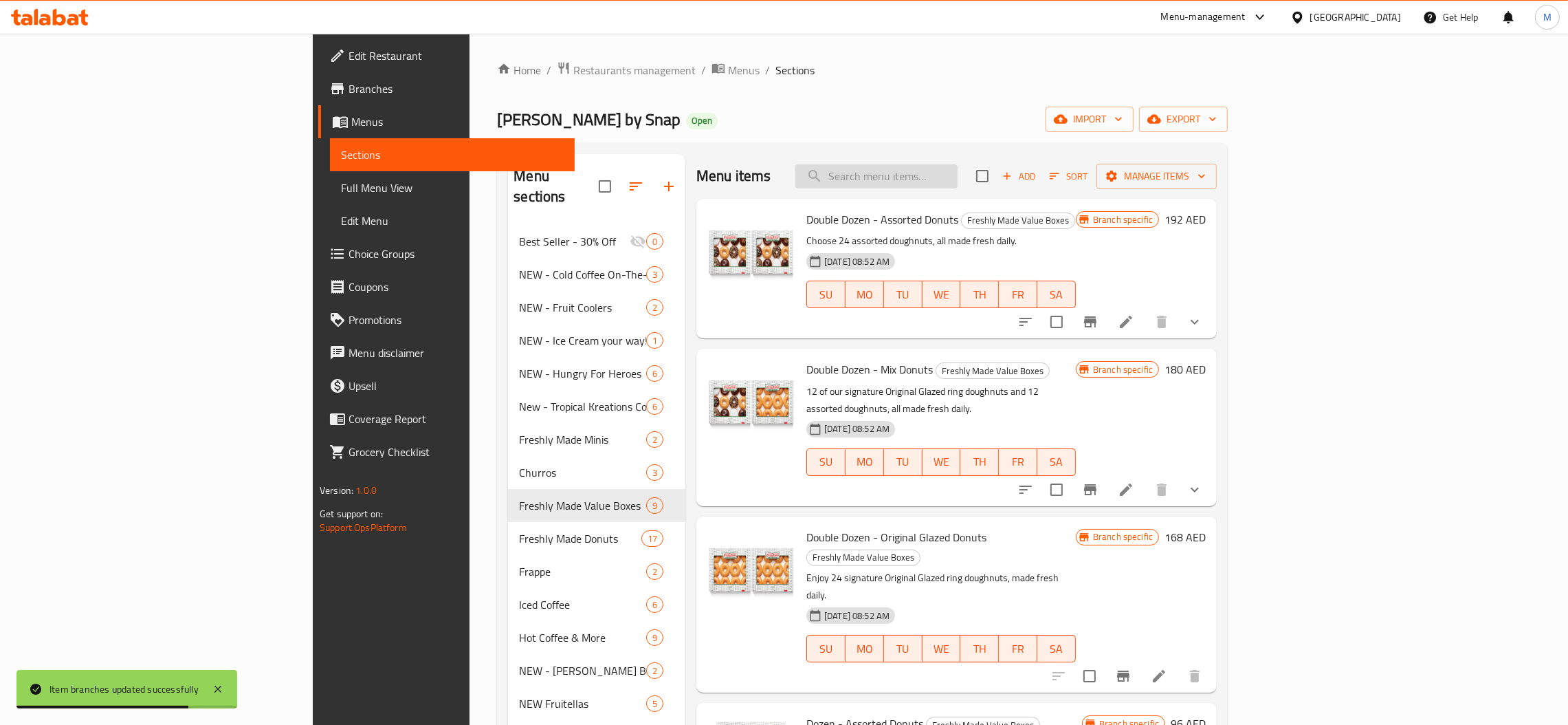
click at [957, 181] on input "search" at bounding box center [876, 176] width 162 height 24
paste input "Half Dozen - Assorted Donuts"
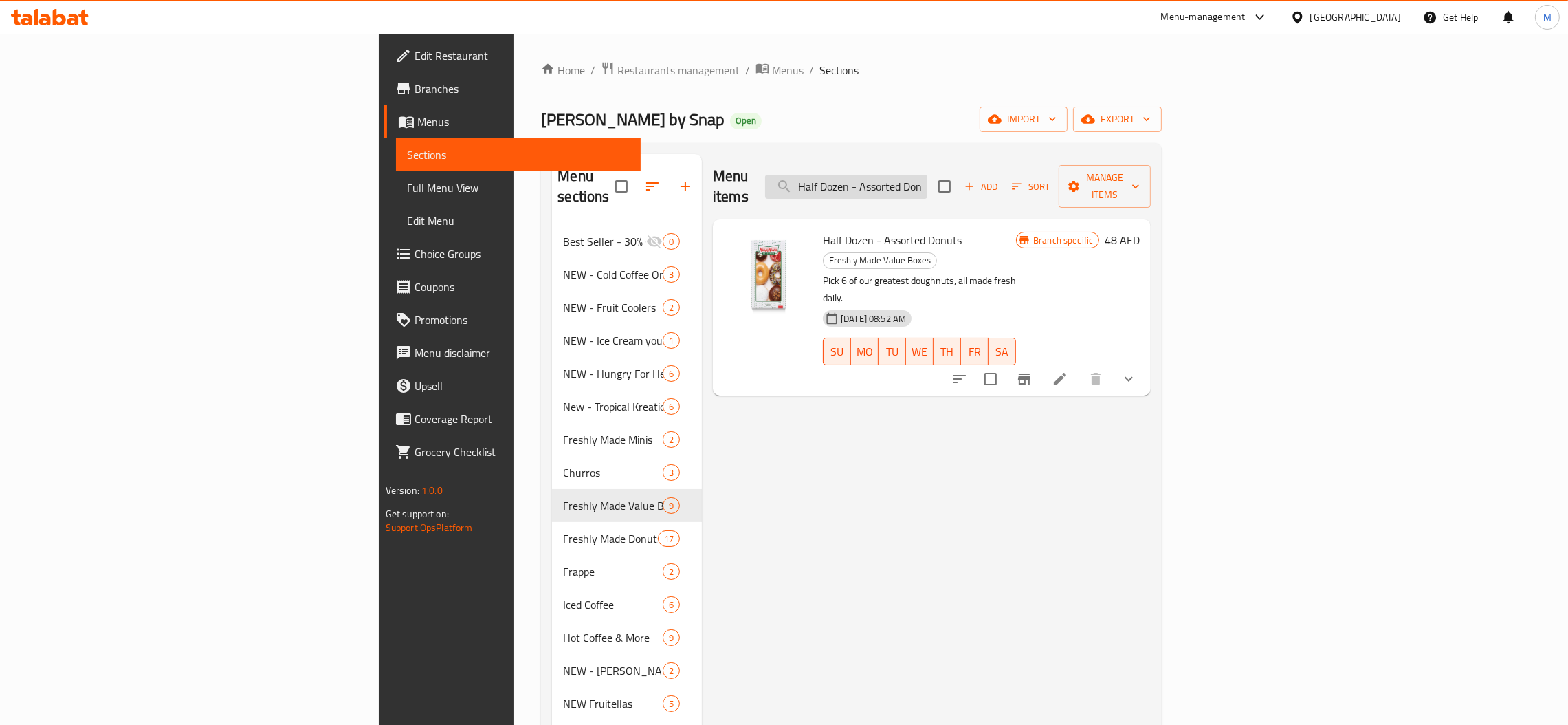
click at [927, 175] on input "Half Dozen - Assorted Donuts" at bounding box center [846, 186] width 162 height 24
paste input "The Original"
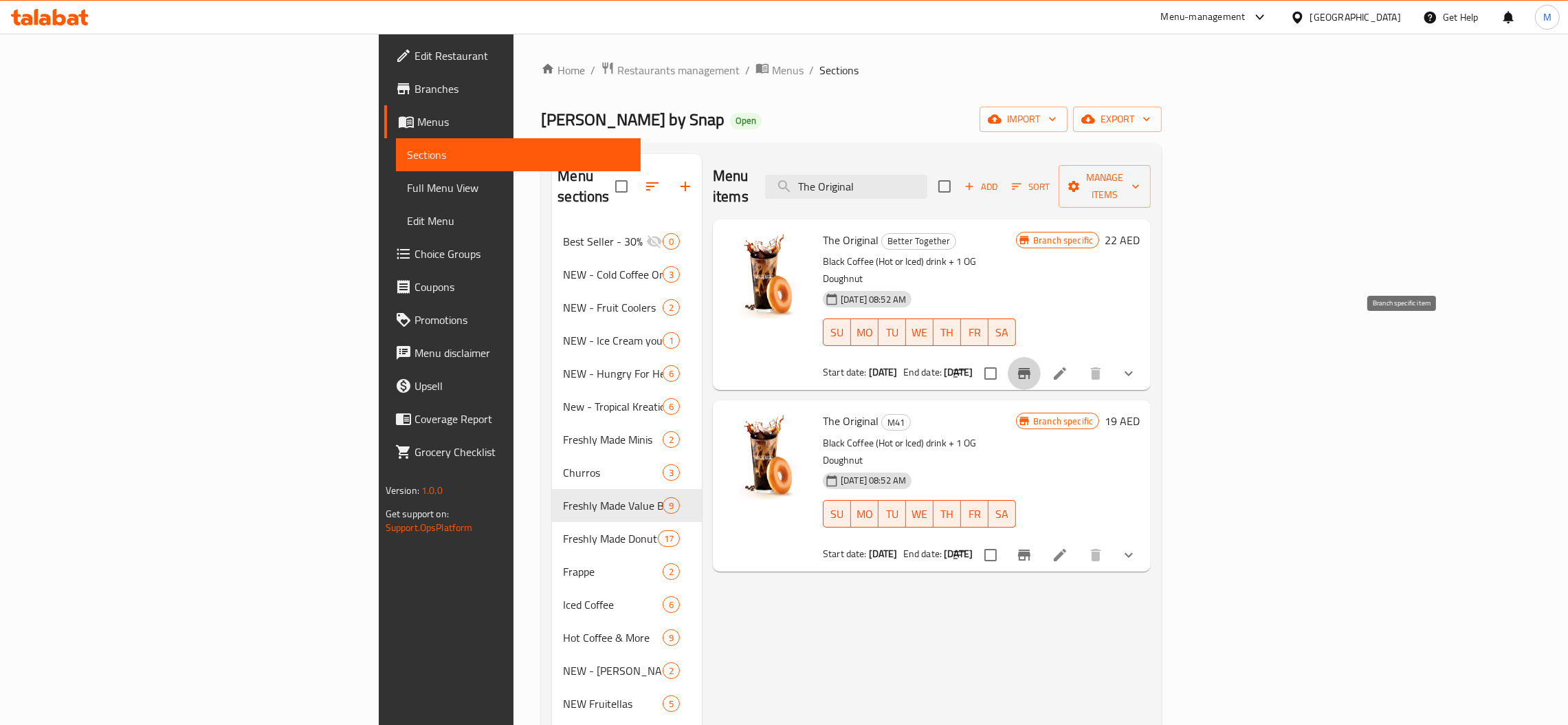
click at [1032, 365] on icon "Branch-specific-item" at bounding box center [1024, 373] width 17 height 17
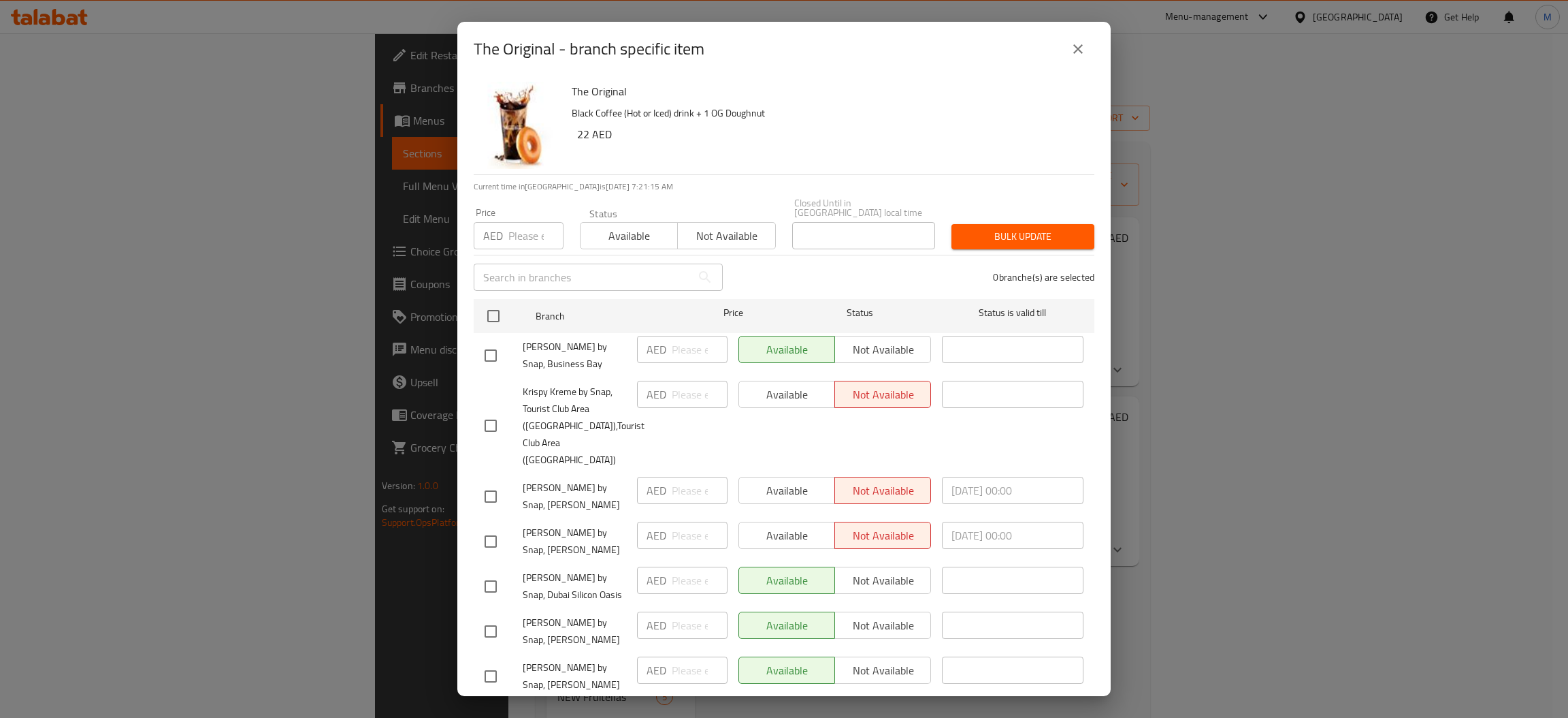
click at [525, 232] on input "number" at bounding box center [535, 235] width 55 height 27
click at [492, 314] on input "checkbox" at bounding box center [493, 316] width 29 height 29
click at [1002, 232] on span "Bulk update" at bounding box center [1022, 237] width 121 height 17
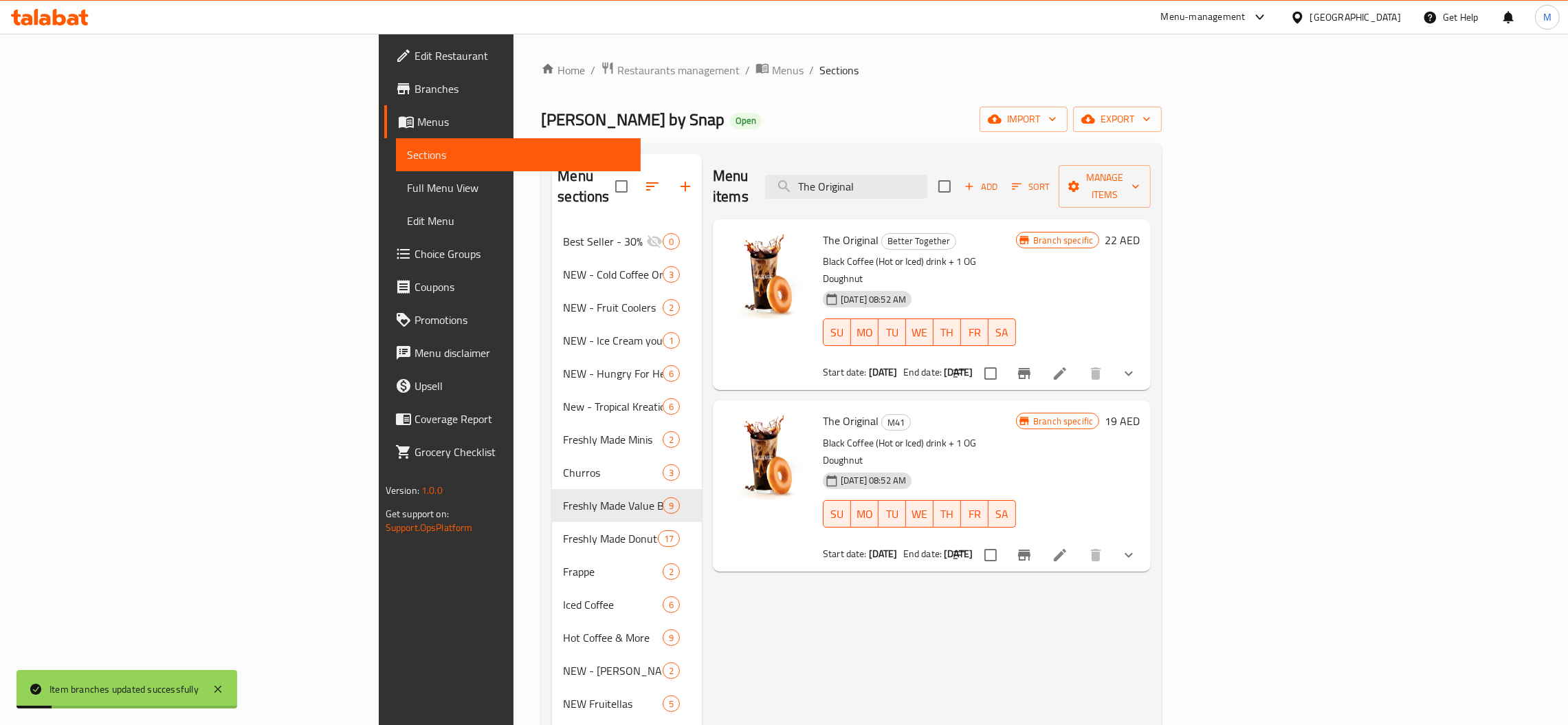
click at [1068, 365] on icon at bounding box center [1060, 373] width 17 height 17
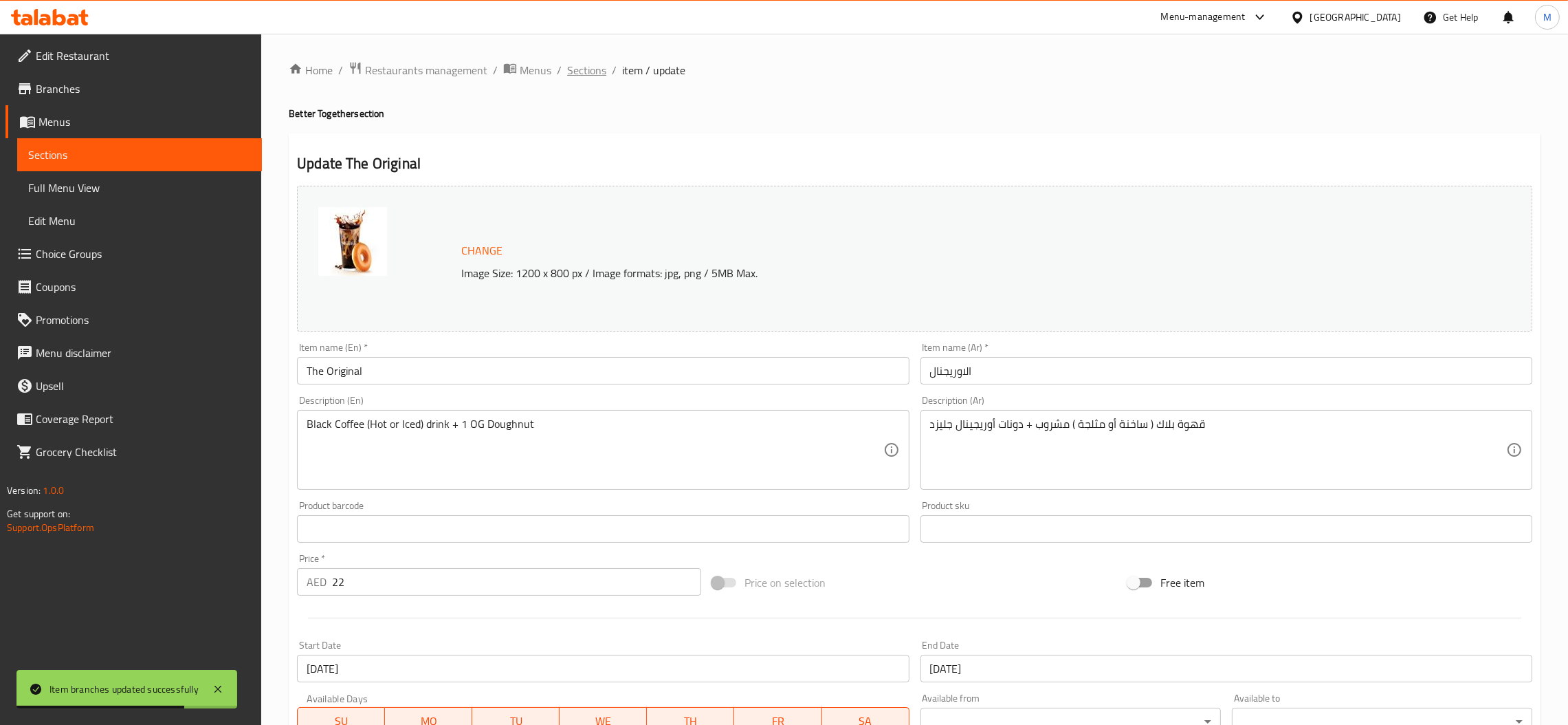
click at [583, 69] on span "Sections" at bounding box center [587, 70] width 39 height 17
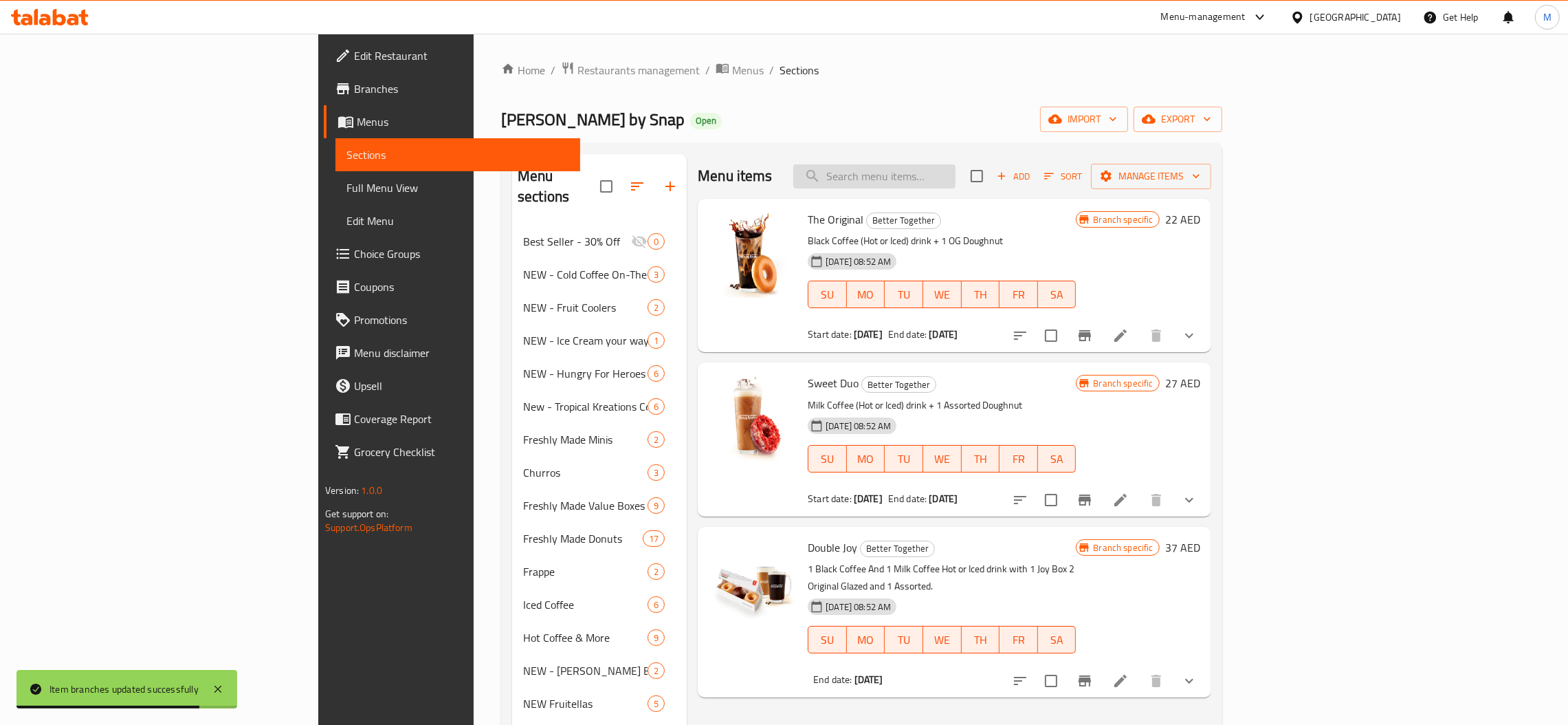
click at [956, 179] on input "search" at bounding box center [874, 176] width 162 height 24
paste input "Sweet Due"
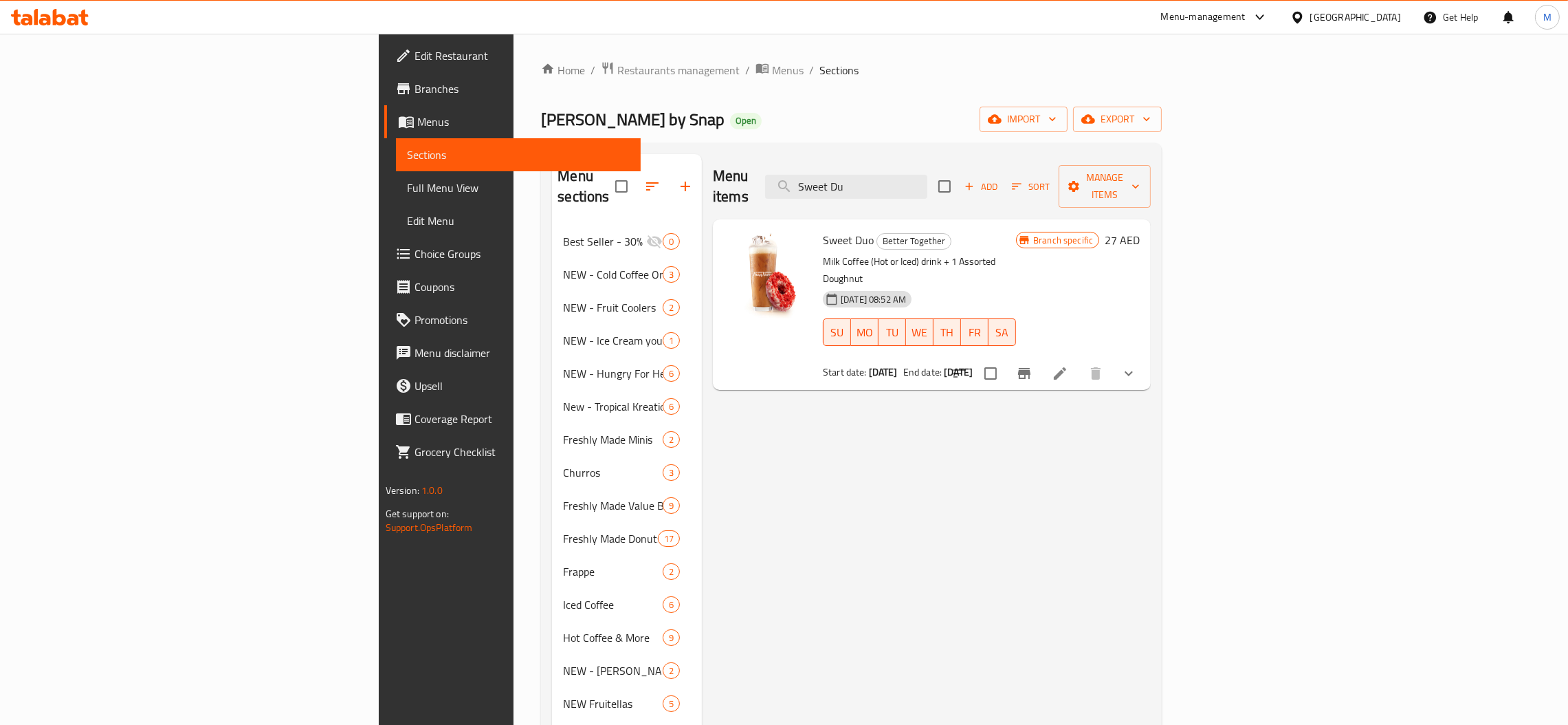
click at [1032, 365] on icon "Branch-specific-item" at bounding box center [1024, 373] width 17 height 17
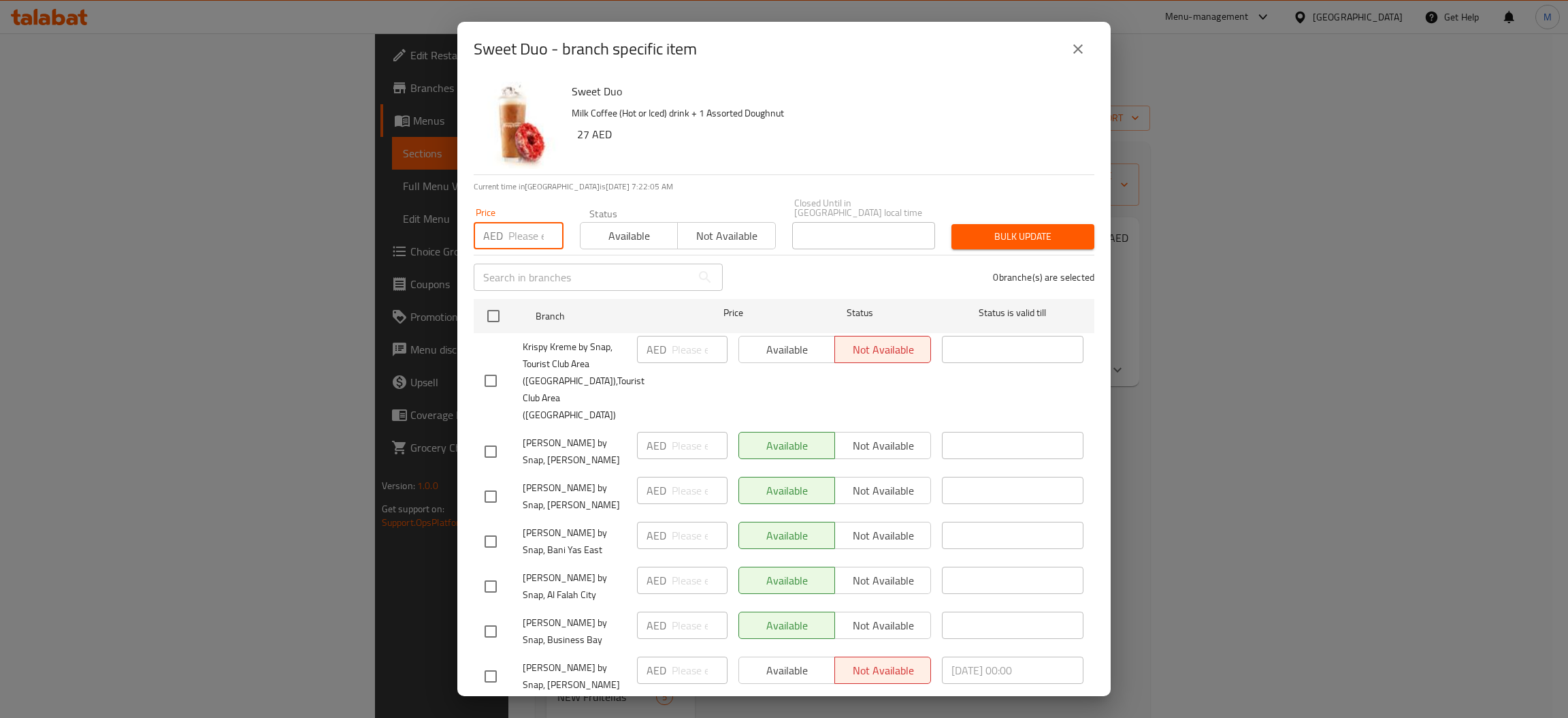
click at [533, 231] on input "number" at bounding box center [535, 235] width 55 height 27
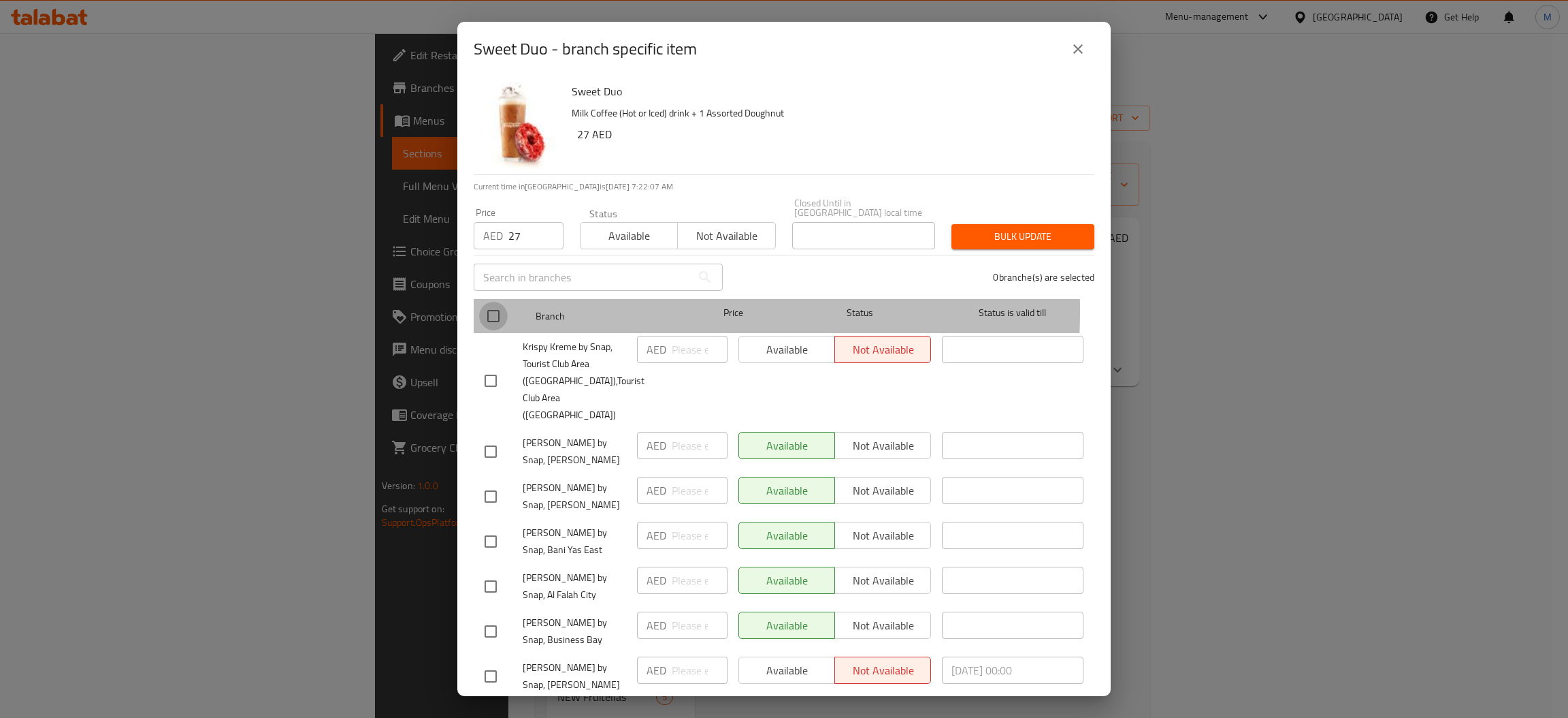
click at [493, 310] on input "checkbox" at bounding box center [493, 316] width 29 height 29
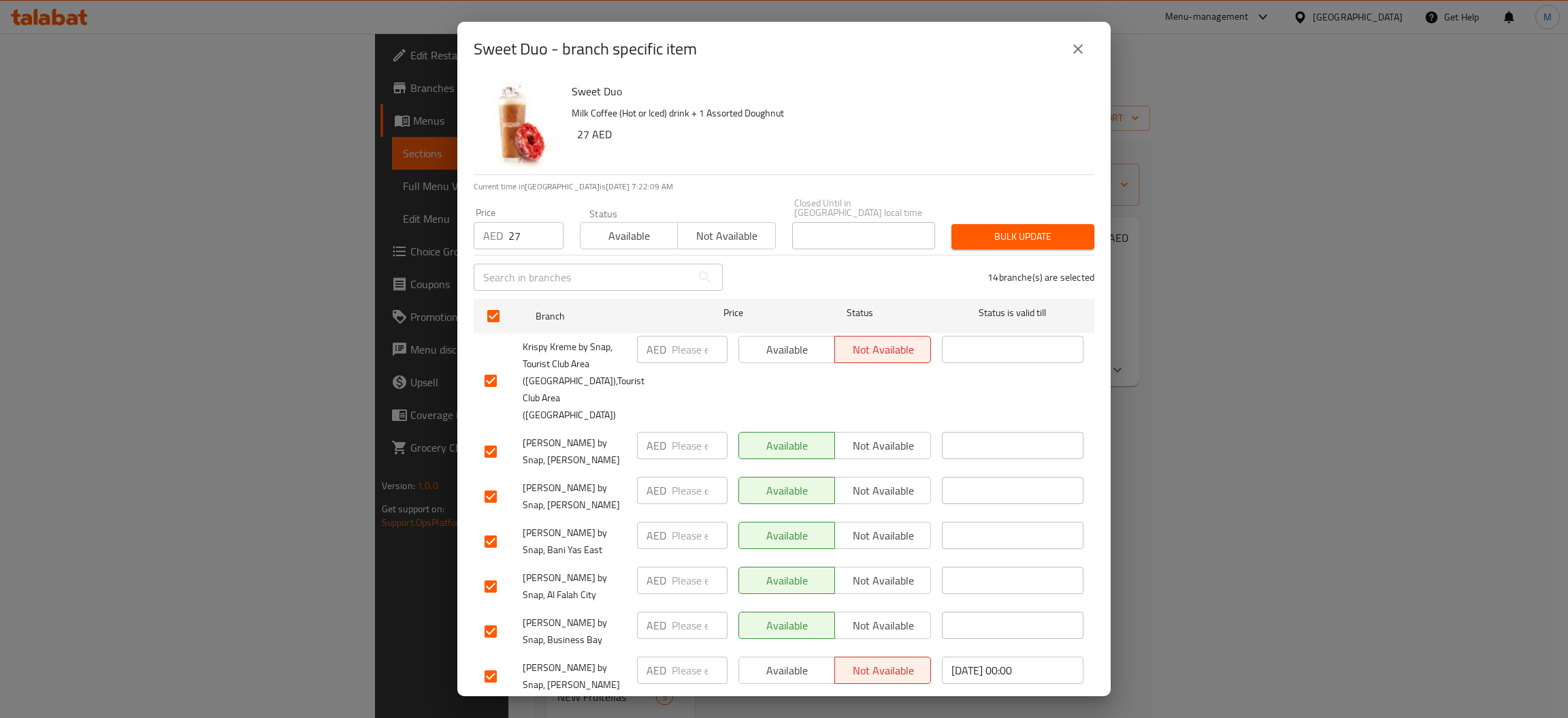
click at [1007, 236] on span "Bulk update" at bounding box center [1022, 237] width 121 height 17
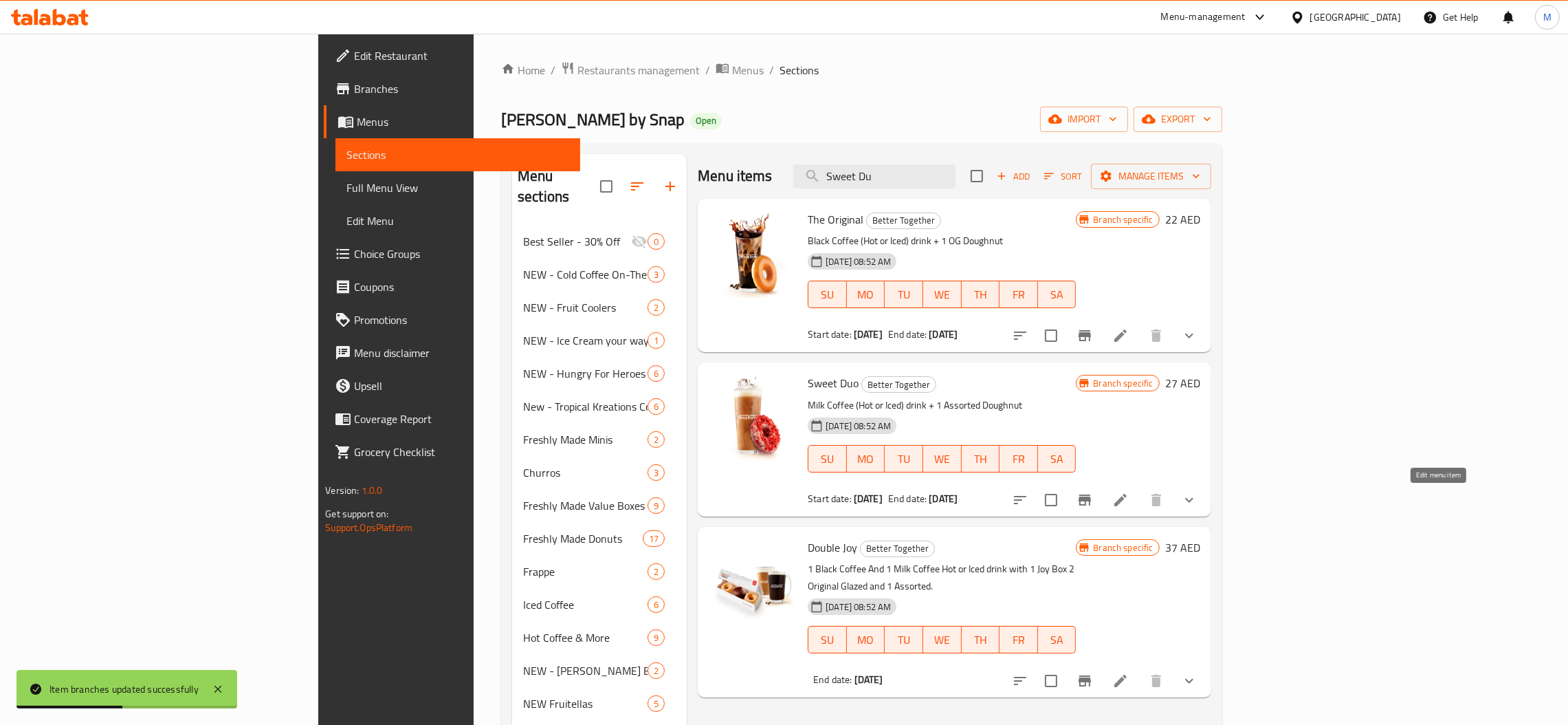
click at [1128, 500] on icon at bounding box center [1120, 500] width 17 height 17
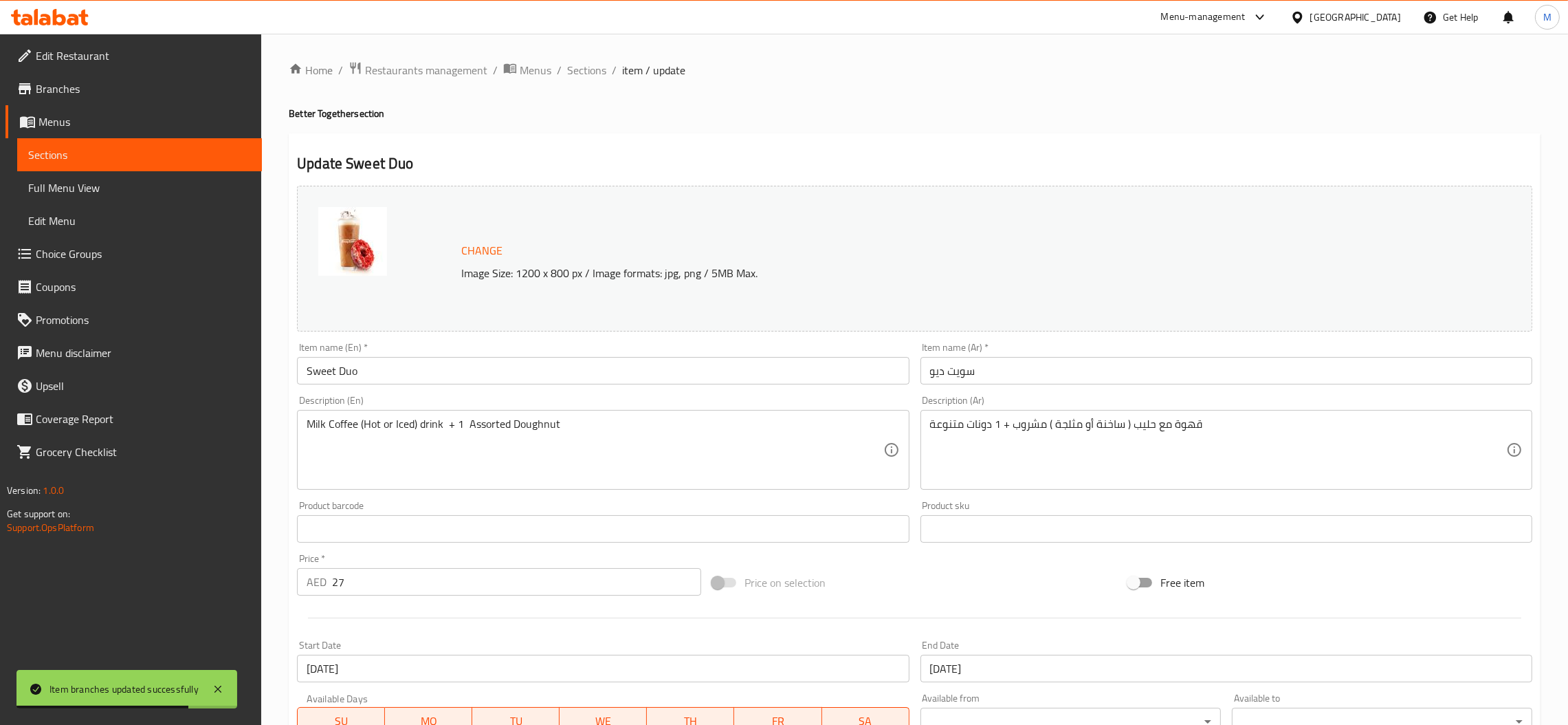
click at [459, 362] on input "Sweet Duo" at bounding box center [602, 370] width 611 height 27
click at [585, 65] on span "Sections" at bounding box center [587, 70] width 39 height 17
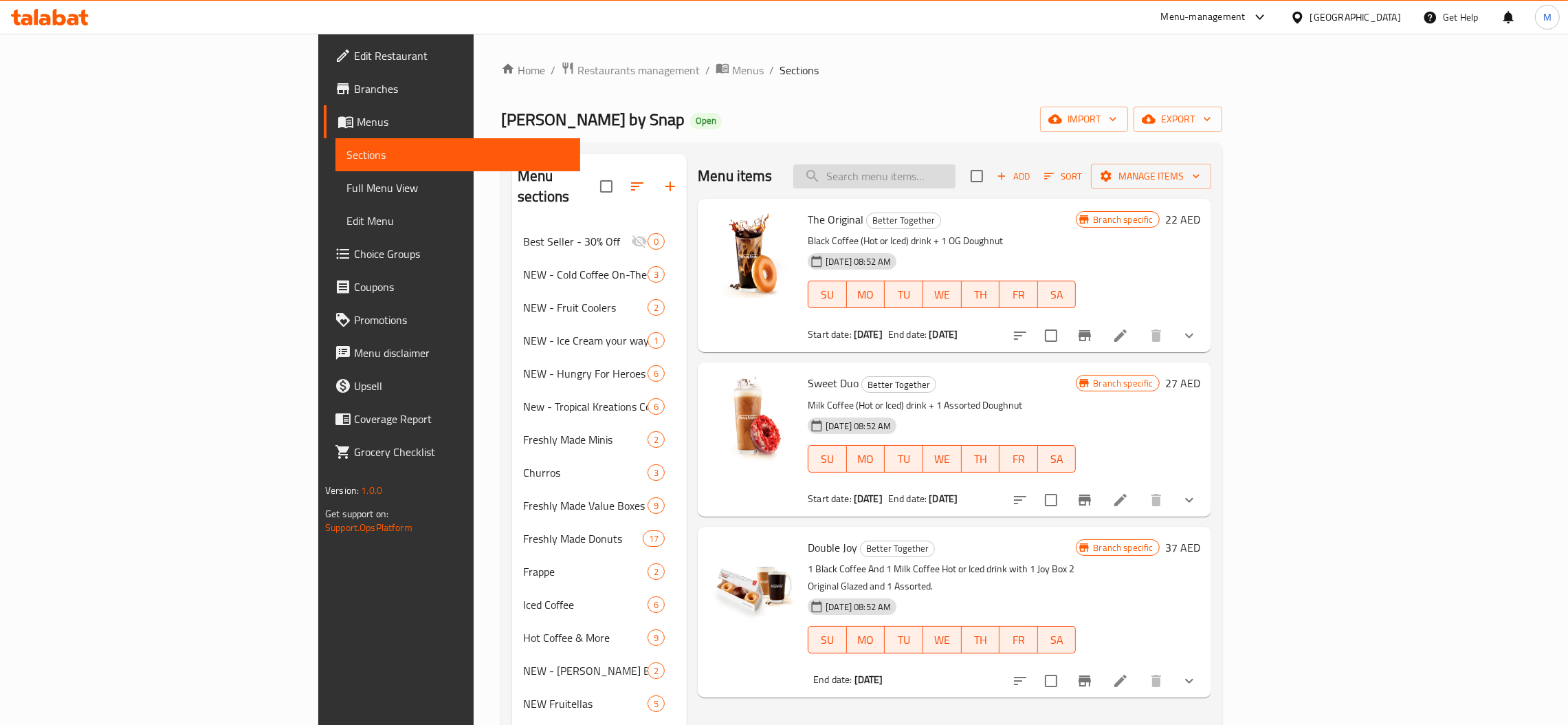
click at [956, 176] on input "search" at bounding box center [874, 176] width 162 height 24
paste input "Double Joy"
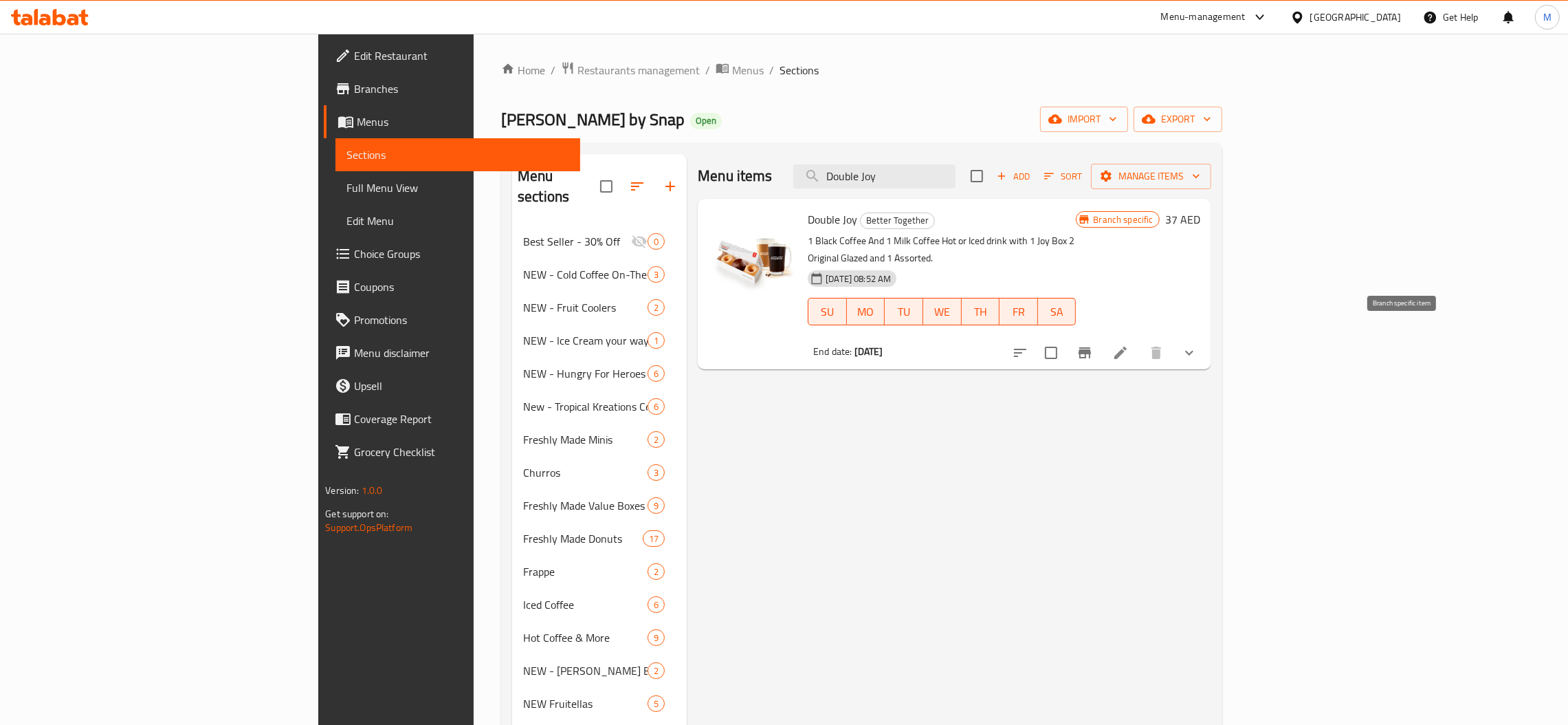
click at [1093, 344] on icon "Branch-specific-item" at bounding box center [1084, 352] width 17 height 17
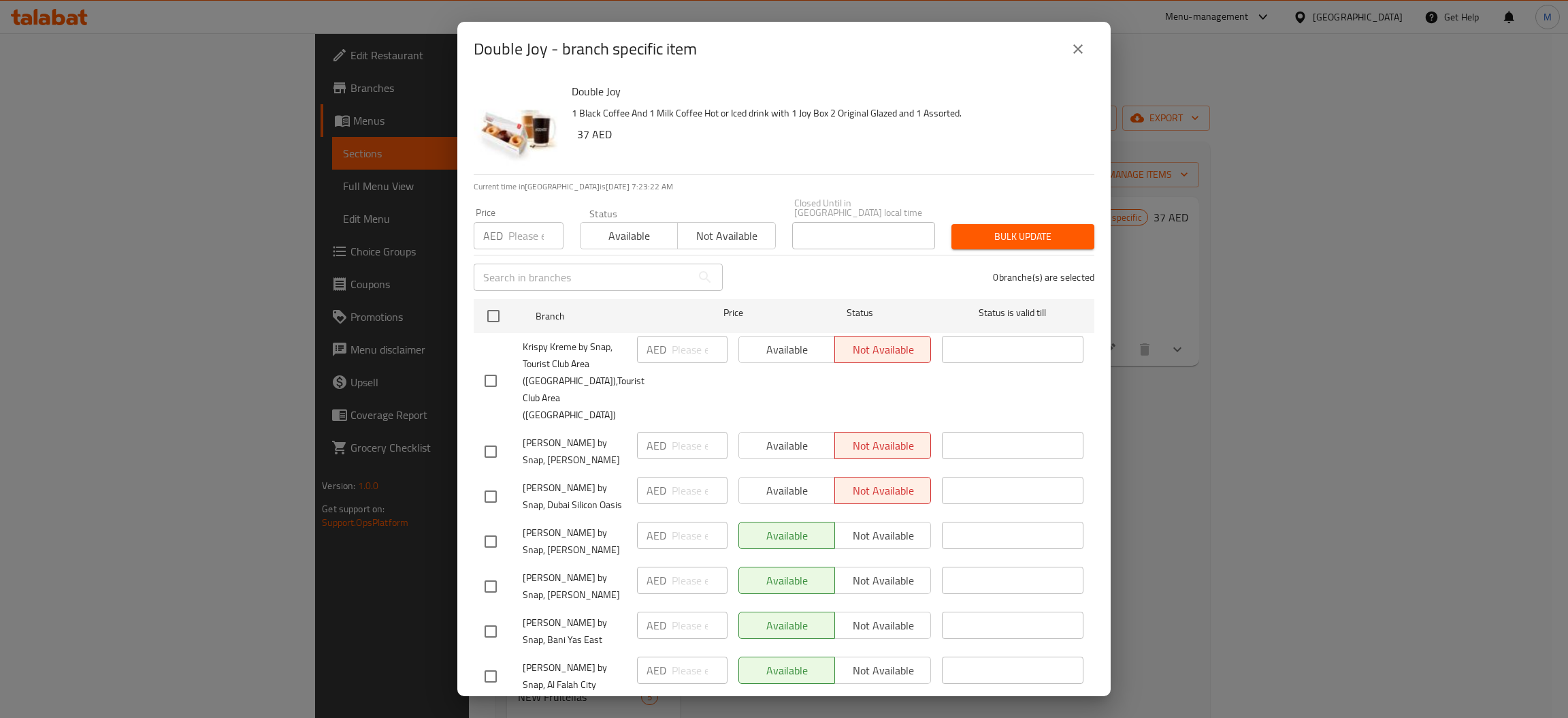
click at [530, 239] on input "number" at bounding box center [535, 235] width 55 height 27
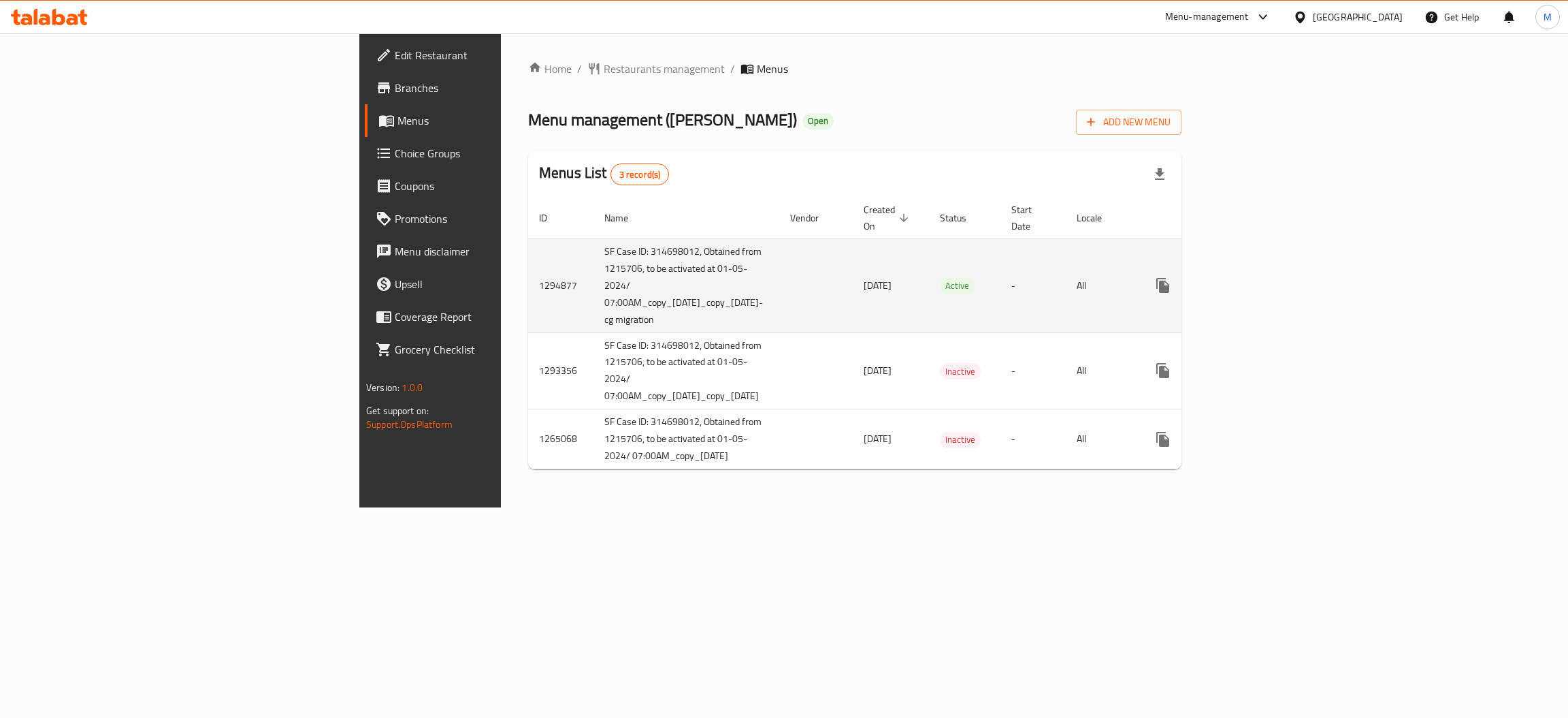
click at [1269, 277] on icon "enhanced table" at bounding box center [1261, 285] width 16 height 16
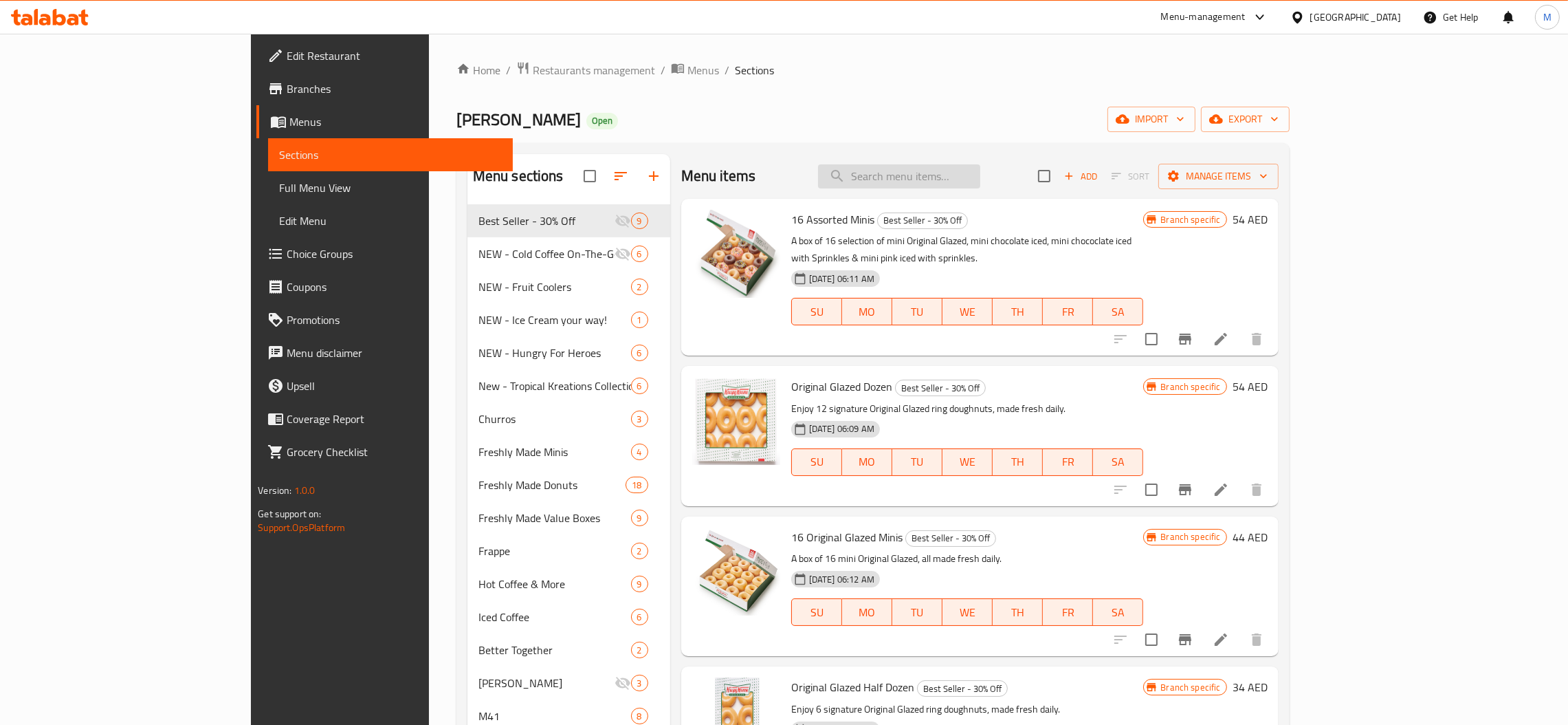
click at [980, 177] on input "search" at bounding box center [899, 176] width 162 height 24
paste input "Cold Brew Nitro & OG"
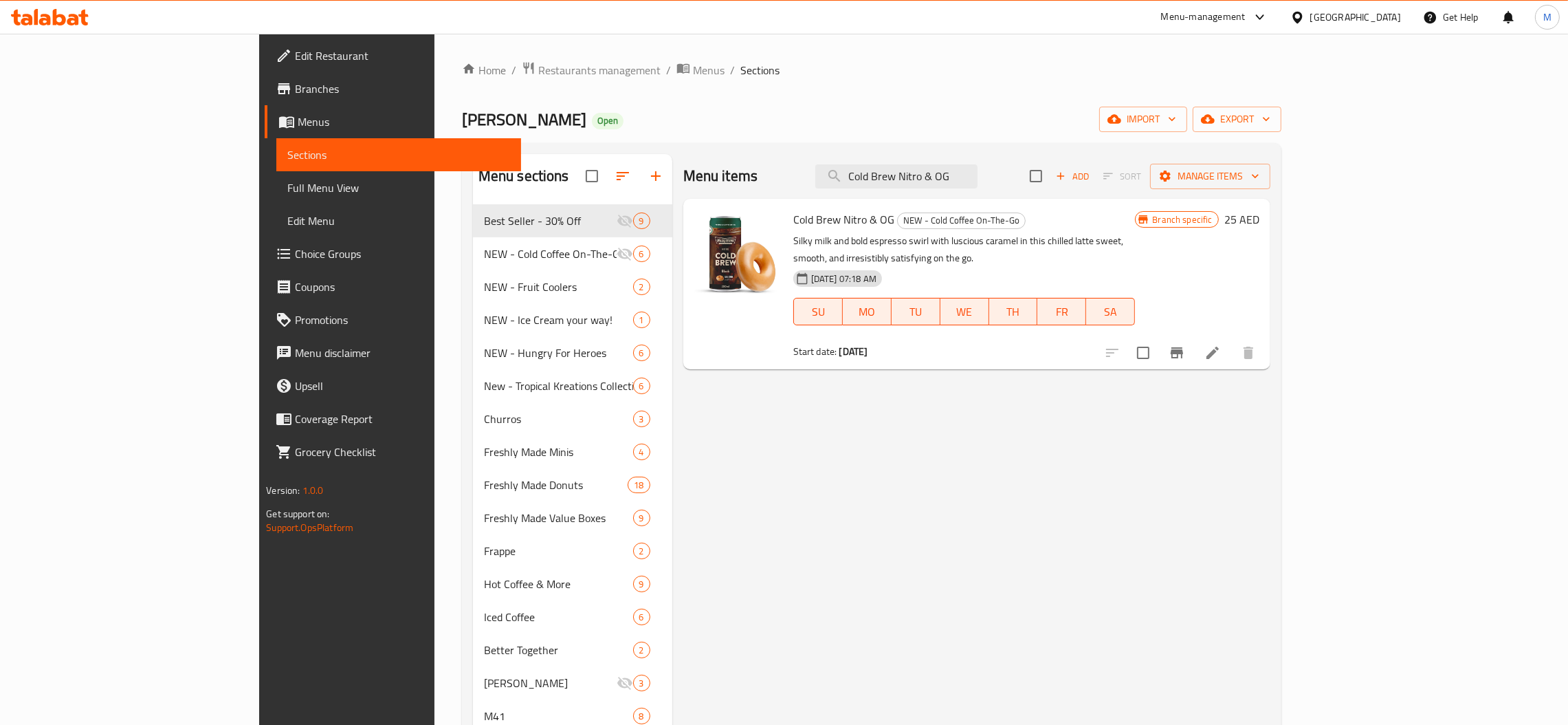
type input "Cold Brew Nitro & OG"
click at [295, 97] on span "Branches" at bounding box center [402, 88] width 215 height 17
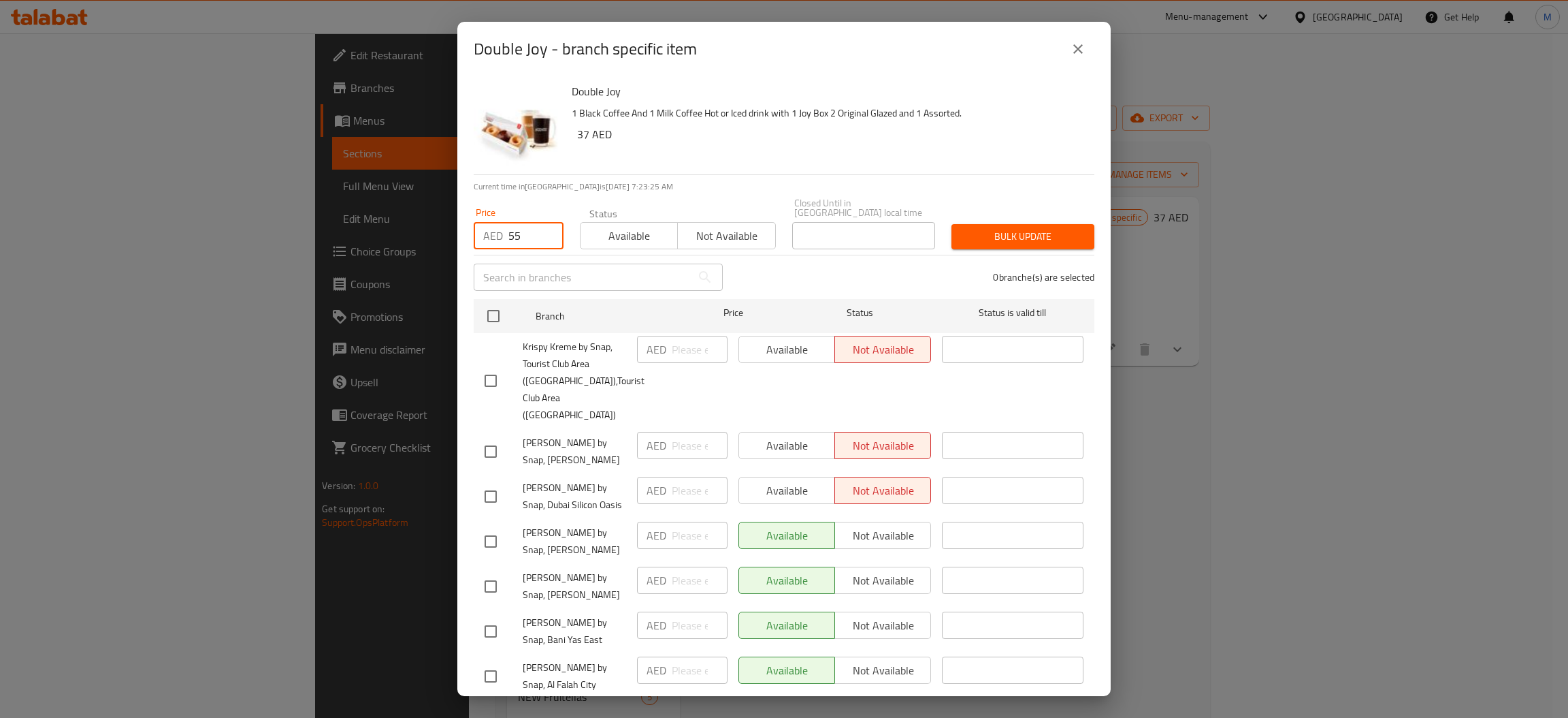
type input "55"
click at [1083, 54] on icon "close" at bounding box center [1078, 49] width 16 height 16
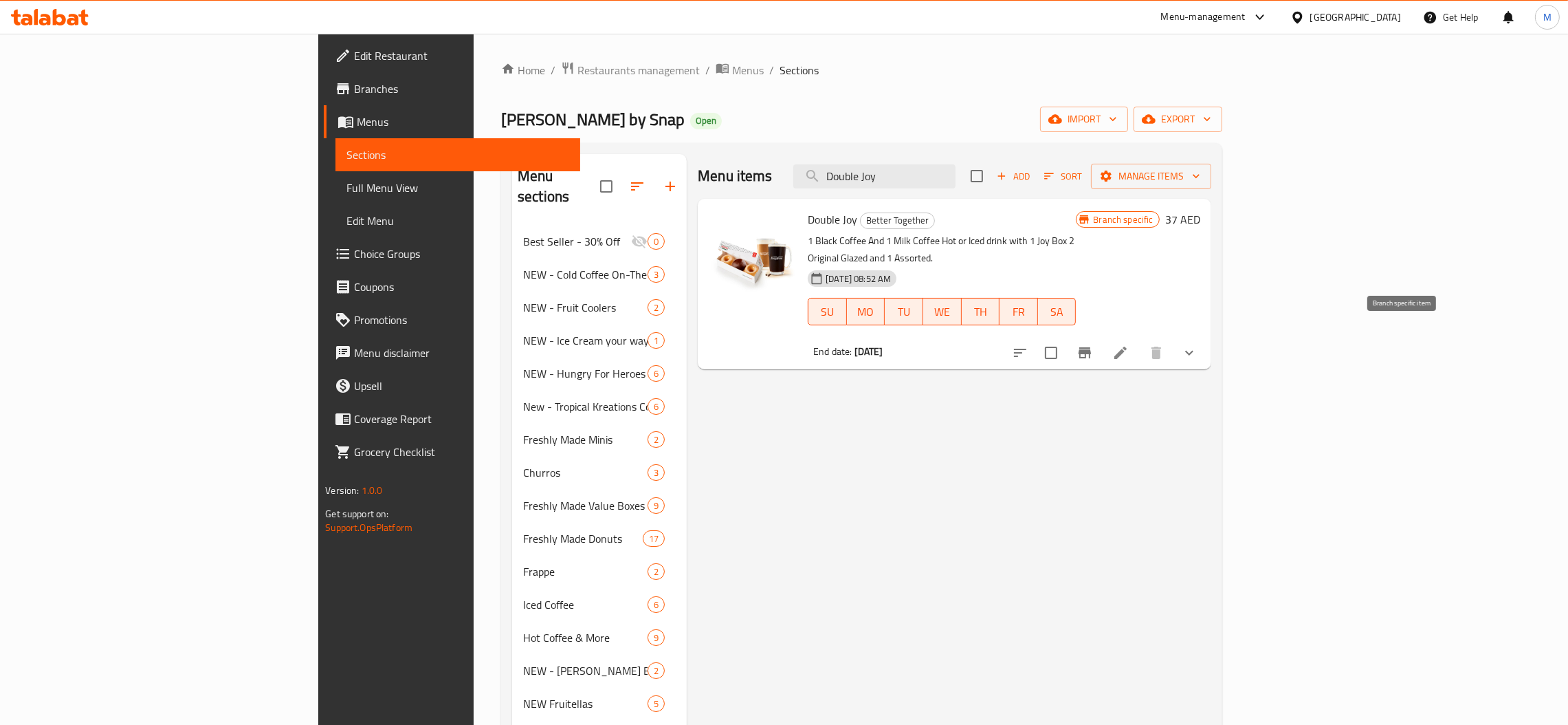
click at [1091, 347] on icon "Branch-specific-item" at bounding box center [1084, 352] width 12 height 11
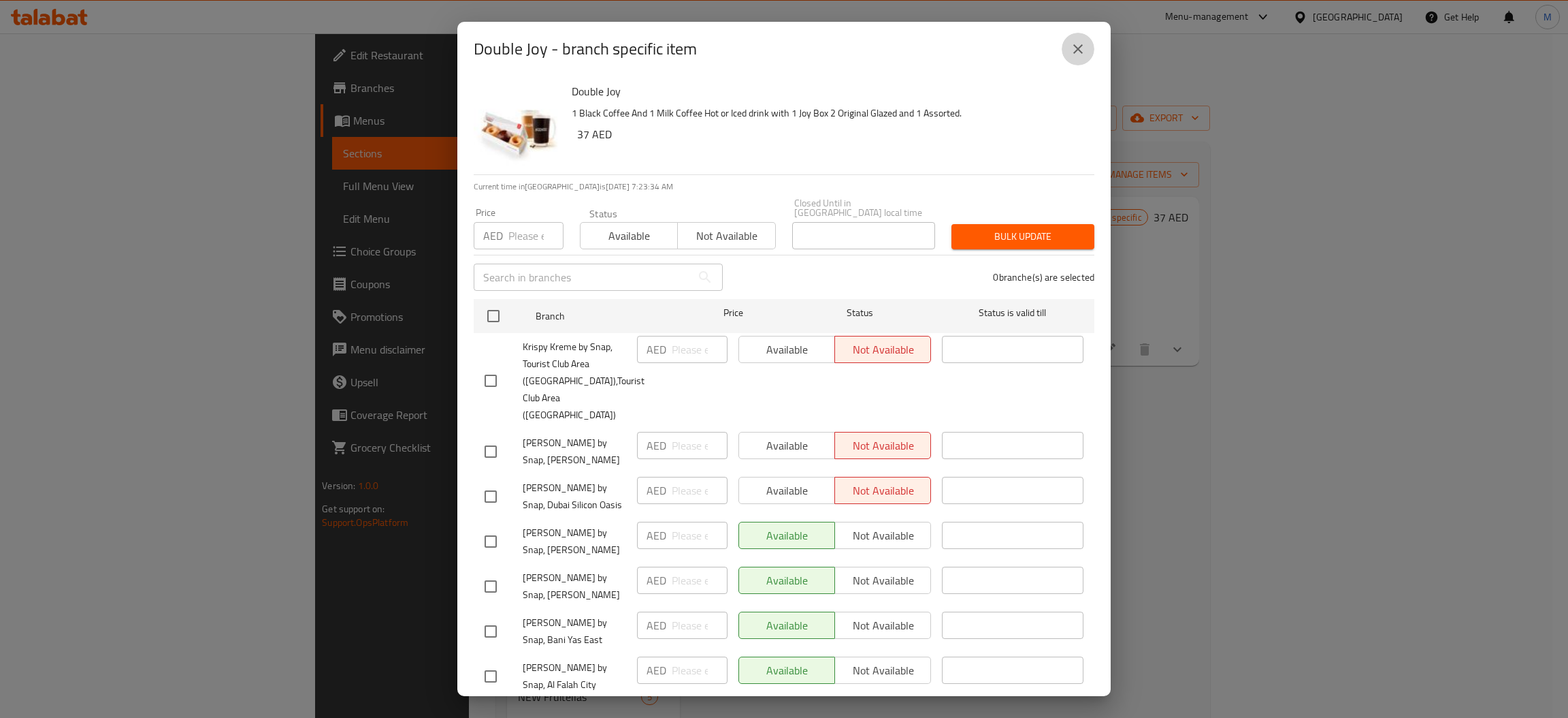
click at [1070, 50] on icon "close" at bounding box center [1078, 49] width 16 height 16
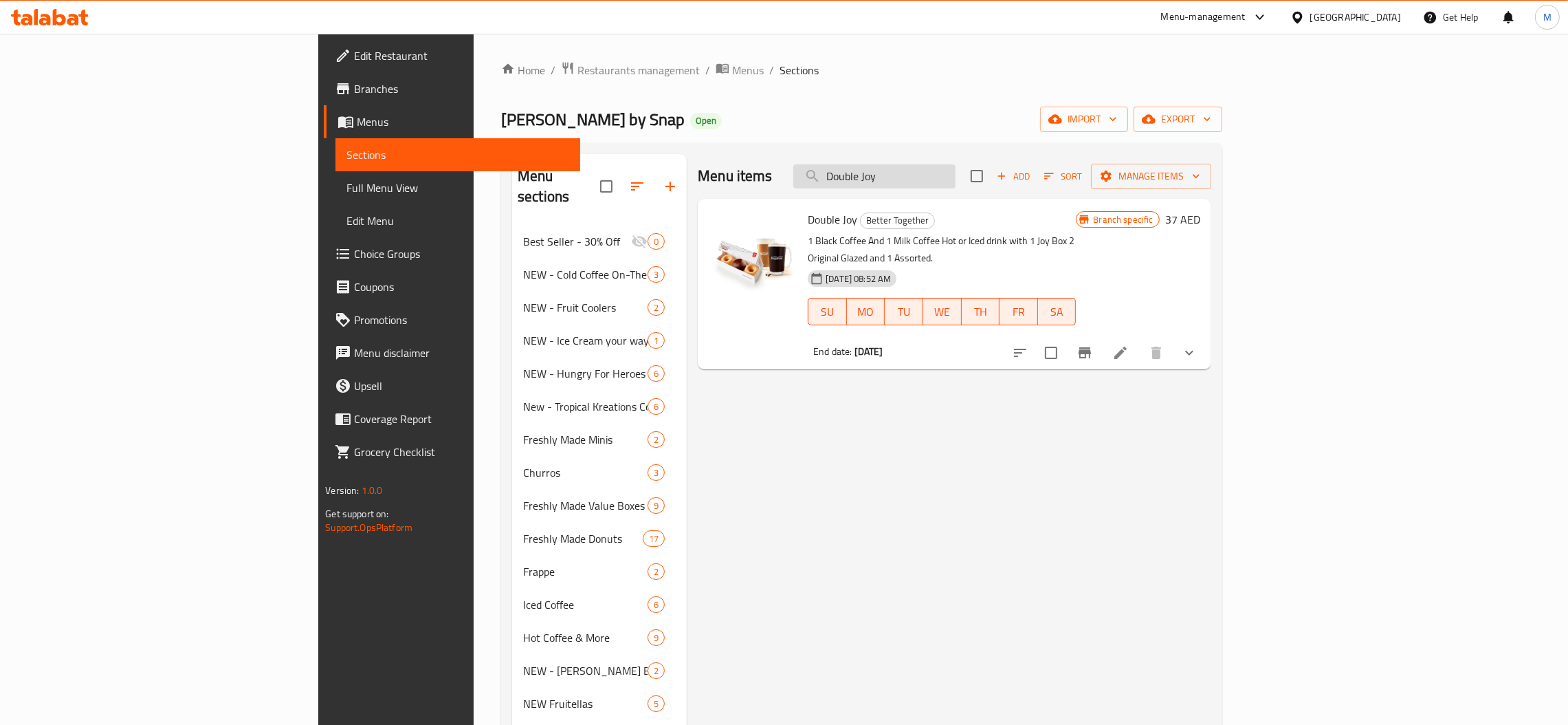
click at [956, 175] on input "Double Joy" at bounding box center [874, 176] width 162 height 24
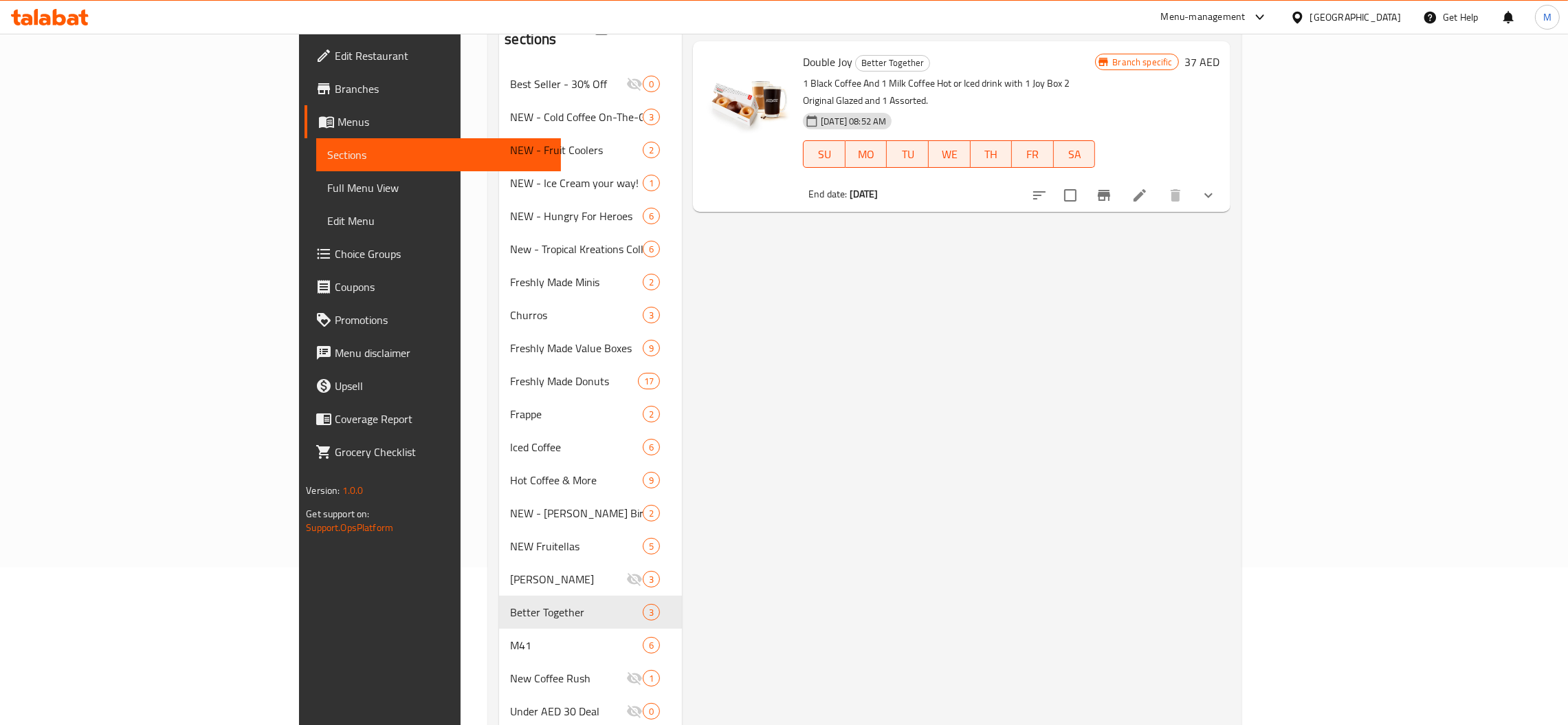
scroll to position [309, 0]
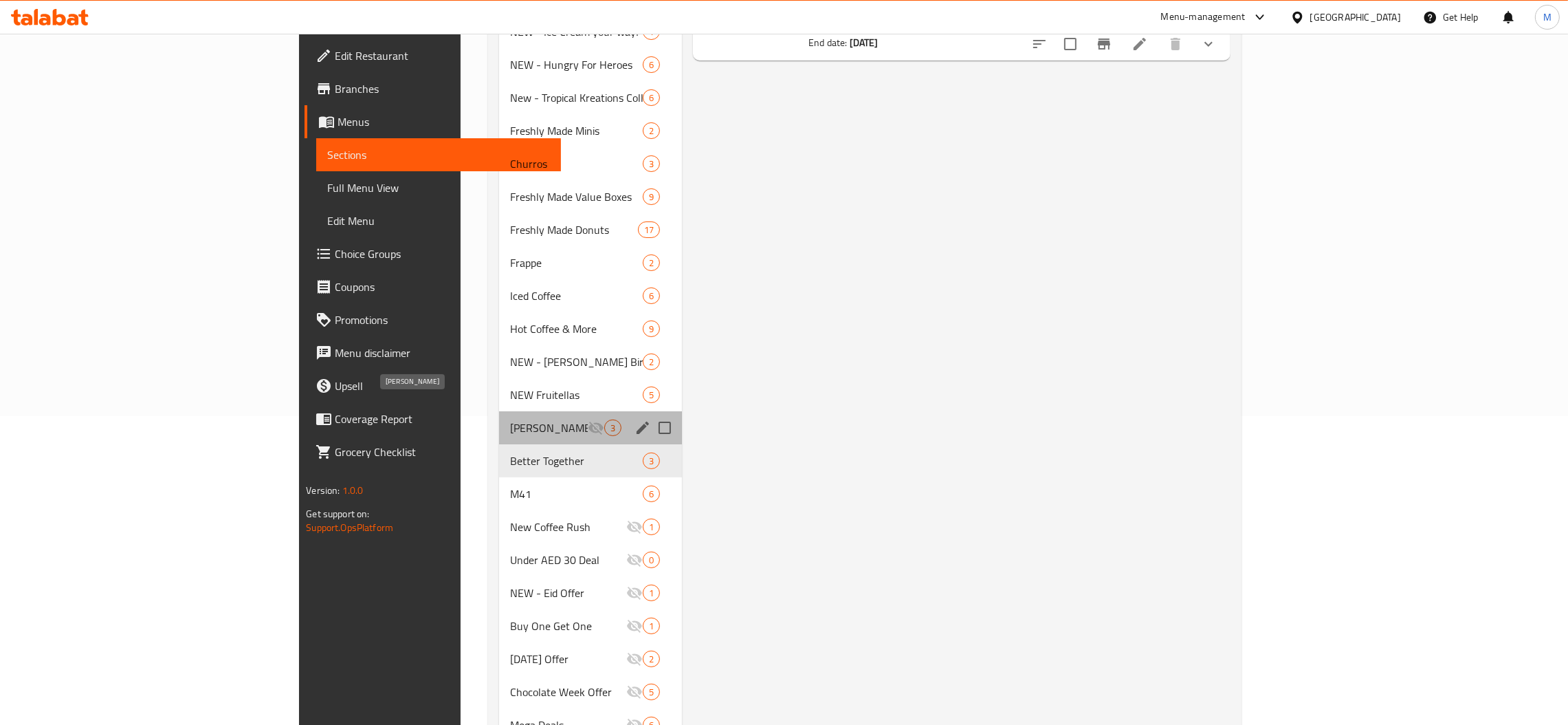
click at [510, 420] on span "[PERSON_NAME]" at bounding box center [549, 427] width 78 height 17
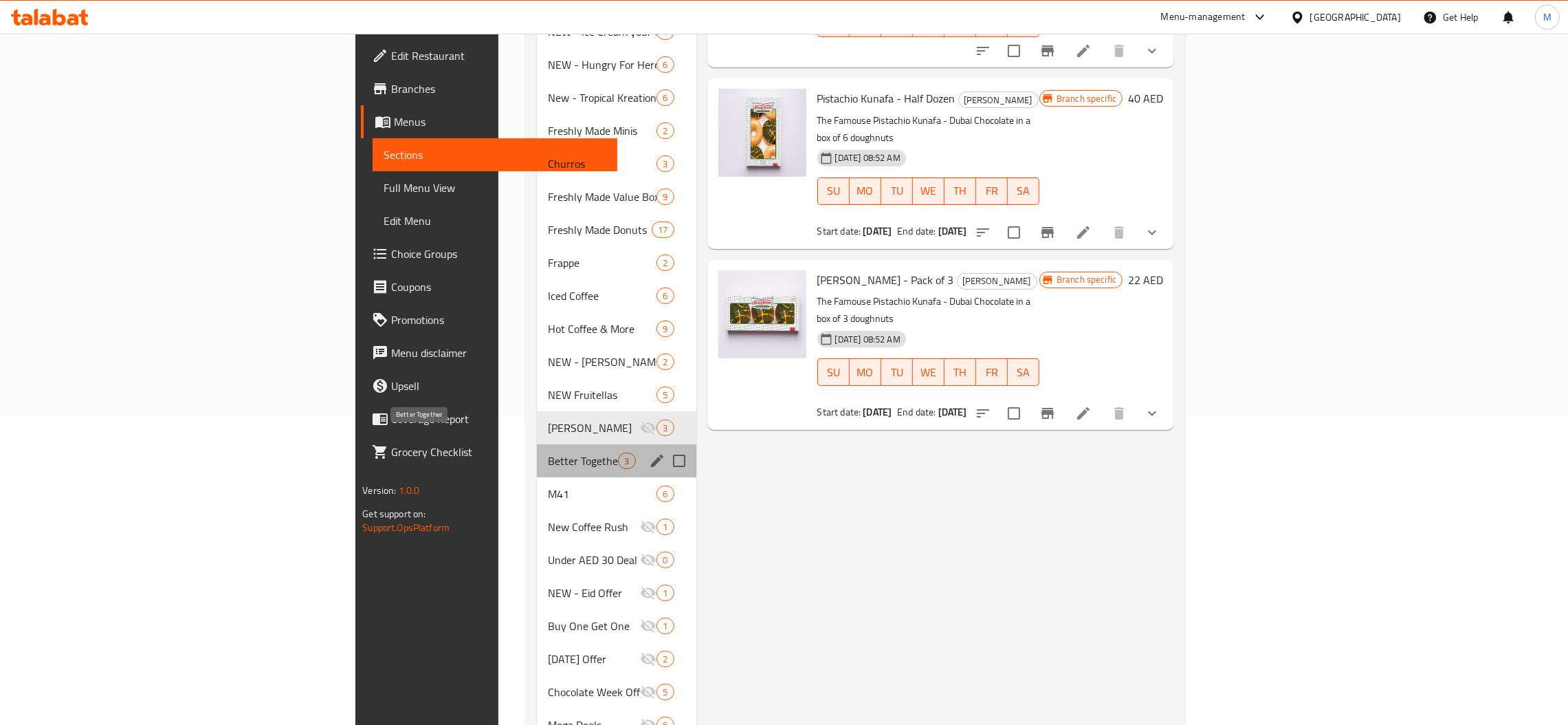
click at [548, 453] on span "Better Together" at bounding box center [583, 461] width 71 height 17
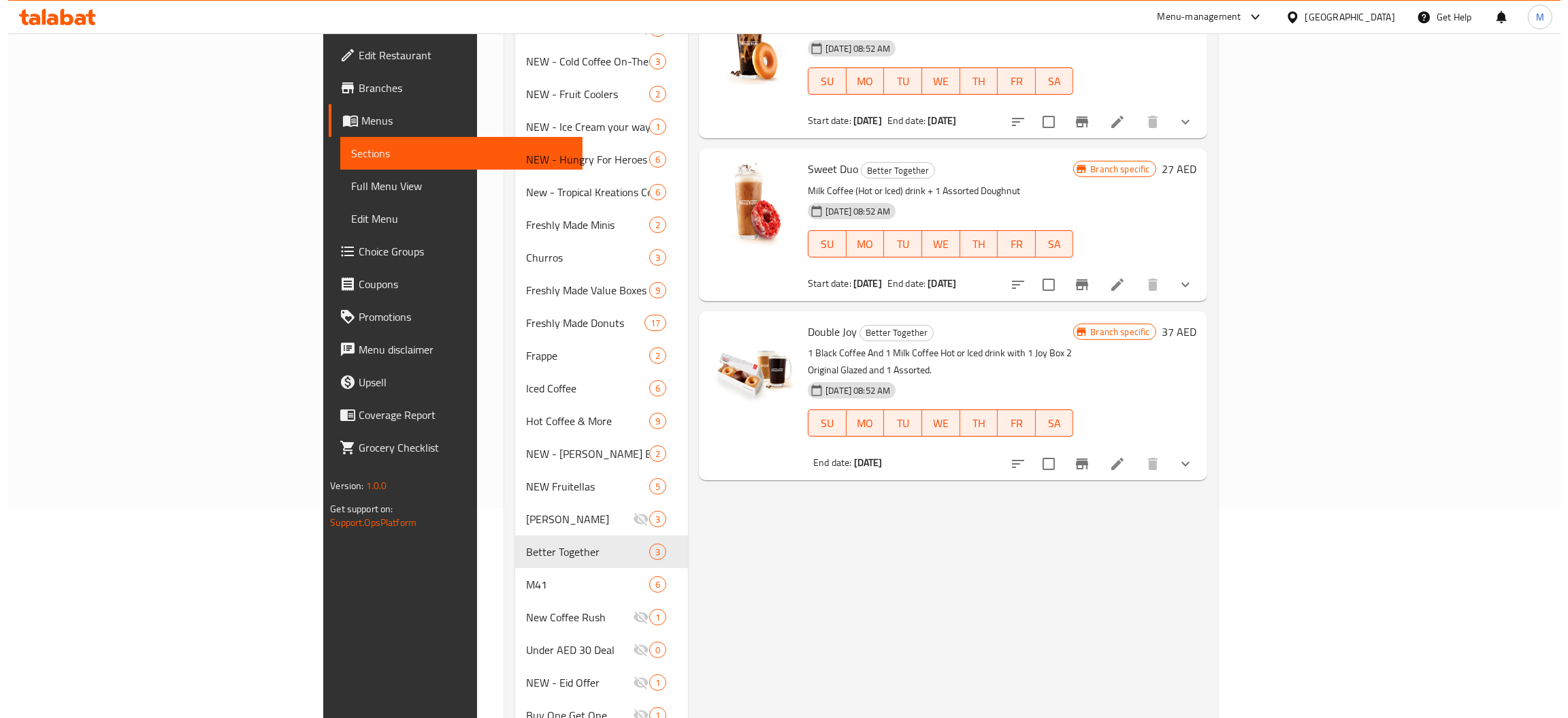
scroll to position [102, 0]
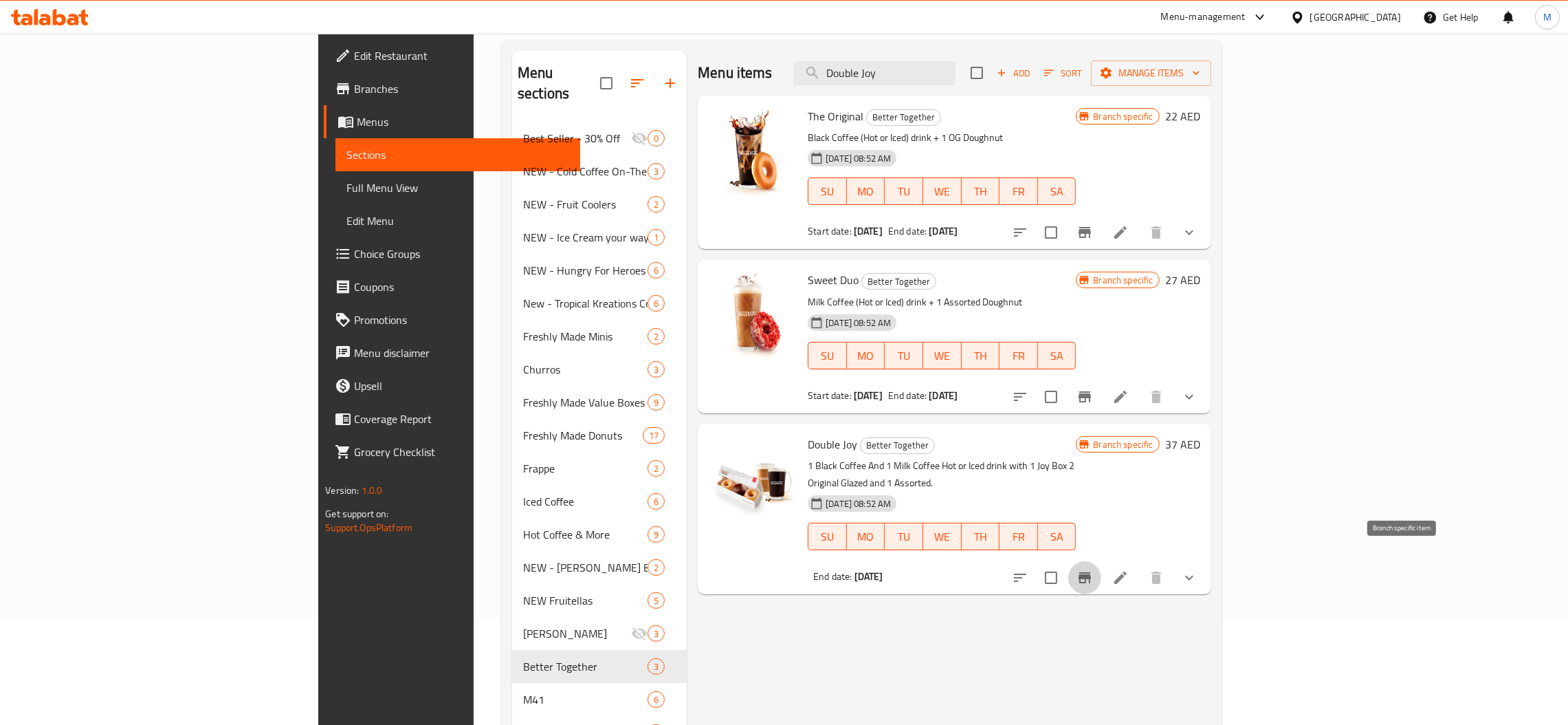
click at [1091, 572] on icon "Branch-specific-item" at bounding box center [1084, 577] width 12 height 11
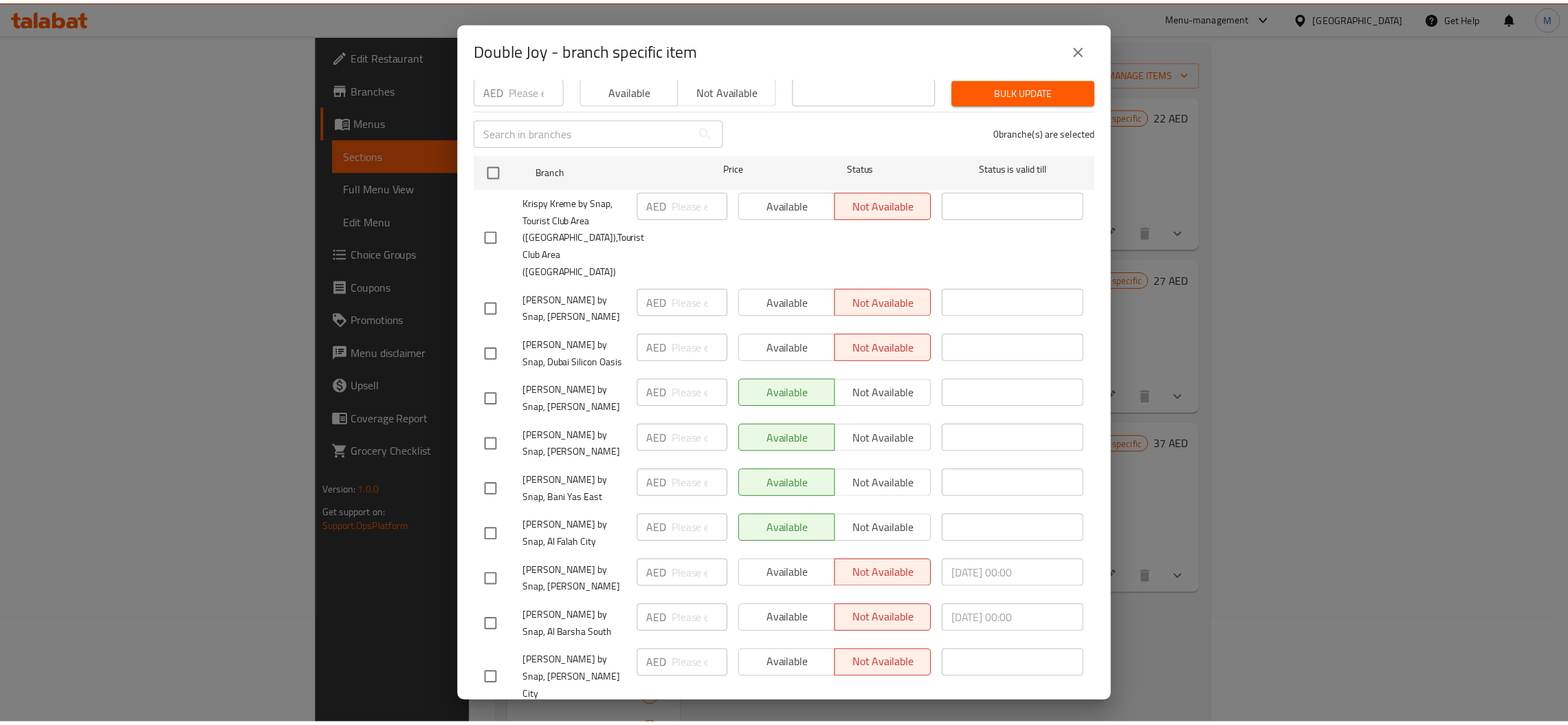
scroll to position [0, 0]
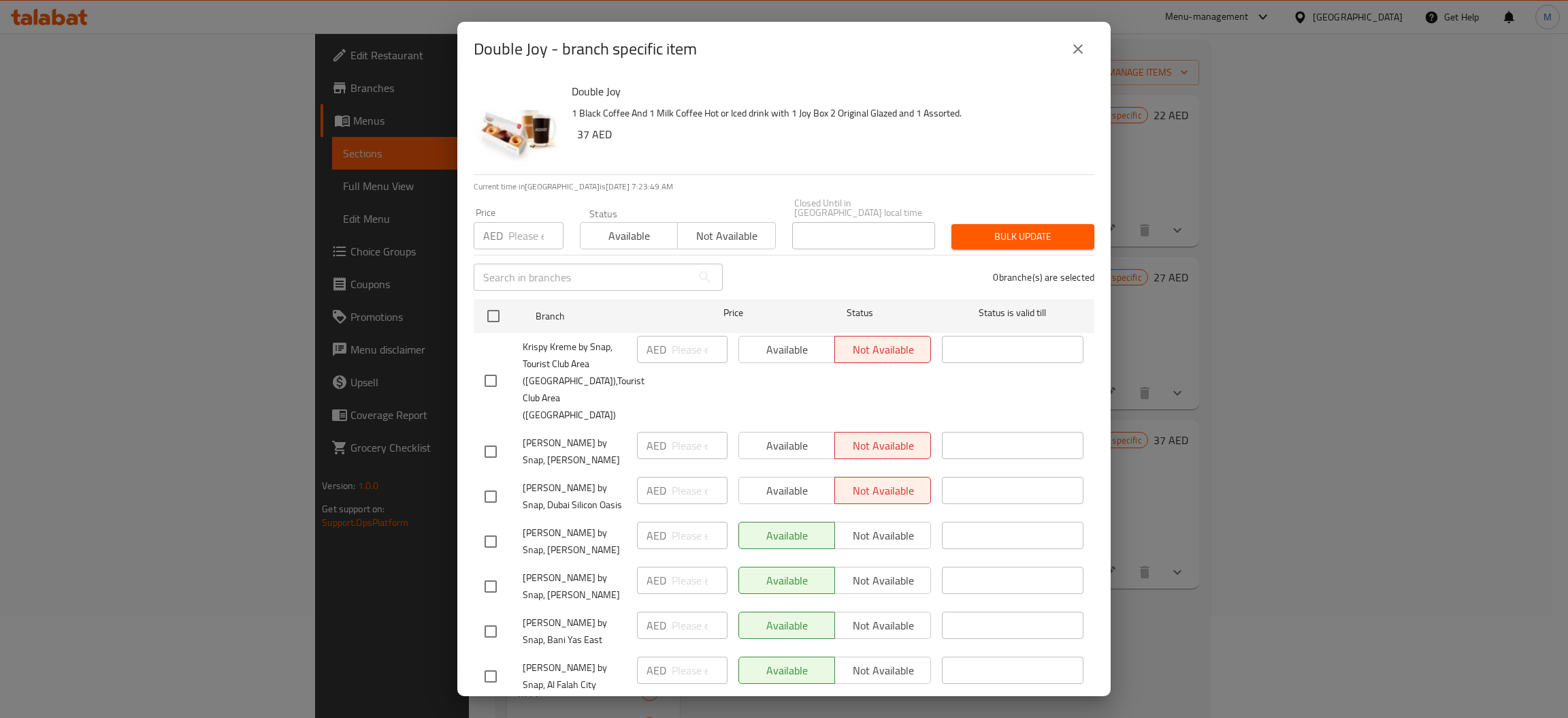
click at [524, 235] on input "number" at bounding box center [535, 235] width 55 height 27
type input "55"
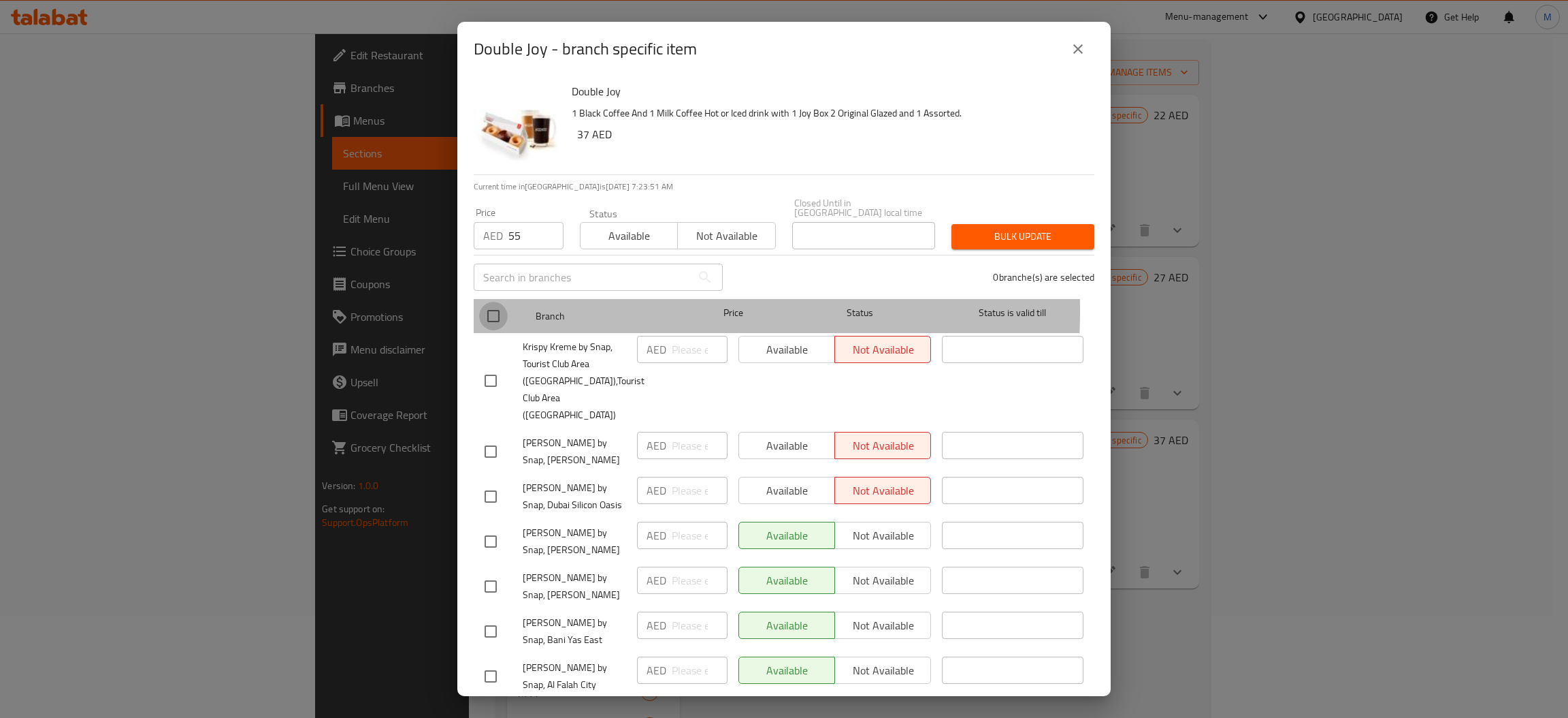
click at [497, 310] on input "checkbox" at bounding box center [493, 316] width 29 height 29
checkbox input "true"
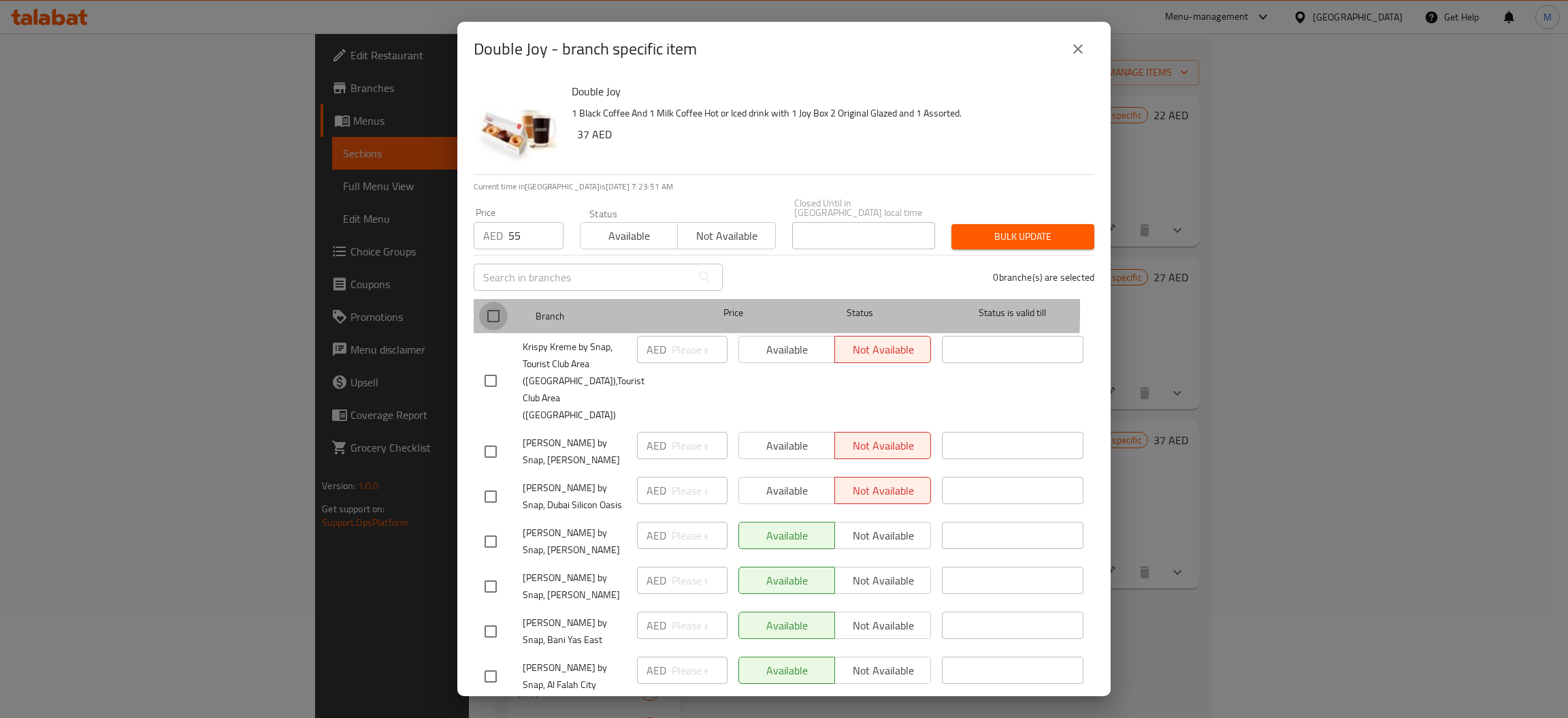
checkbox input "true"
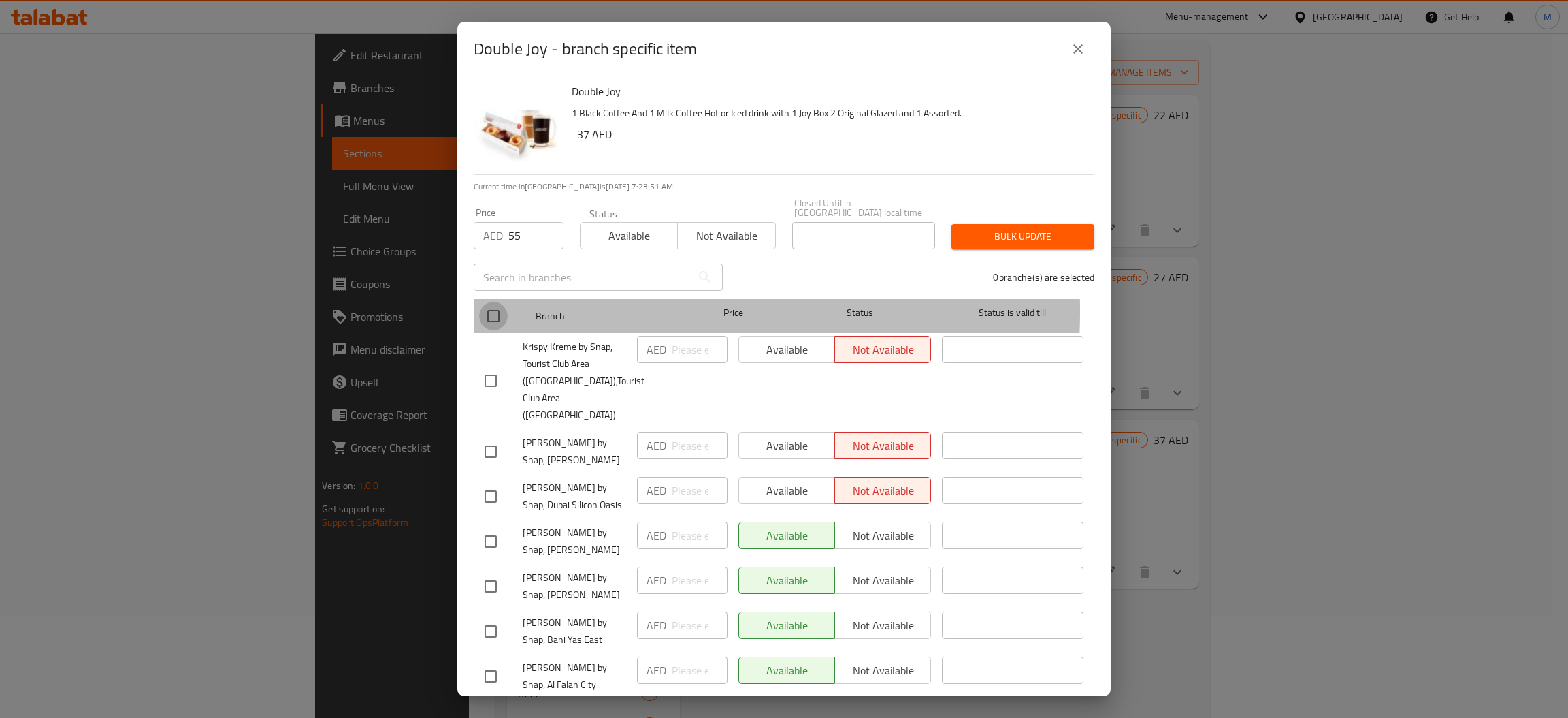
checkbox input "true"
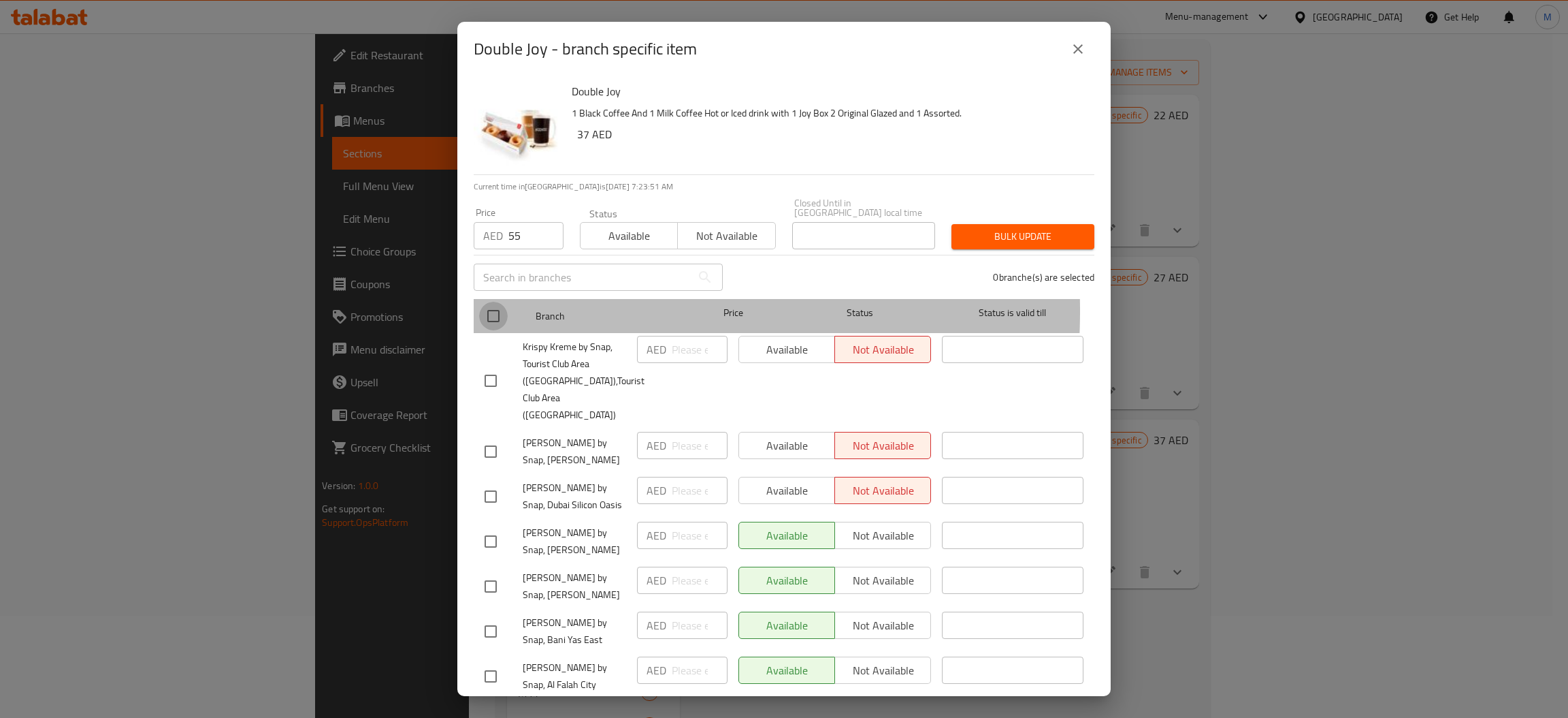
checkbox input "true"
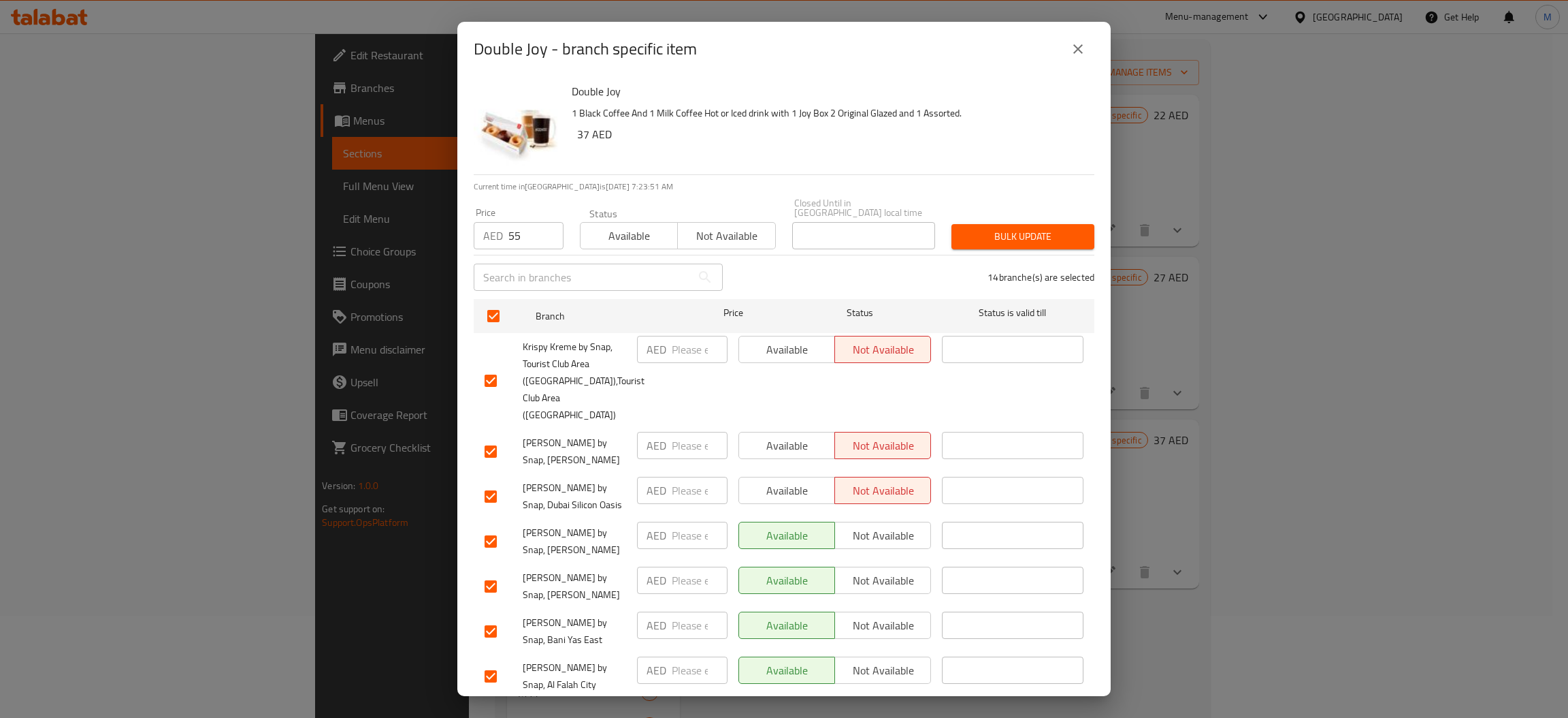
click at [1023, 228] on span "Bulk update" at bounding box center [1022, 237] width 121 height 17
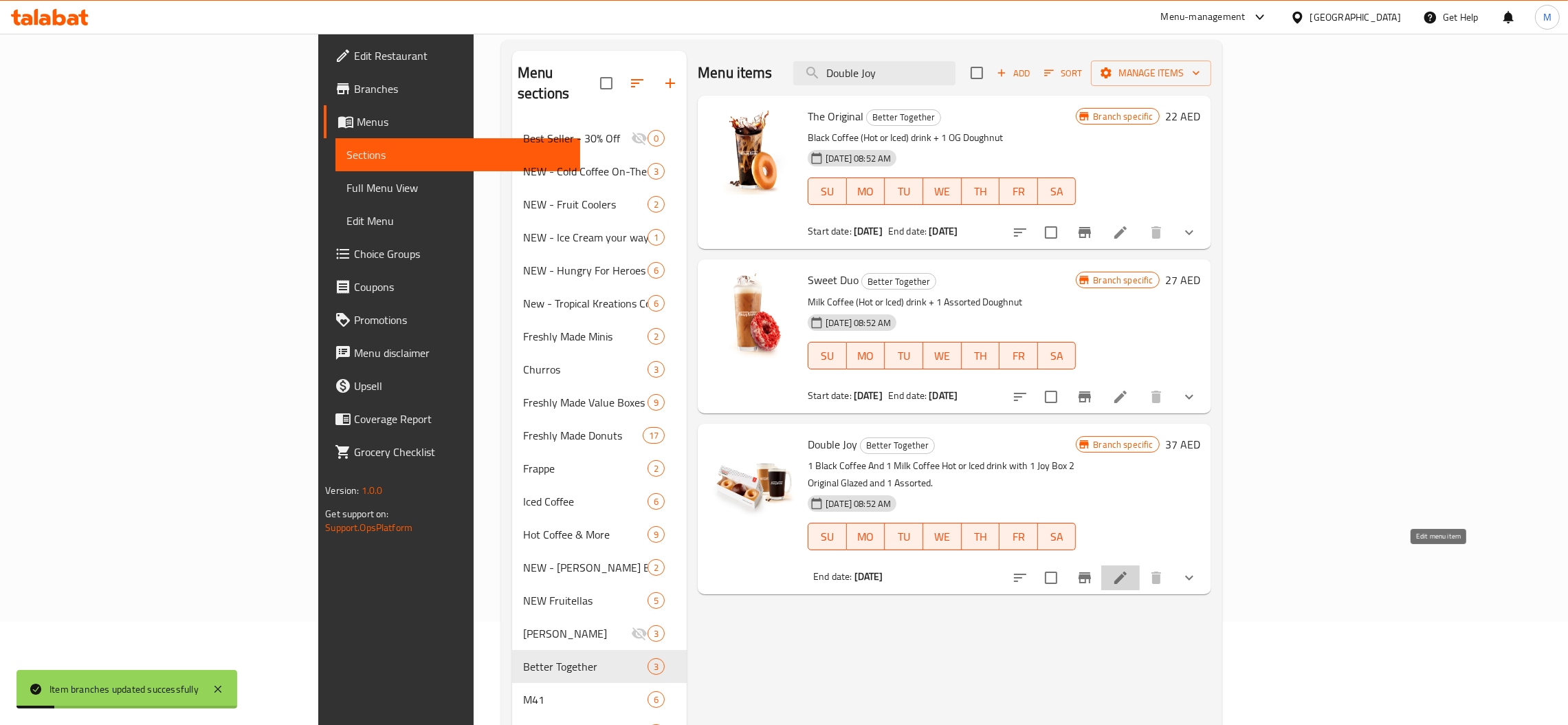
click at [1128, 569] on icon at bounding box center [1120, 577] width 17 height 17
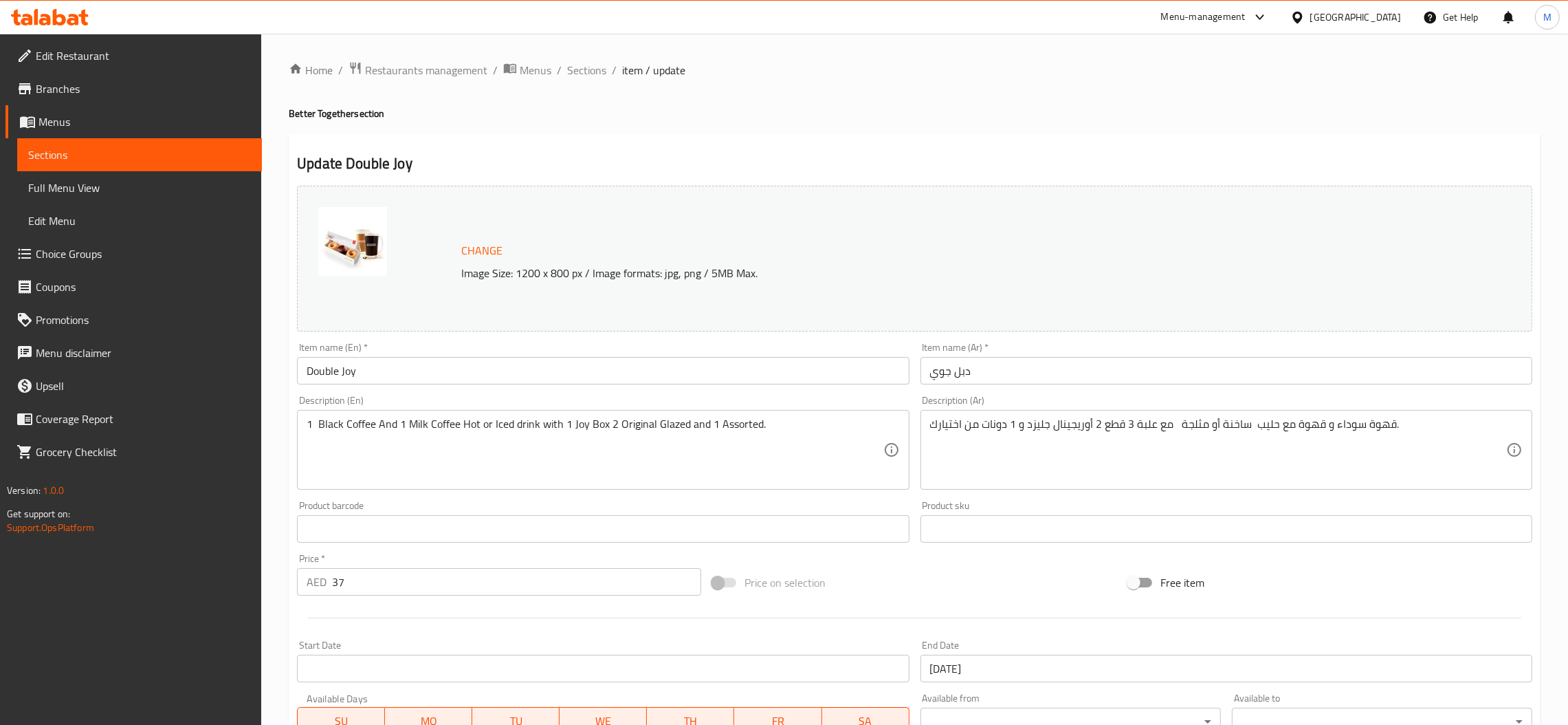
click at [110, 88] on span "Branches" at bounding box center [144, 88] width 215 height 17
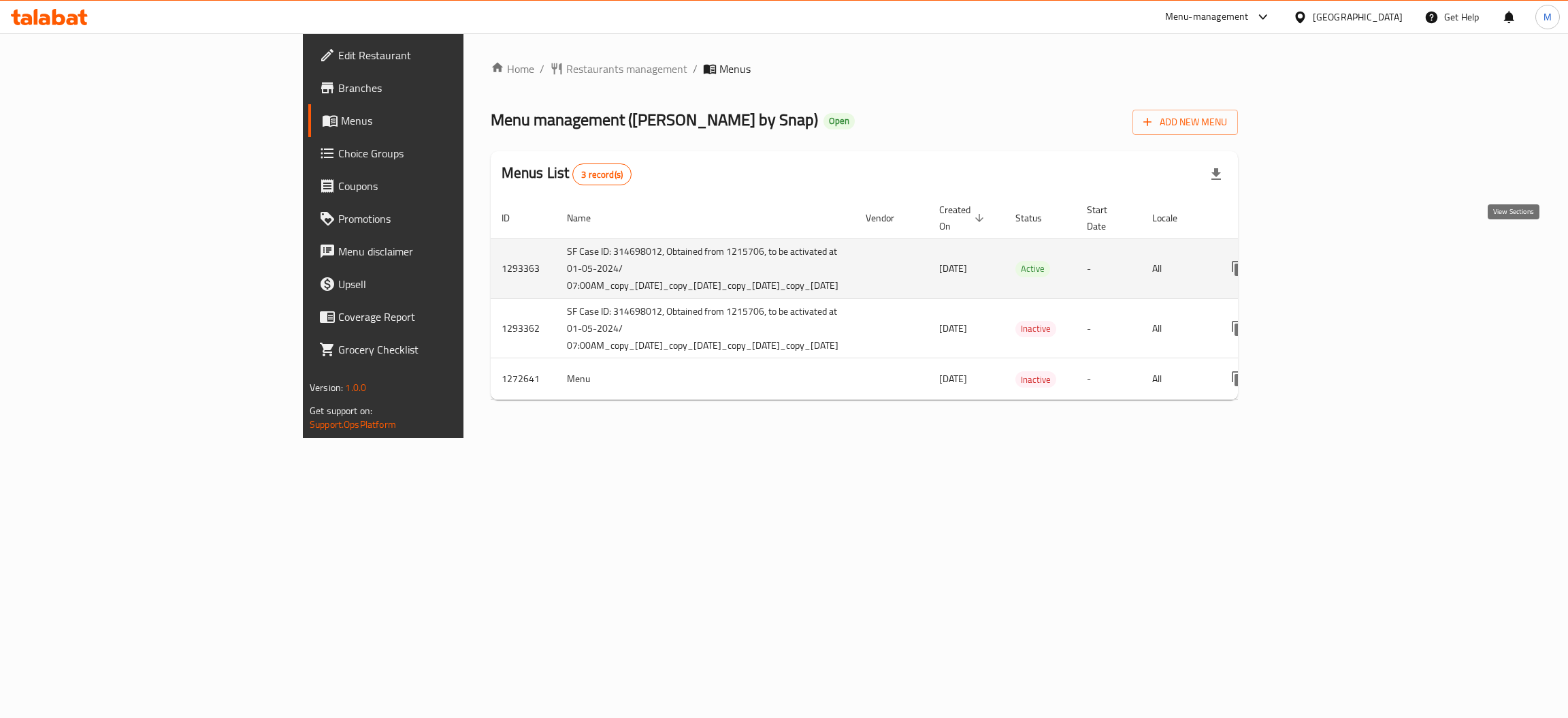
click at [1343, 262] on icon "enhanced table" at bounding box center [1336, 268] width 12 height 12
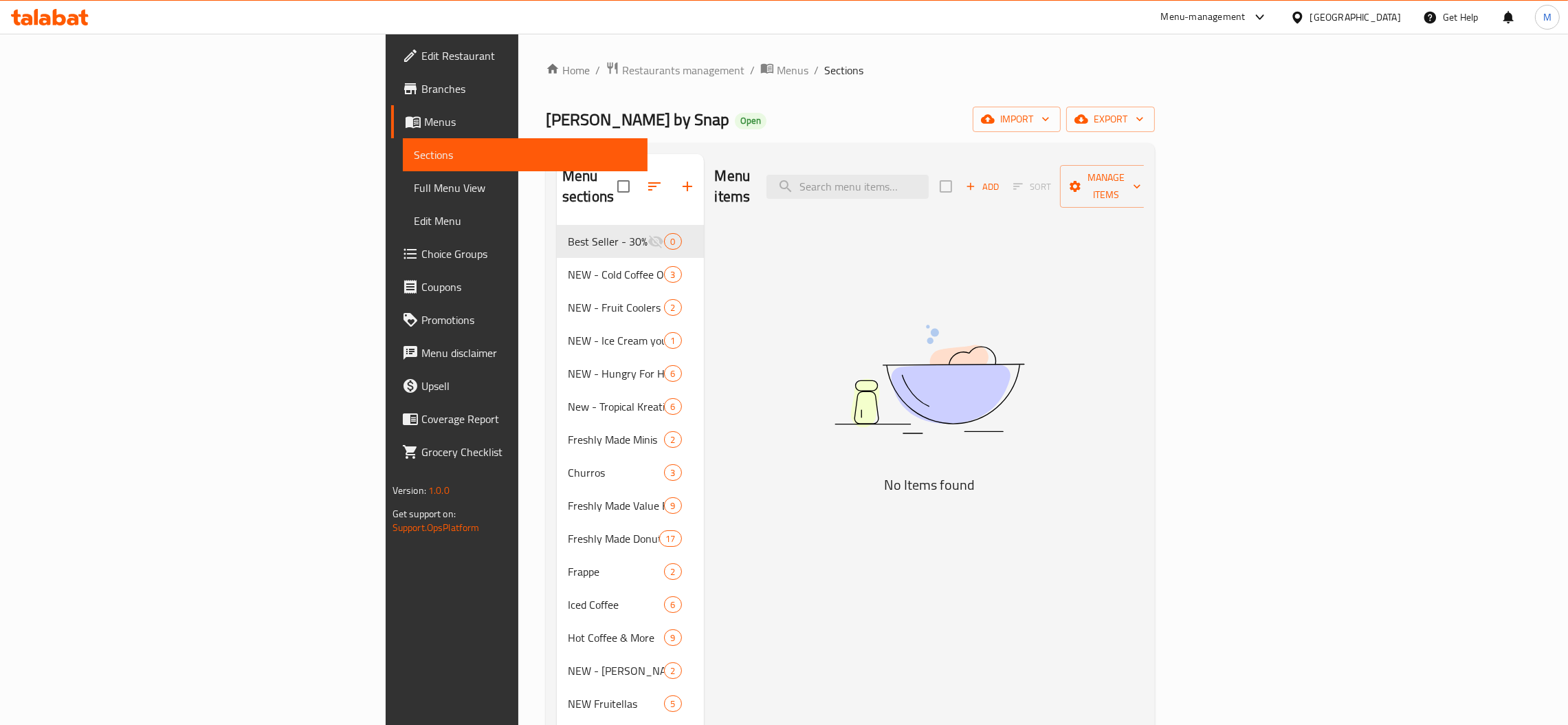
click at [978, 163] on div "Menu items Add Sort Manage items" at bounding box center [929, 186] width 430 height 65
click at [928, 175] on input "search" at bounding box center [848, 186] width 162 height 24
paste input "Cold Brew Nitro & OG"
type input "Cold Brew Nitro & OG"
paste input "Cold Brew Nitro & OG"
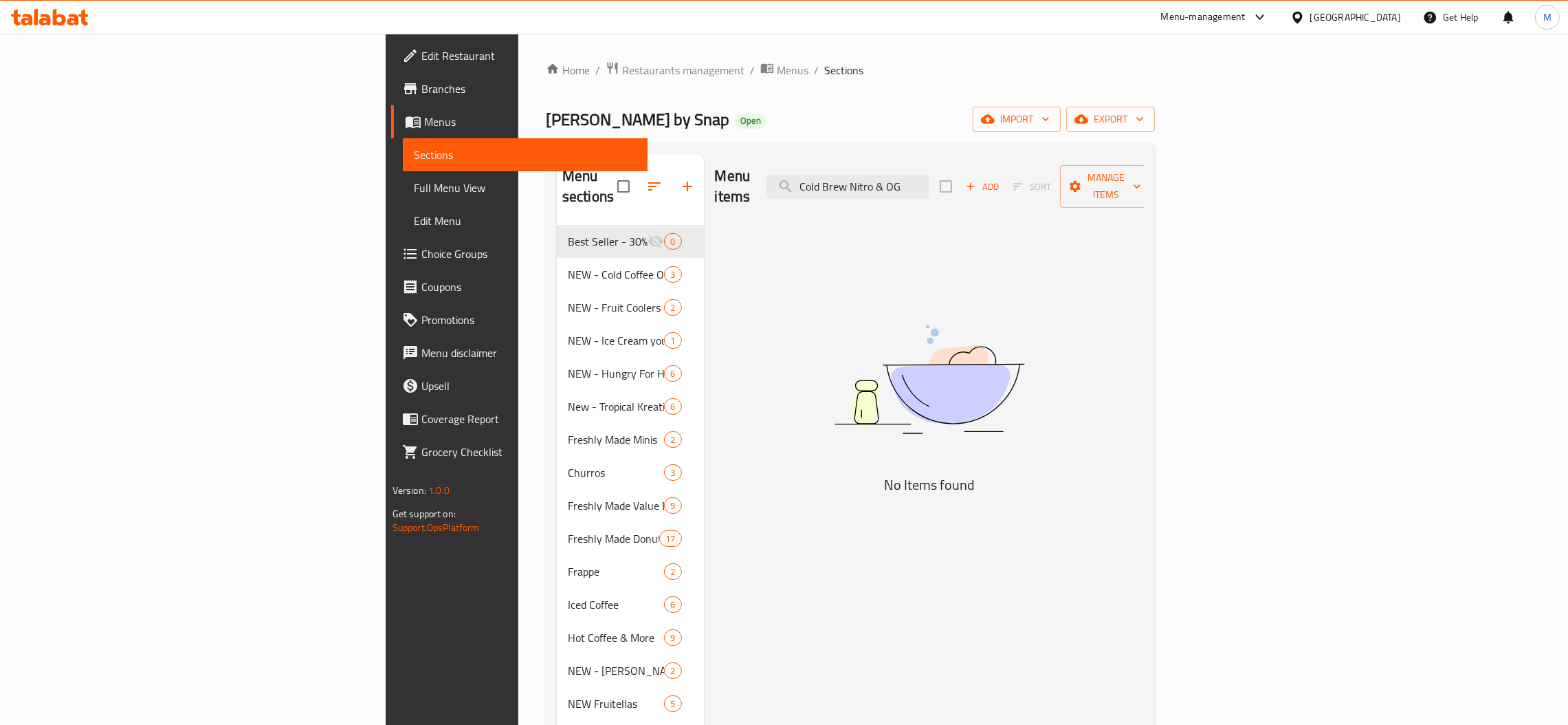
paste input "Latte"
paste input "Caramel"
paste input "Fruitellas Range of 3"
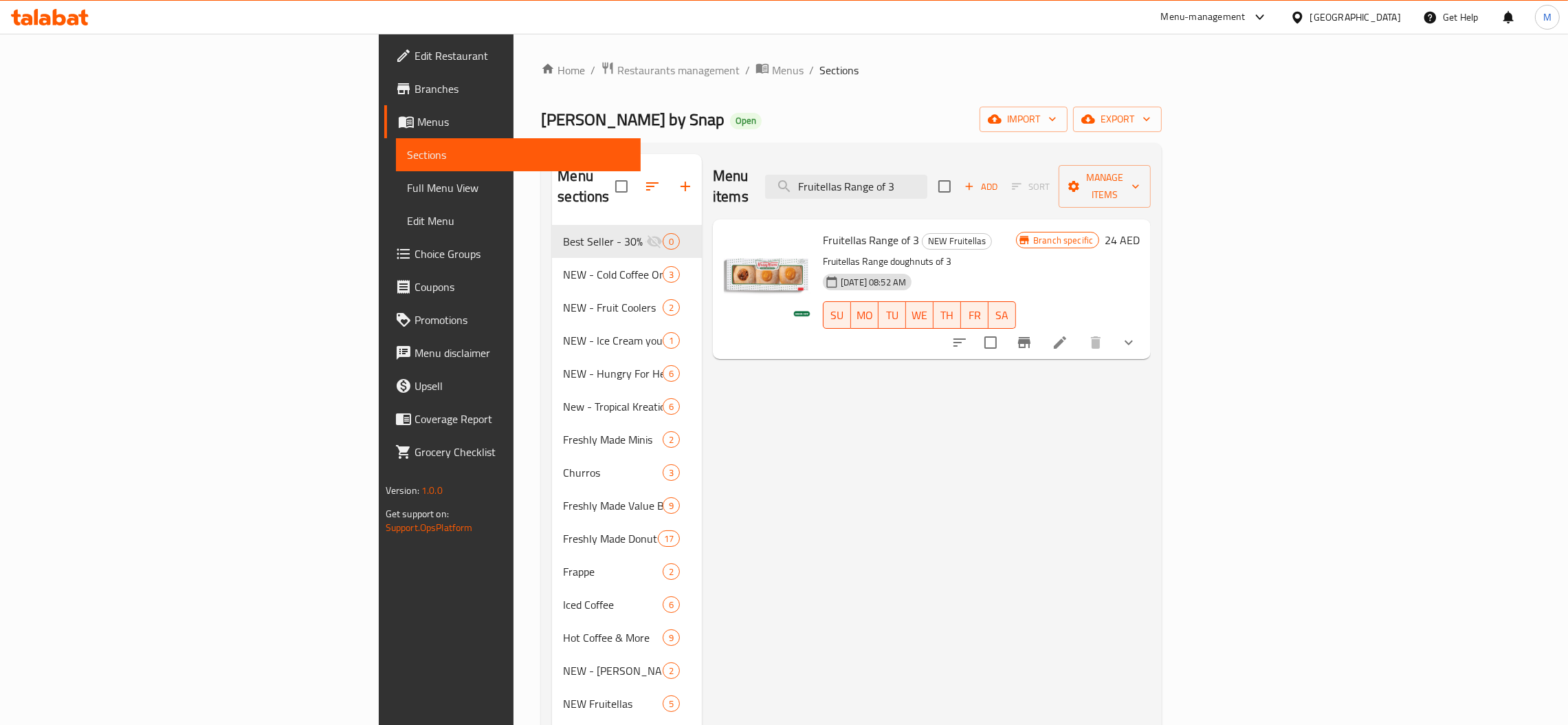
type input "Fruitellas Range of 3"
click at [1030, 337] on icon "Branch-specific-item" at bounding box center [1024, 342] width 12 height 11
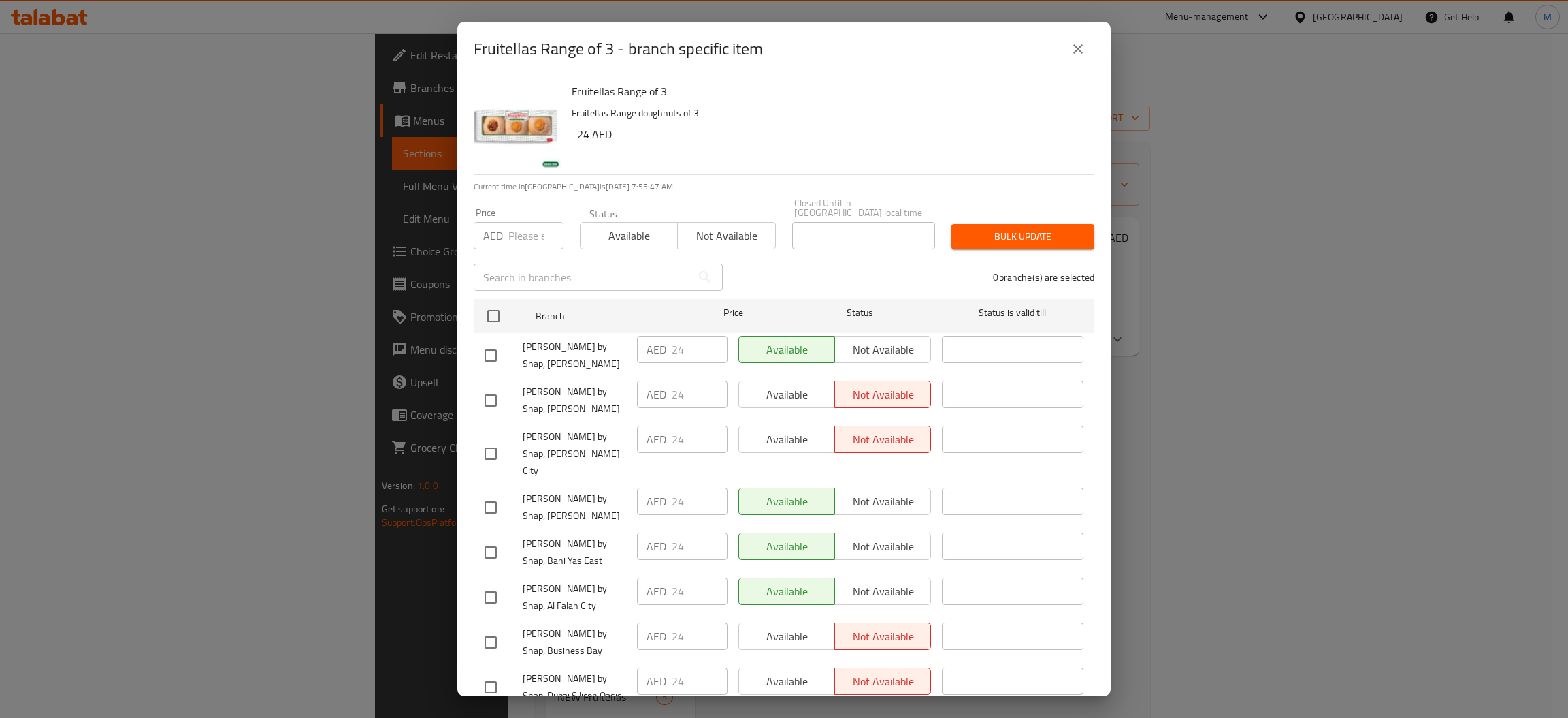
click at [525, 226] on input "number" at bounding box center [535, 235] width 55 height 27
type input "21"
click at [488, 316] on input "checkbox" at bounding box center [493, 316] width 29 height 29
checkbox input "true"
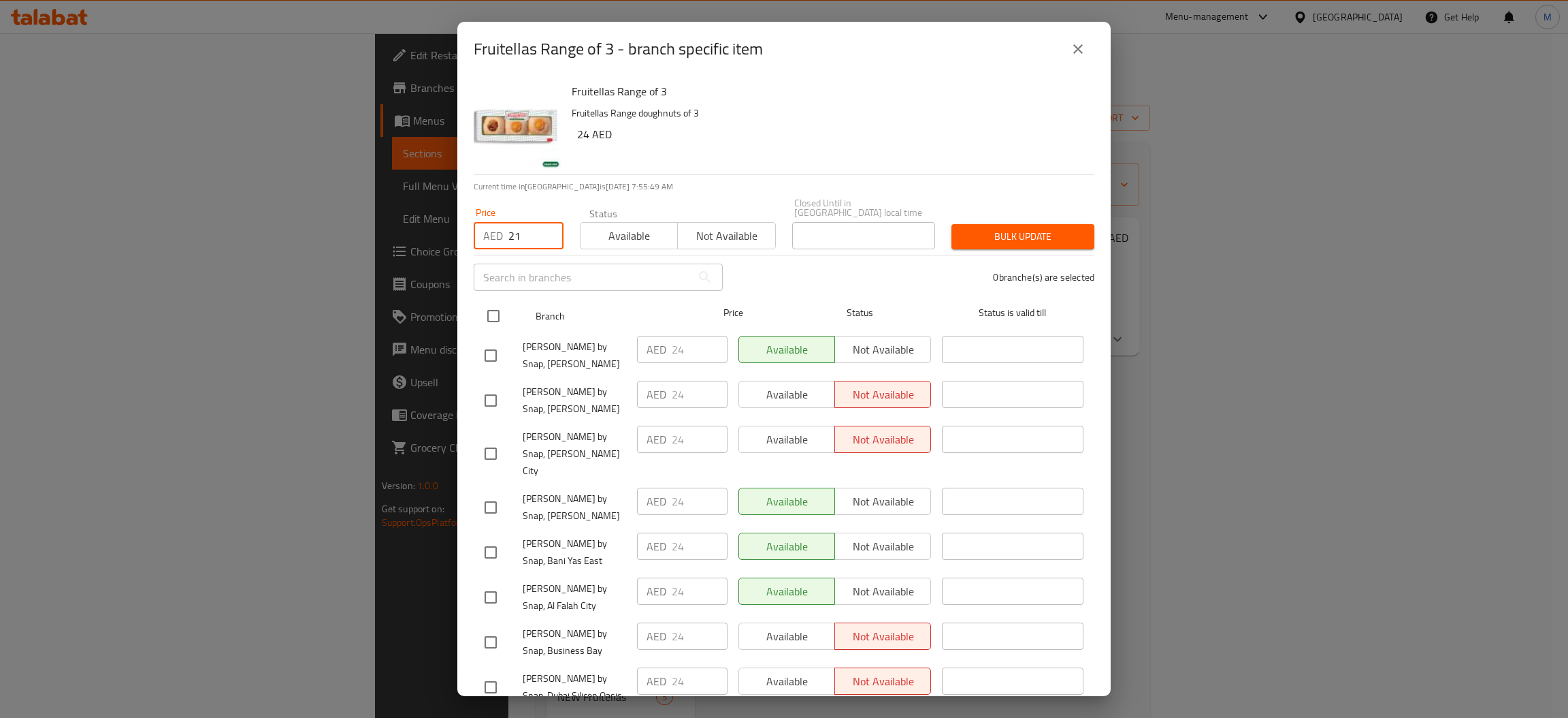
checkbox input "true"
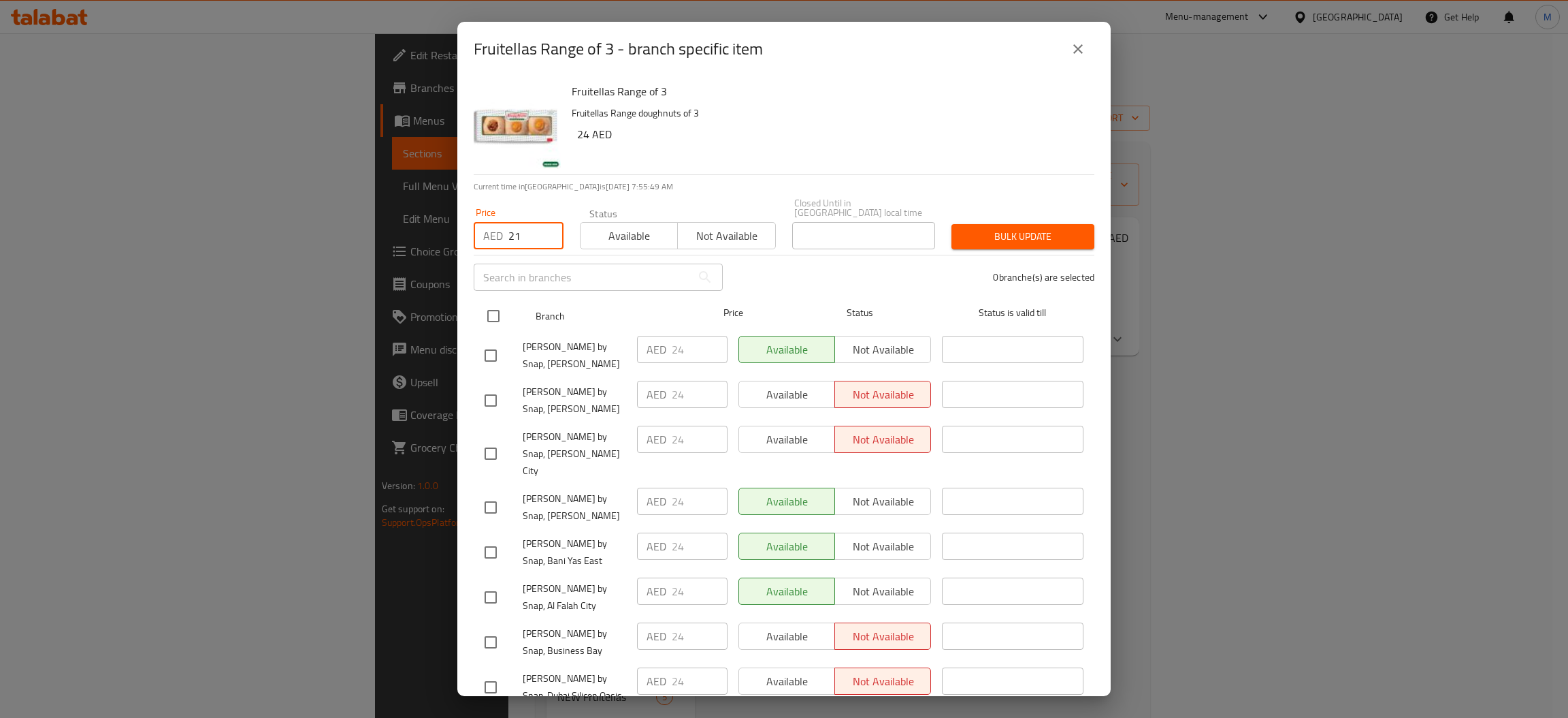
checkbox input "true"
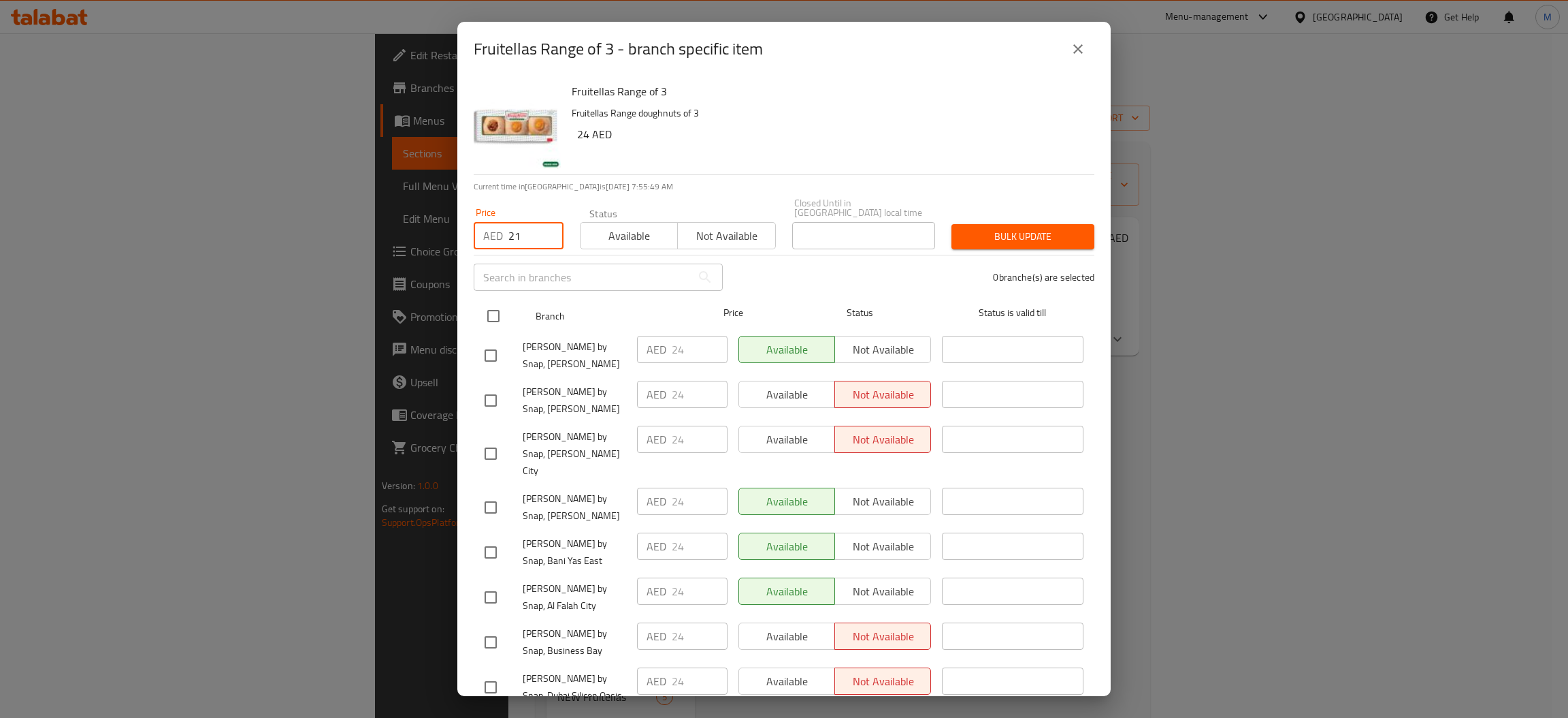
checkbox input "true"
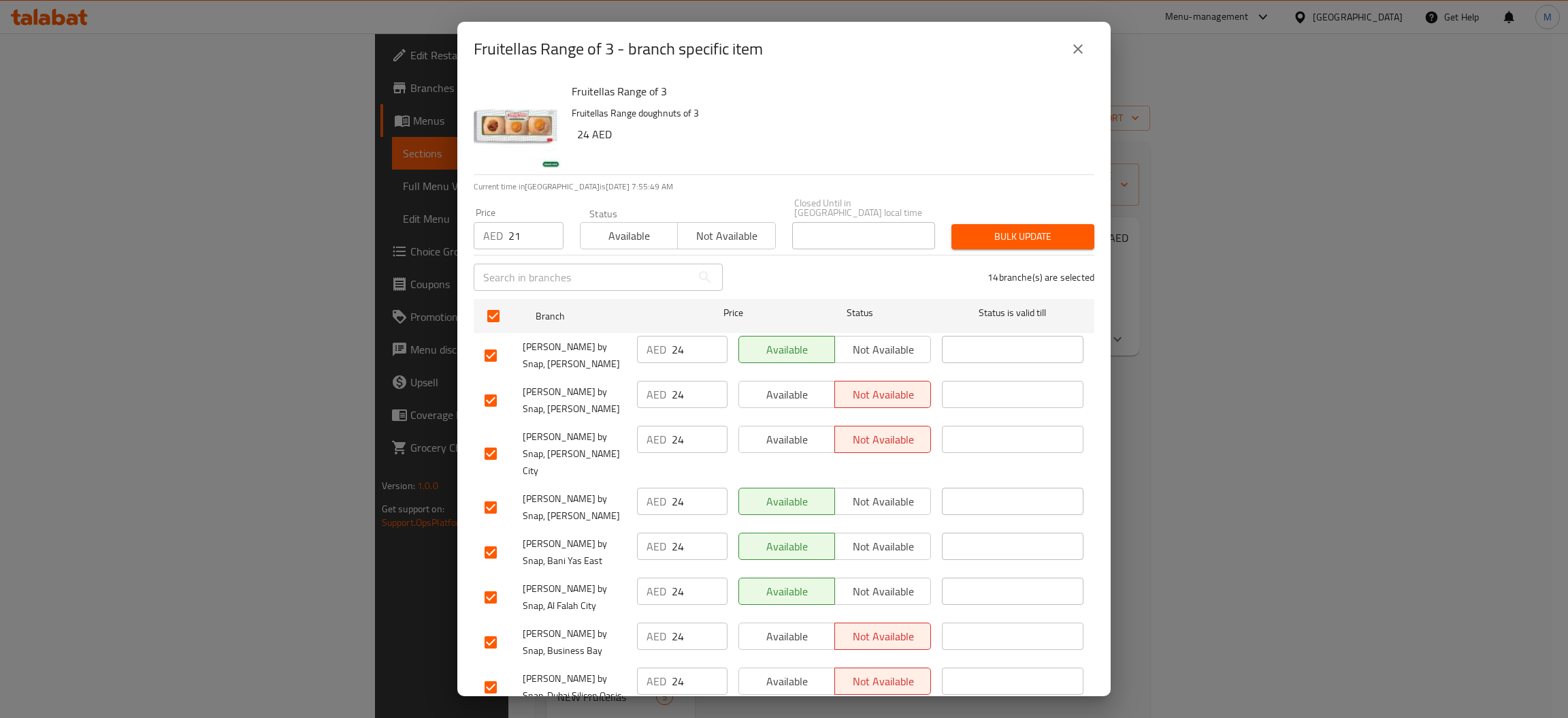
click at [1011, 228] on span "Bulk update" at bounding box center [1022, 237] width 121 height 17
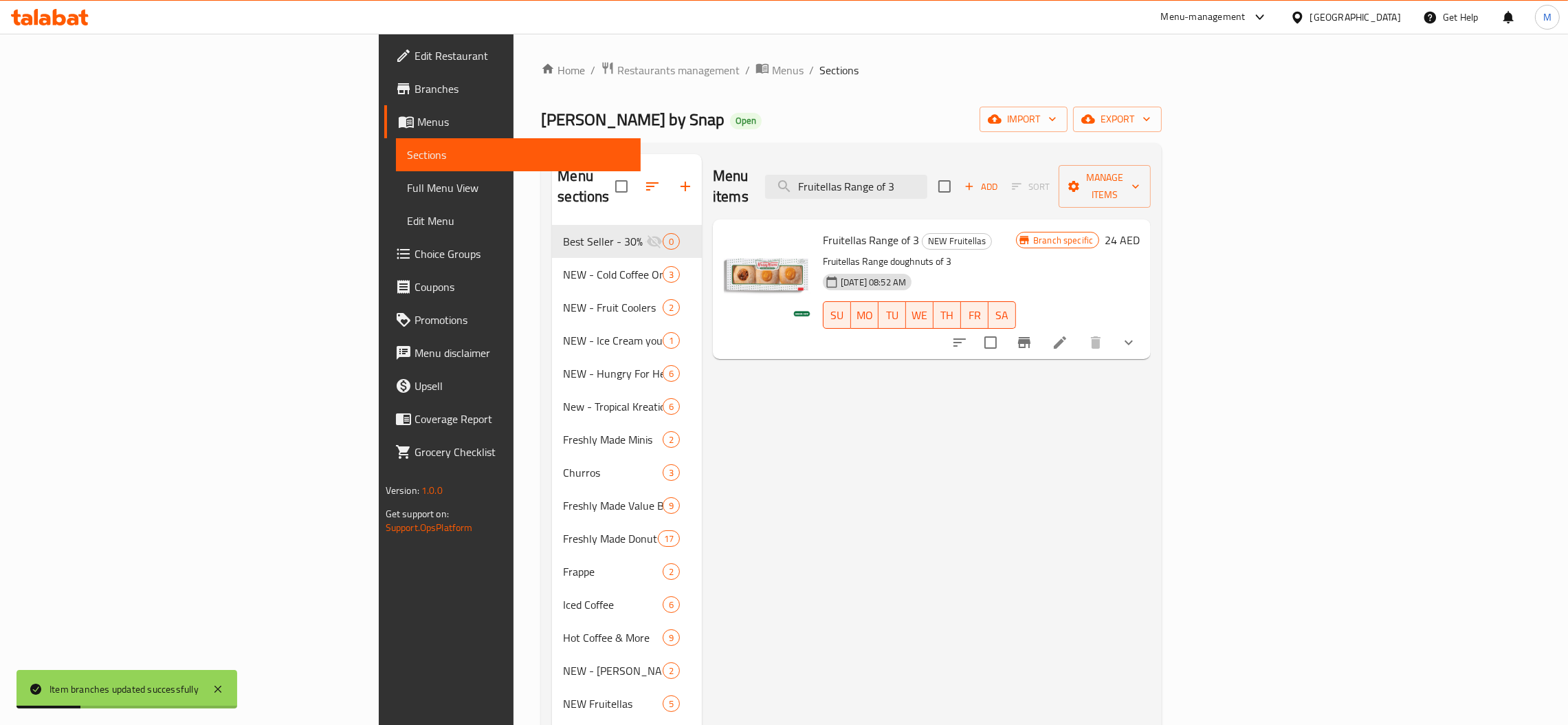
click at [1065, 192] on div "Menu items Fruitellas Range of 3 Add Sort Manage items" at bounding box center [931, 186] width 438 height 65
click at [927, 178] on input "Fruitellas Range of 3" at bounding box center [846, 186] width 162 height 24
paste input "6"
type input "Fruitellas Range of 6"
click at [1030, 337] on icon "Branch-specific-item" at bounding box center [1024, 342] width 12 height 11
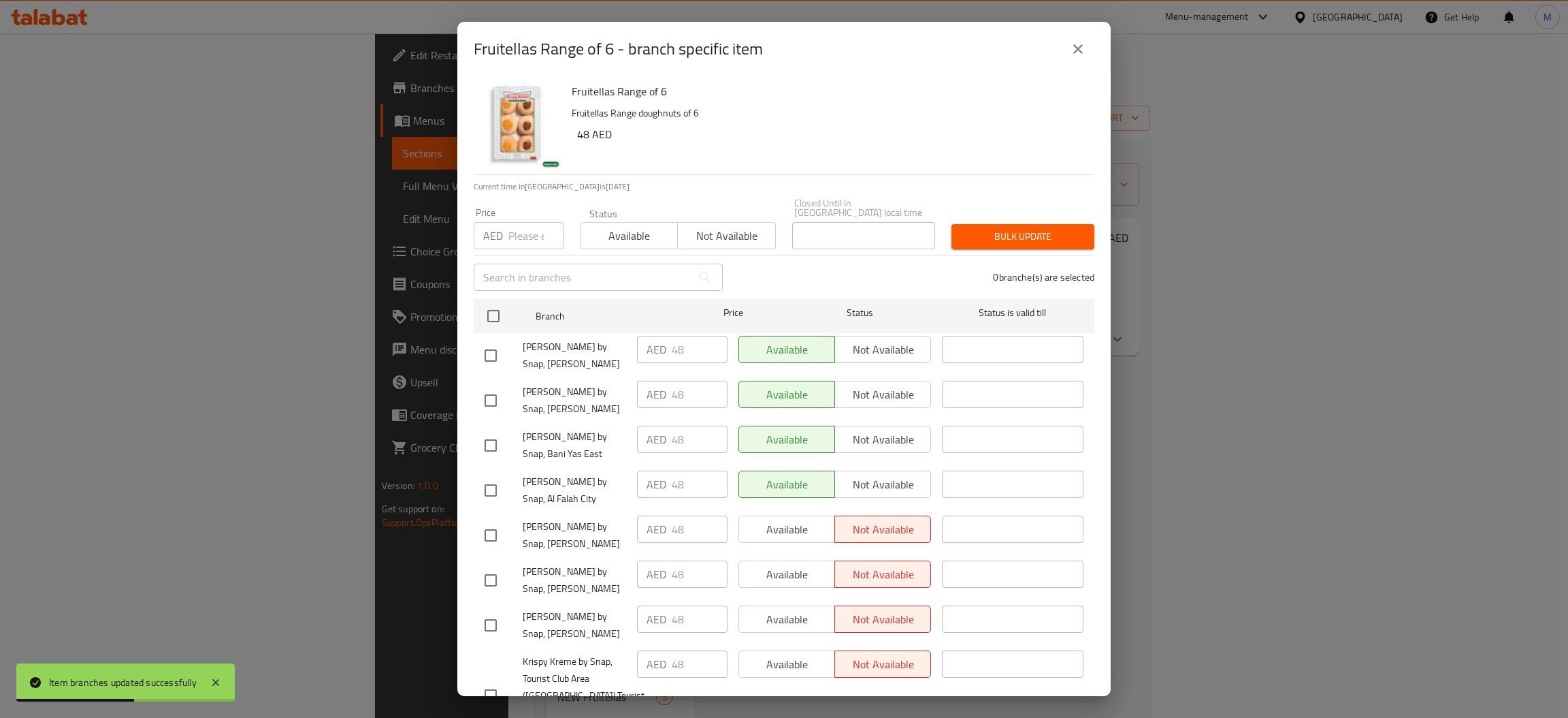
click at [515, 238] on input "number" at bounding box center [535, 235] width 55 height 27
type input "39"
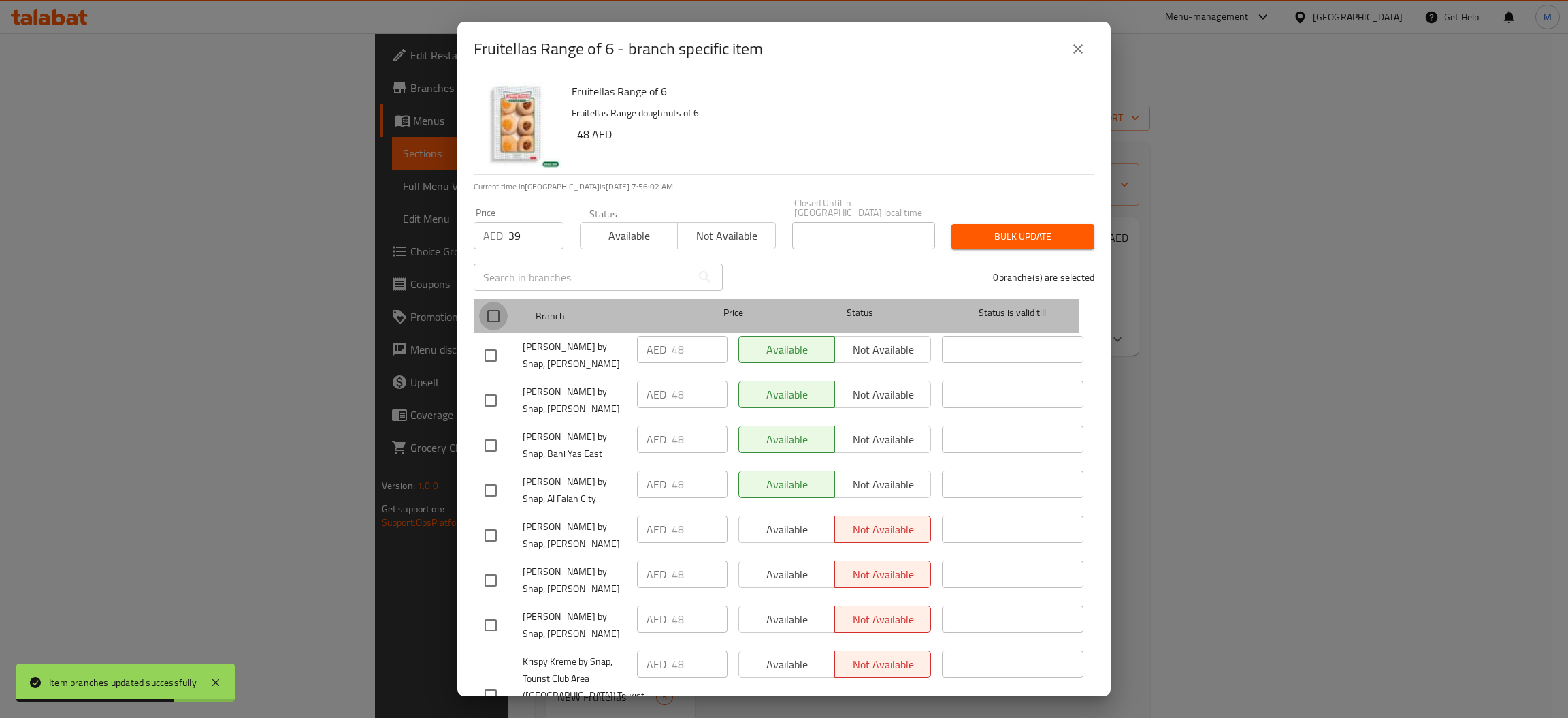
click at [495, 315] on input "checkbox" at bounding box center [493, 316] width 29 height 29
checkbox input "true"
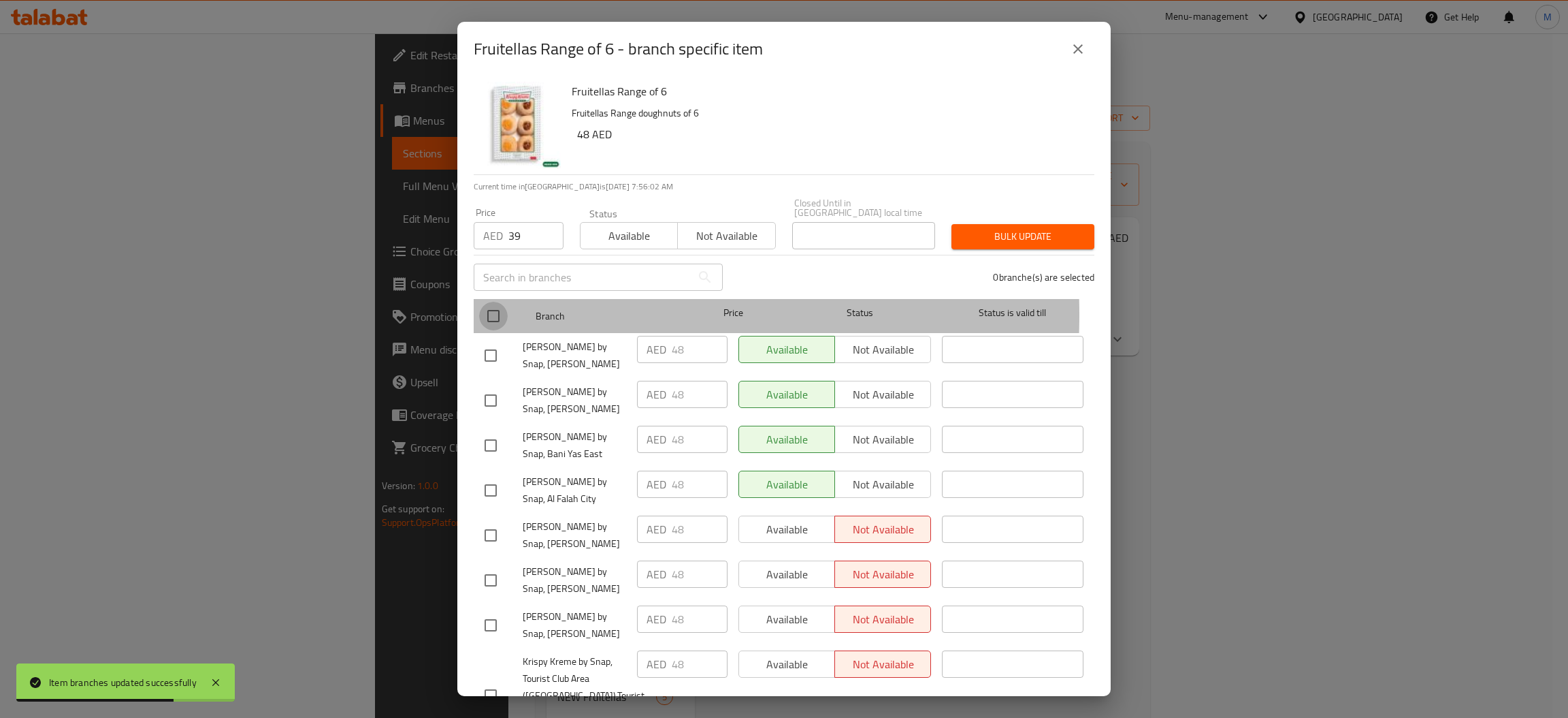
checkbox input "true"
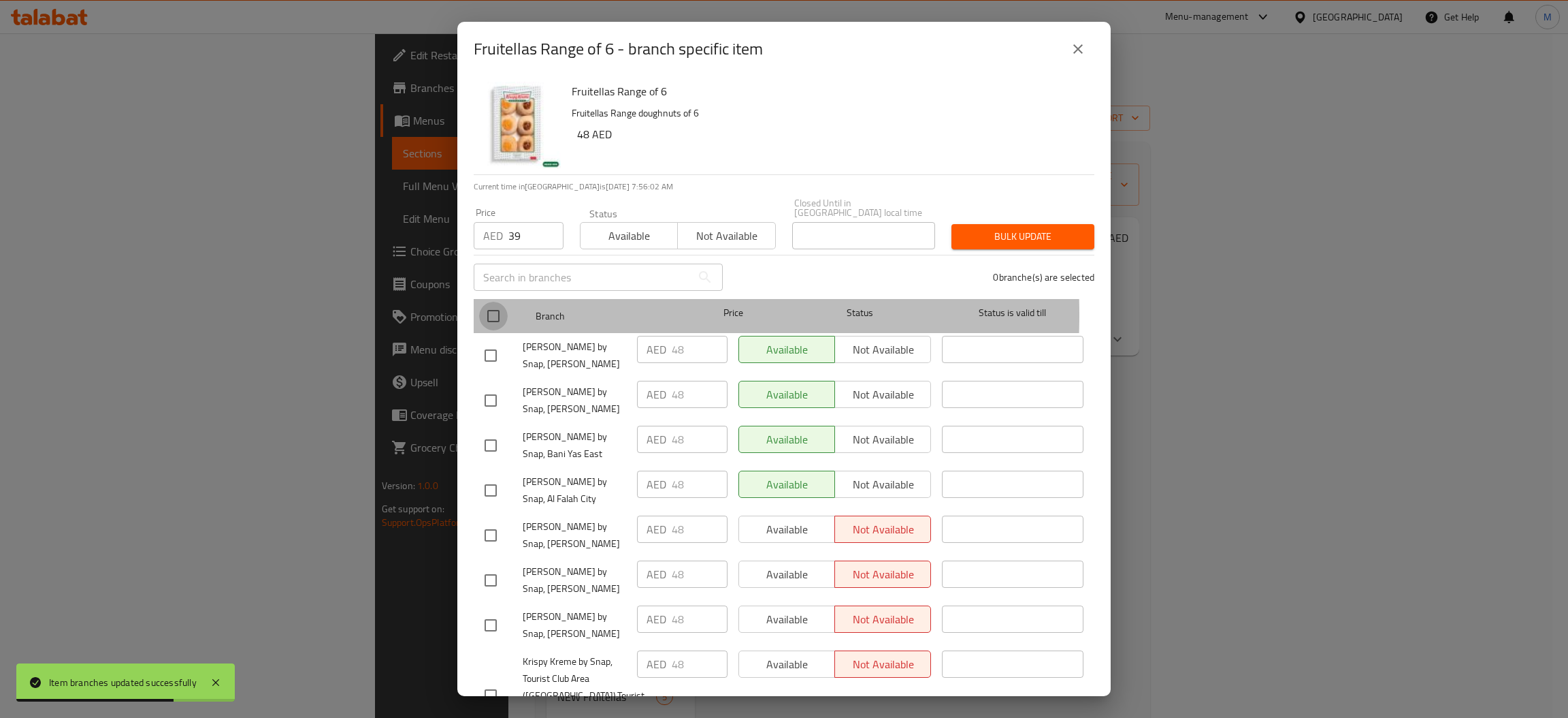
checkbox input "true"
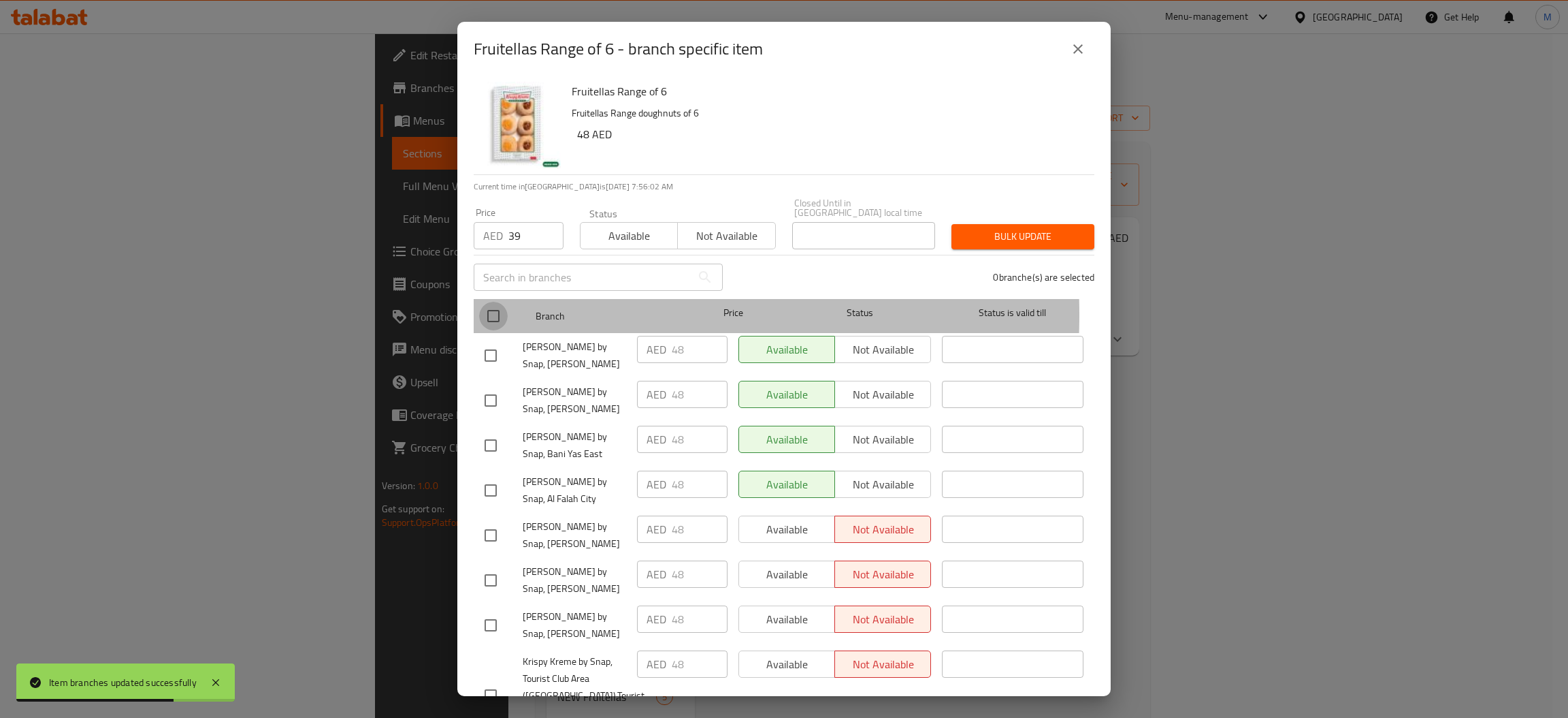
checkbox input "true"
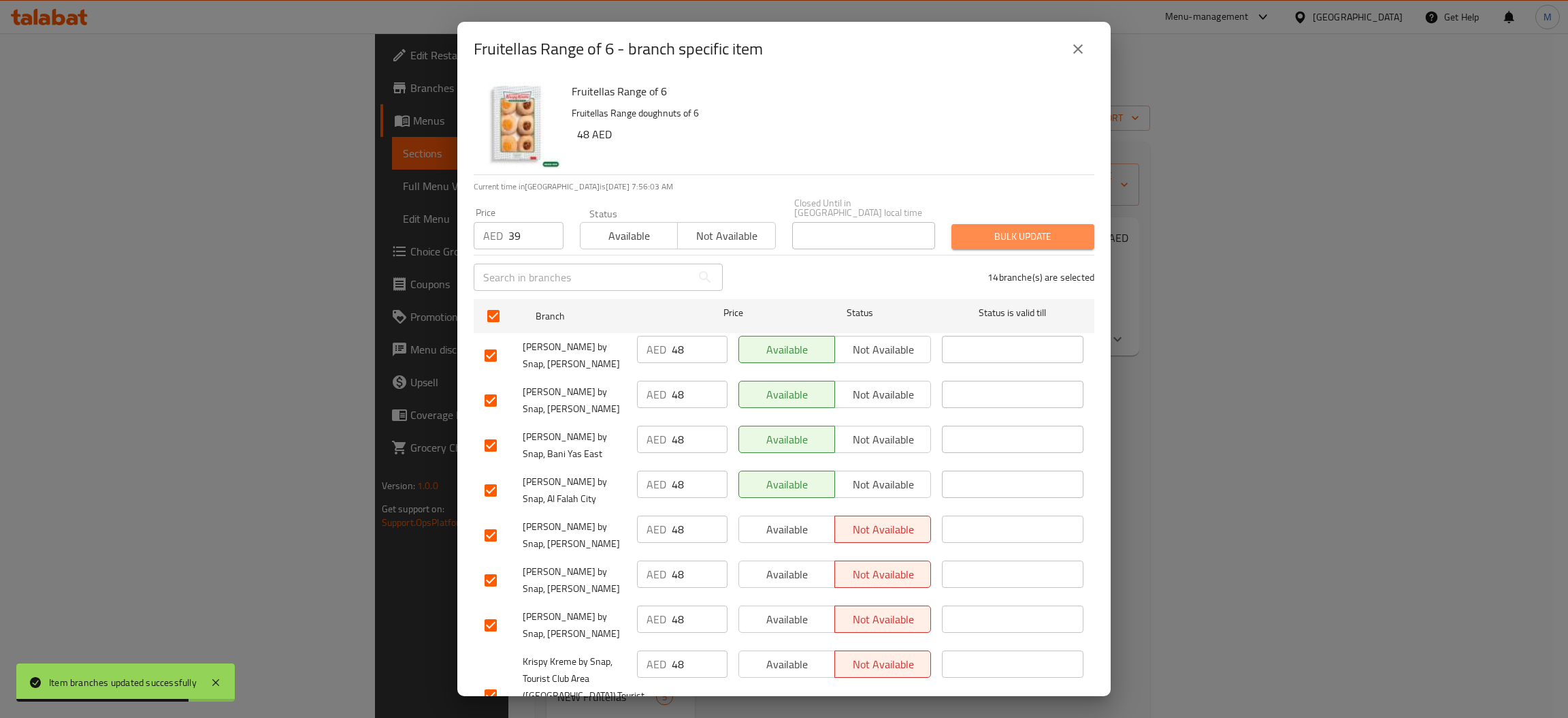
click at [1074, 248] on button "Bulk update" at bounding box center [1023, 236] width 143 height 25
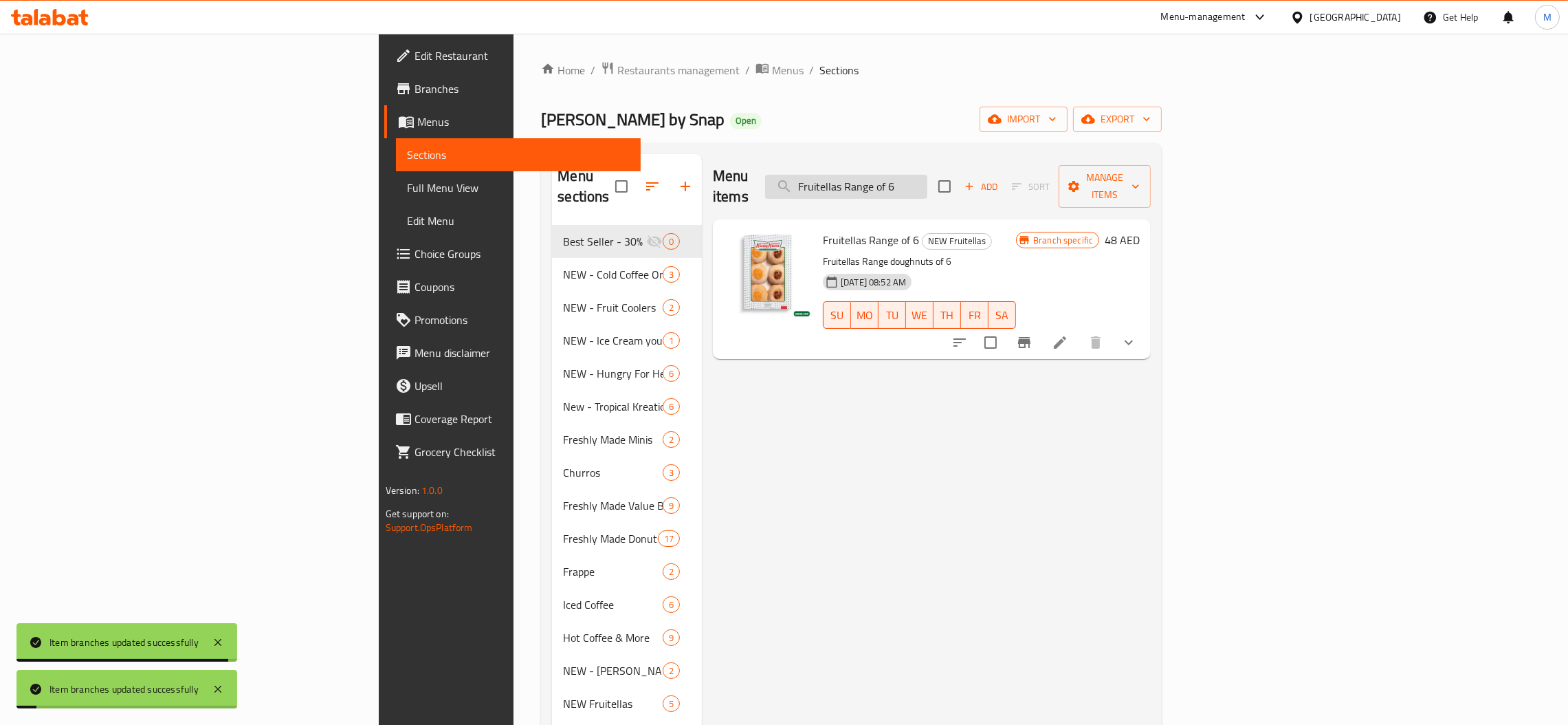
click at [927, 179] on input "Fruitellas Range of 6" at bounding box center [846, 186] width 162 height 24
paste input "12"
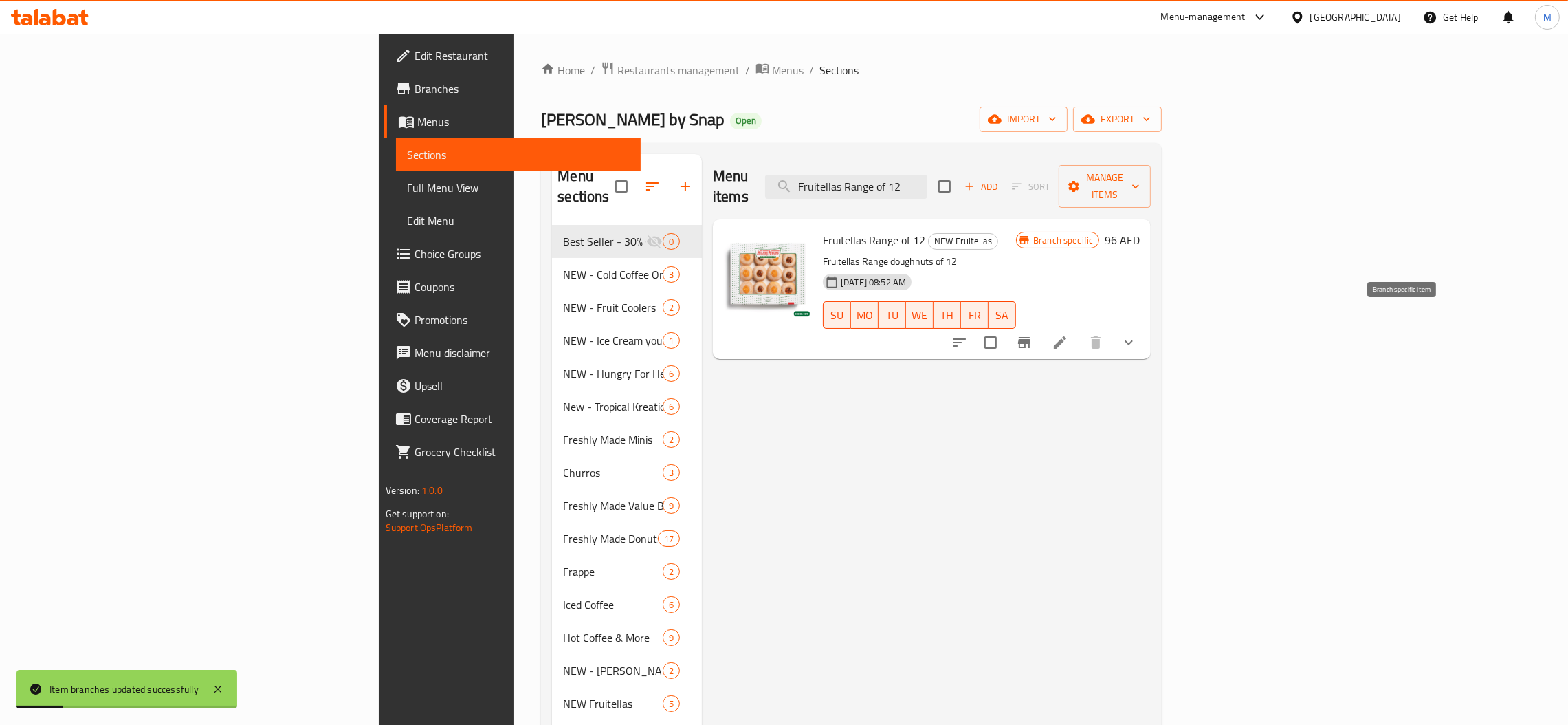
type input "Fruitellas Range of 12"
click at [1032, 334] on icon "Branch-specific-item" at bounding box center [1024, 342] width 17 height 17
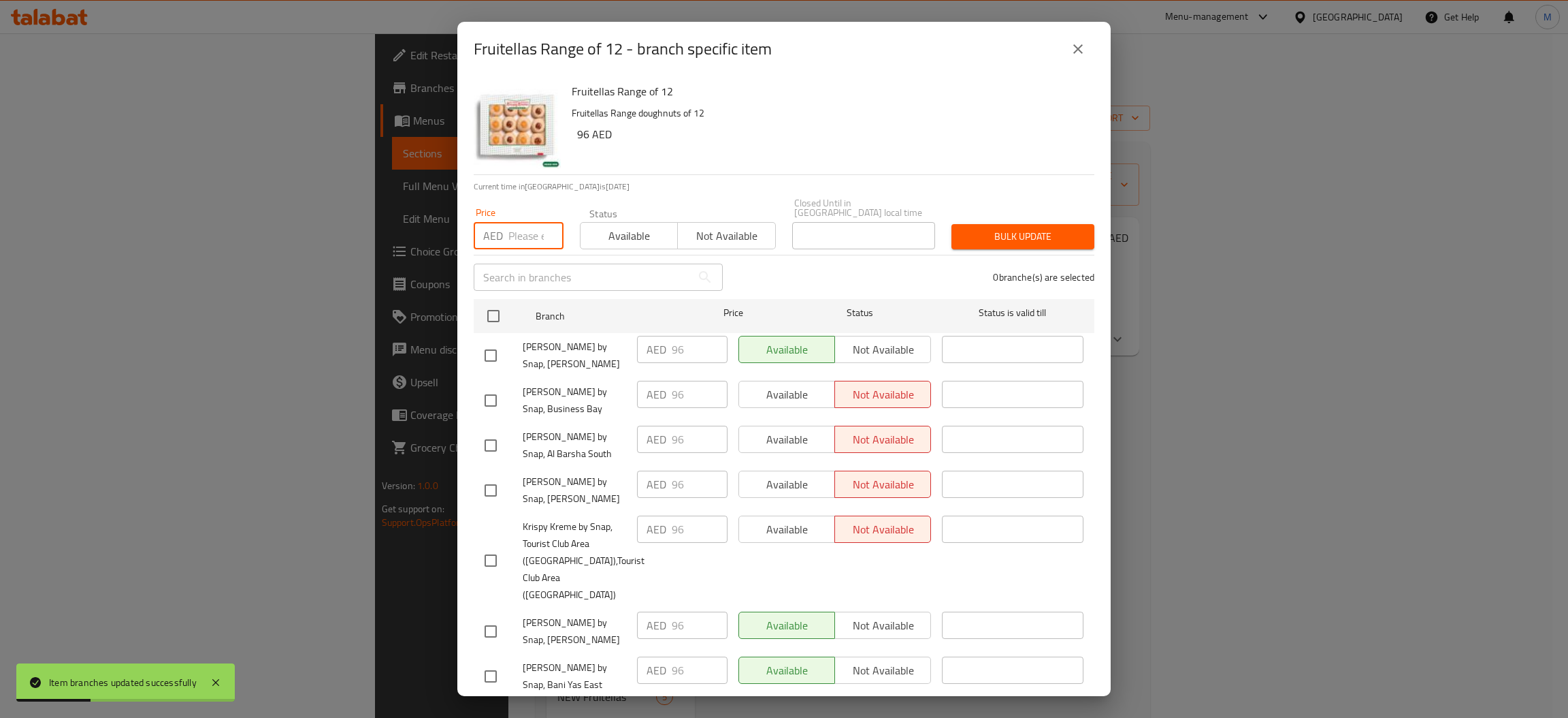
click at [517, 241] on input "number" at bounding box center [535, 235] width 55 height 27
type input "64"
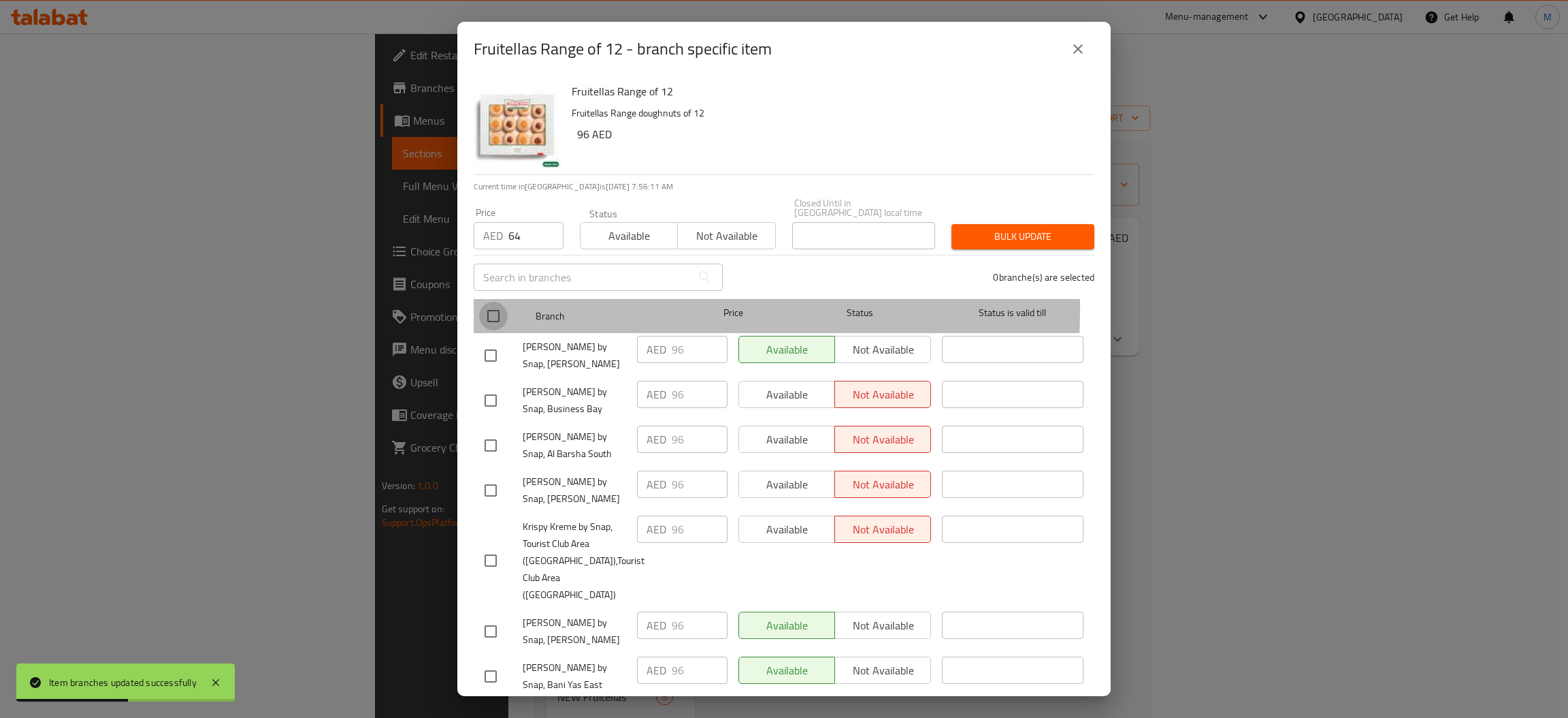
click at [495, 309] on input "checkbox" at bounding box center [493, 316] width 29 height 29
checkbox input "true"
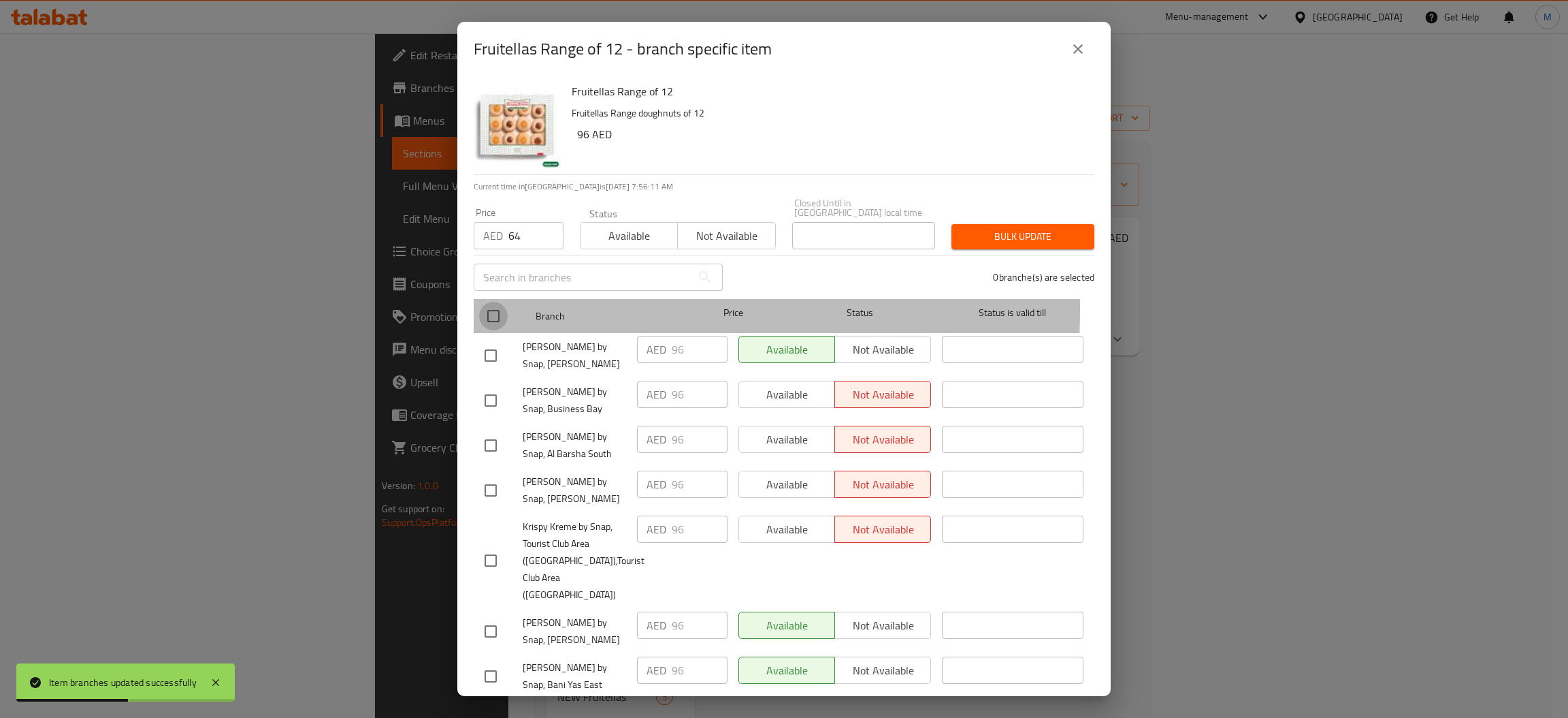
checkbox input "true"
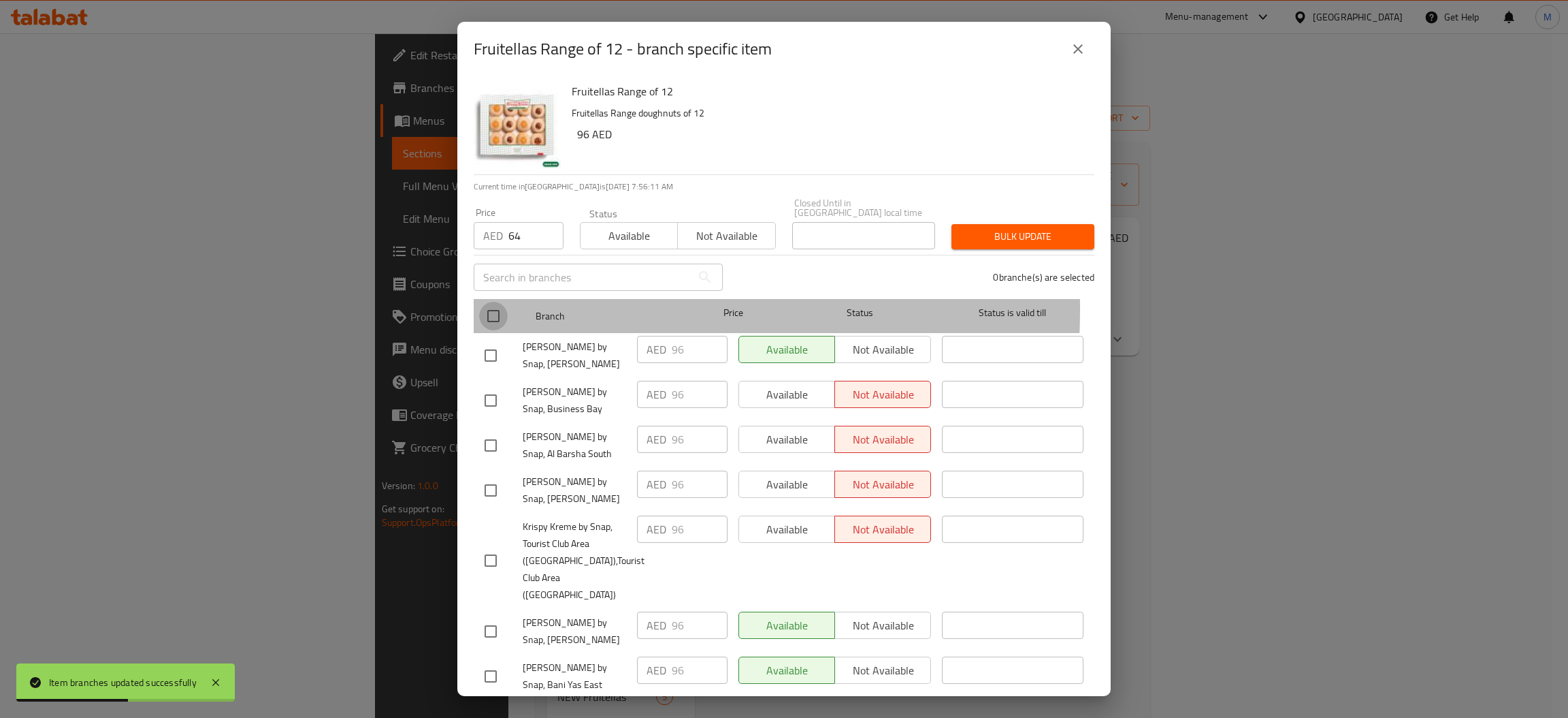
checkbox input "true"
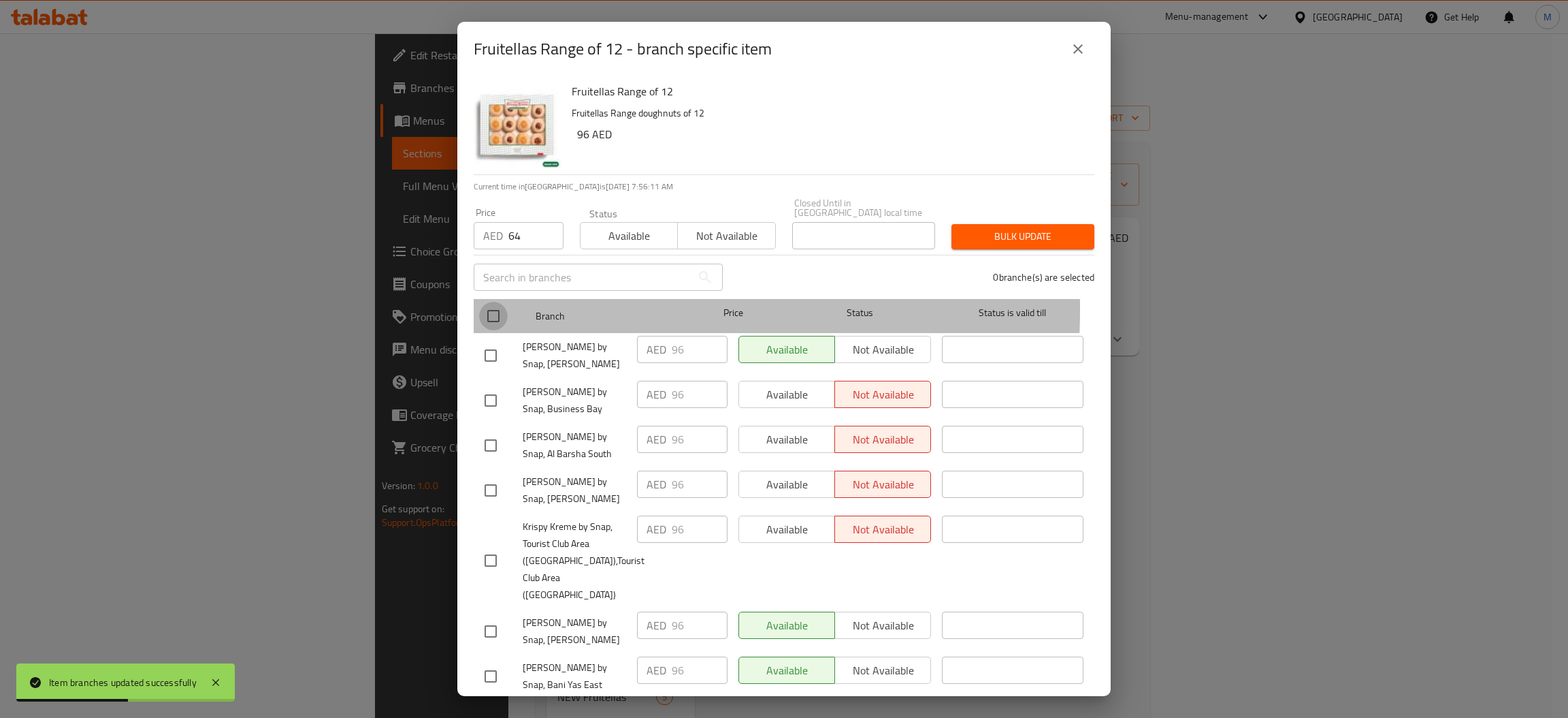
checkbox input "true"
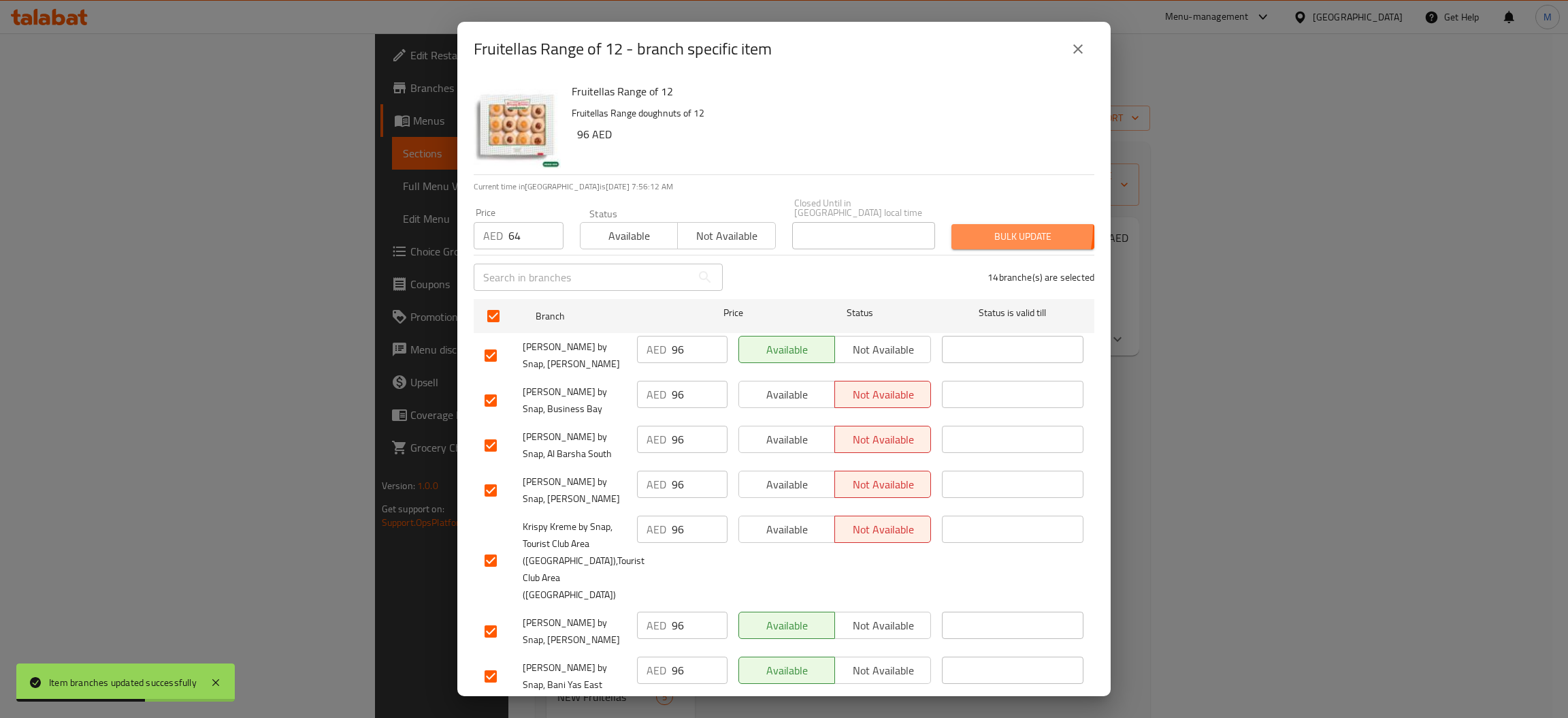
click at [957, 227] on button "Bulk update" at bounding box center [1023, 236] width 143 height 25
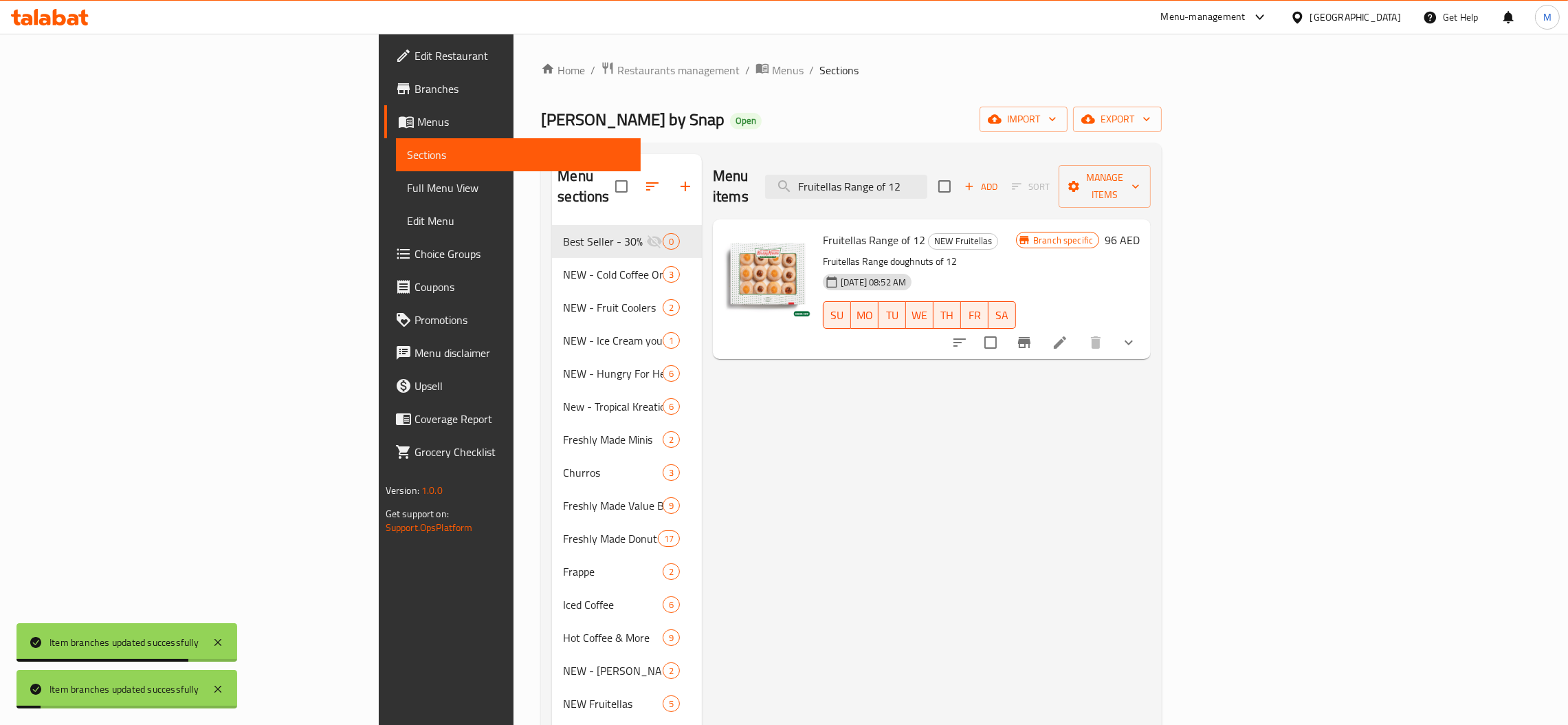
click at [992, 161] on div "Menu items Fruitellas Range of 12 Add Sort Manage items" at bounding box center [931, 186] width 438 height 65
click at [927, 175] on input "Fruitellas Range of 12" at bounding box center [846, 186] width 162 height 24
paste input "Double Dozen - Assorted"
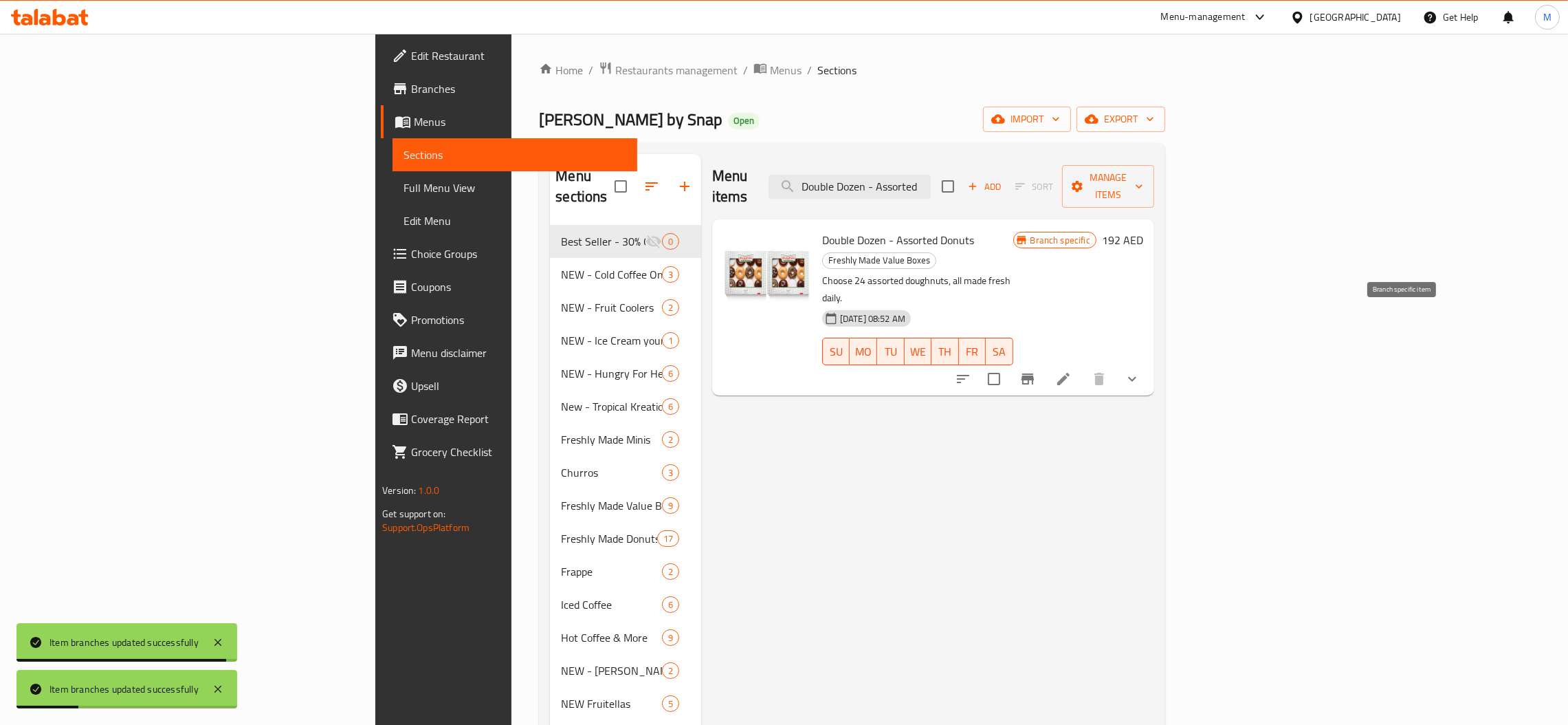
type input "Double Dozen - Assorted"
click at [1036, 370] on icon "Branch-specific-item" at bounding box center [1027, 378] width 17 height 17
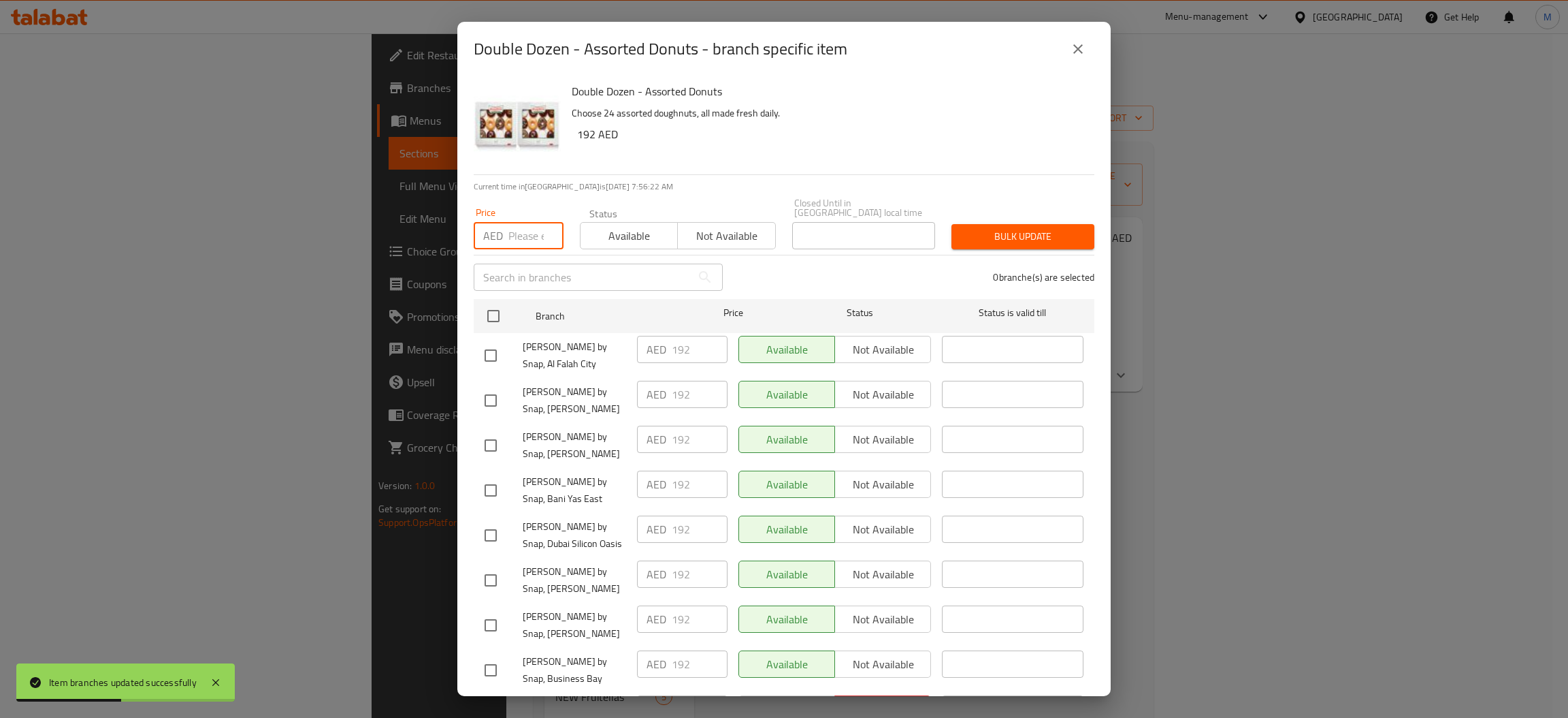
click at [537, 240] on input "number" at bounding box center [535, 235] width 55 height 27
type input "109"
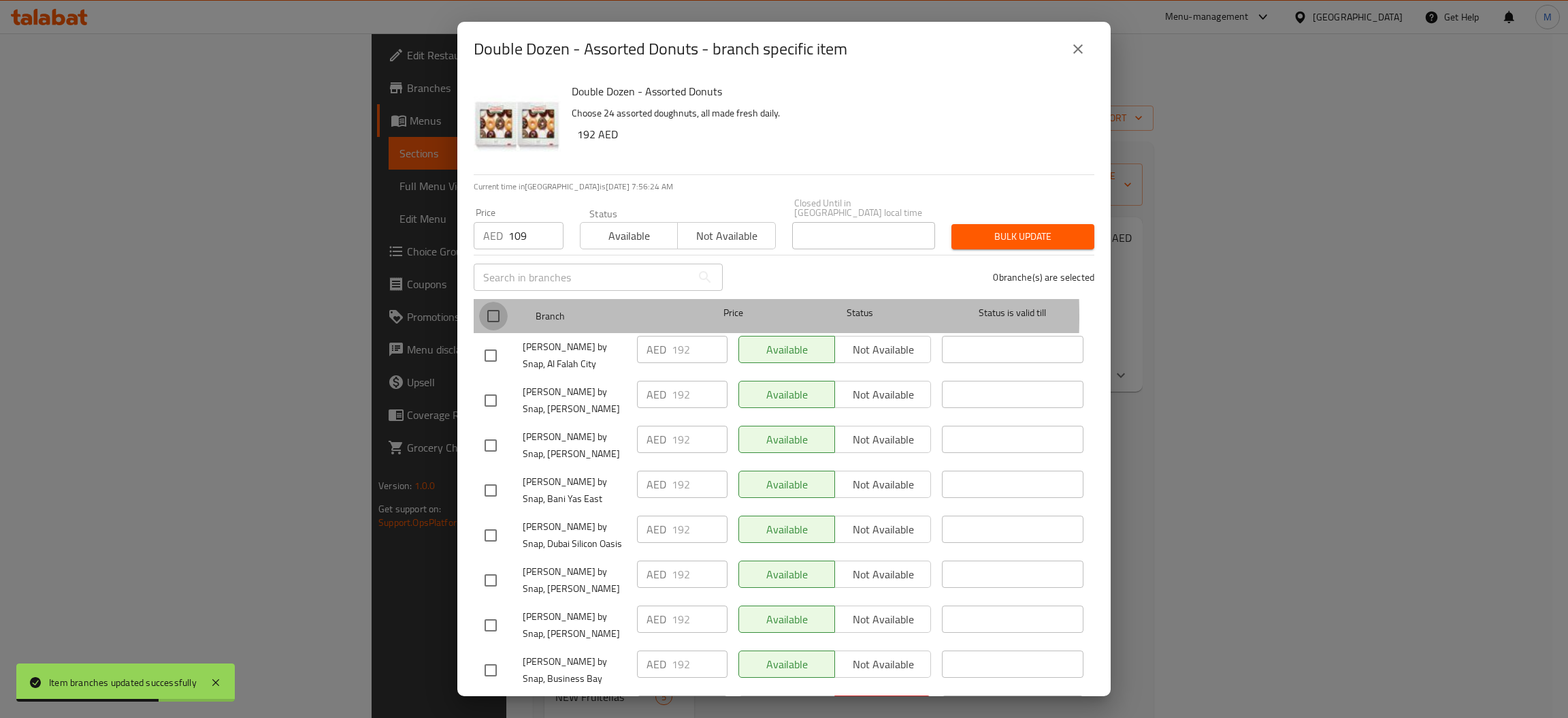
click at [505, 316] on input "checkbox" at bounding box center [493, 316] width 29 height 29
checkbox input "true"
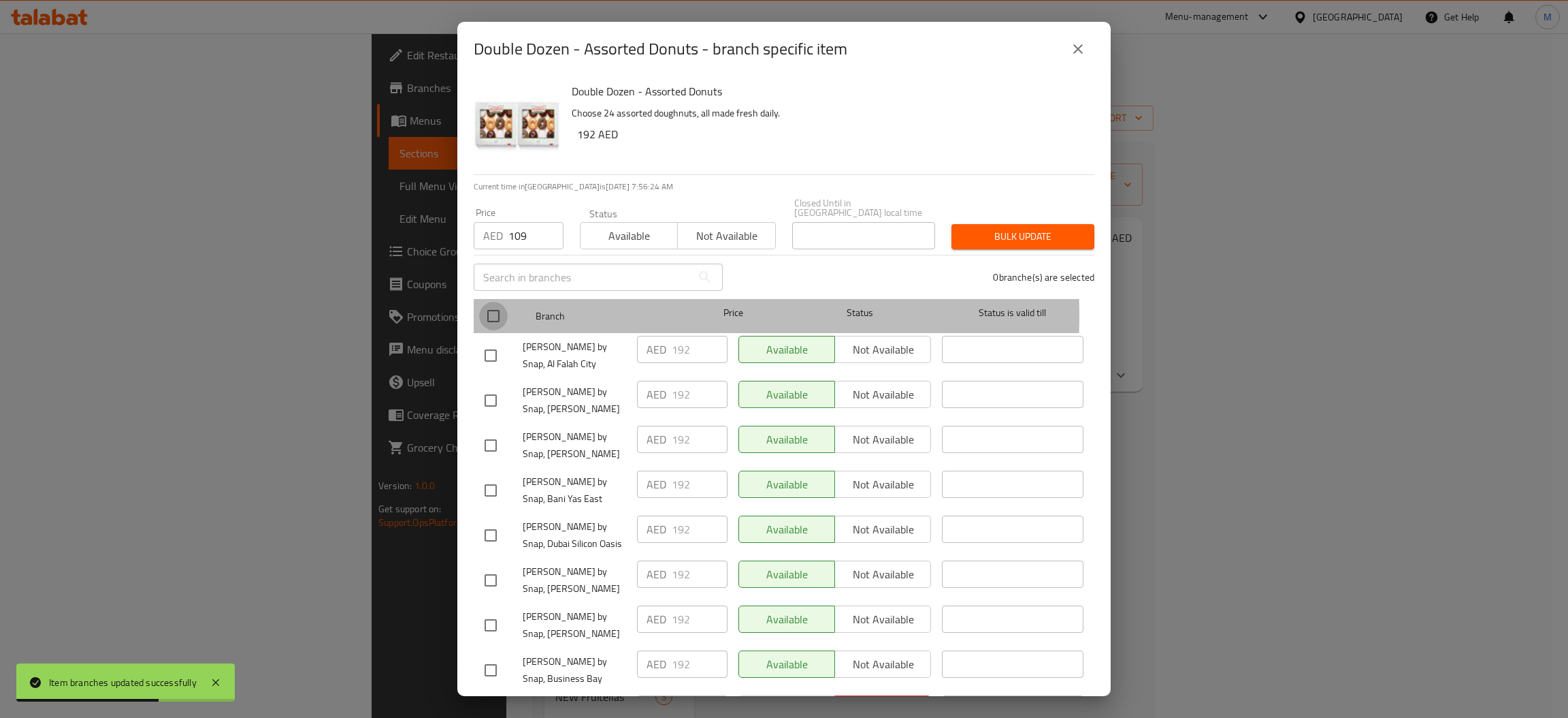
checkbox input "true"
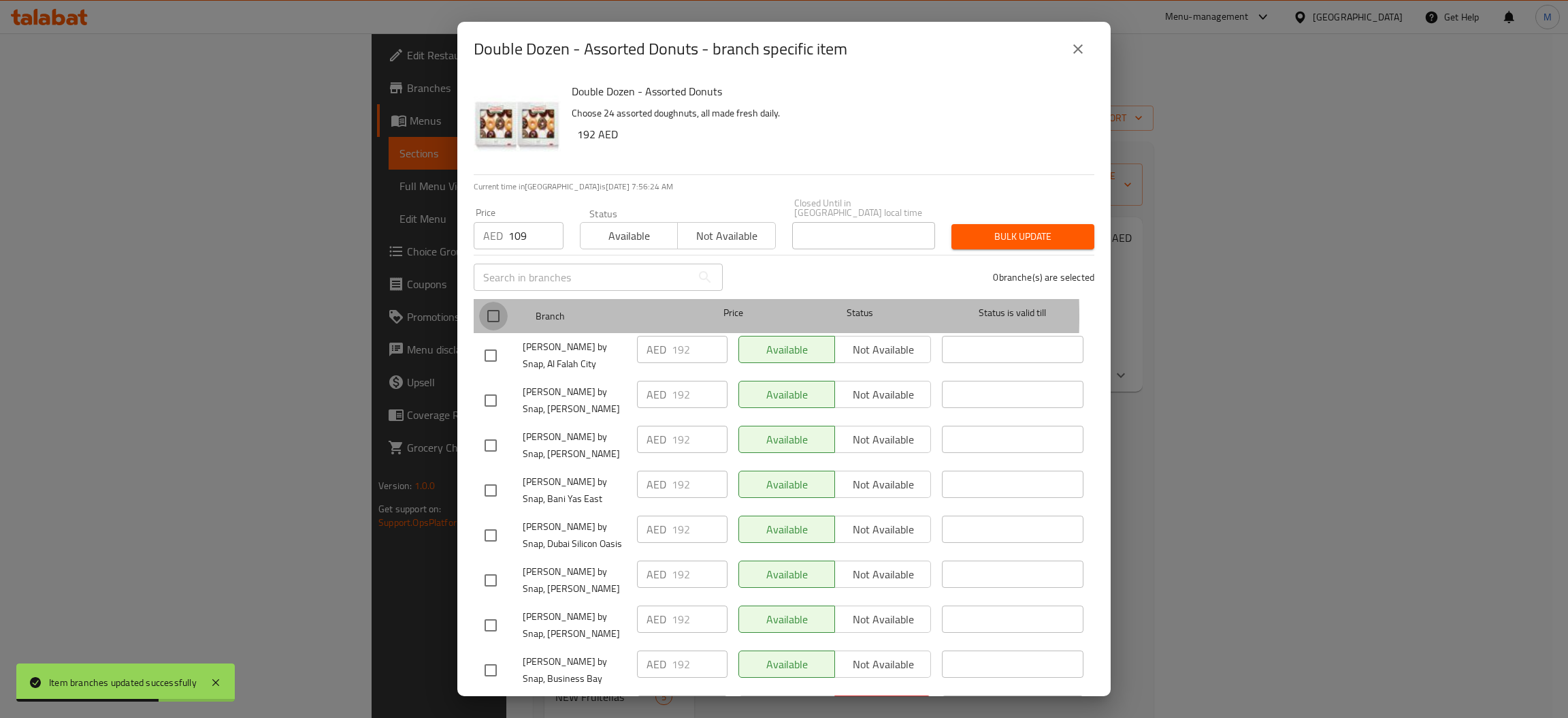
checkbox input "true"
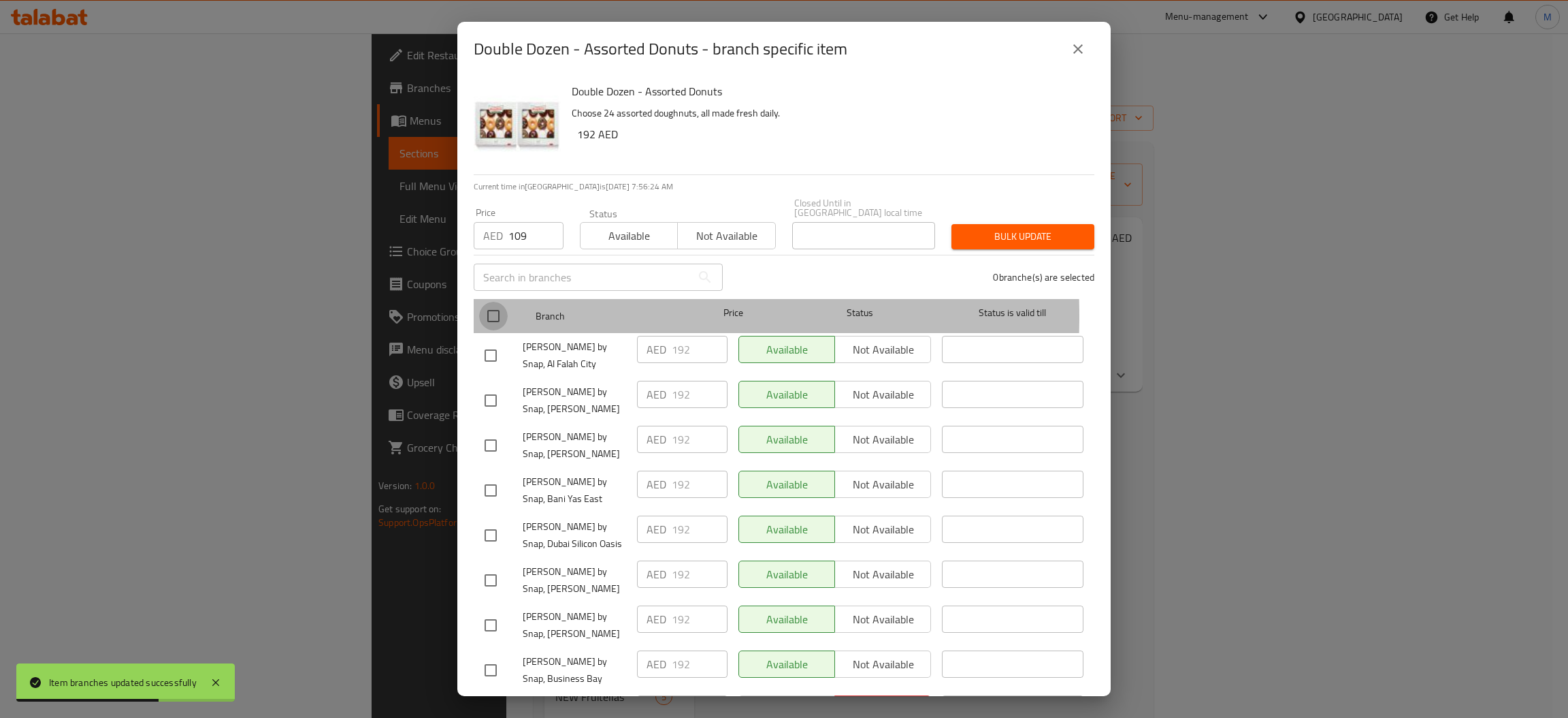
checkbox input "true"
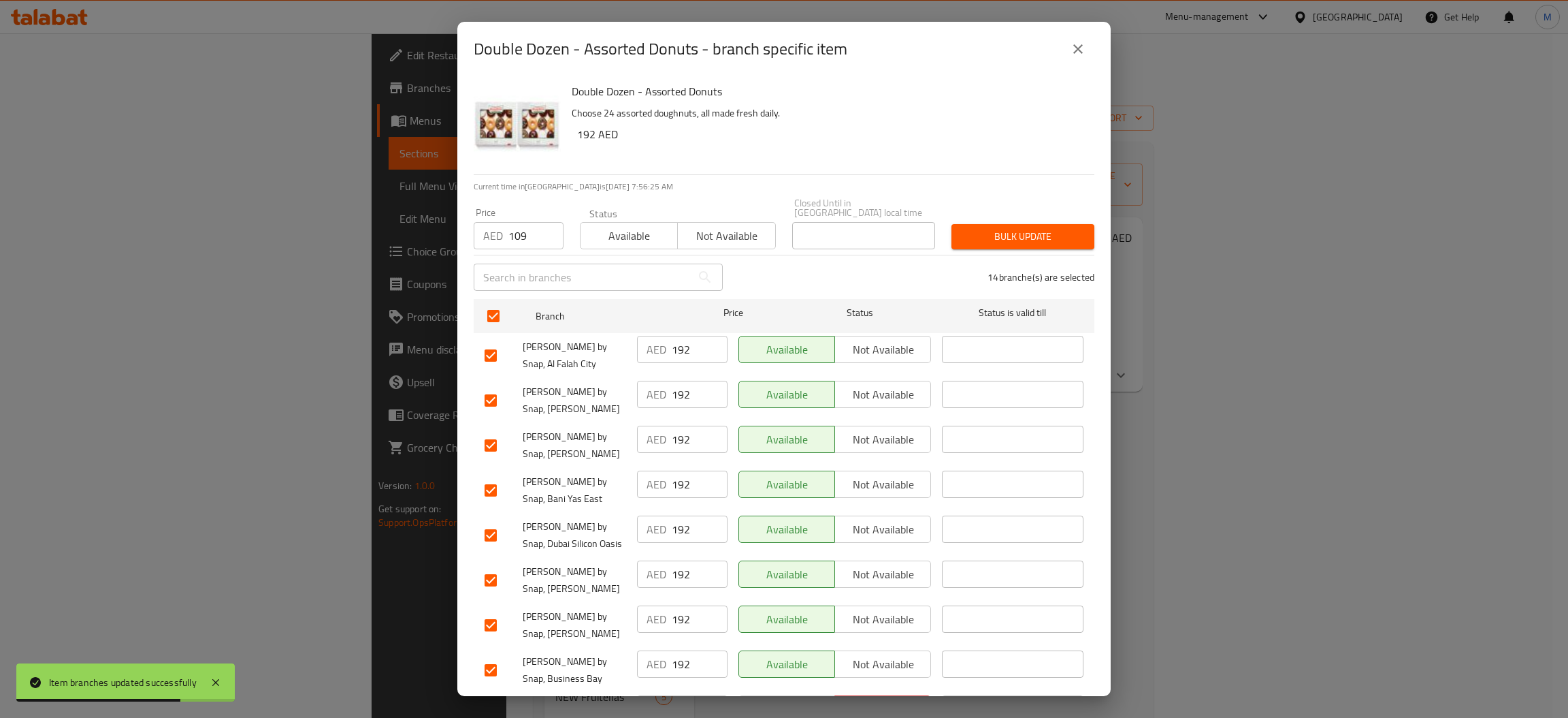
click at [1011, 226] on button "Bulk update" at bounding box center [1023, 236] width 143 height 25
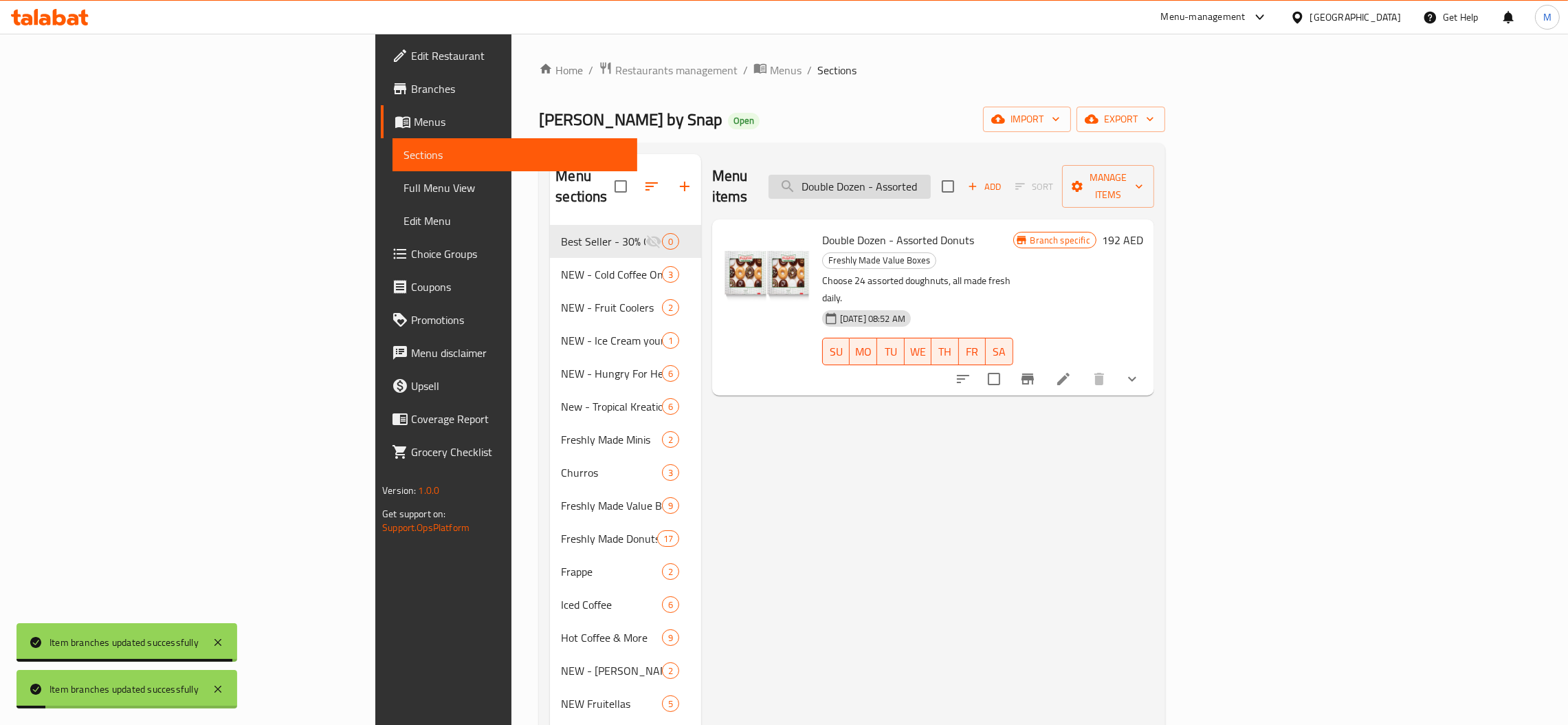
click at [931, 177] on input "Double Dozen - Assorted" at bounding box center [850, 186] width 162 height 24
paste input "Mix"
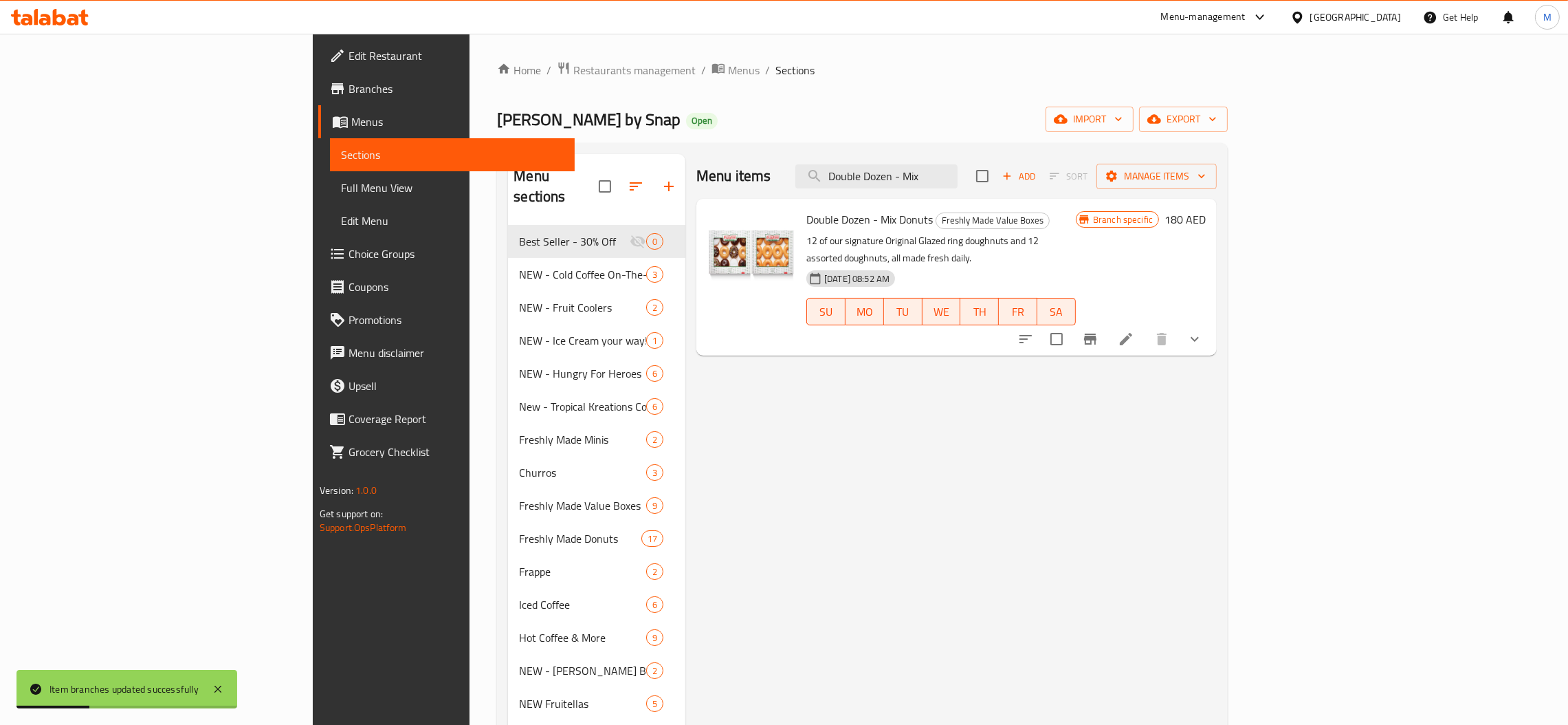
type input "Double Dozen - Mix"
click at [1097, 334] on icon "Branch-specific-item" at bounding box center [1090, 339] width 12 height 11
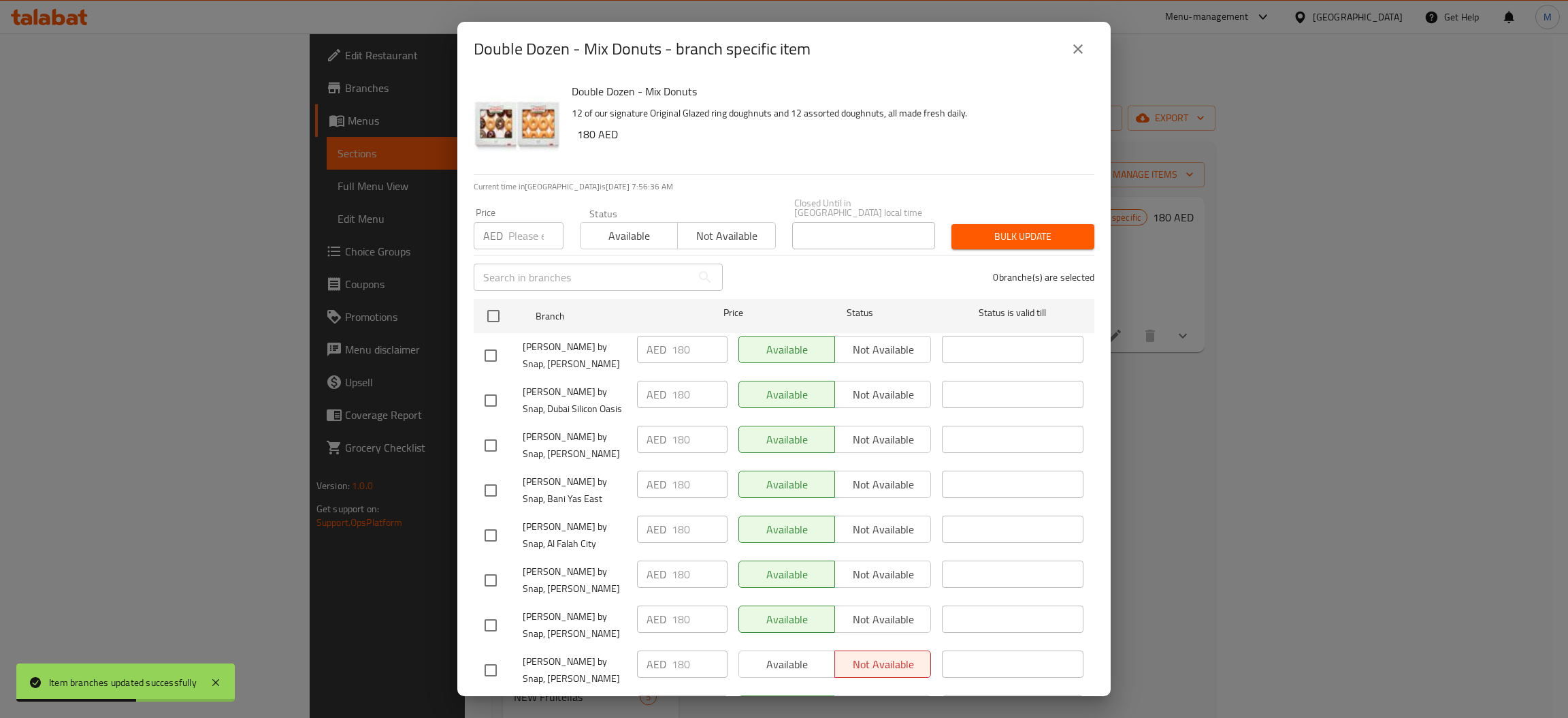
click at [520, 235] on input "number" at bounding box center [535, 235] width 55 height 27
type input "99"
click at [491, 320] on input "checkbox" at bounding box center [493, 316] width 29 height 29
checkbox input "true"
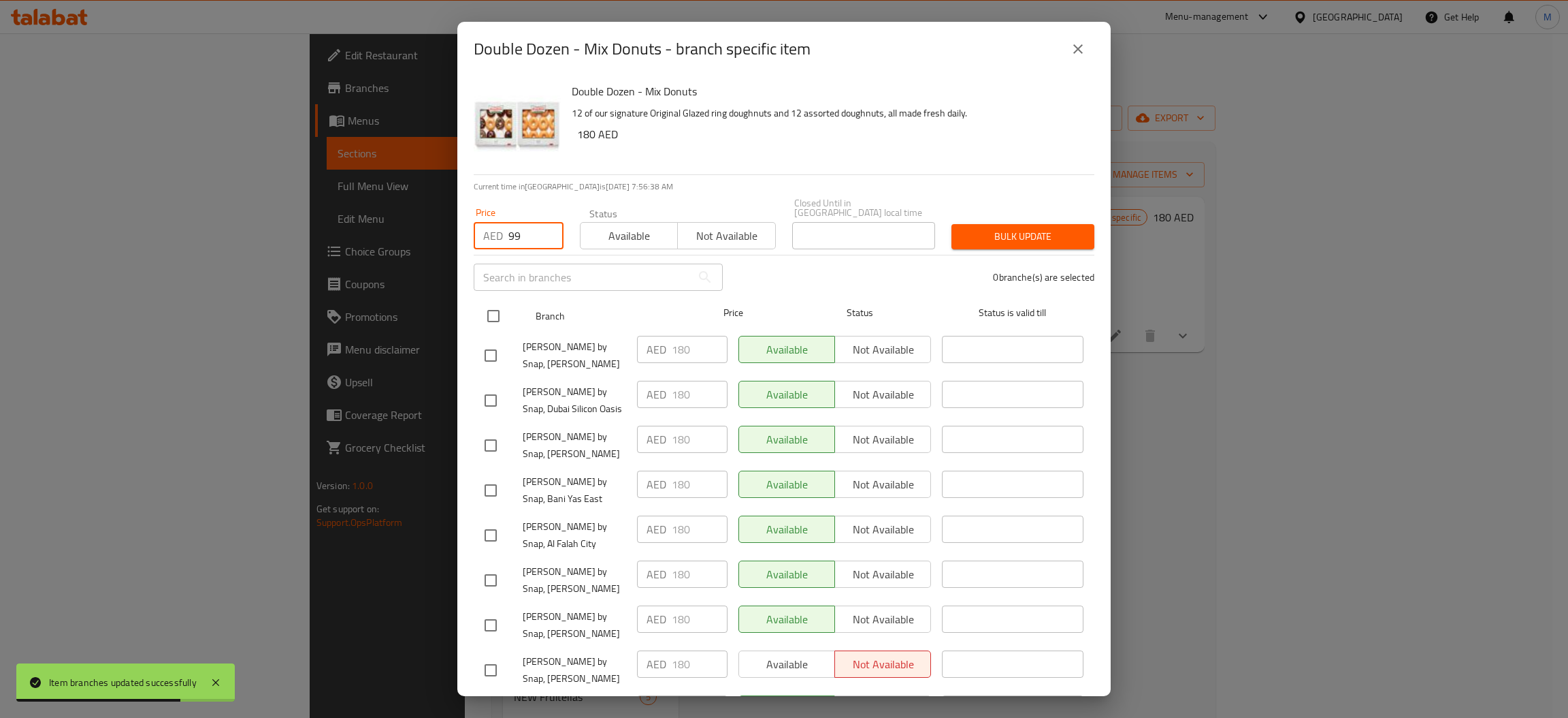
checkbox input "true"
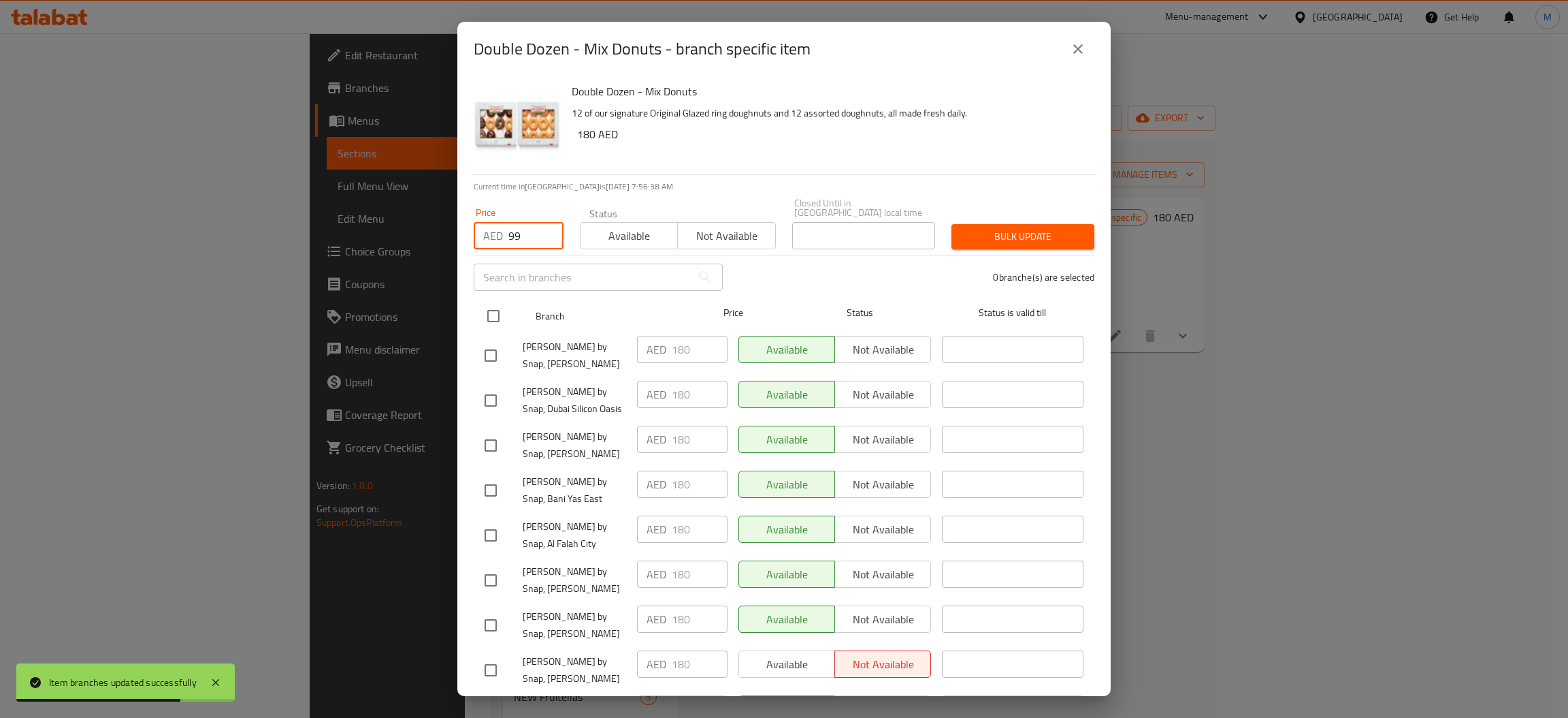
checkbox input "true"
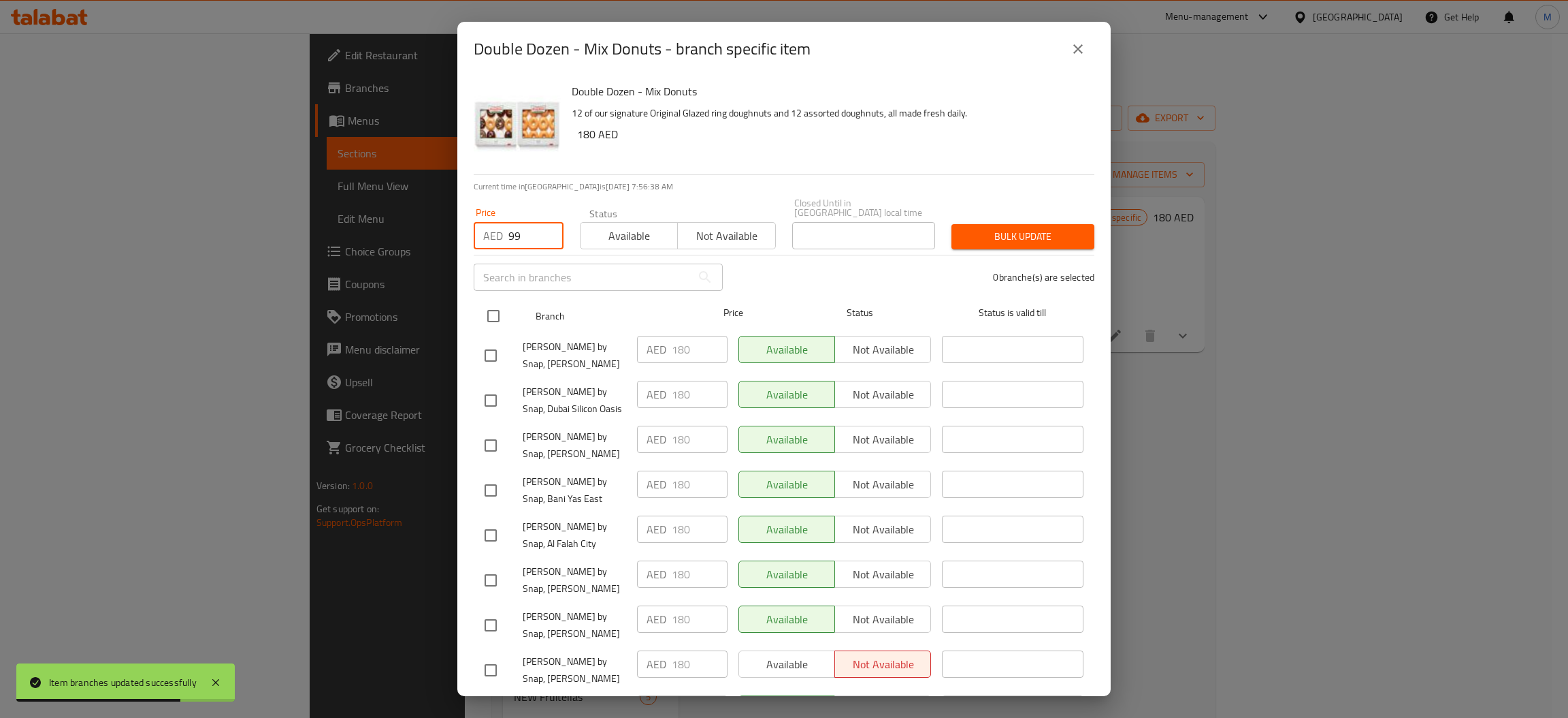
checkbox input "true"
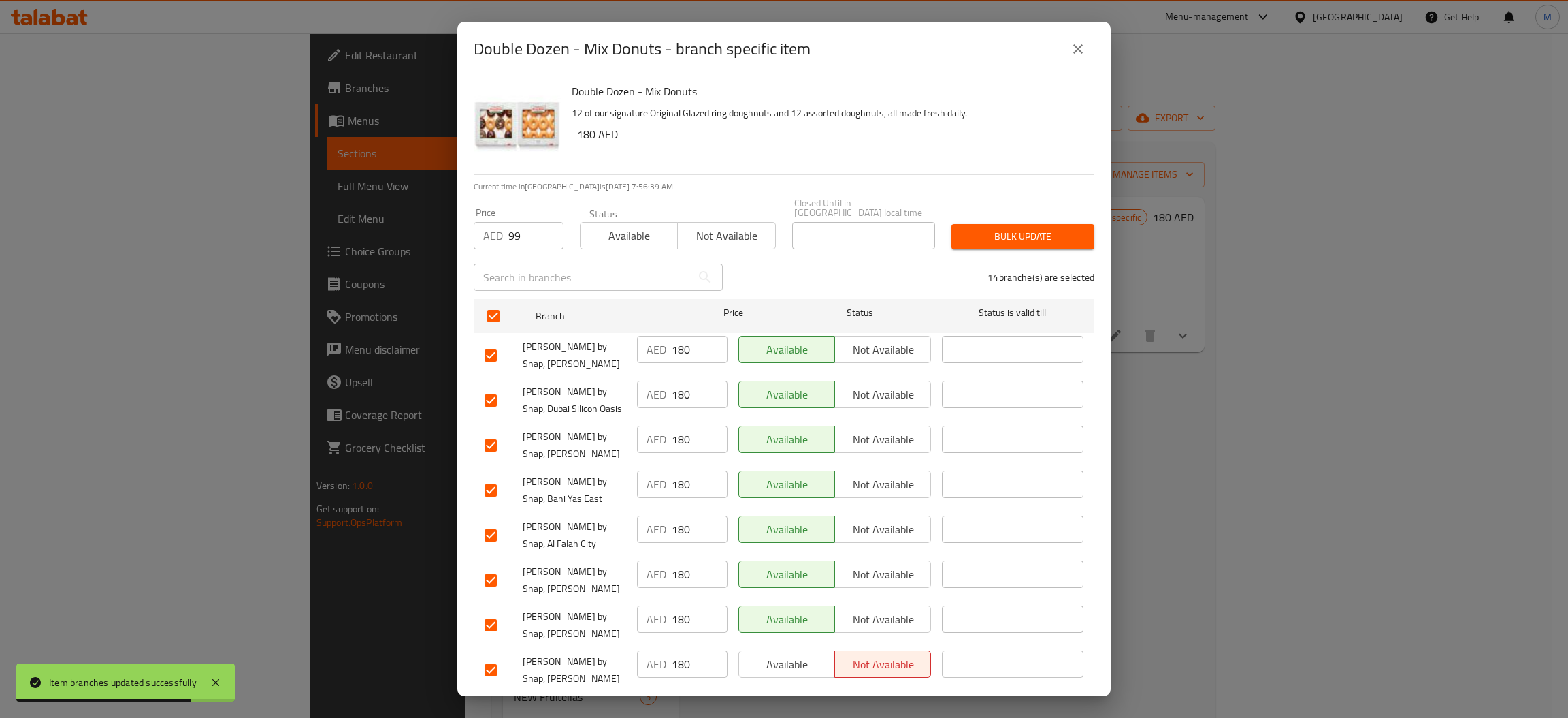
click at [1048, 225] on button "Bulk update" at bounding box center [1023, 236] width 143 height 25
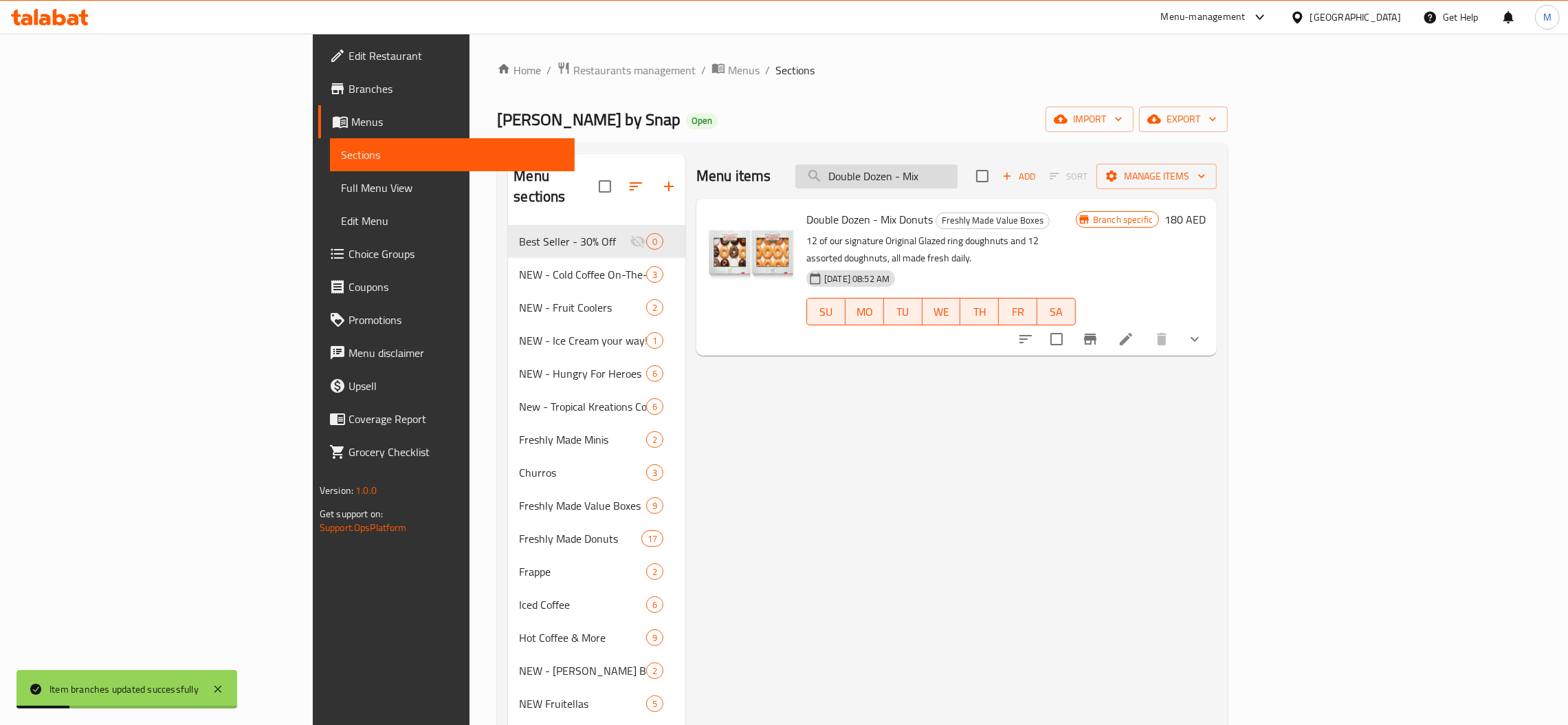
click at [957, 179] on input "Double Dozen - Mix" at bounding box center [876, 176] width 162 height 24
paste input "Original Glazed"
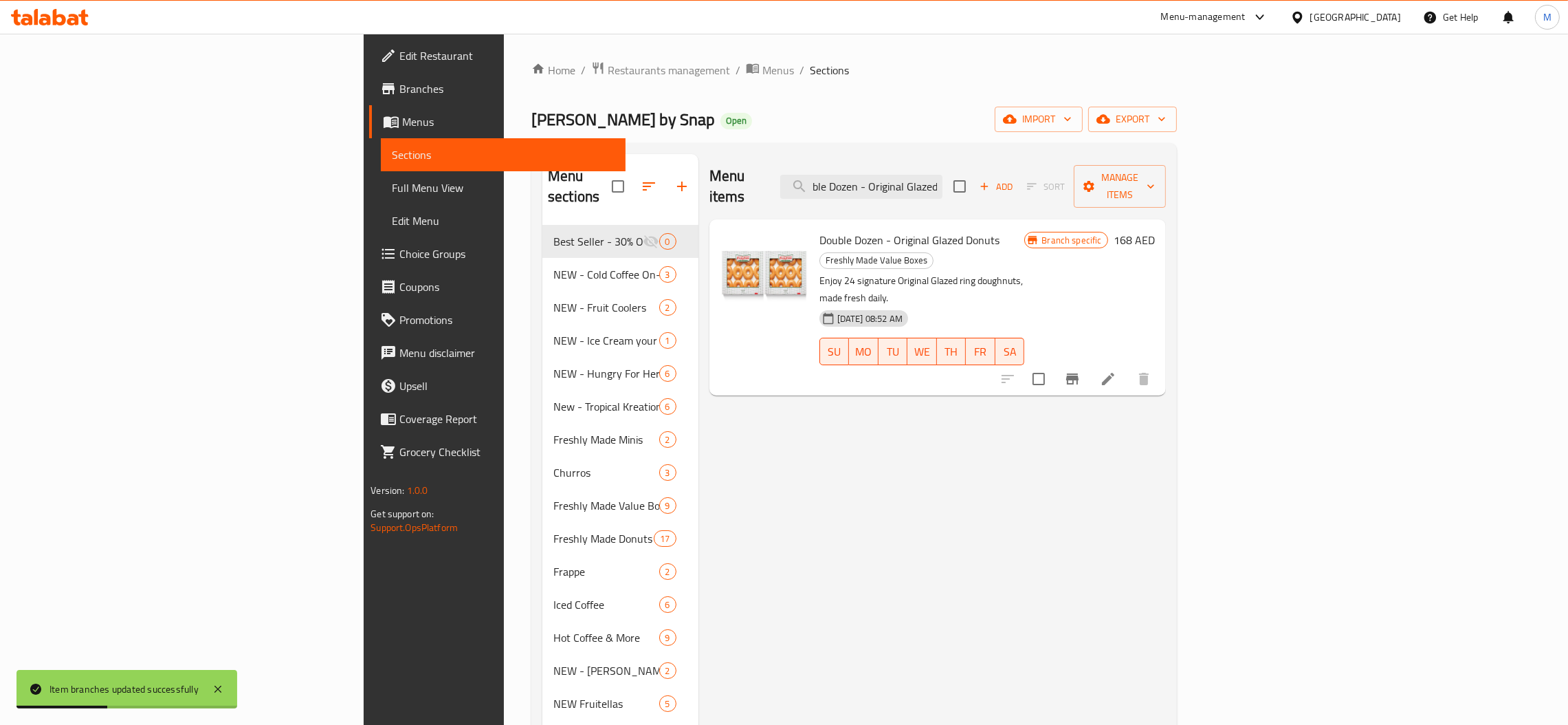
type input "Double Dozen - Original Glazed"
click at [1079, 373] on icon "Branch-specific-item" at bounding box center [1072, 378] width 12 height 11
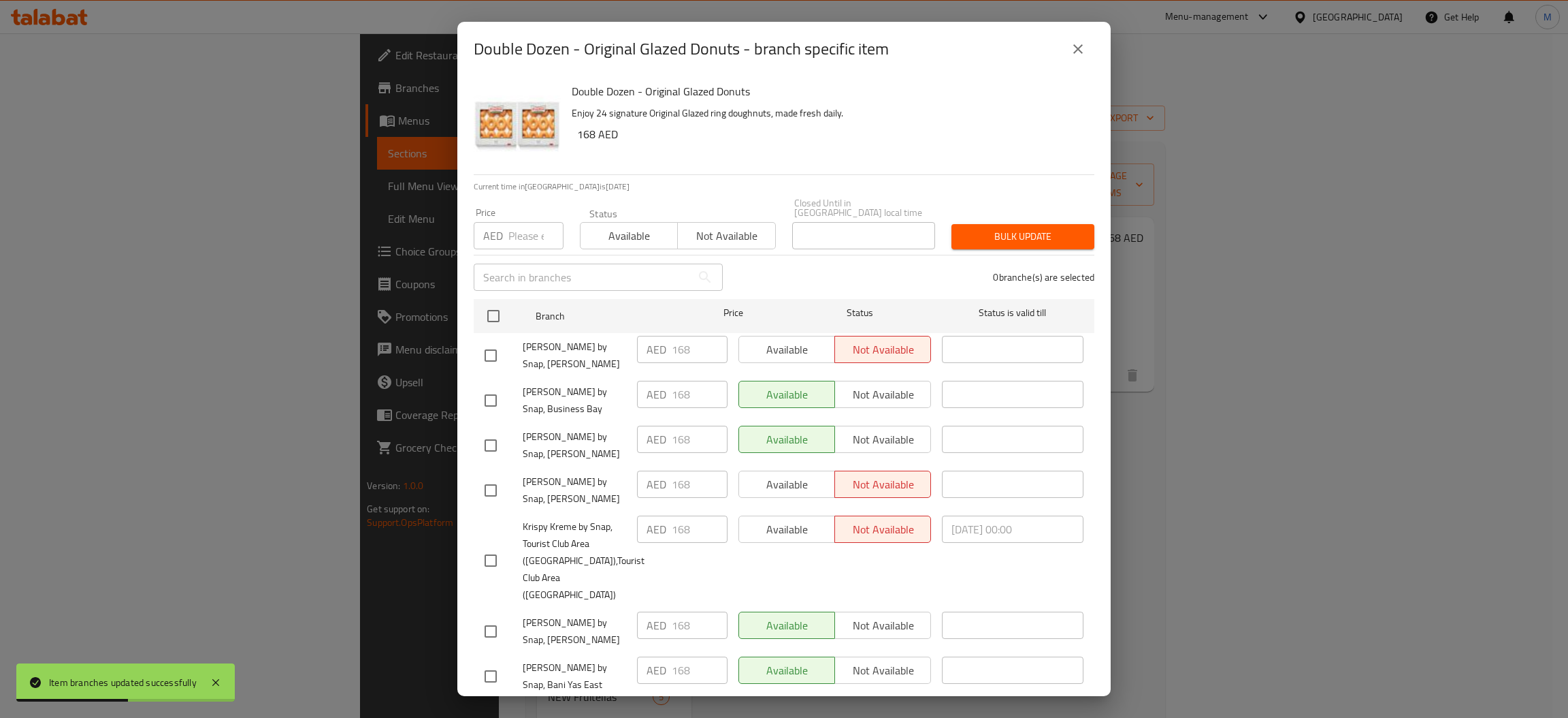
click at [515, 232] on input "number" at bounding box center [535, 235] width 55 height 27
type input "95"
click at [488, 314] on input "checkbox" at bounding box center [493, 316] width 29 height 29
checkbox input "true"
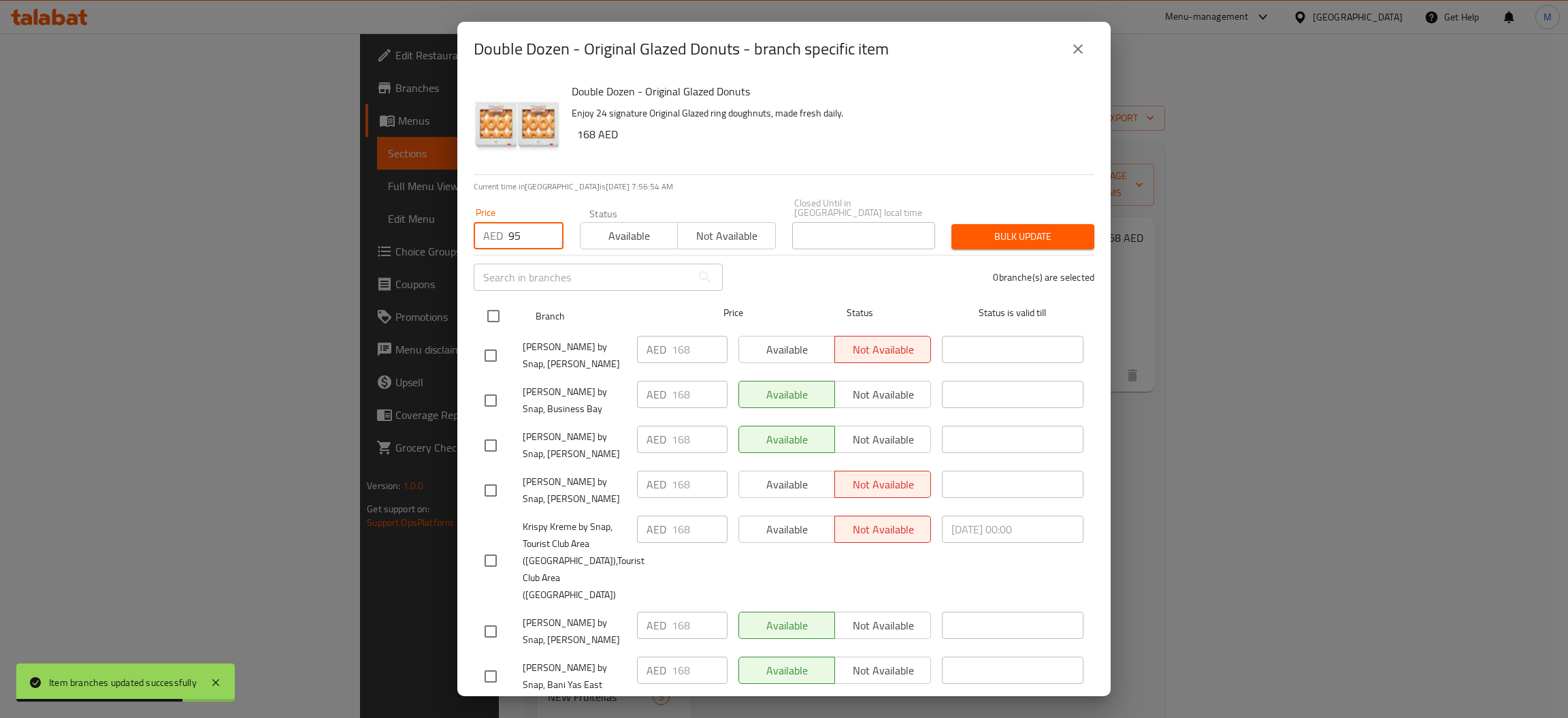
checkbox input "true"
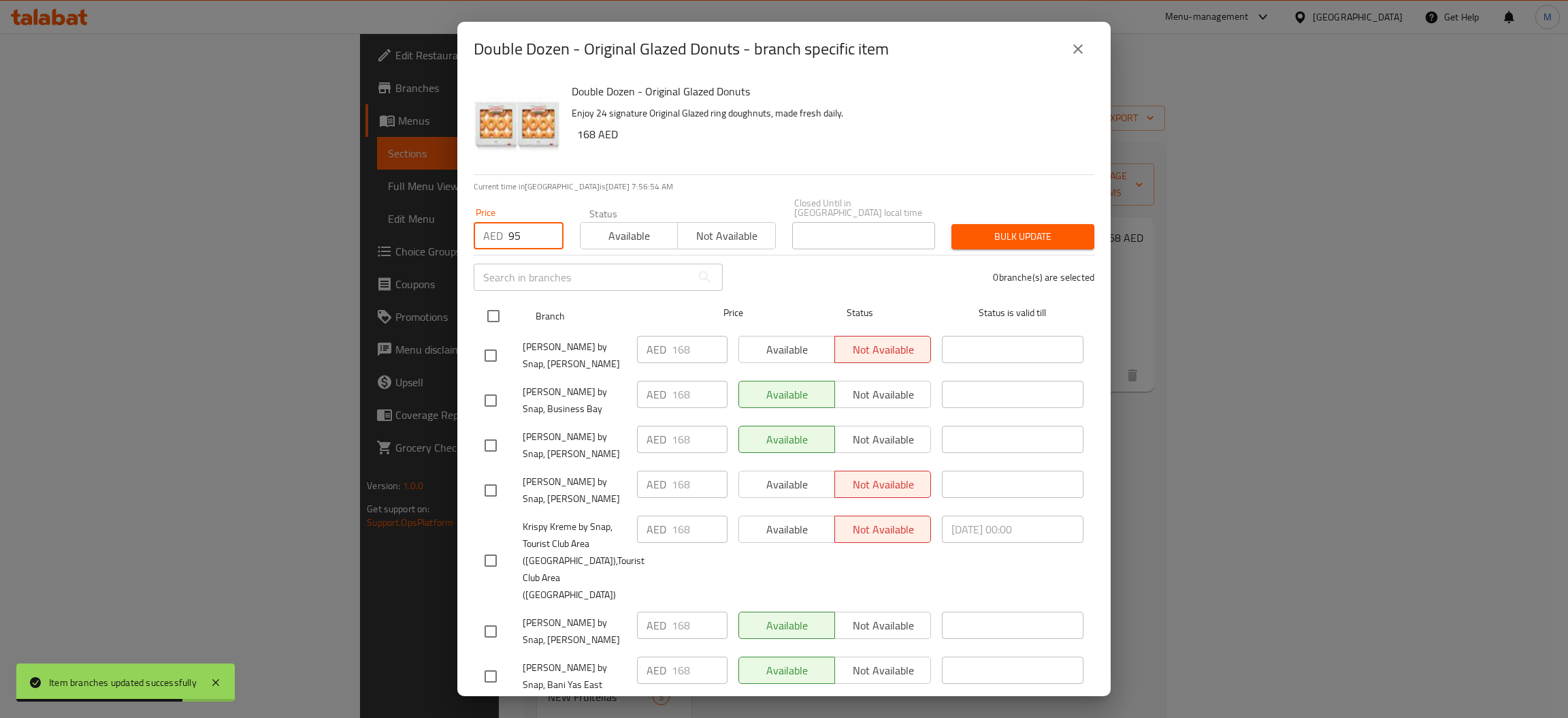
checkbox input "true"
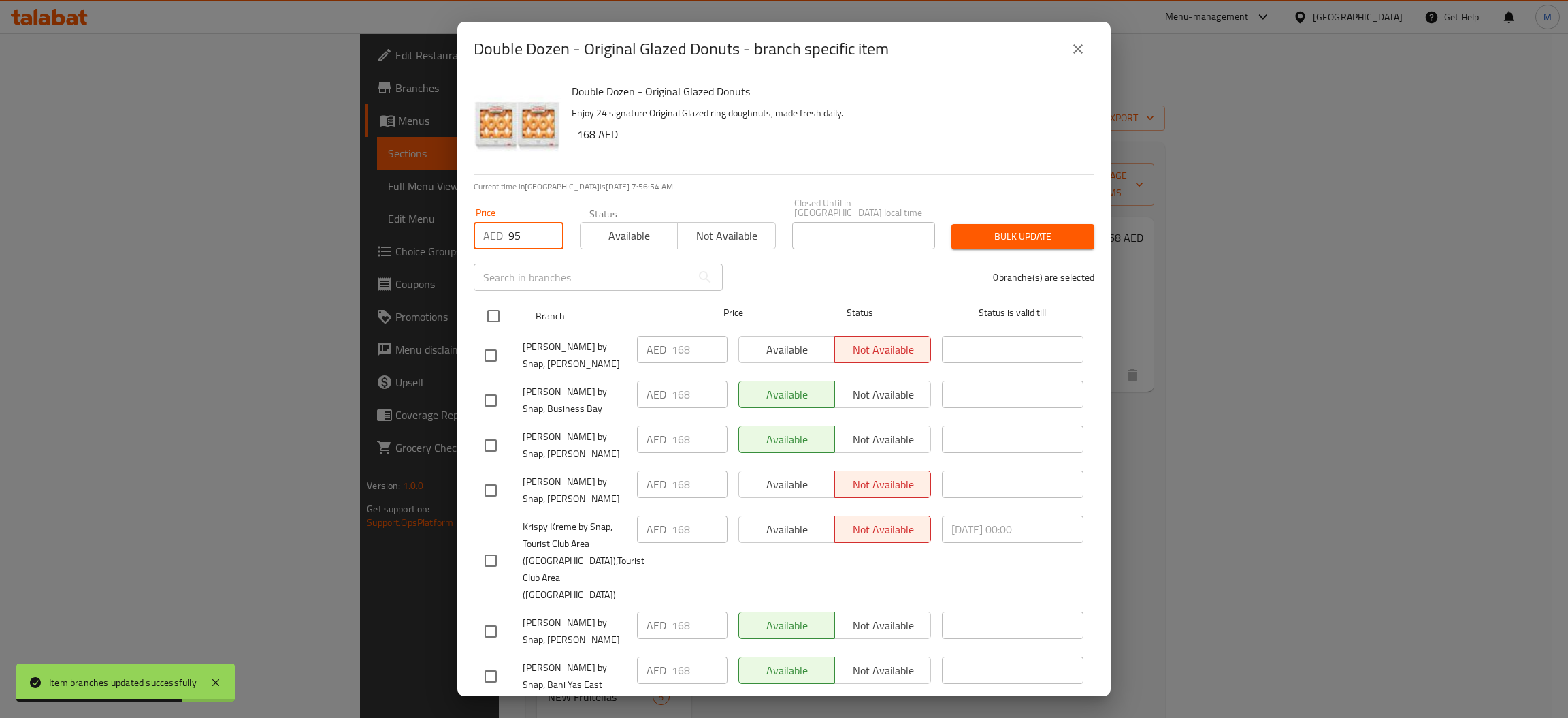
checkbox input "true"
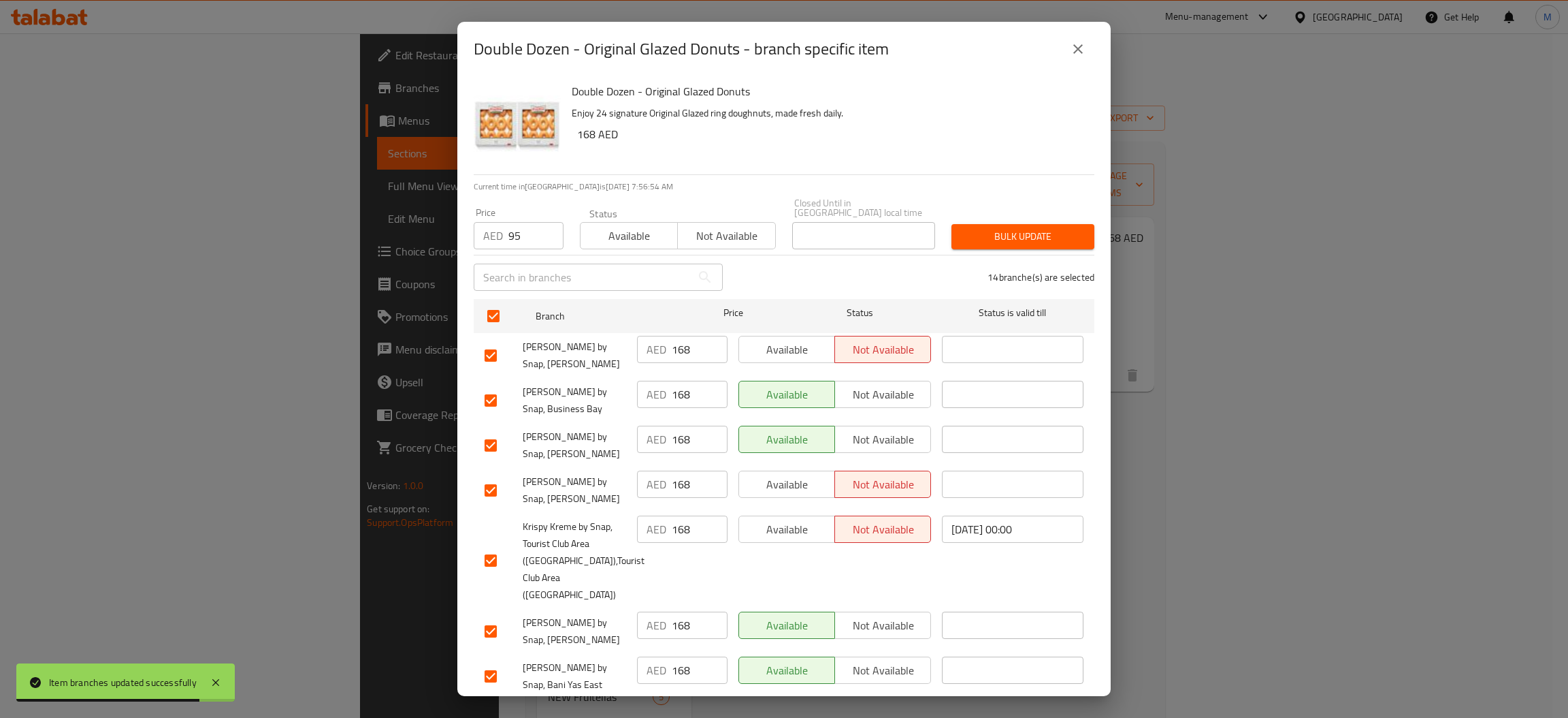
click at [959, 245] on button "Bulk update" at bounding box center [1023, 236] width 143 height 25
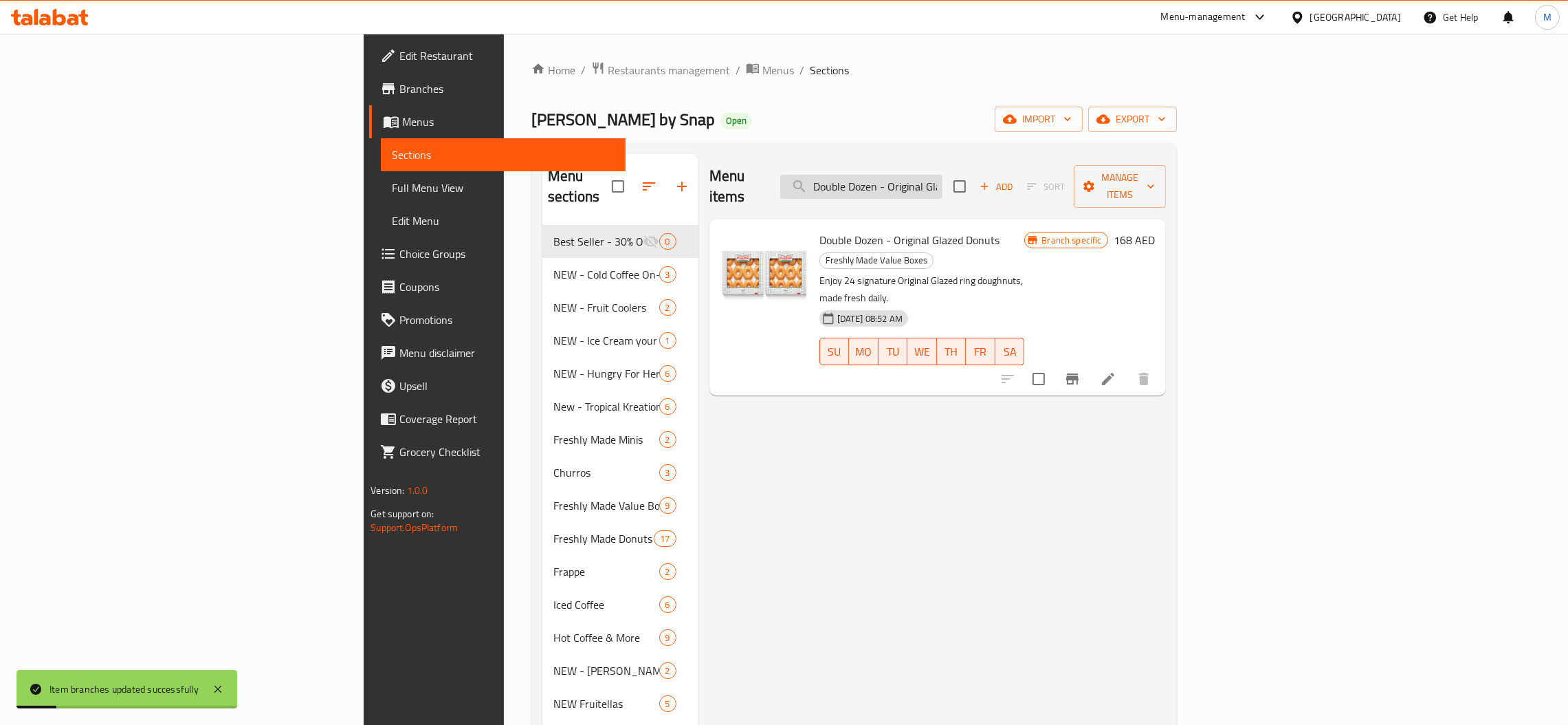
click at [942, 186] on input "Double Dozen - Original Glazed" at bounding box center [861, 186] width 162 height 24
paste input "zen - Assort"
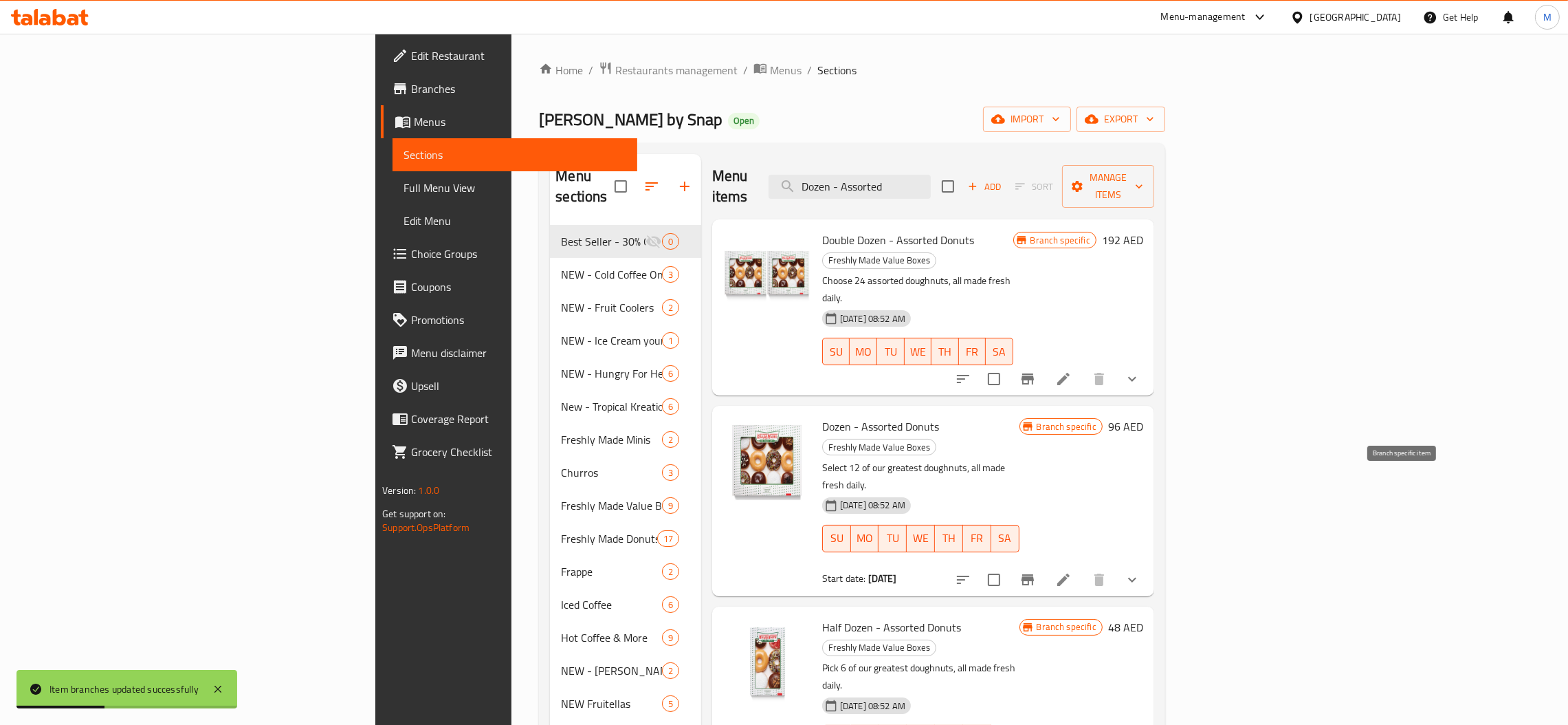
type input "Dozen - Assorted"
click at [1034, 574] on icon "Branch-specific-item" at bounding box center [1027, 579] width 12 height 11
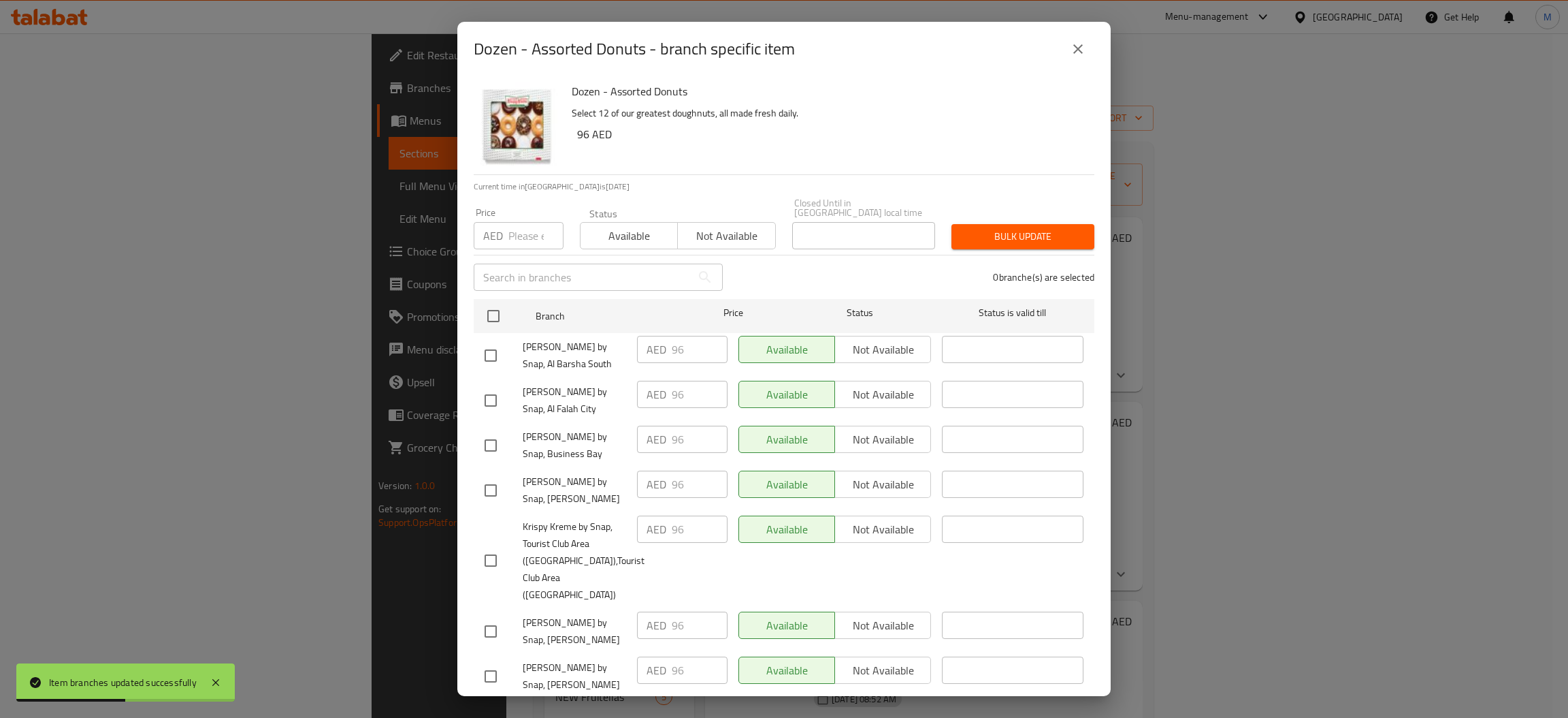
click at [518, 240] on input "number" at bounding box center [535, 235] width 55 height 27
type input "64"
click at [500, 315] on input "checkbox" at bounding box center [493, 316] width 29 height 29
checkbox input "true"
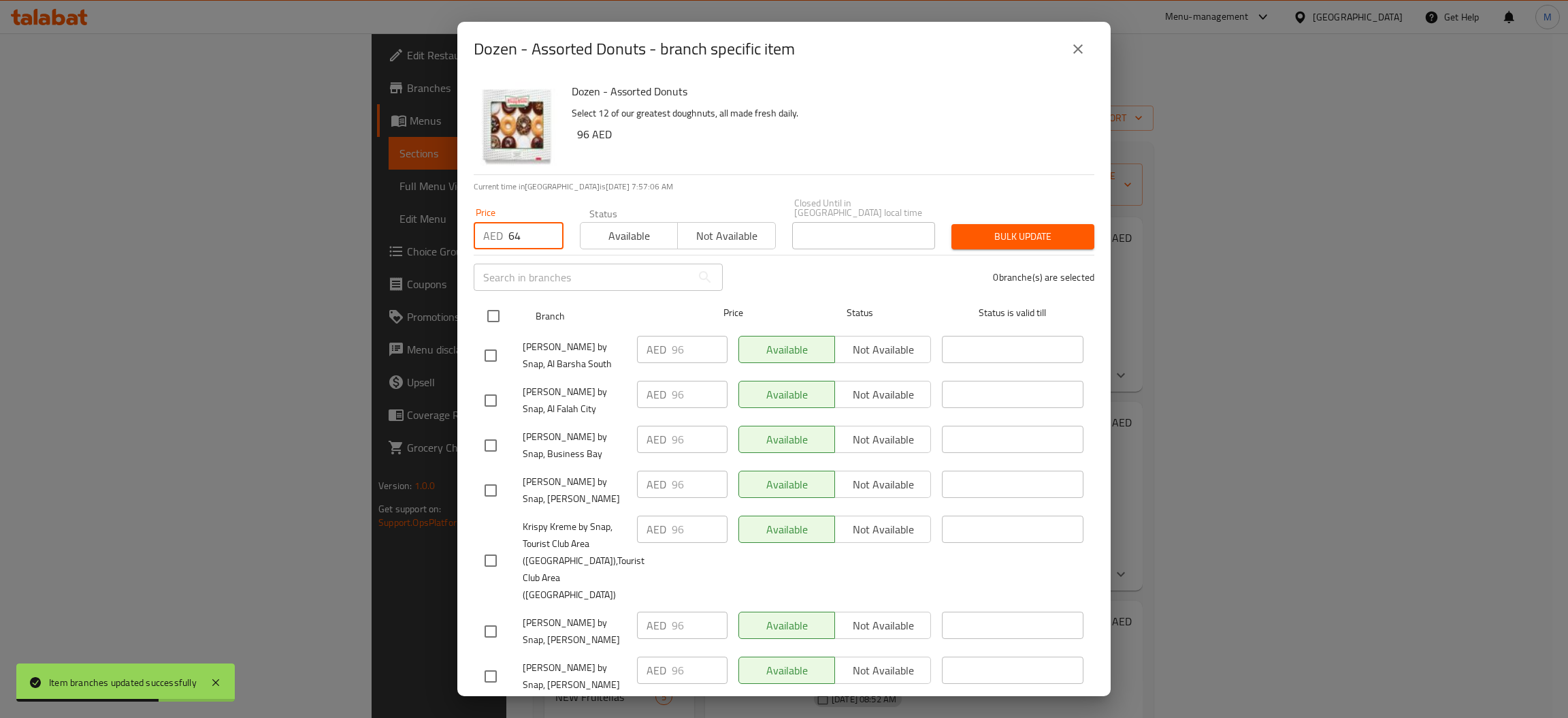
checkbox input "true"
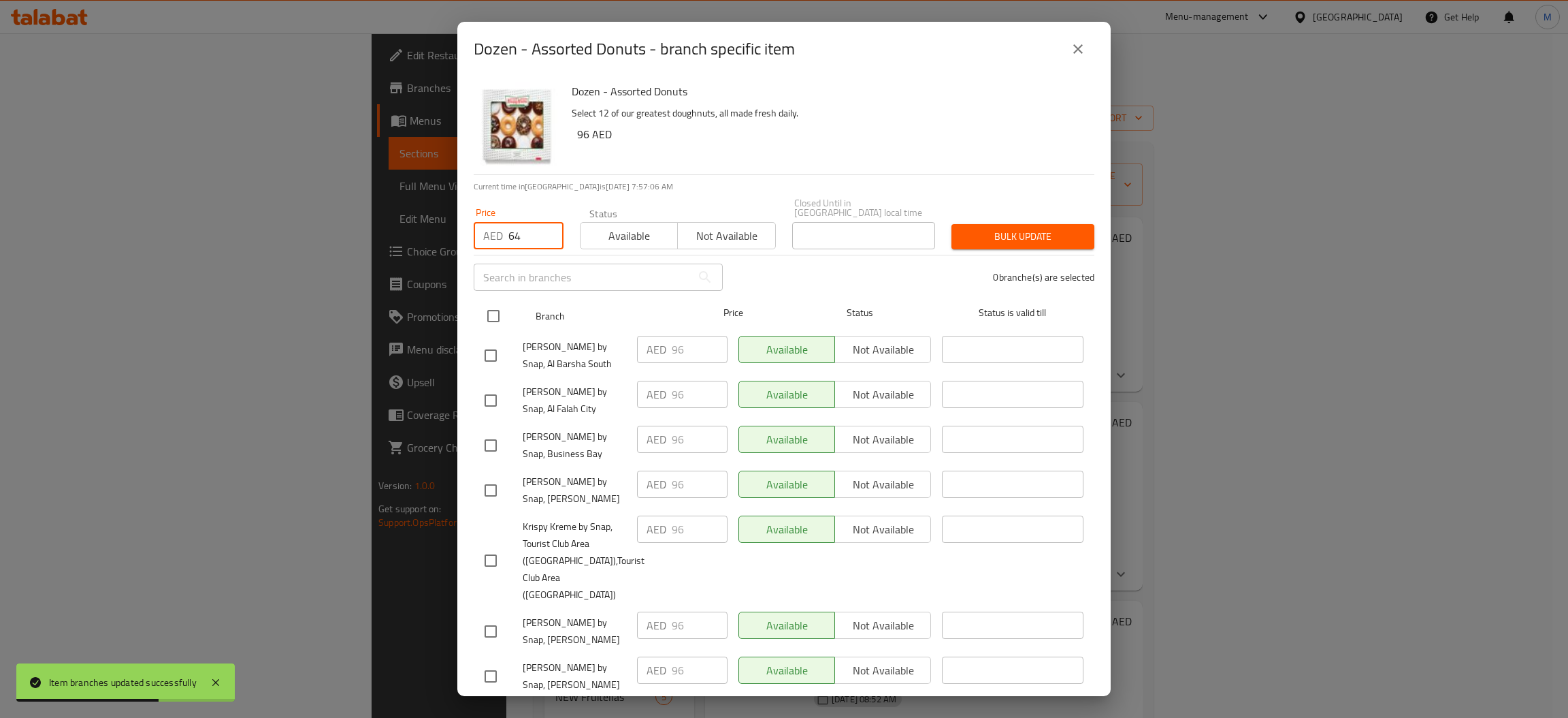
checkbox input "true"
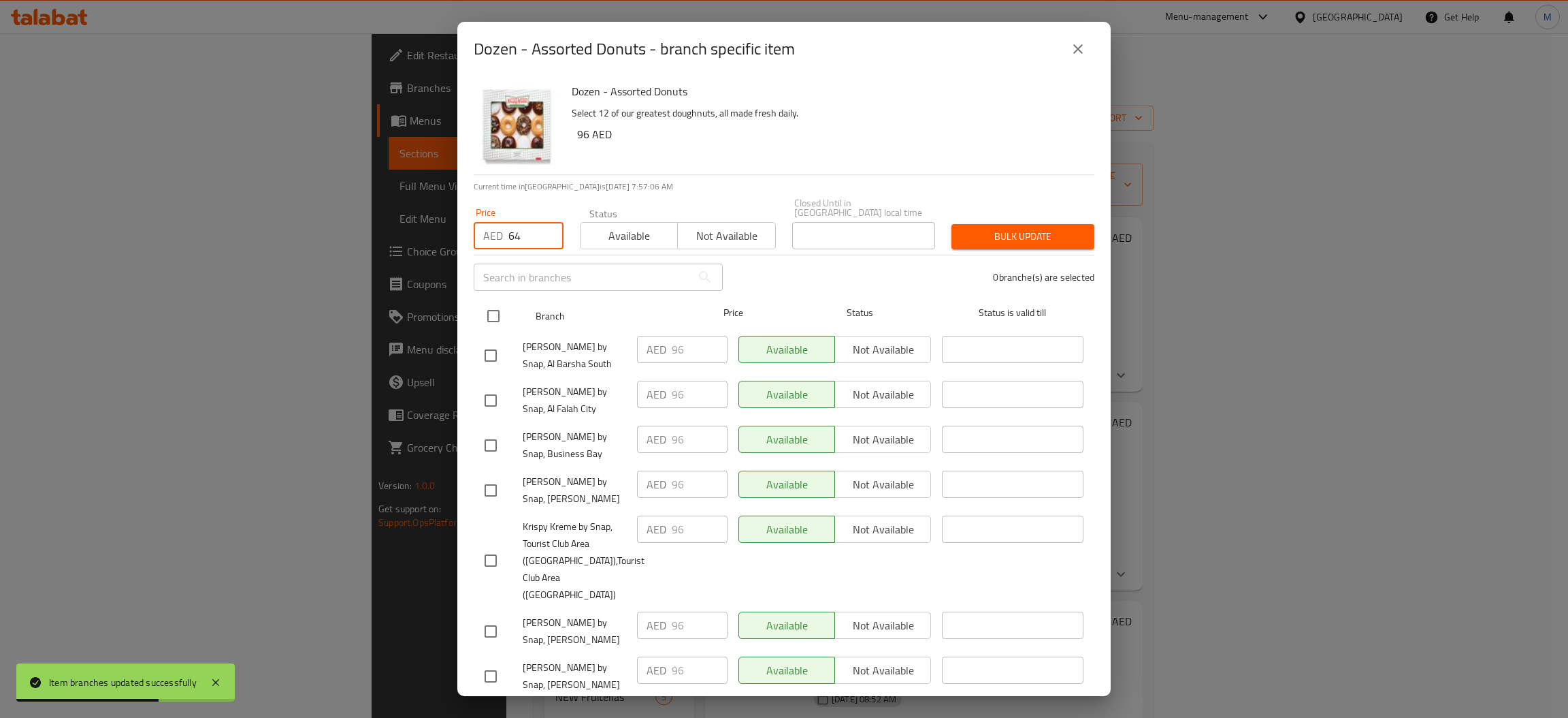
checkbox input "true"
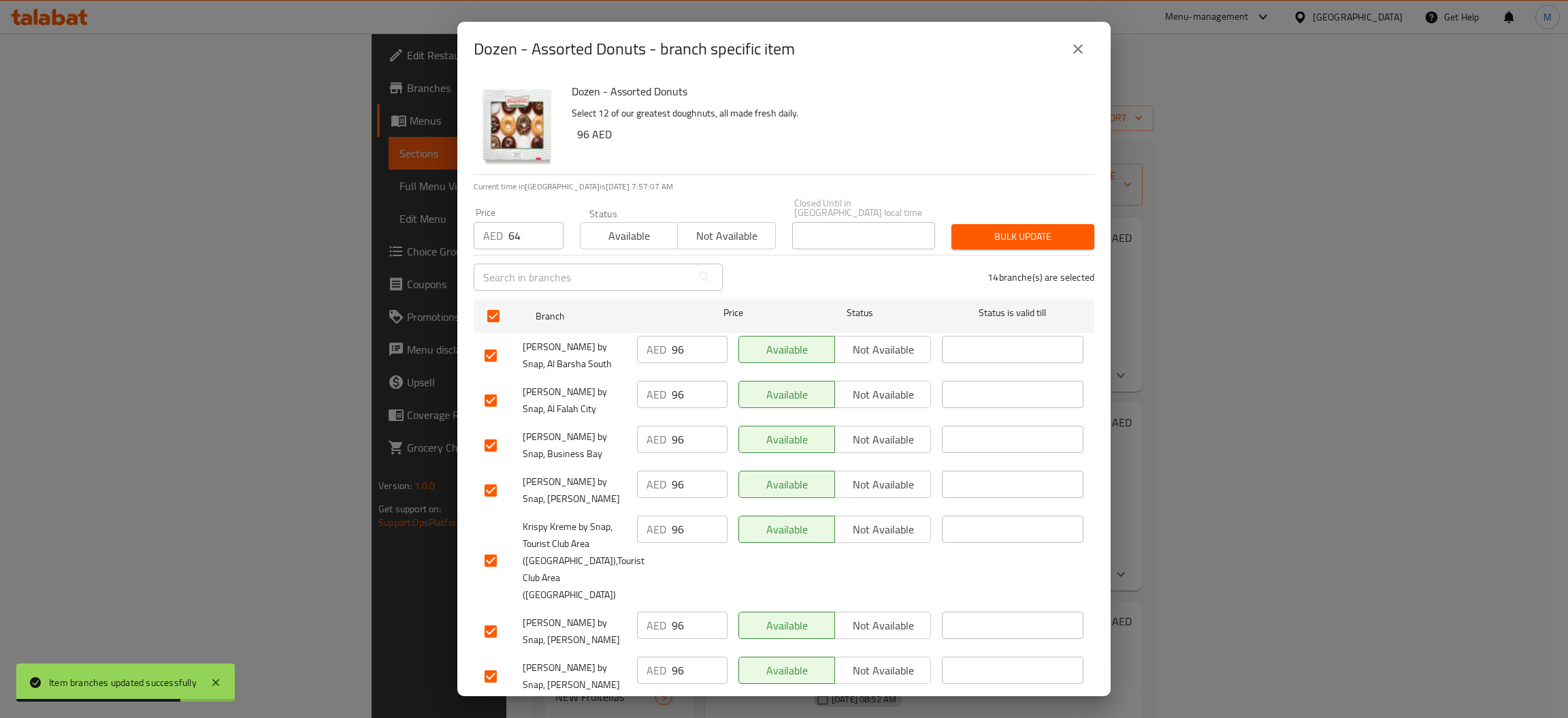
click at [998, 245] on span "Bulk update" at bounding box center [1022, 237] width 121 height 17
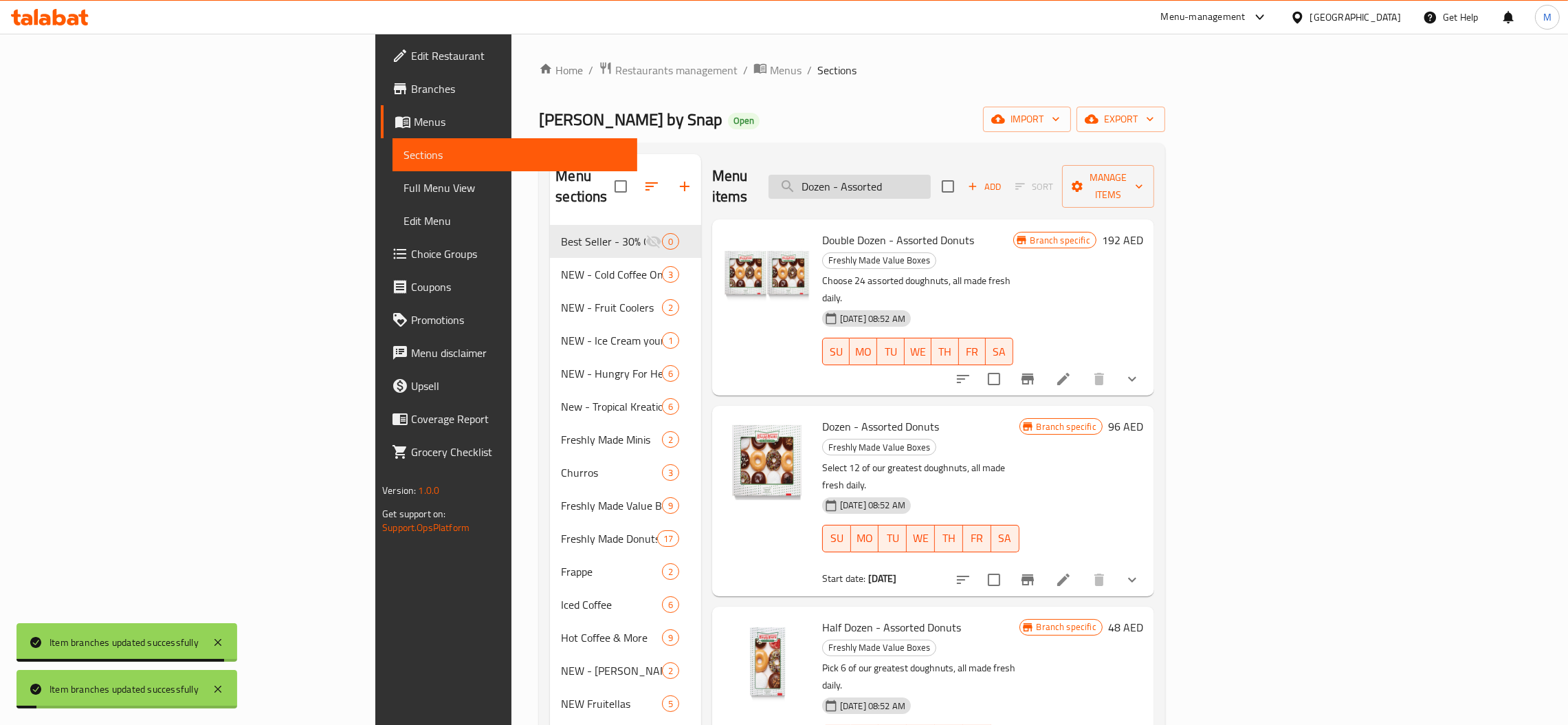
click at [931, 180] on input "Dozen - Assorted" at bounding box center [850, 186] width 162 height 24
paste input "Original Glaz"
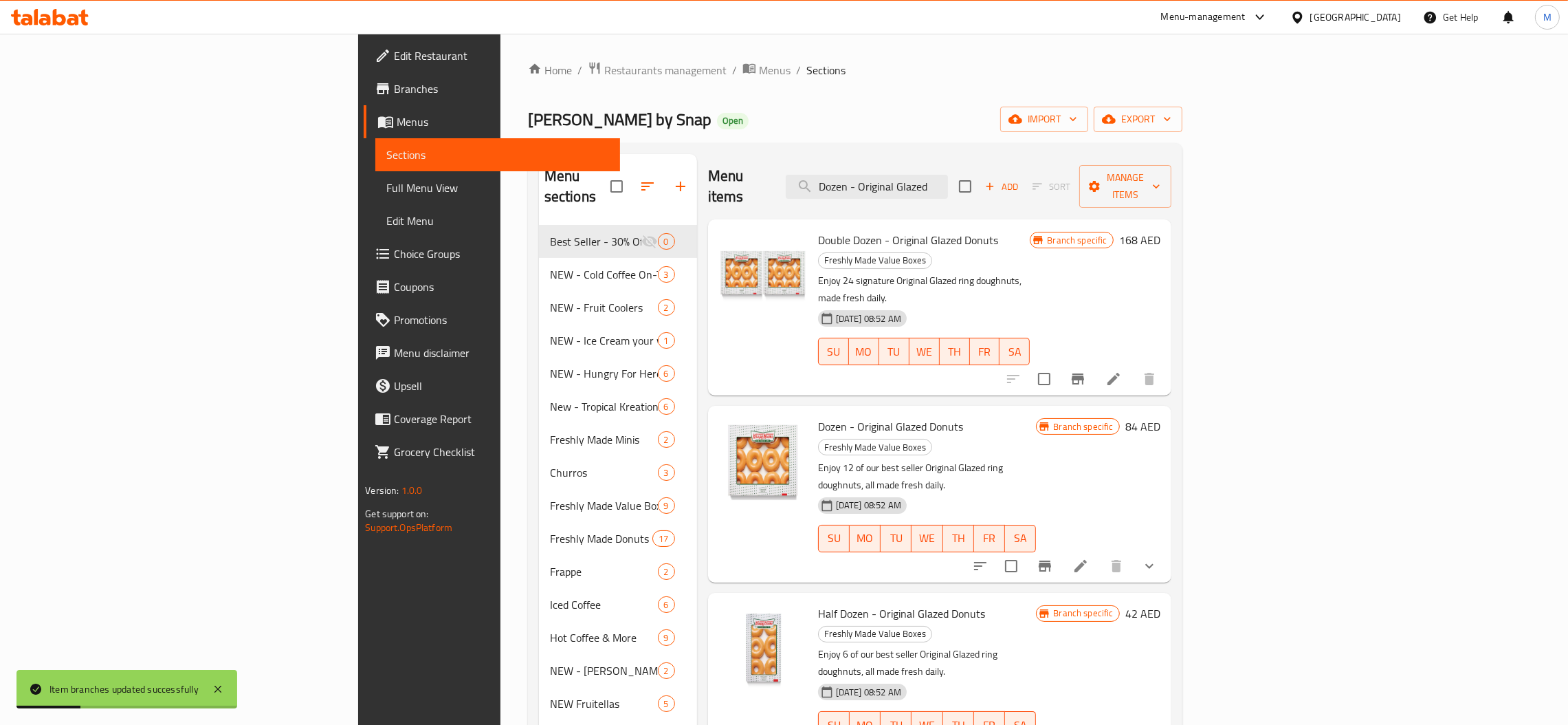
type input "Dozen - Original Glazed"
click at [1051, 560] on icon "Branch-specific-item" at bounding box center [1045, 565] width 12 height 11
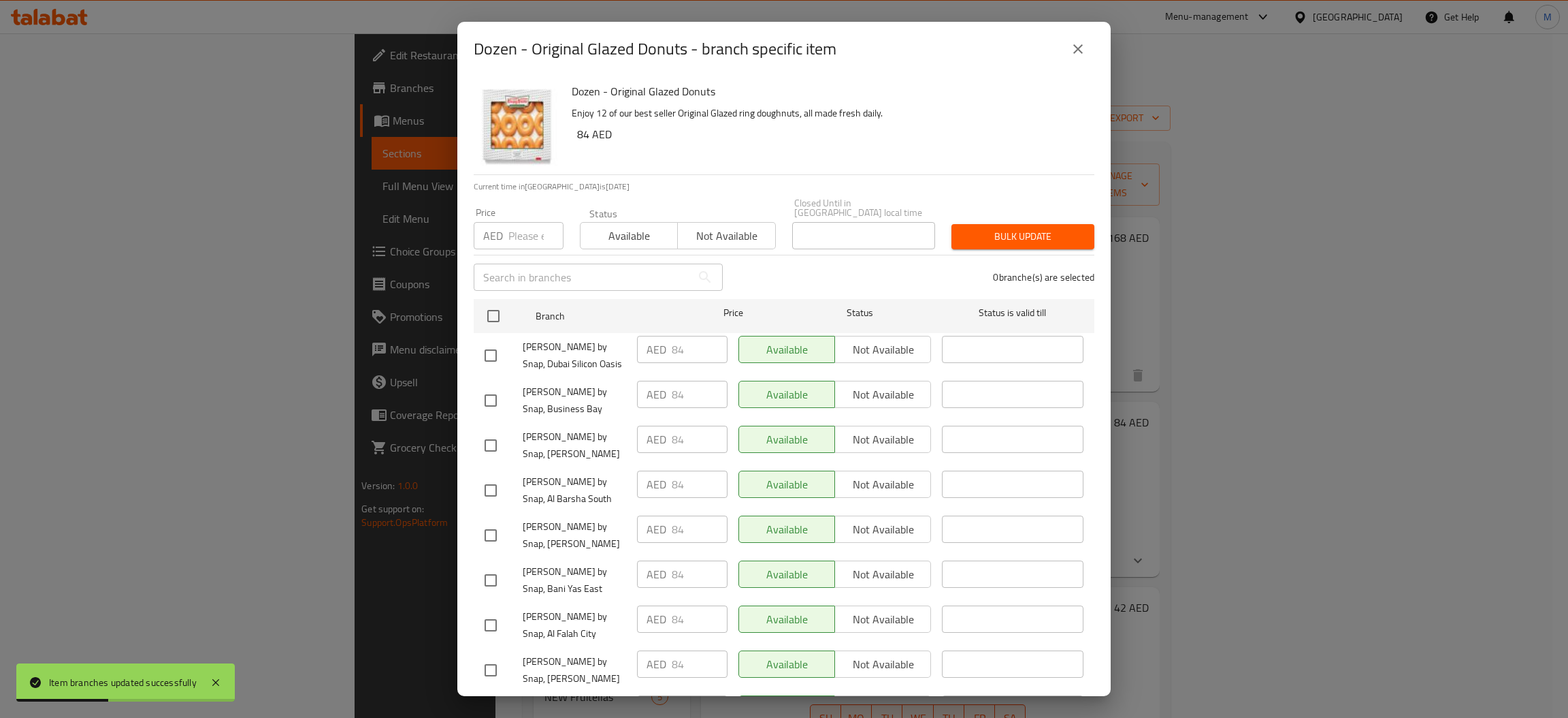
click at [538, 242] on input "number" at bounding box center [535, 235] width 55 height 27
type input "54"
click at [492, 317] on input "checkbox" at bounding box center [493, 316] width 29 height 29
checkbox input "true"
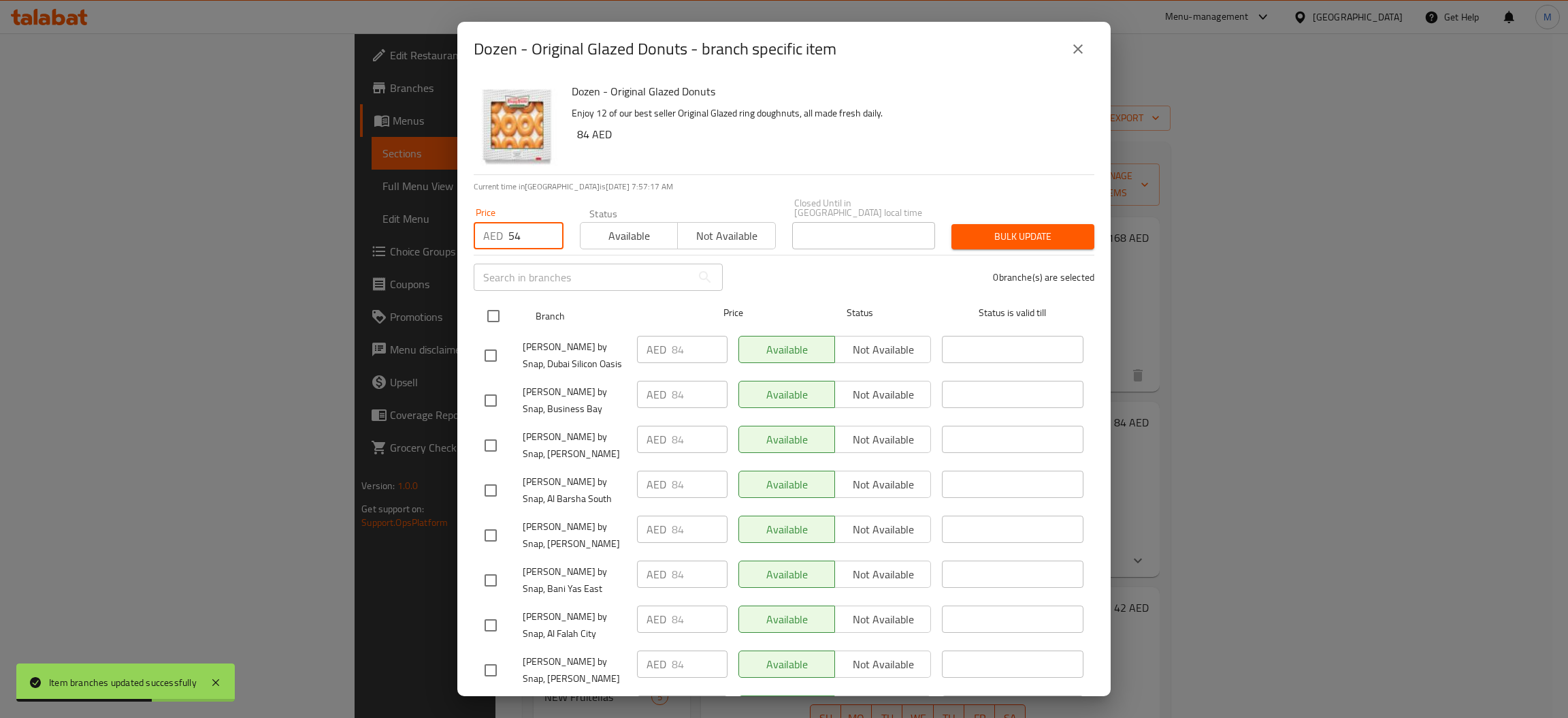
checkbox input "true"
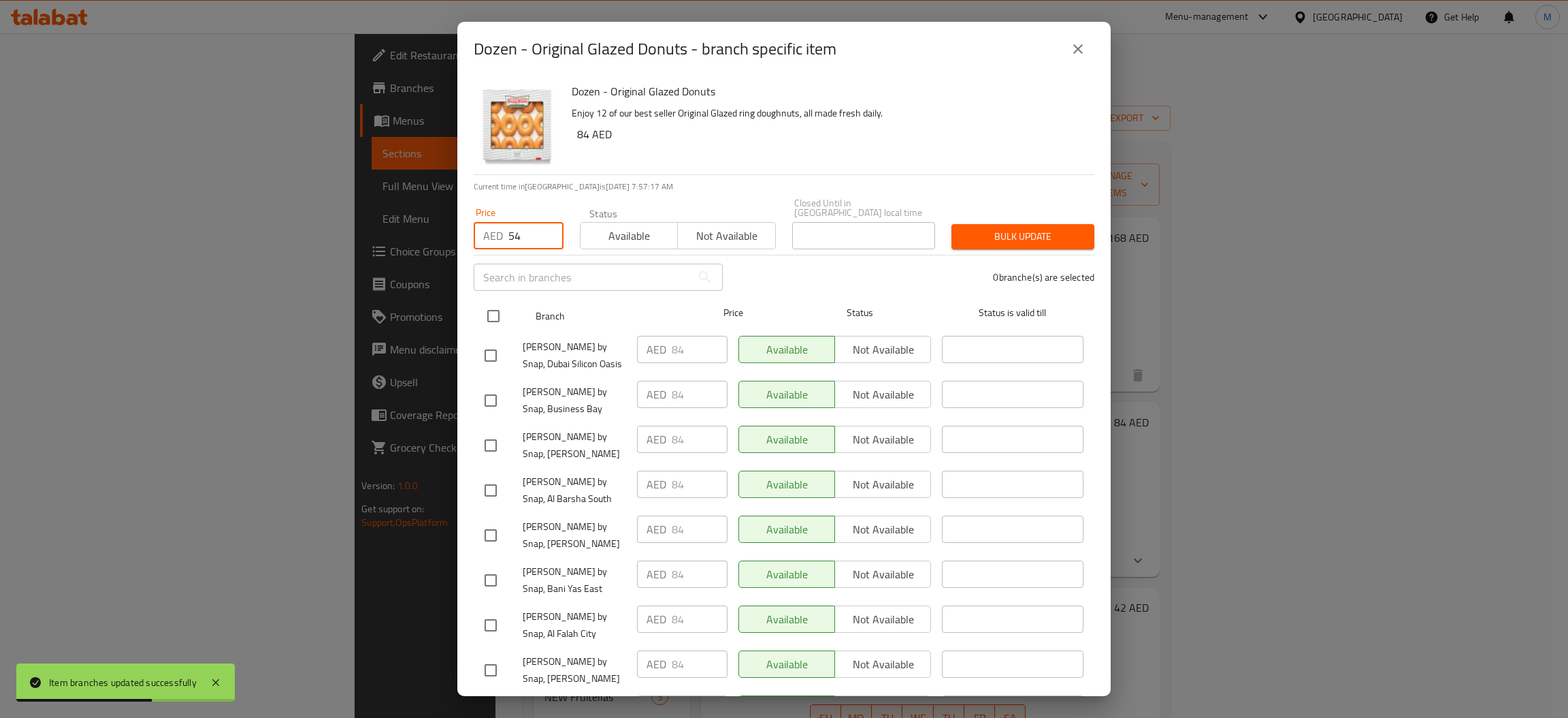
checkbox input "true"
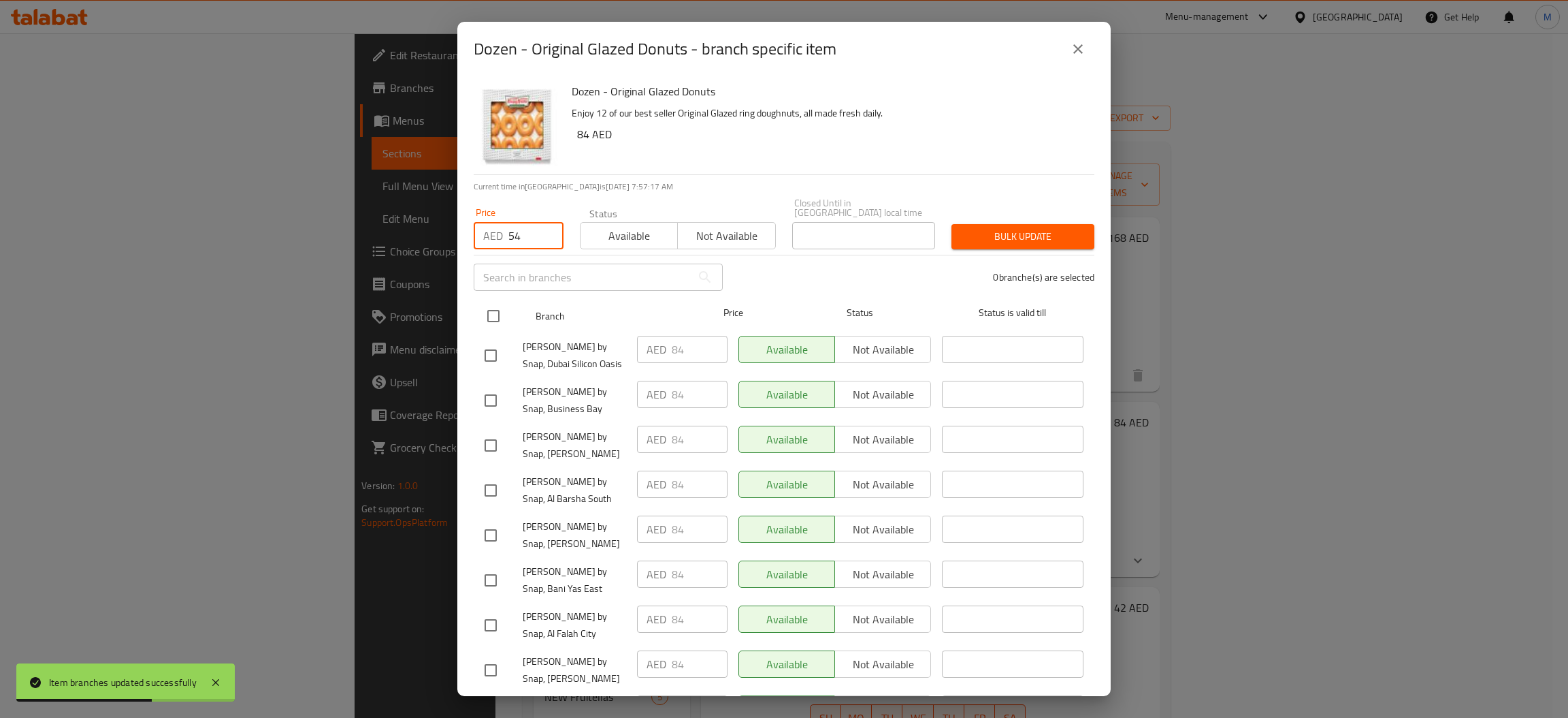
checkbox input "true"
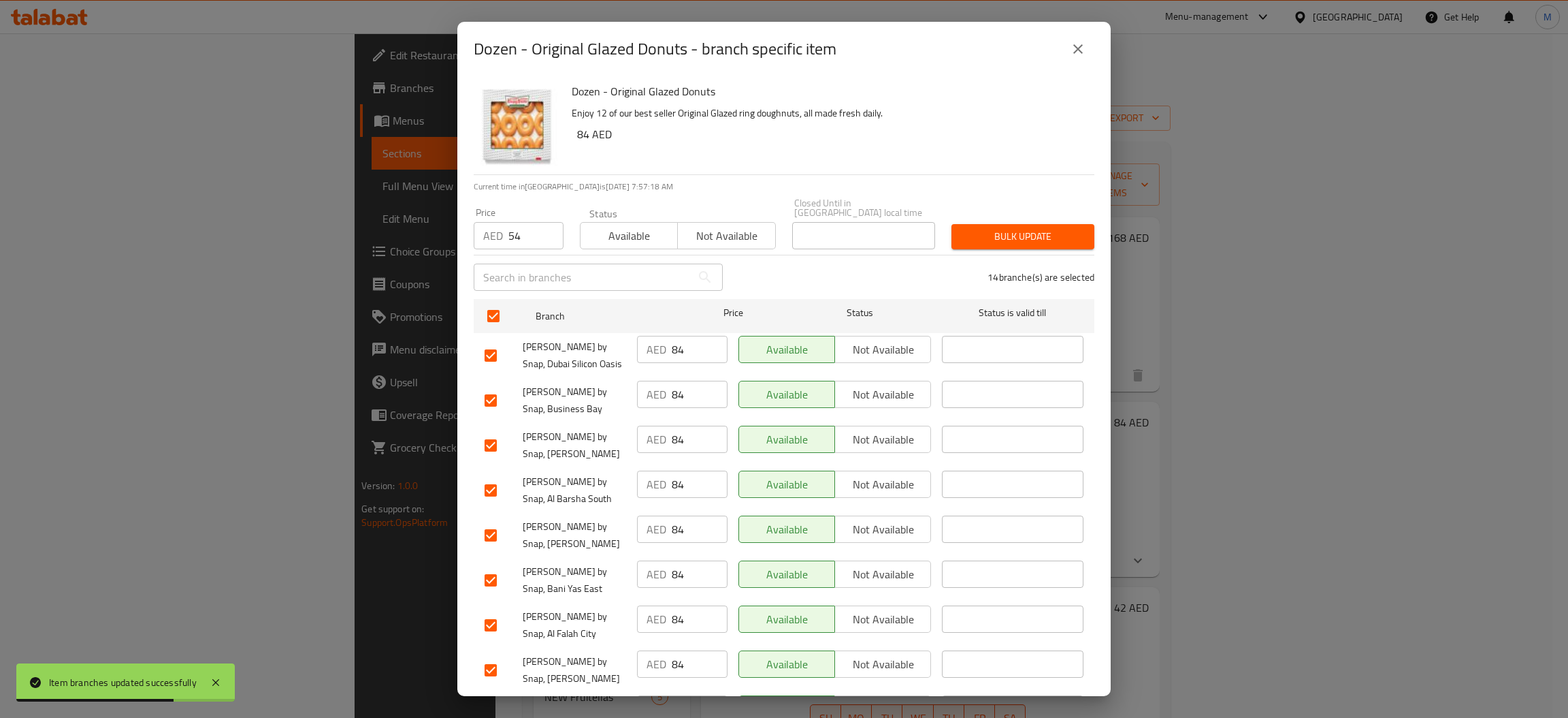
click at [1008, 228] on span "Bulk update" at bounding box center [1022, 237] width 121 height 17
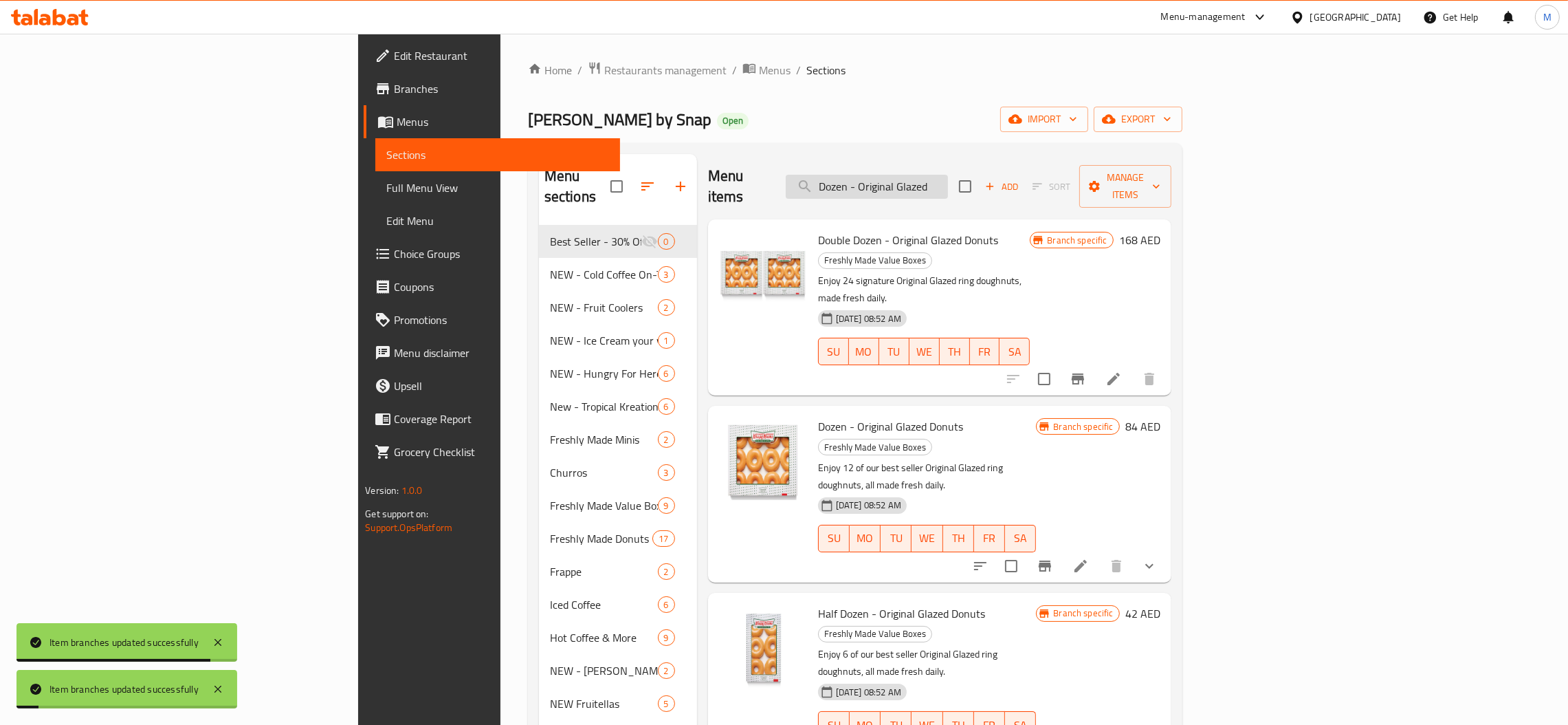
click at [948, 175] on input "Dozen - Original Glazed" at bounding box center [866, 186] width 162 height 24
paste input "Half Dozen - Assort"
type input "Half Dozen - Assorted"
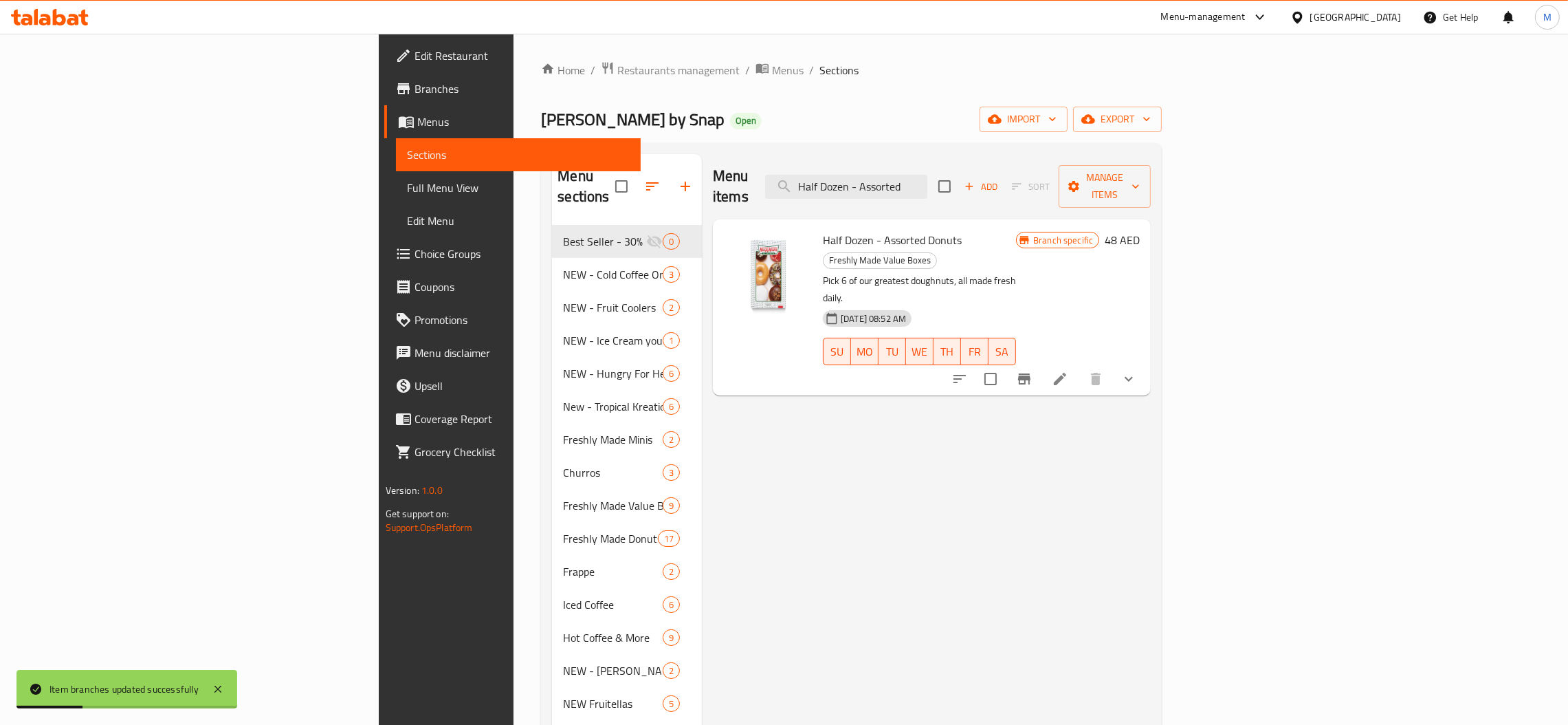
click at [1041, 362] on button "Branch-specific-item" at bounding box center [1024, 379] width 33 height 33
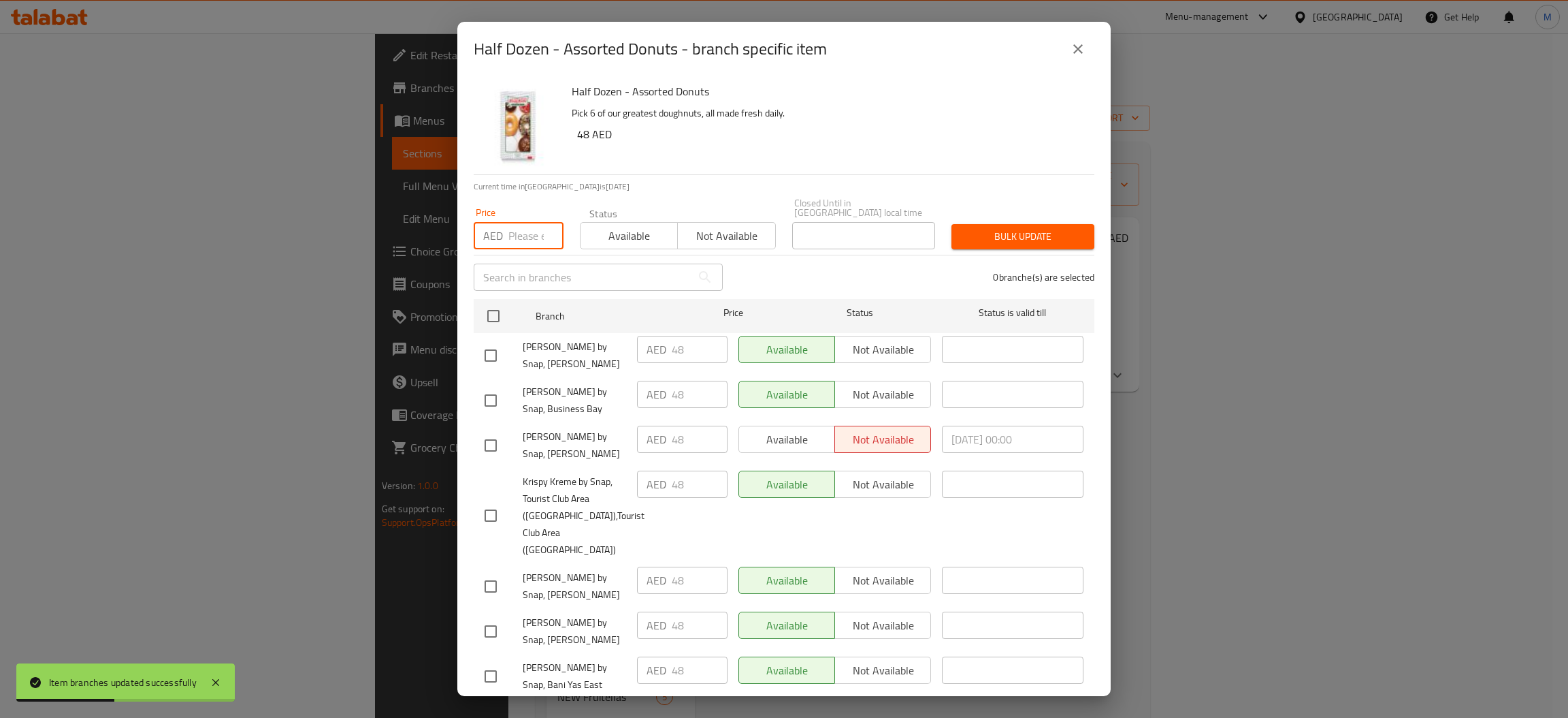
click at [514, 238] on input "number" at bounding box center [535, 235] width 55 height 27
type input "9"
type input "39"
click at [495, 310] on input "checkbox" at bounding box center [493, 316] width 29 height 29
checkbox input "true"
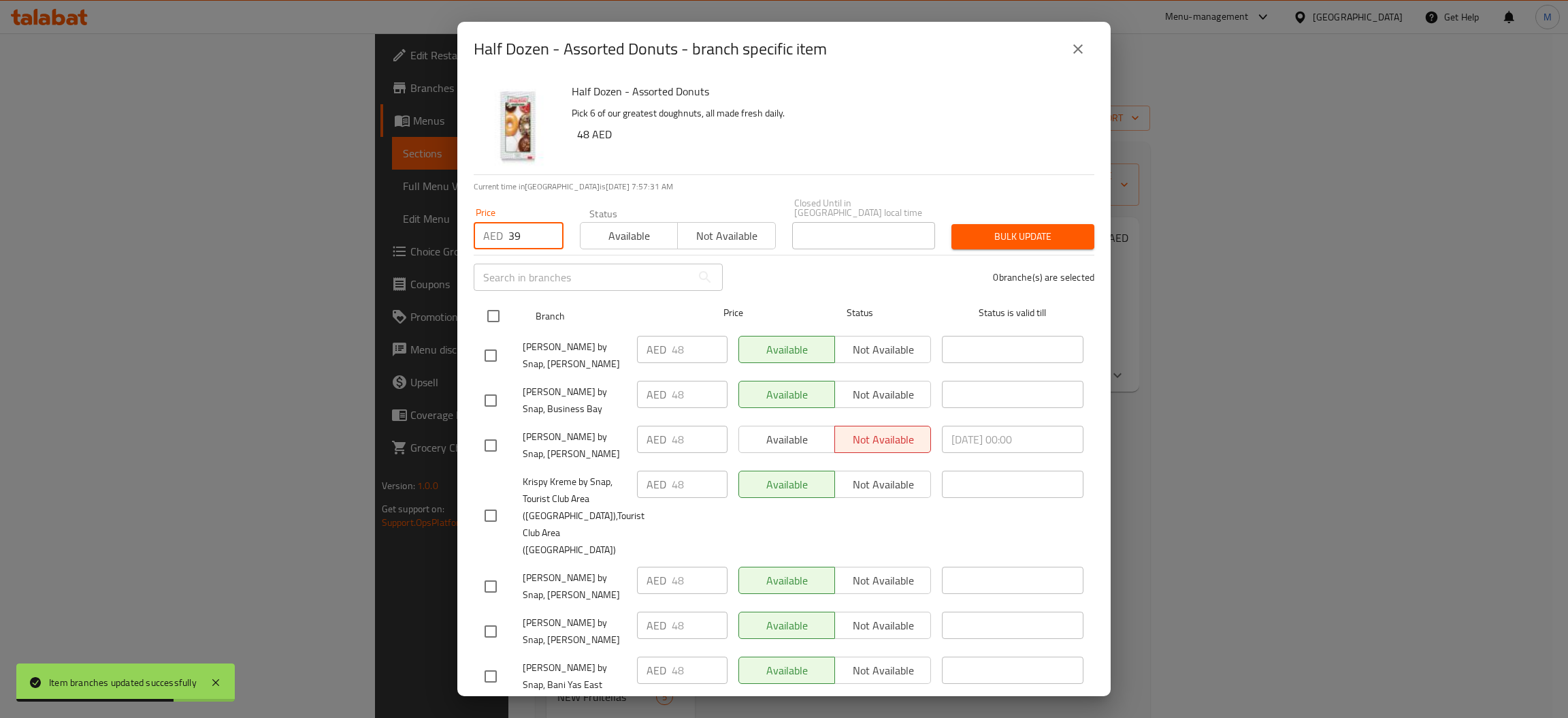
checkbox input "true"
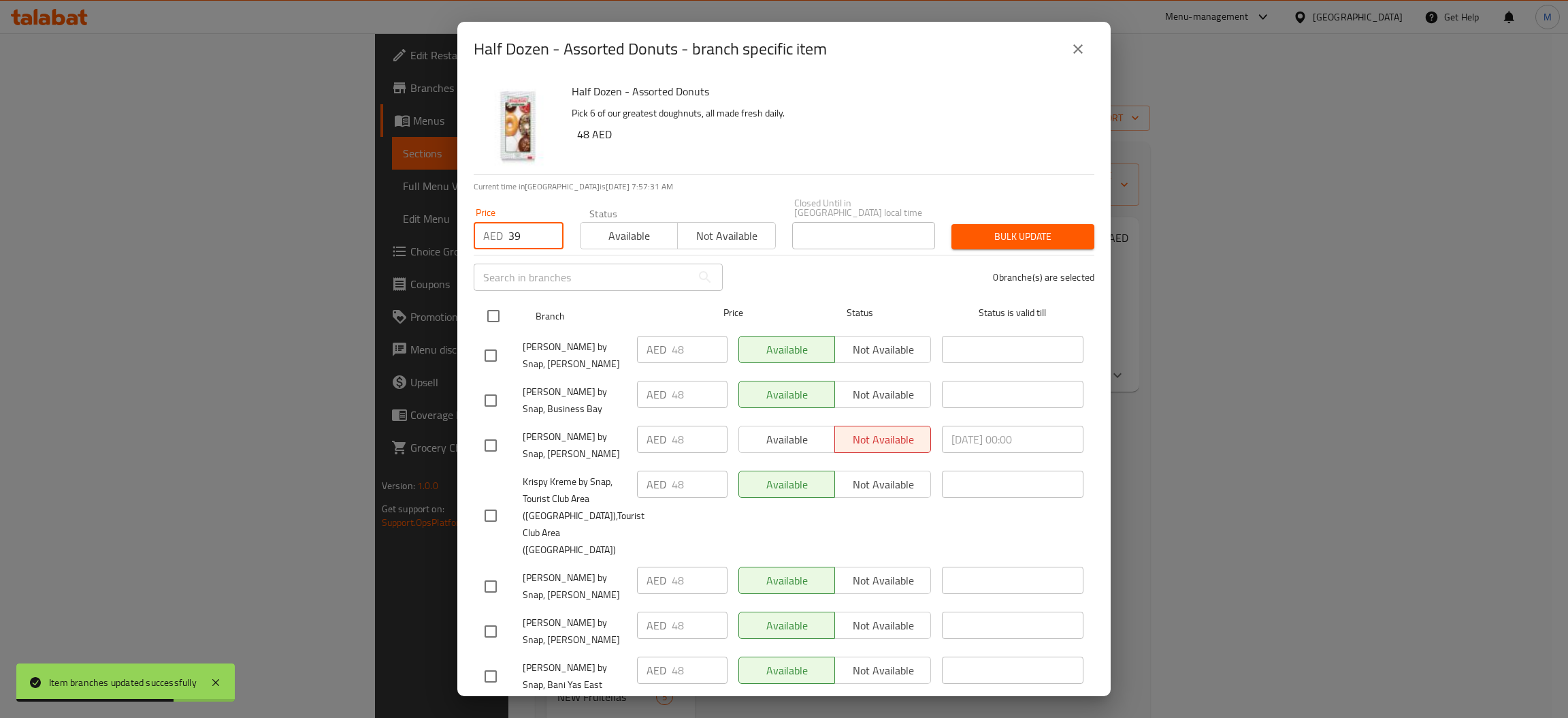
checkbox input "true"
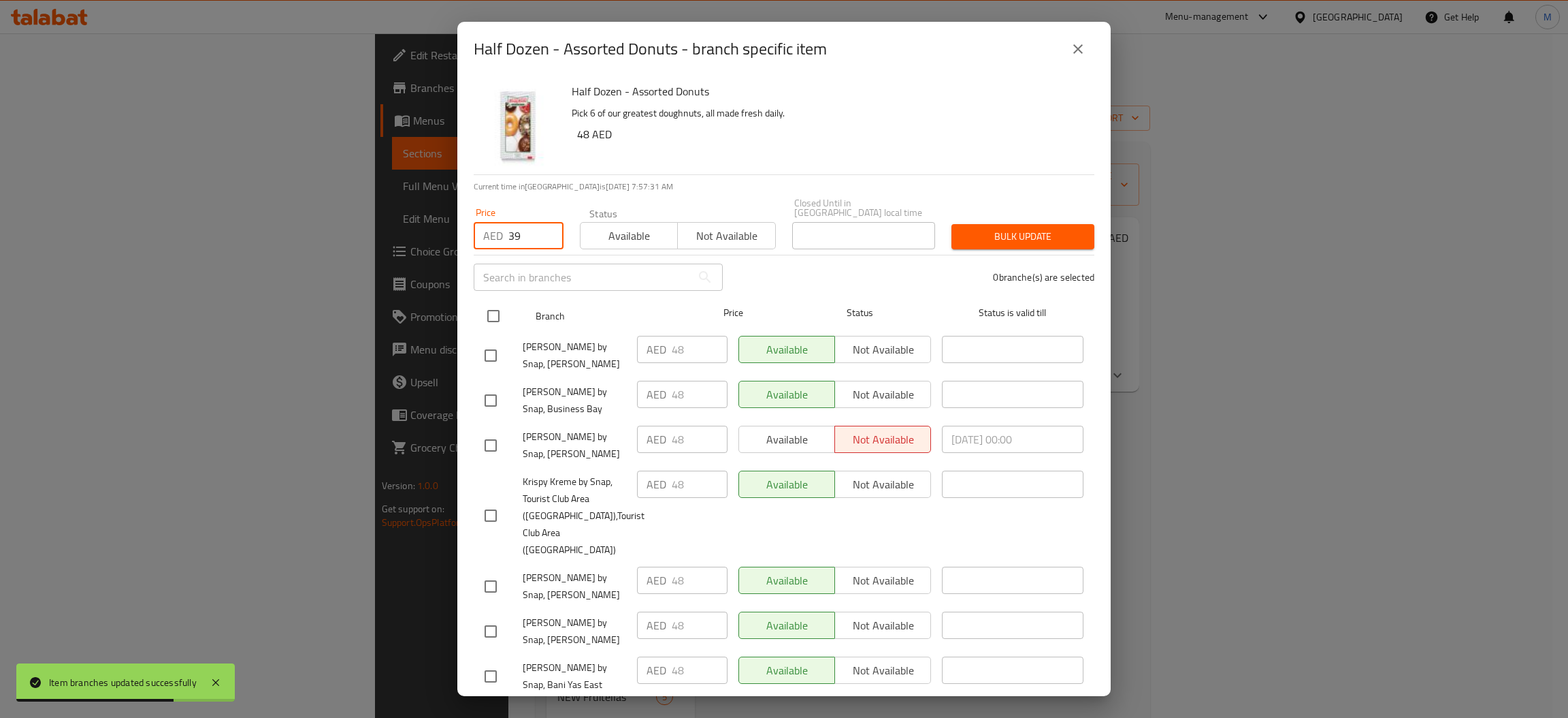
checkbox input "true"
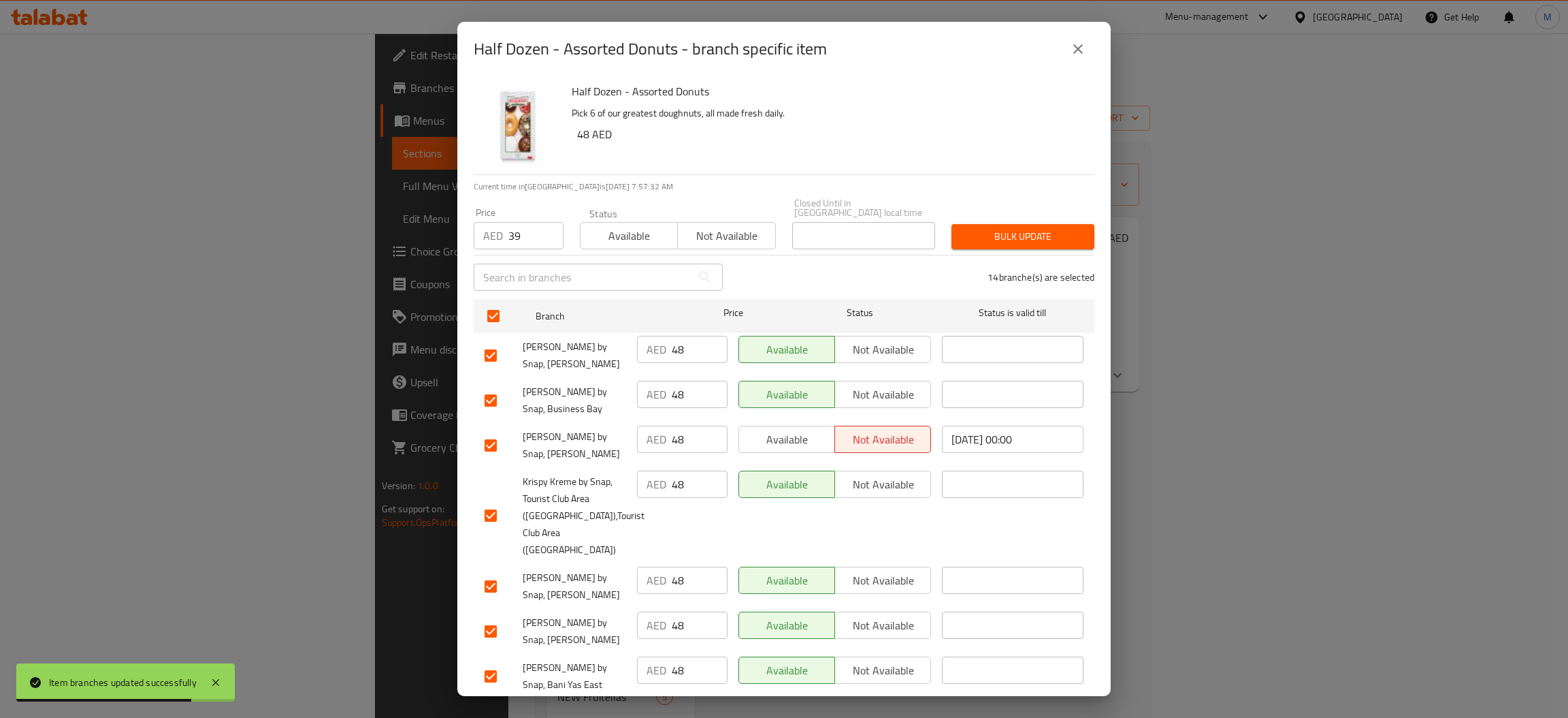
click at [964, 233] on span "Bulk update" at bounding box center [1022, 237] width 121 height 17
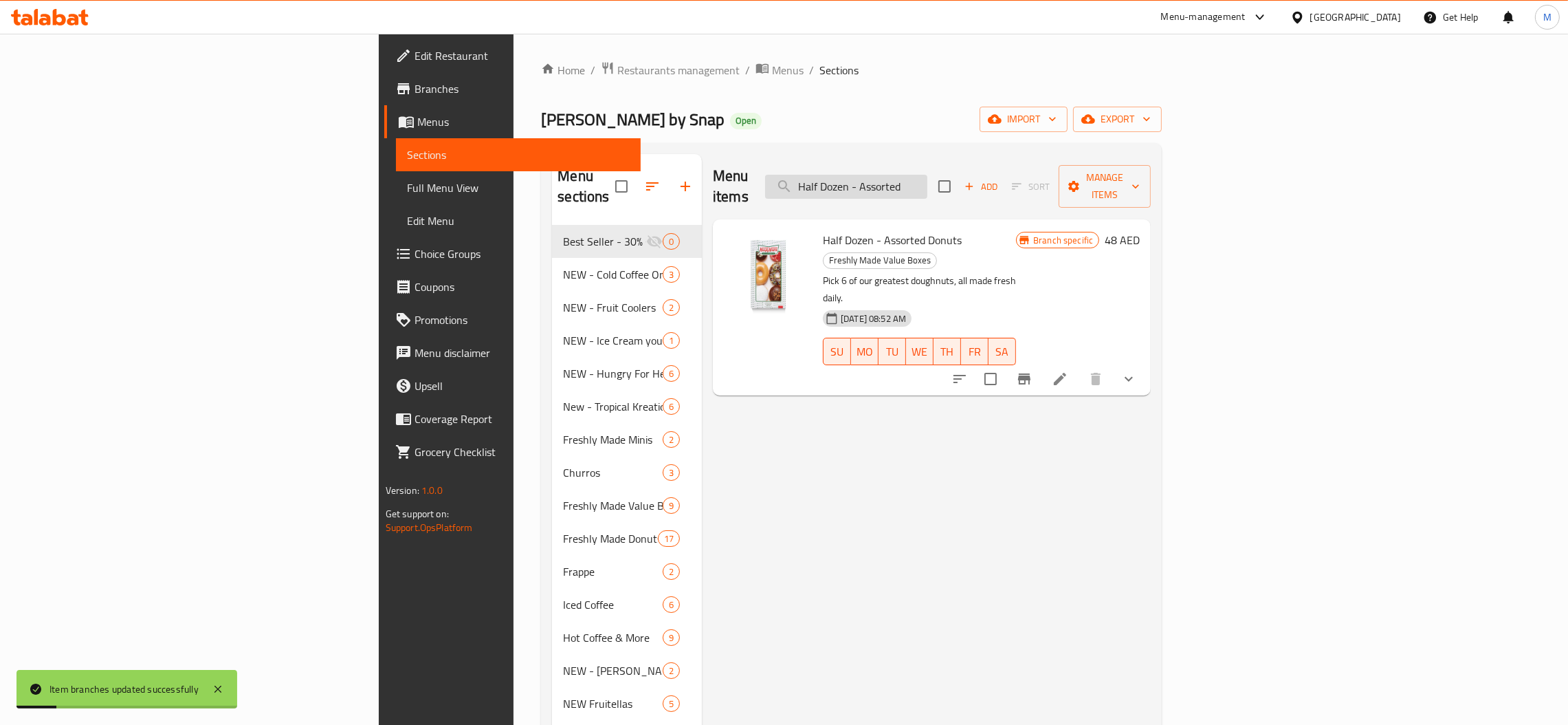
click at [927, 175] on input "Half Dozen - Assorted" at bounding box center [846, 186] width 162 height 24
paste input "Original Glaz"
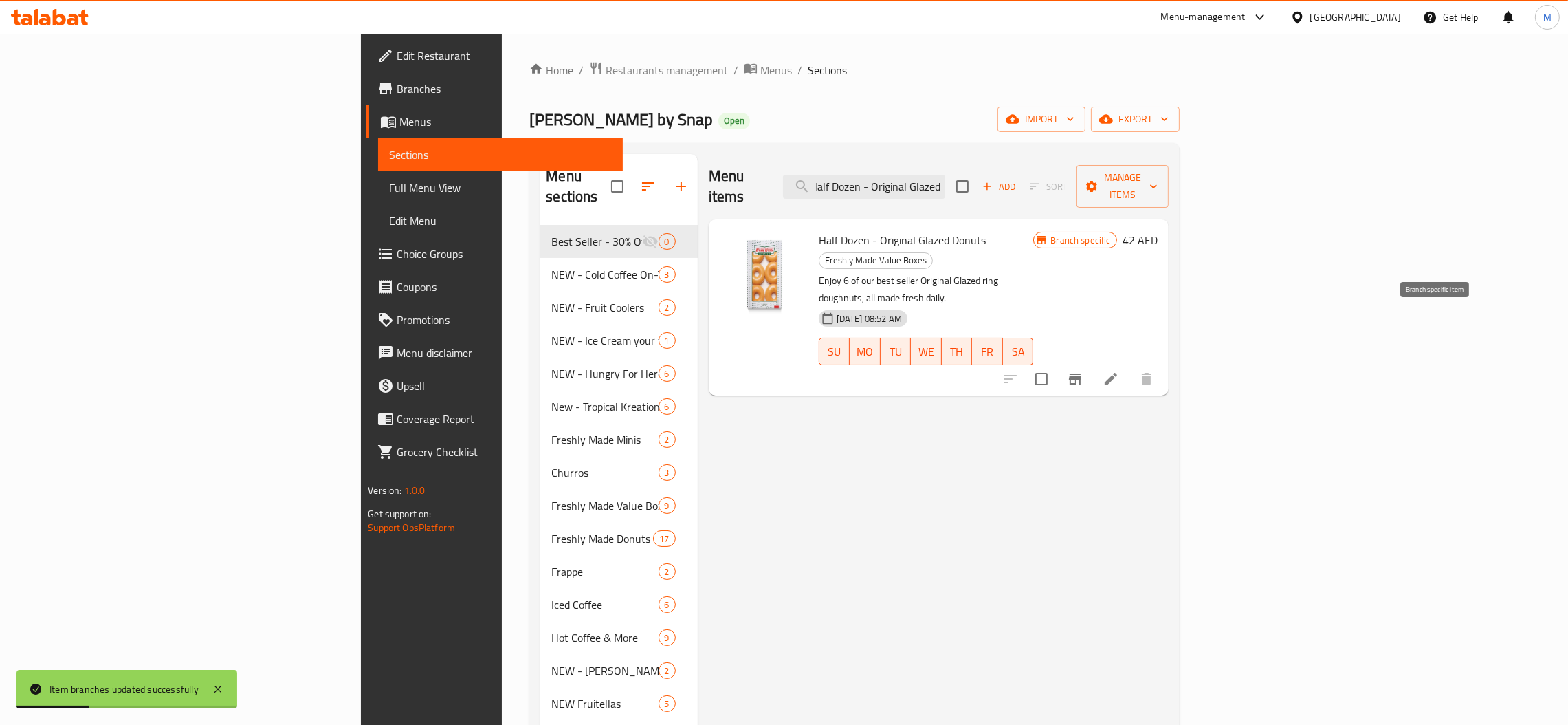
type input "Half Dozen - Original Glazed"
click at [1092, 362] on button "Branch-specific-item" at bounding box center [1075, 379] width 33 height 33
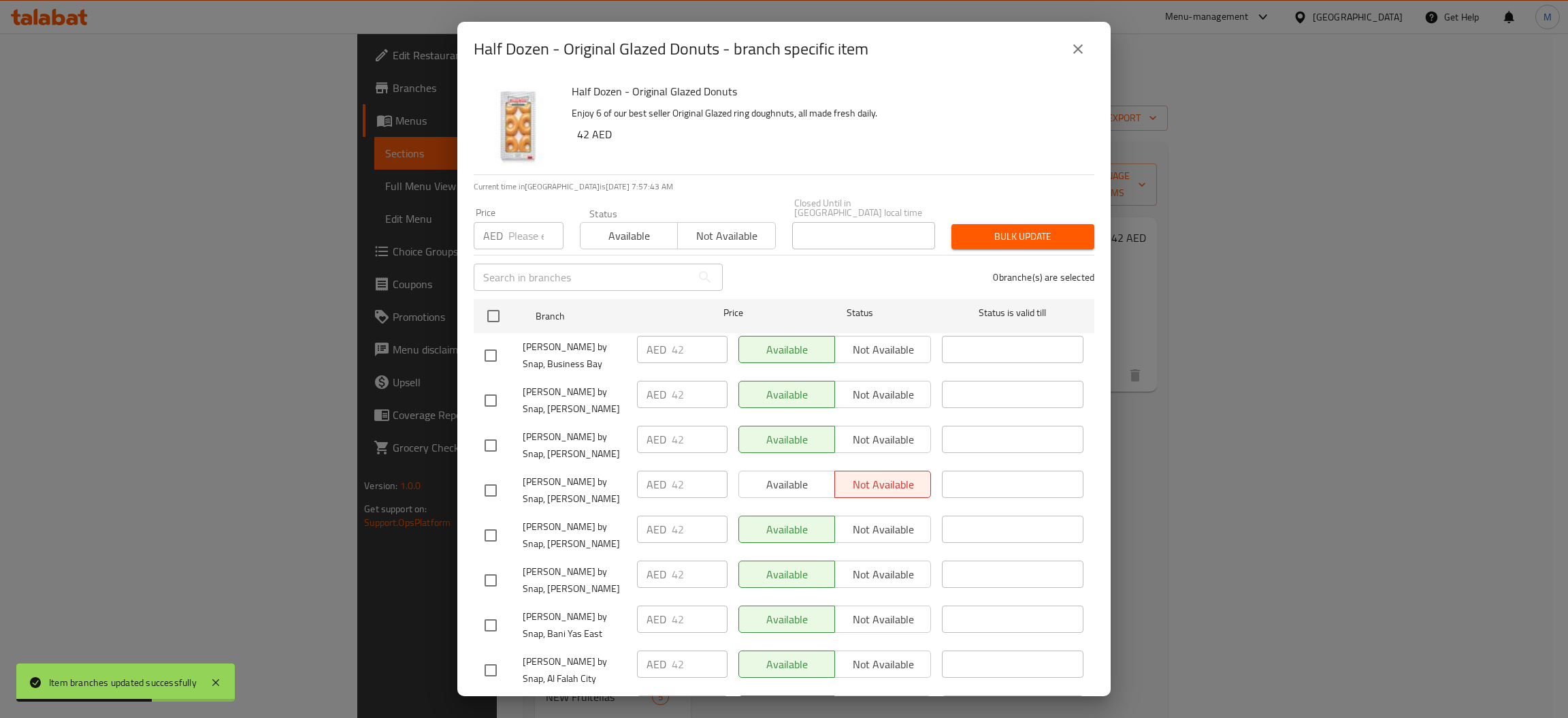
click at [532, 235] on input "number" at bounding box center [535, 235] width 55 height 27
type input "34"
click at [491, 325] on input "checkbox" at bounding box center [493, 316] width 29 height 29
checkbox input "true"
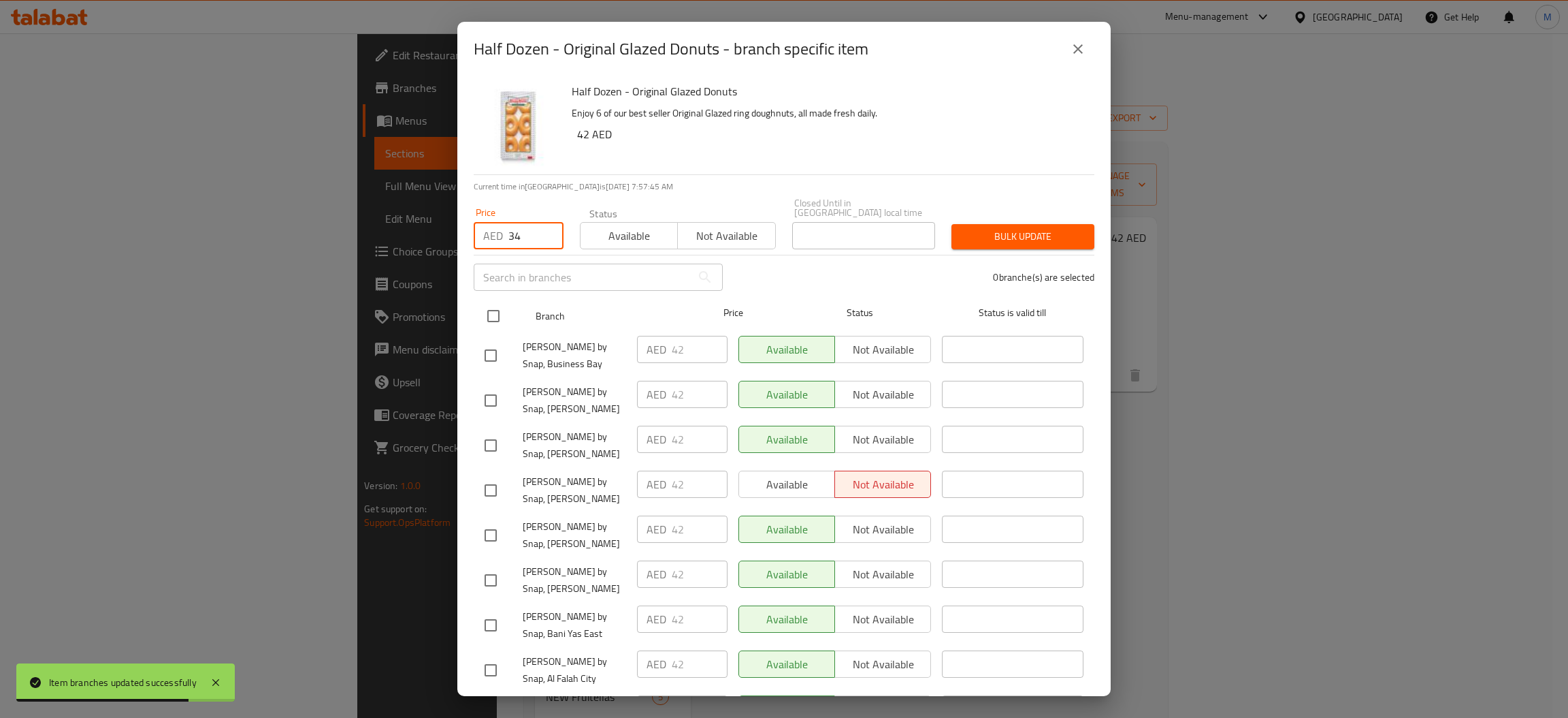
checkbox input "true"
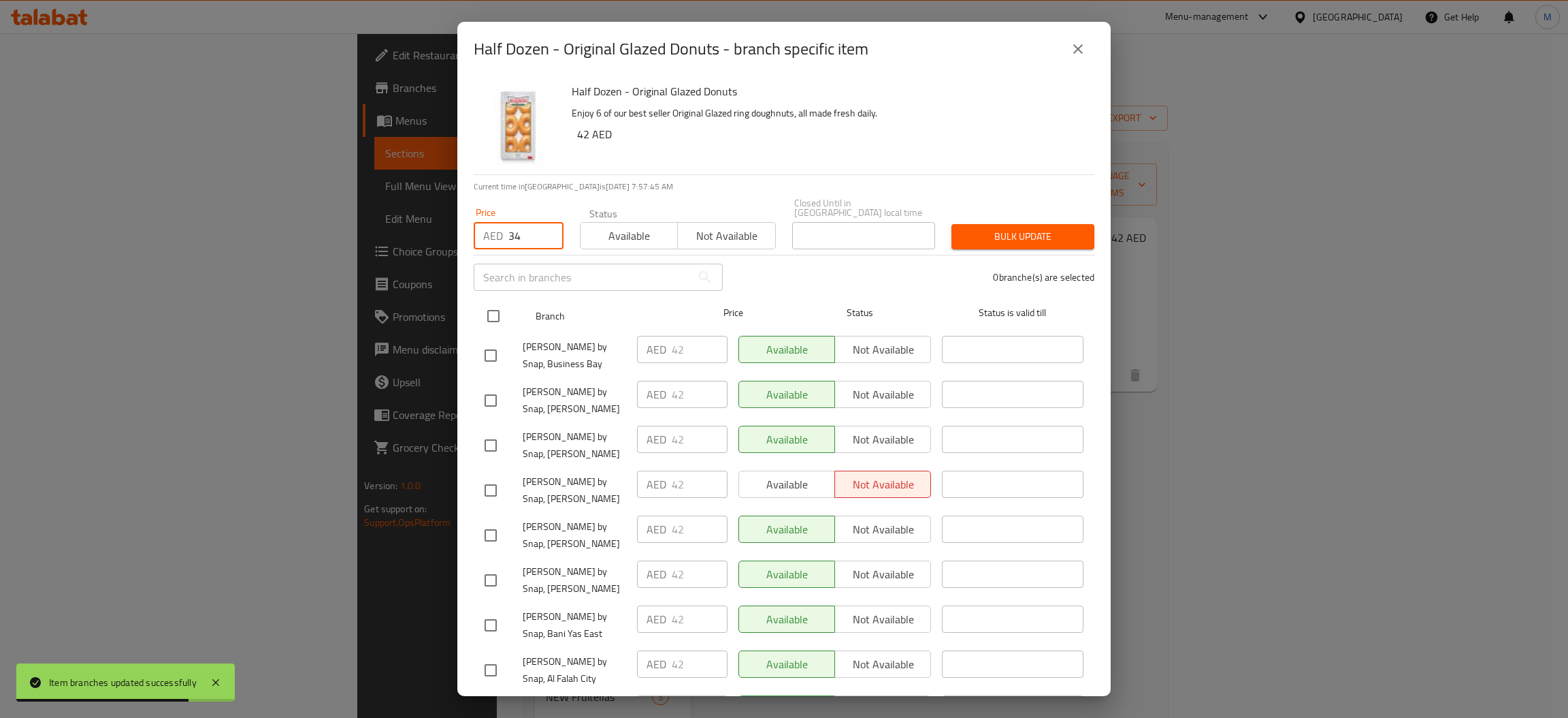
checkbox input "true"
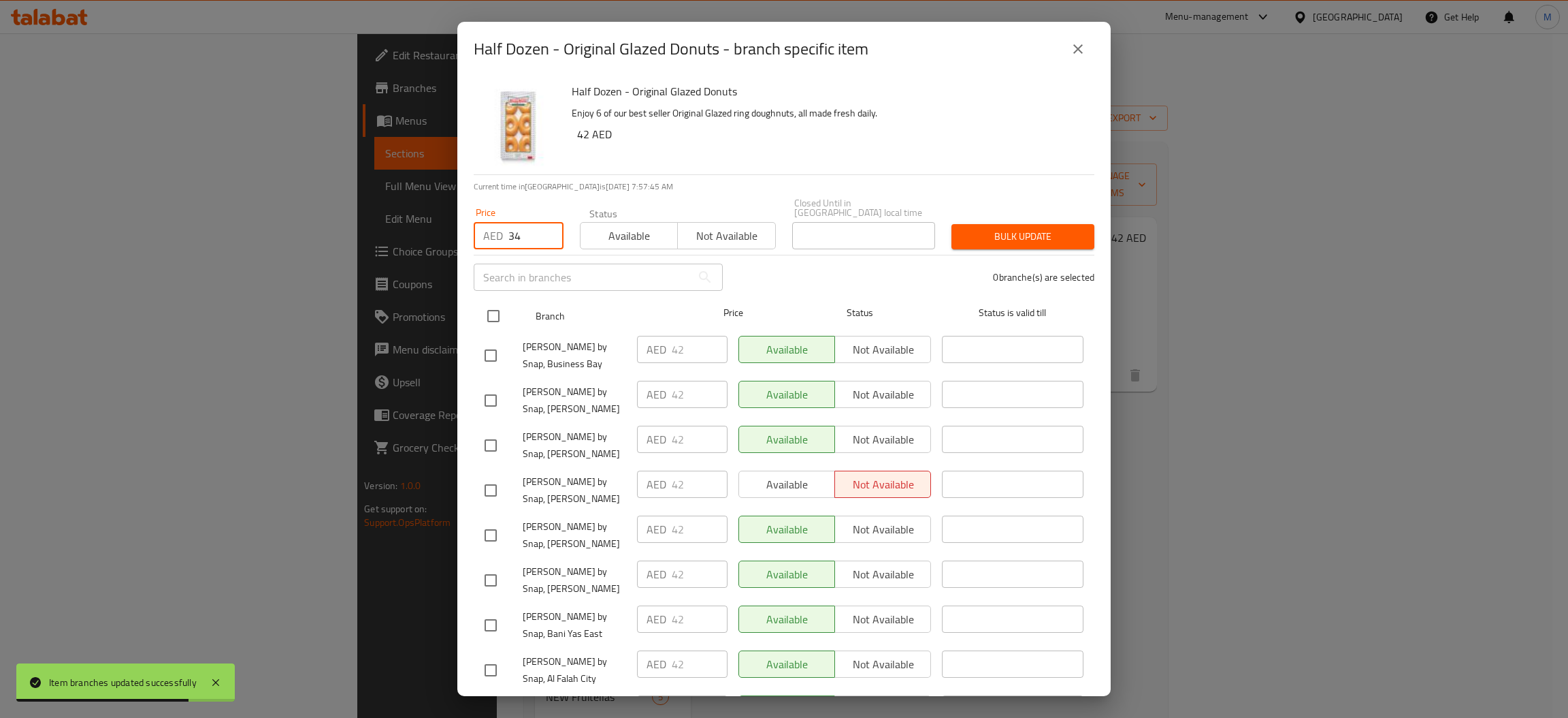
checkbox input "true"
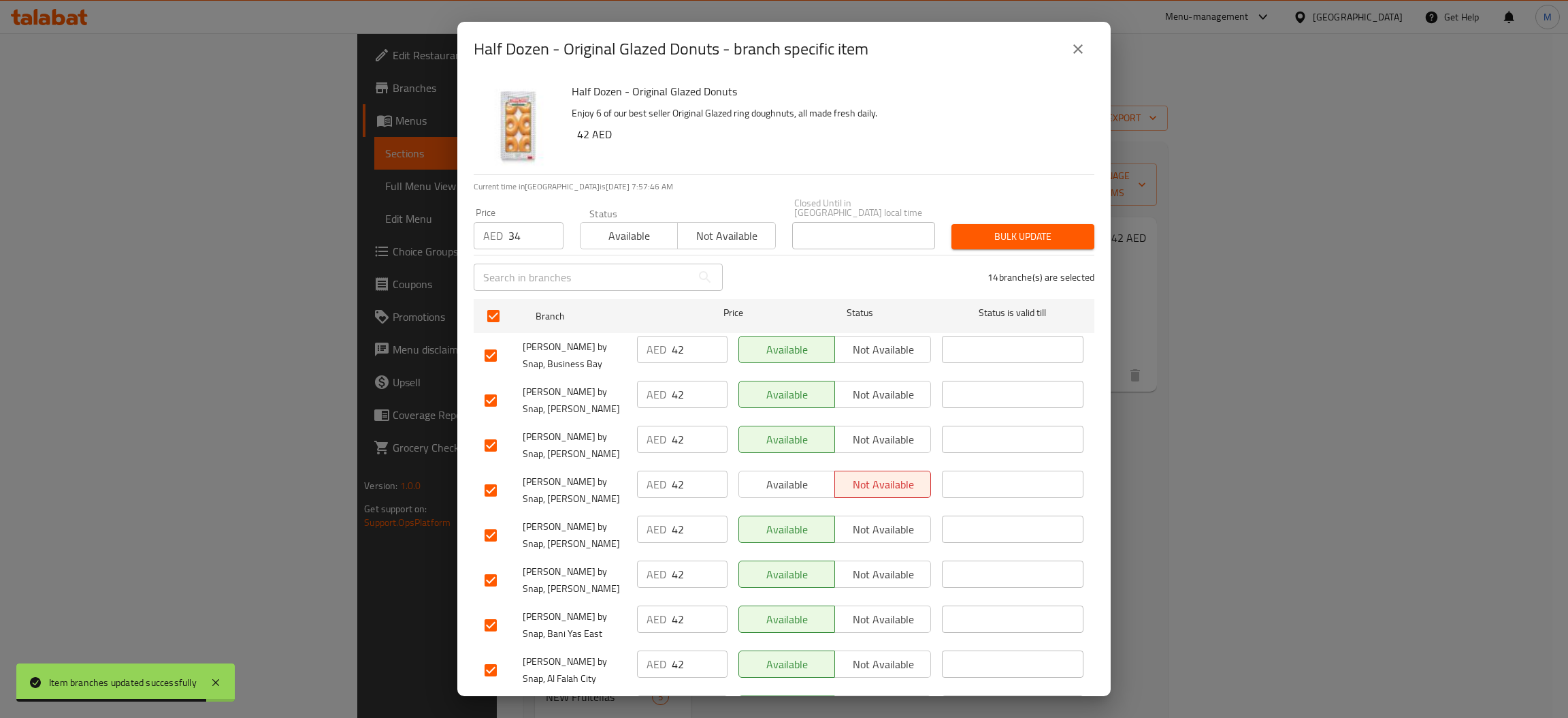
click at [997, 224] on button "Bulk update" at bounding box center [1023, 236] width 143 height 25
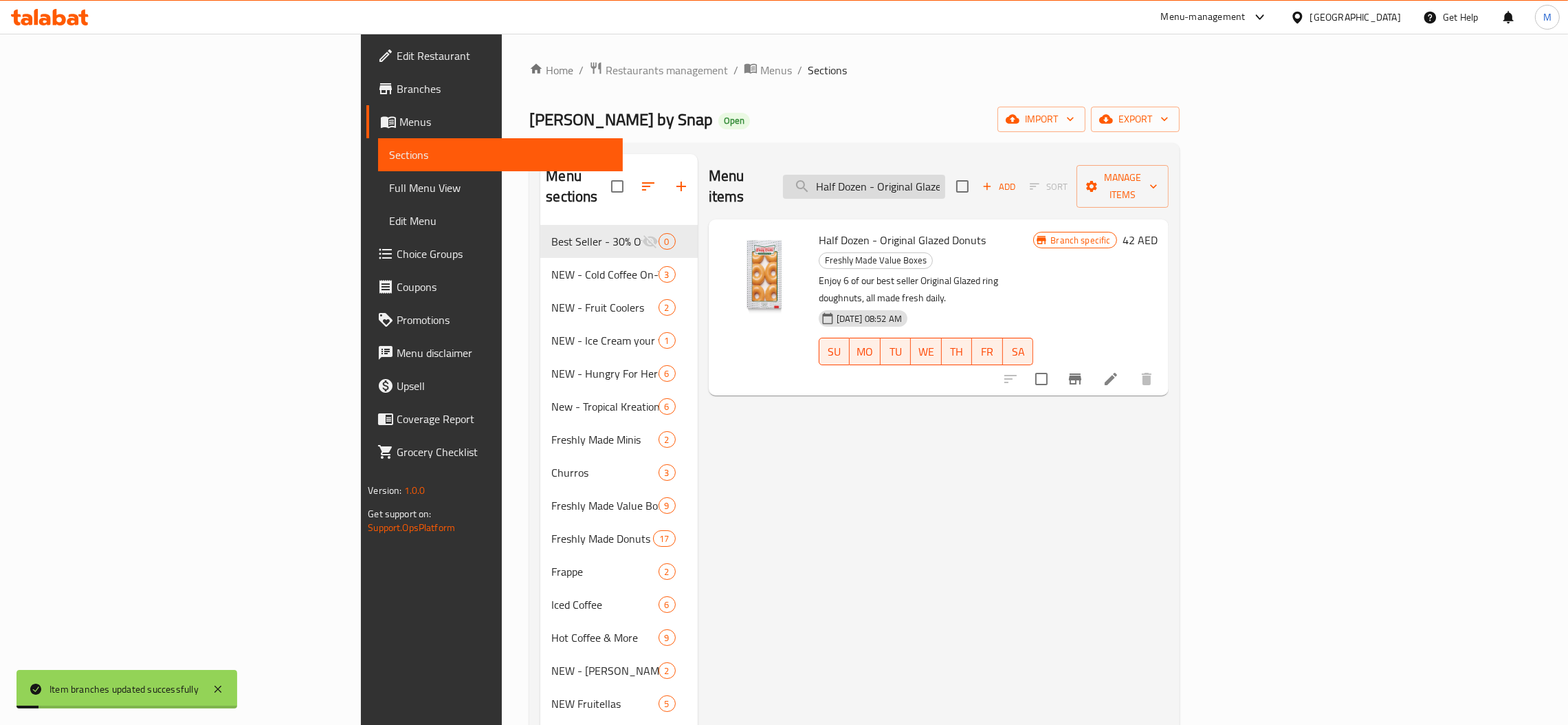
click at [945, 177] on input "Half Dozen - Original Glazed" at bounding box center [864, 186] width 162 height 24
paste input "Assorted Joy Box Donuts"
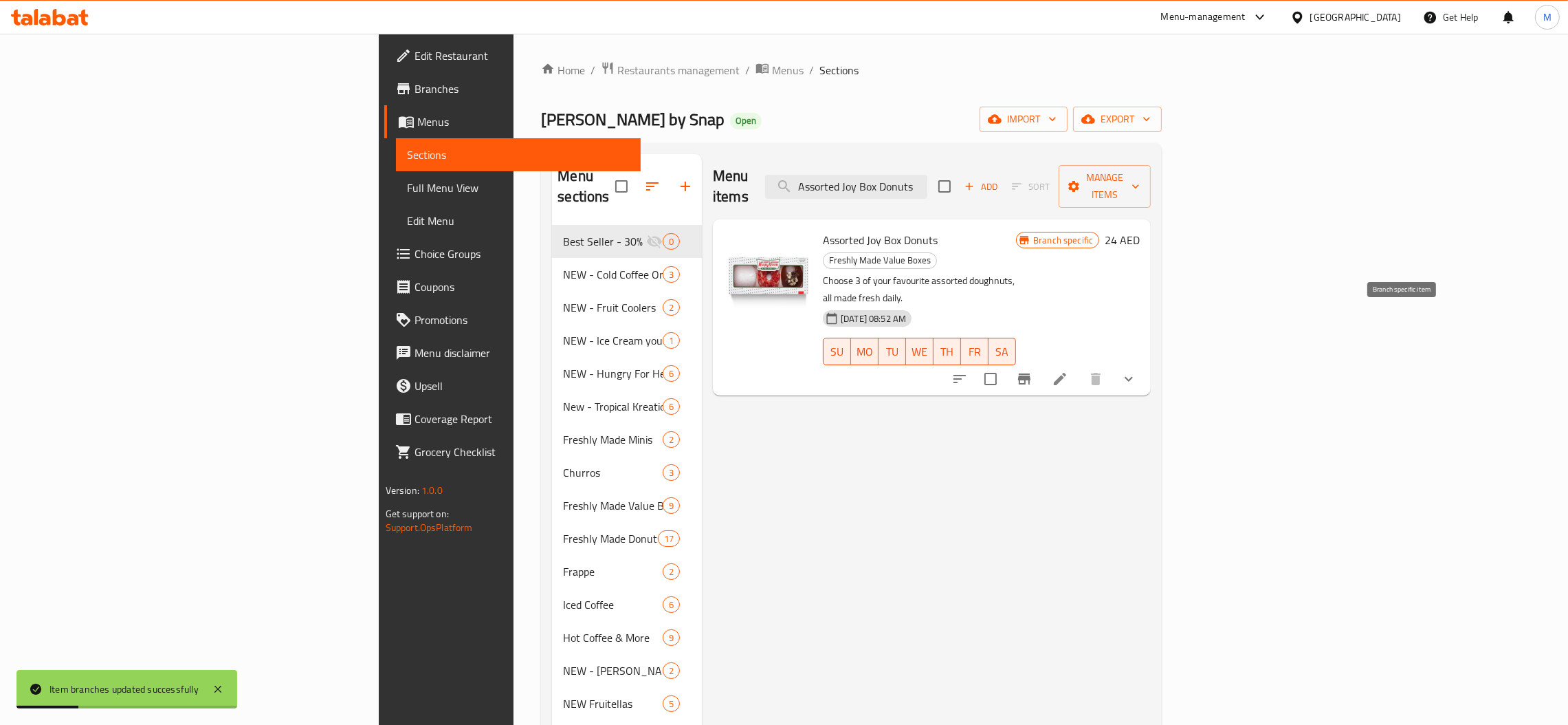
type input "Assorted Joy Box Donuts"
click at [1032, 370] on icon "Branch-specific-item" at bounding box center [1024, 378] width 17 height 17
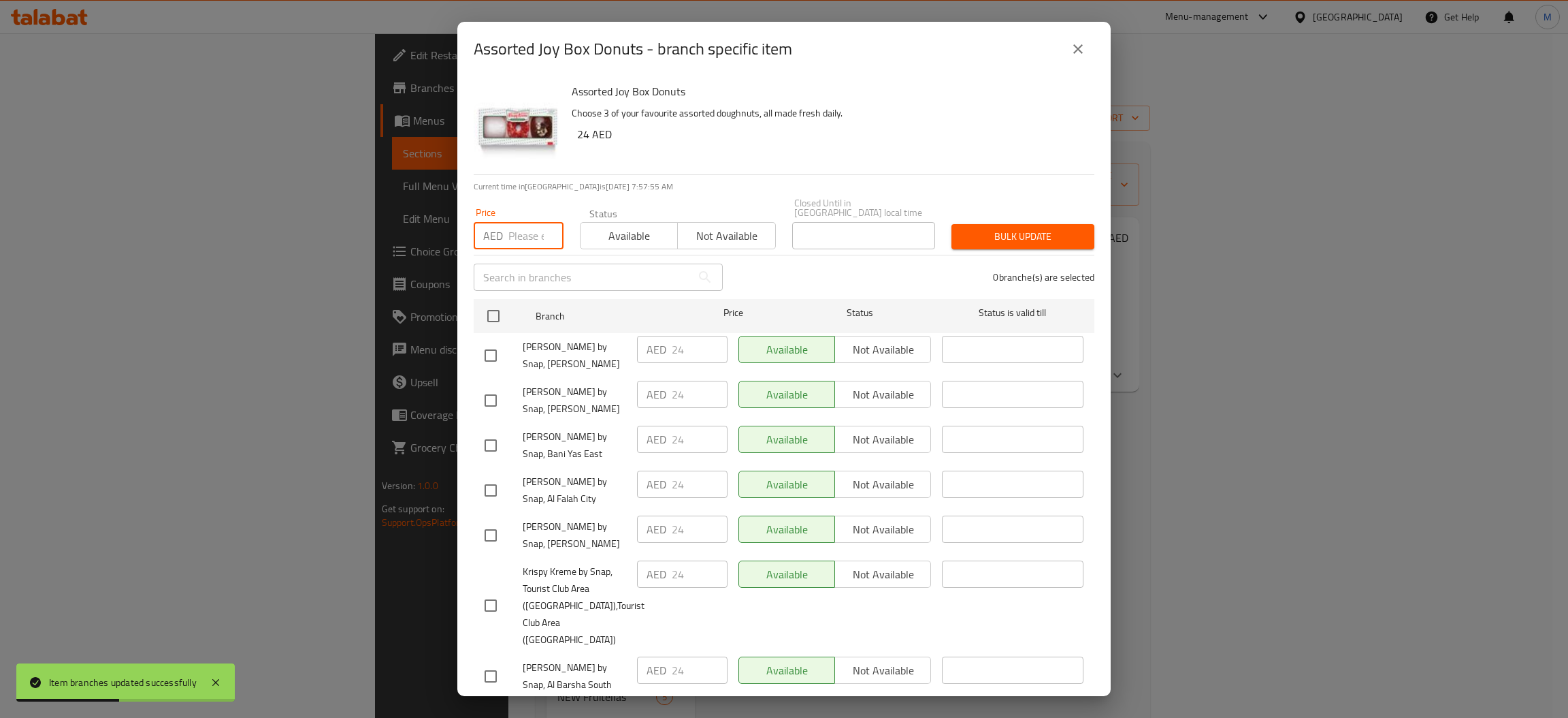
click at [518, 235] on input "number" at bounding box center [535, 235] width 55 height 27
type input "21"
click at [491, 325] on input "checkbox" at bounding box center [493, 316] width 29 height 29
checkbox input "true"
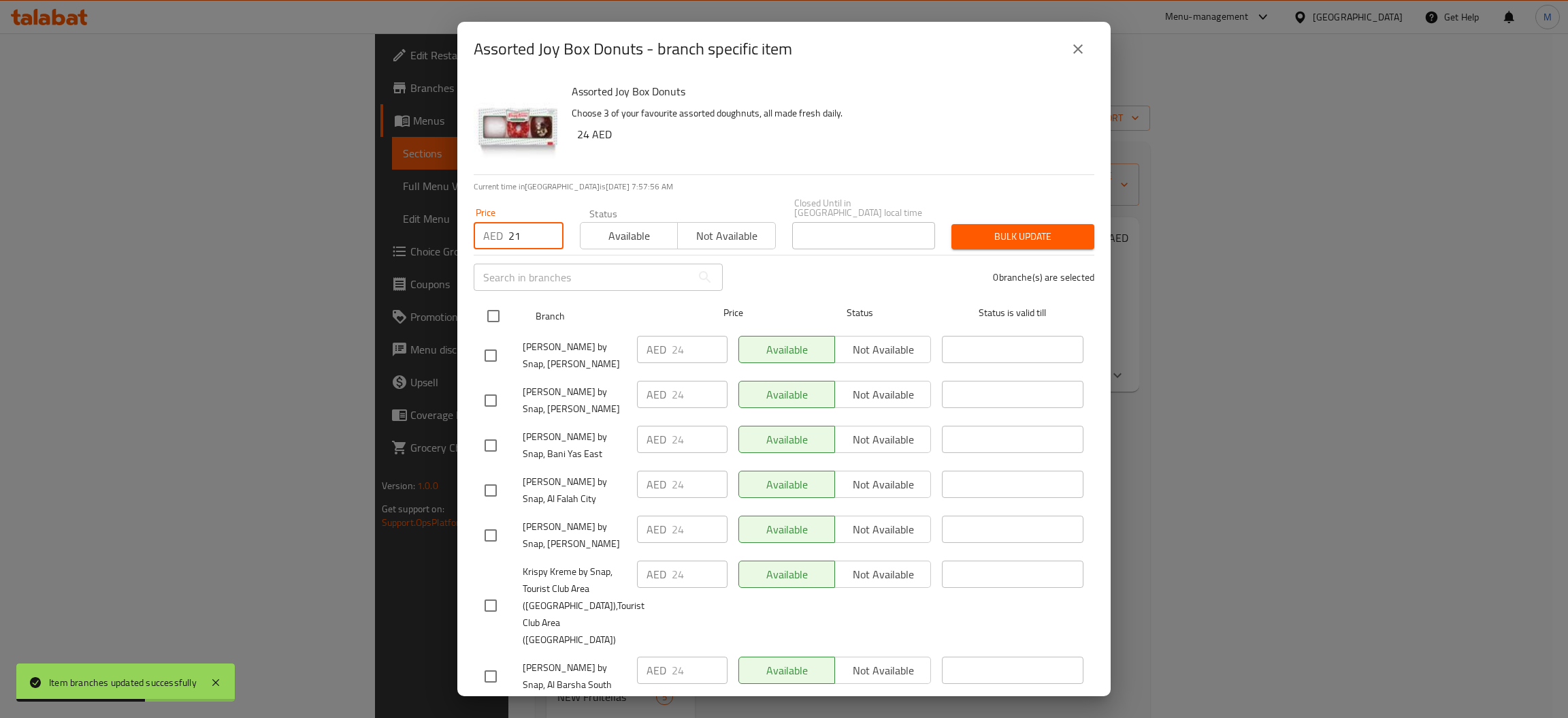
checkbox input "true"
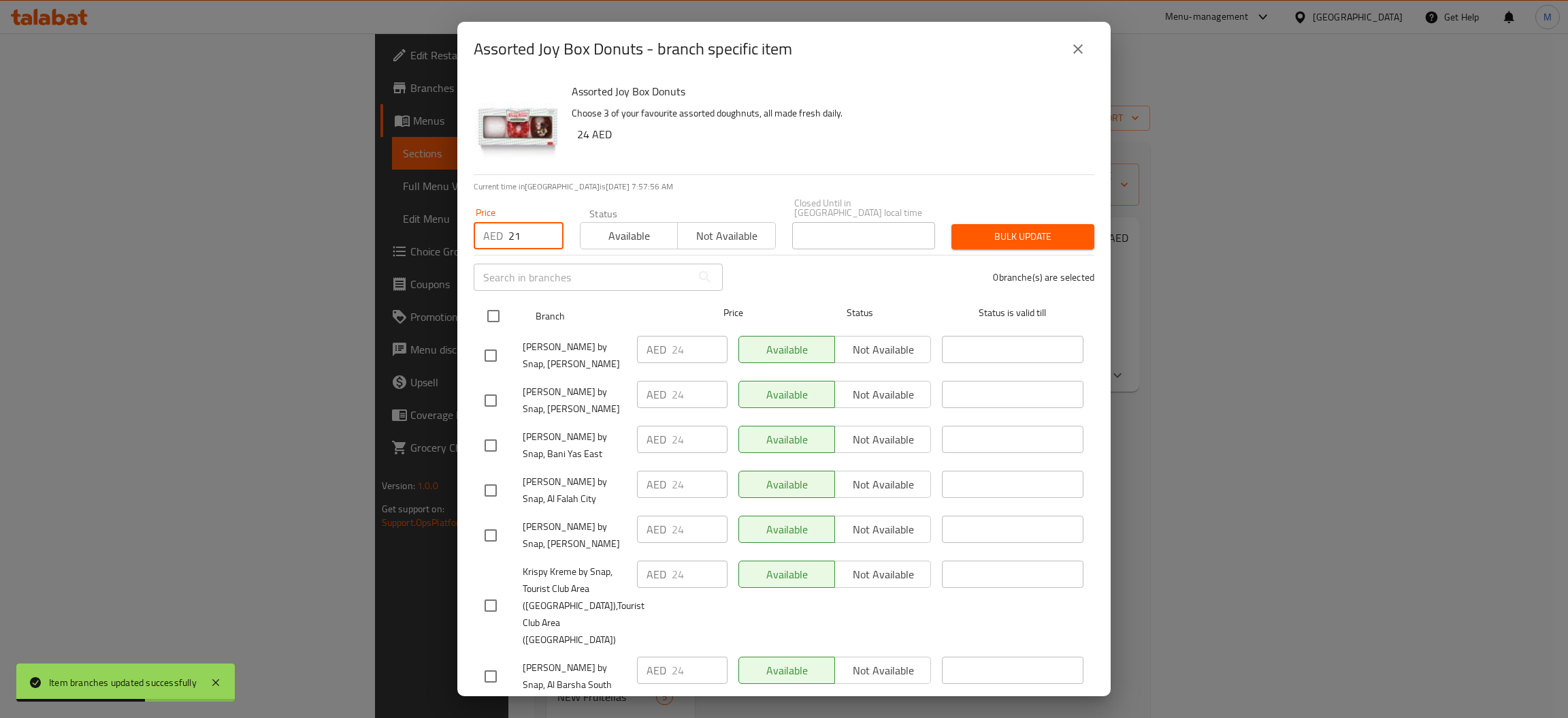
checkbox input "true"
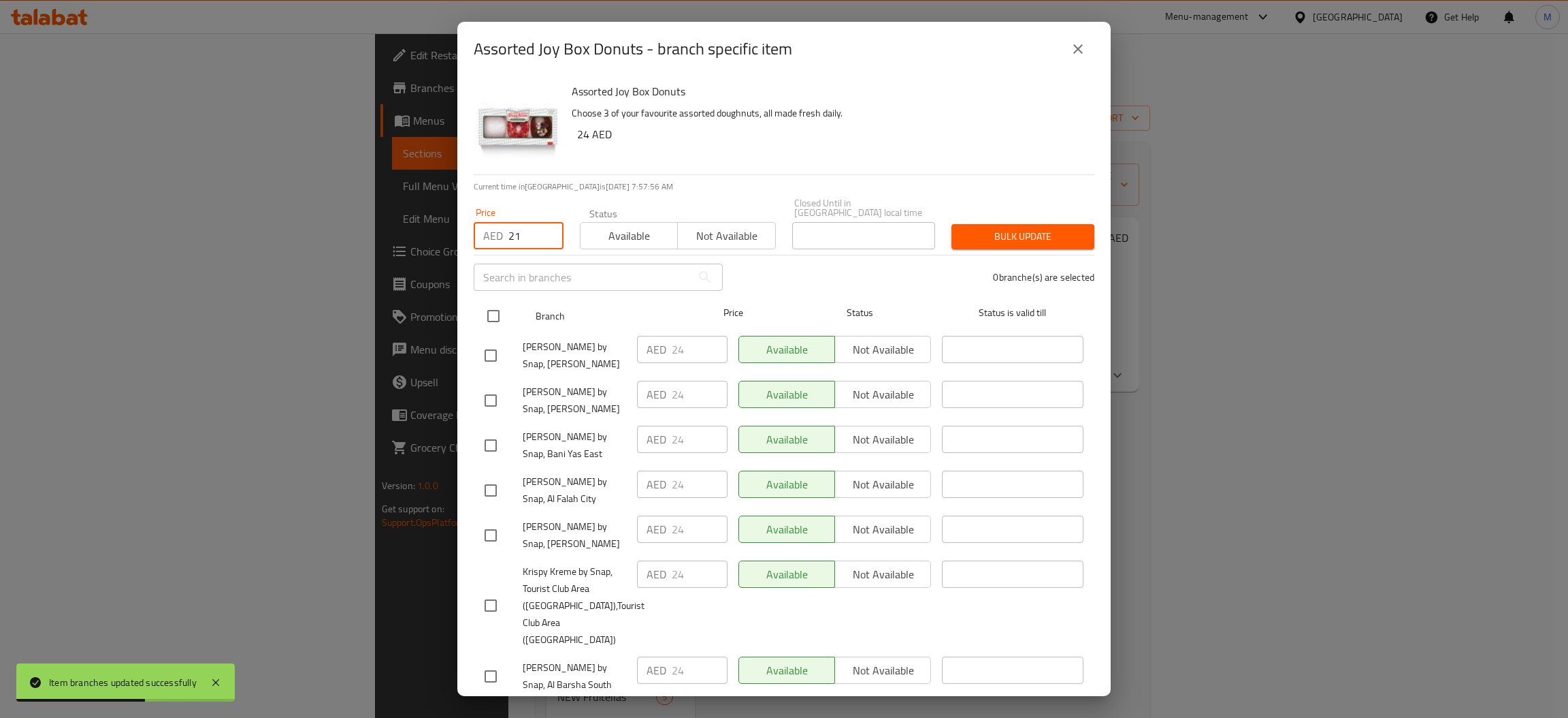
checkbox input "true"
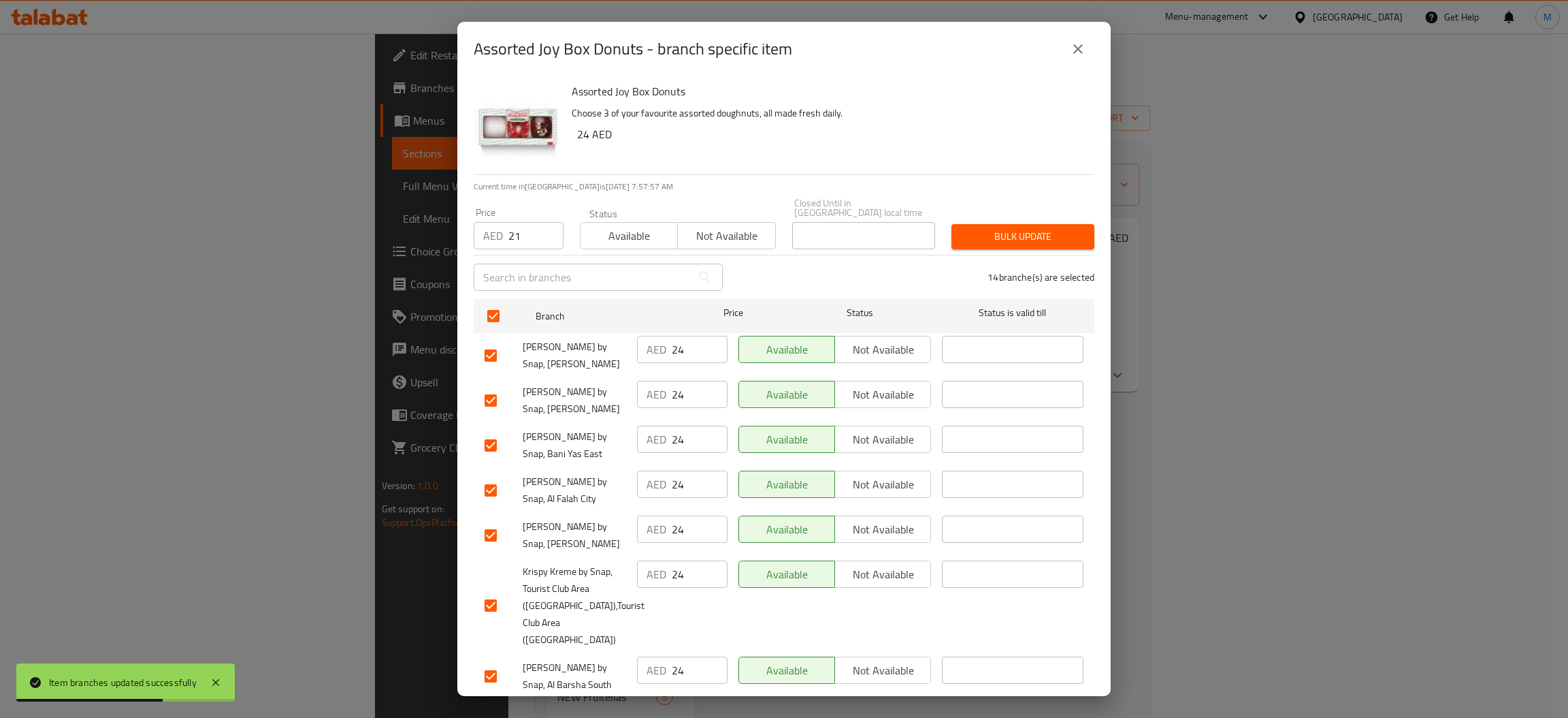
click at [1032, 238] on span "Bulk update" at bounding box center [1022, 237] width 121 height 17
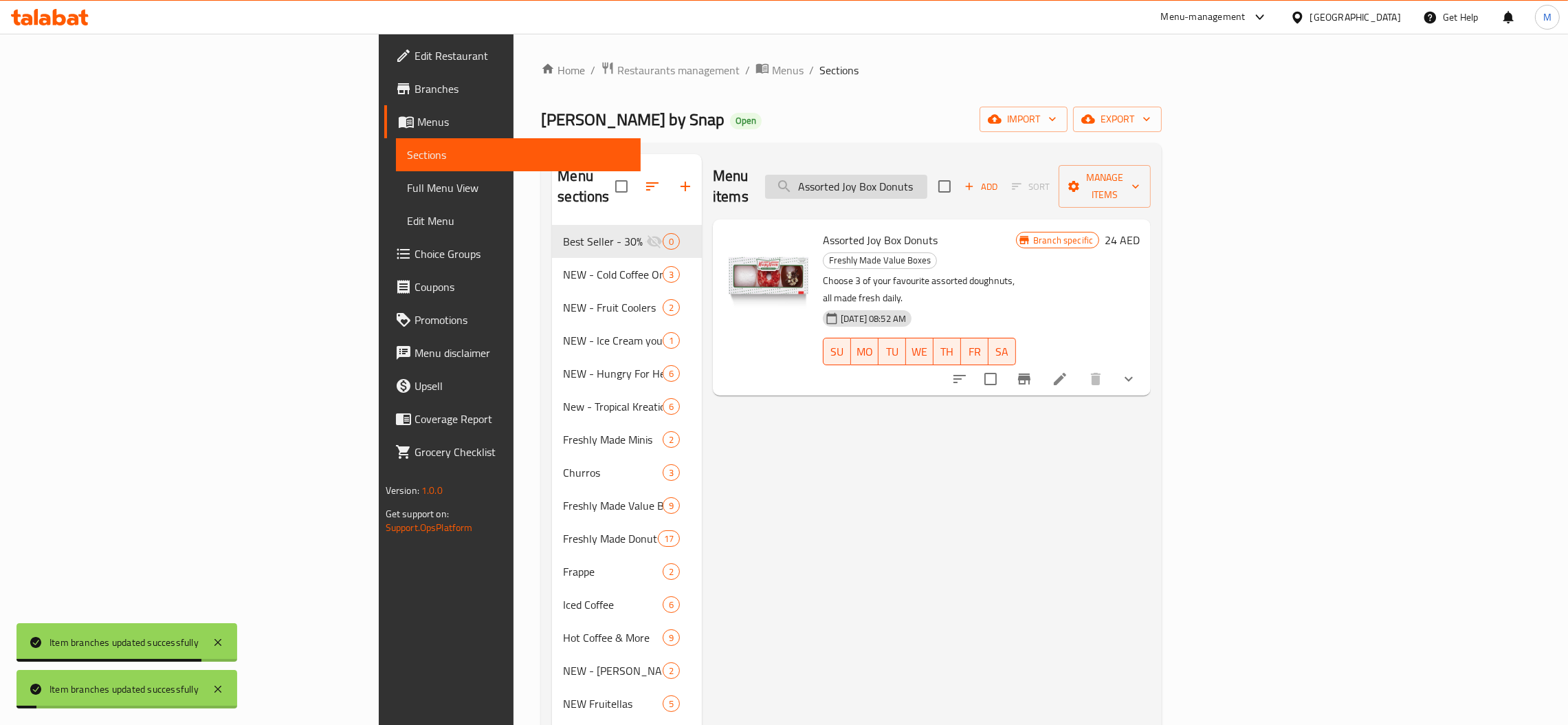
click at [927, 180] on input "Assorted Joy Box Donuts" at bounding box center [846, 186] width 162 height 24
paste input "Half Dozen - Assorted"
click at [1030, 373] on icon "Branch-specific-item" at bounding box center [1024, 378] width 12 height 11
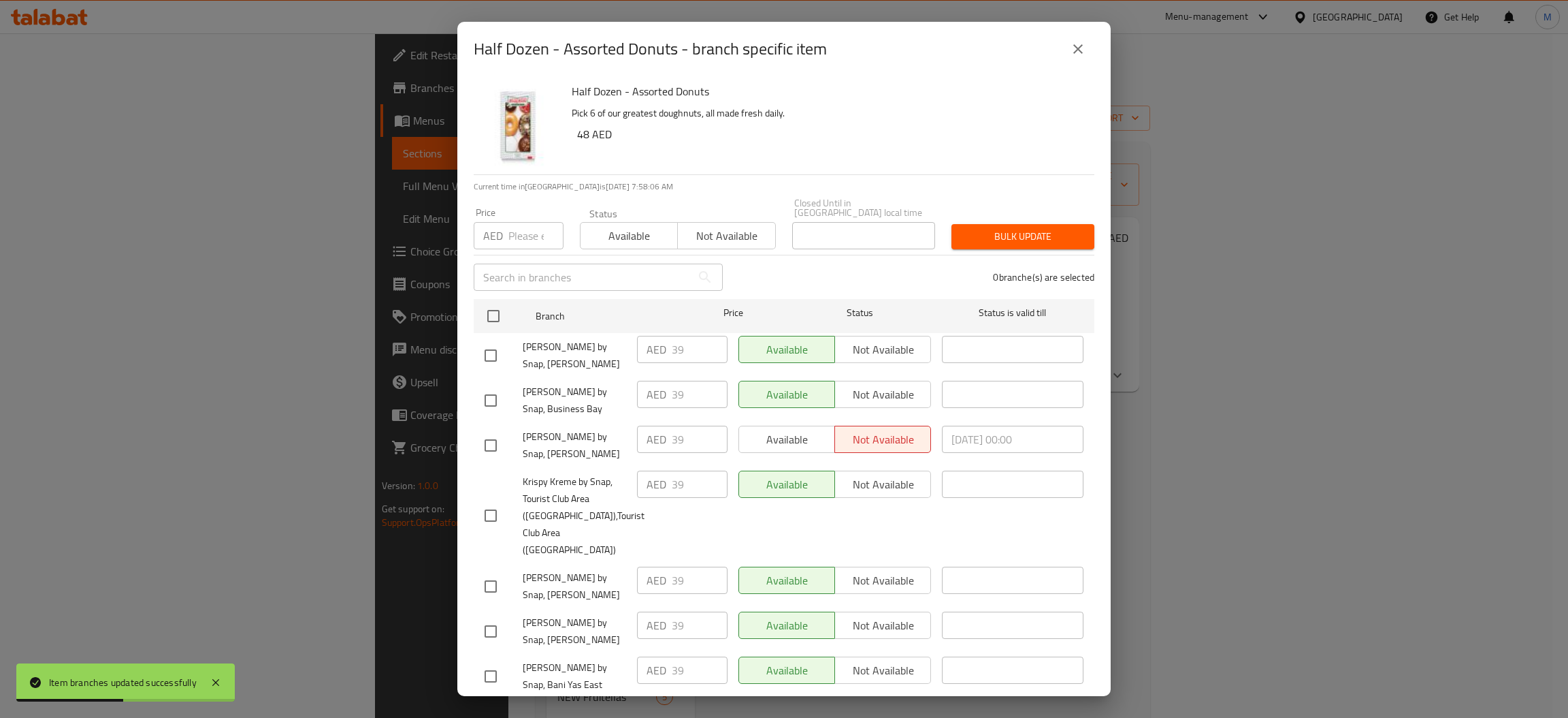
click at [1078, 48] on icon "close" at bounding box center [1078, 49] width 9 height 9
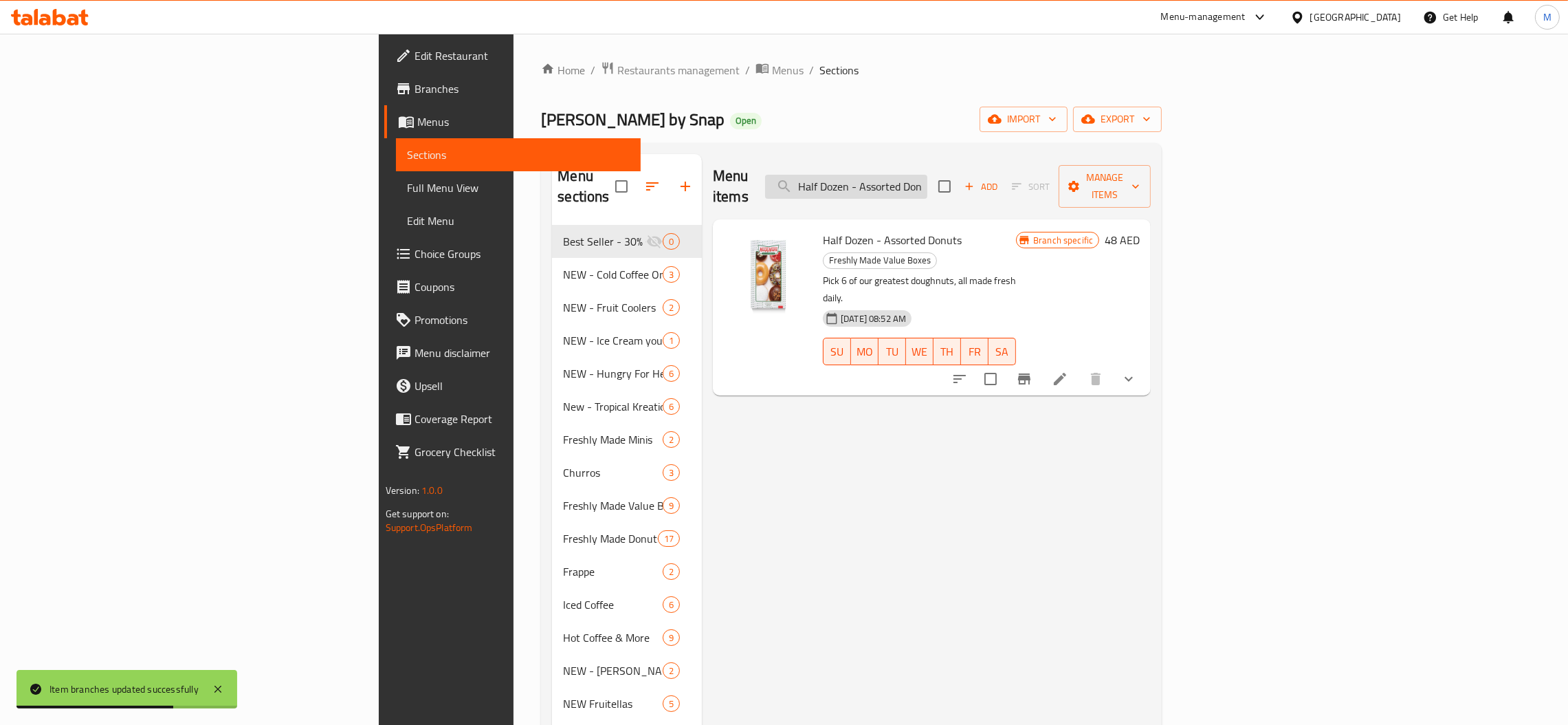
click at [927, 175] on input "Half Dozen - Assorted Donuts" at bounding box center [846, 186] width 162 height 24
paste input "The Original"
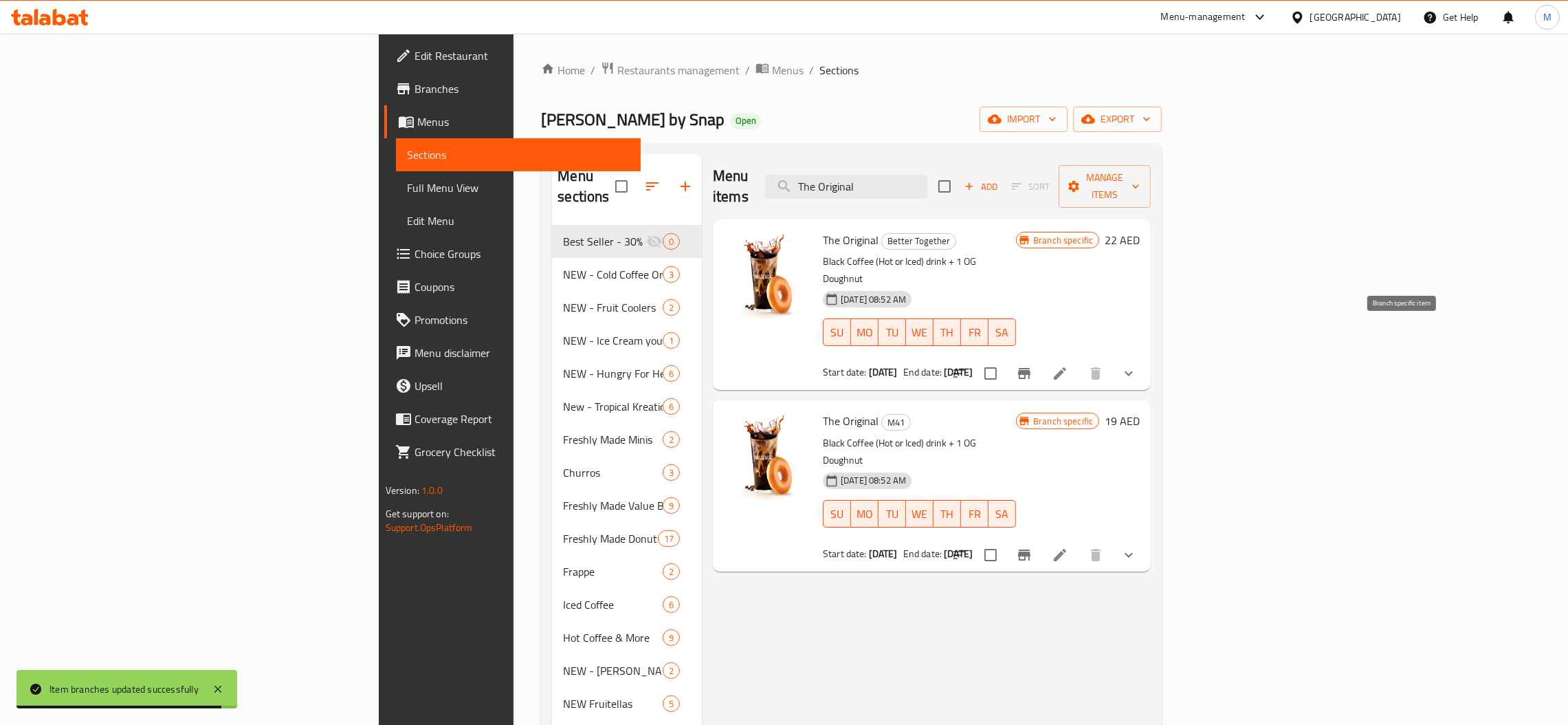
type input "The Original"
click at [1030, 368] on icon "Branch-specific-item" at bounding box center [1024, 373] width 12 height 11
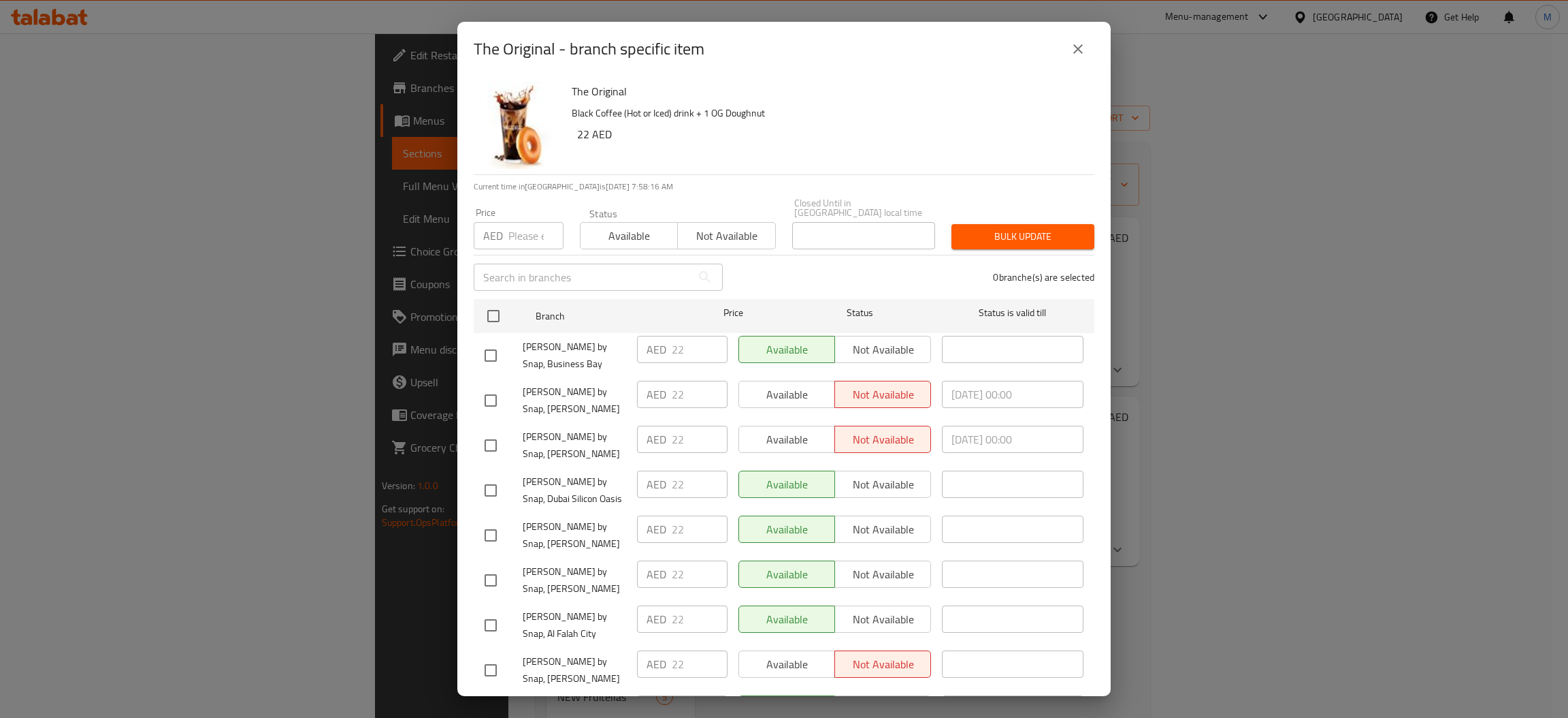
click at [510, 244] on input "number" at bounding box center [535, 235] width 55 height 27
type input "16"
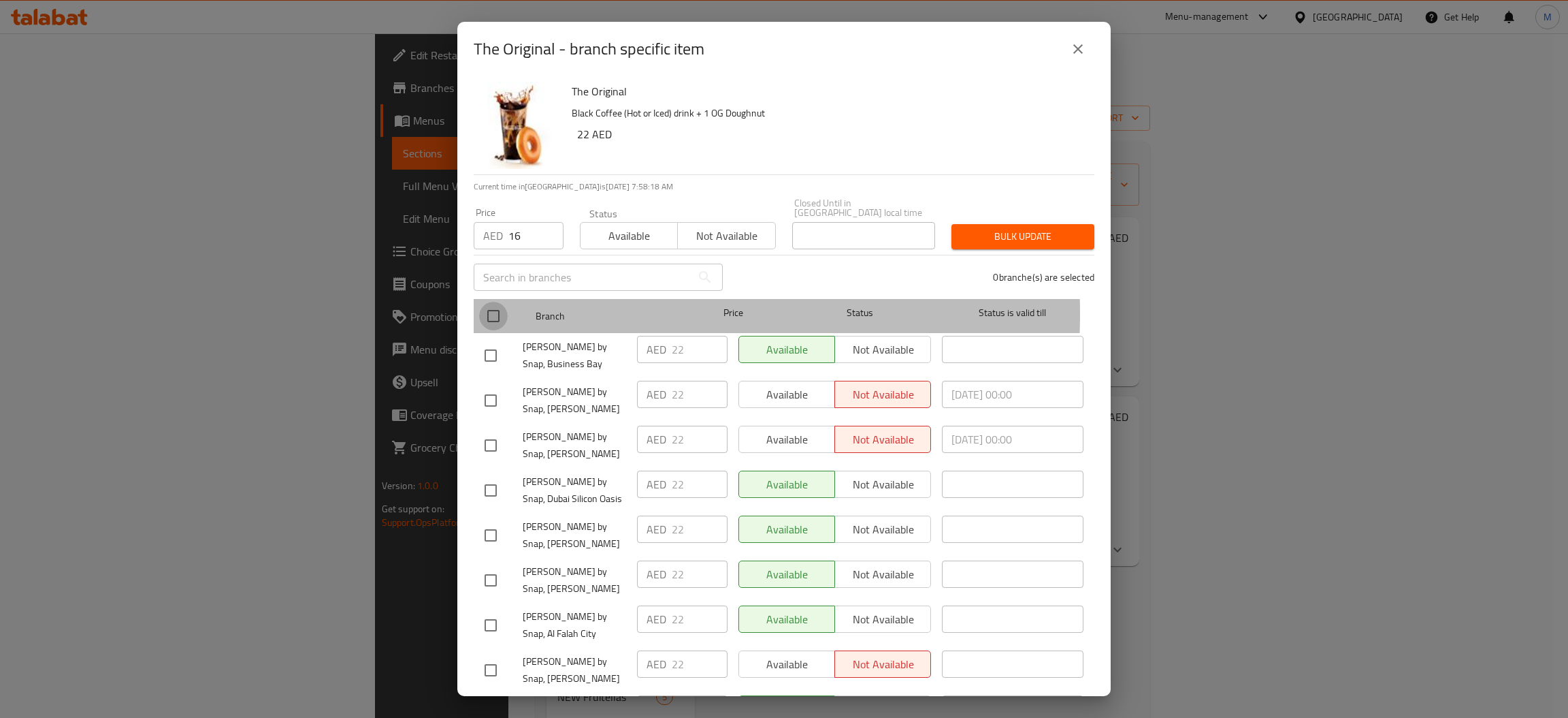
click at [497, 313] on input "checkbox" at bounding box center [493, 316] width 29 height 29
checkbox input "true"
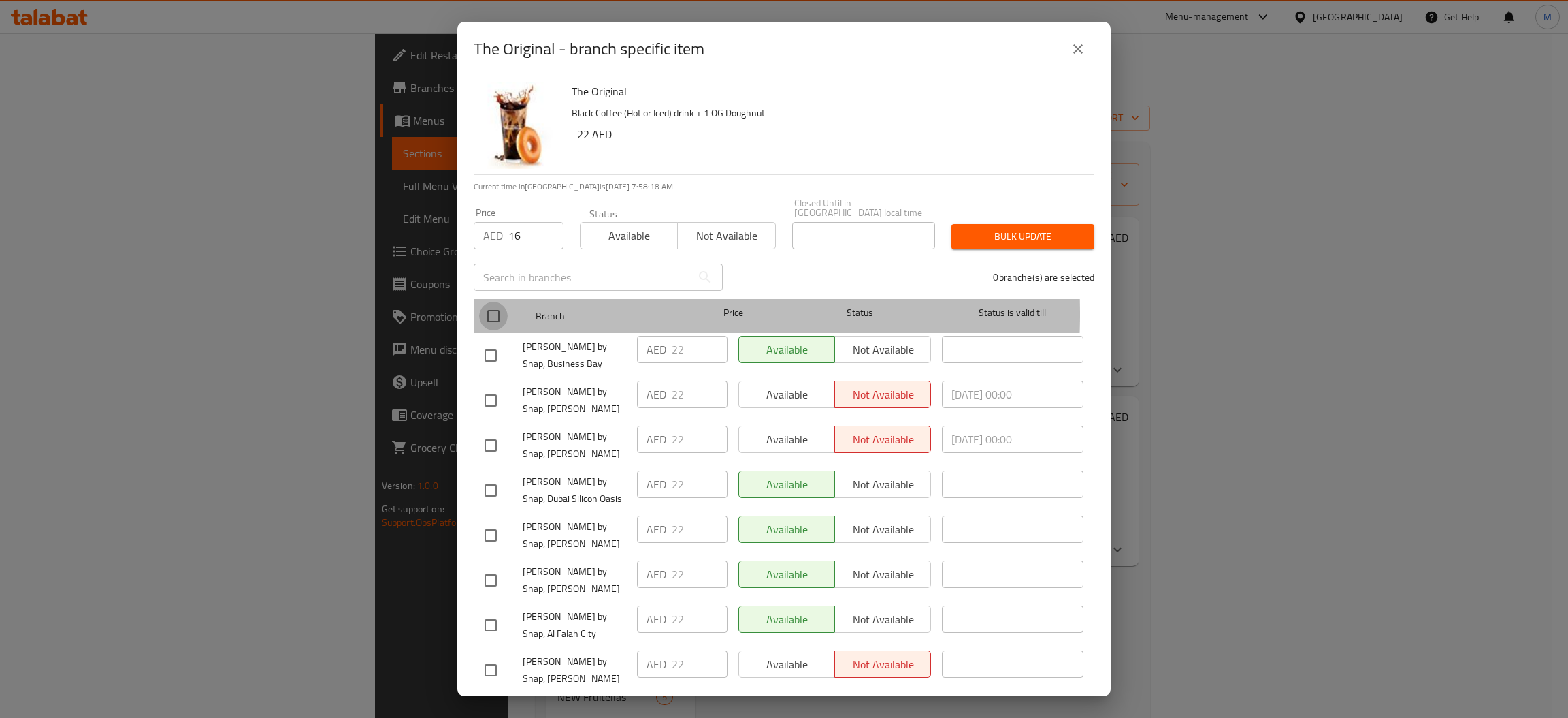
checkbox input "true"
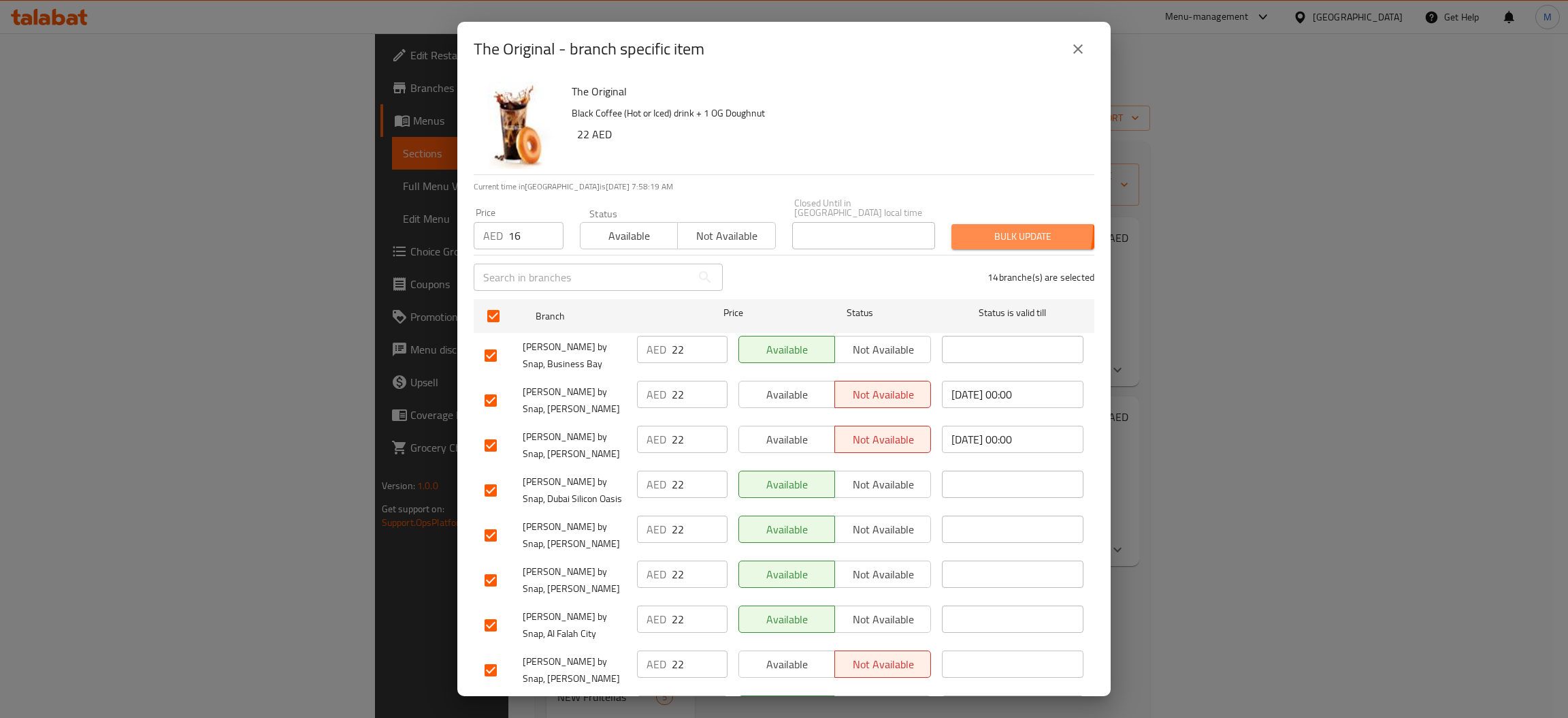
click at [951, 226] on button "Bulk update" at bounding box center [1023, 236] width 143 height 25
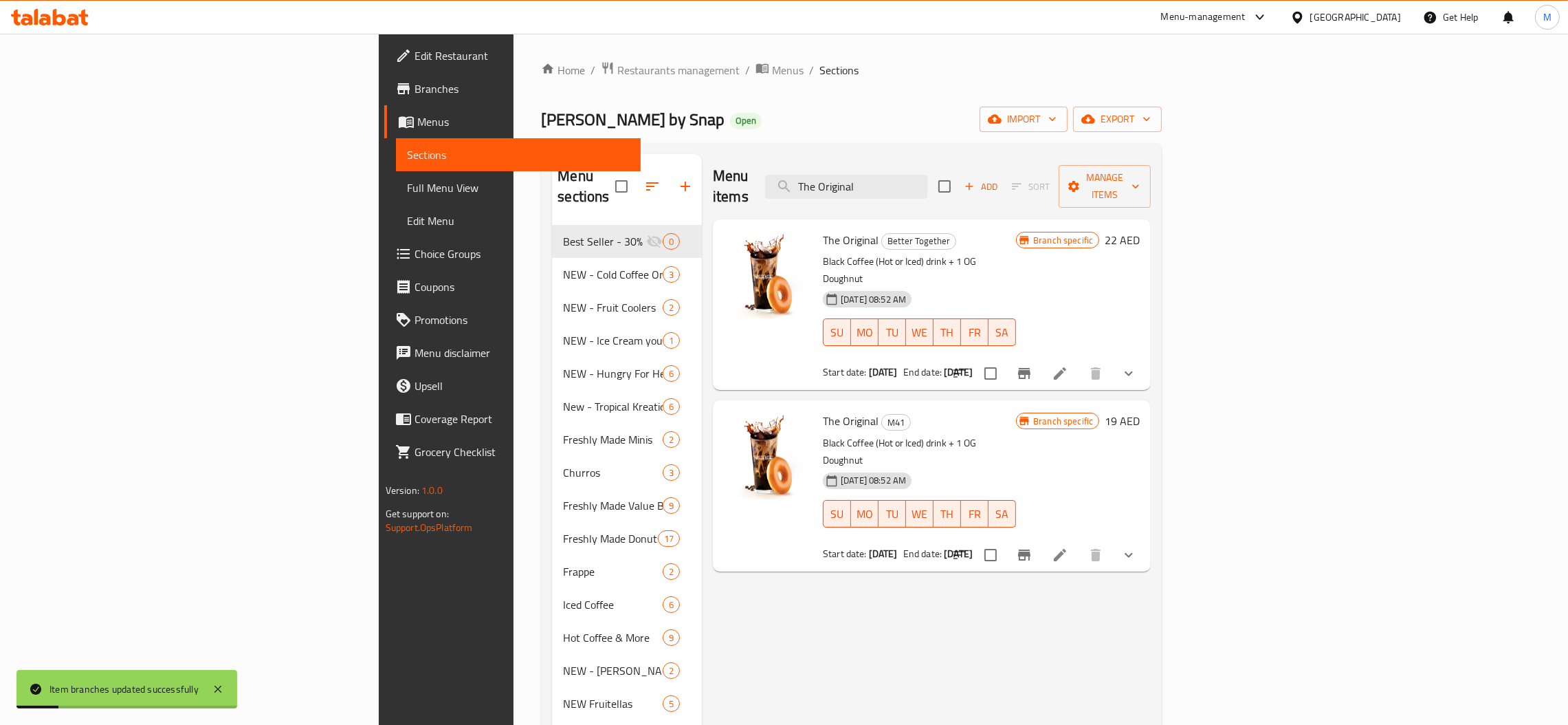
click at [1041, 357] on button "Branch-specific-item" at bounding box center [1024, 373] width 33 height 33
click at [927, 183] on input "The Original" at bounding box center [846, 186] width 162 height 24
paste input "Sweet Due"
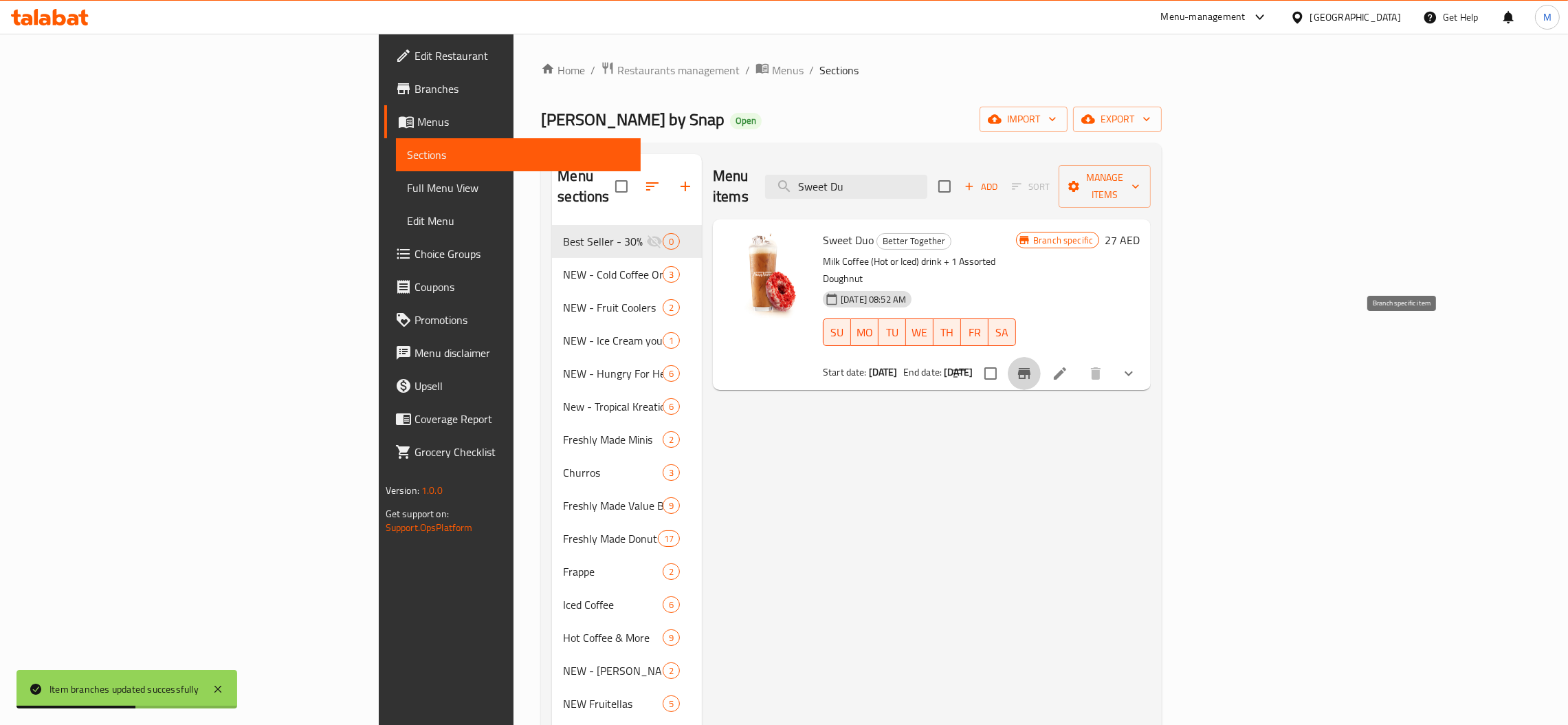
click at [1041, 357] on button "Branch-specific-item" at bounding box center [1024, 373] width 33 height 33
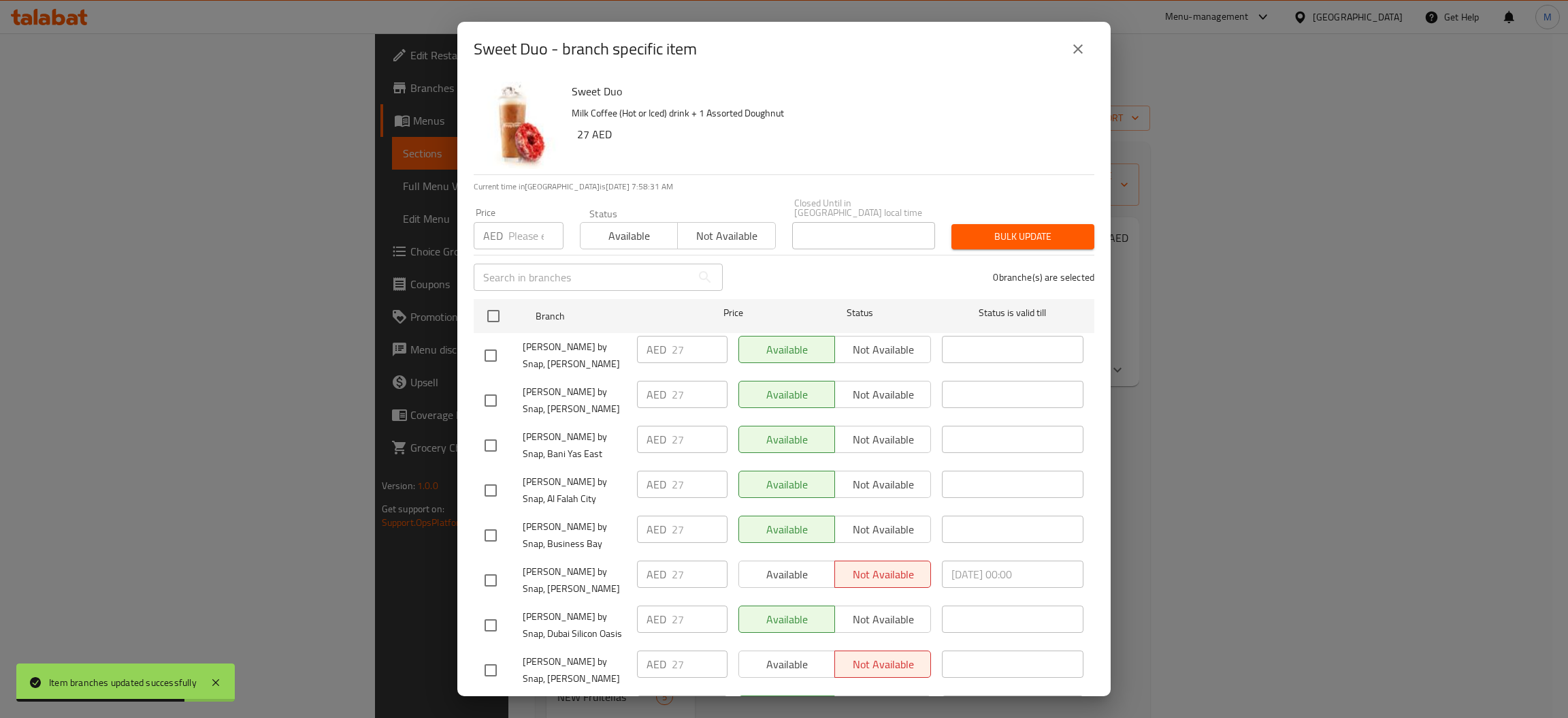
click at [510, 245] on input "number" at bounding box center [535, 235] width 55 height 27
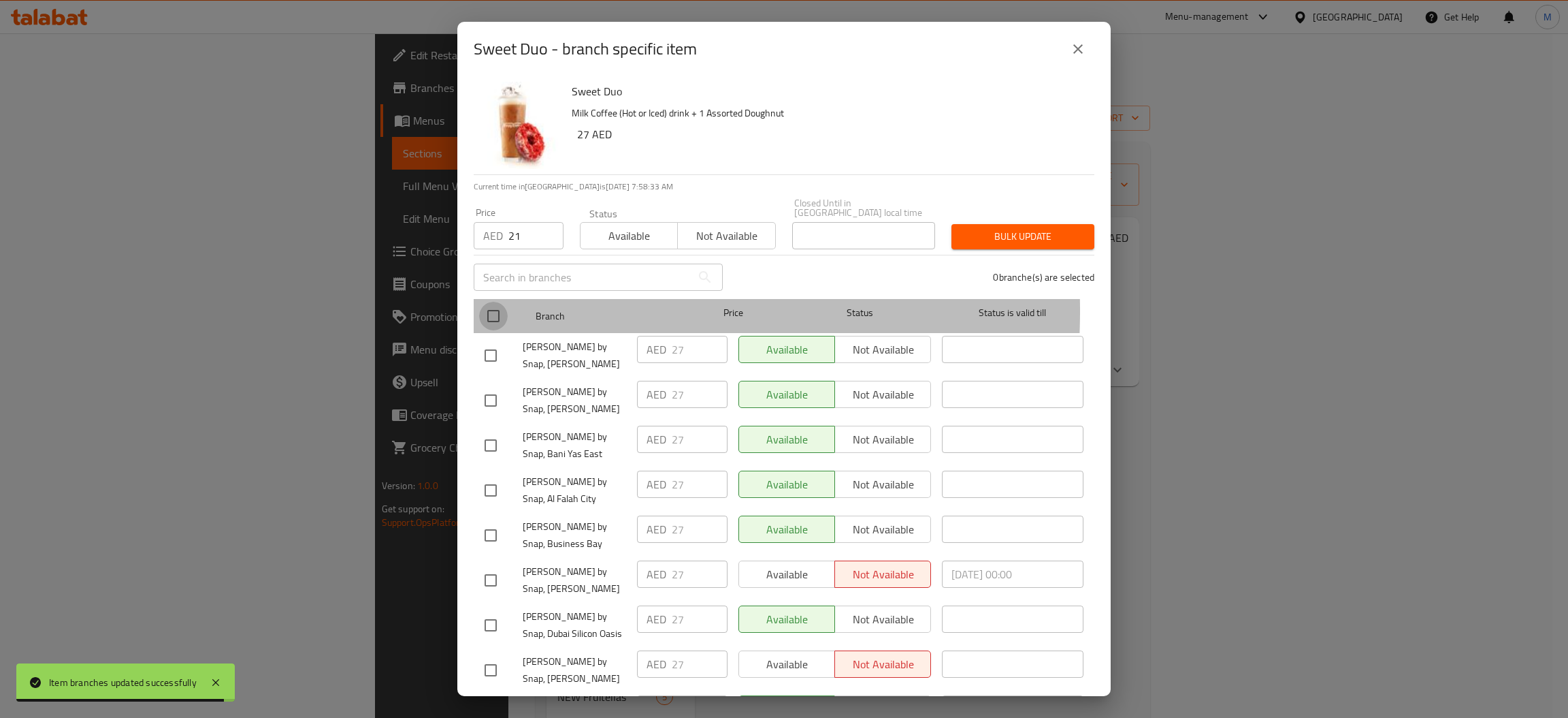
click at [488, 310] on input "checkbox" at bounding box center [493, 316] width 29 height 29
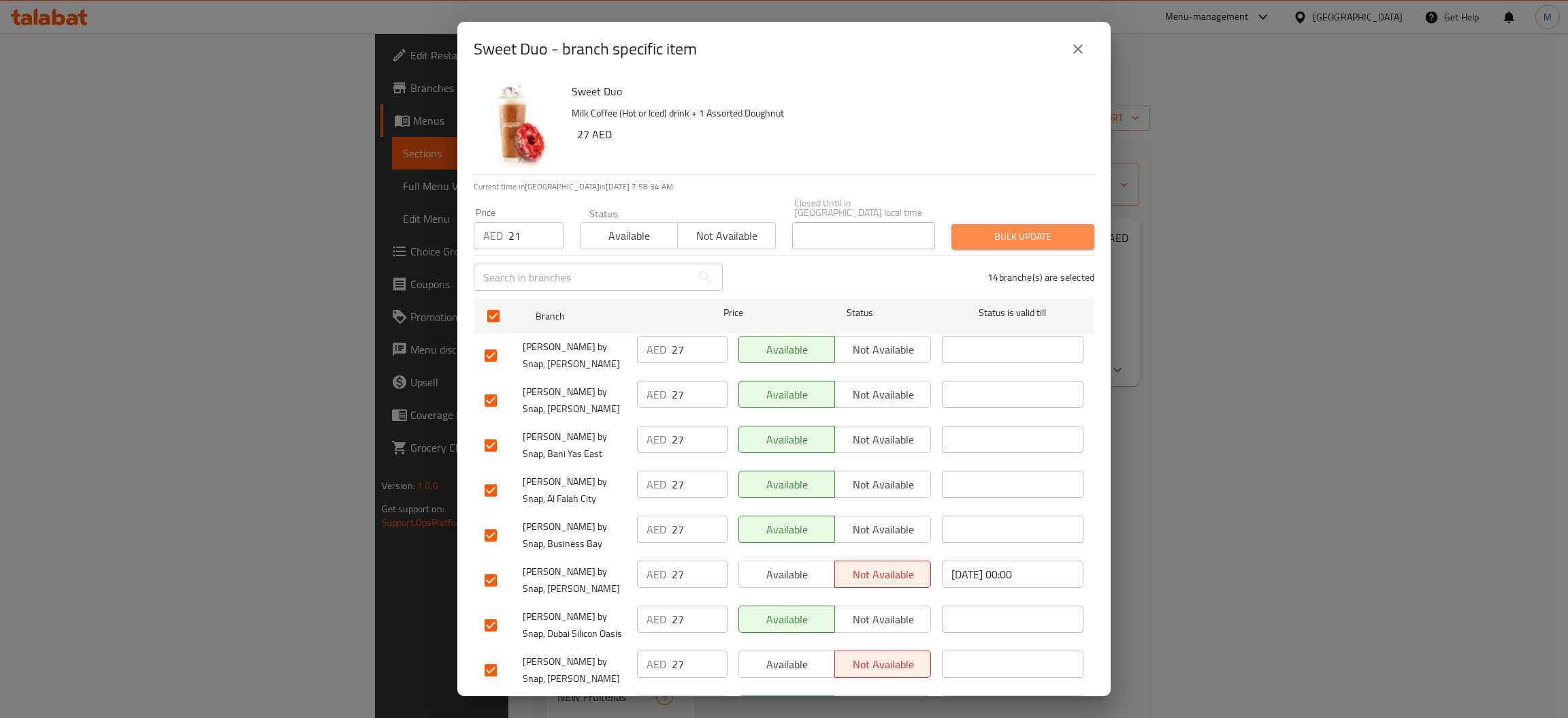
click at [1062, 245] on button "Bulk update" at bounding box center [1023, 236] width 143 height 25
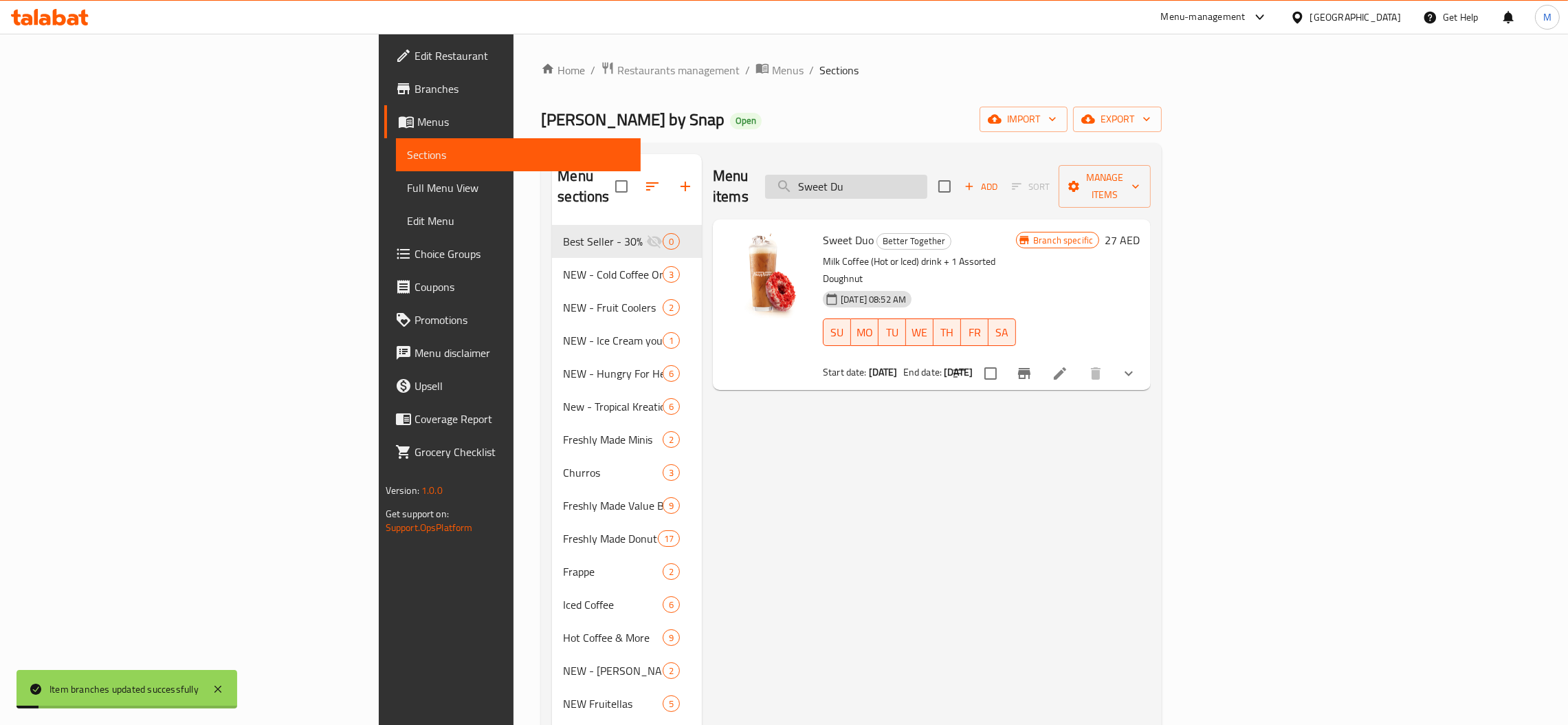
click at [927, 175] on input "Sweet Du" at bounding box center [846, 186] width 162 height 24
paste input "Double Joy"
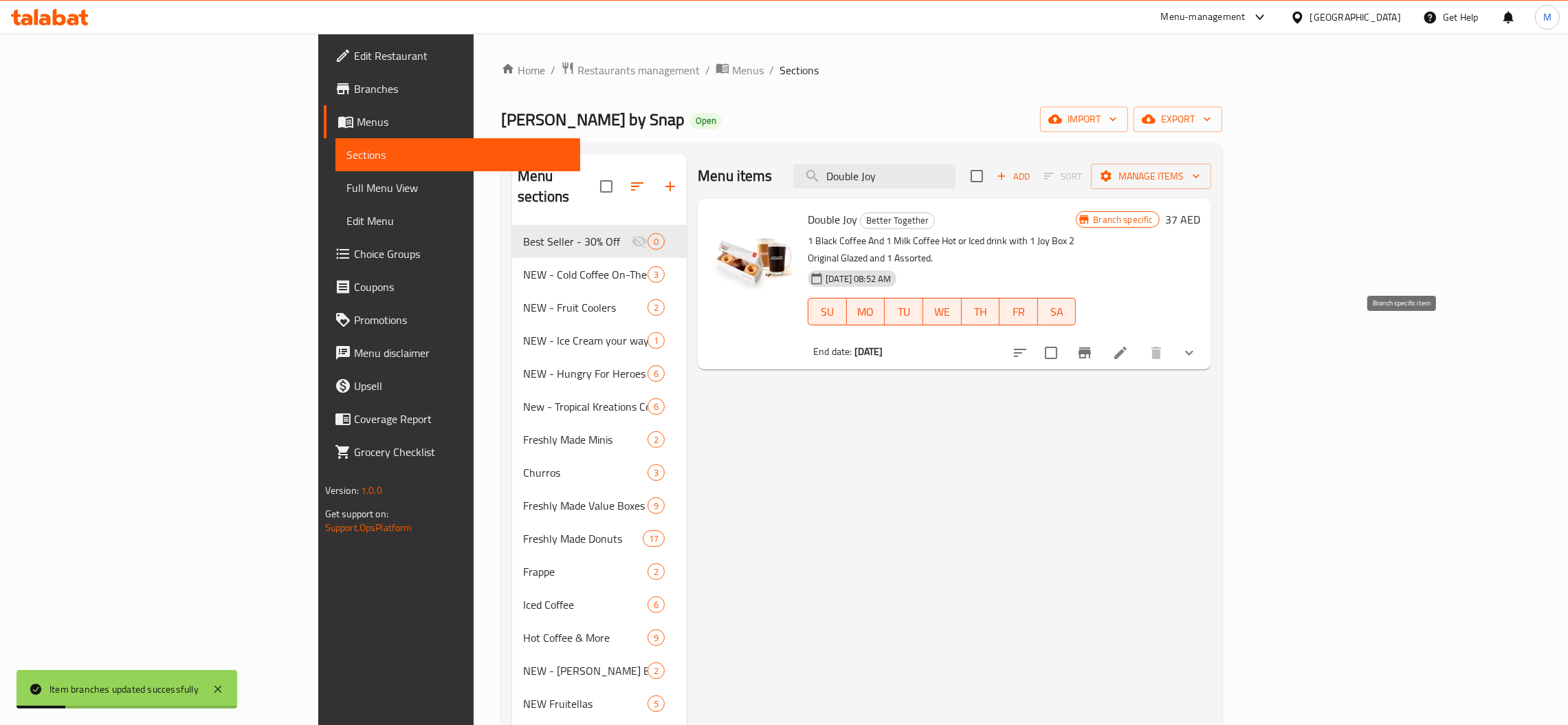
click at [1093, 344] on icon "Branch-specific-item" at bounding box center [1084, 352] width 17 height 17
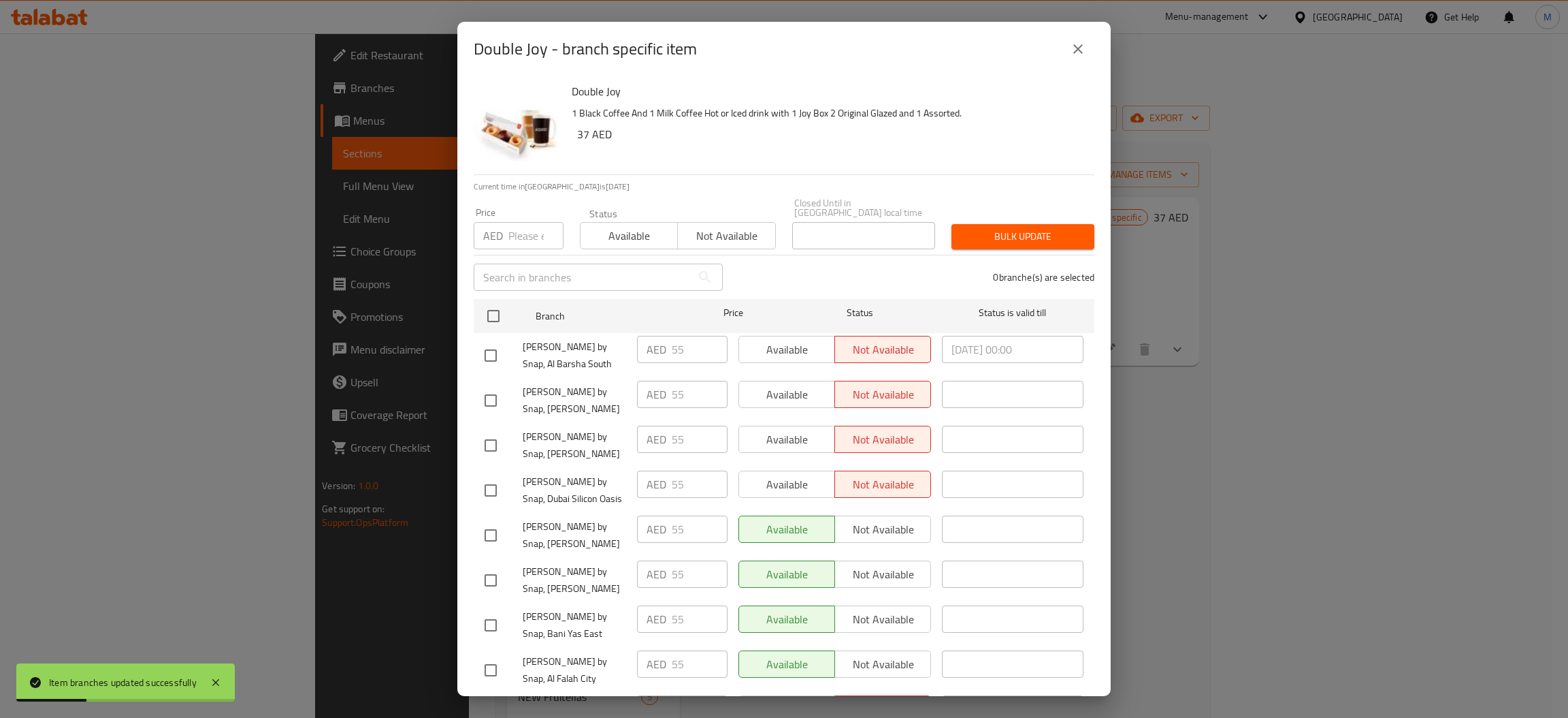
click at [500, 238] on p "AED" at bounding box center [493, 235] width 20 height 16
click at [507, 239] on div "AED Price" at bounding box center [519, 235] width 90 height 27
click at [492, 318] on input "checkbox" at bounding box center [493, 316] width 29 height 29
click at [1018, 239] on span "Bulk update" at bounding box center [1022, 237] width 121 height 17
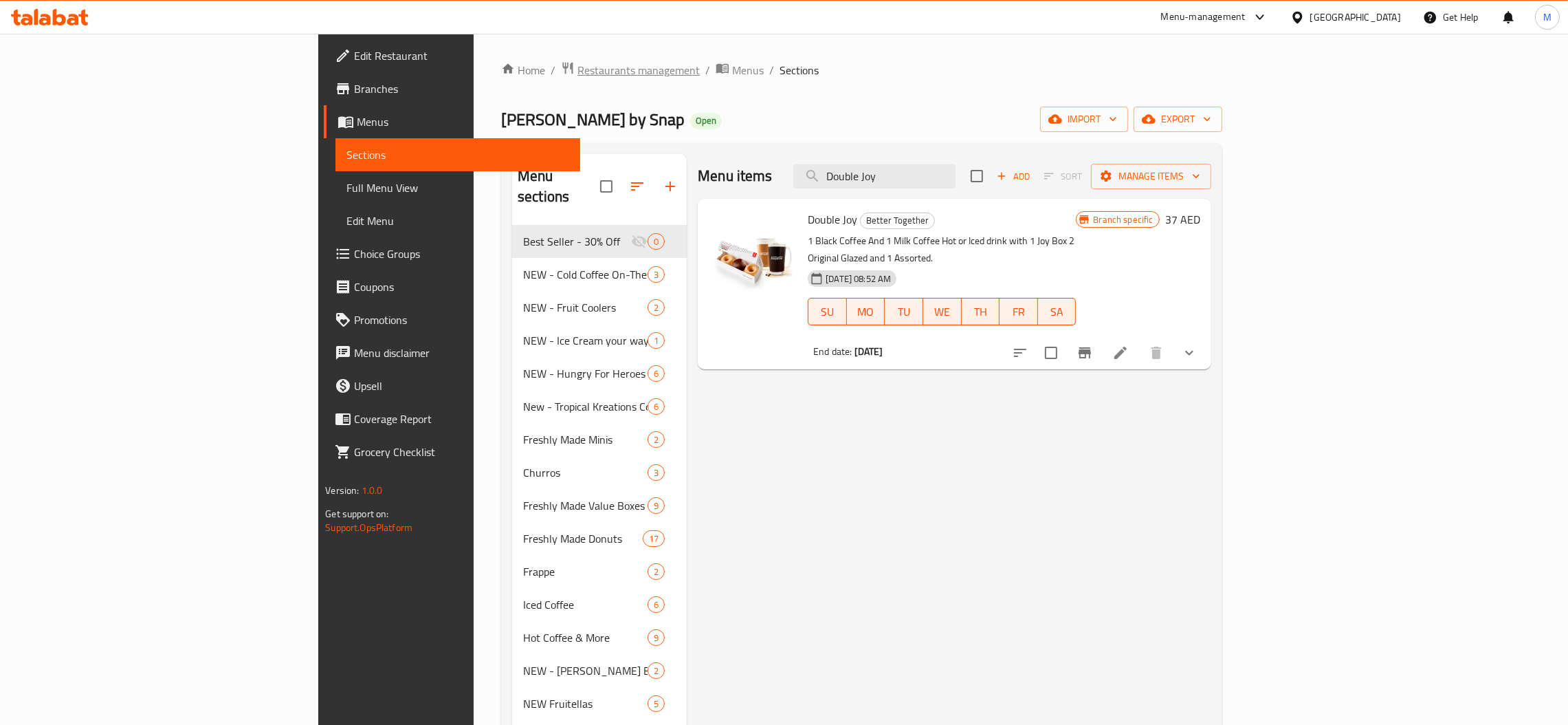
click at [578, 64] on span "Restaurants management" at bounding box center [638, 70] width 122 height 17
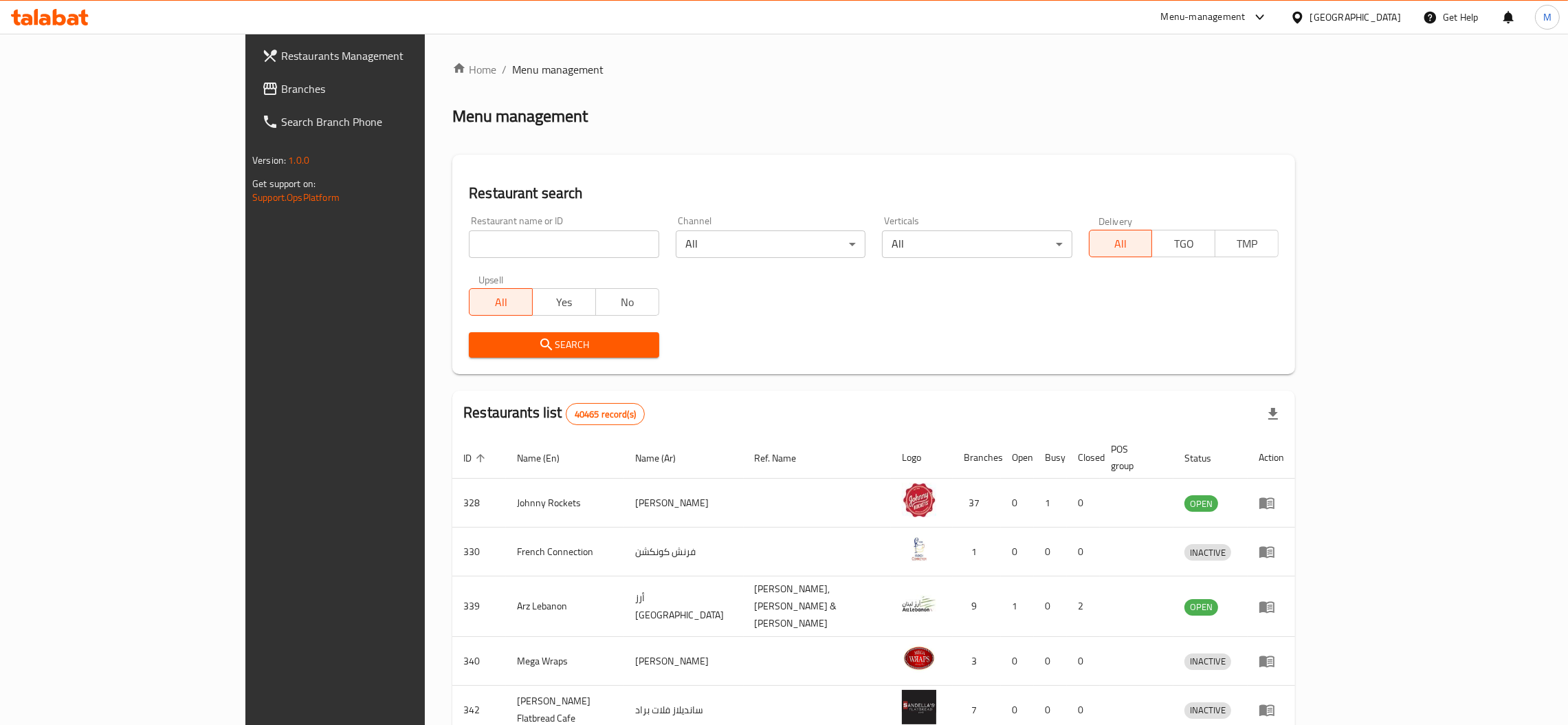
click at [281, 85] on span "Branches" at bounding box center [388, 88] width 215 height 17
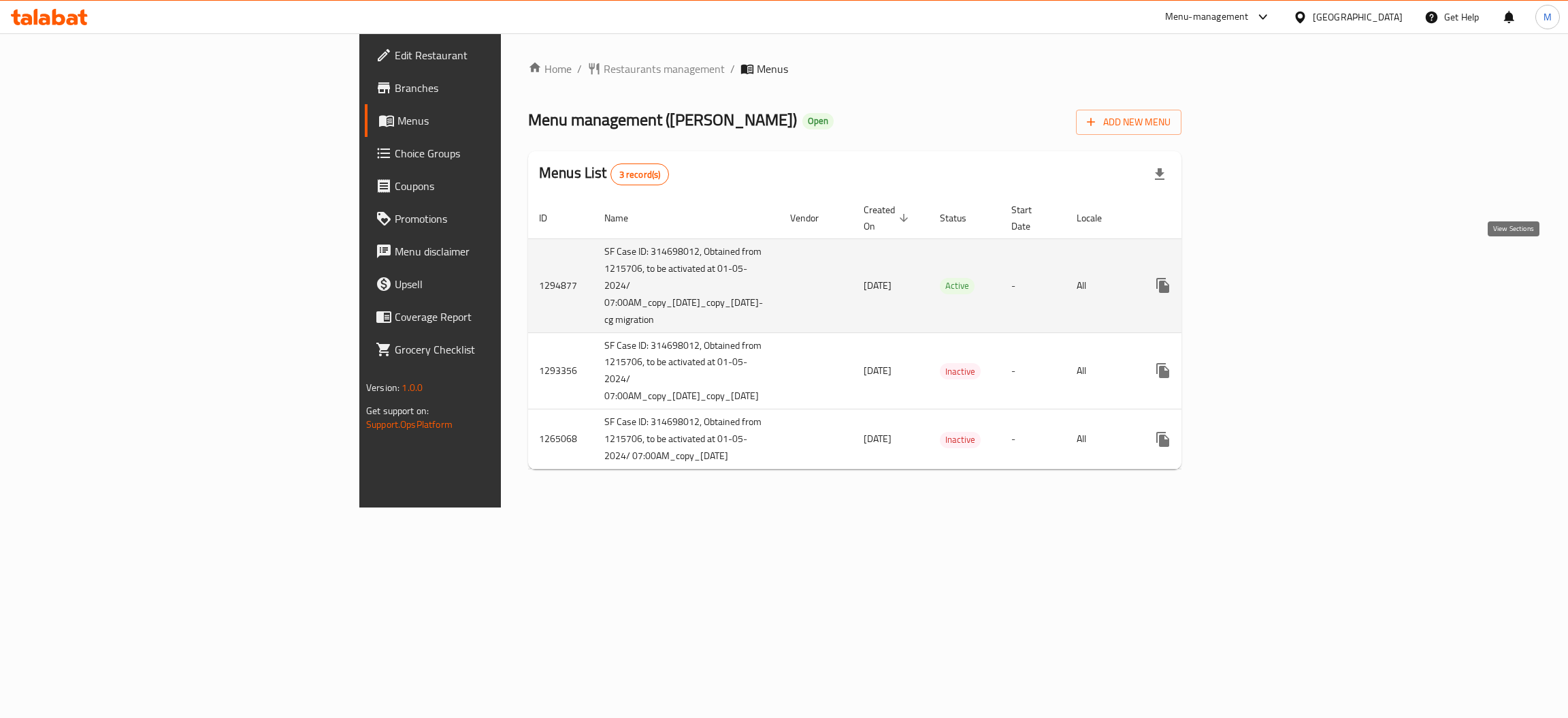
click at [1269, 277] on icon "enhanced table" at bounding box center [1261, 285] width 16 height 16
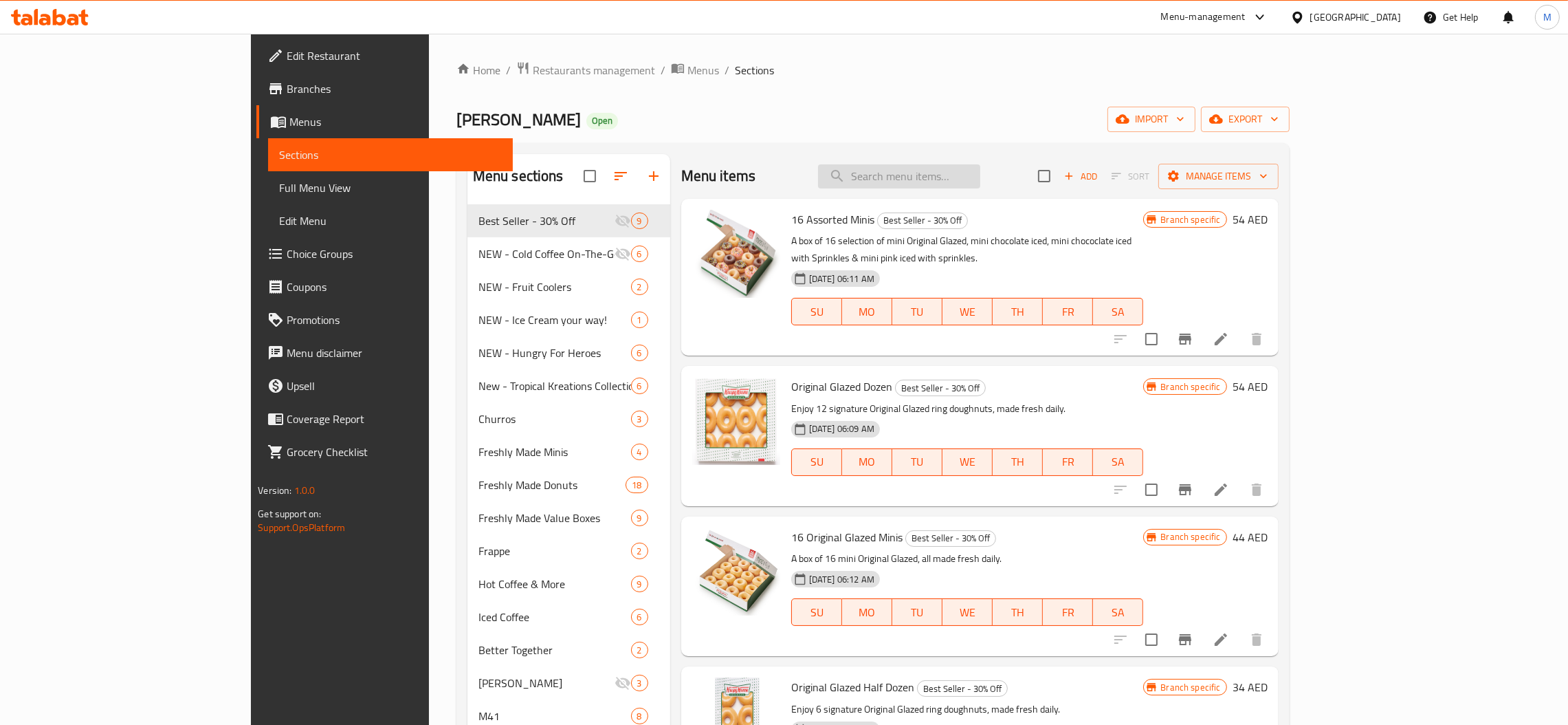
click at [980, 165] on input "search" at bounding box center [899, 176] width 162 height 24
paste input "Cold Brew Nitro & OG"
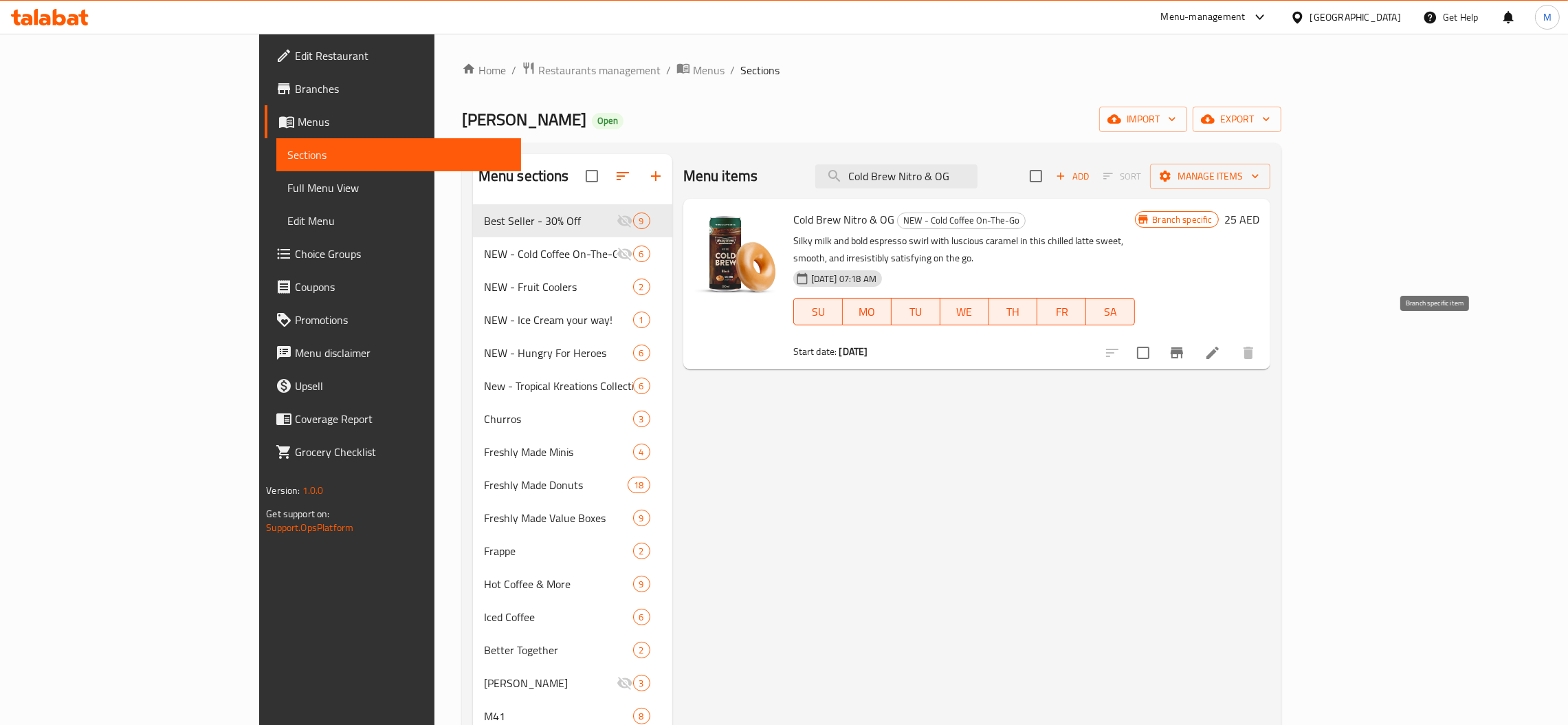
type input "Cold Brew Nitro & OG"
click at [1193, 341] on button "Branch-specific-item" at bounding box center [1177, 353] width 33 height 33
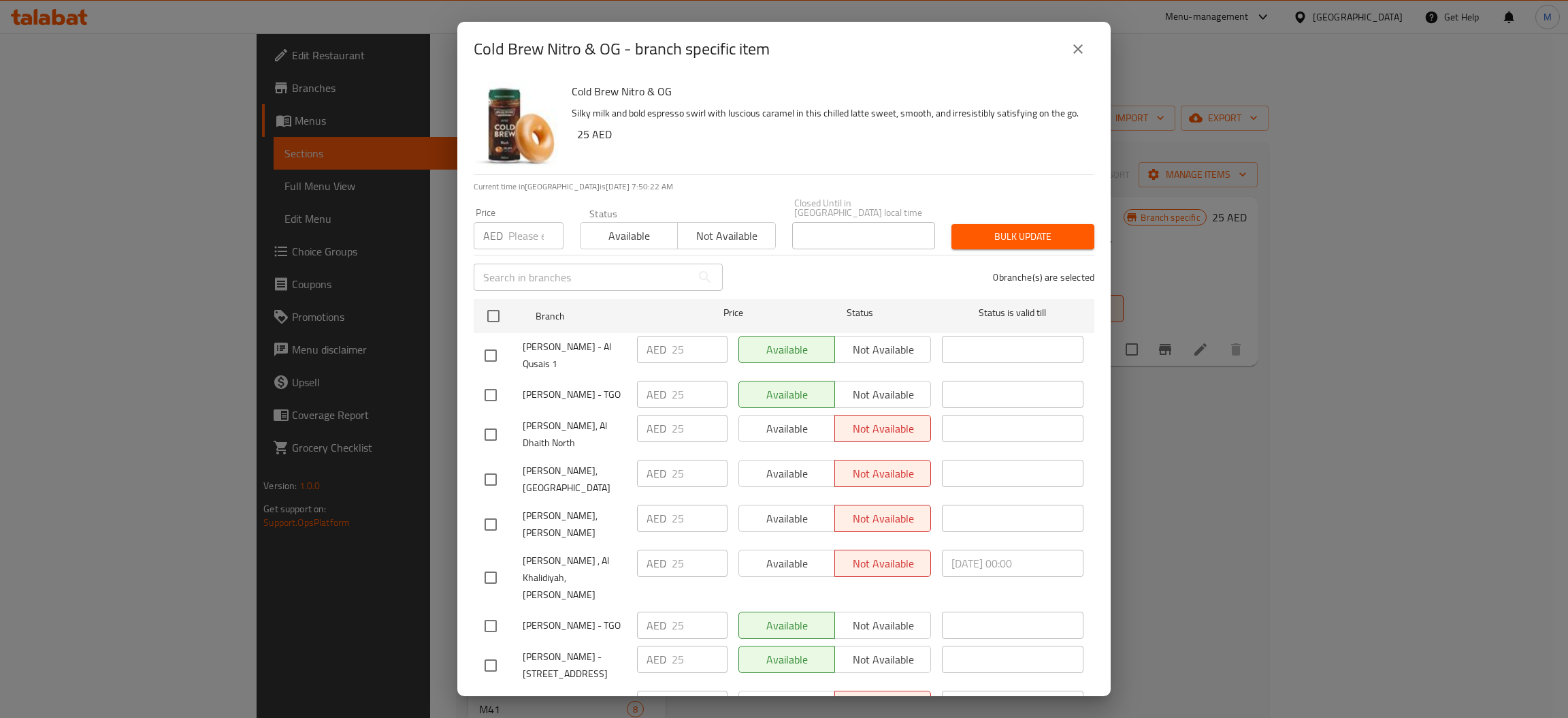
click at [513, 235] on input "number" at bounding box center [535, 235] width 55 height 27
type input "18"
click at [492, 306] on input "checkbox" at bounding box center [493, 316] width 29 height 29
checkbox input "true"
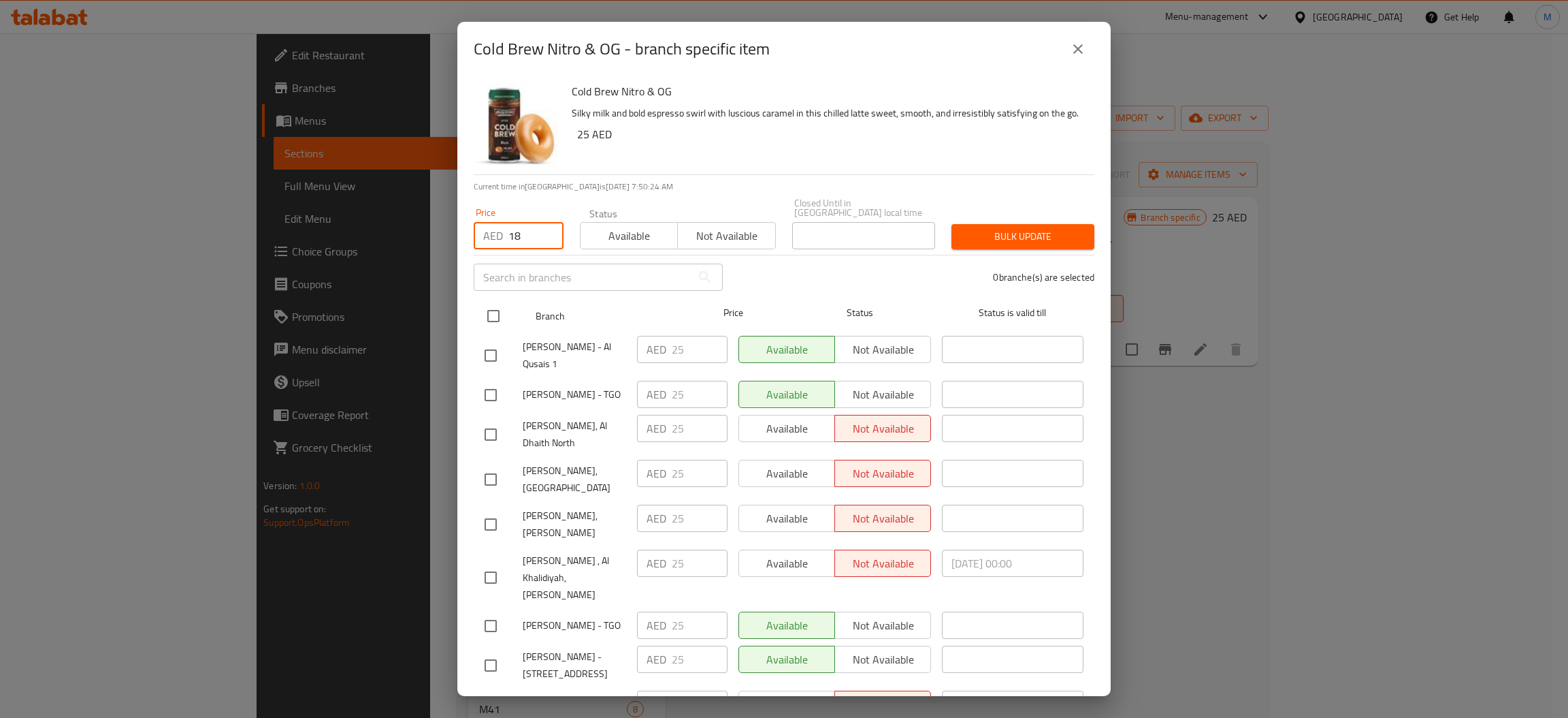
checkbox input "true"
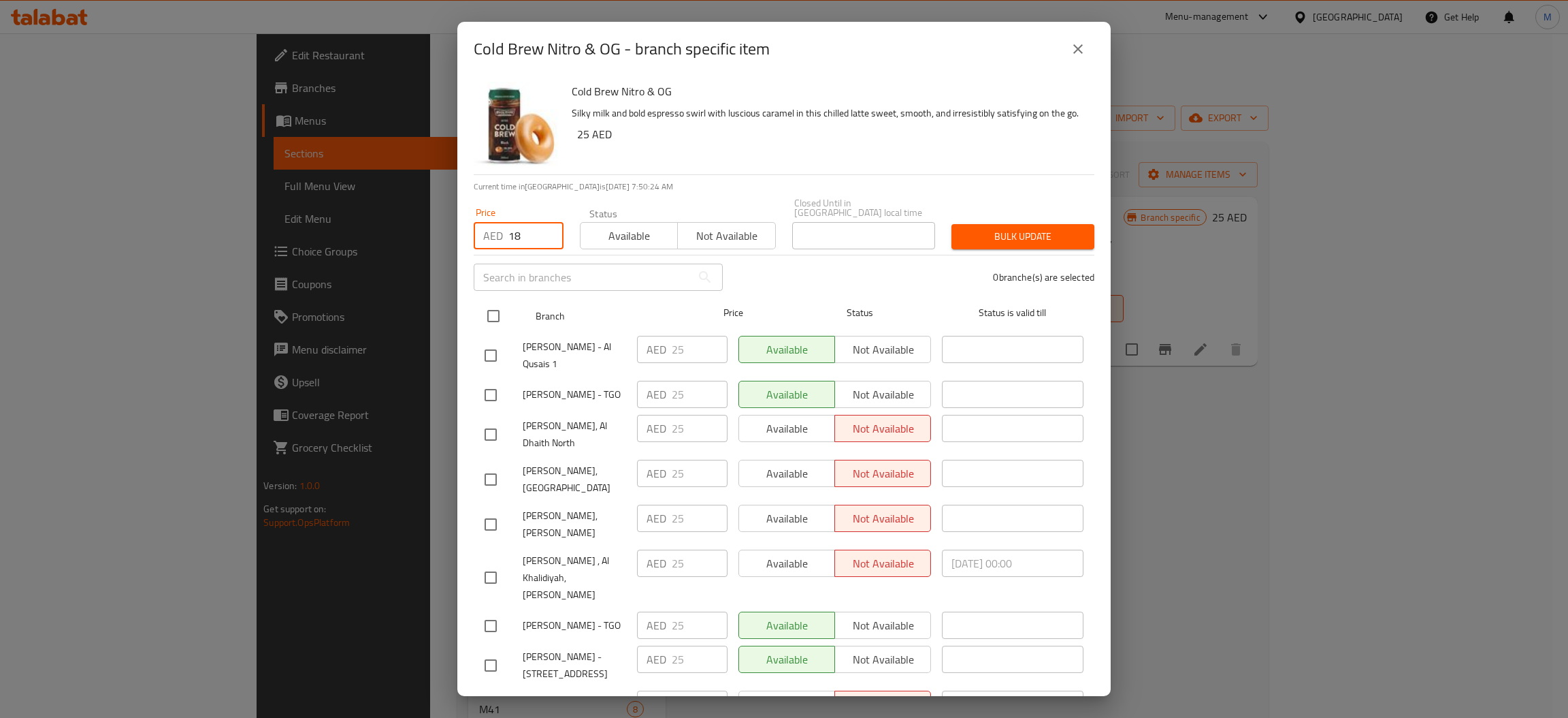
checkbox input "true"
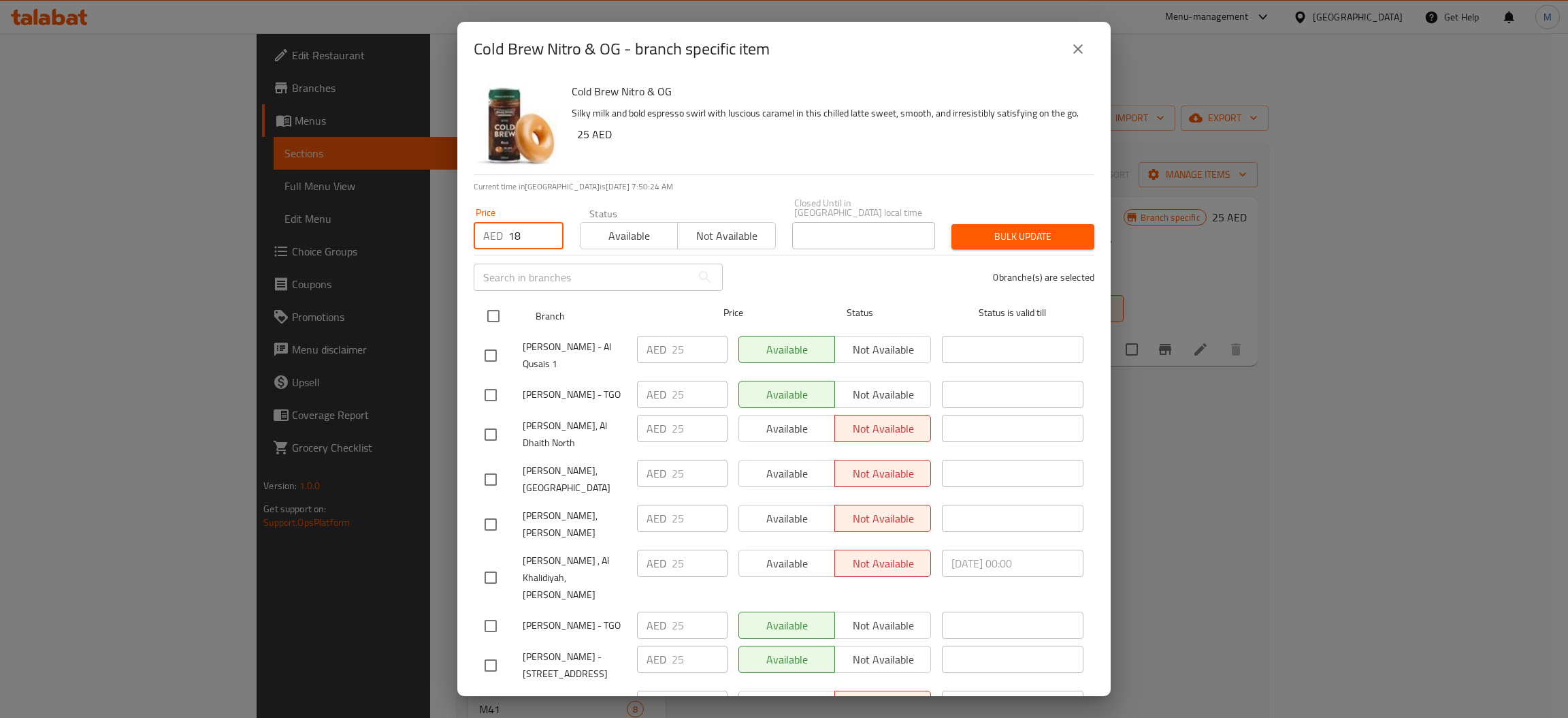
checkbox input "true"
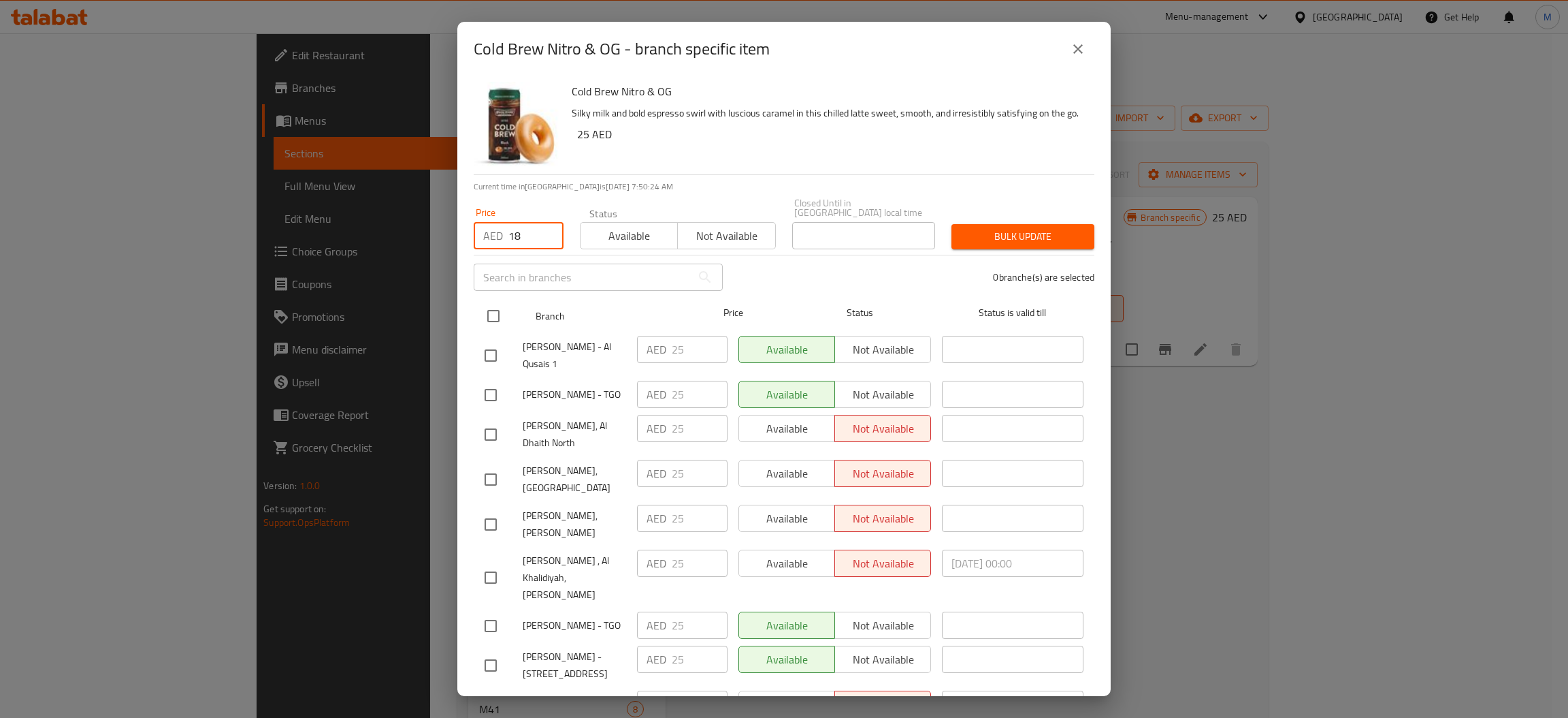
checkbox input "true"
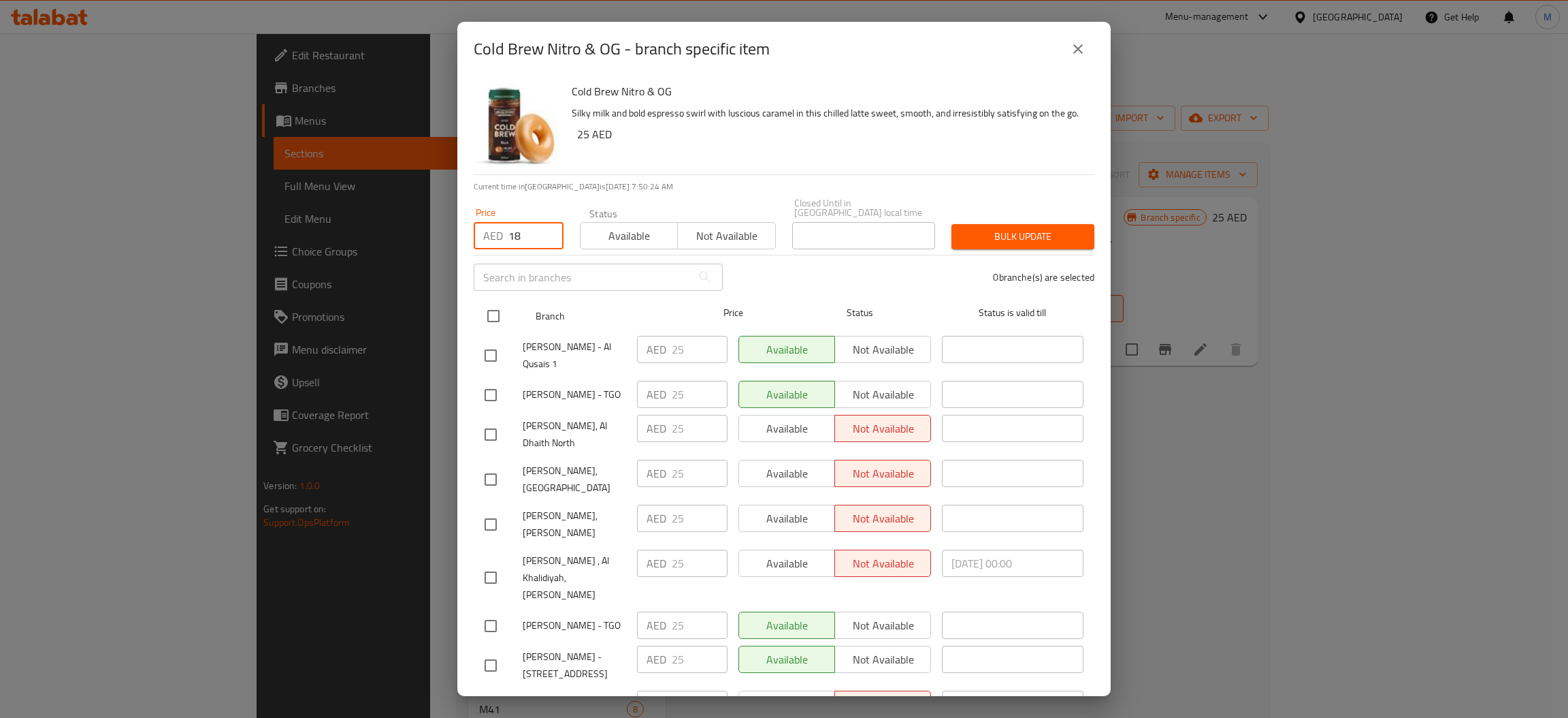
checkbox input "true"
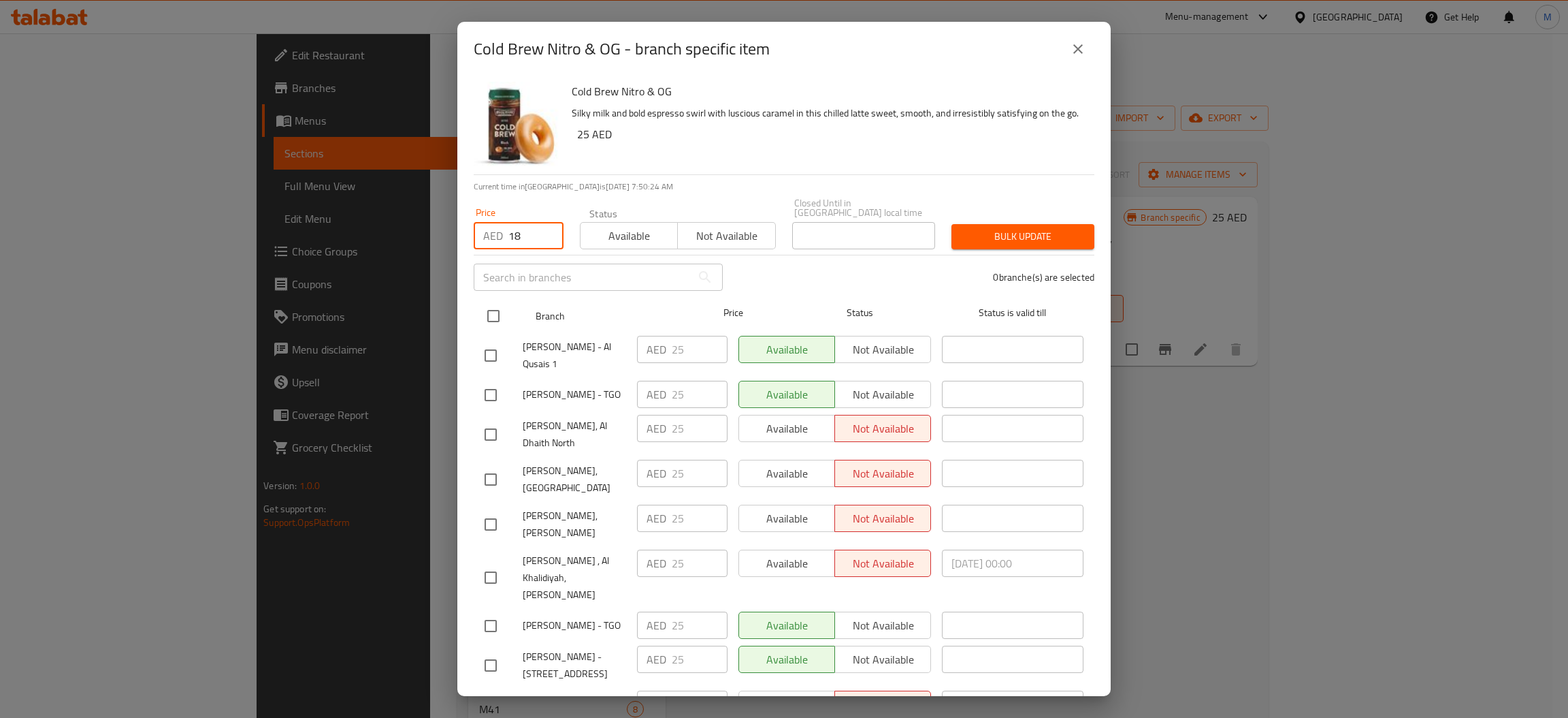
checkbox input "true"
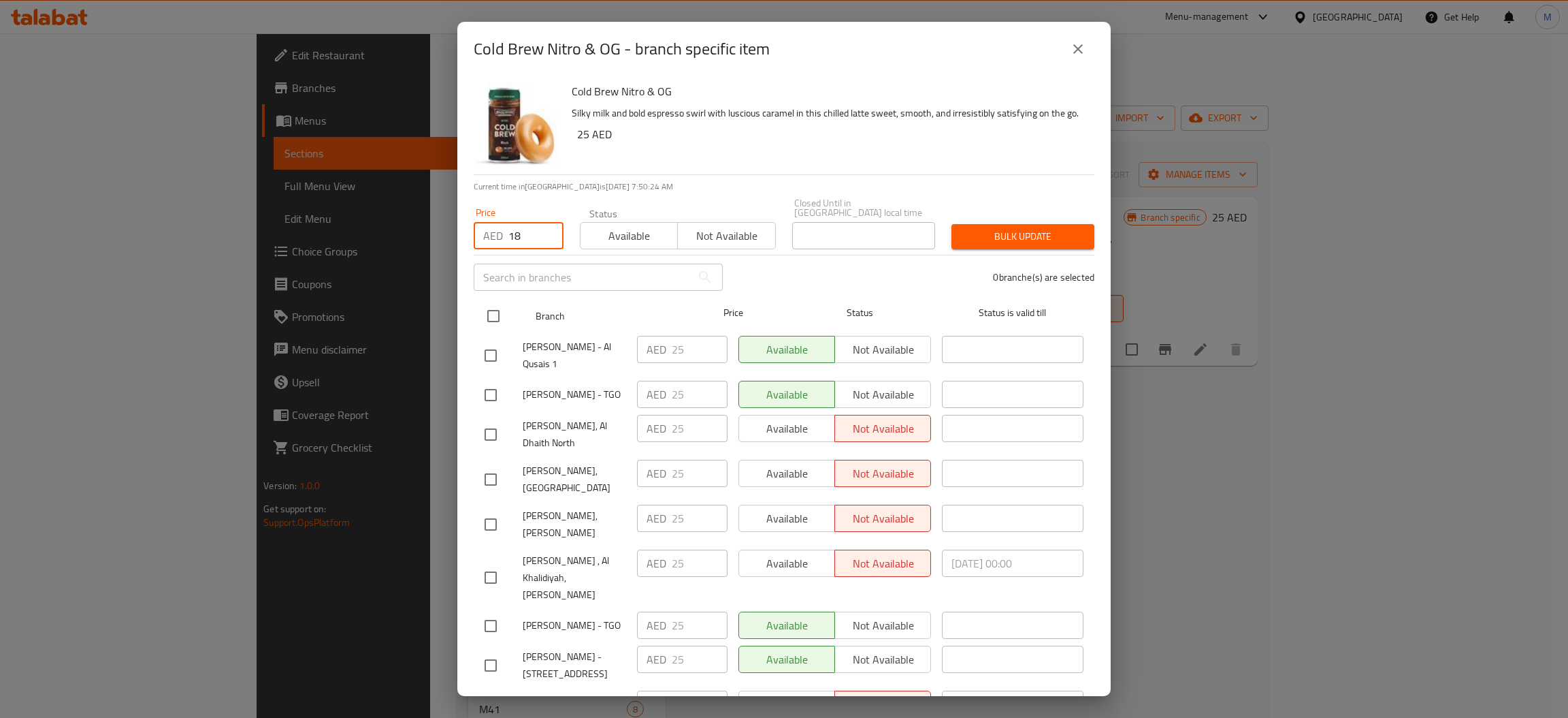
checkbox input "true"
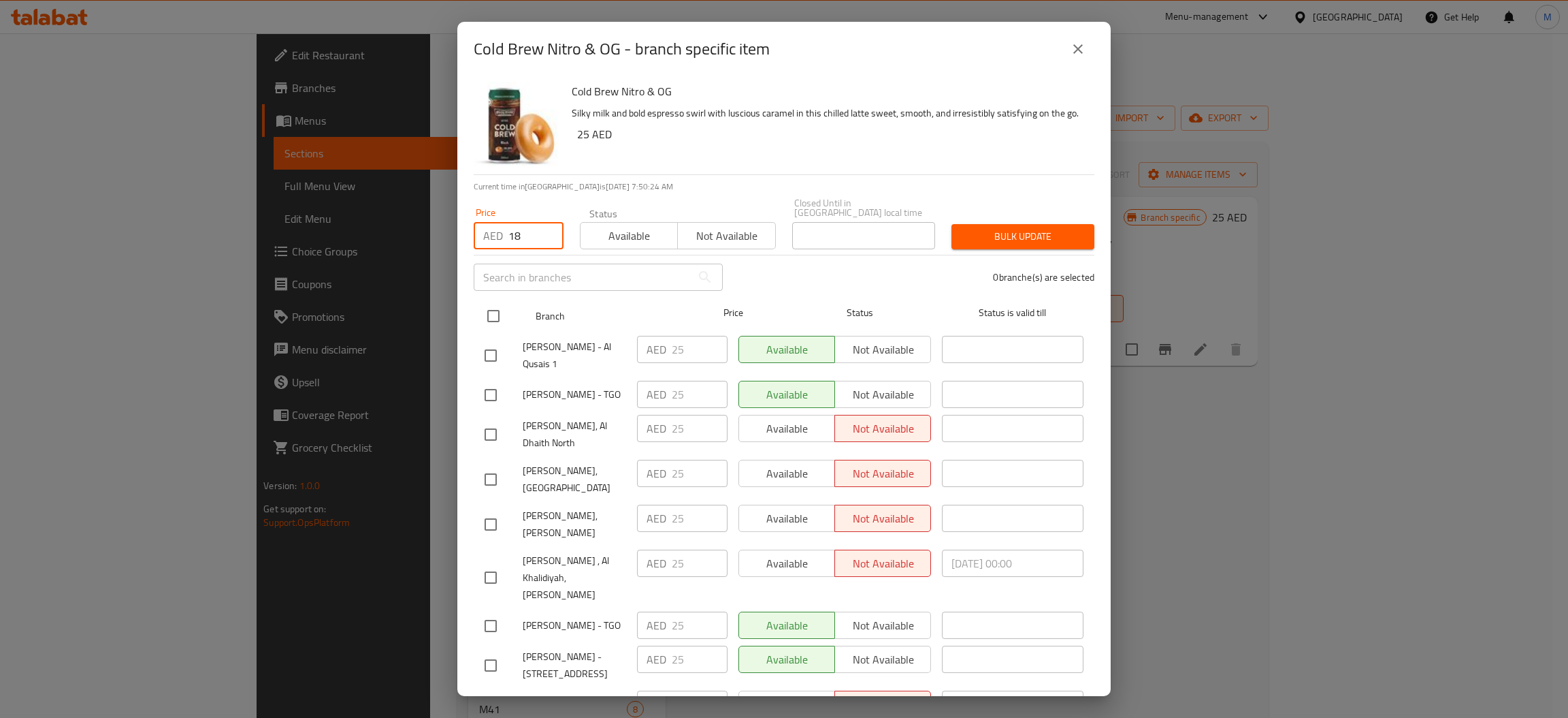
checkbox input "true"
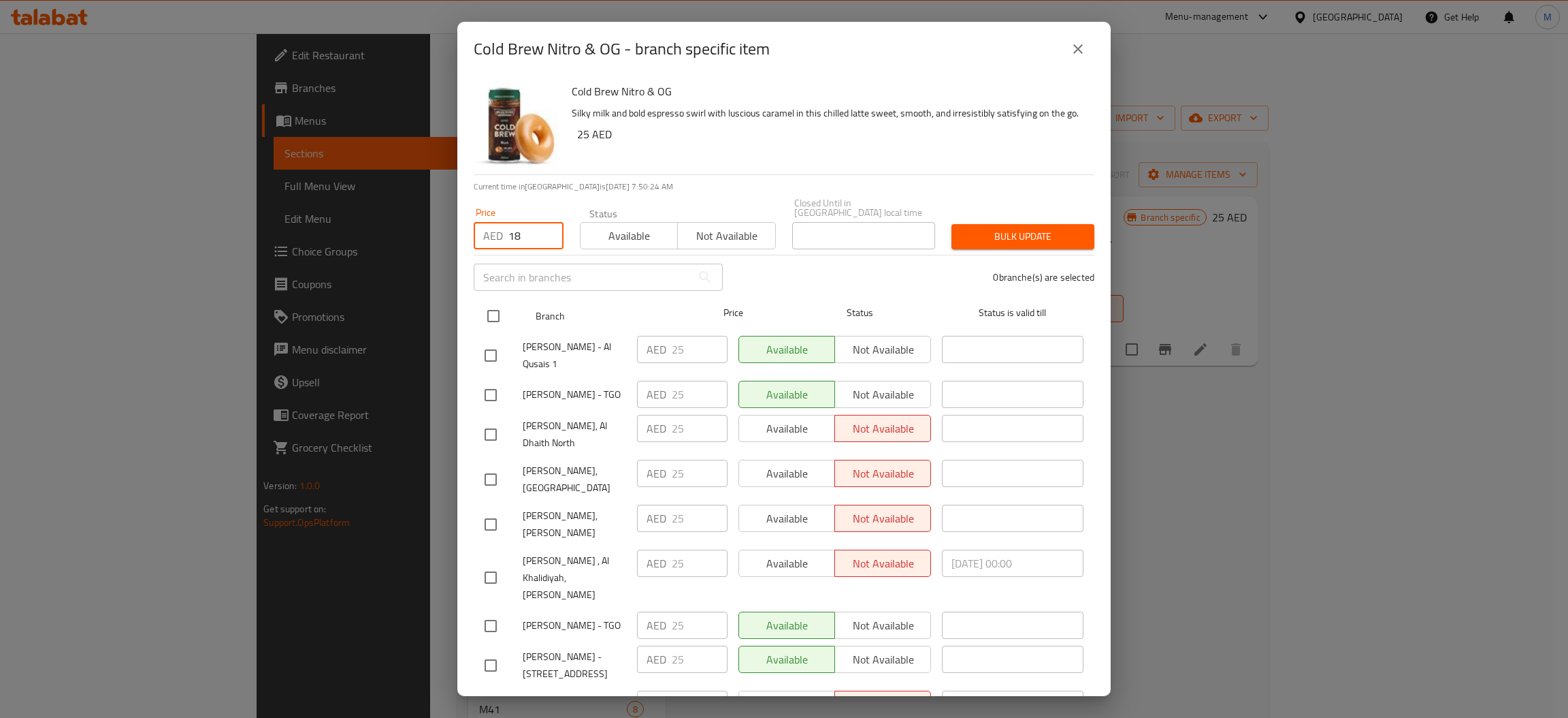
checkbox input "true"
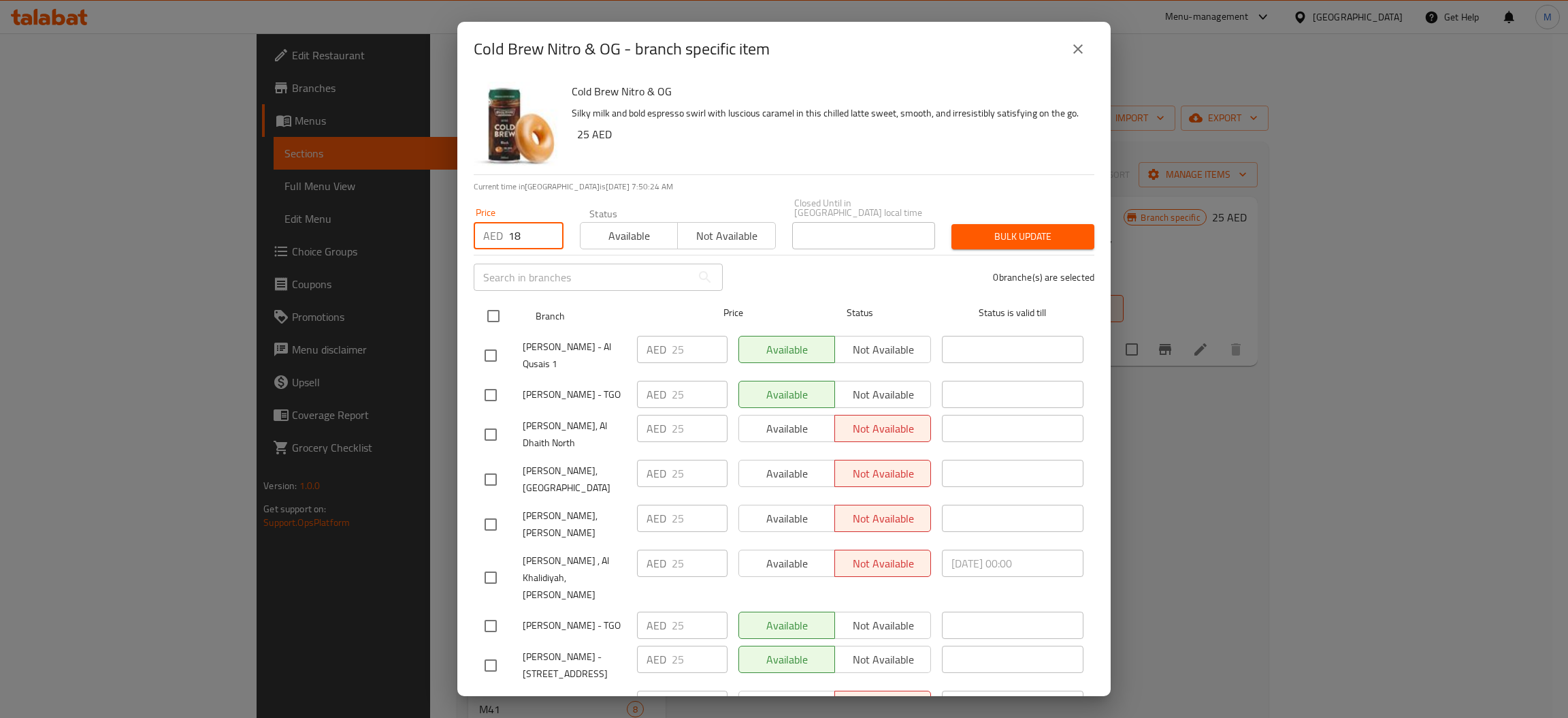
checkbox input "true"
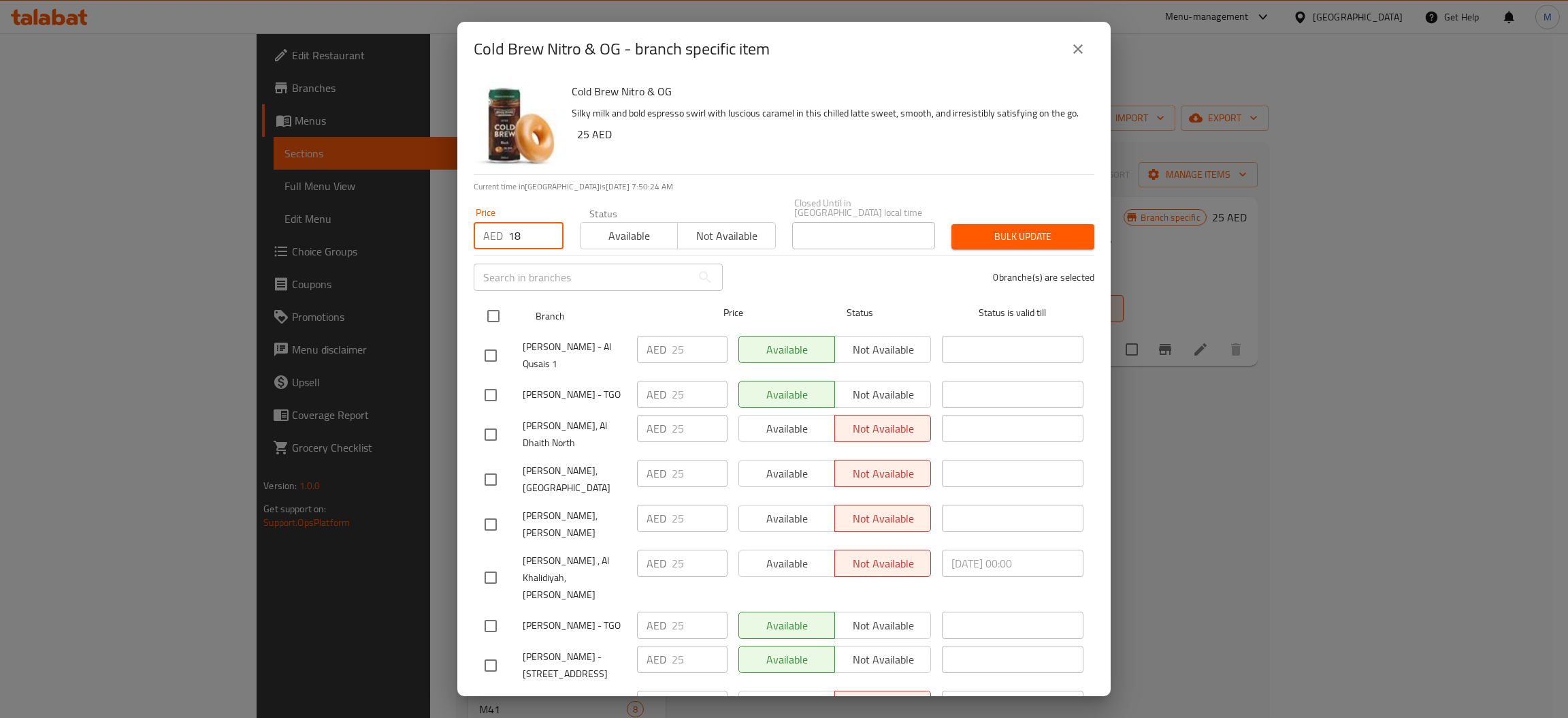
checkbox input "true"
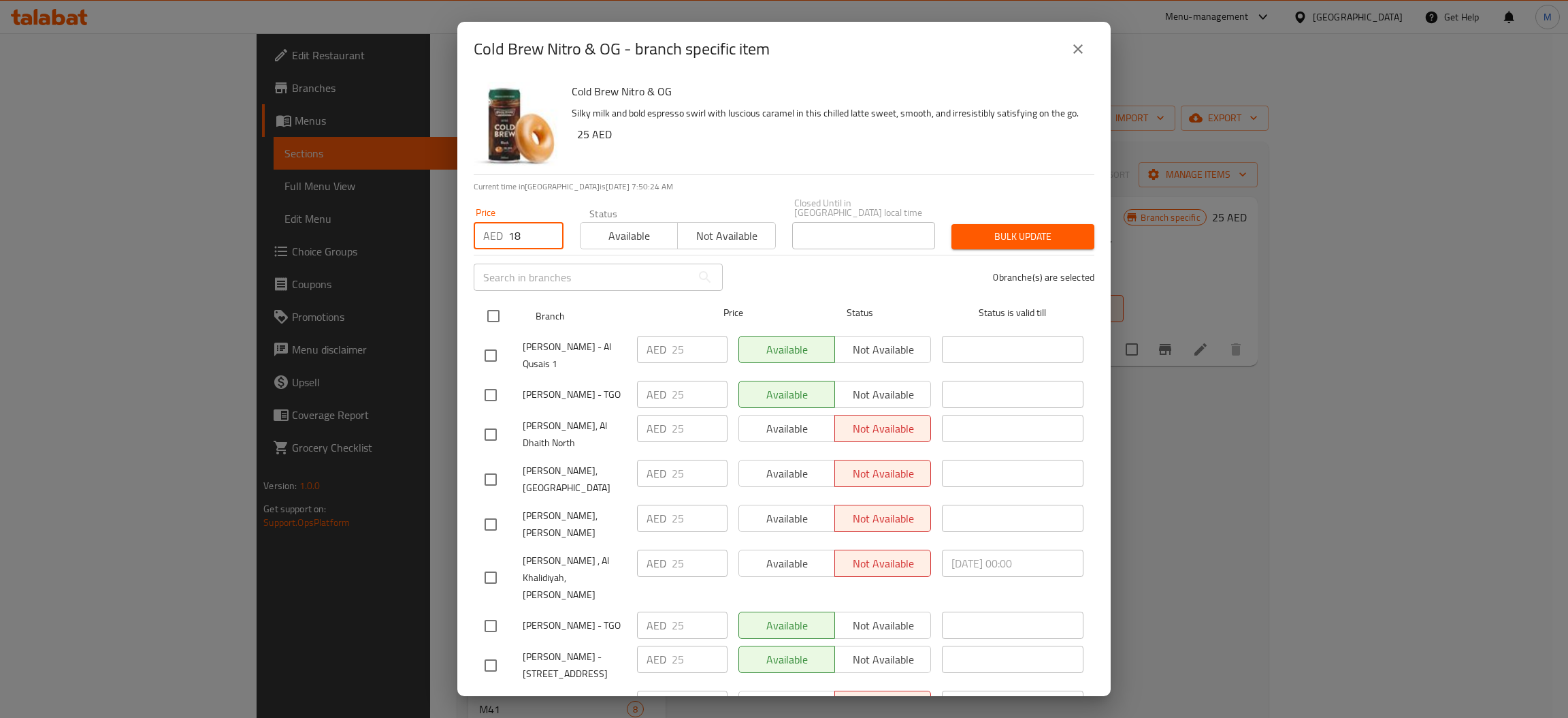
checkbox input "true"
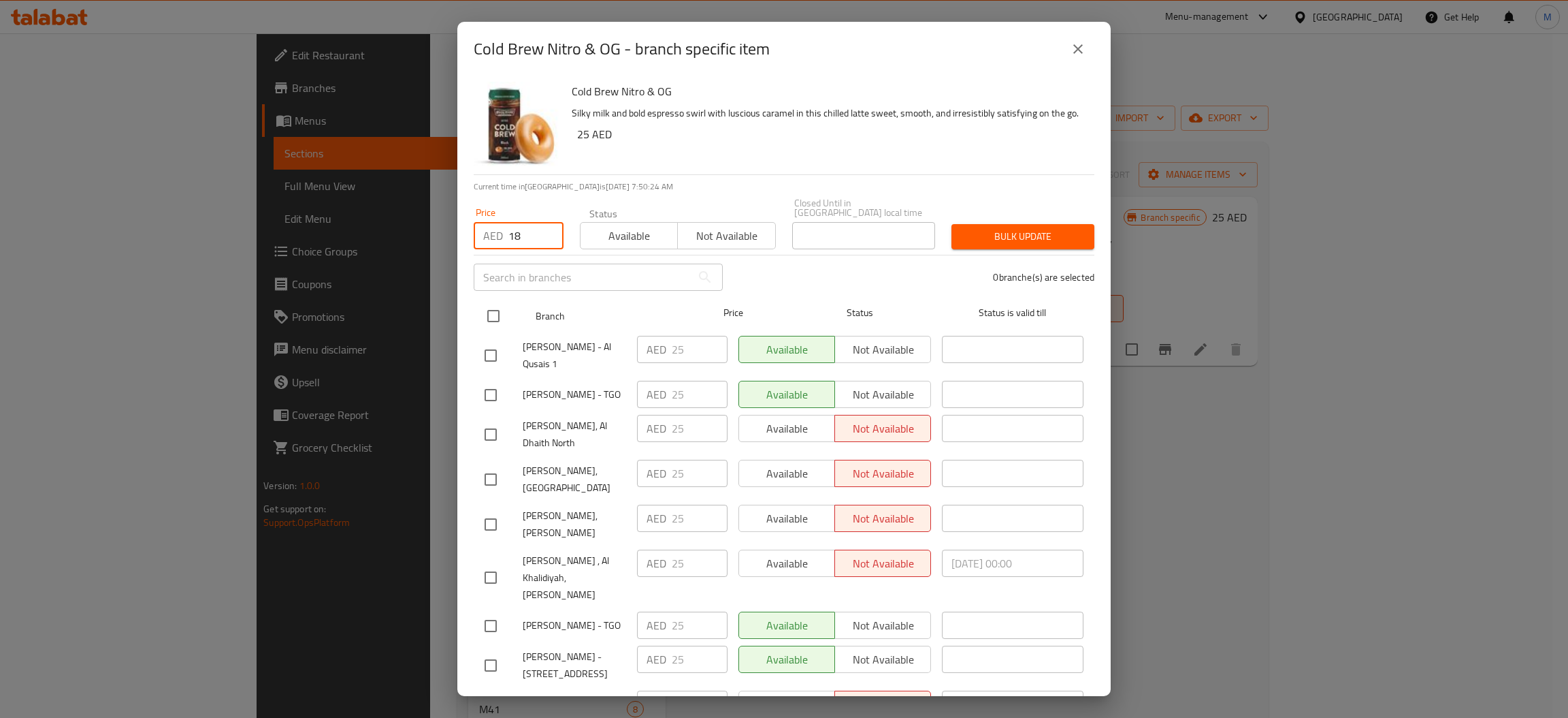
checkbox input "true"
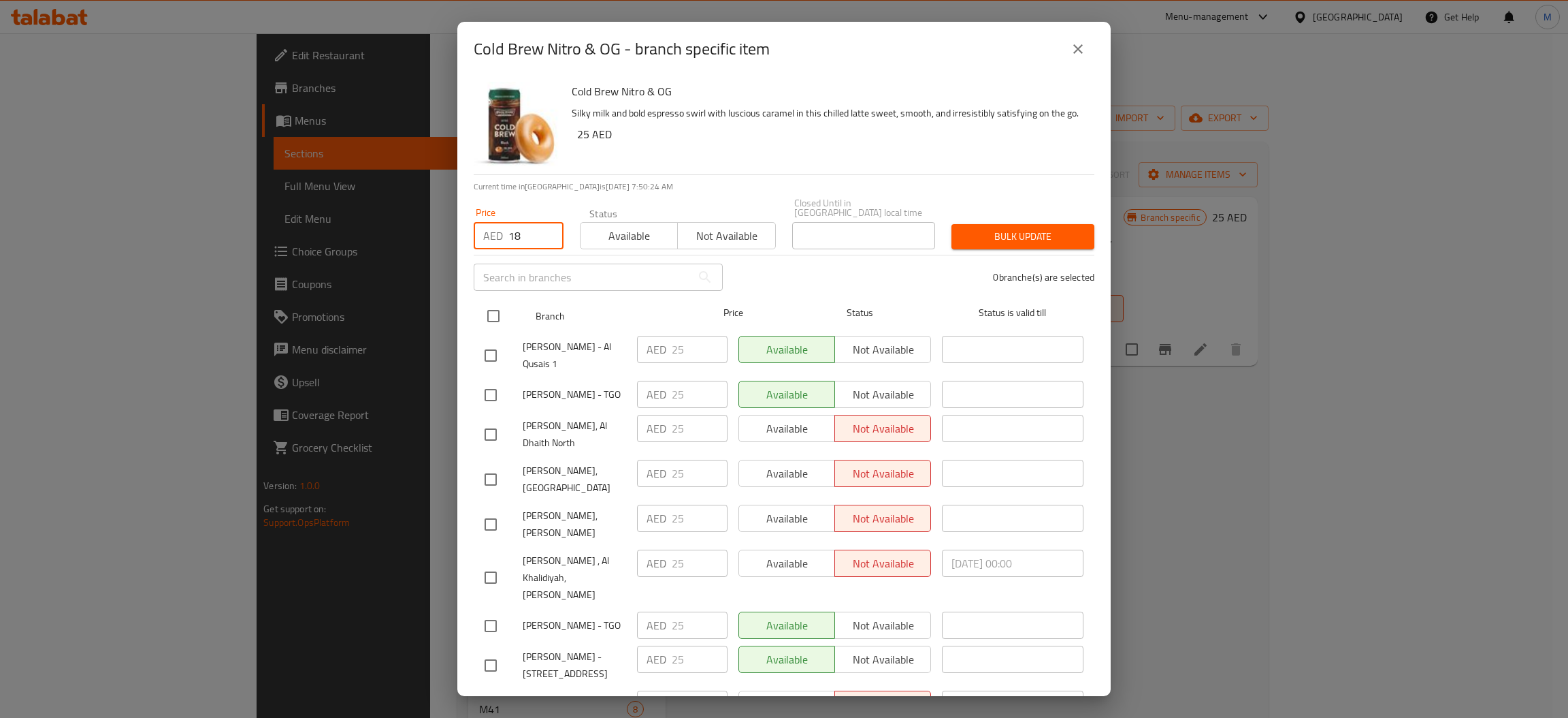
checkbox input "true"
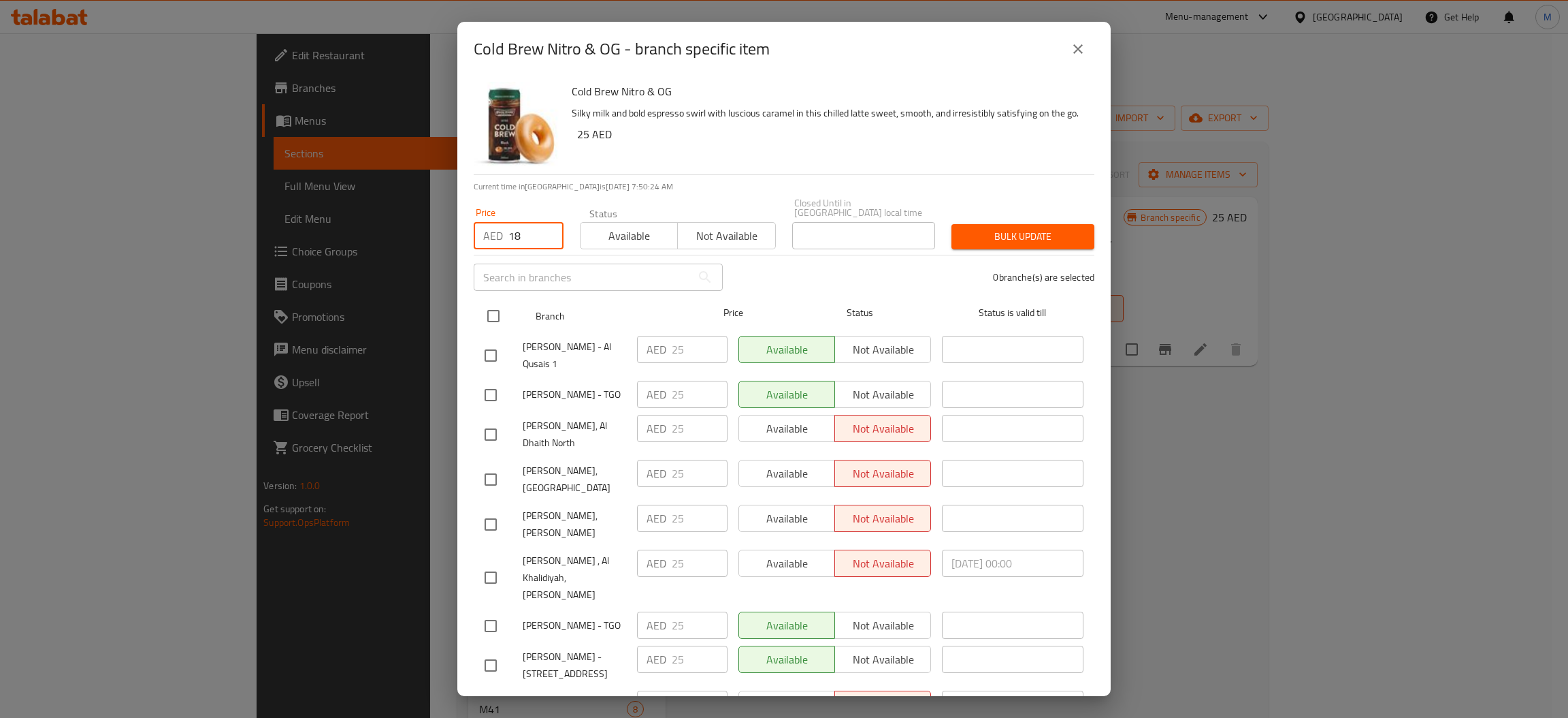
checkbox input "true"
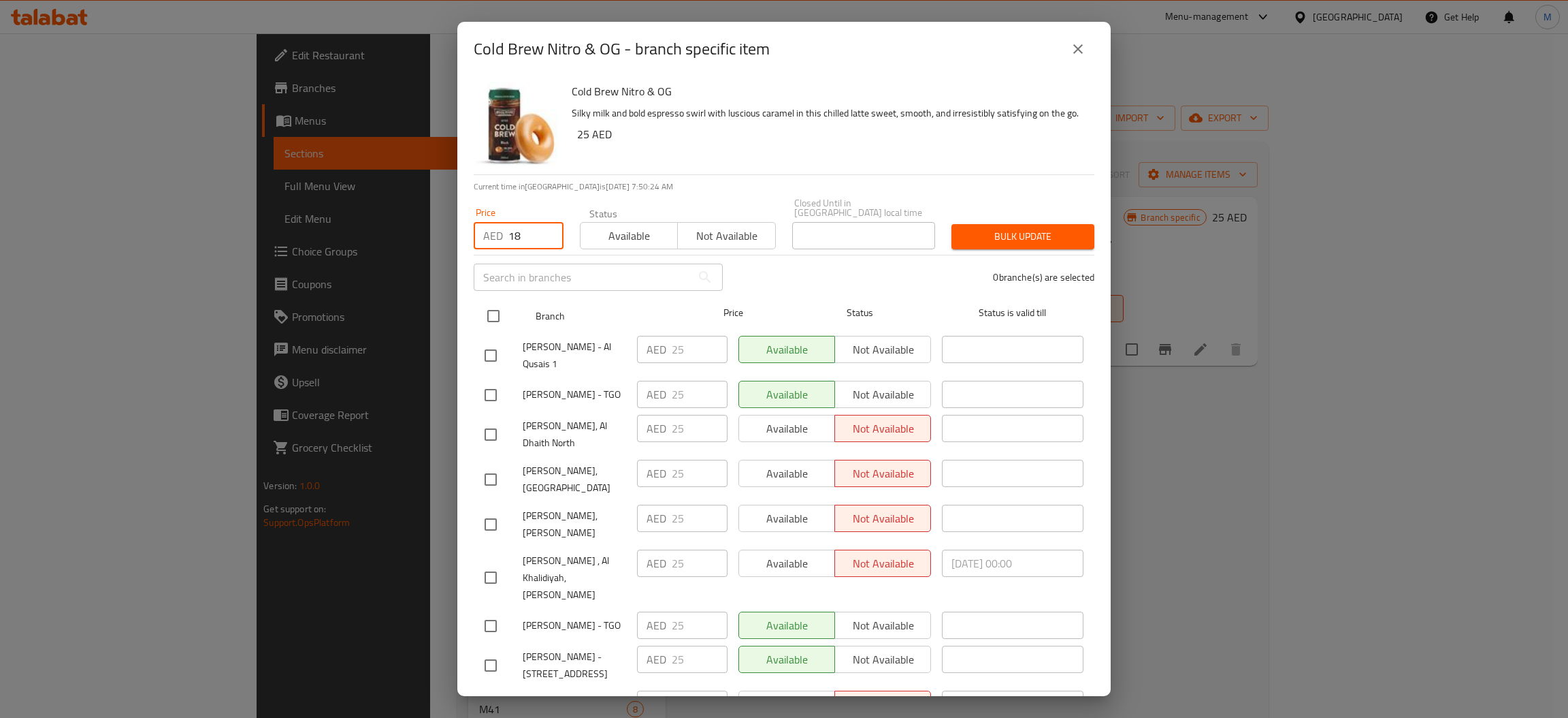
checkbox input "true"
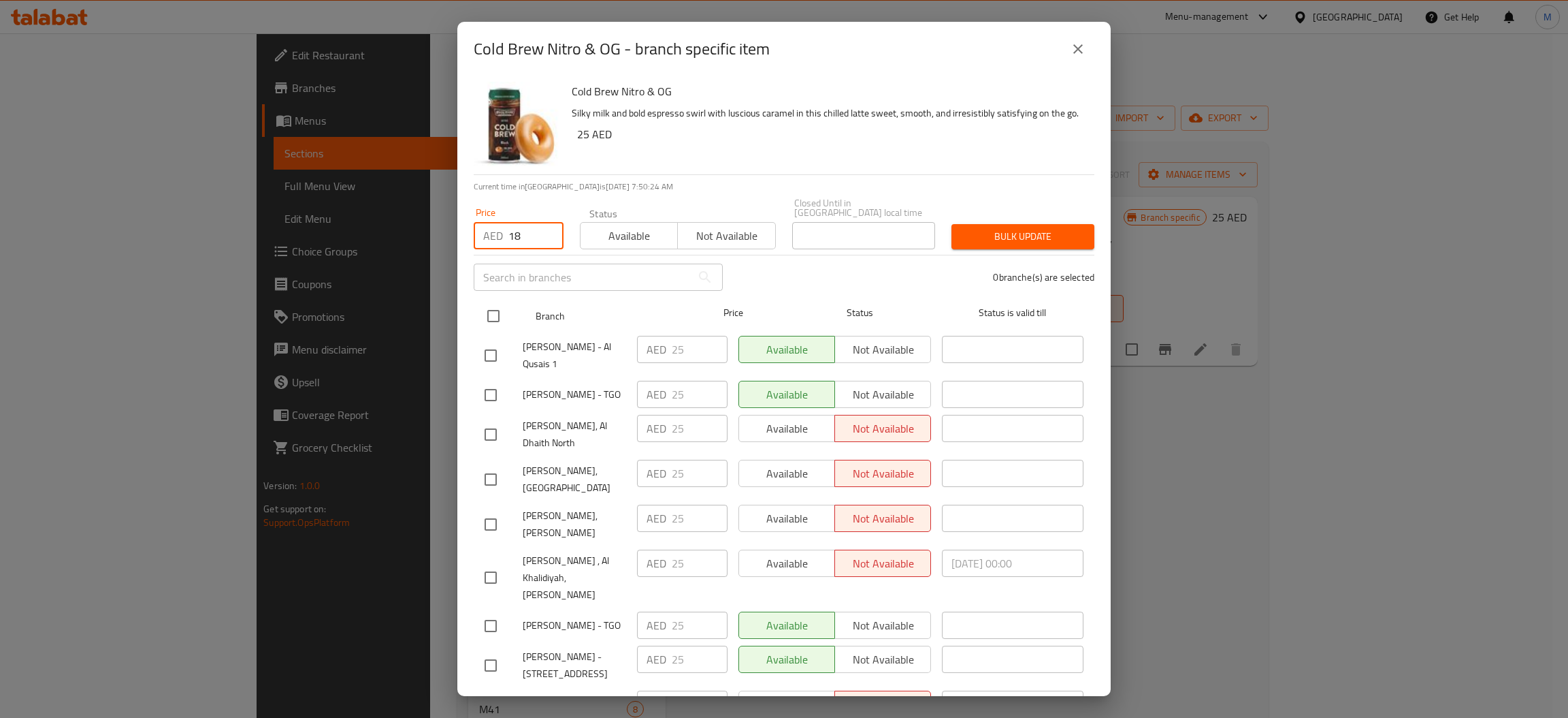
checkbox input "true"
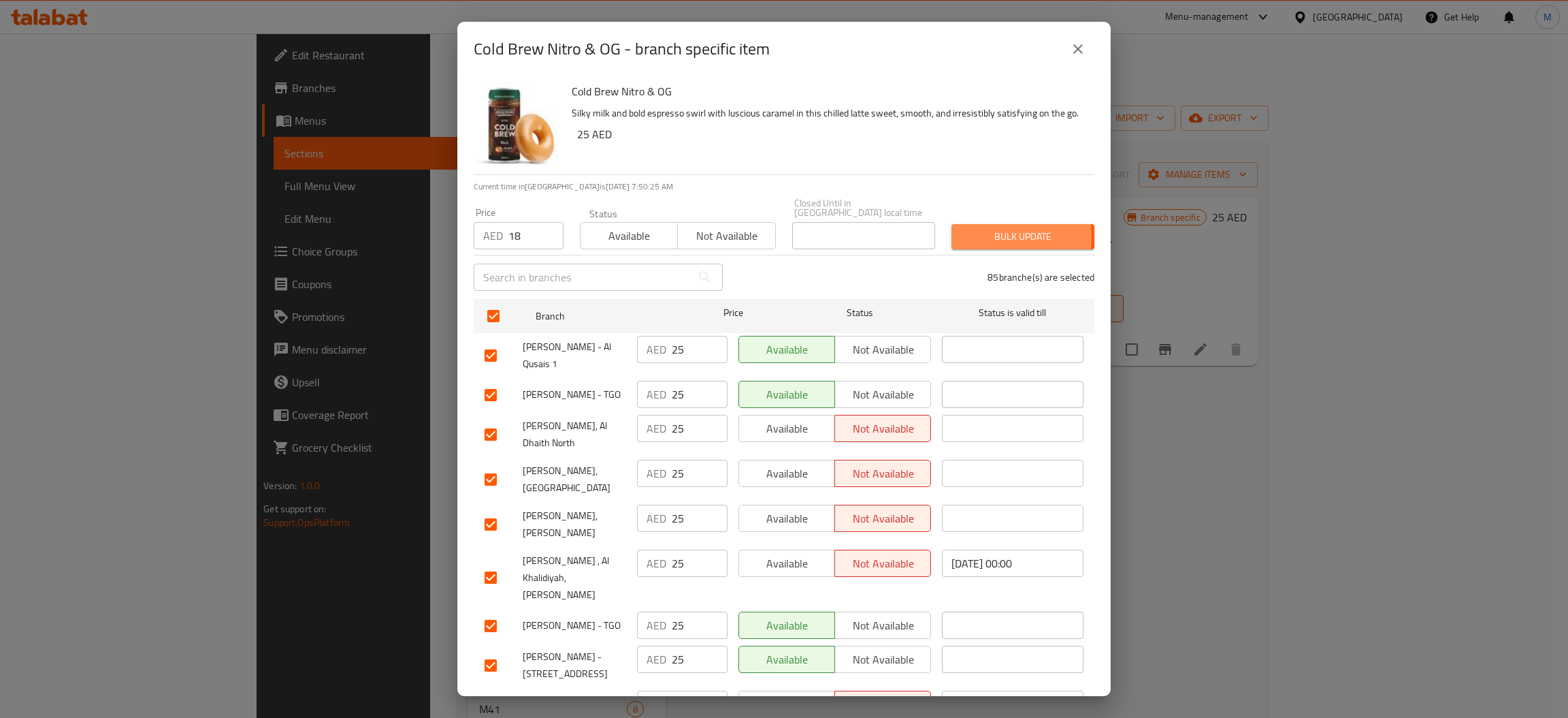
click at [962, 236] on span "Bulk update" at bounding box center [1022, 237] width 121 height 17
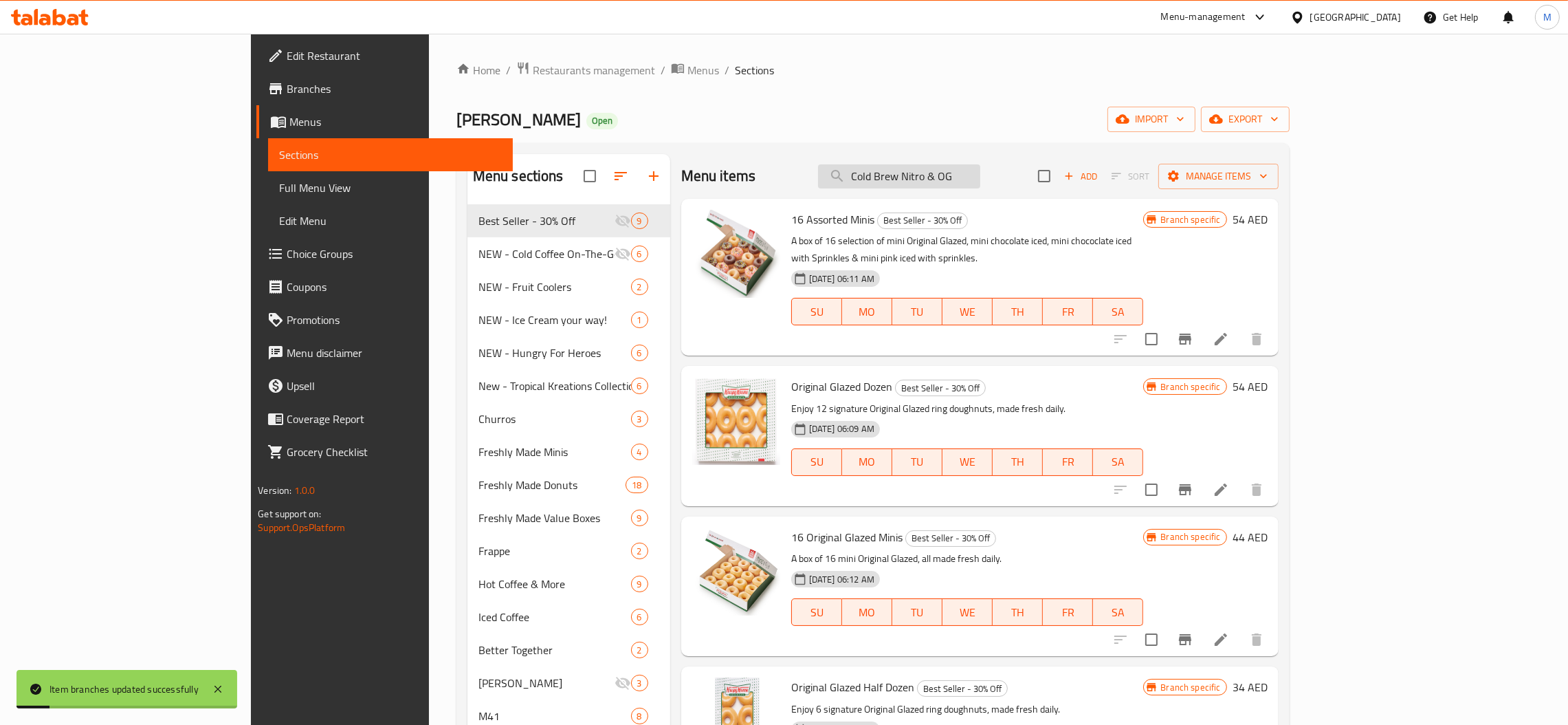
click at [980, 181] on input "Cold Brew Nitro & OG" at bounding box center [899, 176] width 162 height 24
paste input "NEW - Cold Coffee On-The-Go"
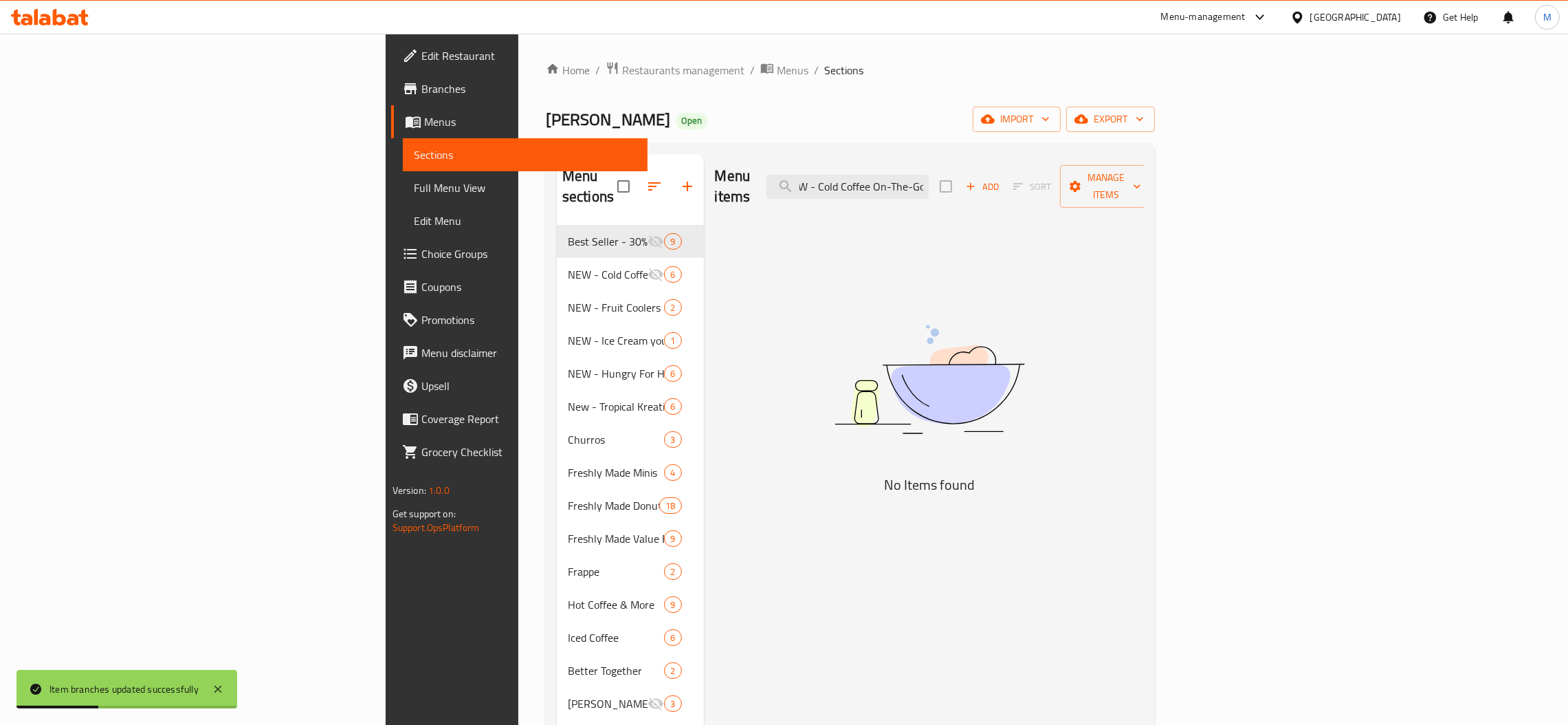
paste input "search"
click at [928, 181] on input "NEW - Cold Coffee On-The-Go" at bounding box center [848, 186] width 162 height 24
paste input "Cold Brew Latte & OG"
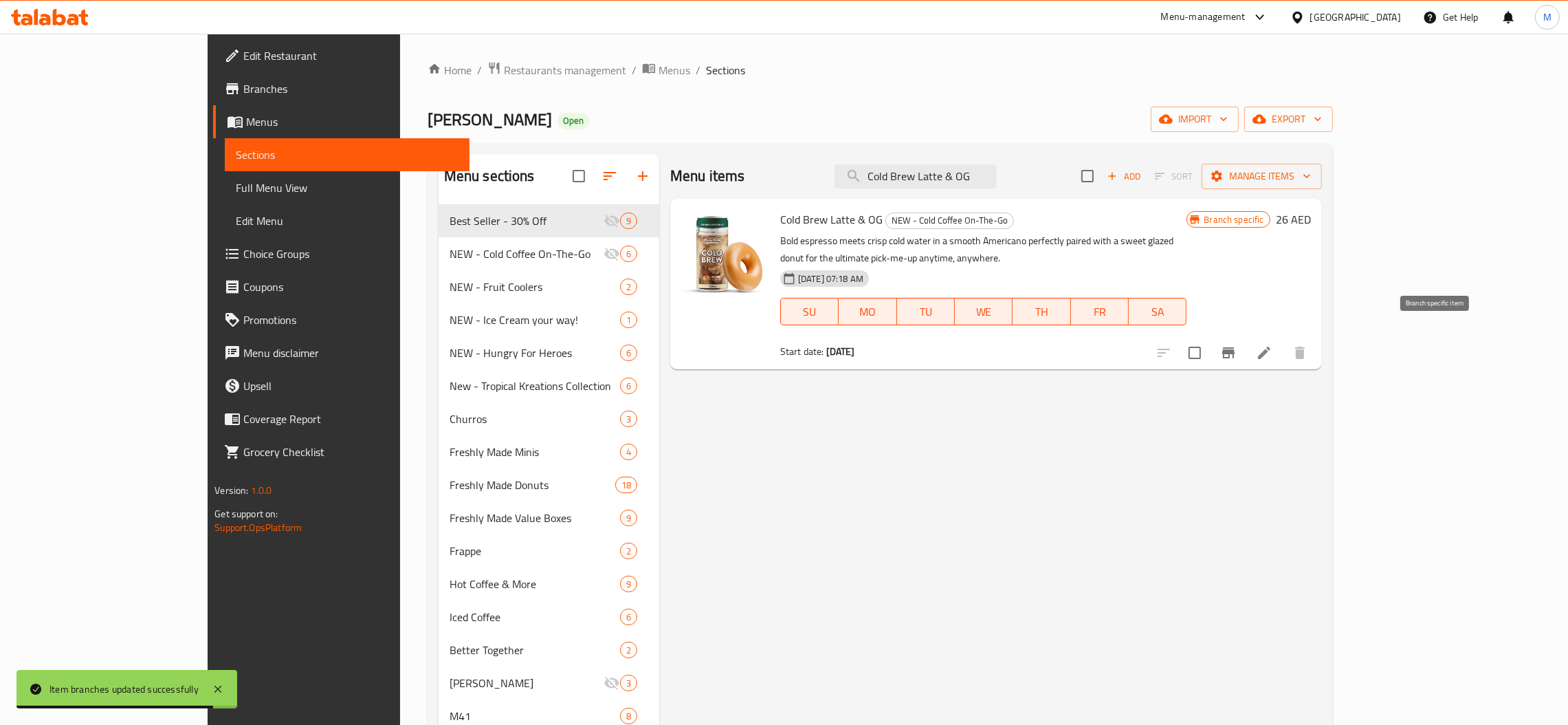
type input "Cold Brew Latte & OG"
click at [1234, 347] on icon "Branch-specific-item" at bounding box center [1228, 352] width 12 height 11
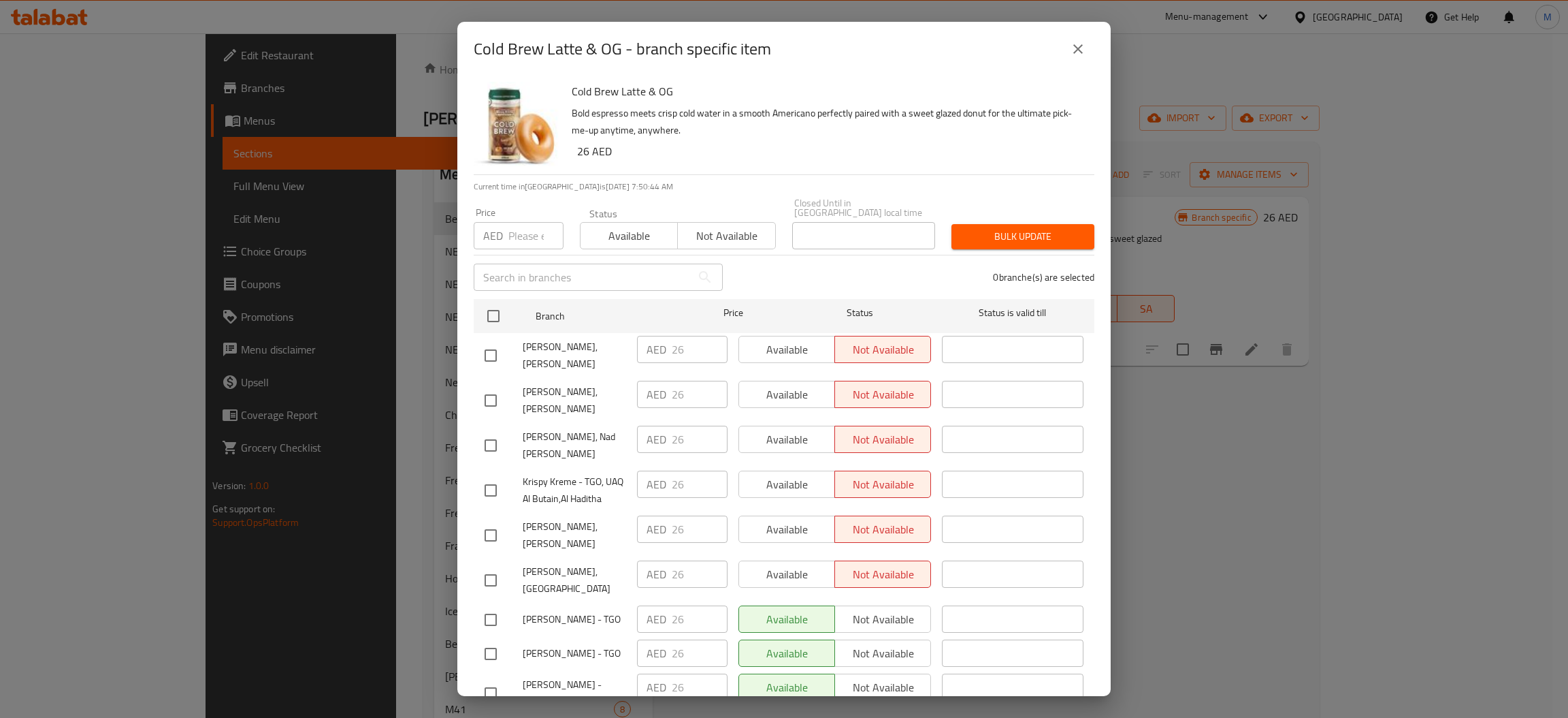
click at [517, 245] on input "number" at bounding box center [535, 235] width 55 height 27
type input "19"
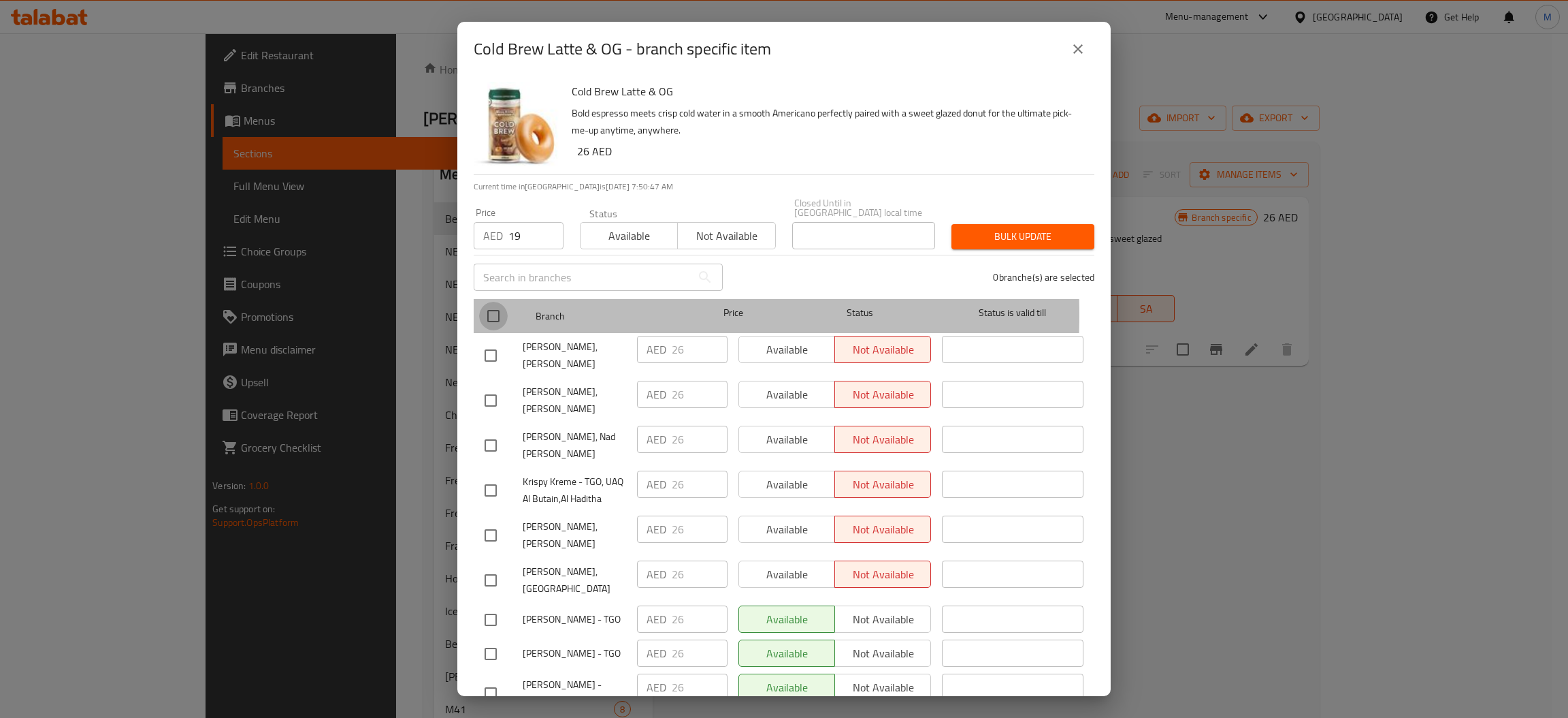
click at [491, 315] on input "checkbox" at bounding box center [493, 316] width 29 height 29
checkbox input "true"
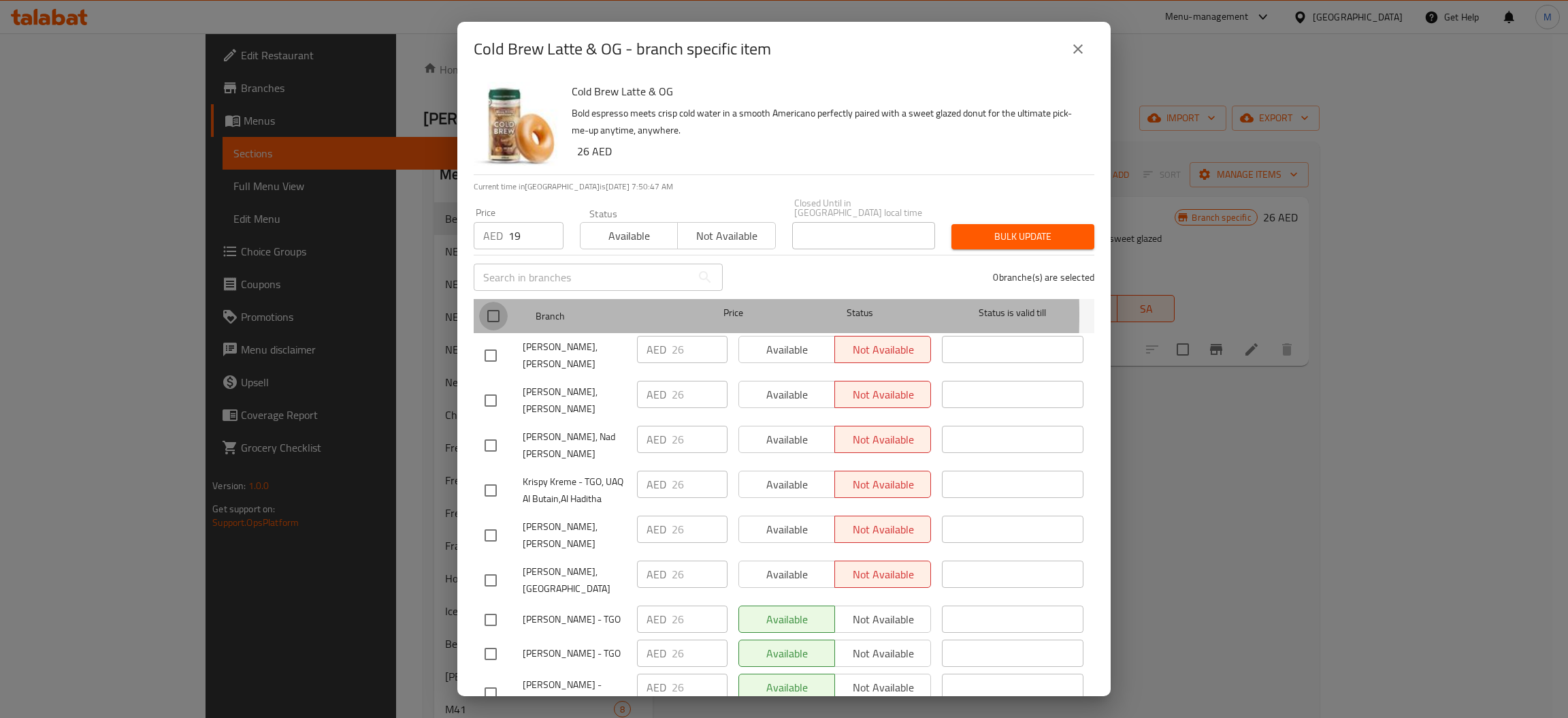
checkbox input "true"
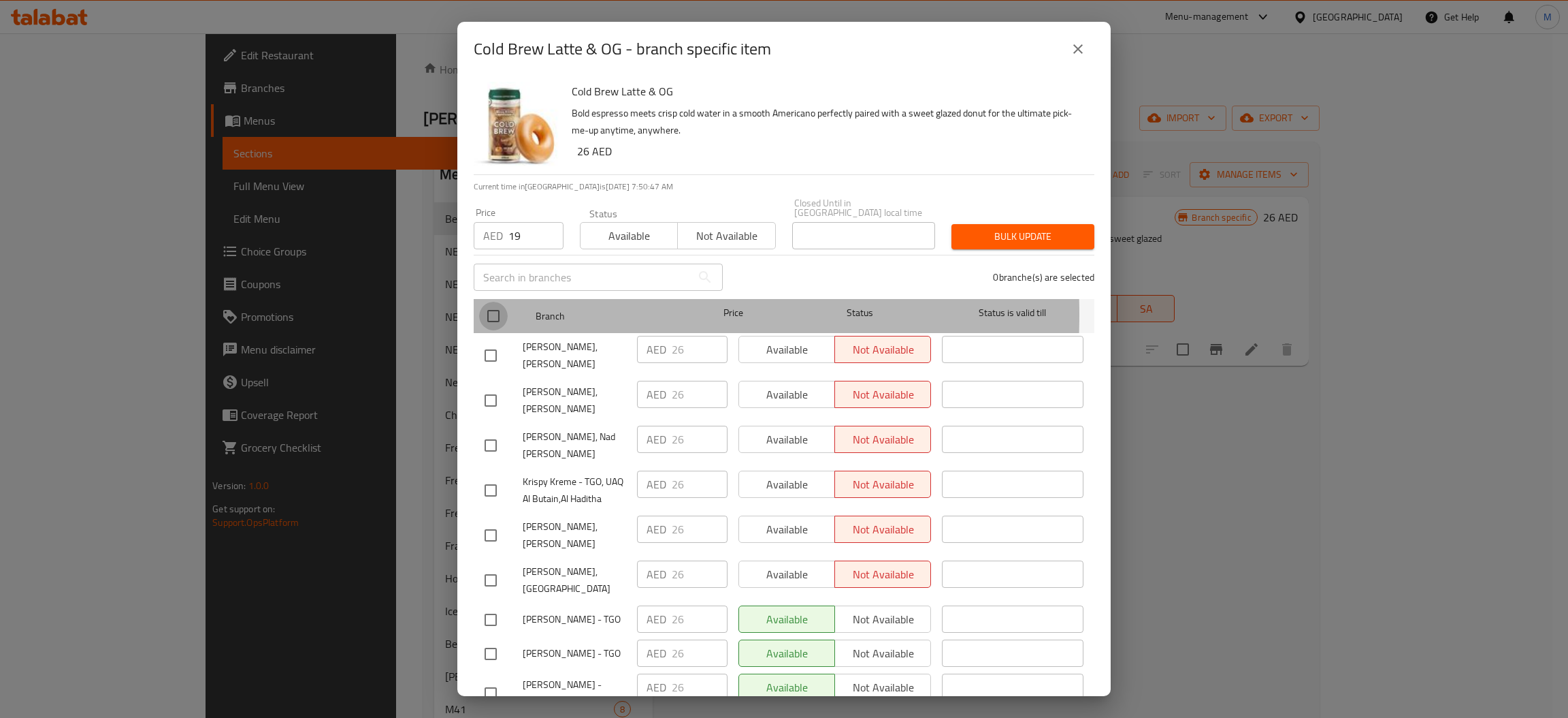
checkbox input "true"
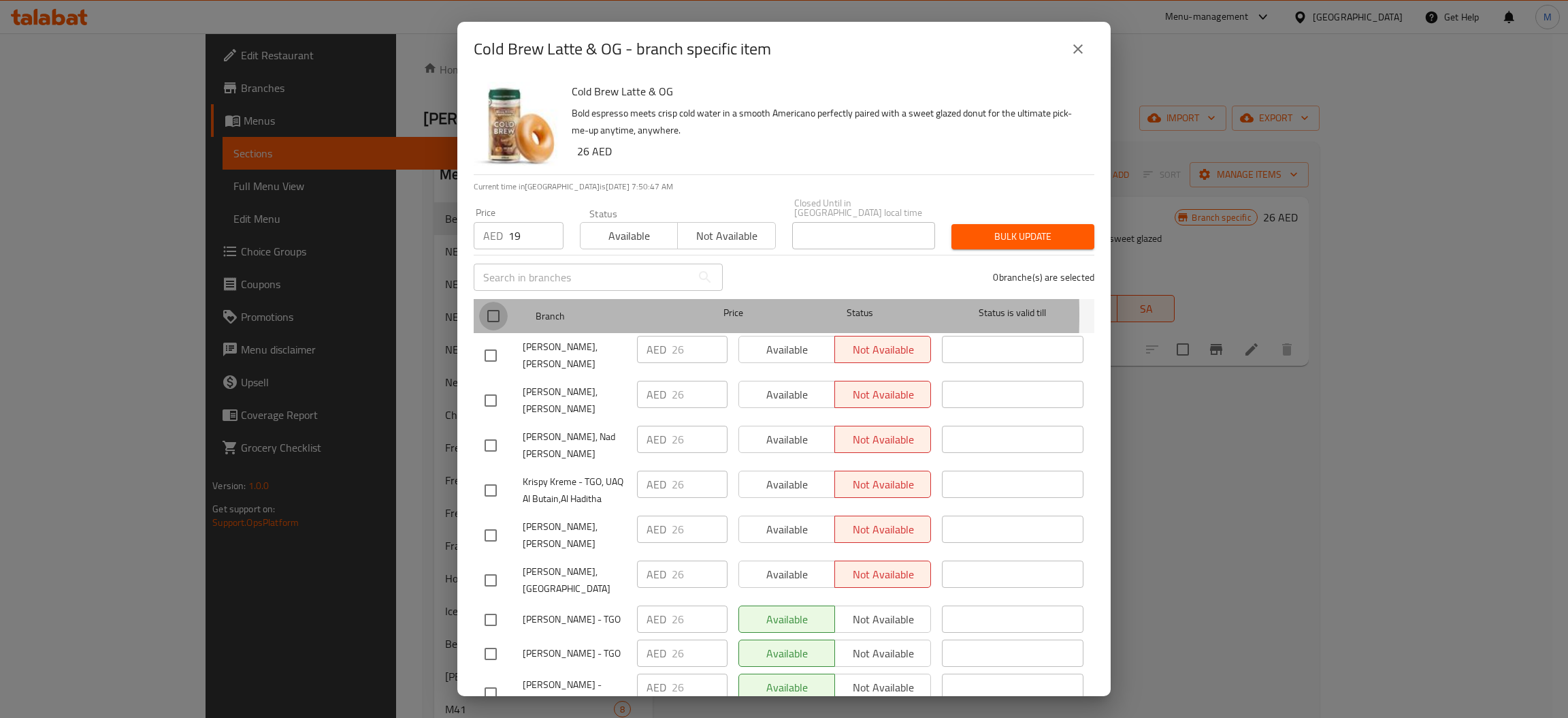
checkbox input "true"
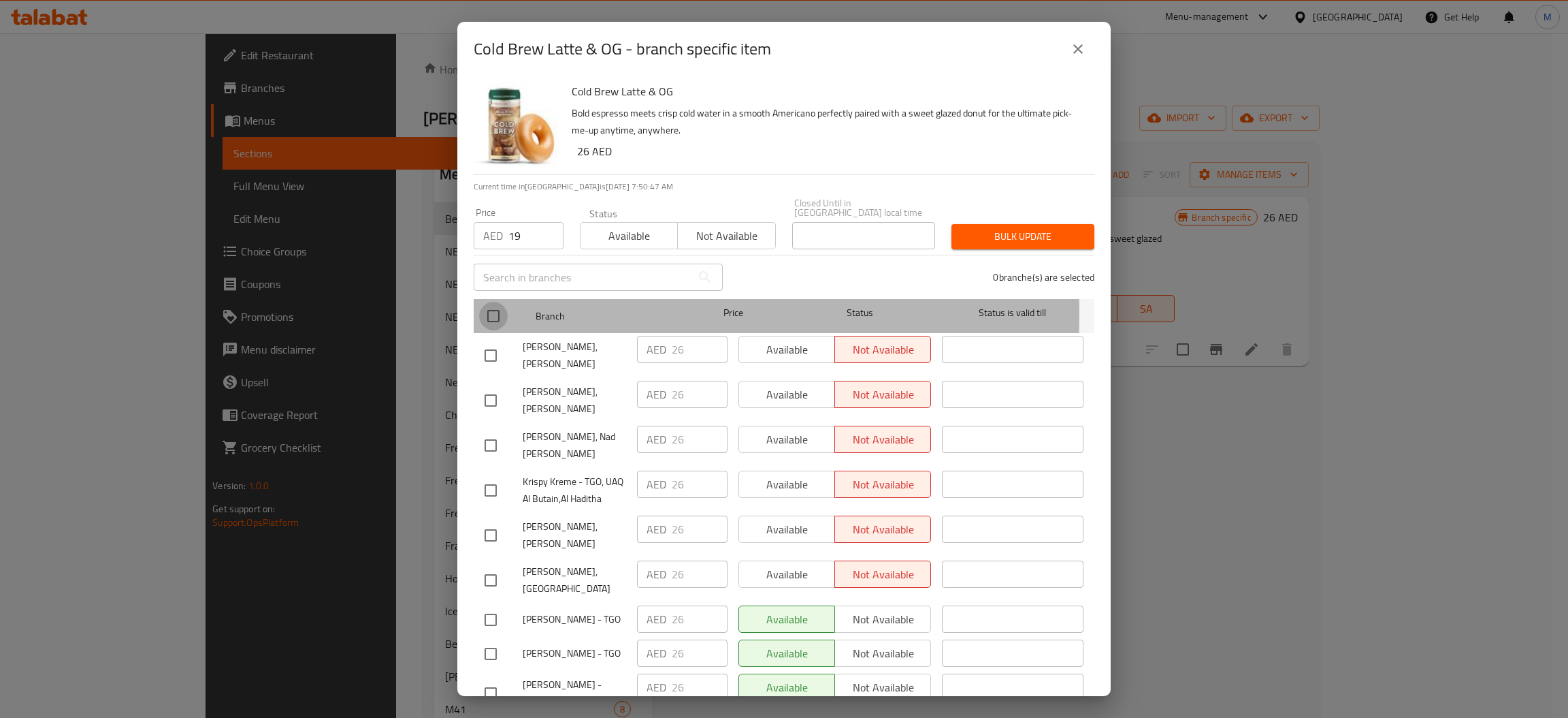
checkbox input "true"
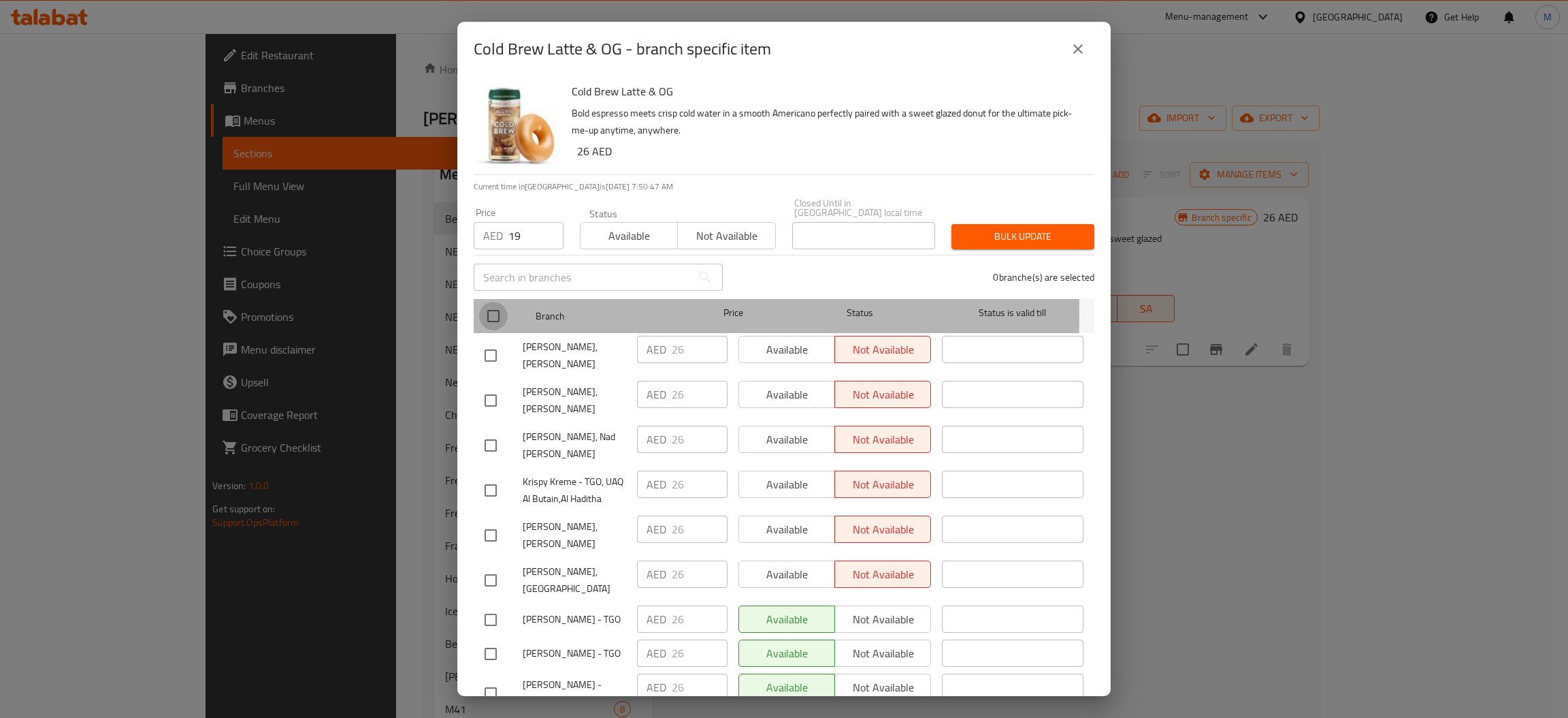
checkbox input "true"
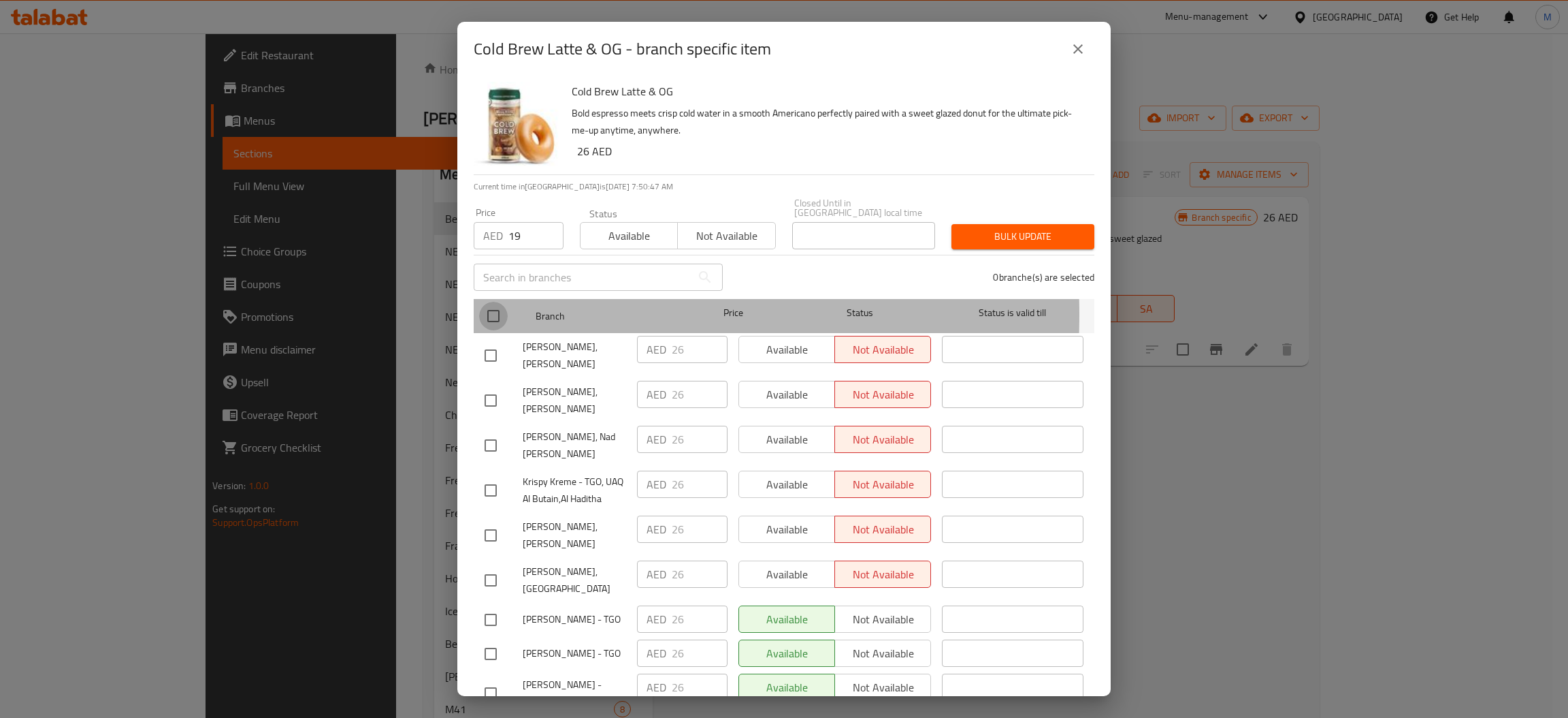
checkbox input "true"
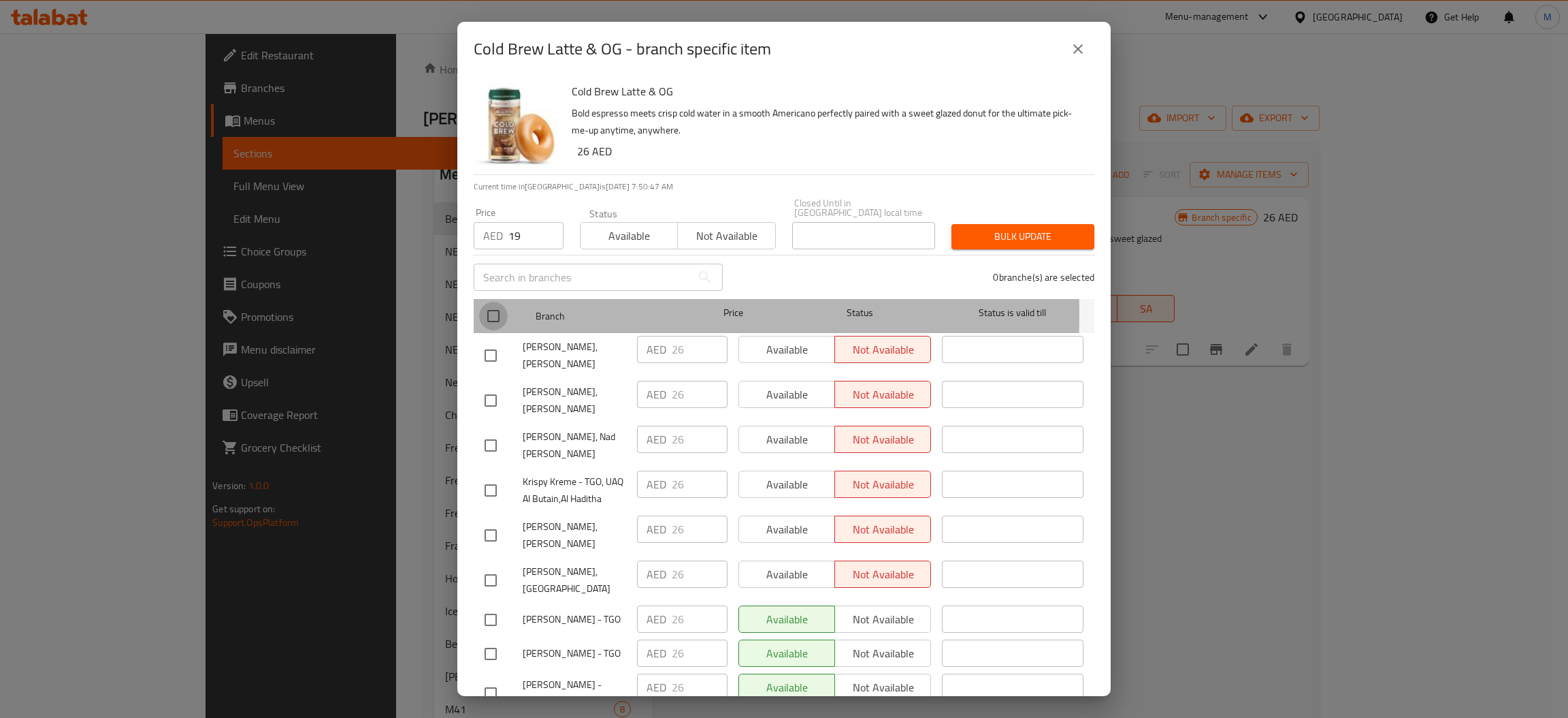
checkbox input "true"
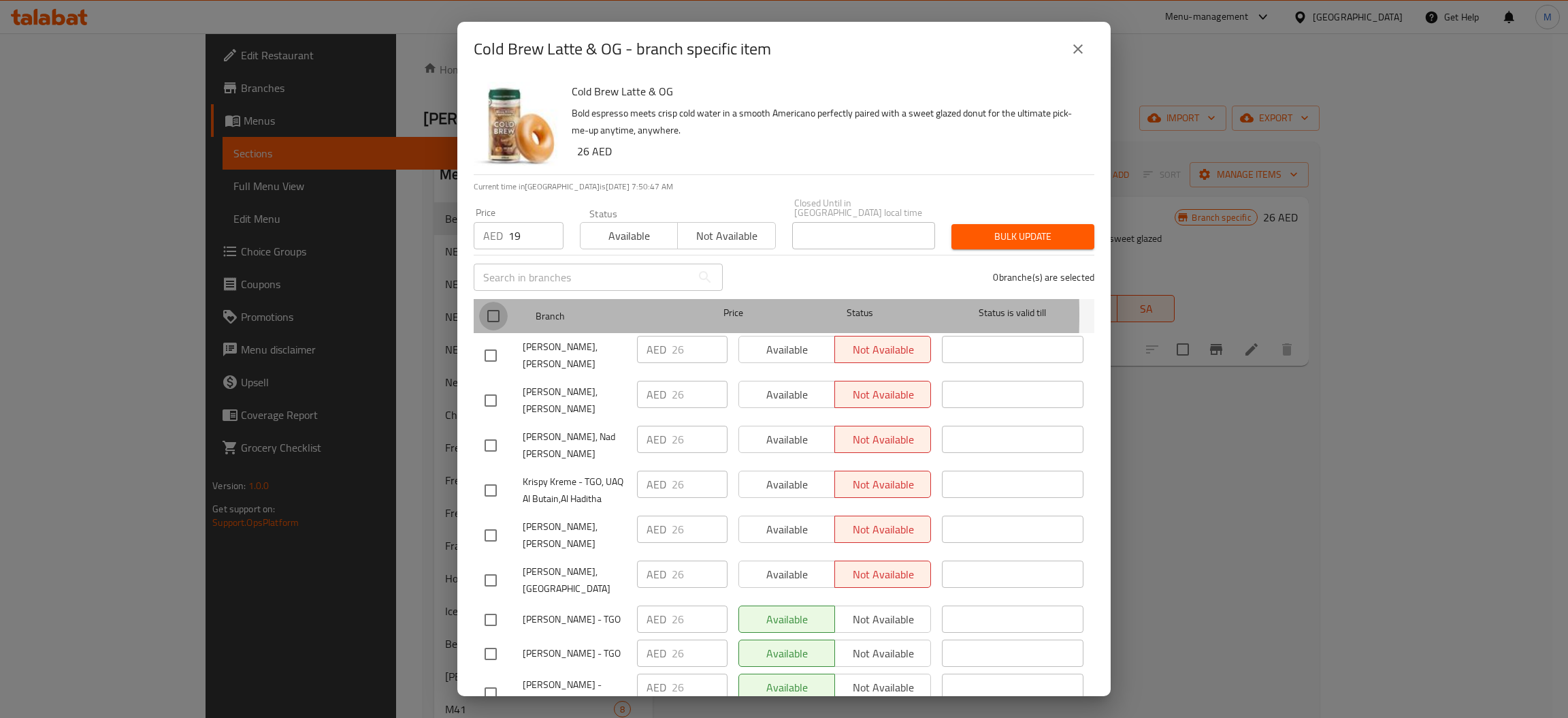
checkbox input "true"
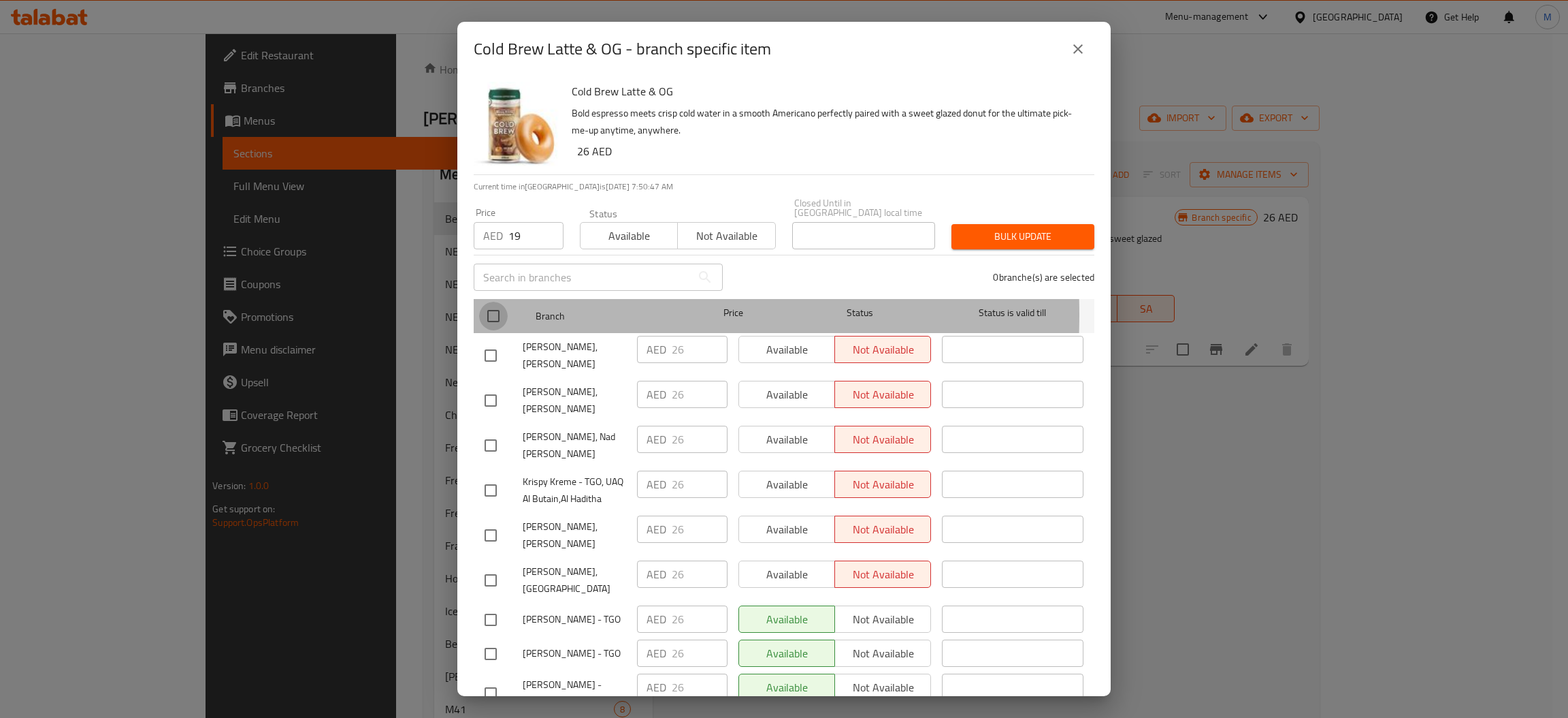
checkbox input "true"
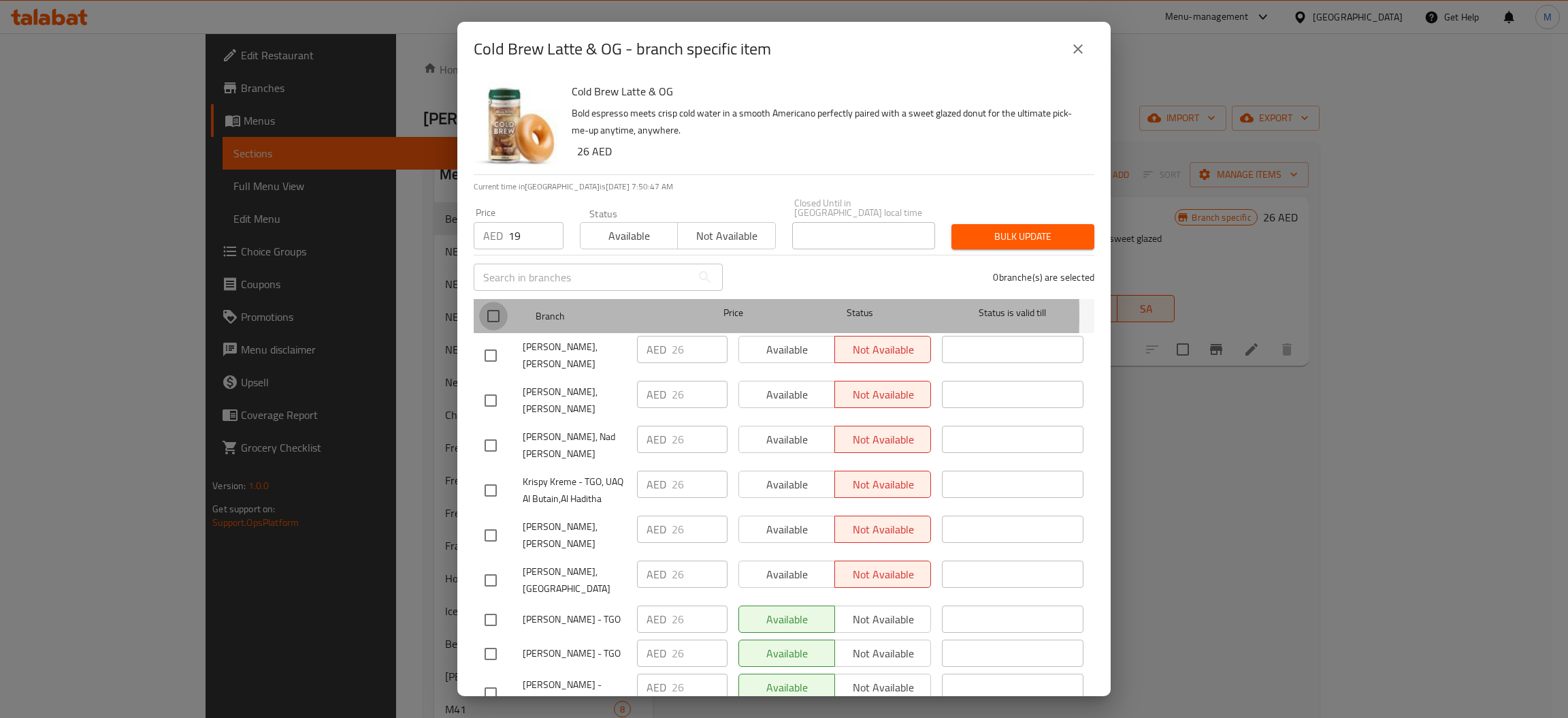
checkbox input "true"
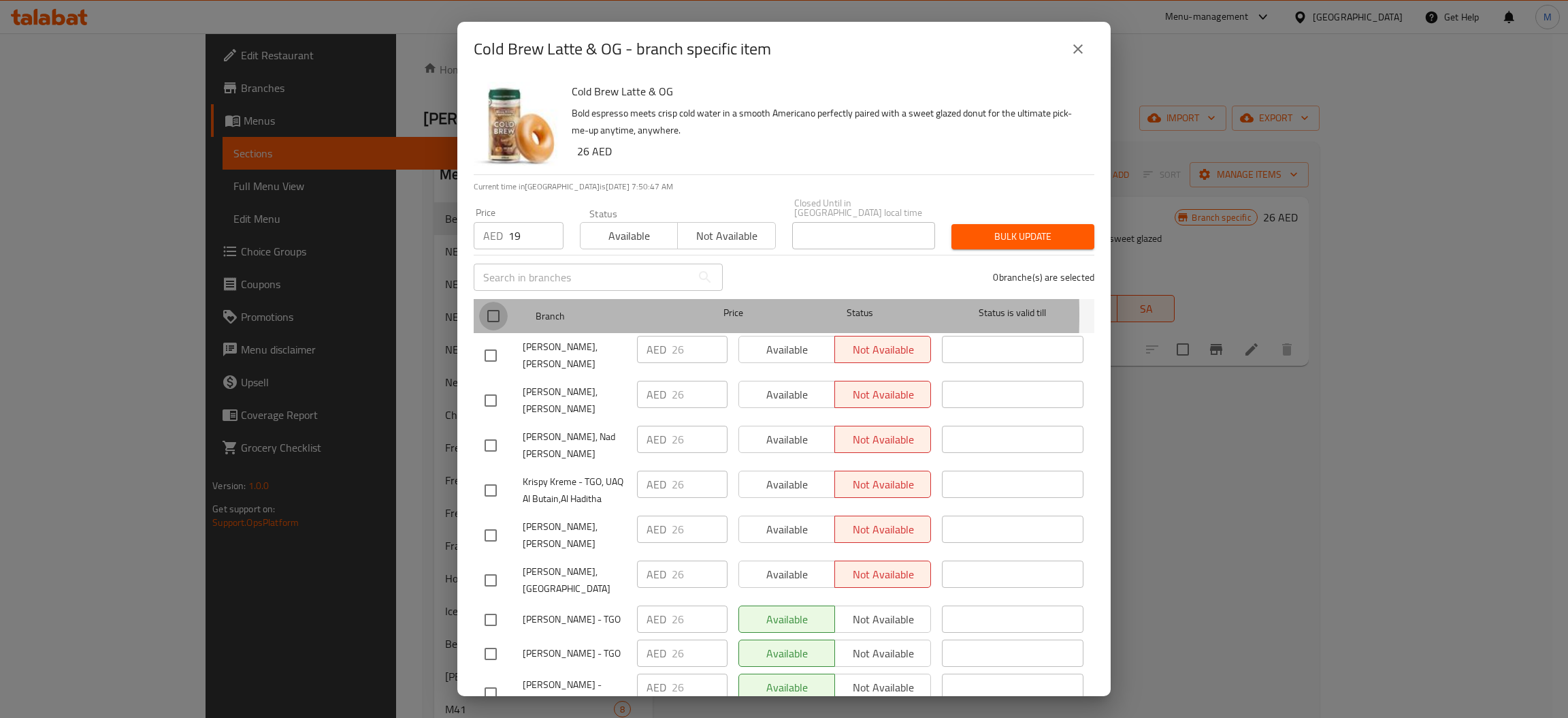
checkbox input "true"
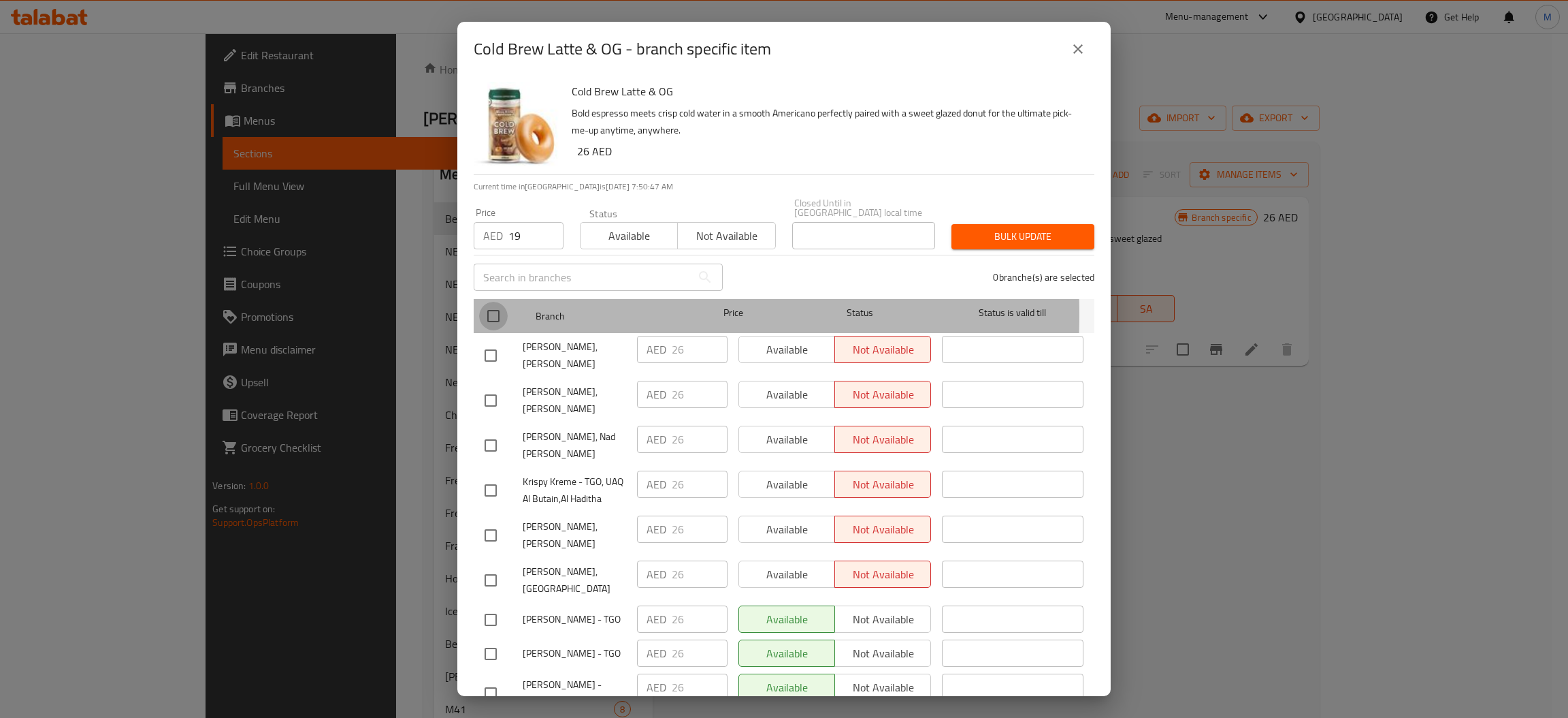
checkbox input "true"
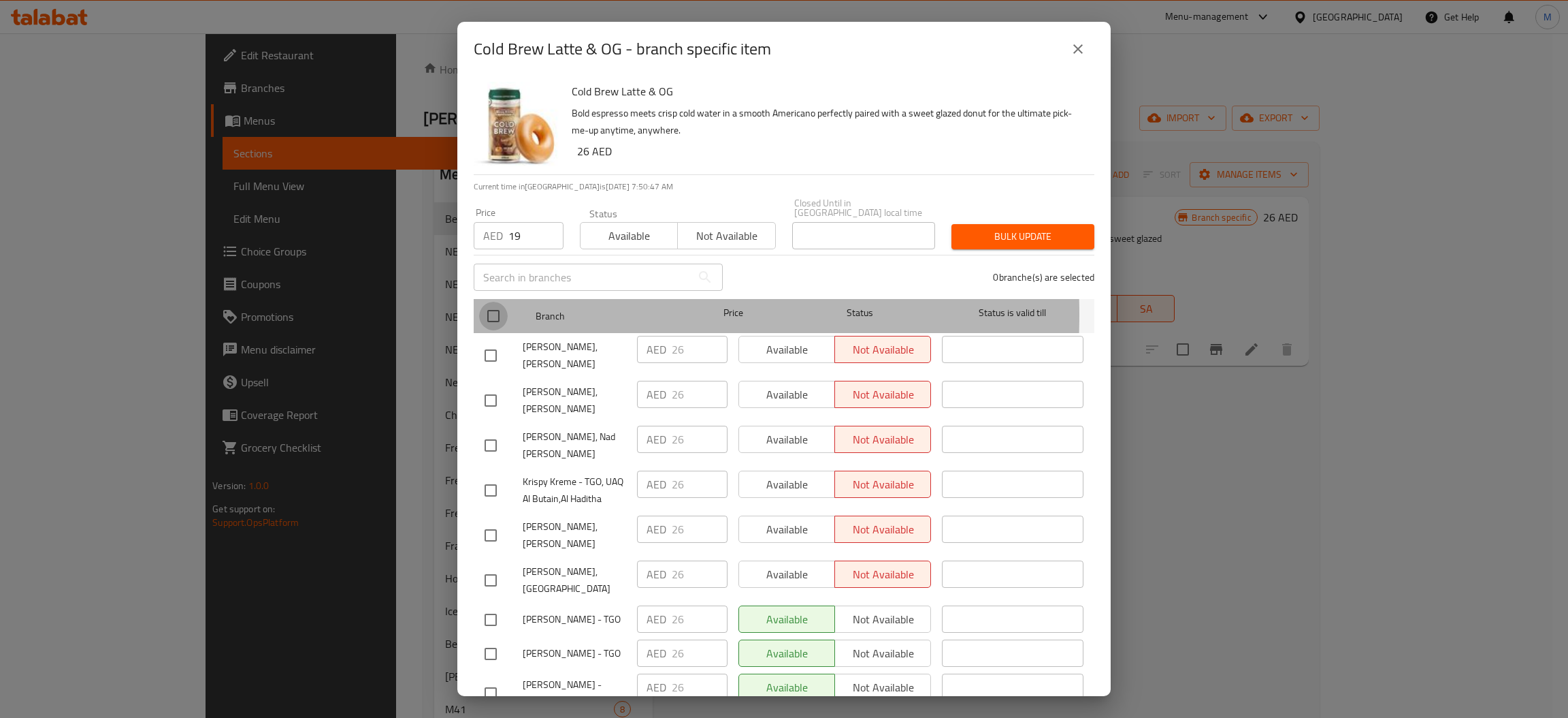
checkbox input "true"
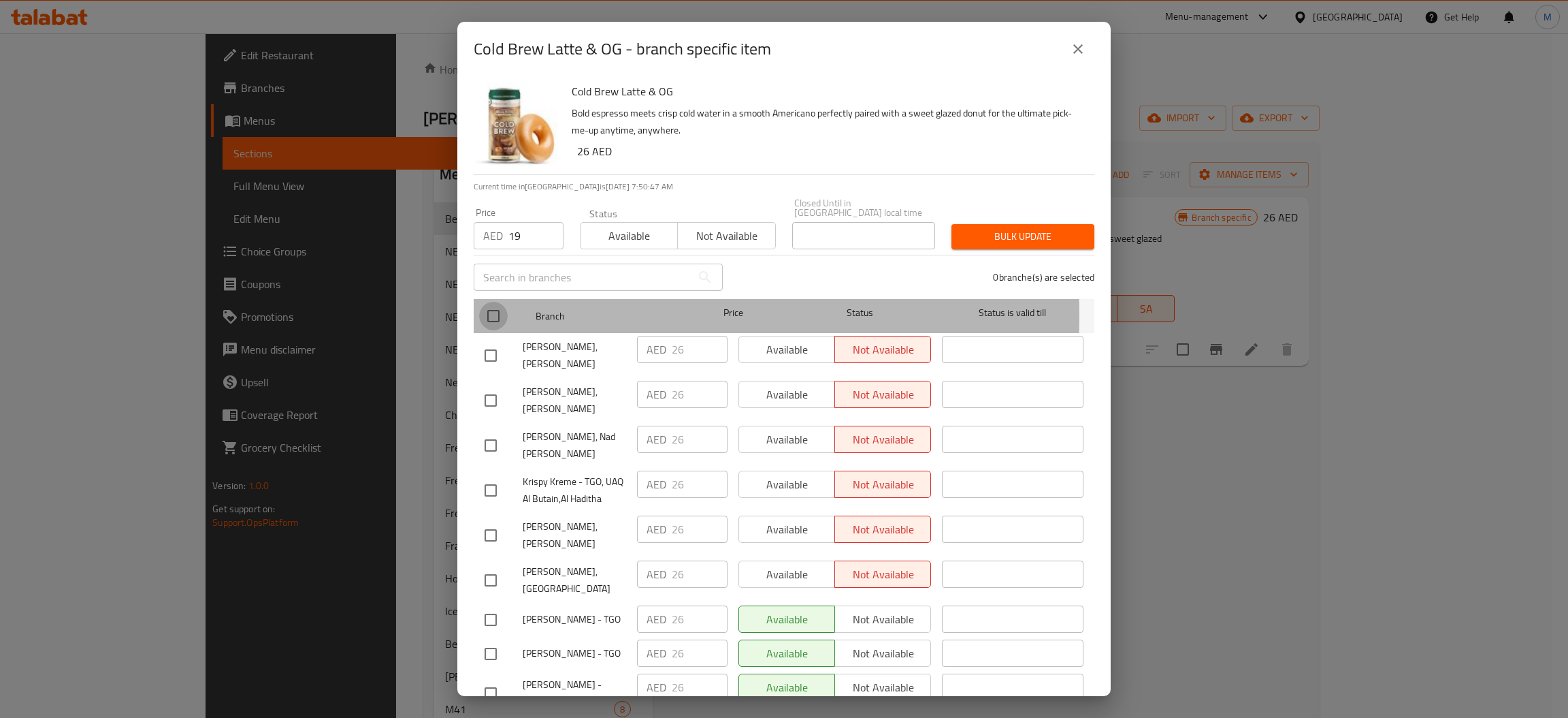
checkbox input "true"
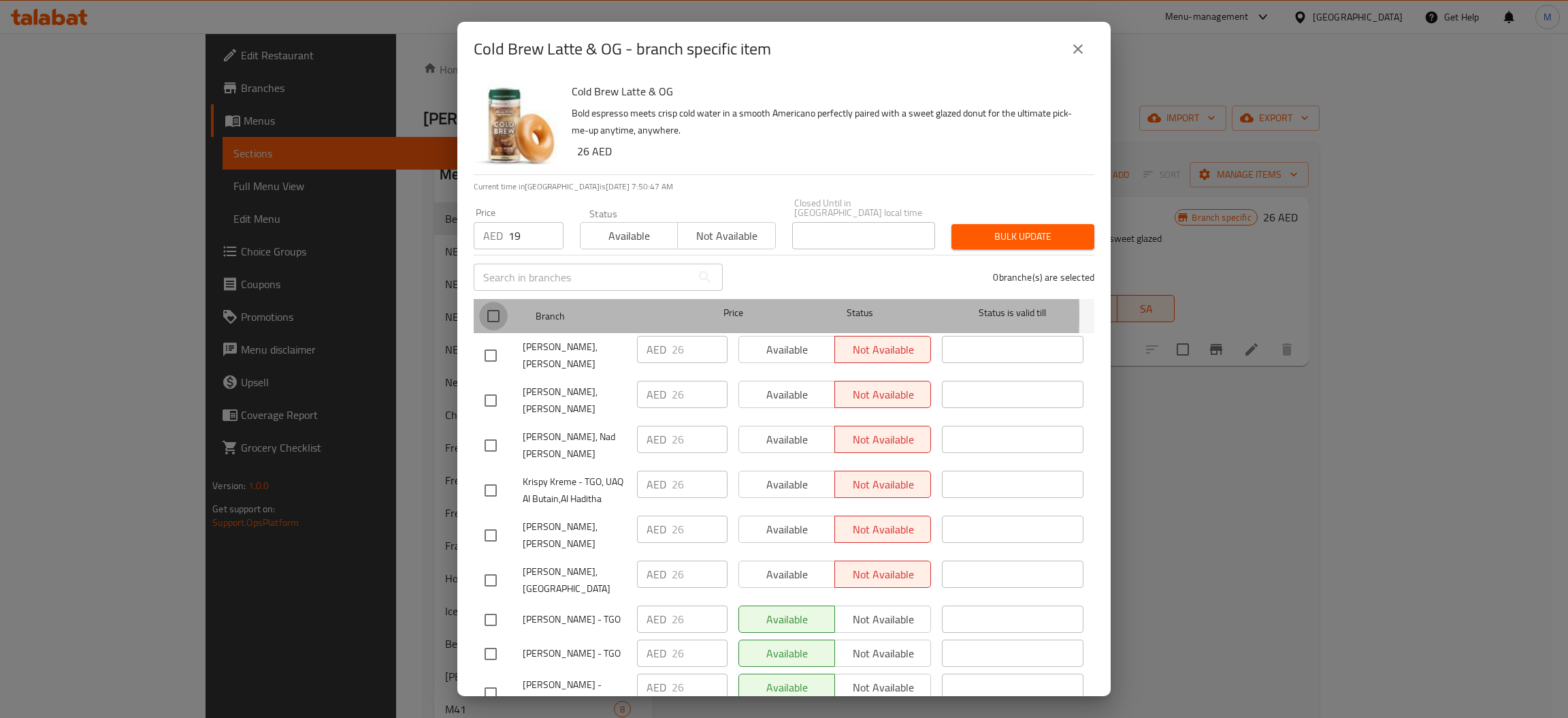
checkbox input "true"
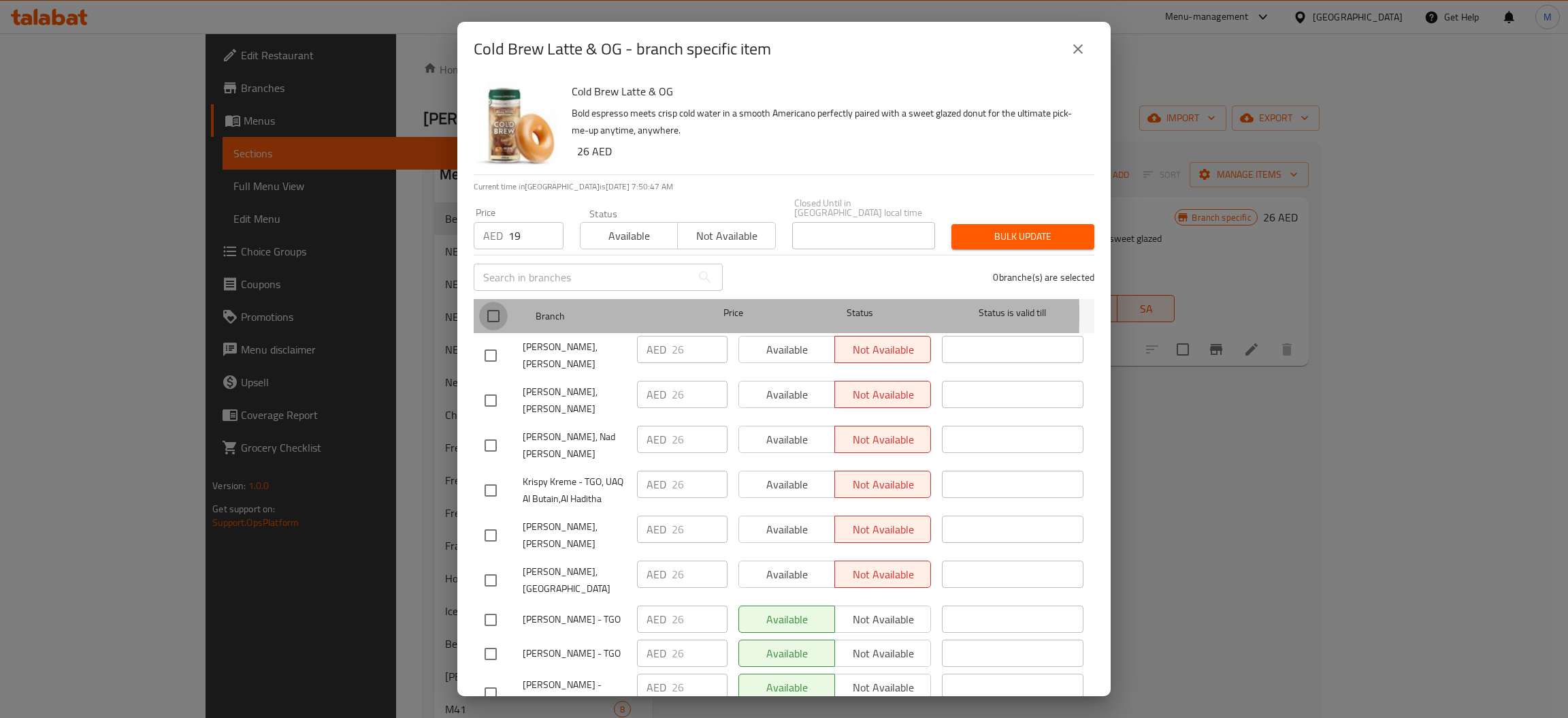
checkbox input "true"
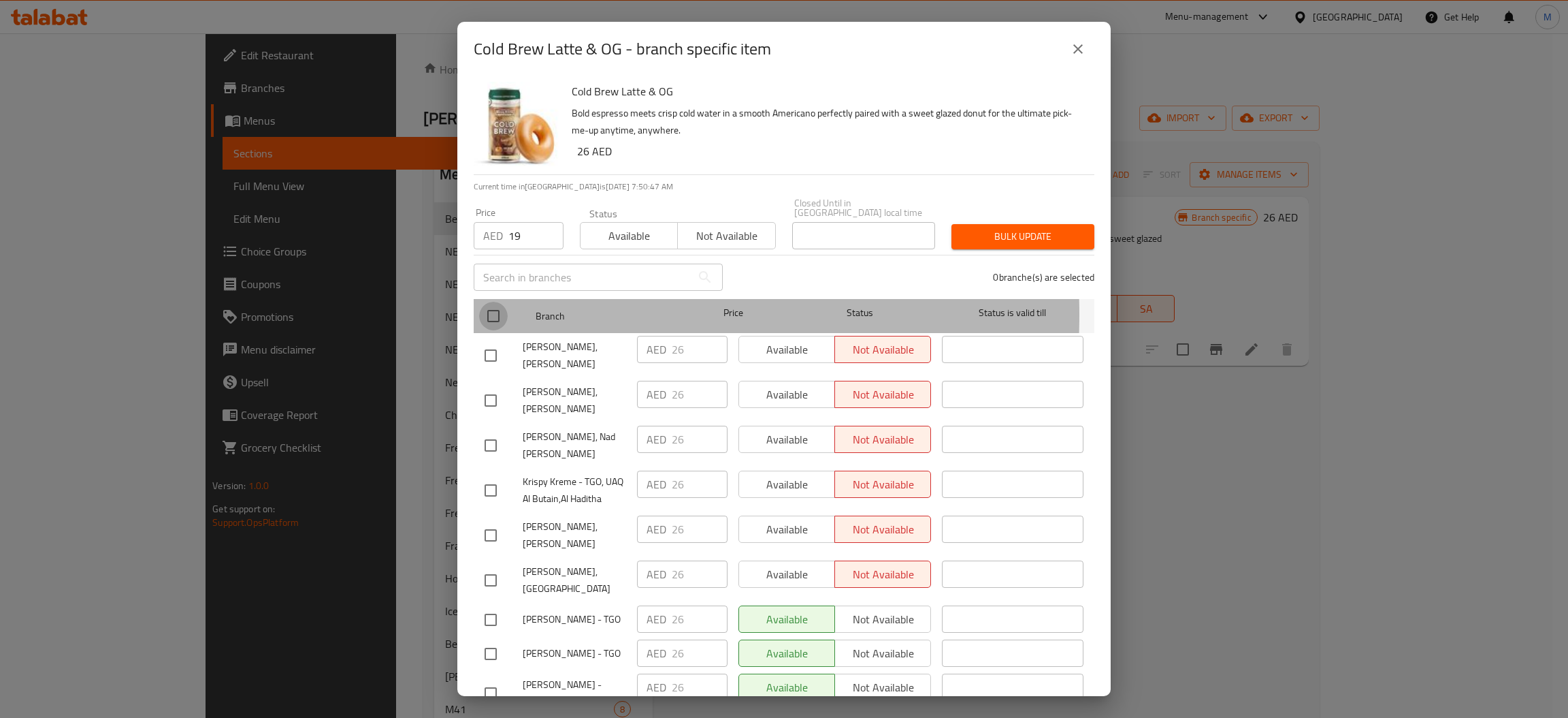
checkbox input "true"
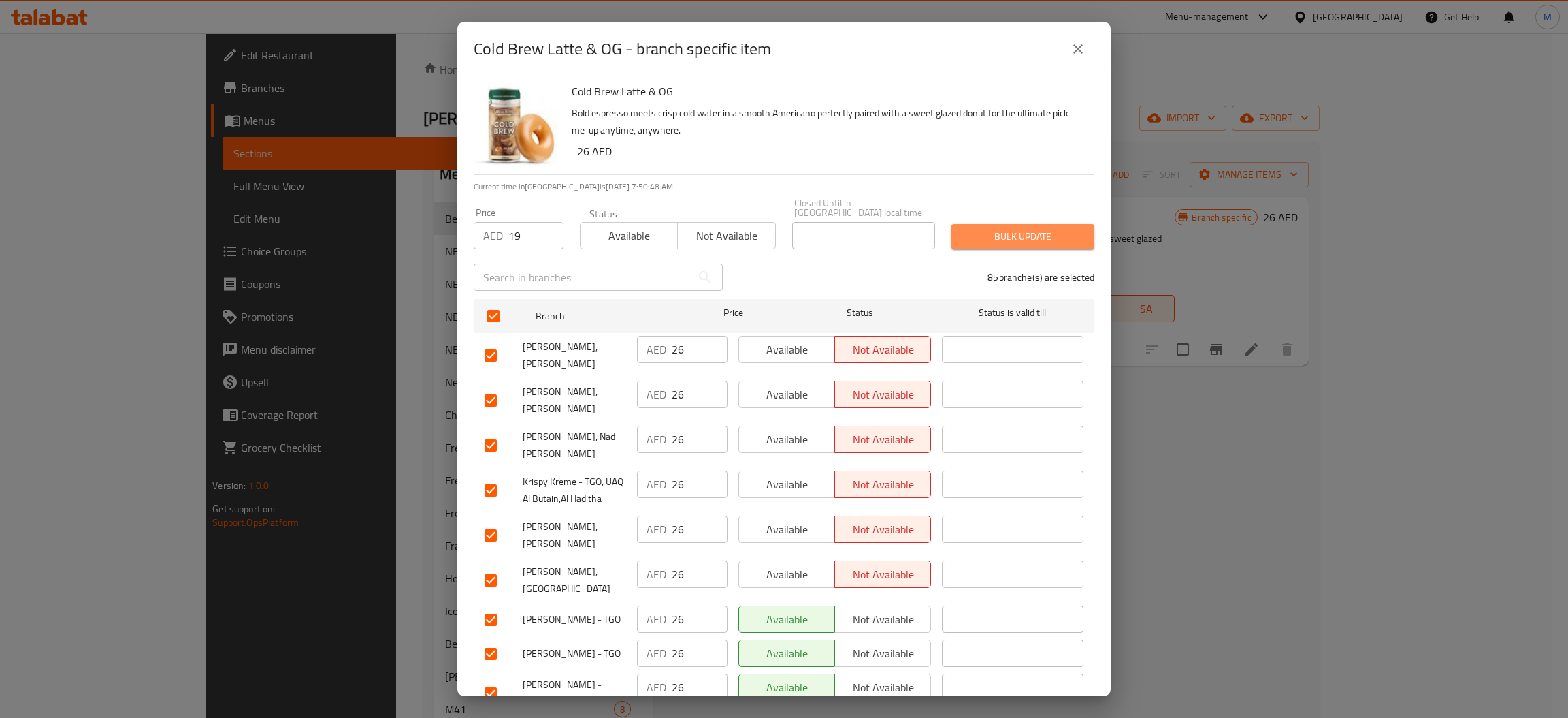
click at [1054, 226] on button "Bulk update" at bounding box center [1023, 236] width 143 height 25
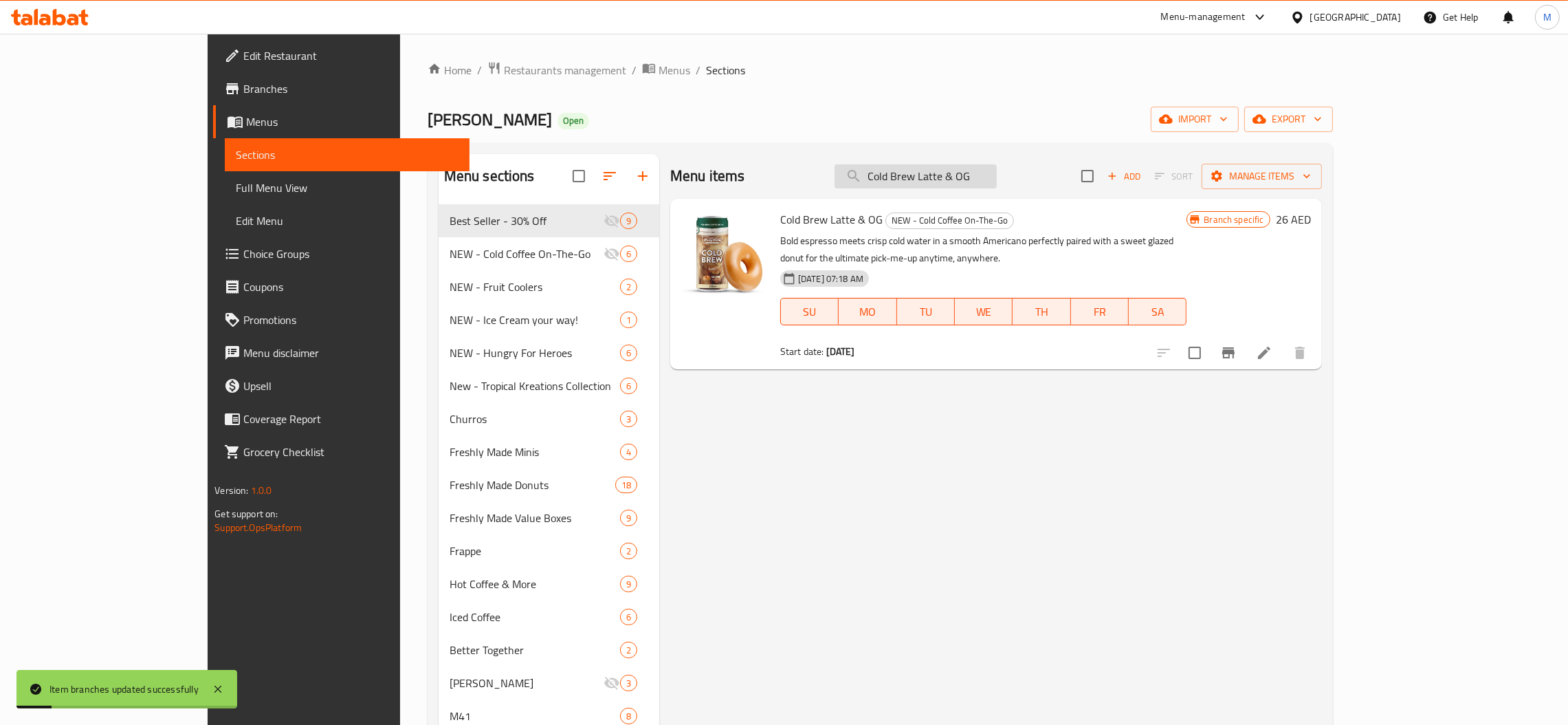
click at [981, 180] on input "Cold Brew Latte & OG" at bounding box center [915, 176] width 162 height 24
paste input "Caramel"
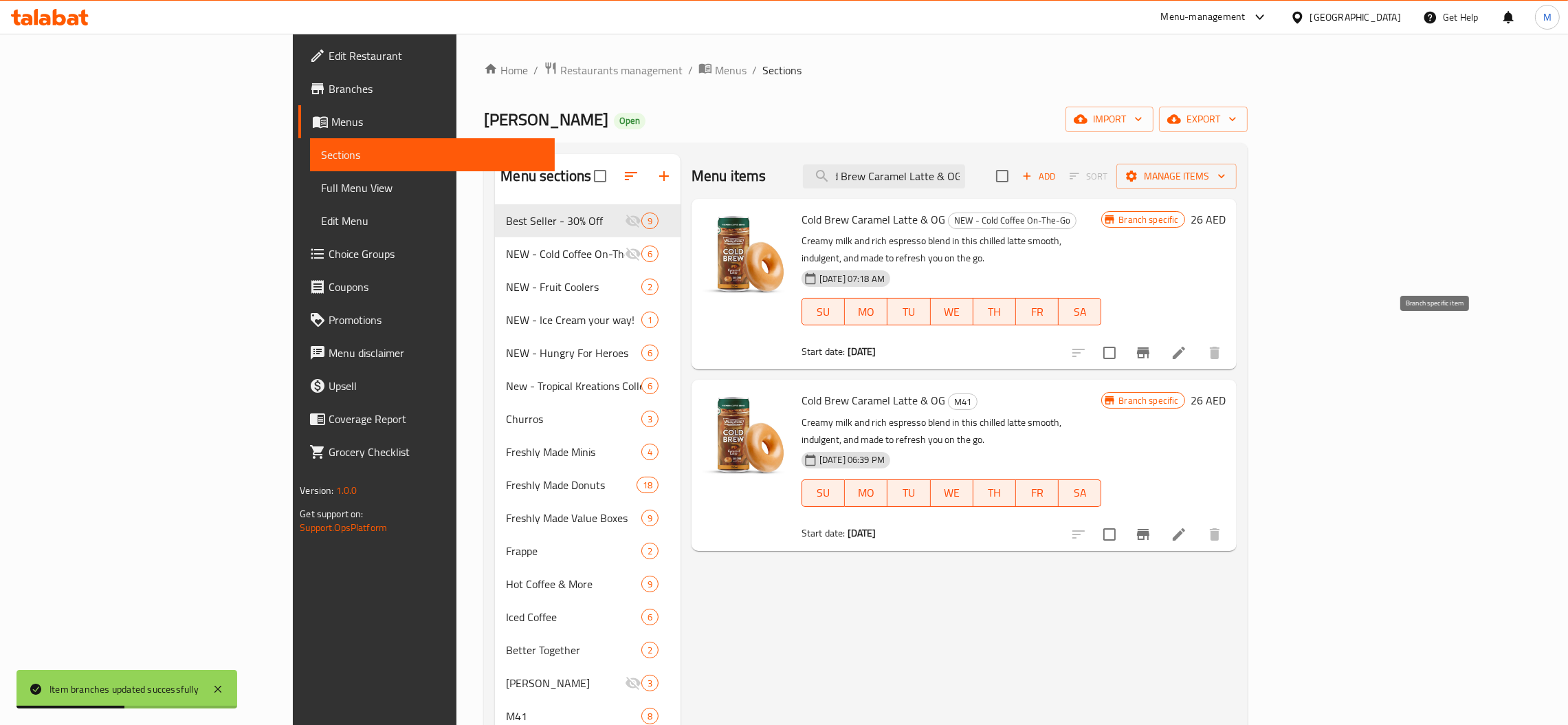
type input "Cold Brew Caramel Latte & OG"
click at [1151, 344] on icon "Branch-specific-item" at bounding box center [1143, 352] width 17 height 17
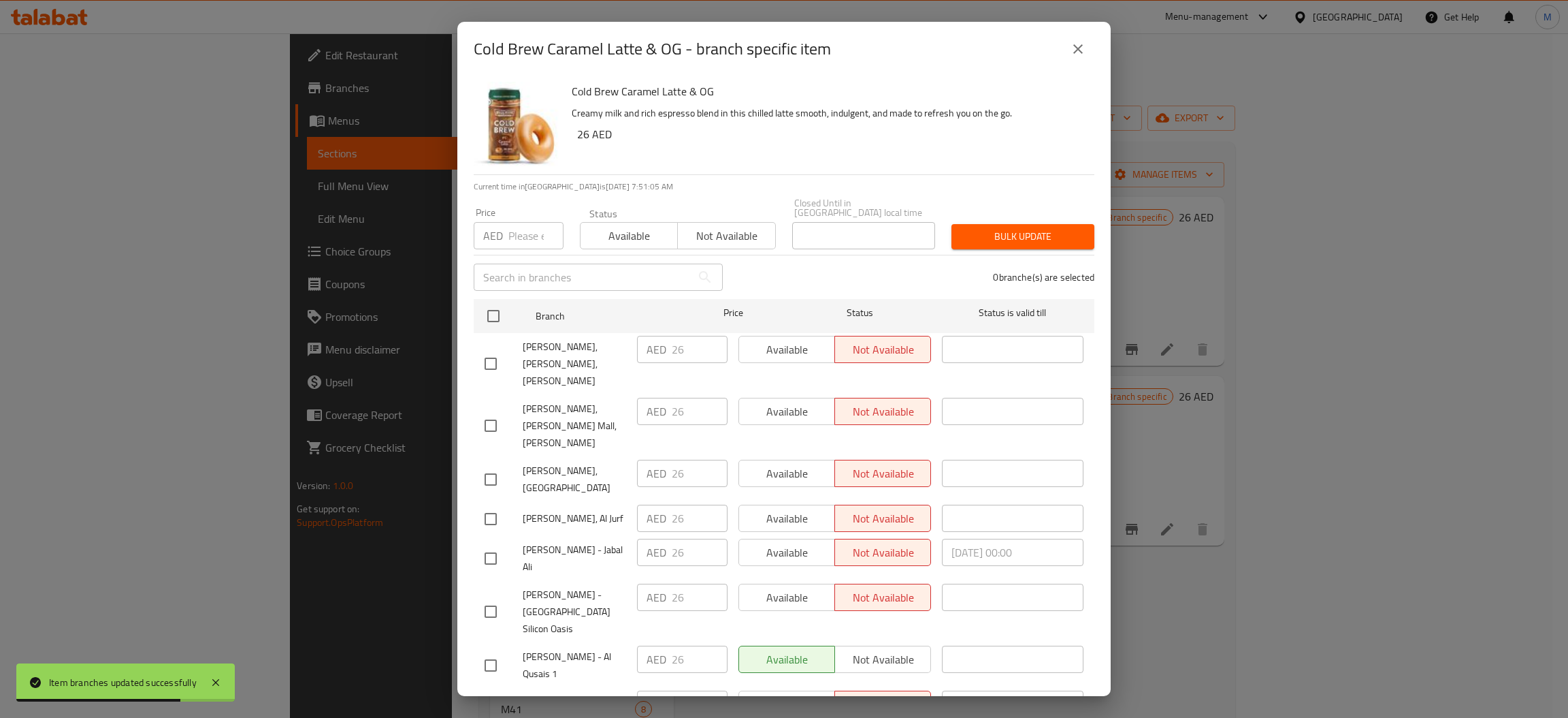
click at [532, 245] on input "number" at bounding box center [535, 235] width 55 height 27
type input "9"
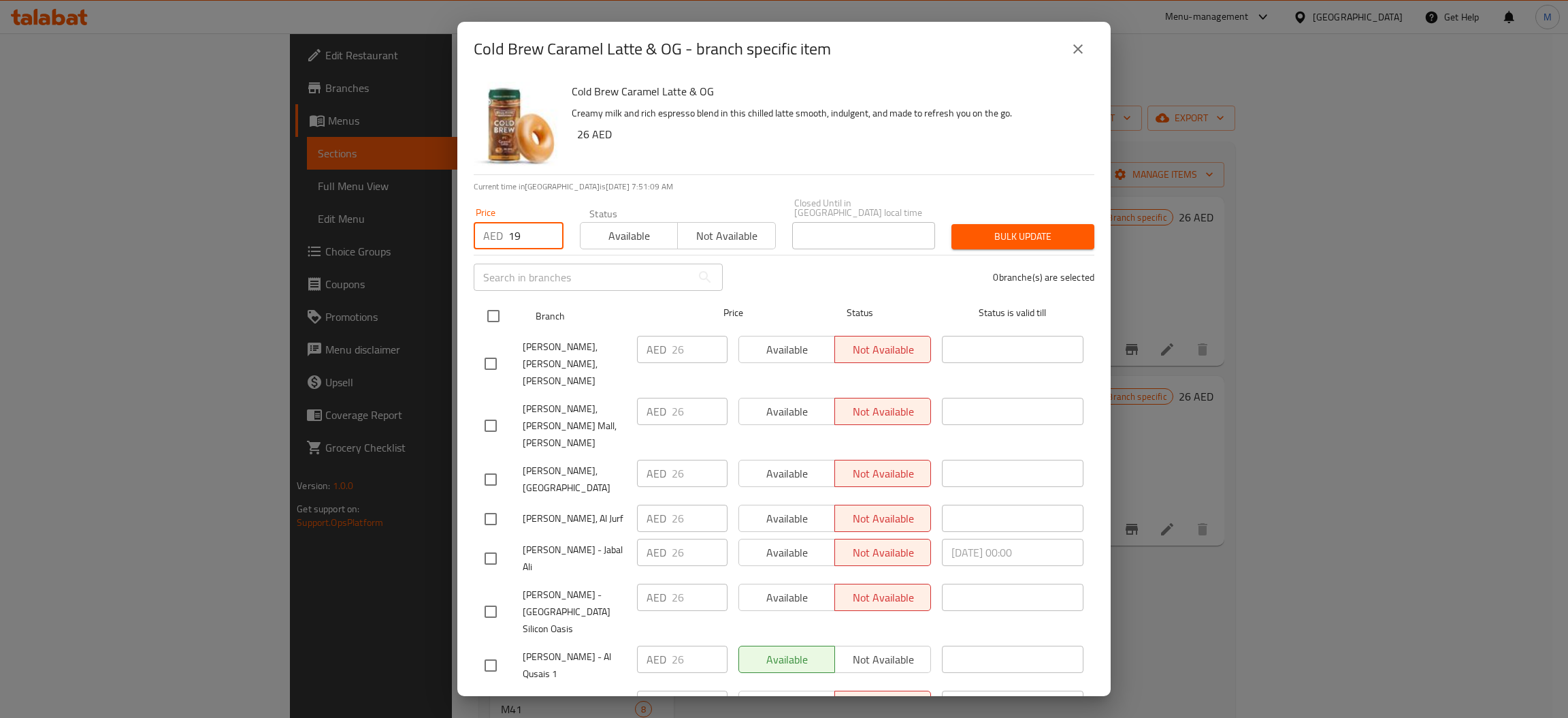
type input "19"
click at [495, 320] on input "checkbox" at bounding box center [493, 316] width 29 height 29
checkbox input "true"
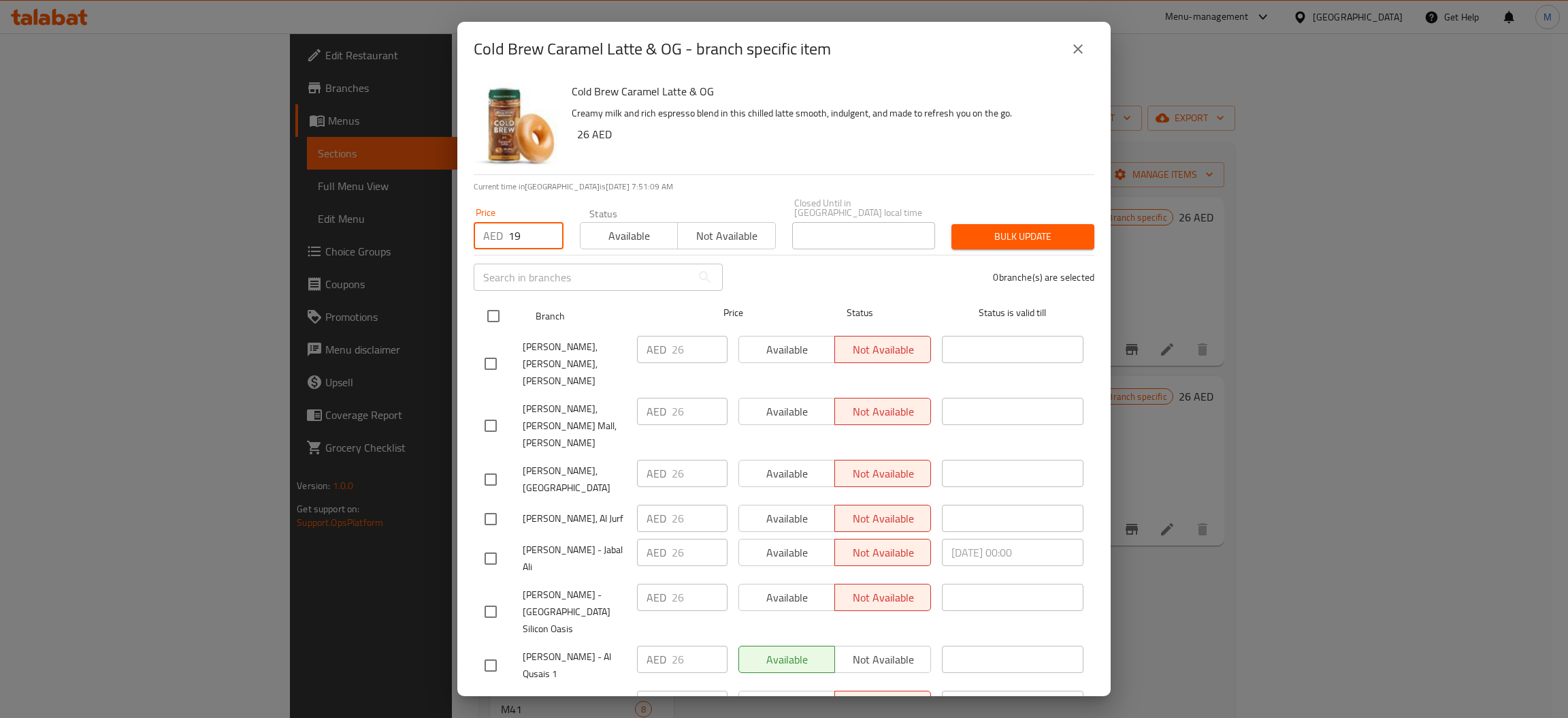
checkbox input "true"
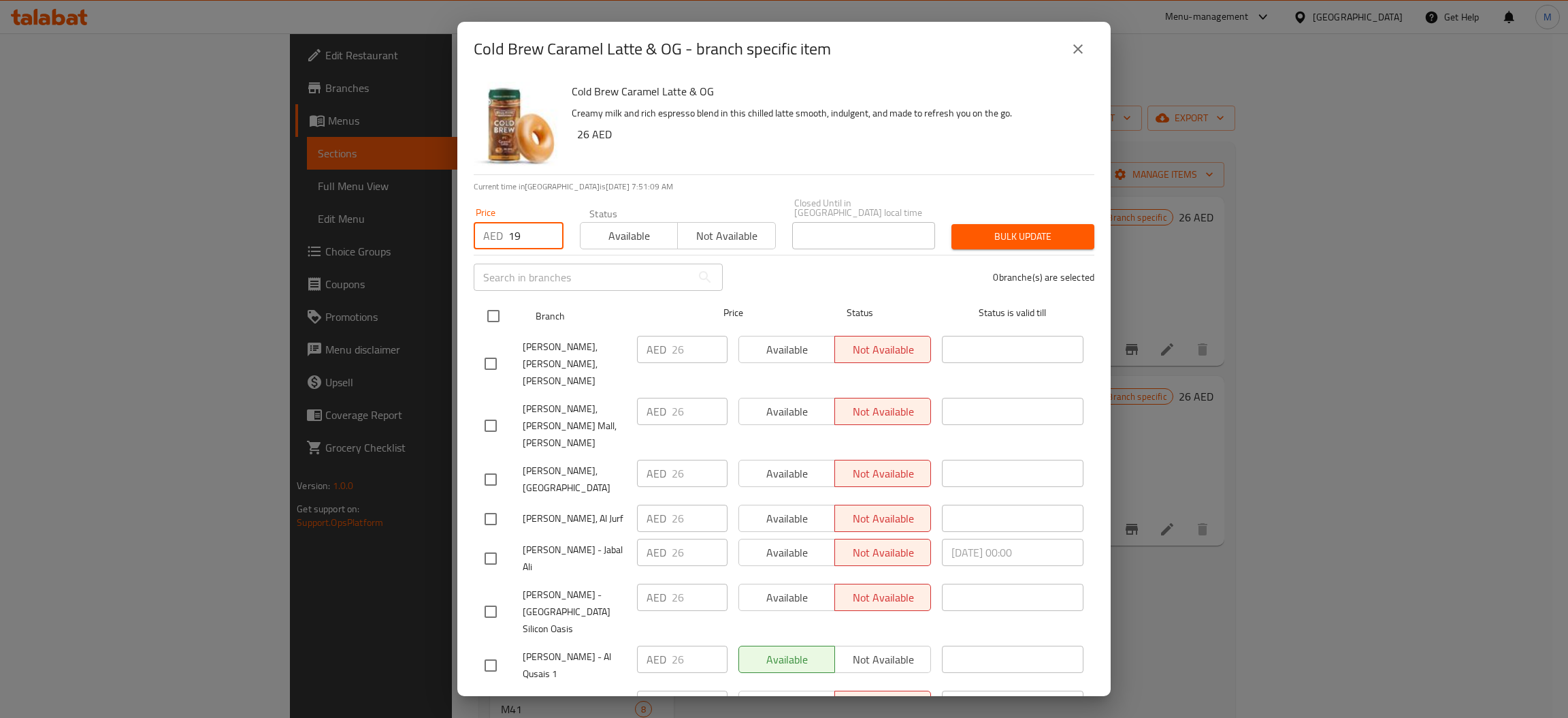
checkbox input "true"
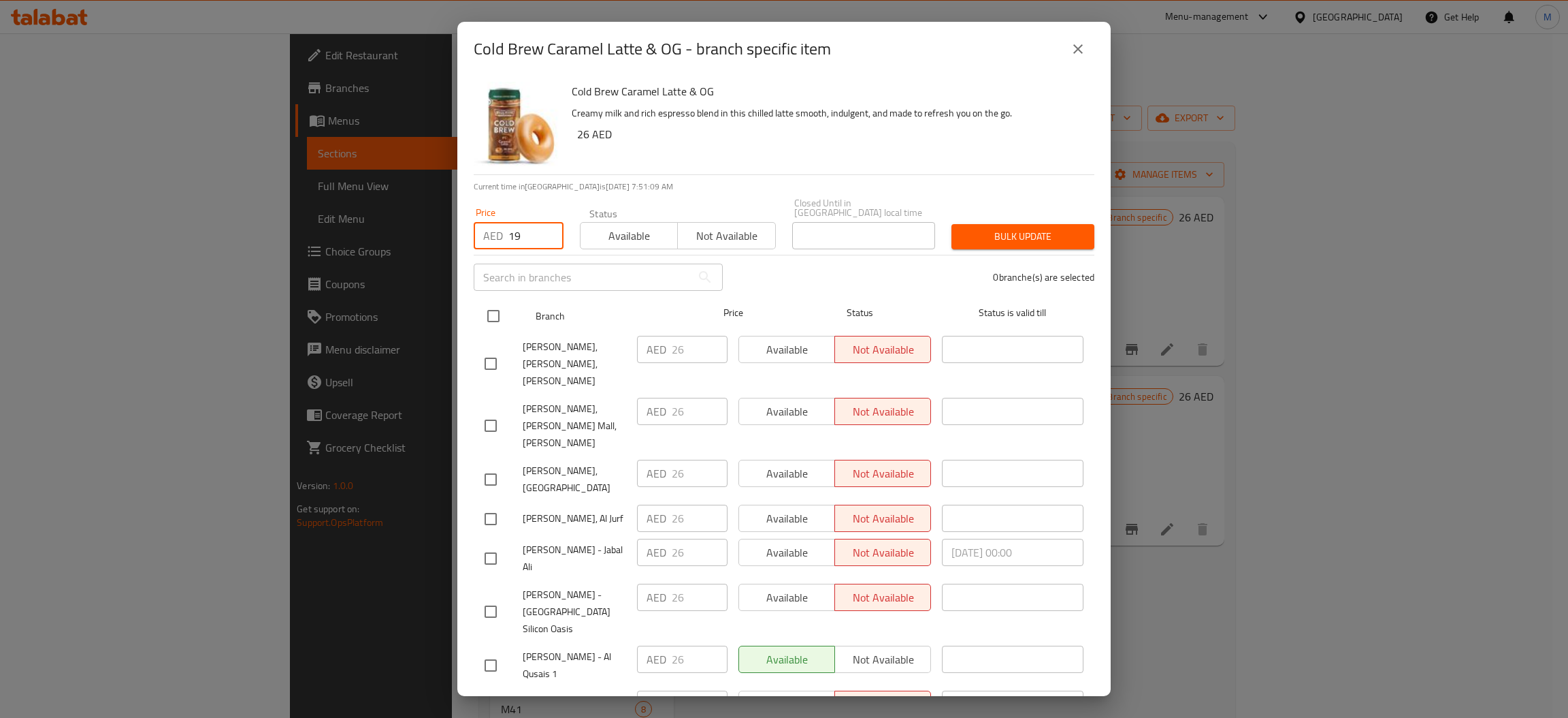
checkbox input "true"
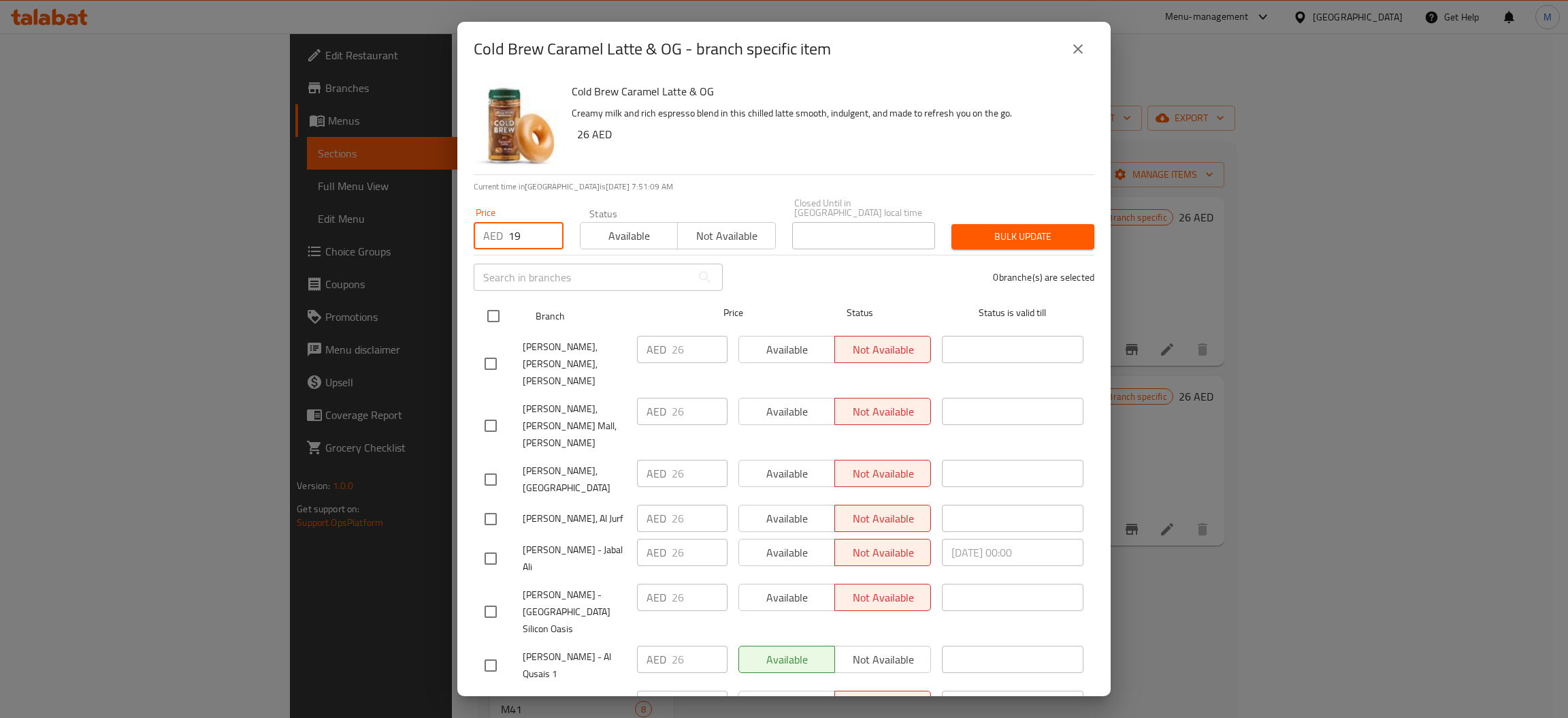
checkbox input "true"
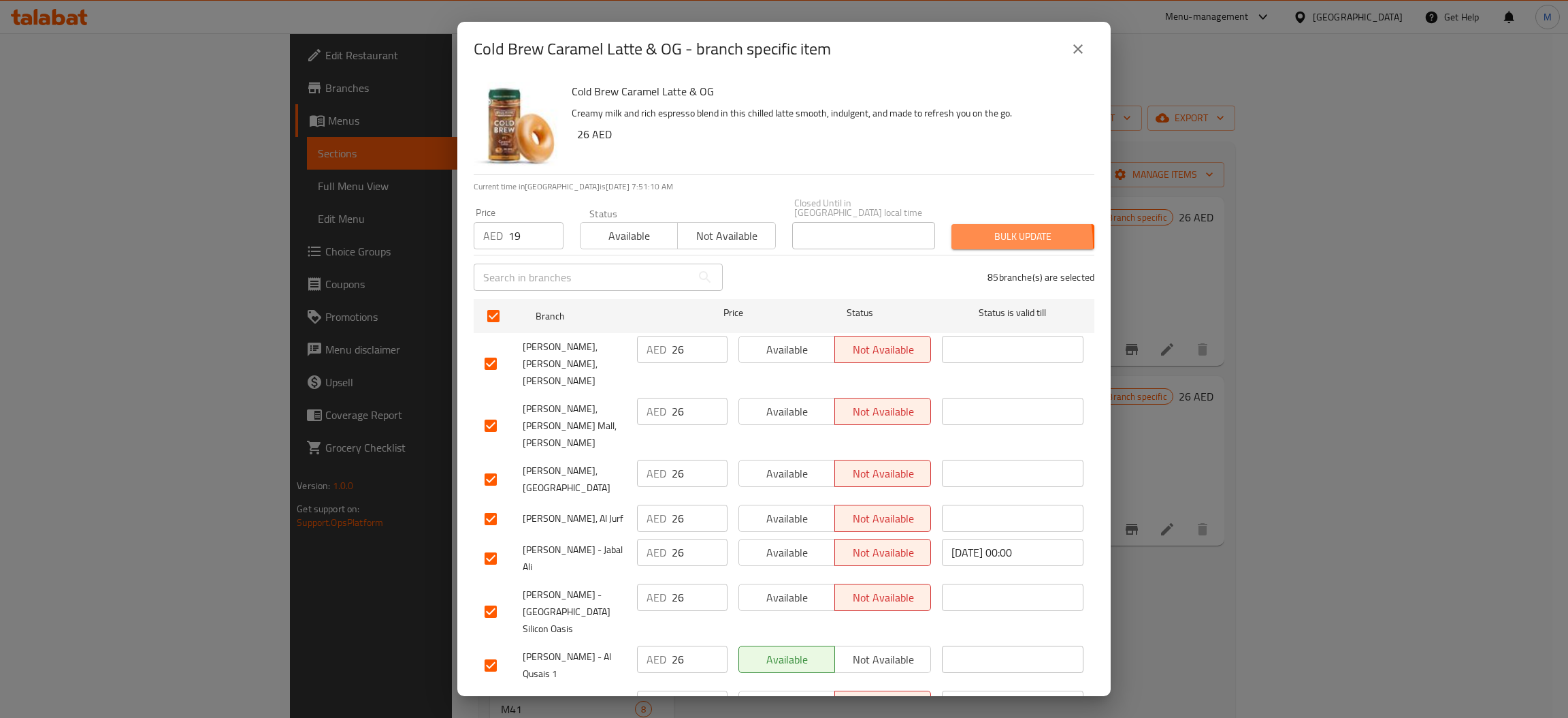
click at [962, 245] on span "Bulk update" at bounding box center [1022, 237] width 121 height 17
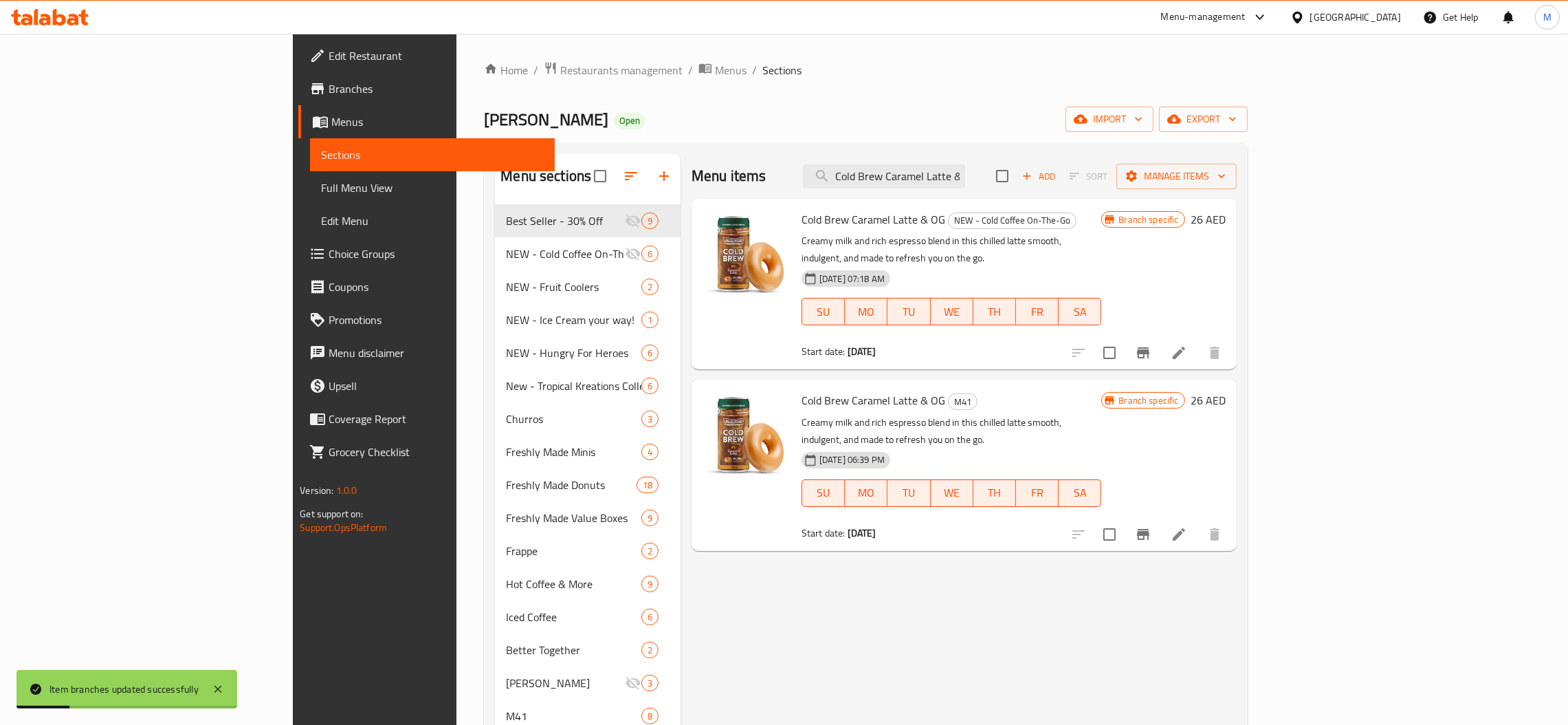
click at [978, 193] on div "Menu items Cold Brew Caramel Latte & OG Add Sort Manage items" at bounding box center [964, 176] width 545 height 45
click at [965, 187] on input "Cold Brew Caramel Latte & OG" at bounding box center [884, 176] width 162 height 24
paste input "Fruitellas Range of 3"
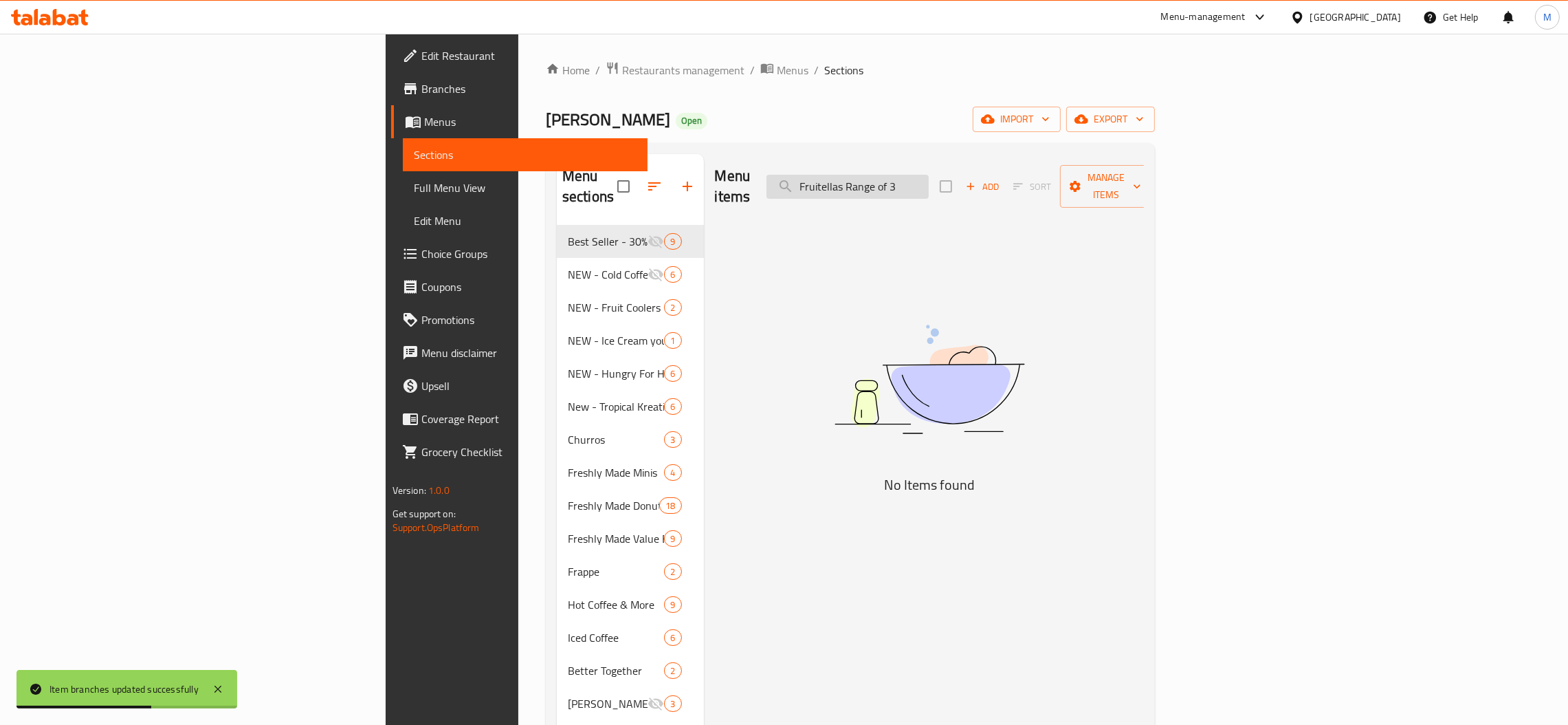
click at [928, 175] on input "Fruitellas Range of 3" at bounding box center [848, 186] width 162 height 24
paste input "6"
click at [928, 179] on input "Fruitellas Range of 6" at bounding box center [848, 186] width 162 height 24
paste input "12"
click at [928, 177] on input "Fruitellas Range of 12" at bounding box center [848, 186] width 162 height 24
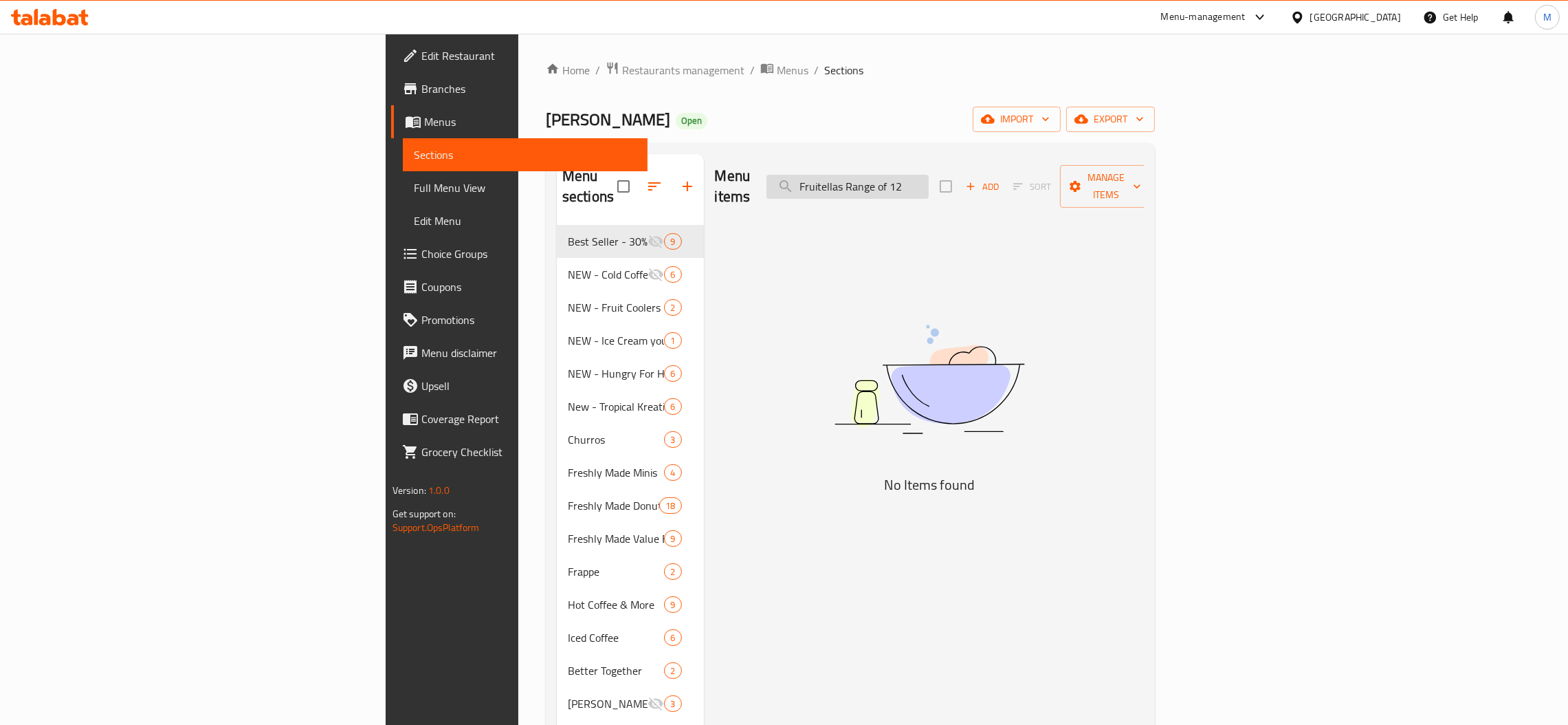
paste input "Double Dozen - Assorted"
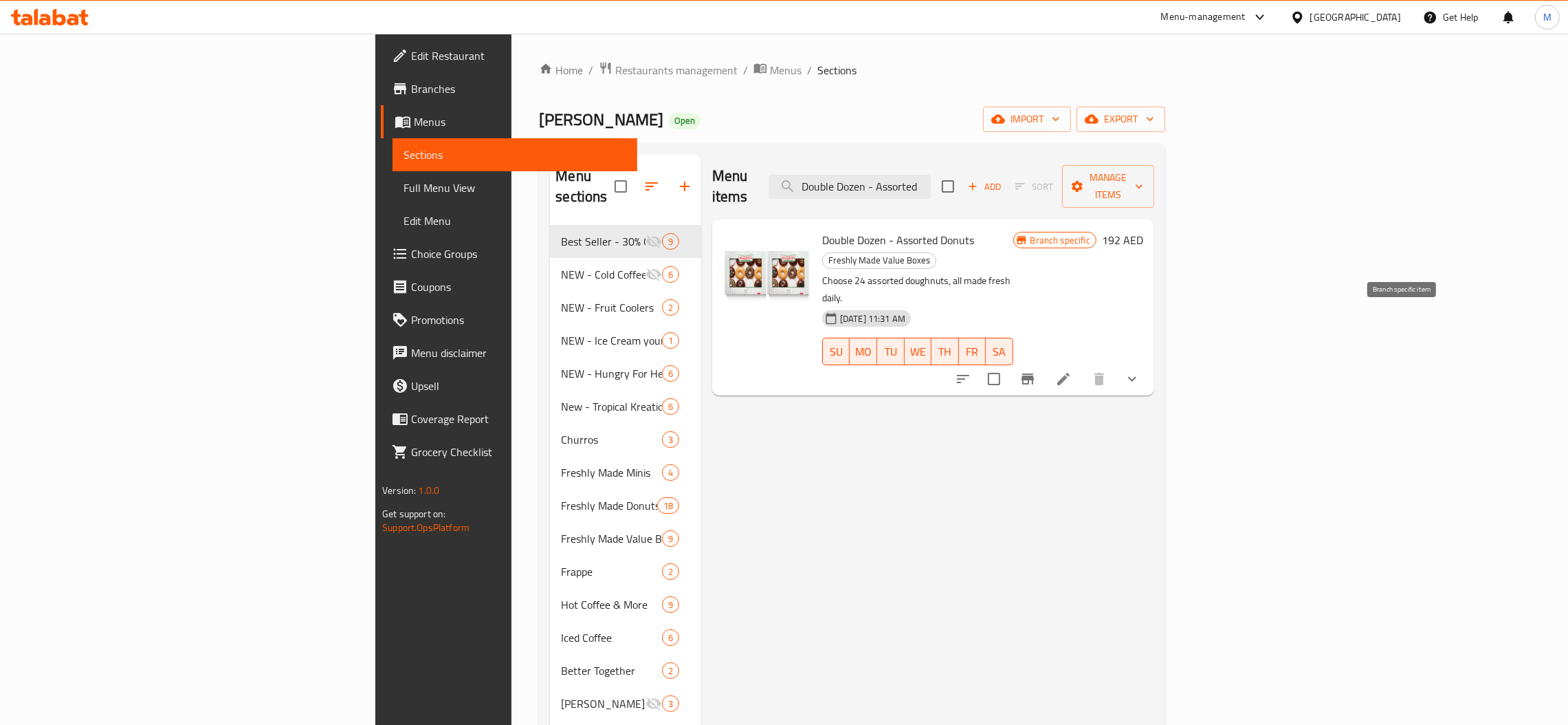
click at [1044, 362] on button "Branch-specific-item" at bounding box center [1028, 379] width 33 height 33
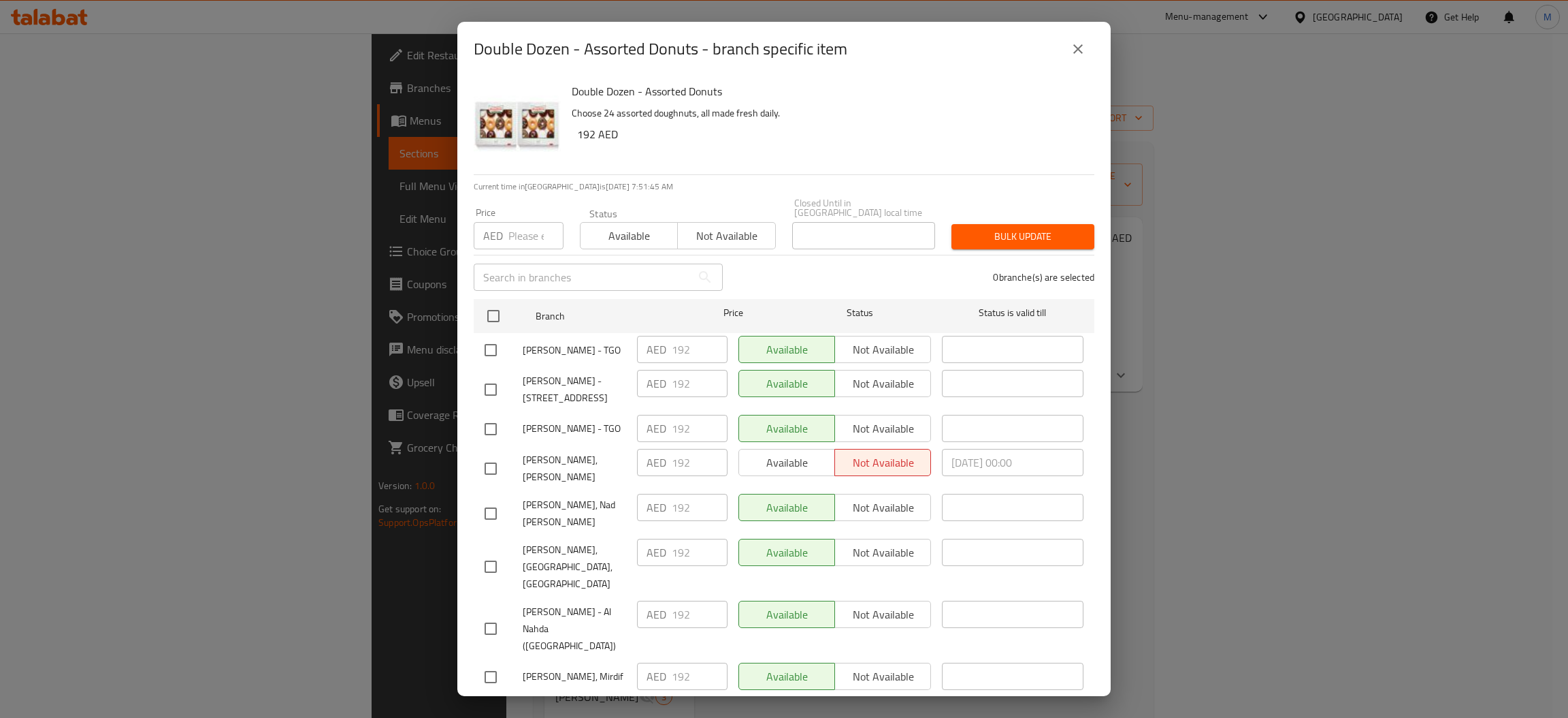
click at [537, 236] on input "number" at bounding box center [535, 235] width 55 height 27
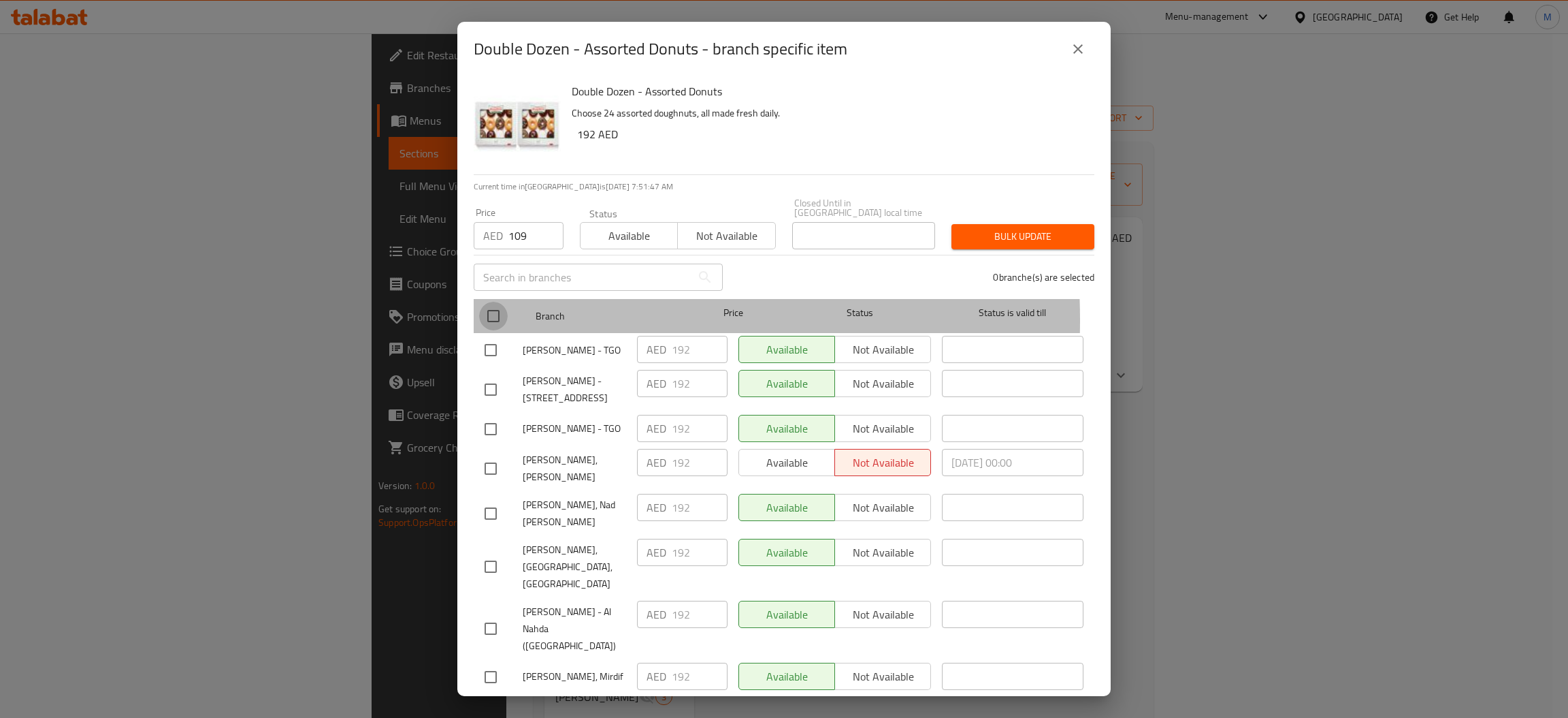
click at [488, 320] on input "checkbox" at bounding box center [493, 316] width 29 height 29
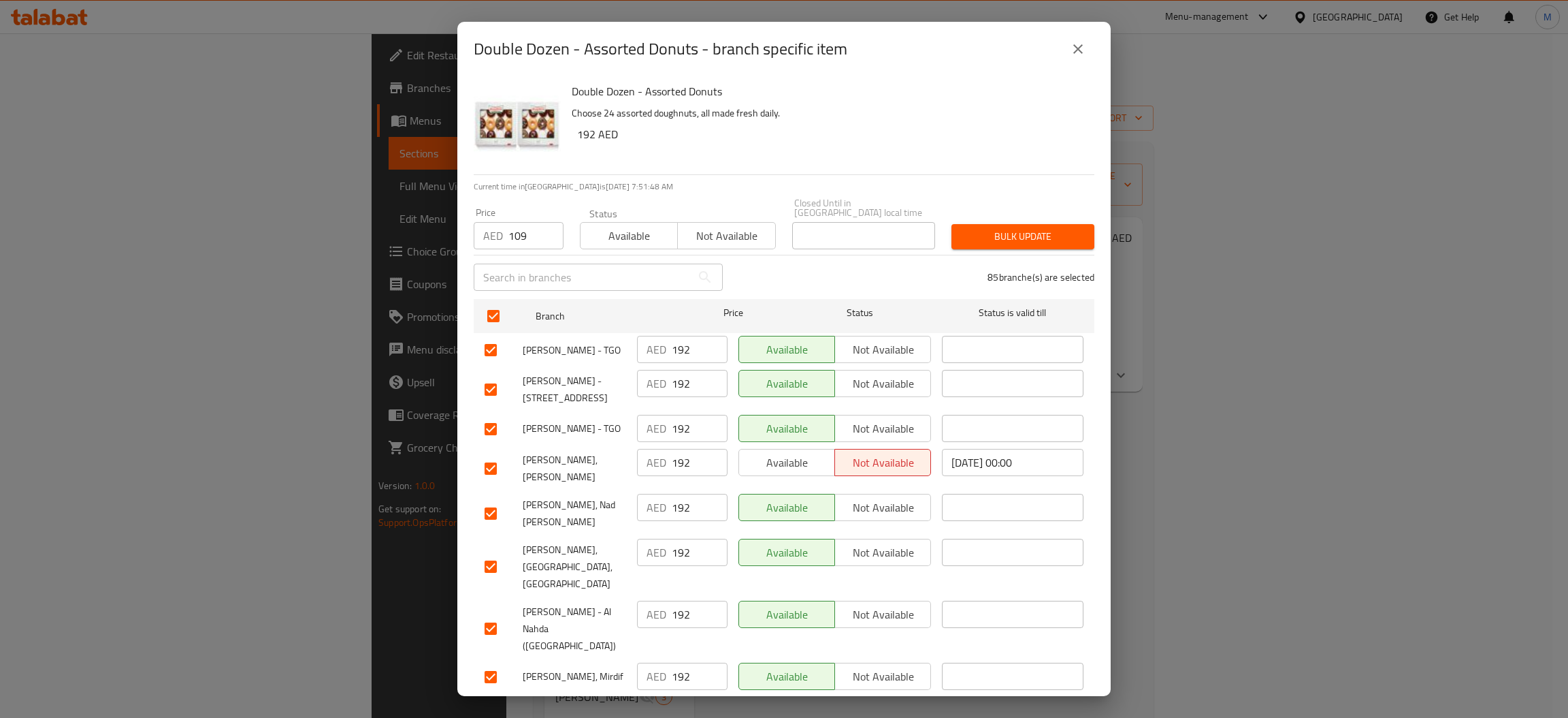
click at [1012, 249] on button "Bulk update" at bounding box center [1023, 236] width 143 height 25
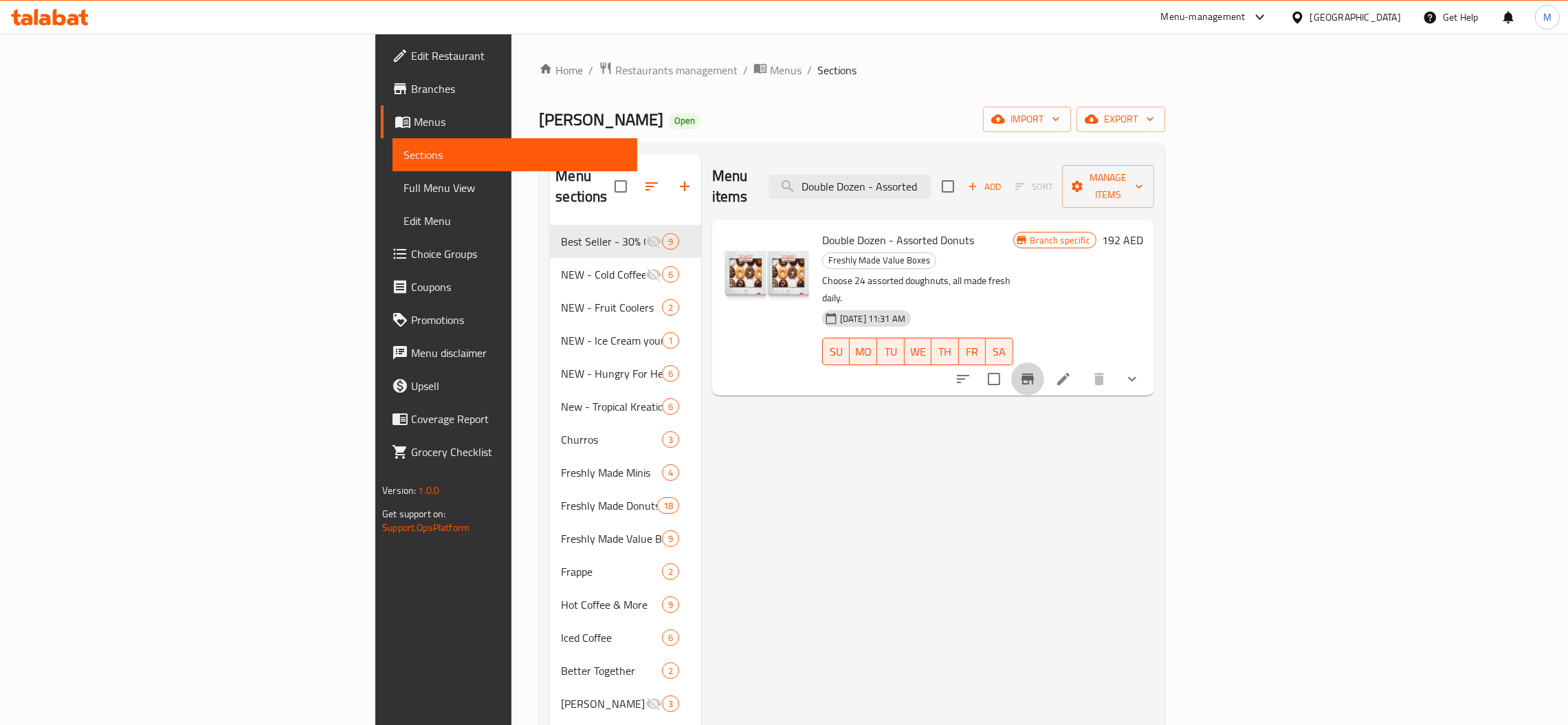
click at [1034, 373] on icon "Branch-specific-item" at bounding box center [1027, 378] width 12 height 11
click at [931, 175] on input "Double Dozen - Assorted" at bounding box center [850, 186] width 162 height 24
paste input "Mix"
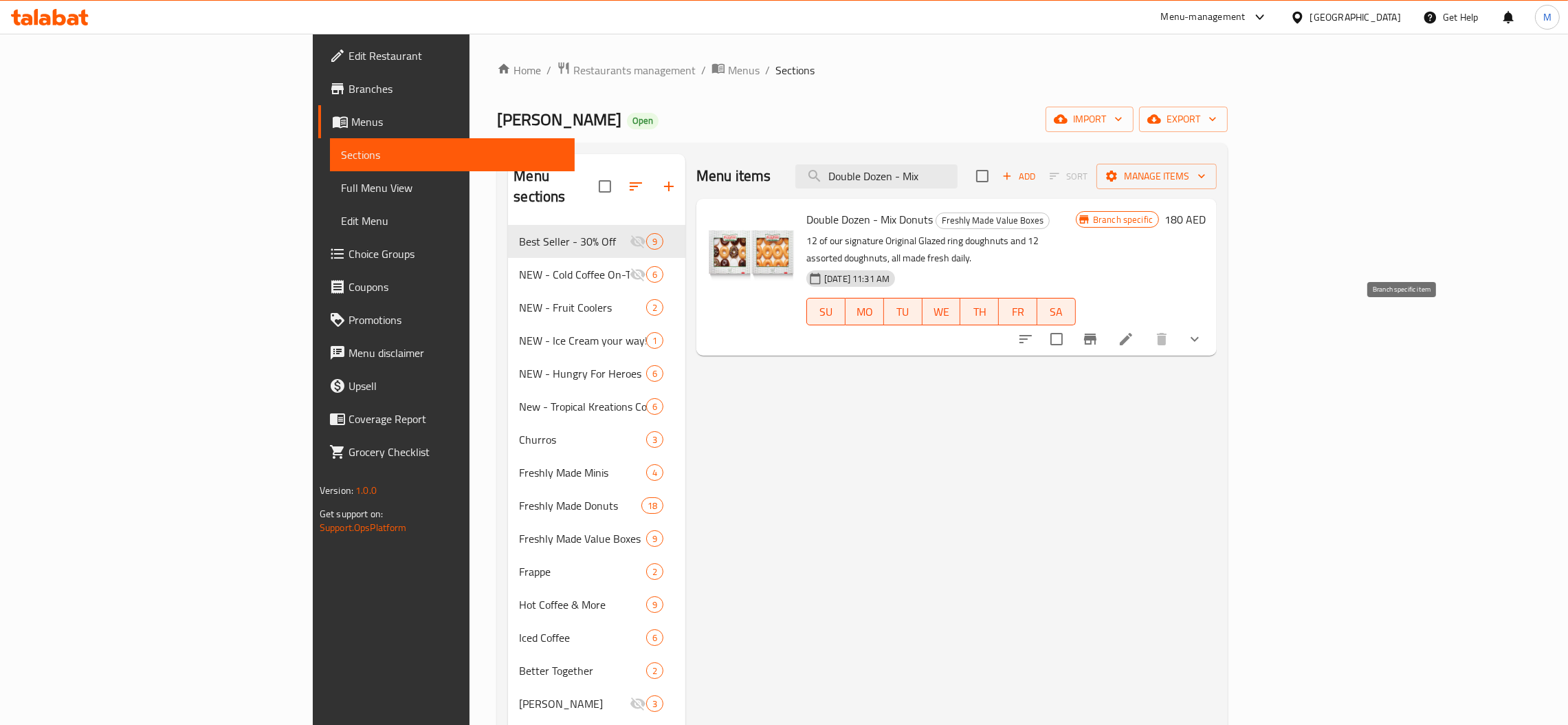
click at [1107, 324] on button "Branch-specific-item" at bounding box center [1090, 339] width 33 height 33
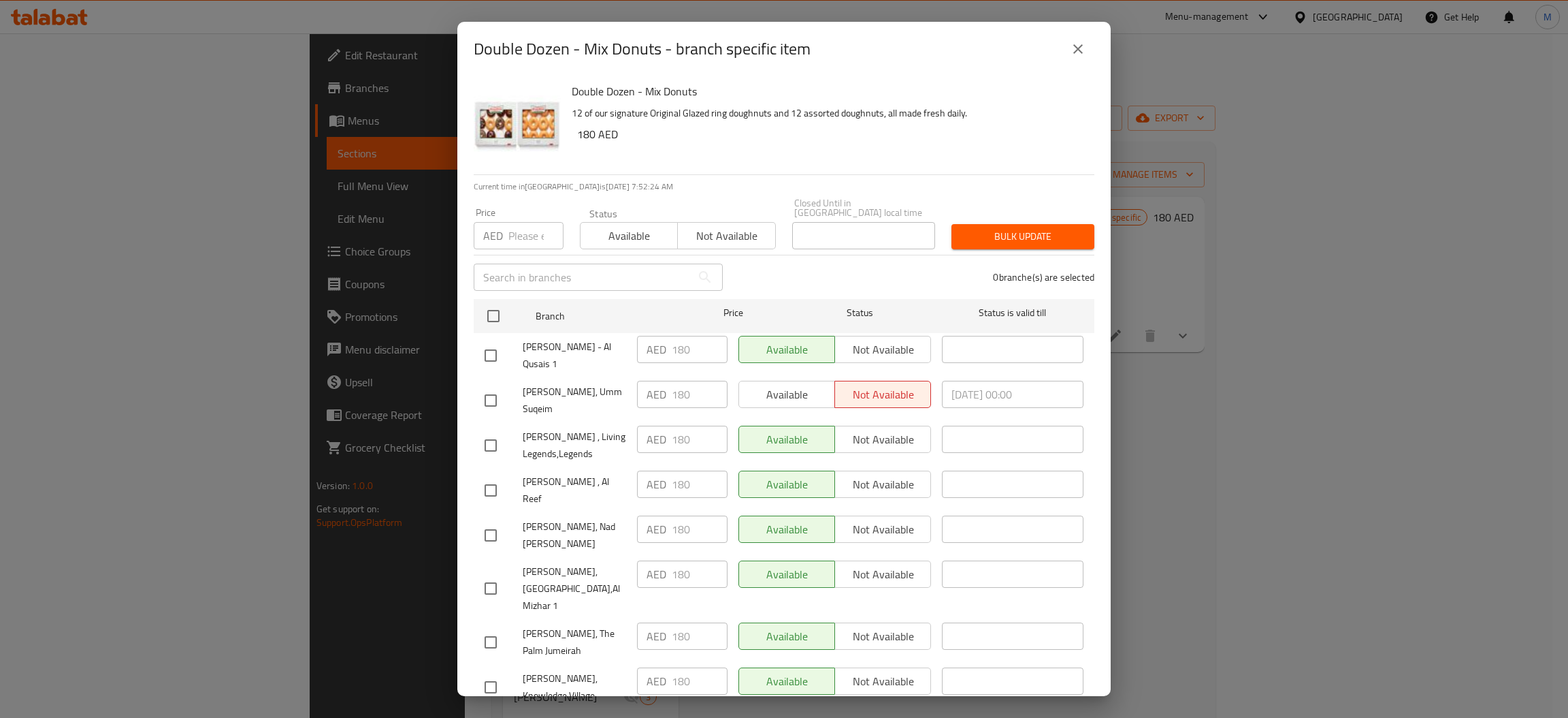
click at [497, 235] on p "AED" at bounding box center [493, 235] width 20 height 16
click at [512, 240] on input "number" at bounding box center [535, 235] width 55 height 27
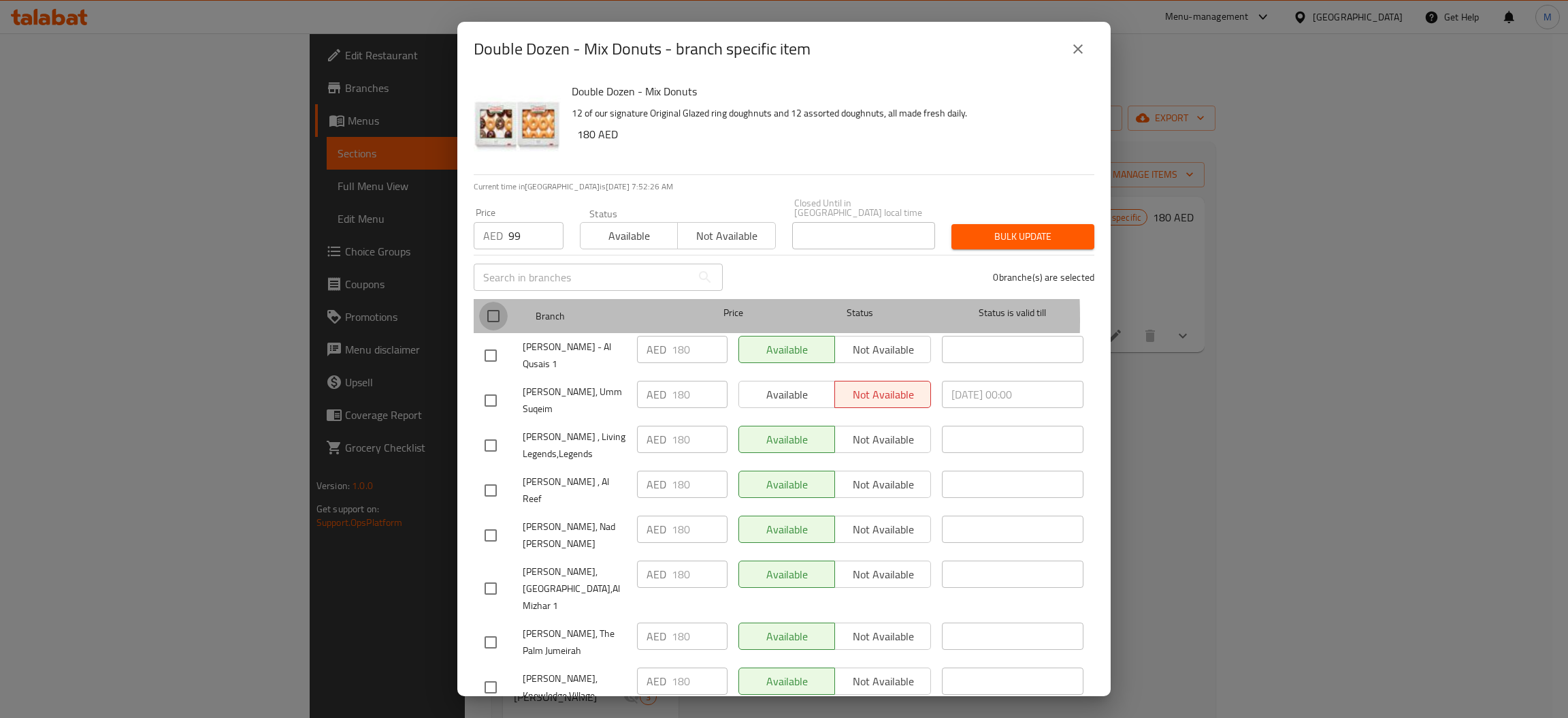
click at [487, 319] on input "checkbox" at bounding box center [493, 316] width 29 height 29
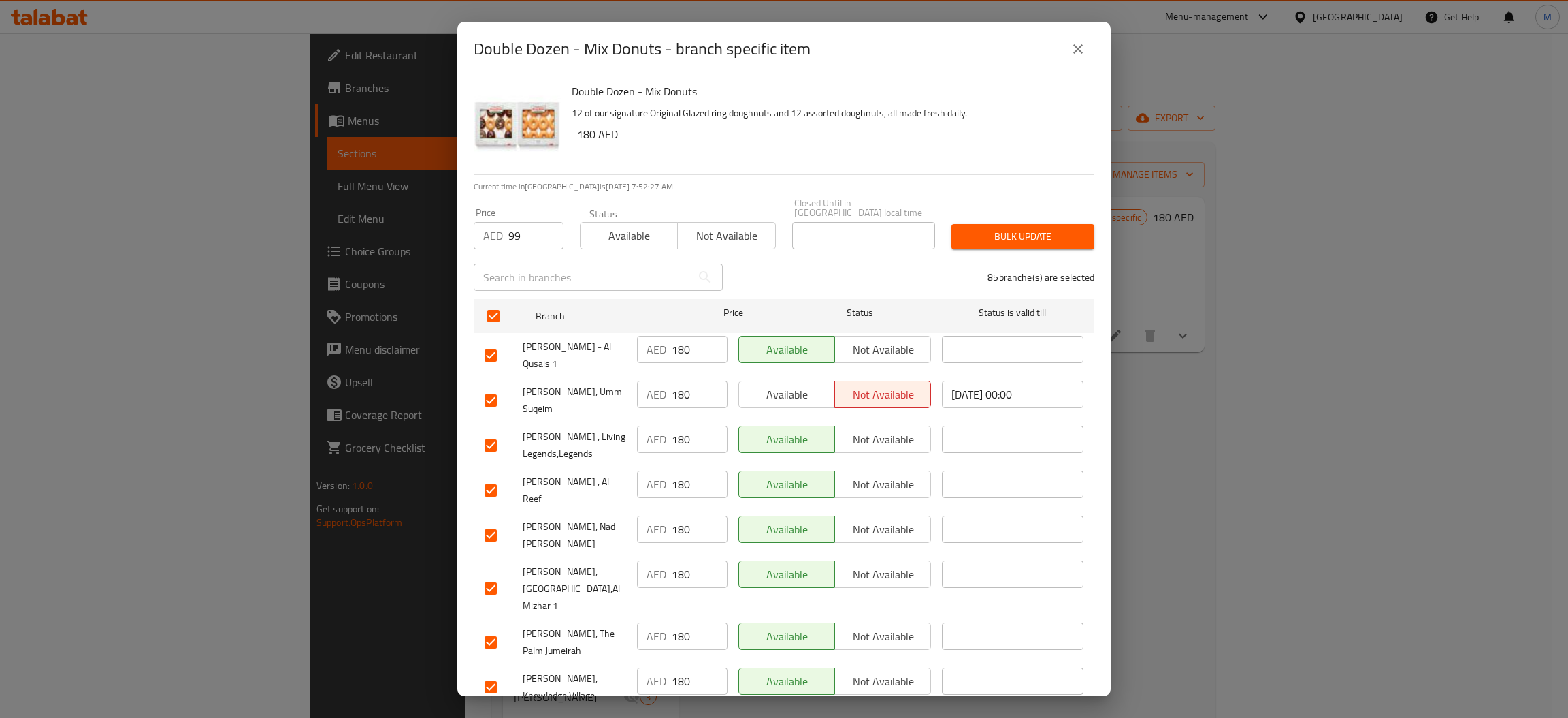
click at [962, 232] on span "Bulk update" at bounding box center [1022, 237] width 121 height 17
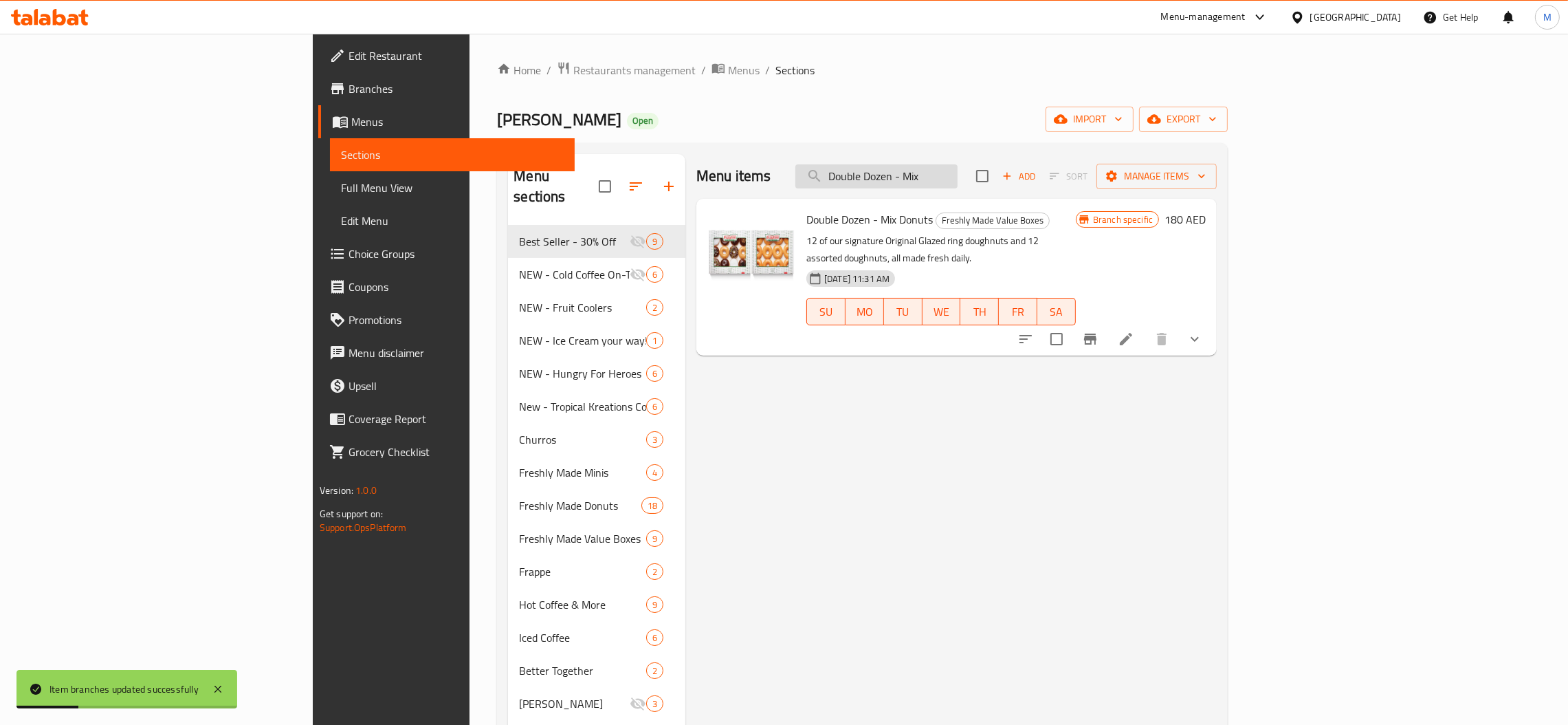
click at [957, 179] on input "Double Dozen - Mix" at bounding box center [876, 176] width 162 height 24
paste input "Original Glazed"
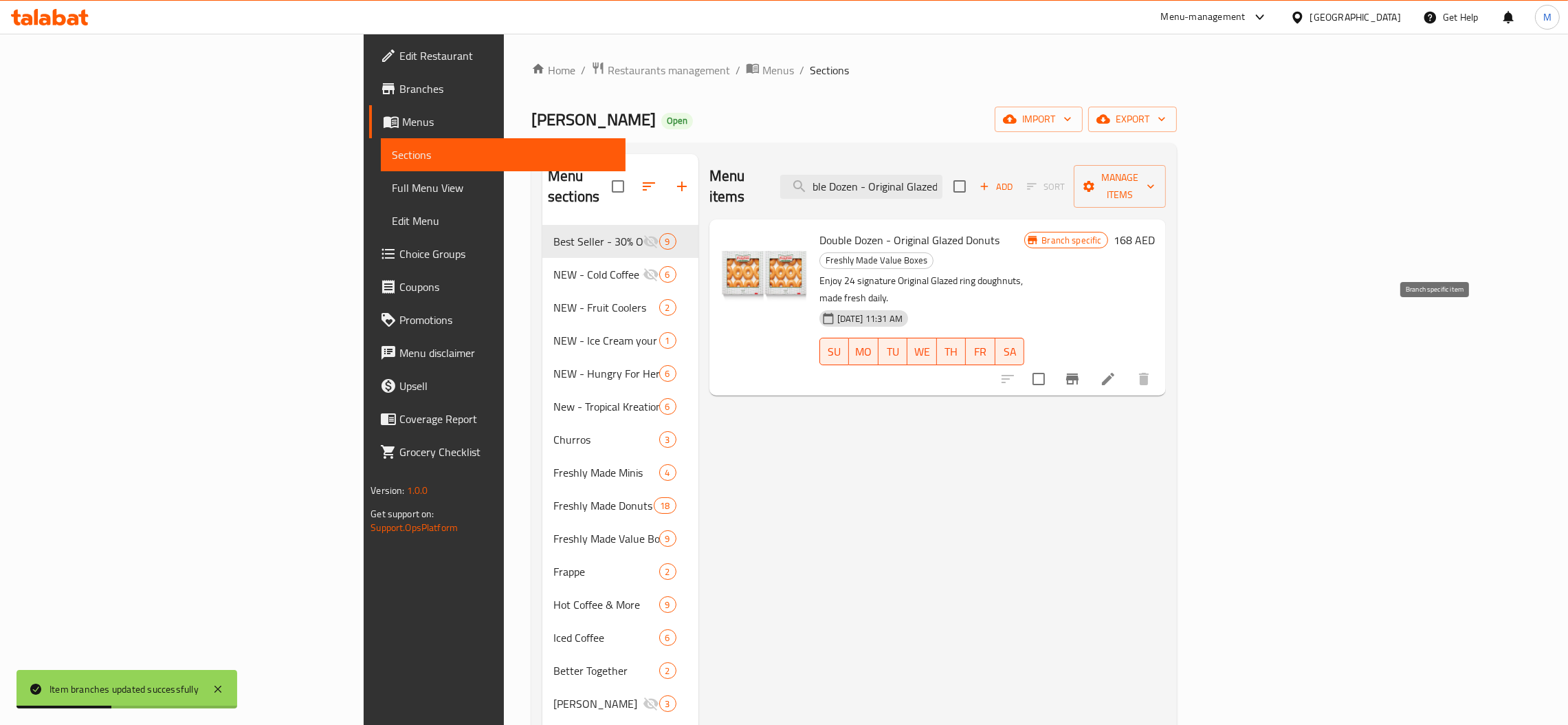
click at [1079, 373] on icon "Branch-specific-item" at bounding box center [1072, 378] width 12 height 11
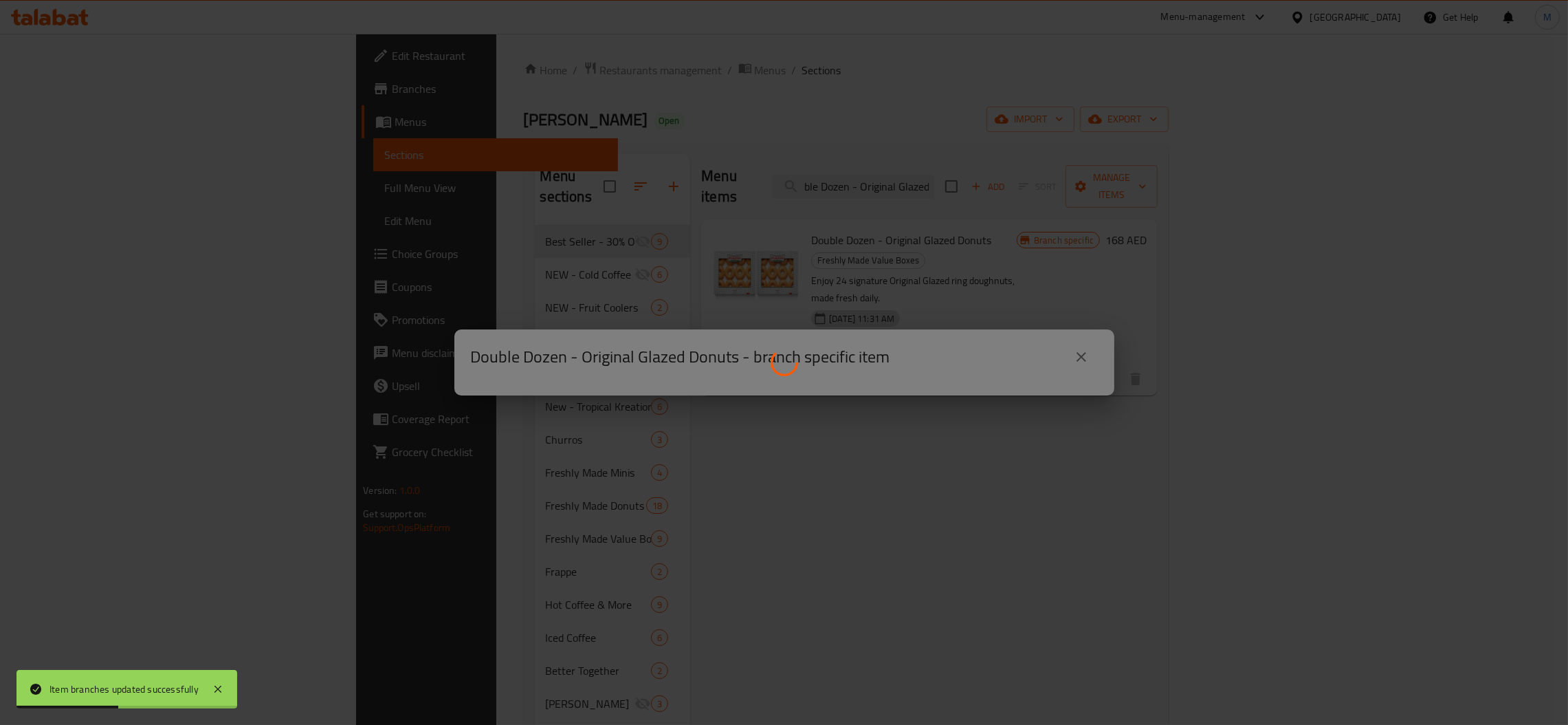
scroll to position [0, 0]
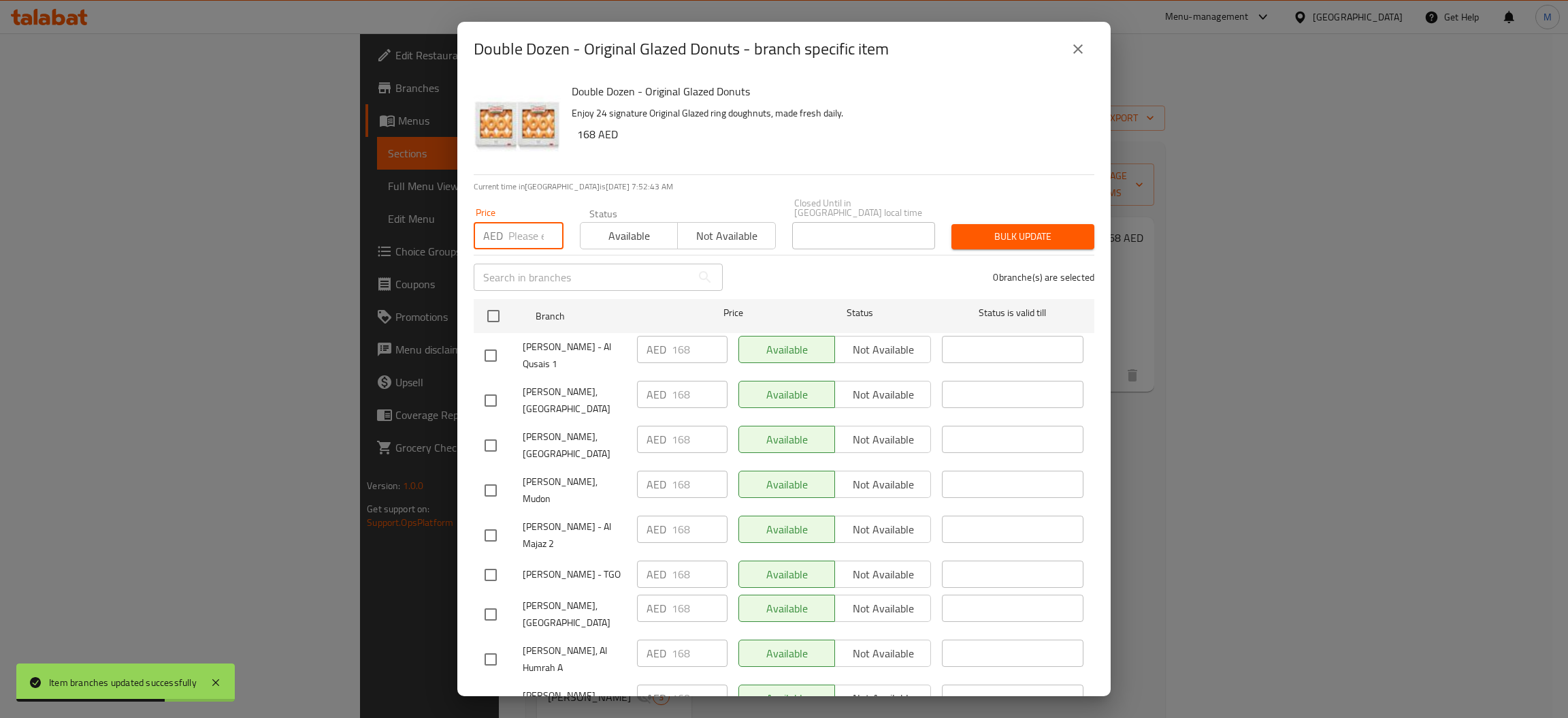
click at [532, 235] on input "number" at bounding box center [535, 235] width 55 height 27
click at [489, 318] on input "checkbox" at bounding box center [493, 316] width 29 height 29
click at [966, 243] on span "Bulk update" at bounding box center [1022, 237] width 121 height 17
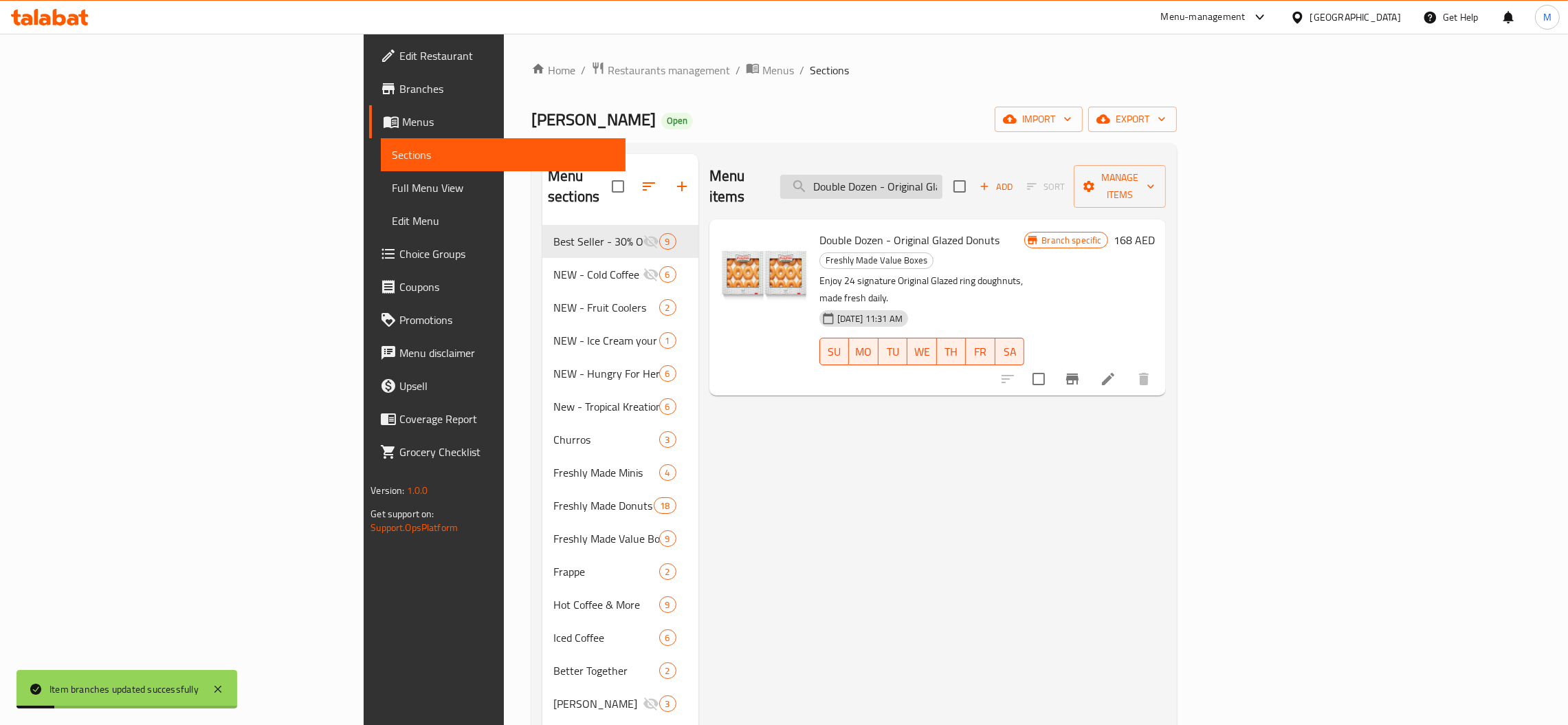
click at [942, 175] on input "Double Dozen - Original Glazed" at bounding box center [861, 186] width 162 height 24
paste input "zen - Assort"
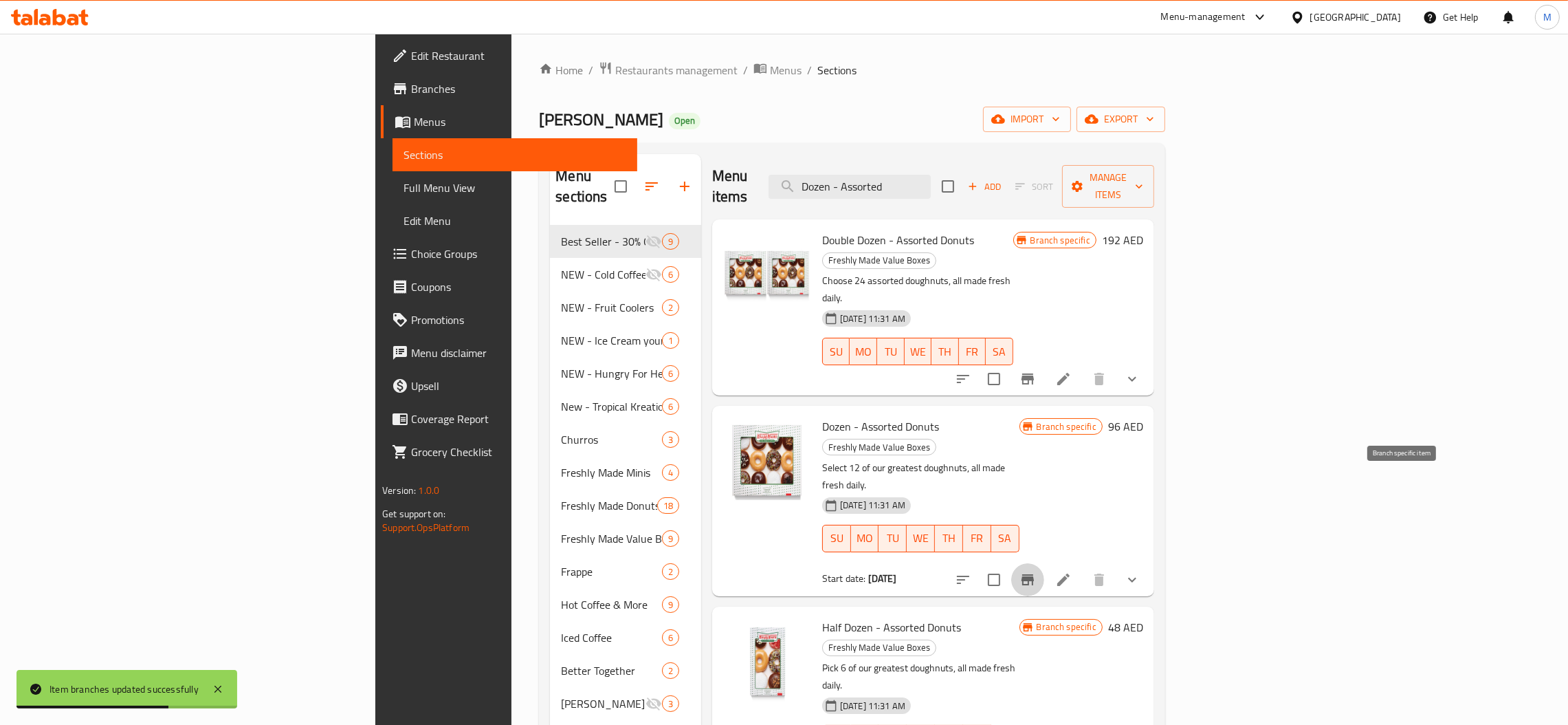
click at [1036, 571] on icon "Branch-specific-item" at bounding box center [1027, 579] width 17 height 17
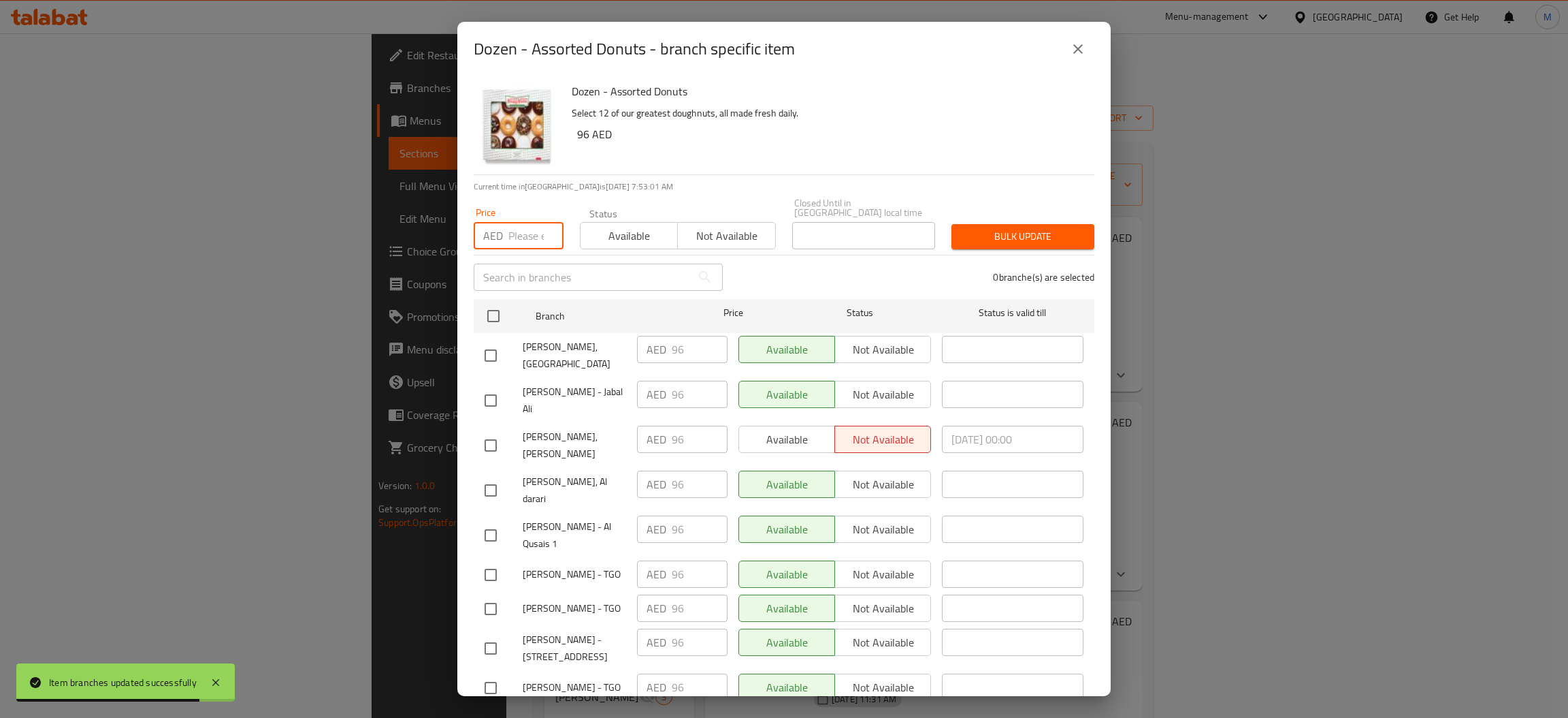
click at [534, 227] on input "number" at bounding box center [535, 235] width 55 height 27
click at [495, 310] on input "checkbox" at bounding box center [493, 316] width 29 height 29
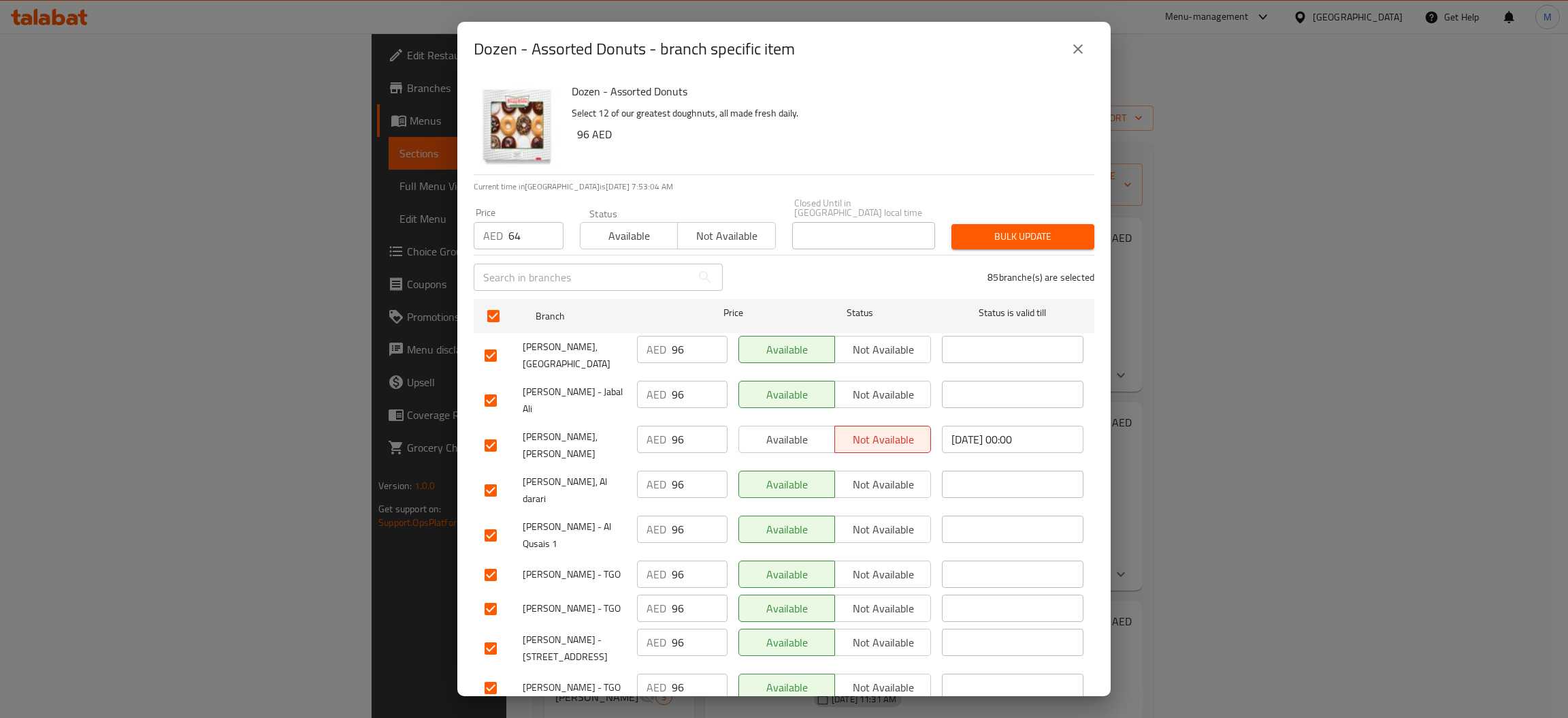
click at [962, 237] on span "Bulk update" at bounding box center [1022, 237] width 121 height 17
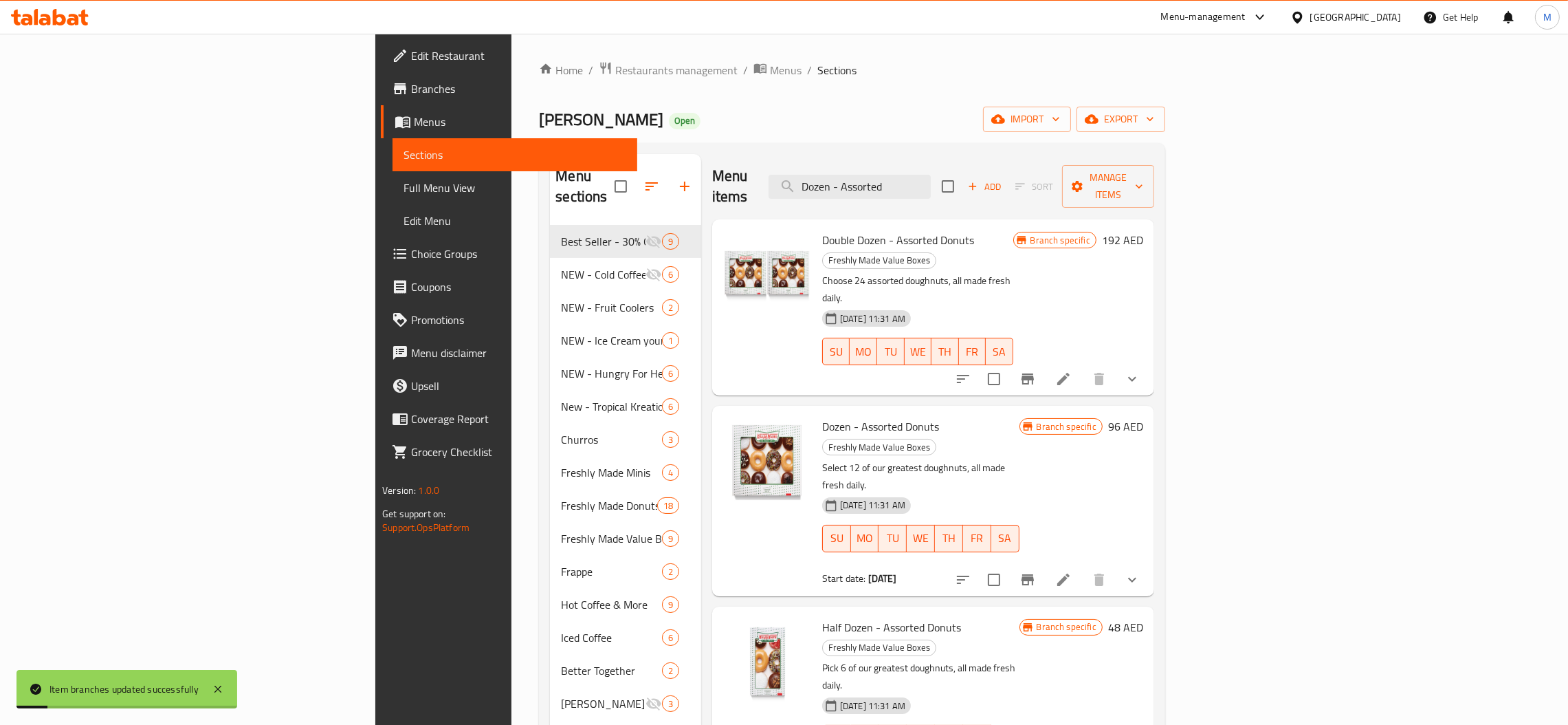
click at [1014, 192] on div "Menu items Dozen - Assorted Add Sort Manage items" at bounding box center [933, 186] width 442 height 65
click at [931, 175] on input "Dozen - Assorted" at bounding box center [850, 186] width 162 height 24
paste input "Original Glaz"
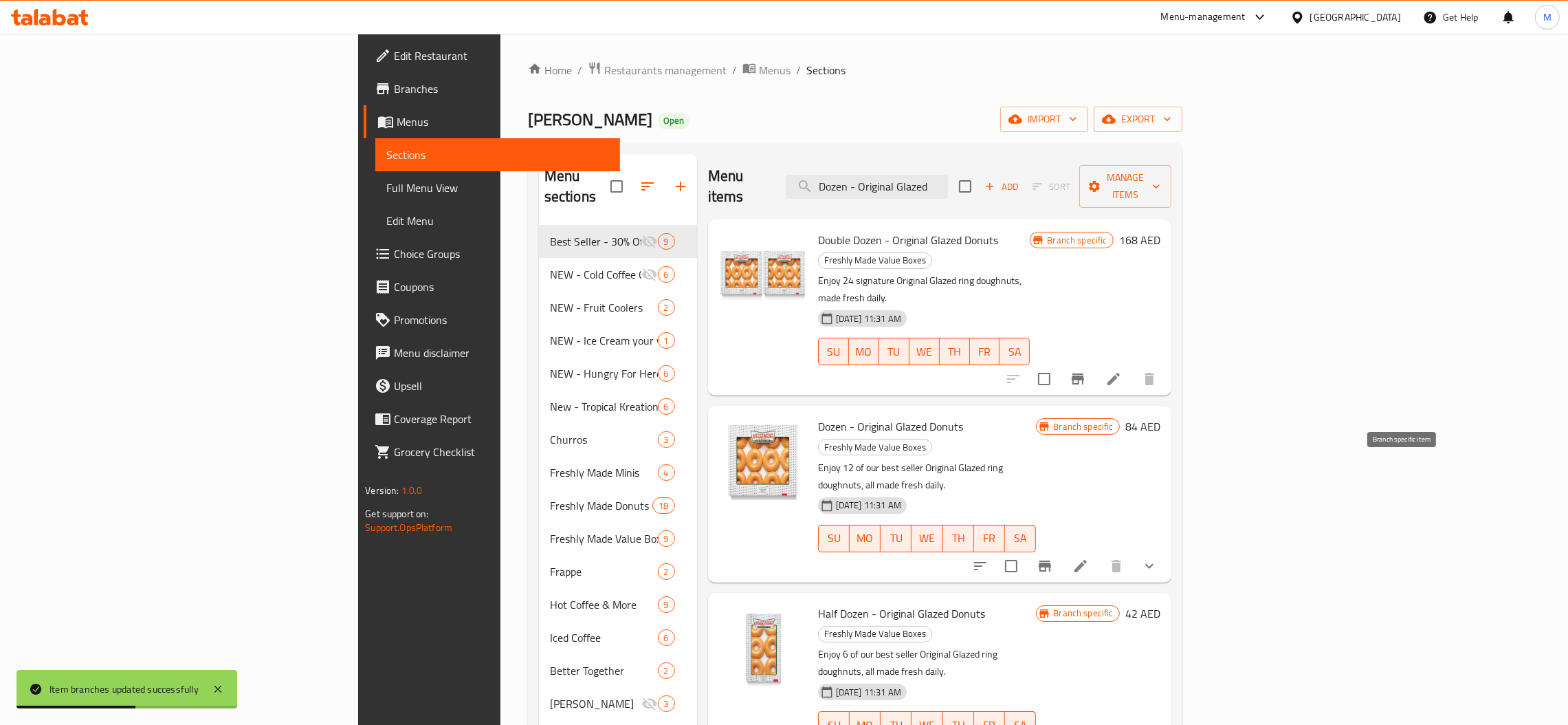
click at [1051, 560] on icon "Branch-specific-item" at bounding box center [1045, 565] width 12 height 11
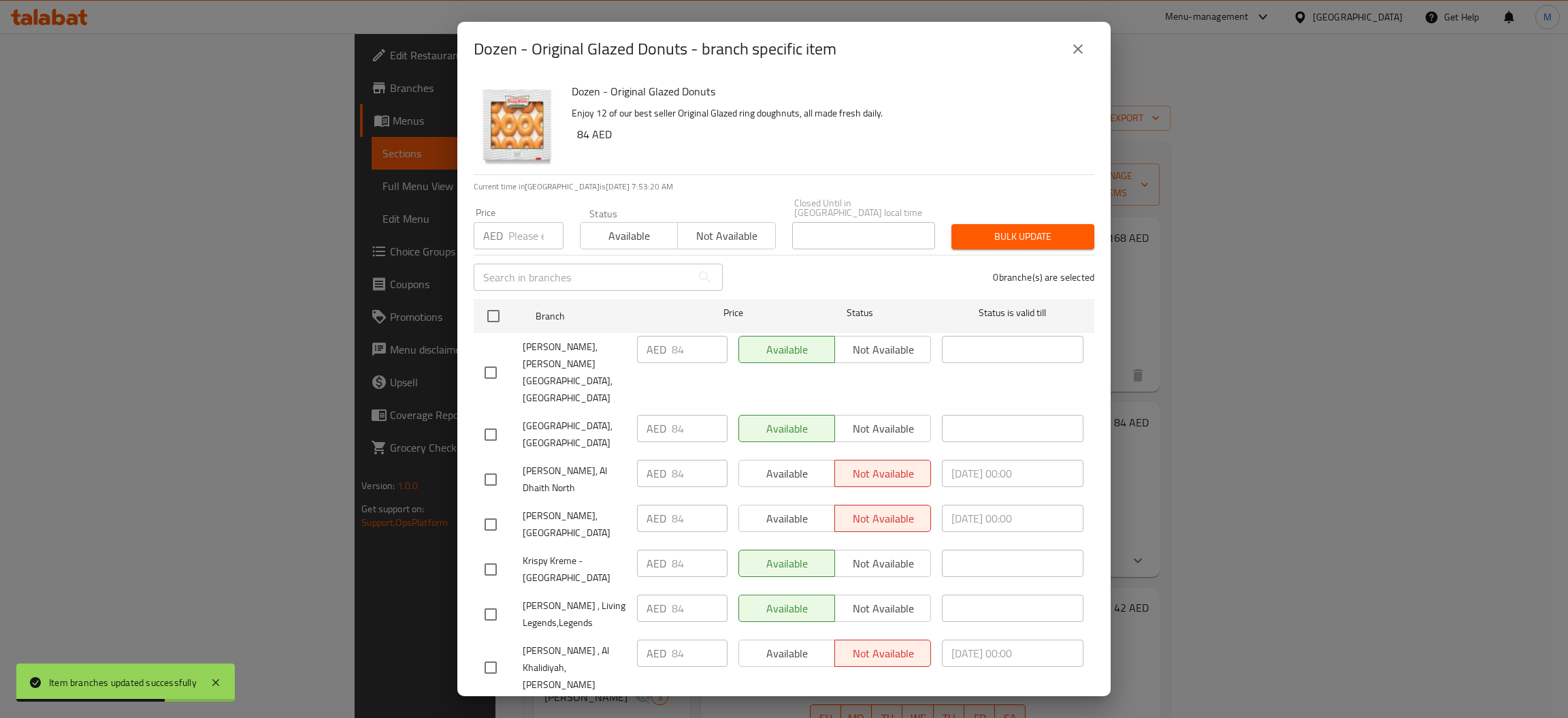
click at [518, 237] on input "number" at bounding box center [535, 235] width 55 height 27
click at [501, 312] on input "checkbox" at bounding box center [493, 316] width 29 height 29
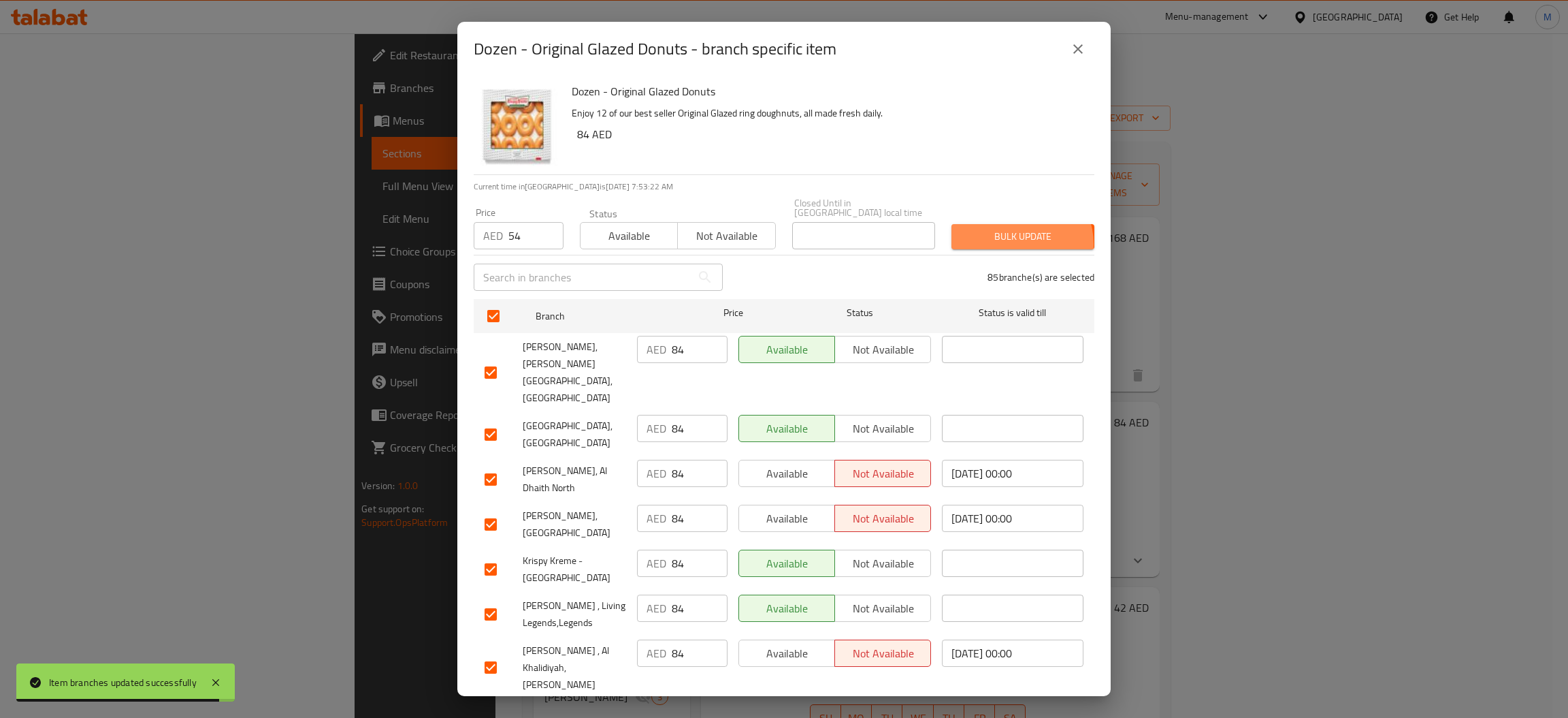
click at [1007, 244] on span "Bulk update" at bounding box center [1022, 237] width 121 height 17
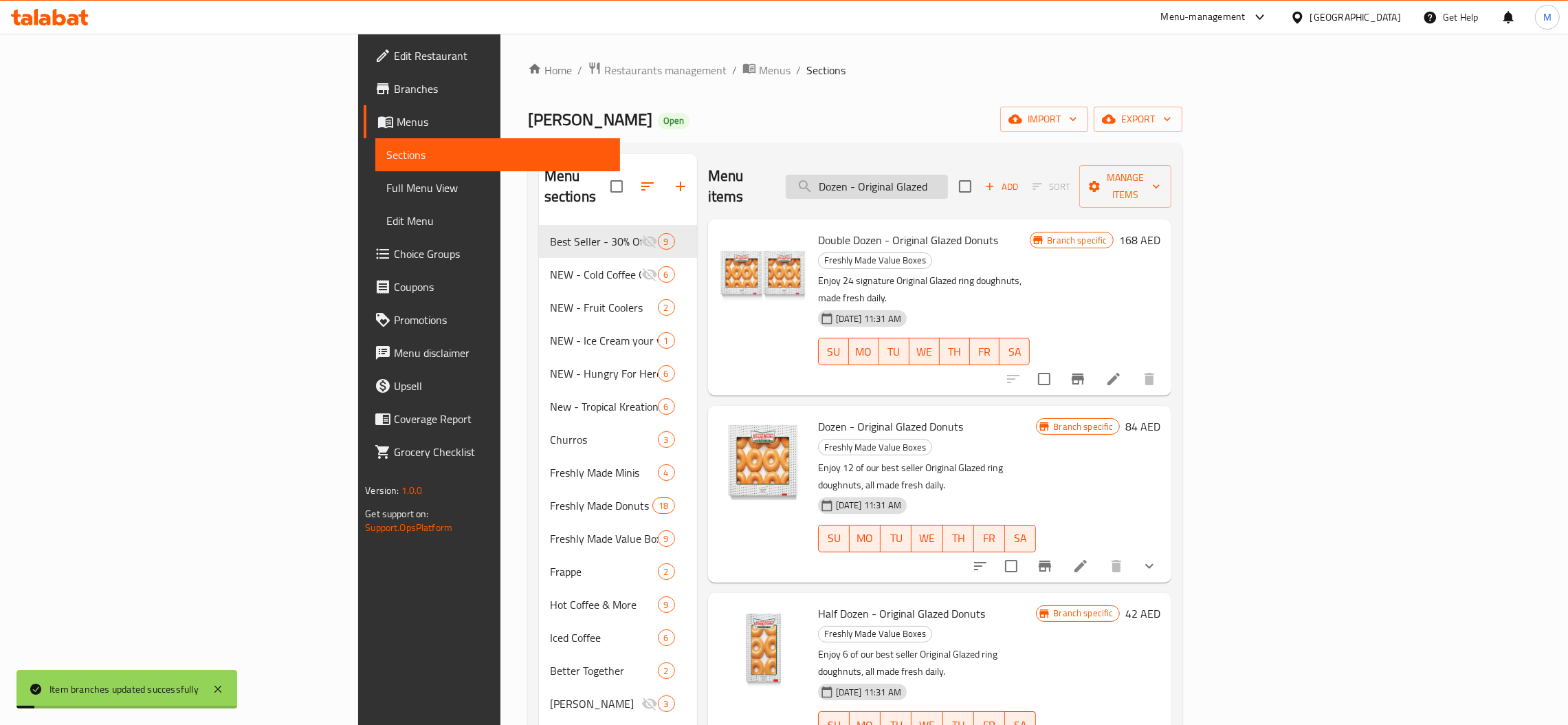
click at [948, 176] on input "Dozen - Original Glazed" at bounding box center [866, 186] width 162 height 24
paste input "Half Dozen - Assort"
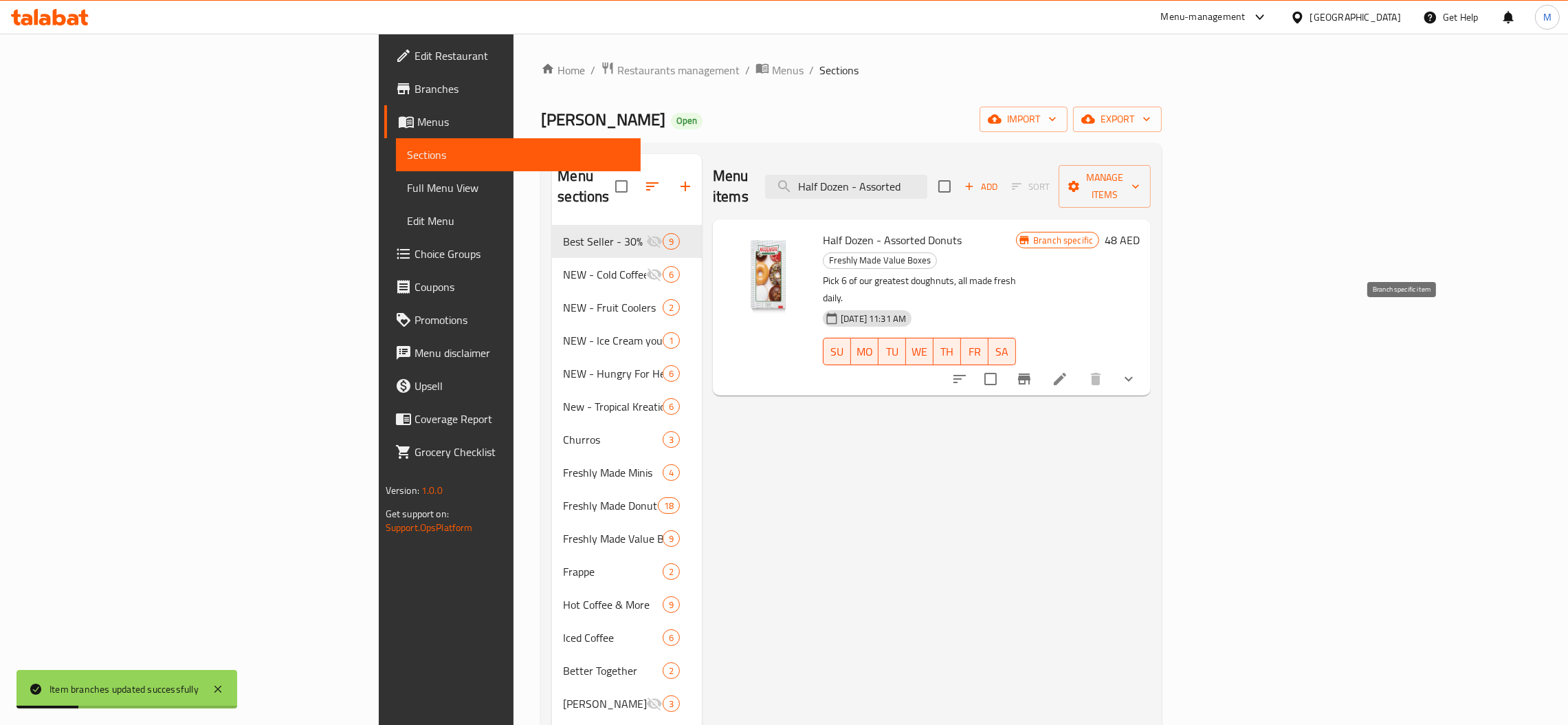
click at [1032, 370] on icon "Branch-specific-item" at bounding box center [1024, 378] width 17 height 17
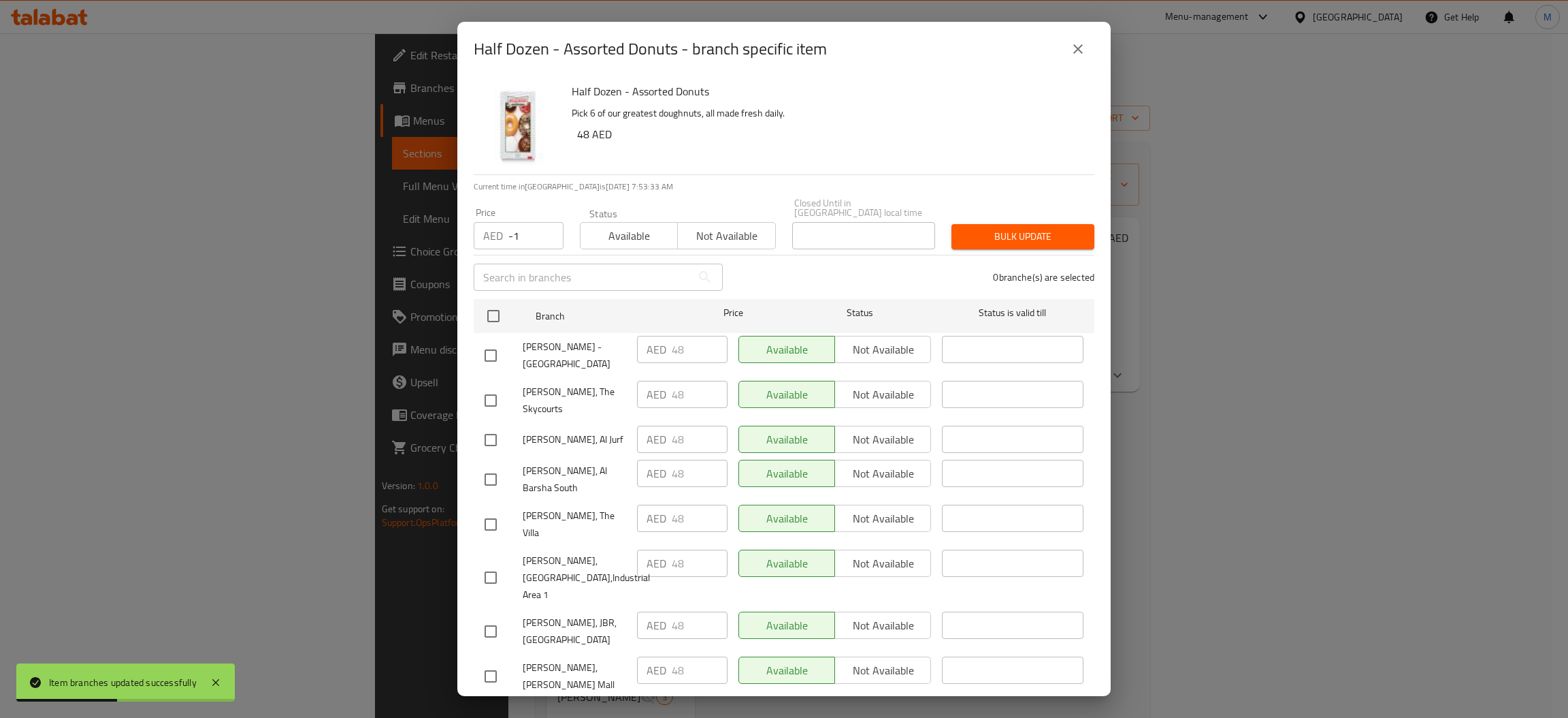
click at [545, 237] on input "-1" at bounding box center [535, 235] width 55 height 27
drag, startPoint x: 527, startPoint y: 229, endPoint x: 471, endPoint y: 239, distance: 56.9
click at [471, 239] on div "Price AED -1 Price" at bounding box center [518, 228] width 106 height 58
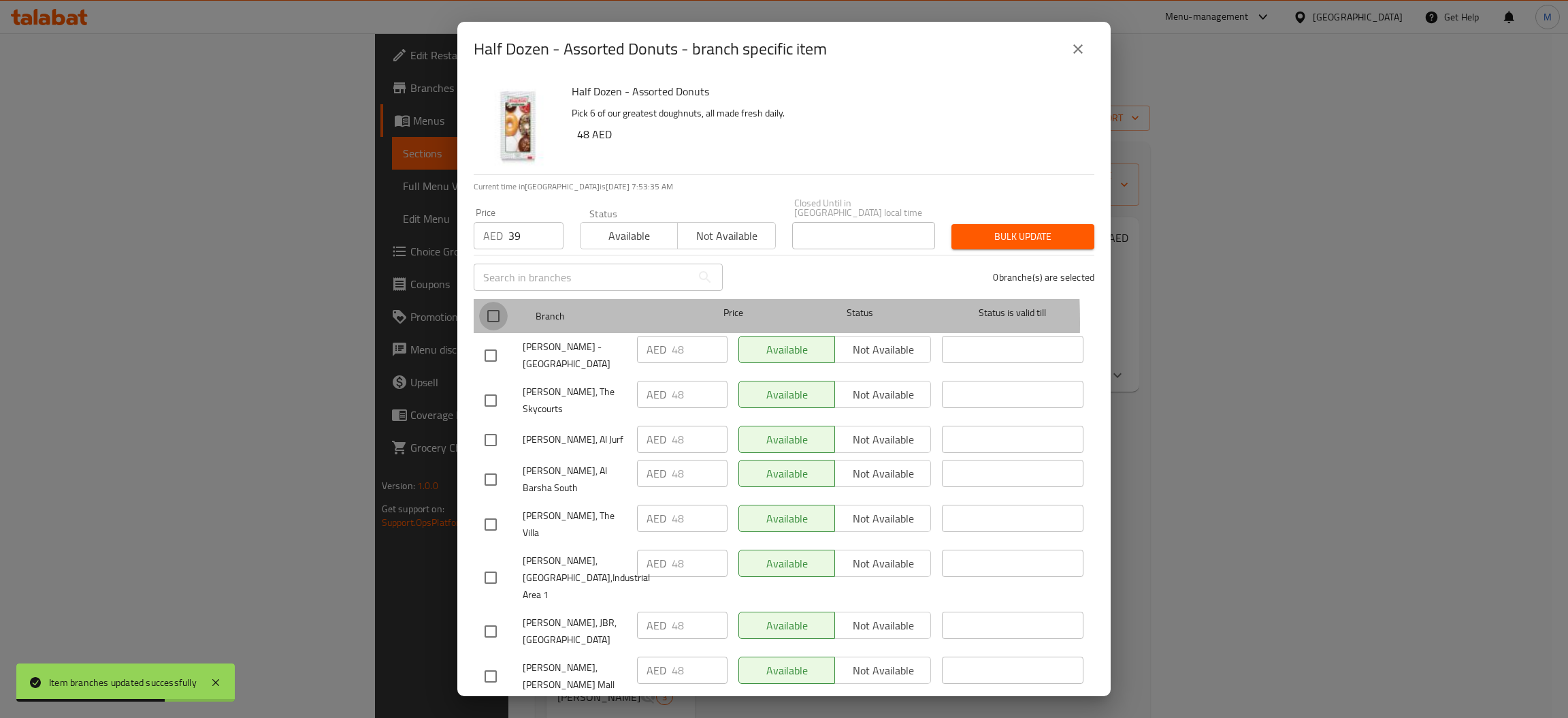
click at [500, 323] on input "checkbox" at bounding box center [493, 316] width 29 height 29
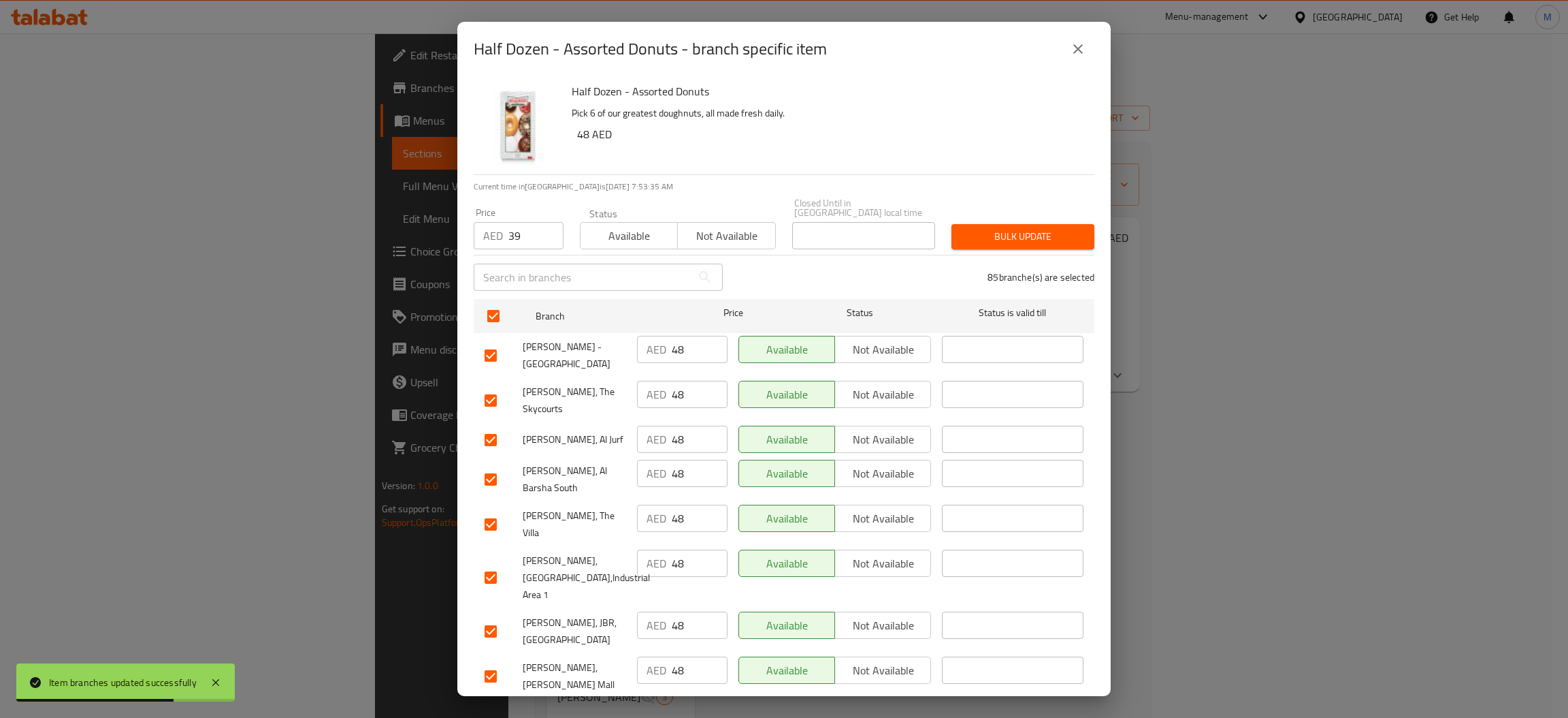
click at [983, 231] on span "Bulk update" at bounding box center [1022, 237] width 121 height 17
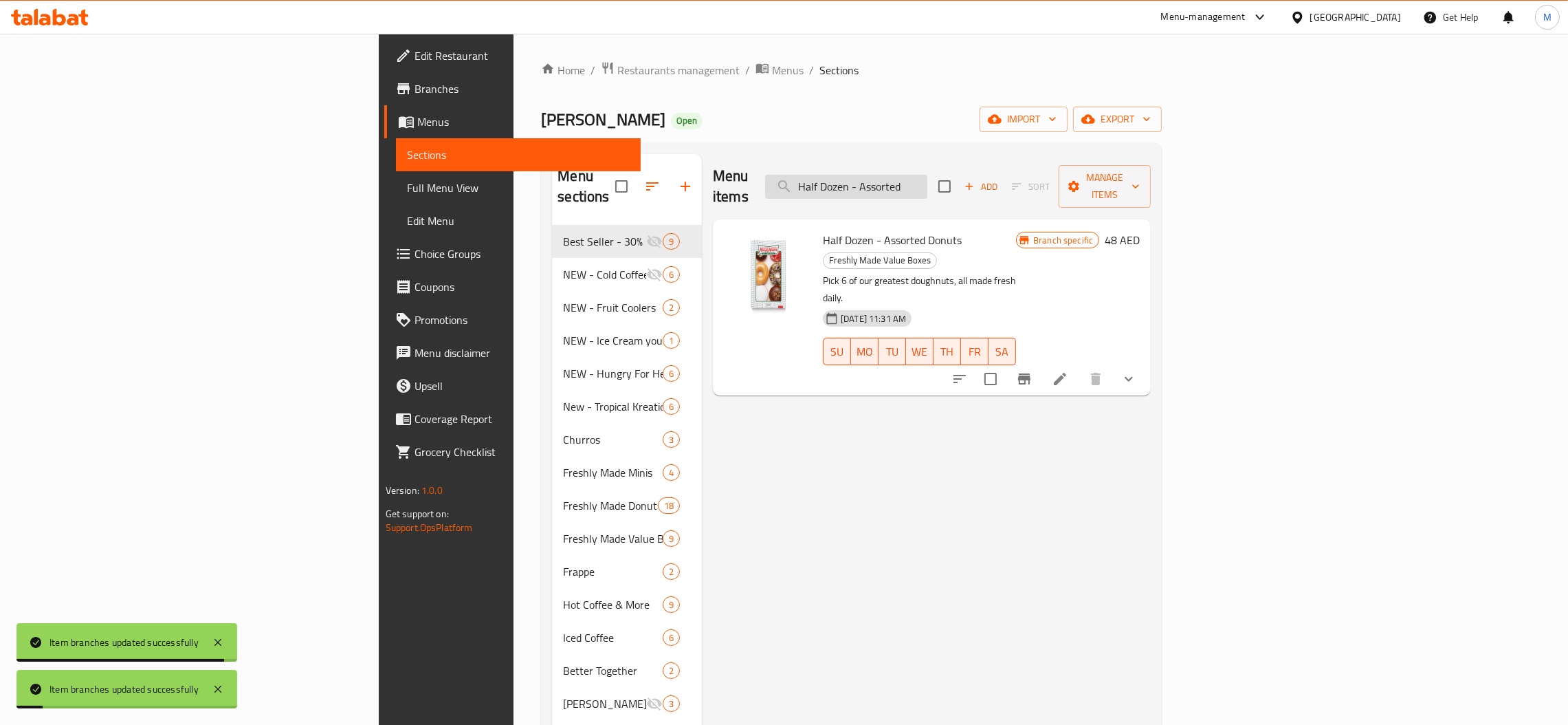
click at [927, 181] on input "Half Dozen - Assorted" at bounding box center [846, 186] width 162 height 24
paste input "Original Glaz"
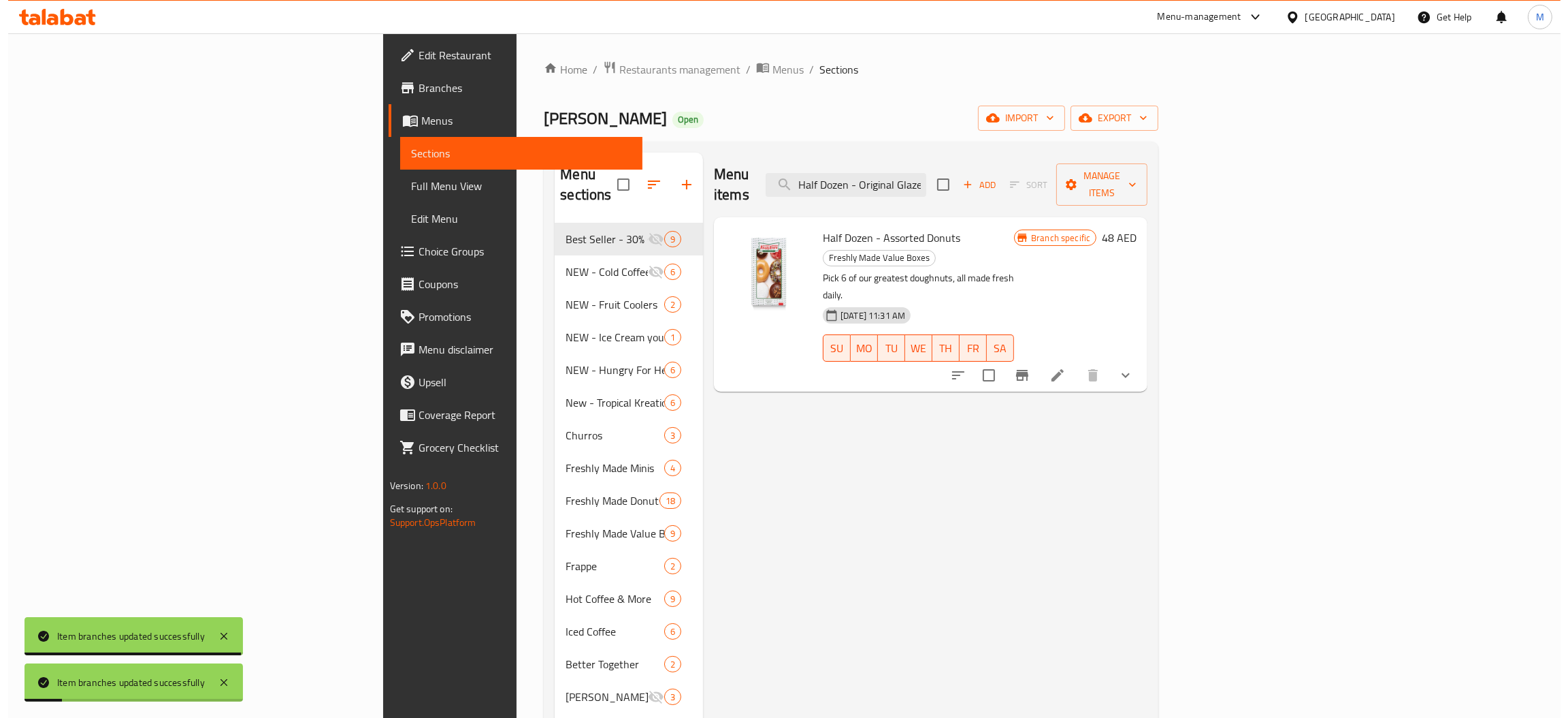
scroll to position [0, 6]
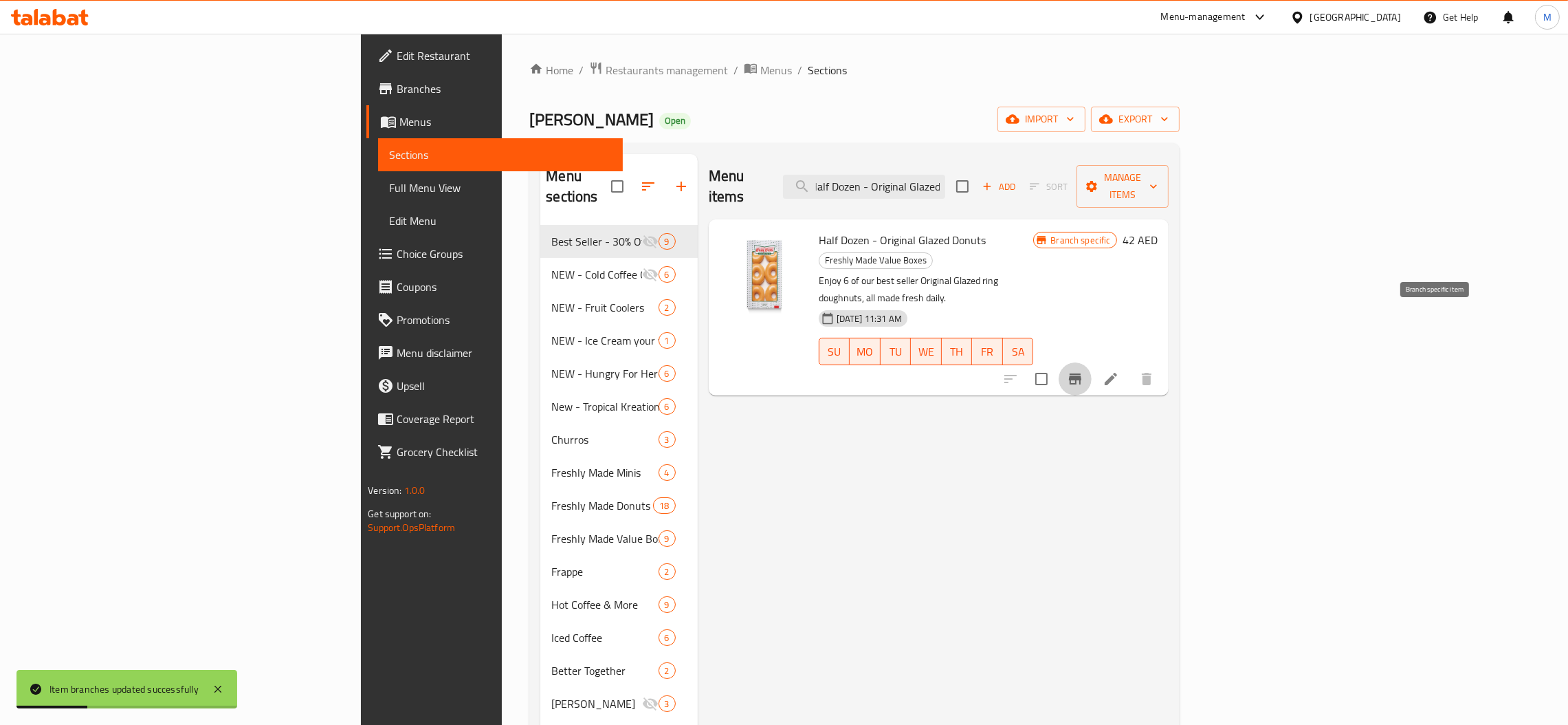
click at [1081, 373] on icon "Branch-specific-item" at bounding box center [1075, 378] width 12 height 11
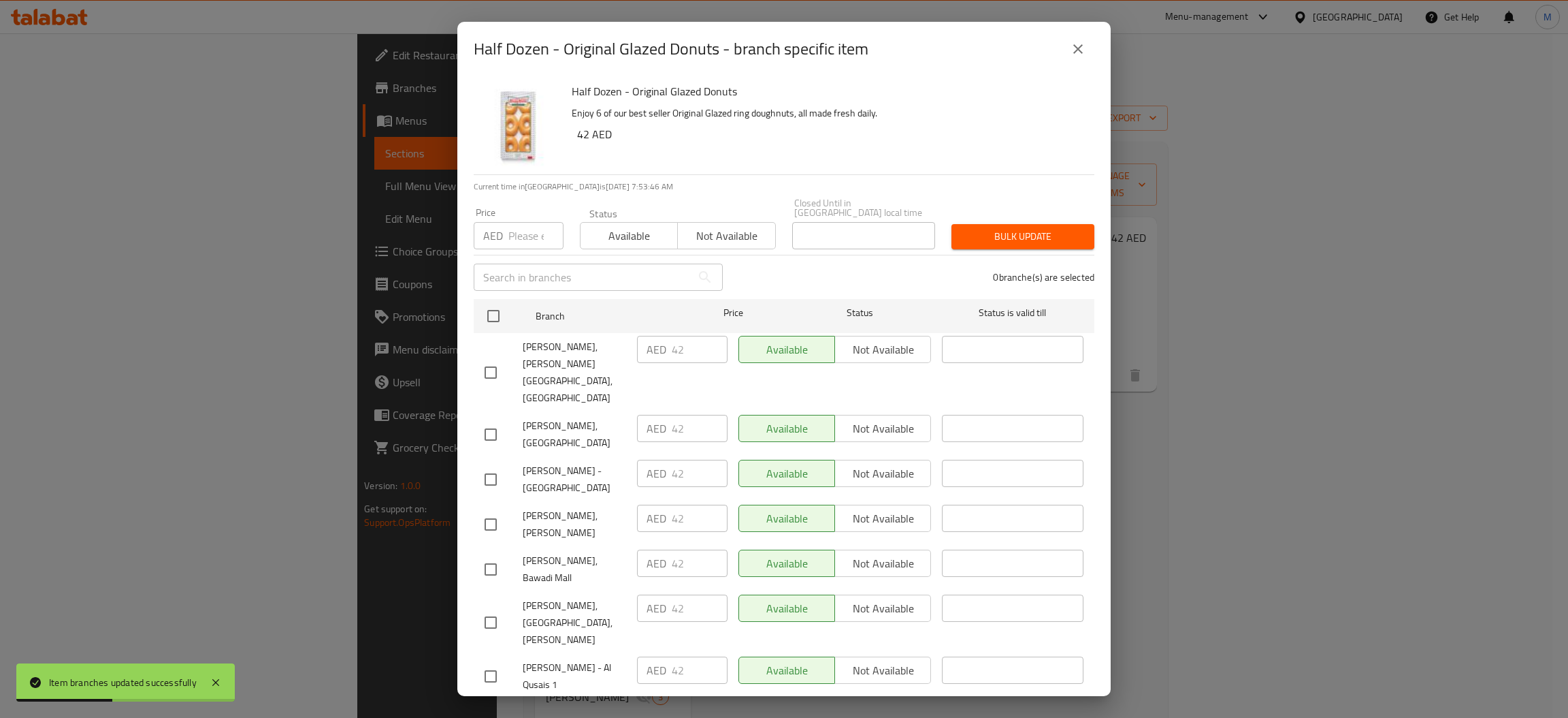
click at [523, 240] on input "number" at bounding box center [535, 235] width 55 height 27
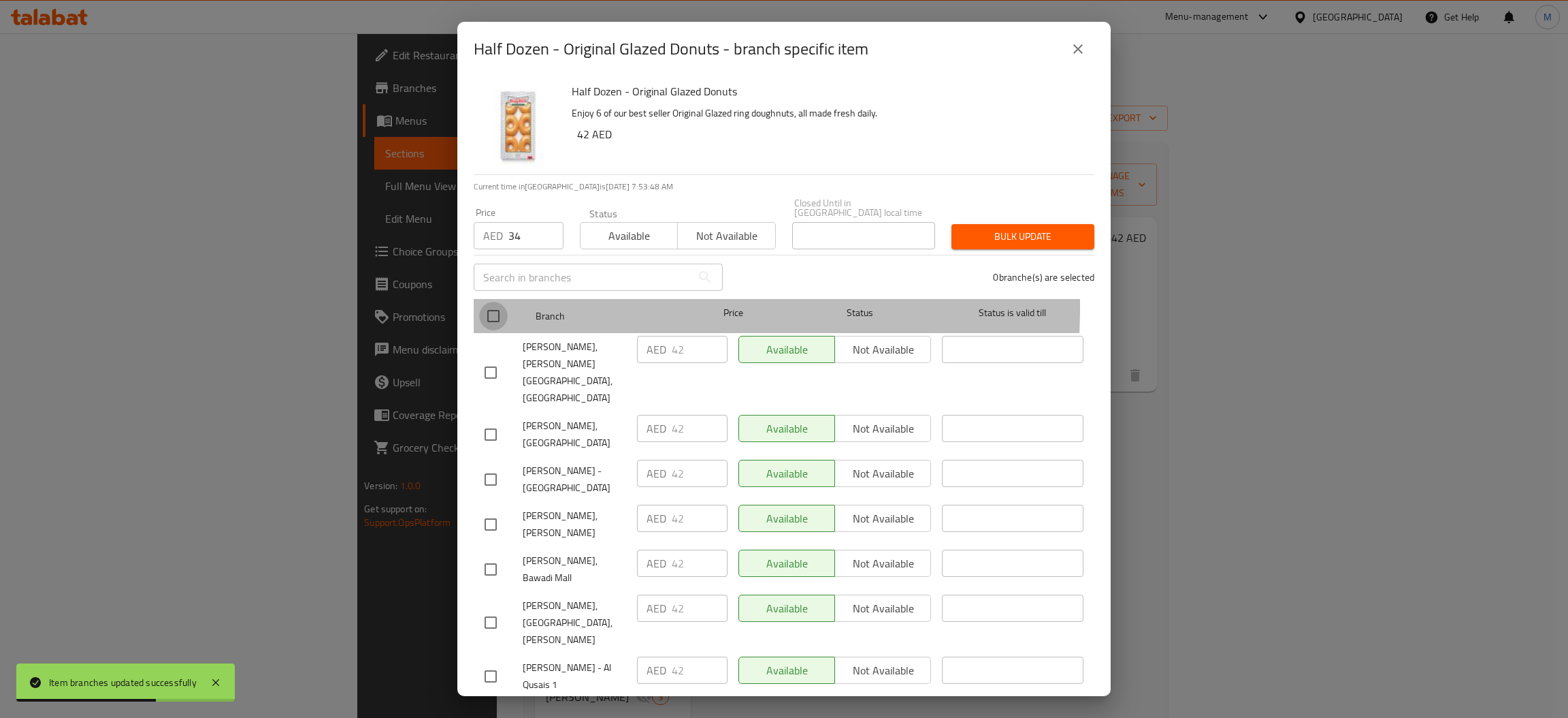
click at [493, 306] on input "checkbox" at bounding box center [493, 316] width 29 height 29
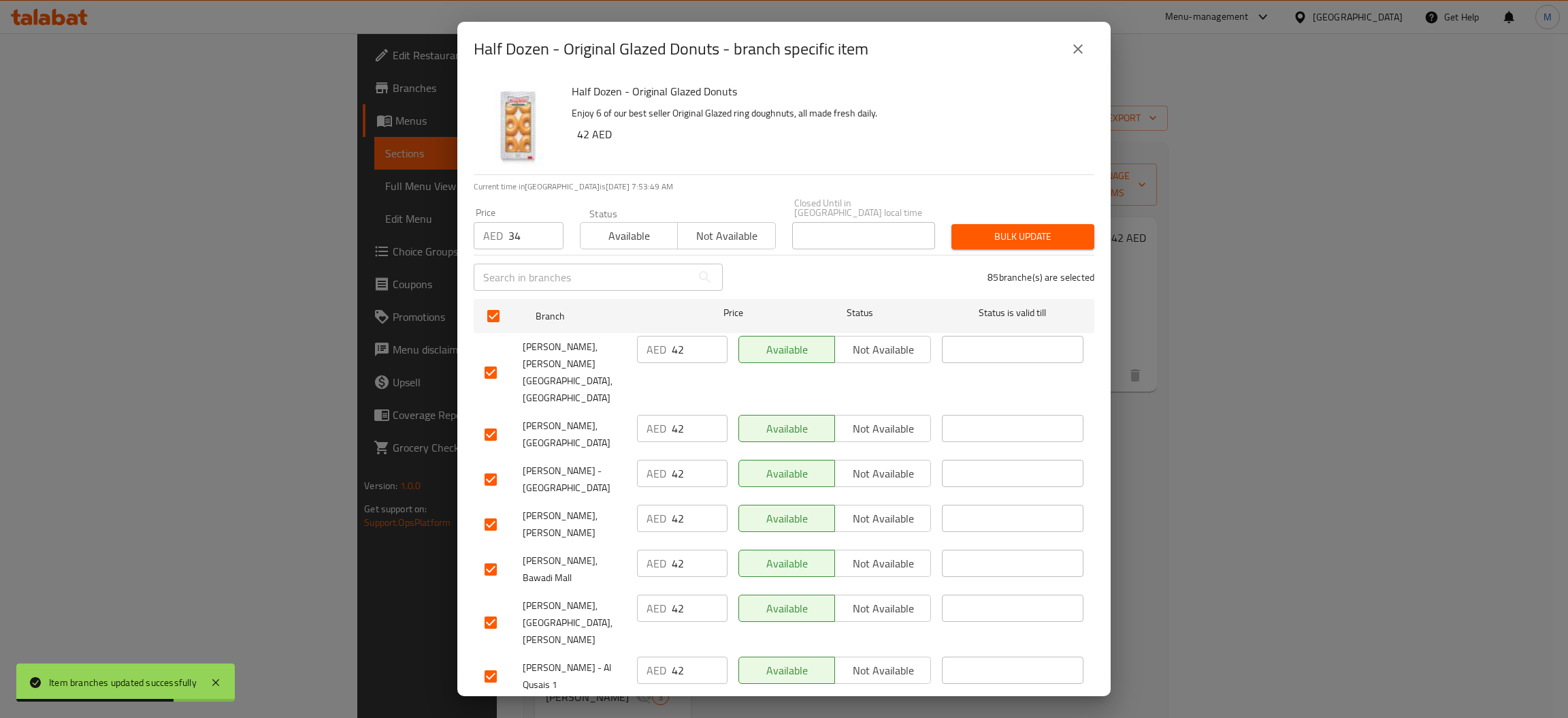
click at [1000, 235] on span "Bulk update" at bounding box center [1022, 237] width 121 height 17
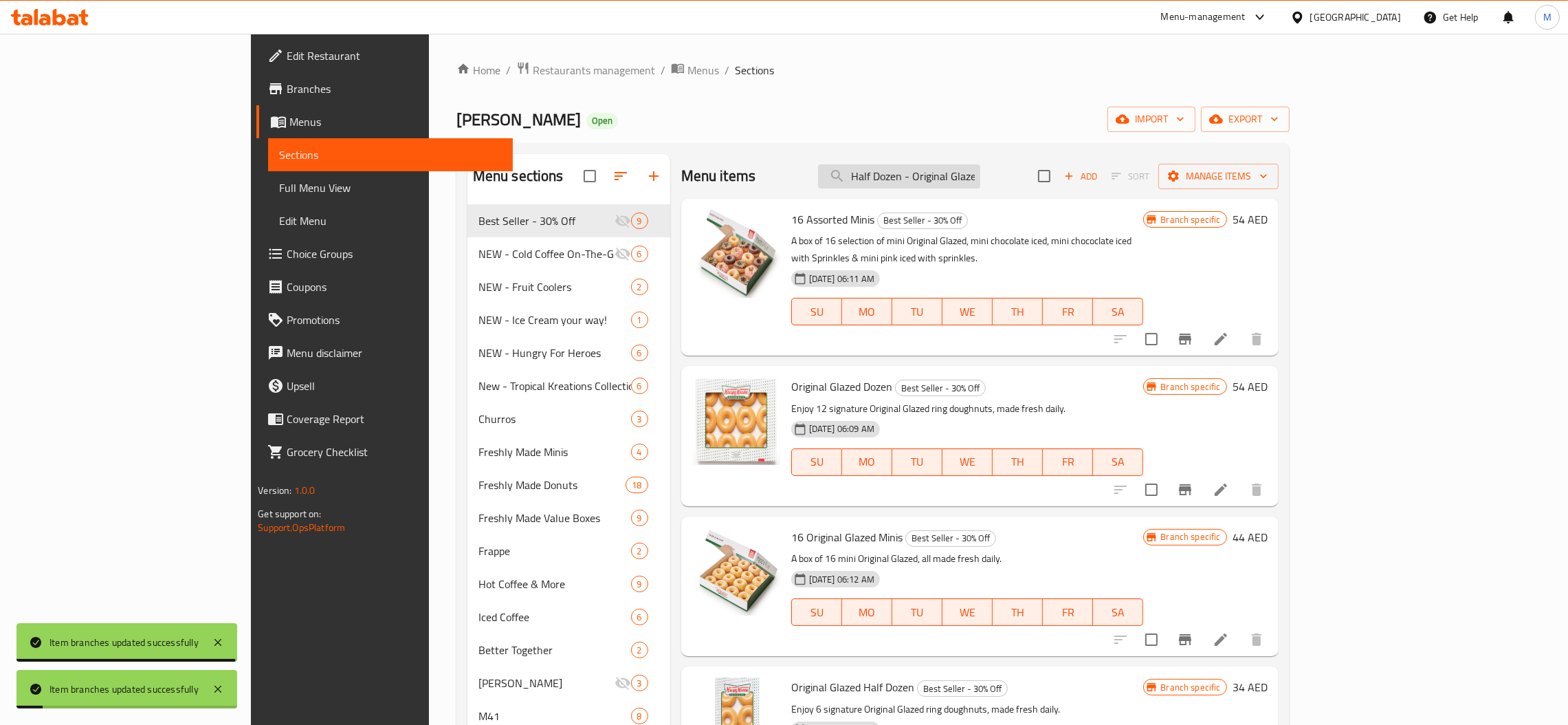
click at [980, 173] on input "Half Dozen - Original Glazed" at bounding box center [899, 176] width 162 height 24
paste input "Assorted Joy Box Donuts"
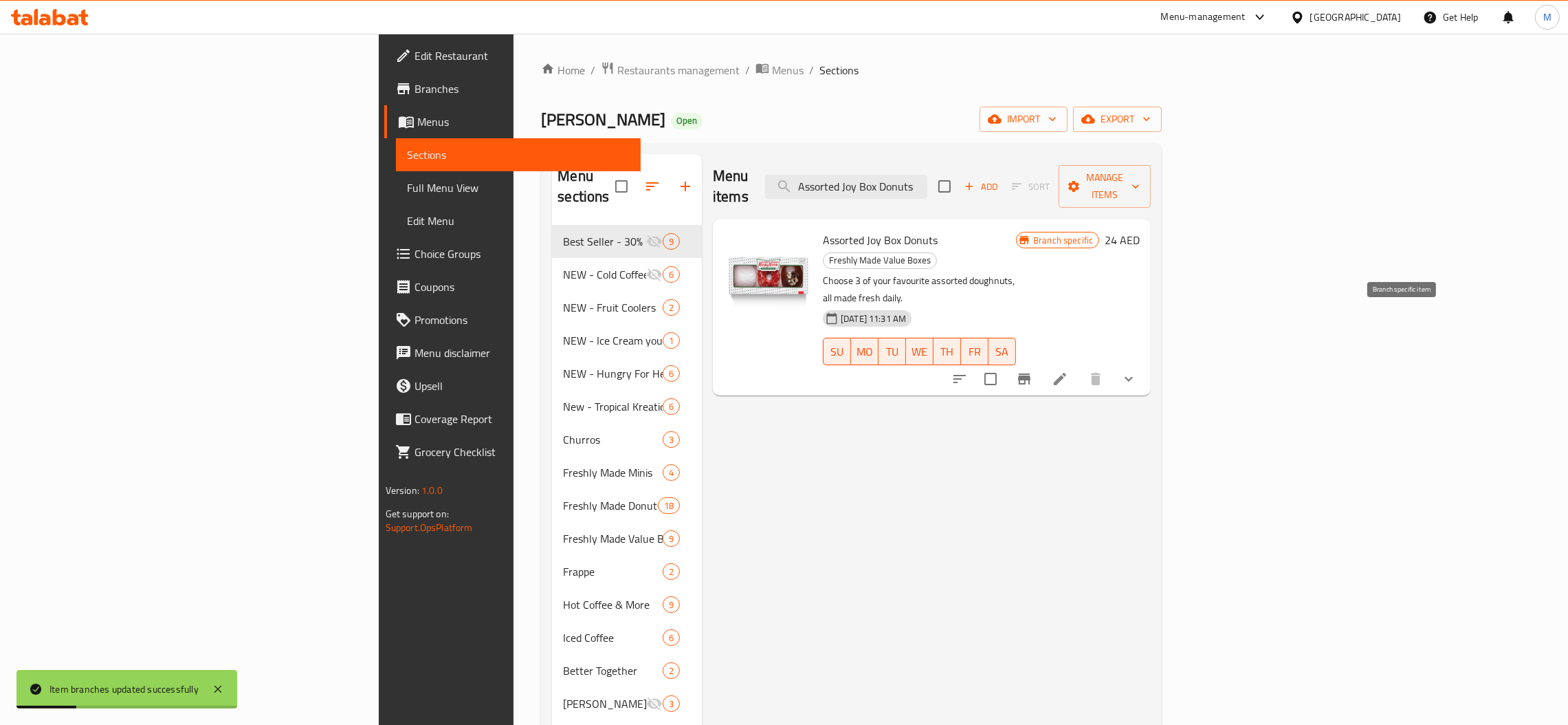
click at [1030, 373] on icon "Branch-specific-item" at bounding box center [1024, 378] width 12 height 11
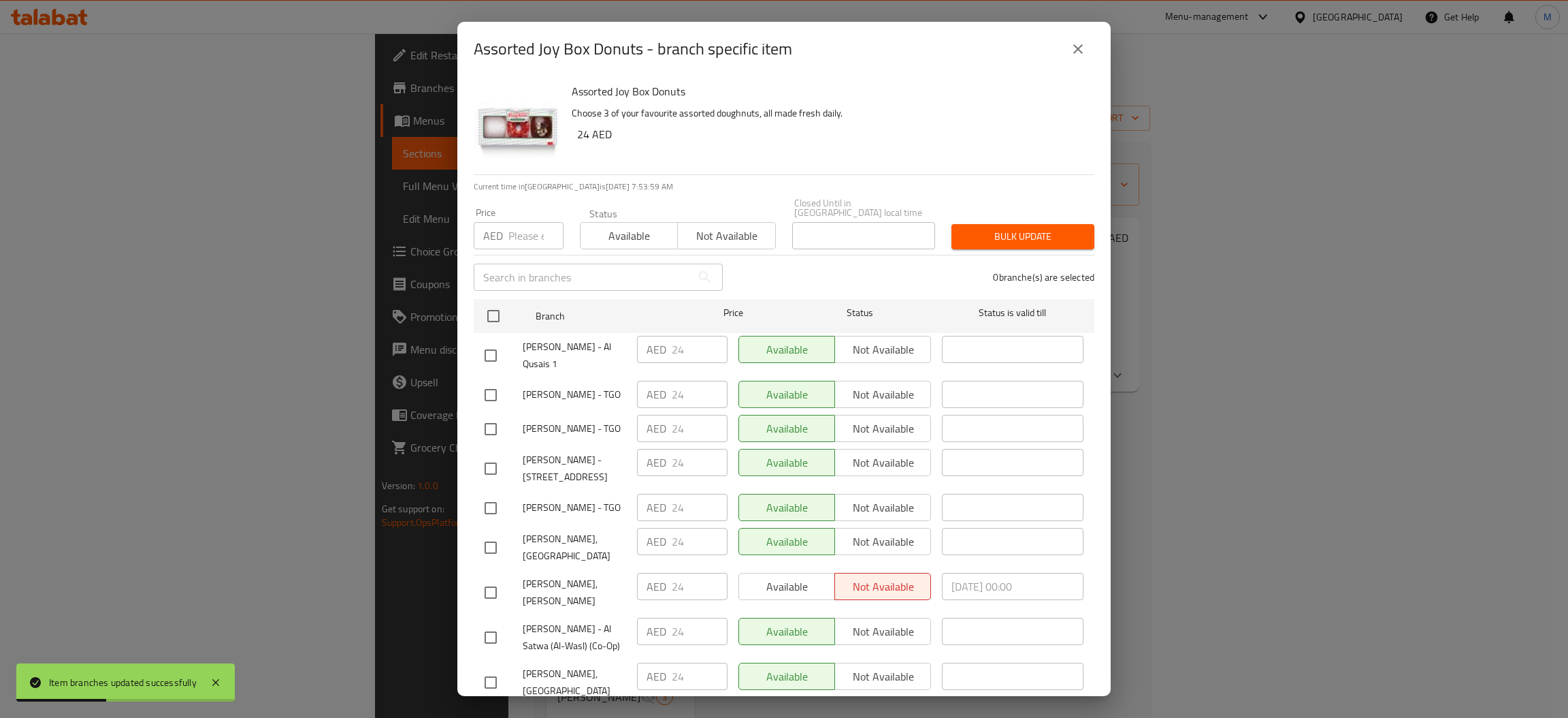
click at [515, 236] on input "number" at bounding box center [535, 235] width 55 height 27
click at [490, 322] on input "checkbox" at bounding box center [493, 316] width 29 height 29
click at [988, 238] on span "Bulk update" at bounding box center [1022, 237] width 121 height 17
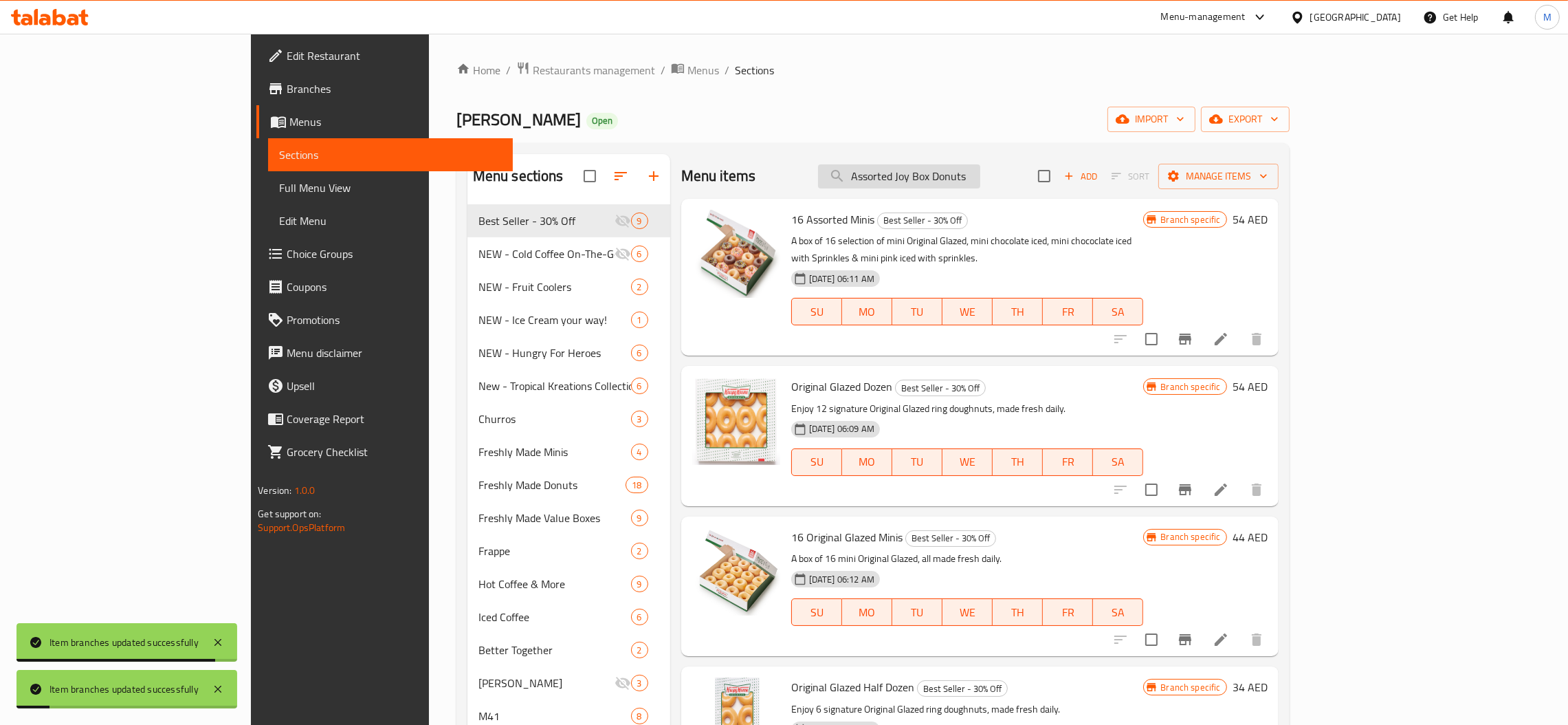
click at [967, 167] on input "Assorted Joy Box Donuts" at bounding box center [899, 176] width 162 height 24
paste input "Half Dozen - Assorted"
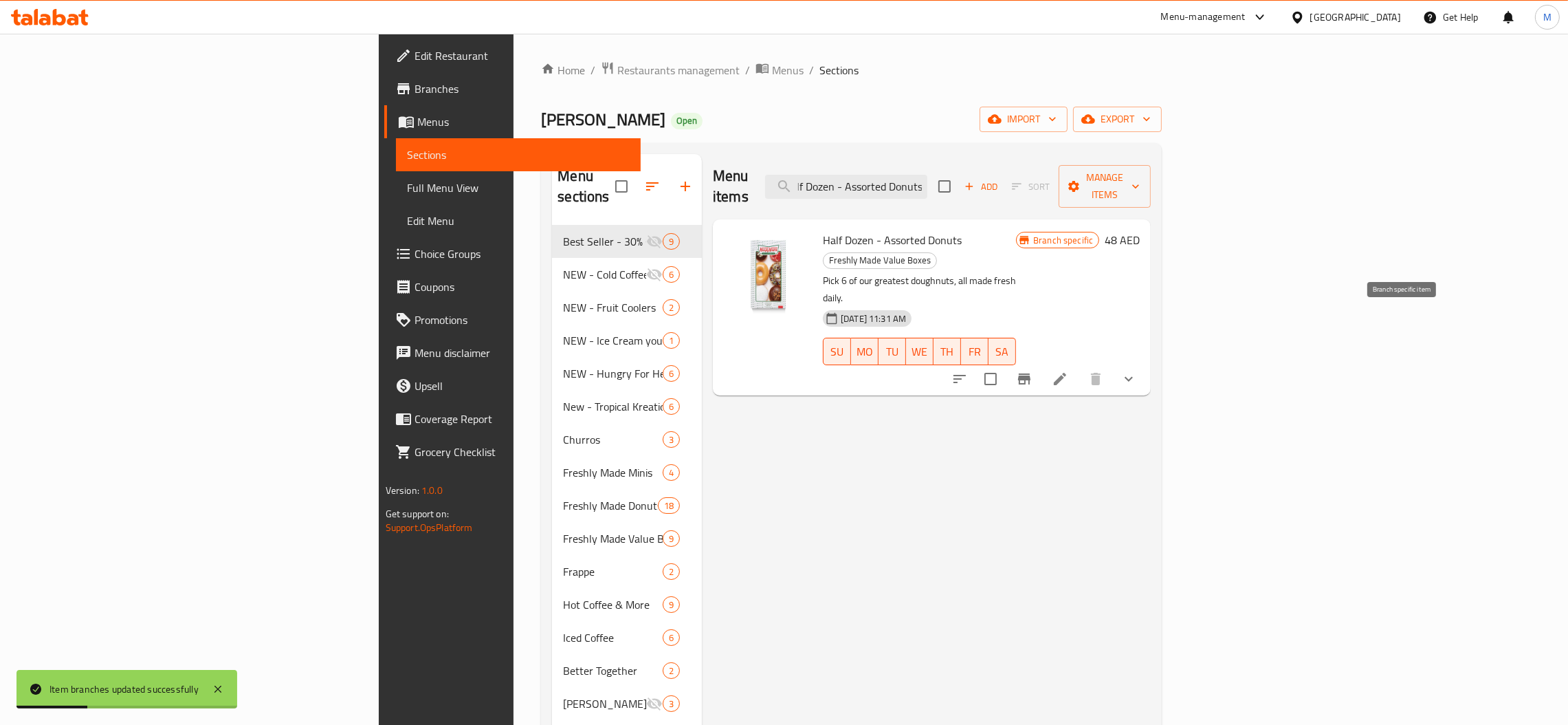
click at [1030, 373] on icon "Branch-specific-item" at bounding box center [1024, 378] width 12 height 11
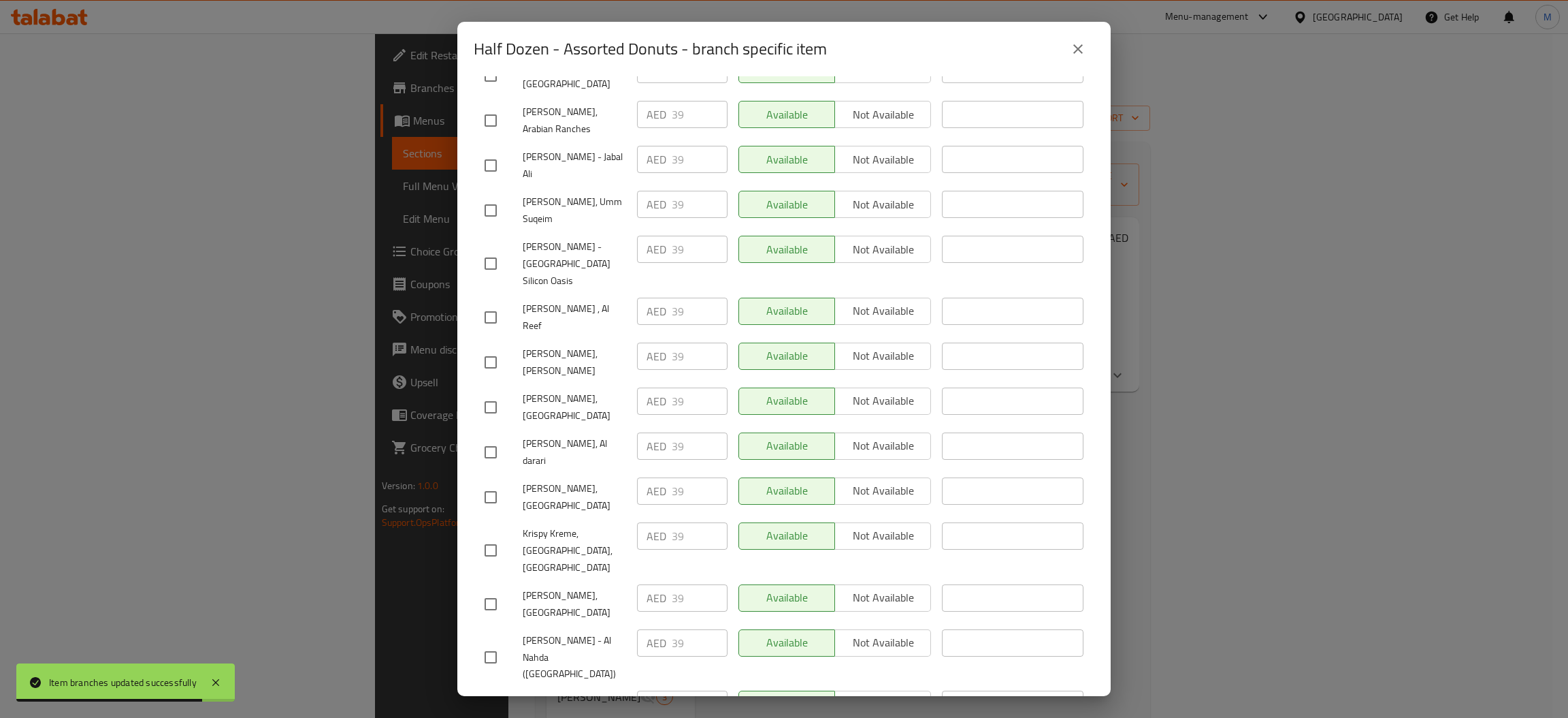
scroll to position [3441, 0]
click at [1077, 49] on icon "close" at bounding box center [1078, 49] width 9 height 9
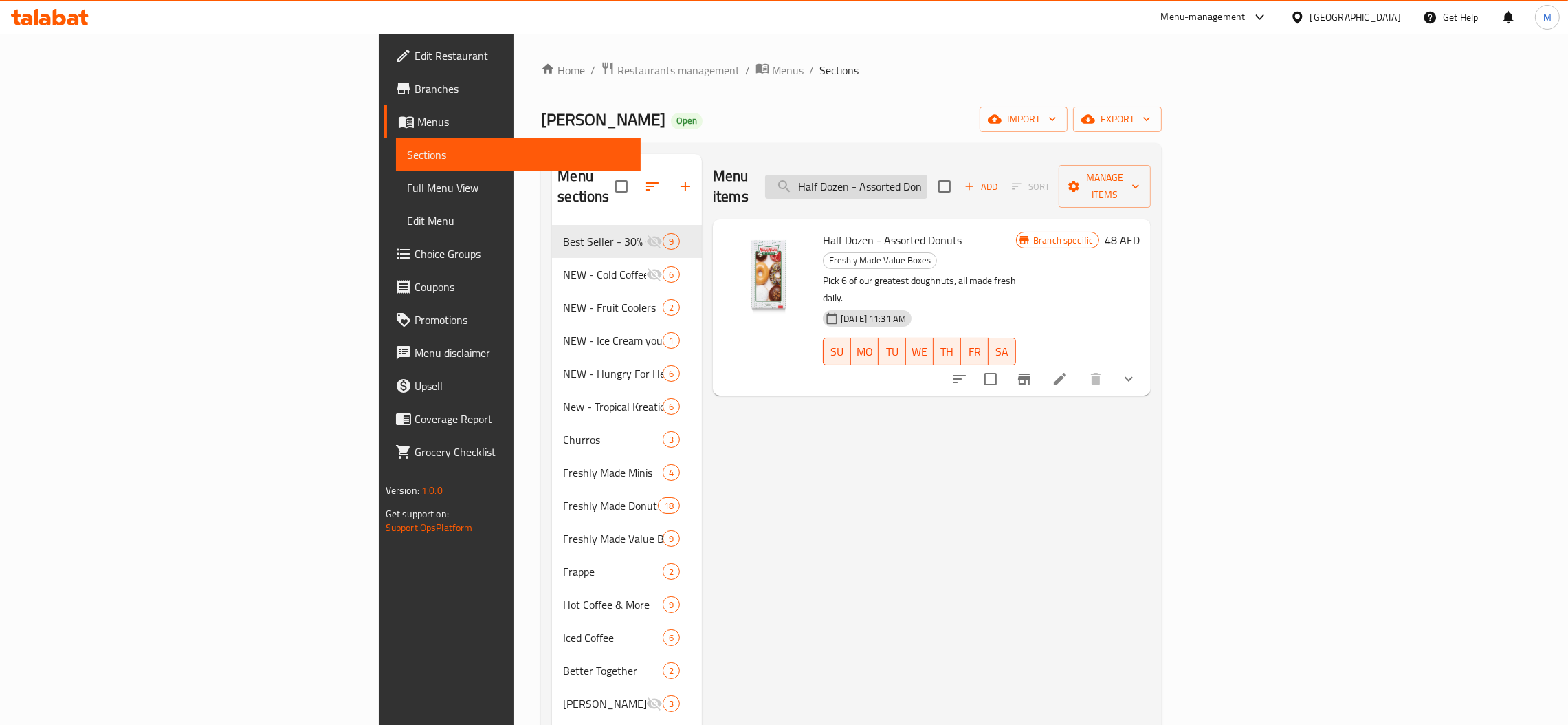
click at [927, 183] on input "Half Dozen - Assorted Donuts" at bounding box center [846, 186] width 162 height 24
paste input "The Original"
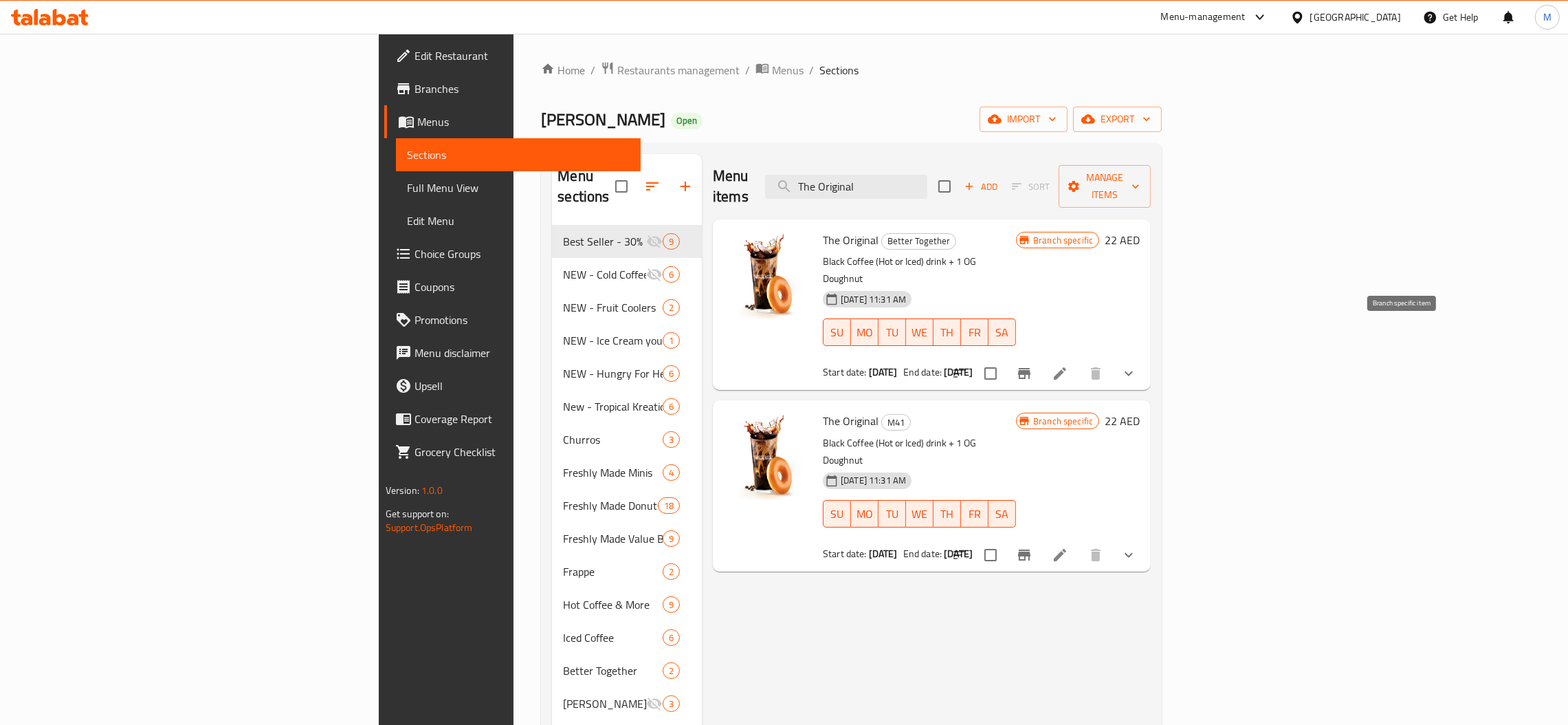
click at [1041, 357] on button "Branch-specific-item" at bounding box center [1024, 373] width 33 height 33
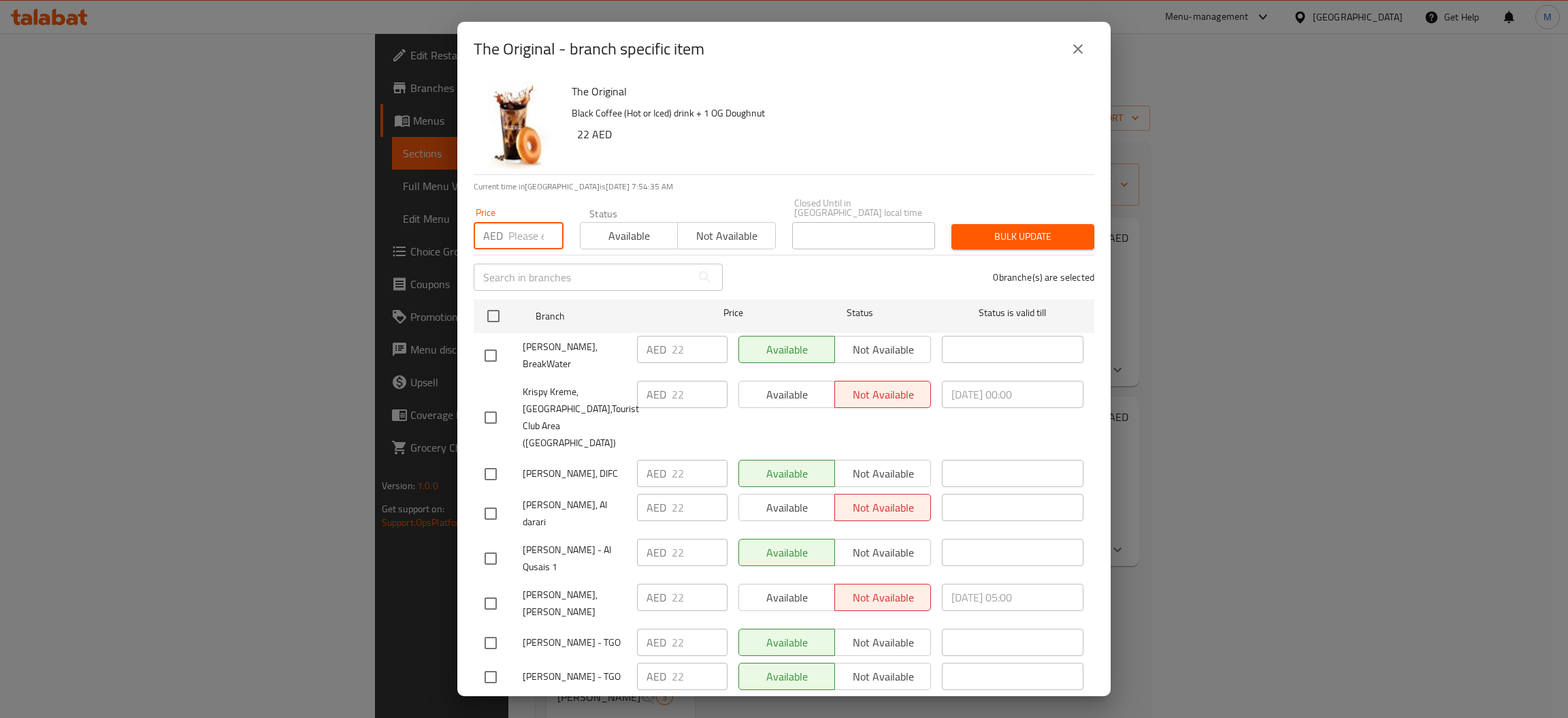
click at [518, 235] on input "number" at bounding box center [535, 235] width 55 height 27
click at [487, 320] on input "checkbox" at bounding box center [493, 316] width 29 height 29
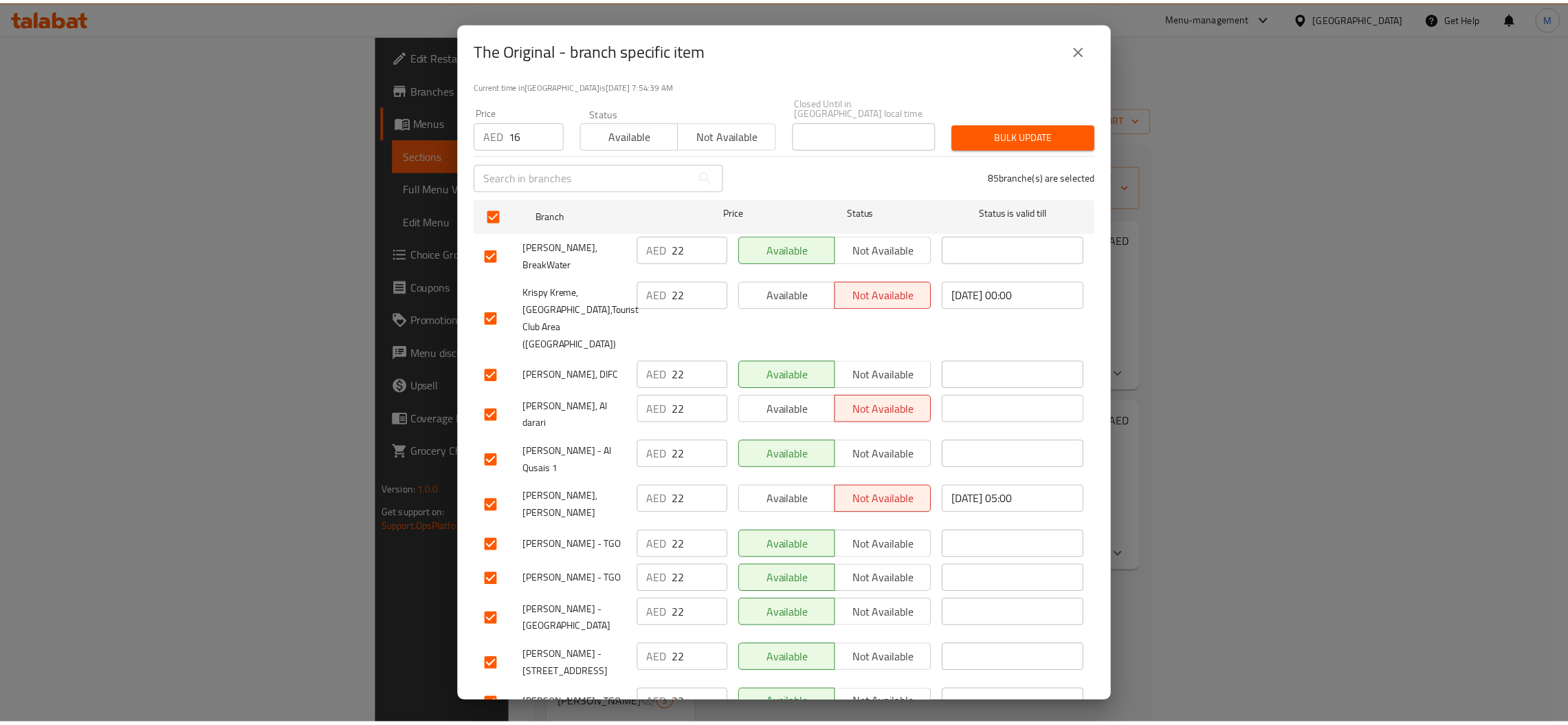
scroll to position [0, 0]
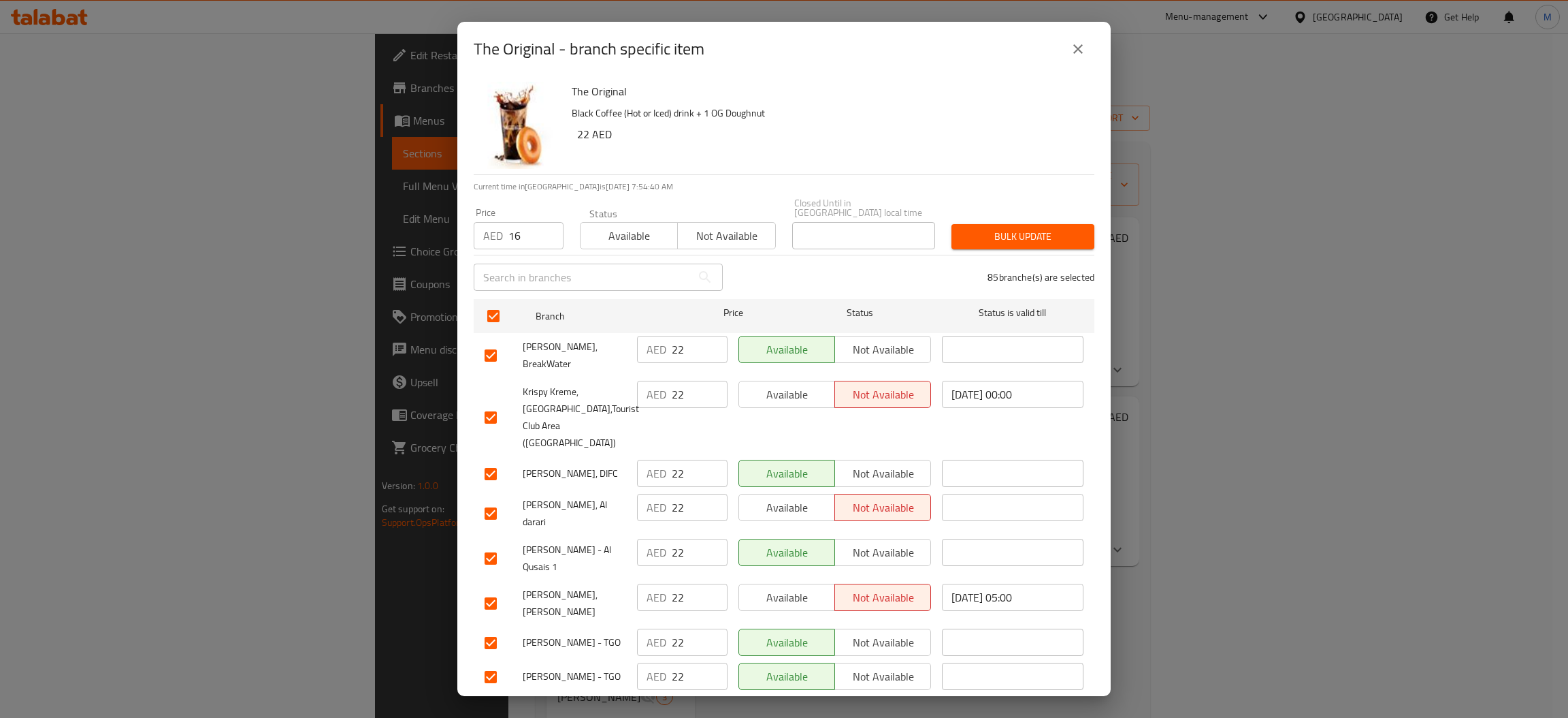
click at [988, 229] on span "Bulk update" at bounding box center [1022, 237] width 121 height 17
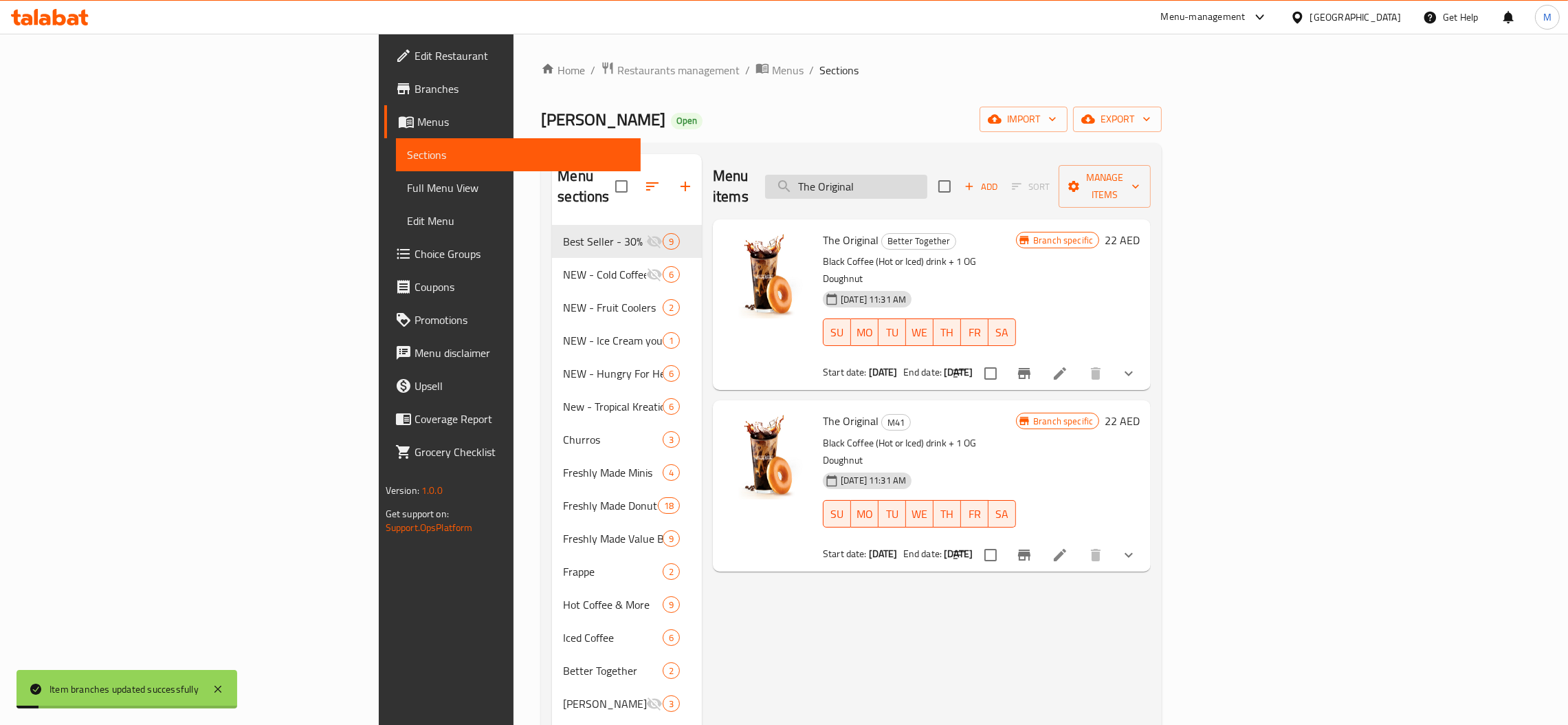
click at [927, 181] on input "The Original" at bounding box center [846, 186] width 162 height 24
paste input "Sweet Due"
click at [1041, 357] on button "Branch-specific-item" at bounding box center [1024, 373] width 33 height 33
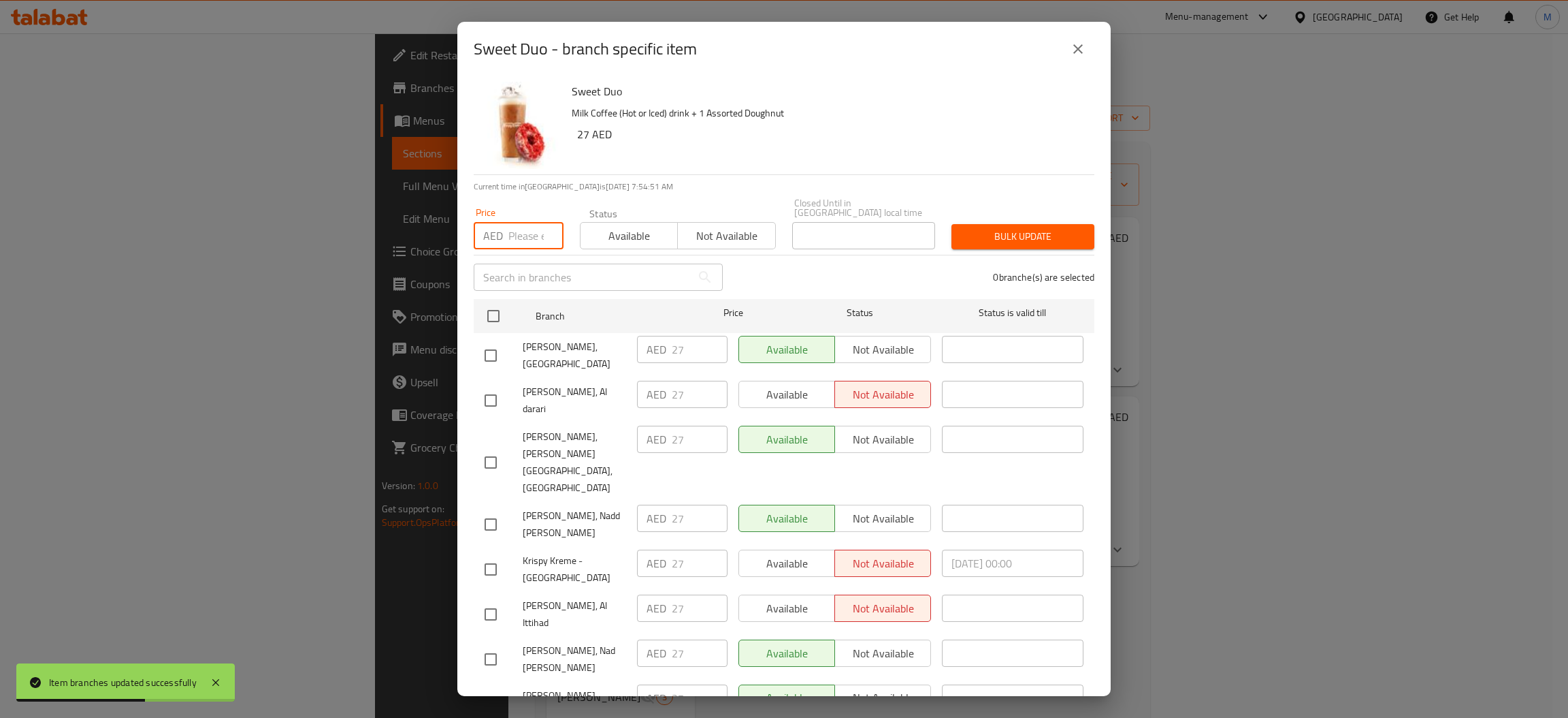
click at [525, 231] on input "number" at bounding box center [535, 235] width 55 height 27
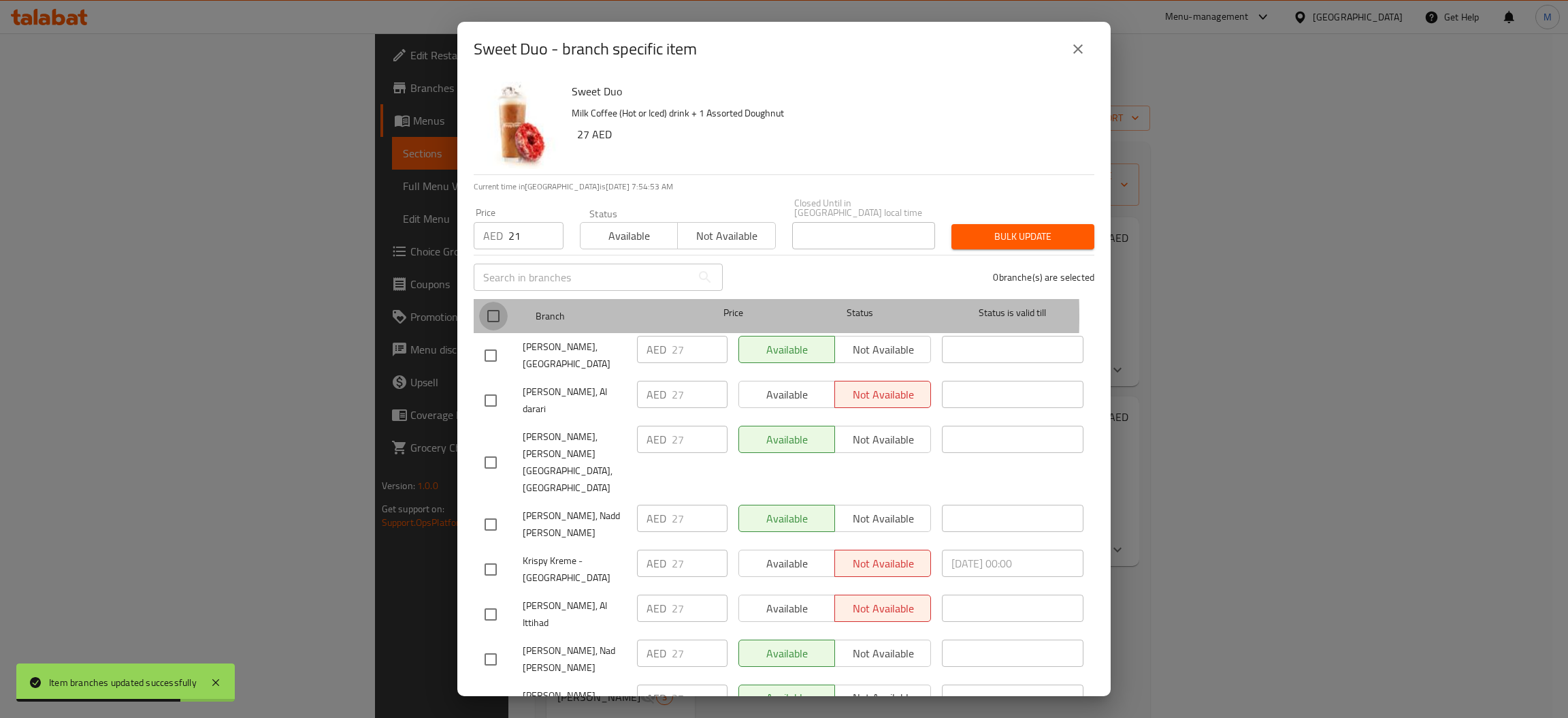
click at [497, 316] on input "checkbox" at bounding box center [493, 316] width 29 height 29
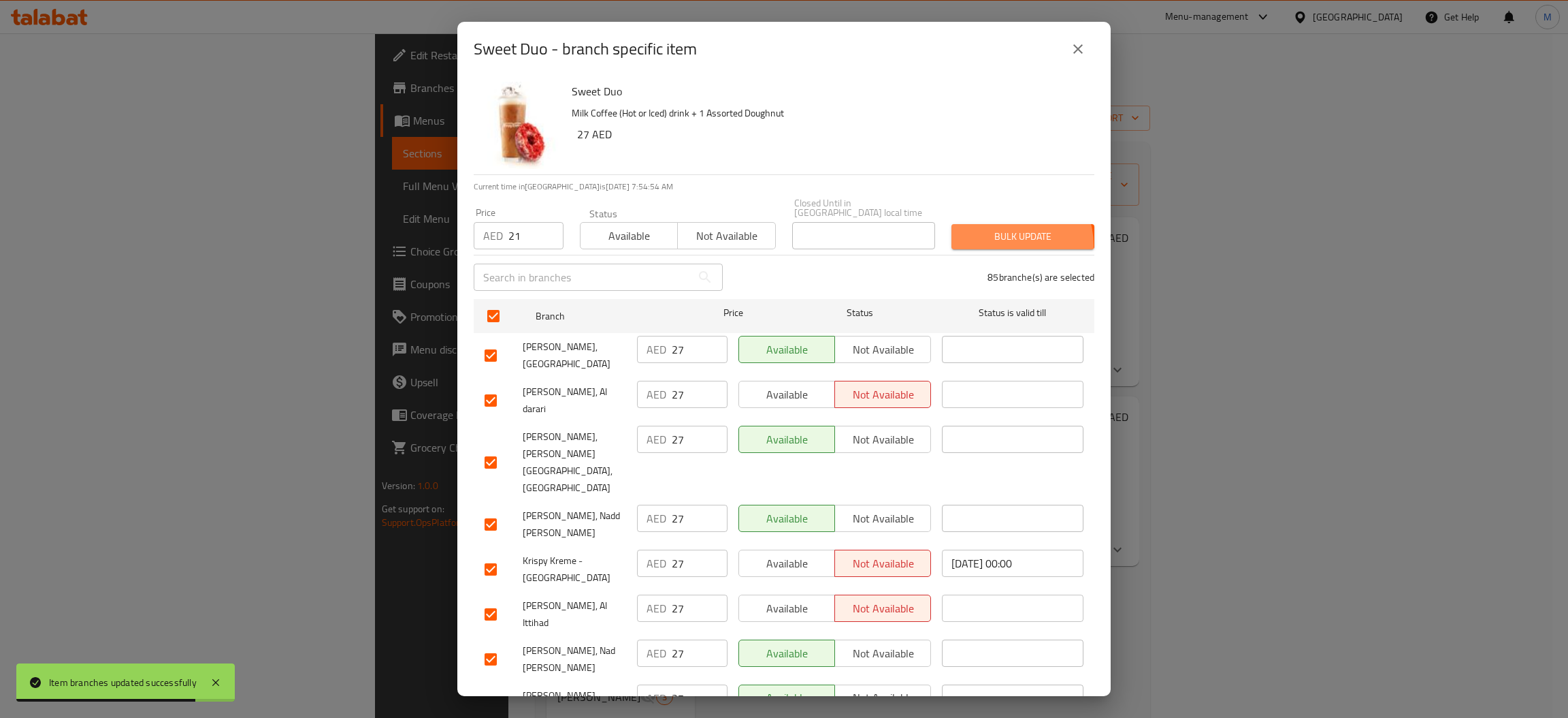
click at [996, 245] on button "Bulk update" at bounding box center [1023, 236] width 143 height 25
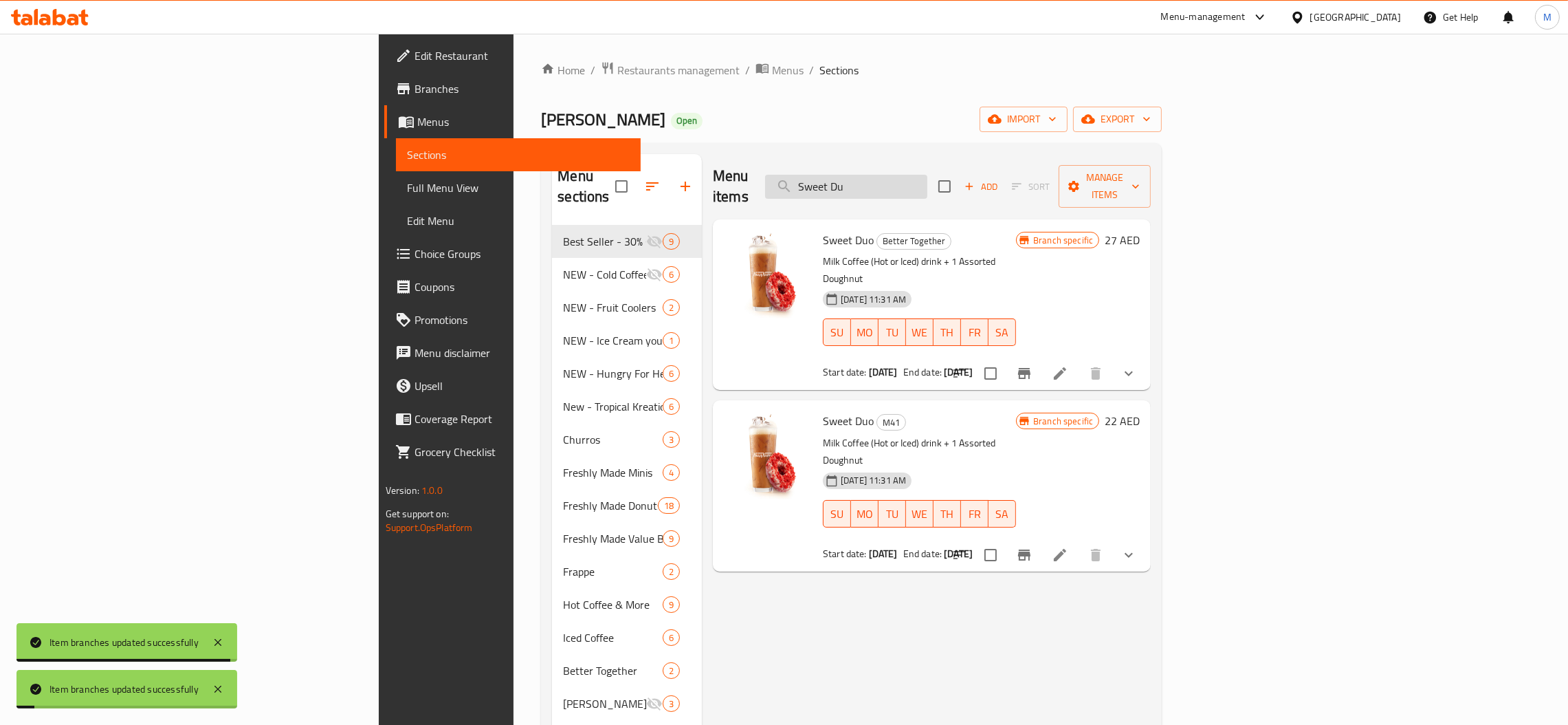
click at [927, 175] on input "Sweet Du" at bounding box center [846, 186] width 162 height 24
paste input "Double Joy"
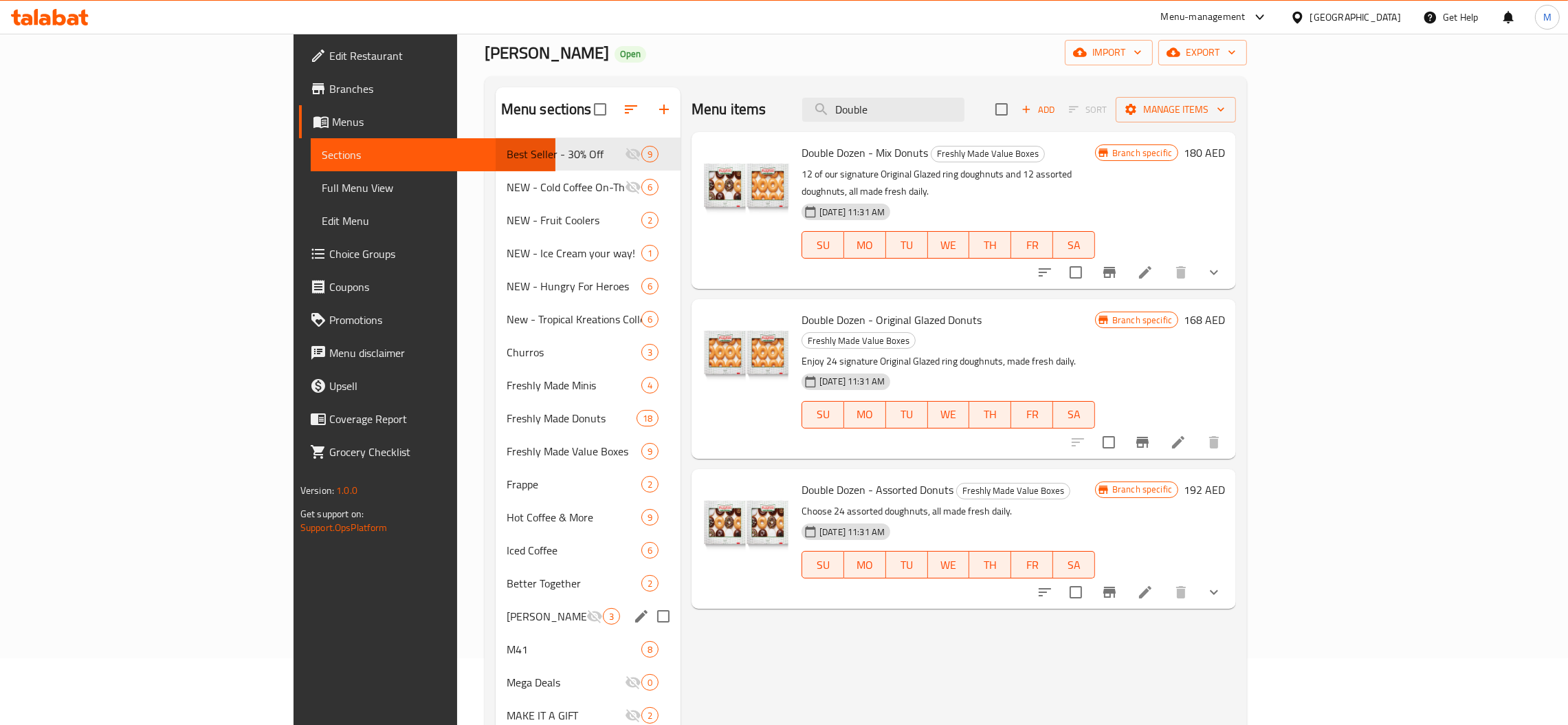
scroll to position [103, 0]
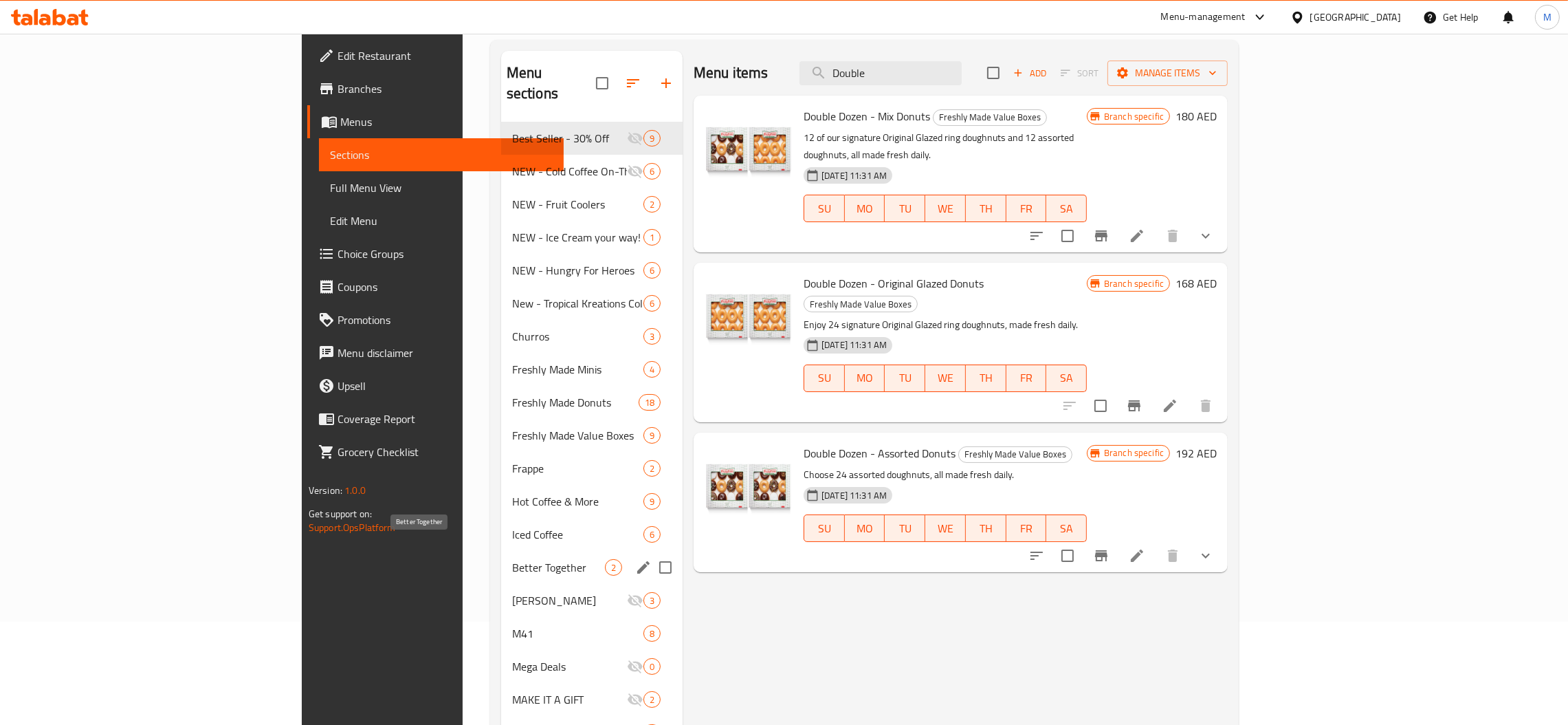
click at [512, 559] on span "Better Together" at bounding box center [558, 567] width 93 height 17
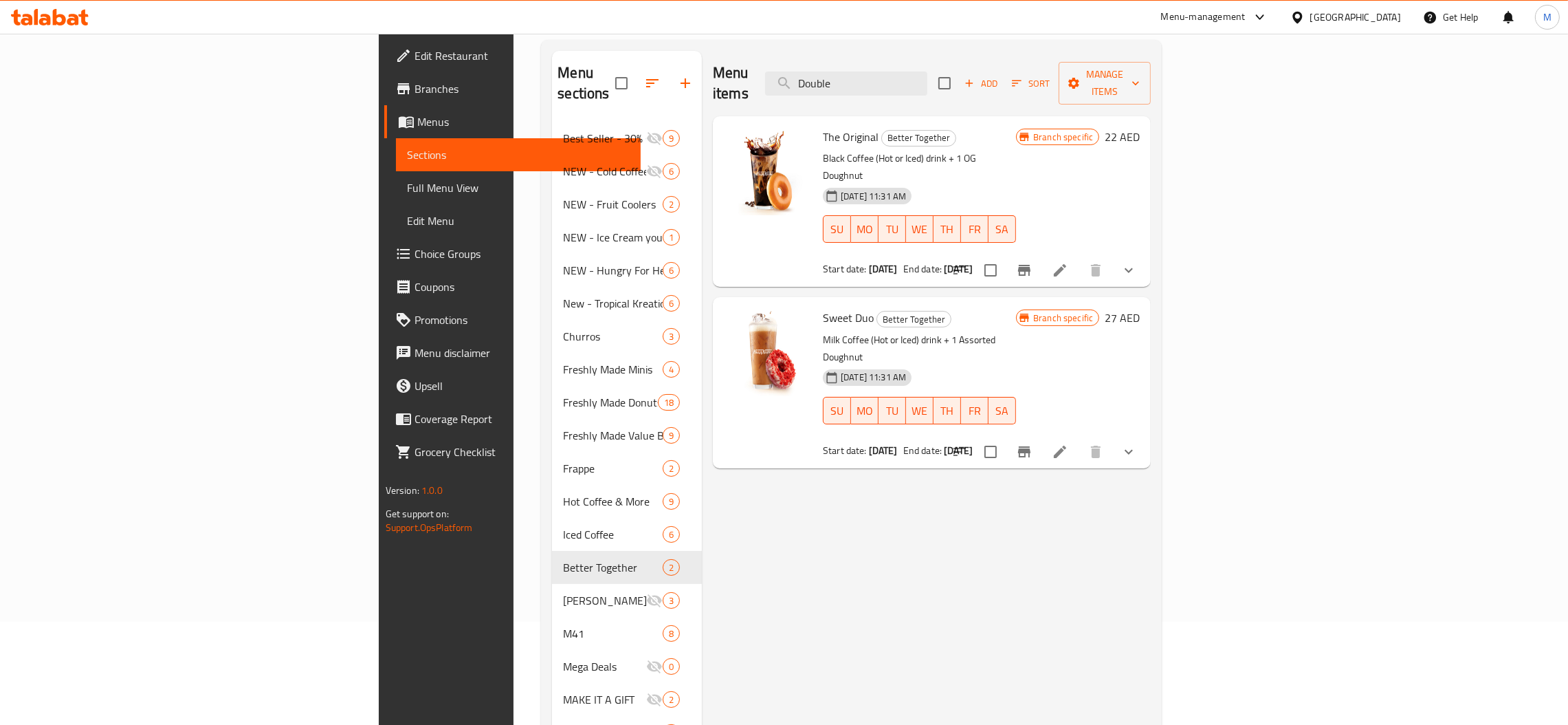
click at [414, 86] on span "Branches" at bounding box center [522, 88] width 215 height 17
